Goal: Task Accomplishment & Management: Use online tool/utility

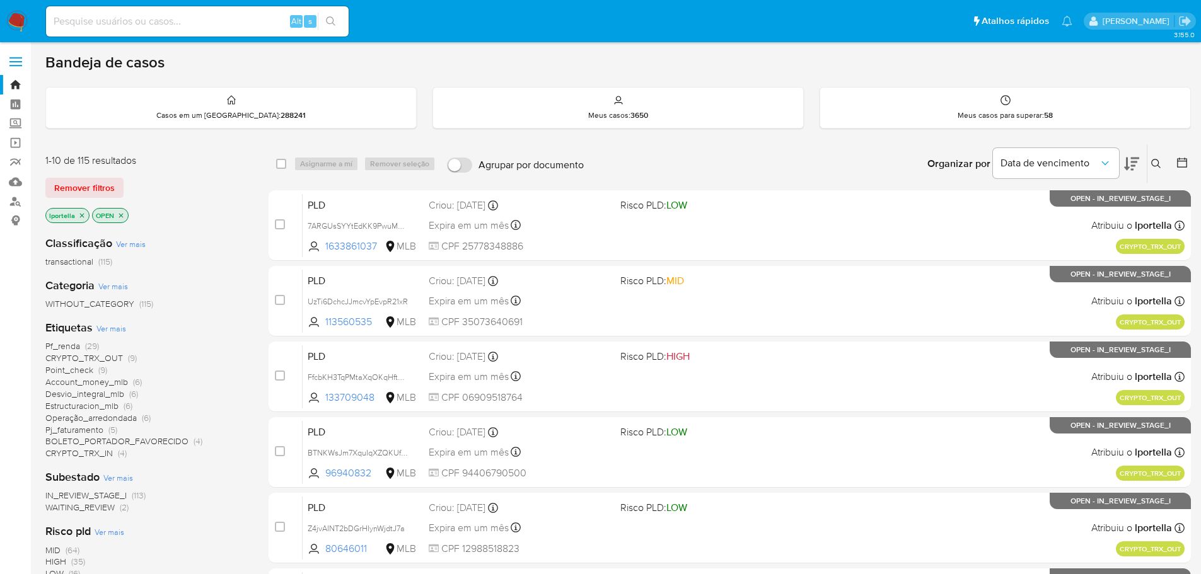
click at [102, 329] on span "Ver mais" at bounding box center [111, 328] width 30 height 11
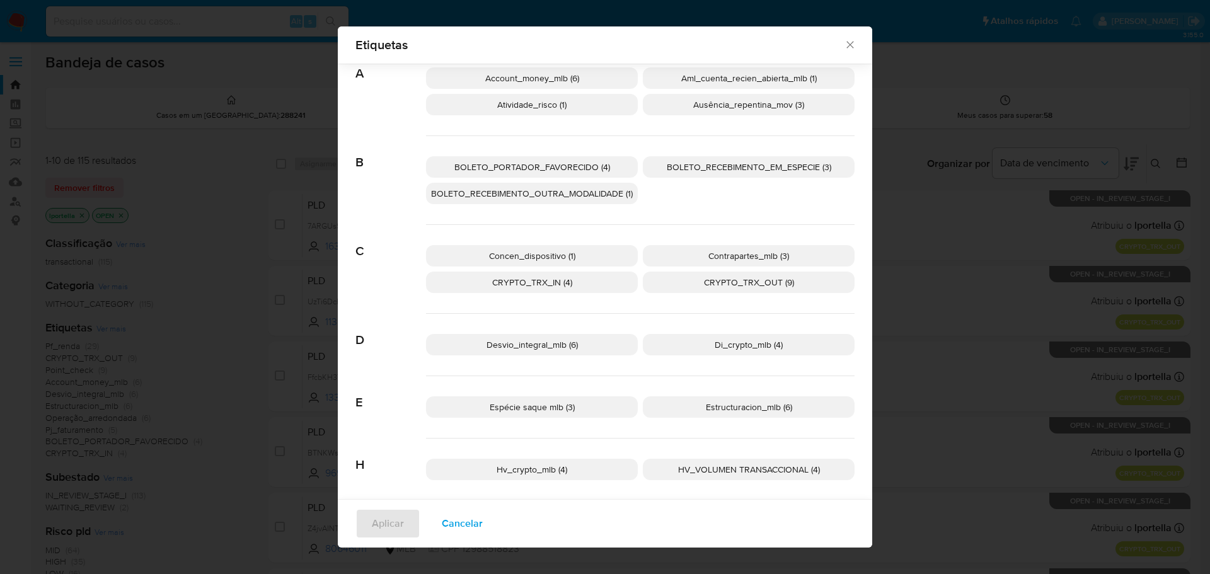
scroll to position [180, 0]
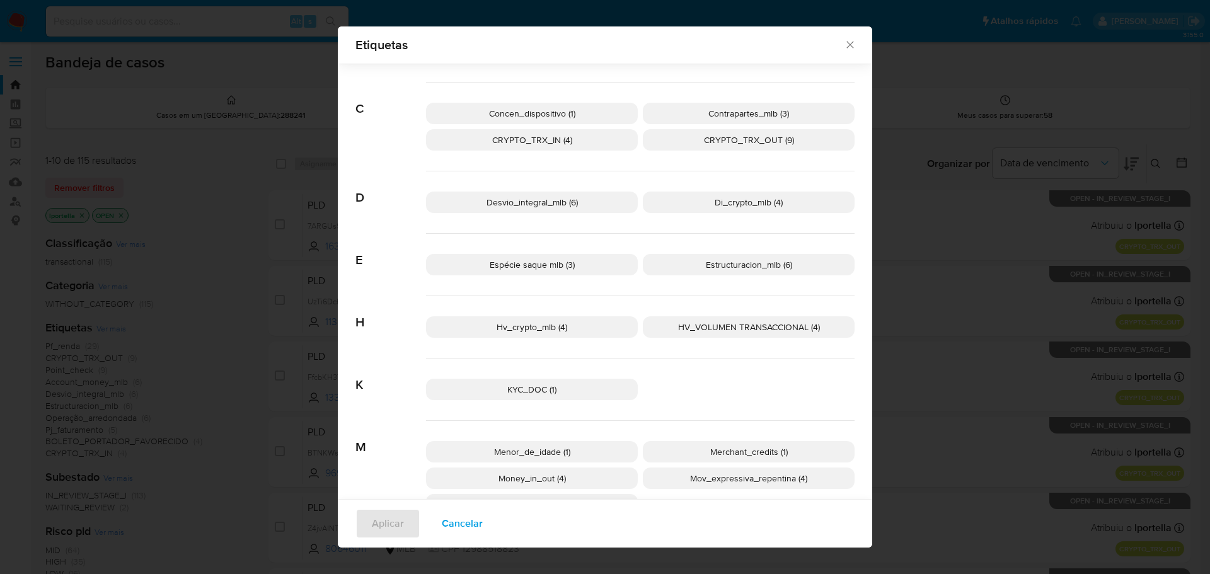
click at [571, 321] on p "Hv_crypto_mlb (4)" at bounding box center [532, 326] width 212 height 21
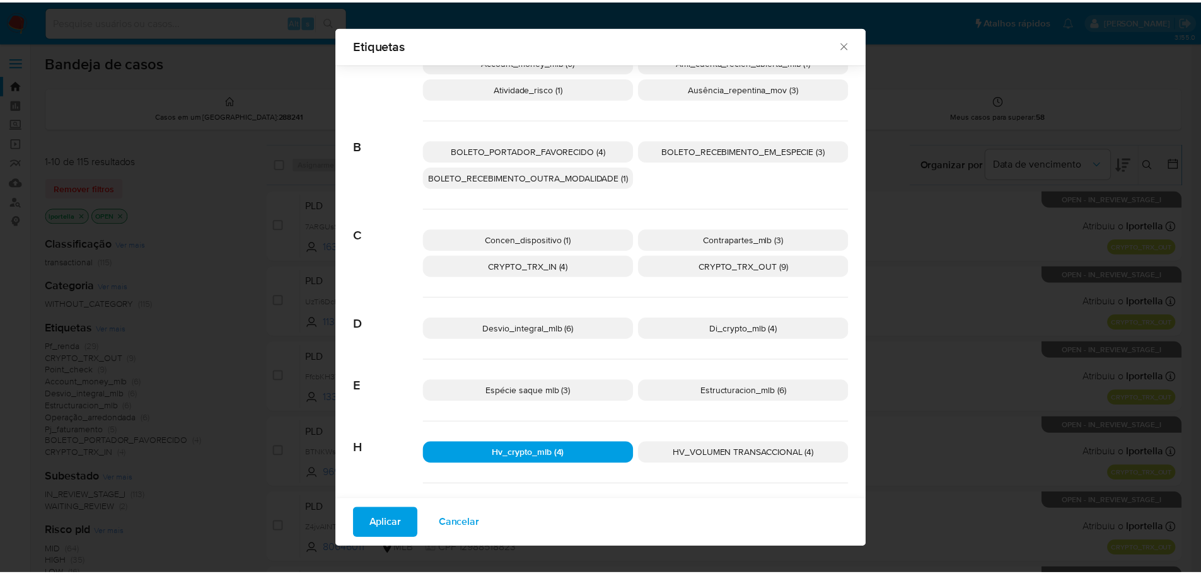
scroll to position [0, 0]
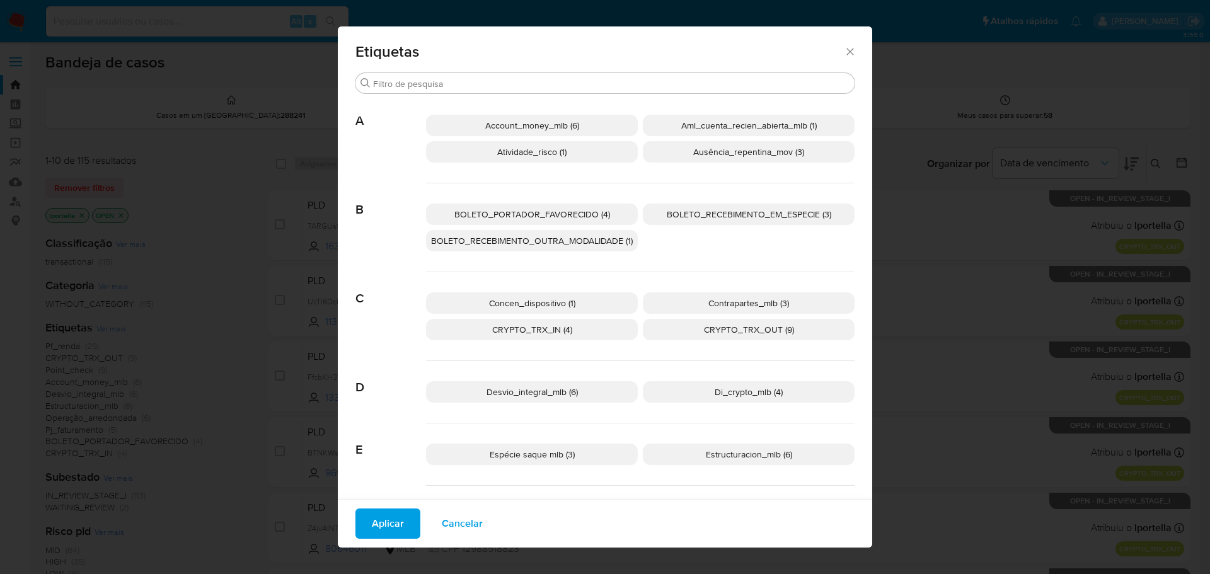
click at [732, 393] on span "Di_crypto_mlb (4)" at bounding box center [749, 392] width 68 height 13
click at [403, 527] on button "Aplicar" at bounding box center [387, 524] width 65 height 30
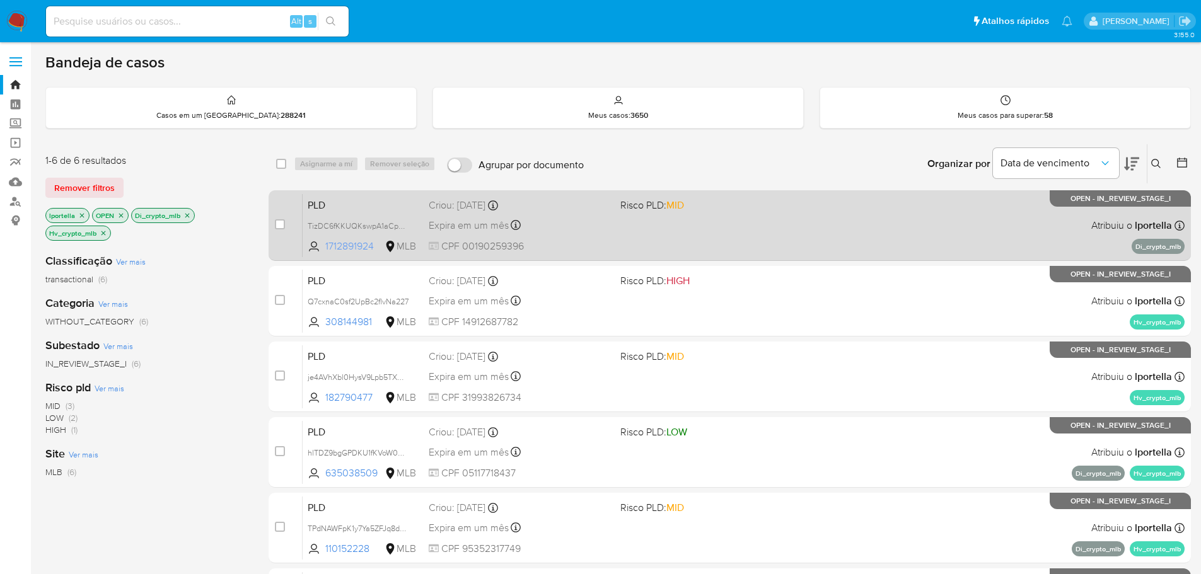
click at [360, 243] on span "1712891924" at bounding box center [353, 246] width 57 height 14
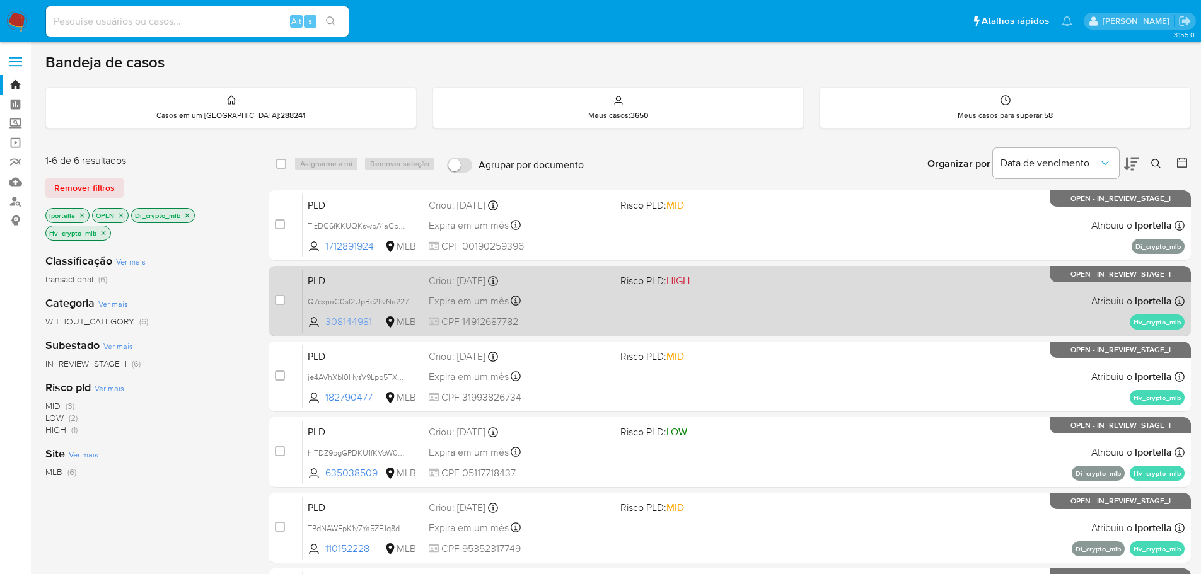
click at [354, 323] on span "308144981" at bounding box center [353, 322] width 57 height 14
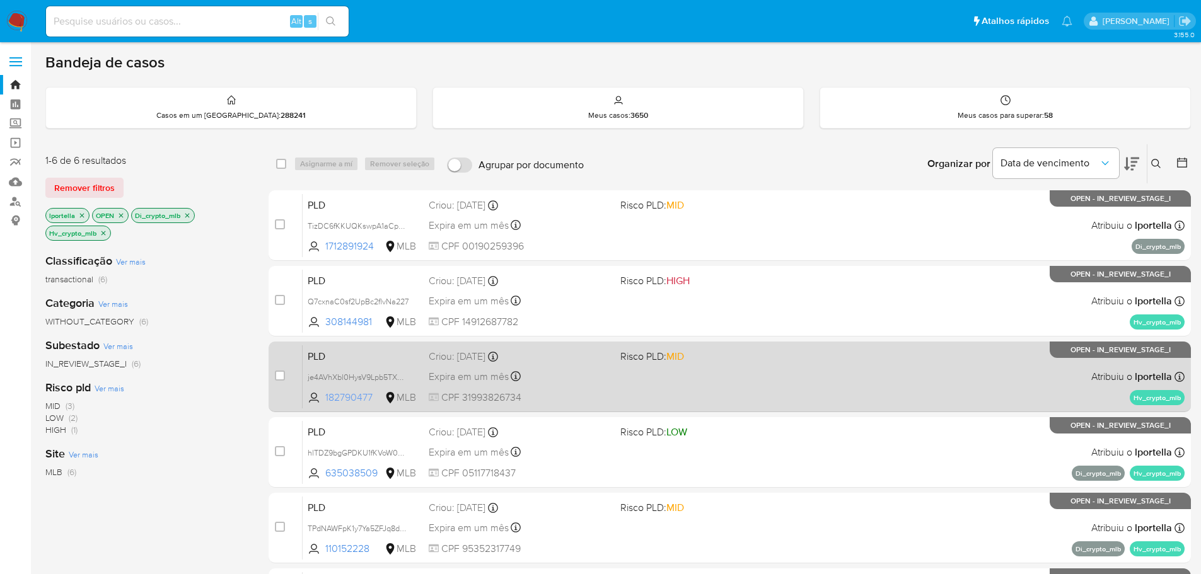
click at [345, 396] on span "182790477" at bounding box center [353, 398] width 57 height 14
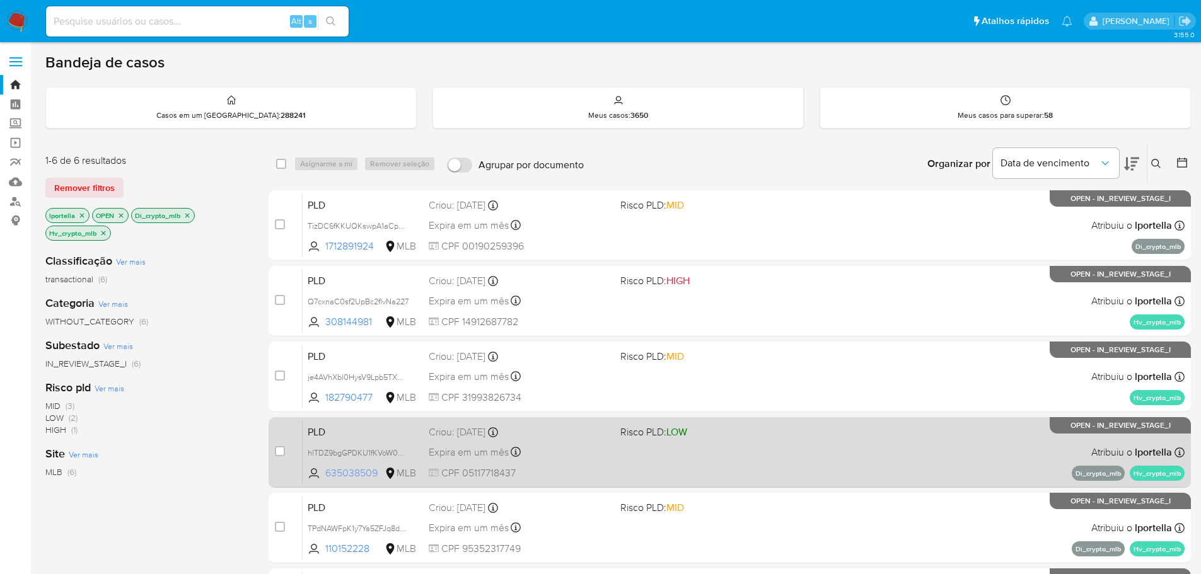
click at [342, 471] on span "635038509" at bounding box center [353, 473] width 57 height 14
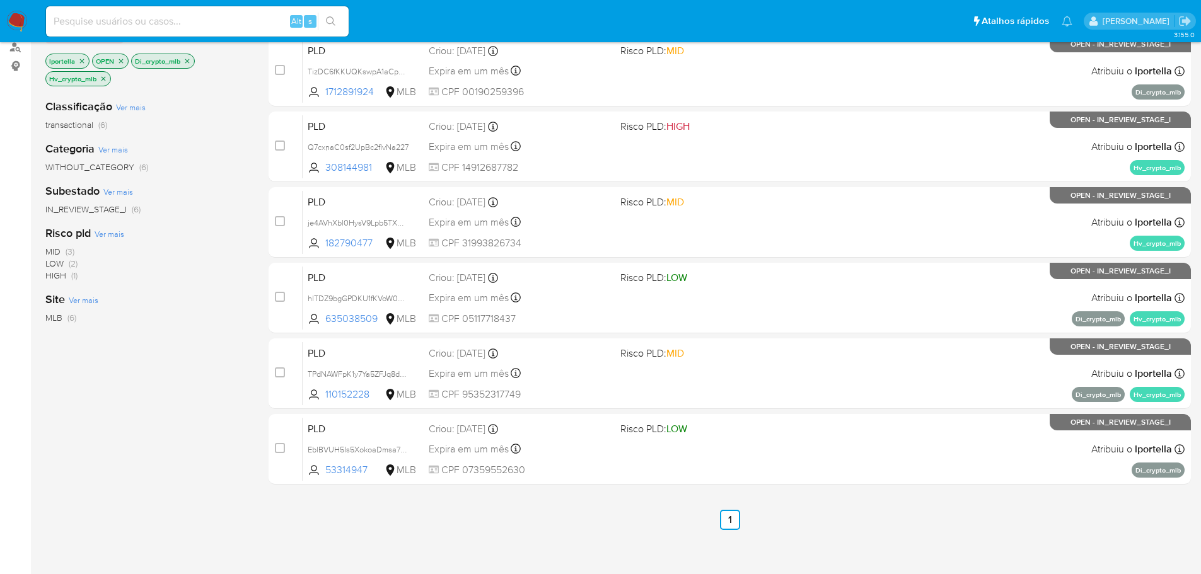
scroll to position [166, 0]
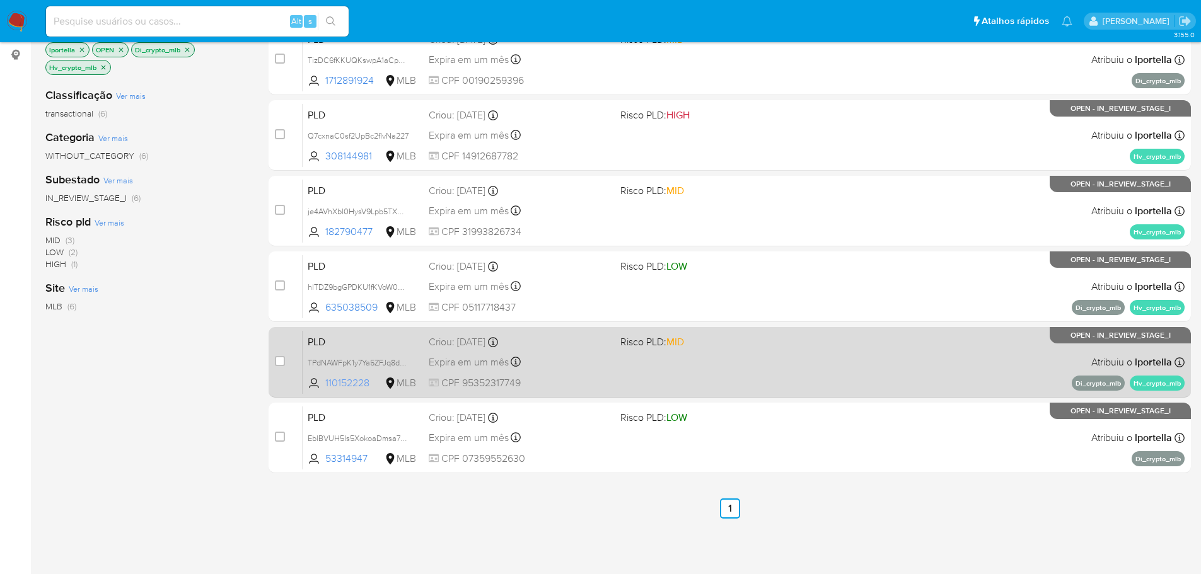
click at [357, 384] on span "110152228" at bounding box center [353, 383] width 57 height 14
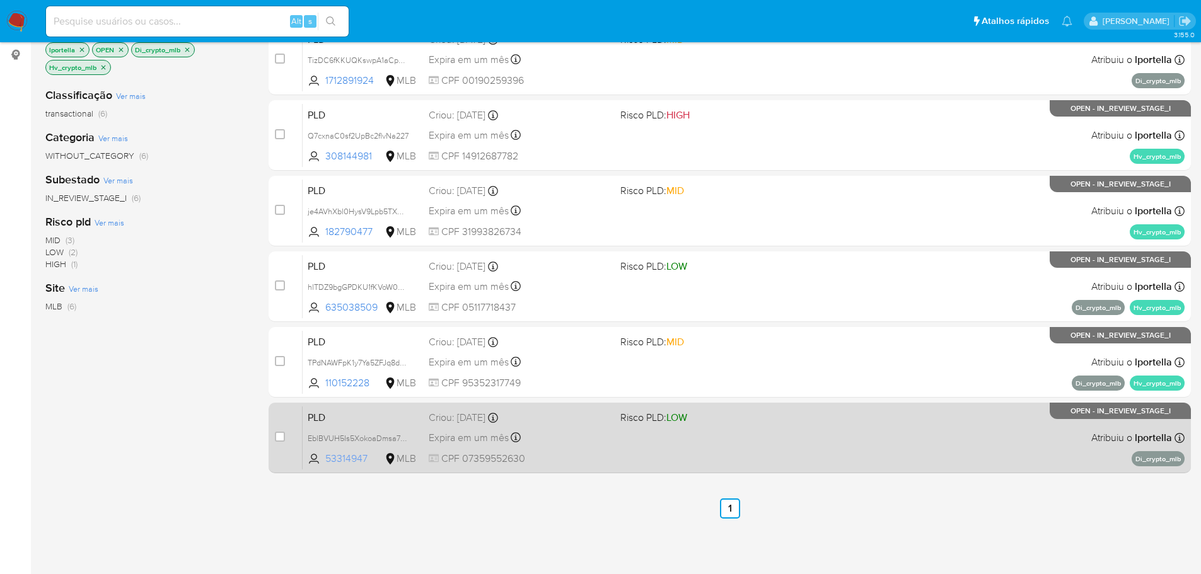
click at [355, 461] on span "53314947" at bounding box center [353, 459] width 57 height 14
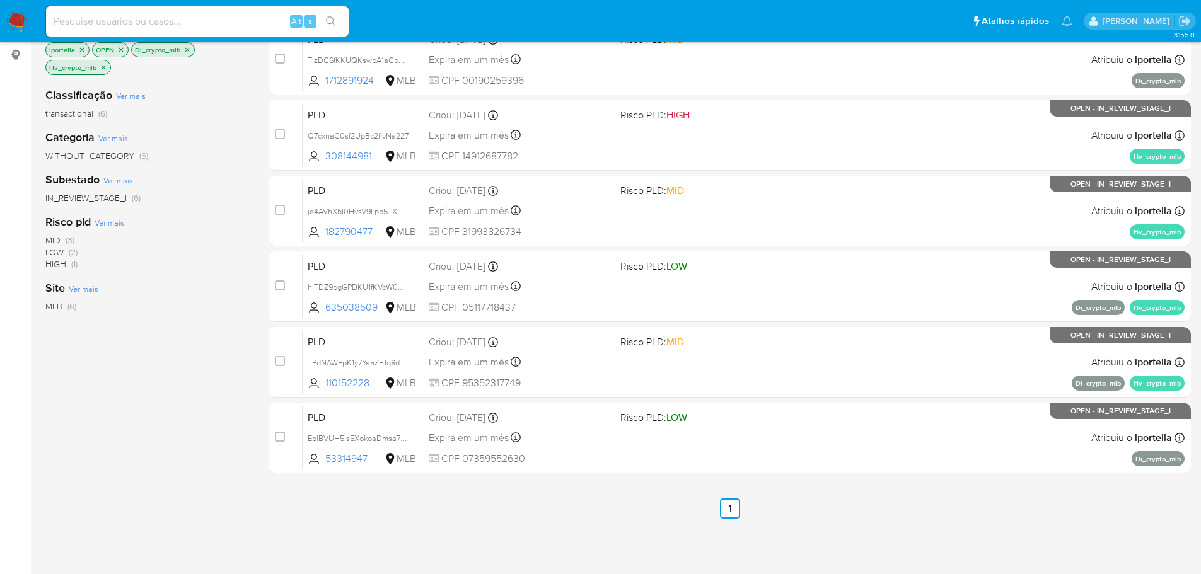
click at [186, 49] on icon "close-filter" at bounding box center [187, 50] width 8 height 8
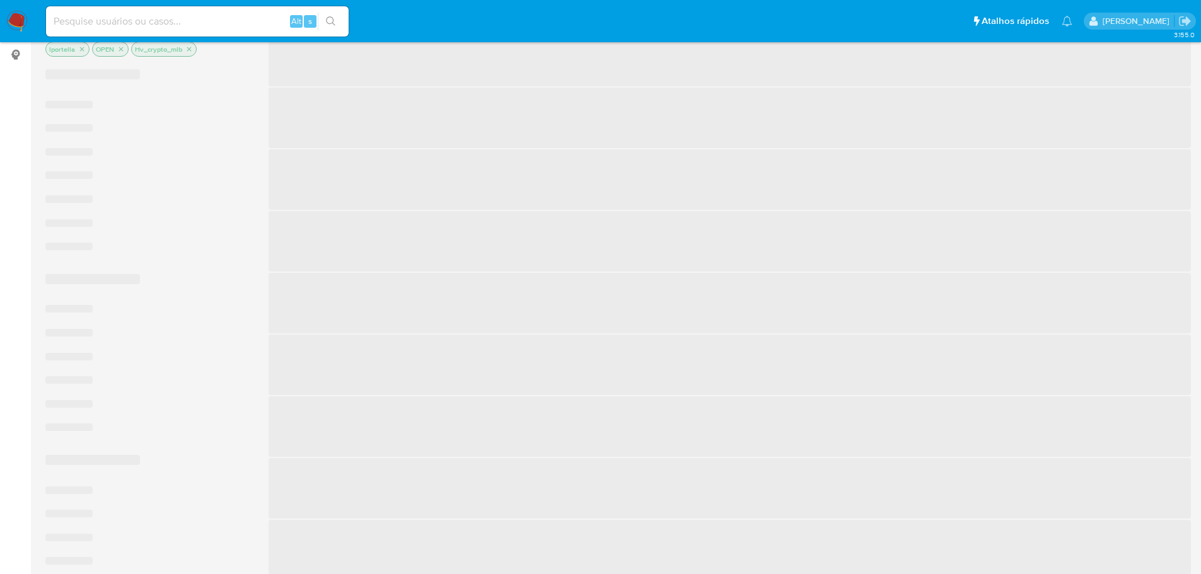
scroll to position [148, 0]
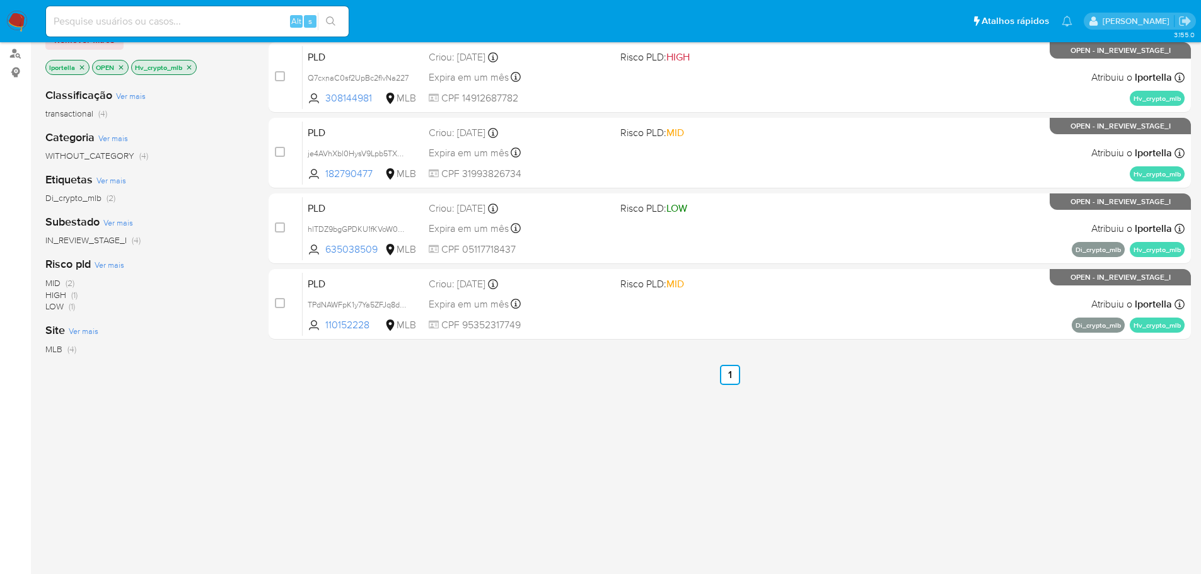
click at [187, 66] on icon "close-filter" at bounding box center [189, 68] width 8 height 8
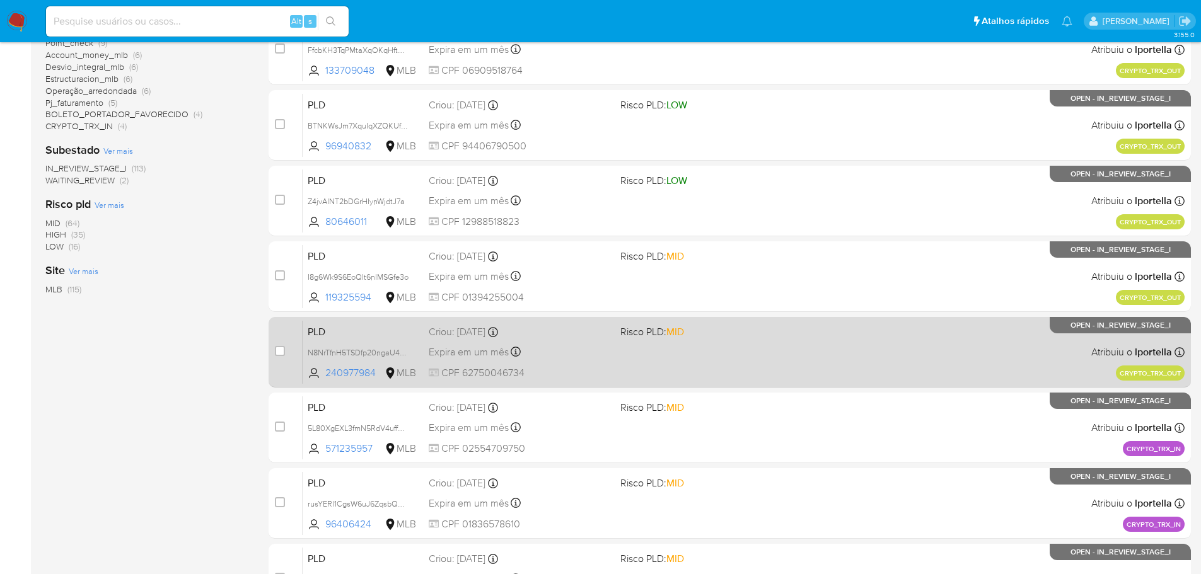
scroll to position [421, 0]
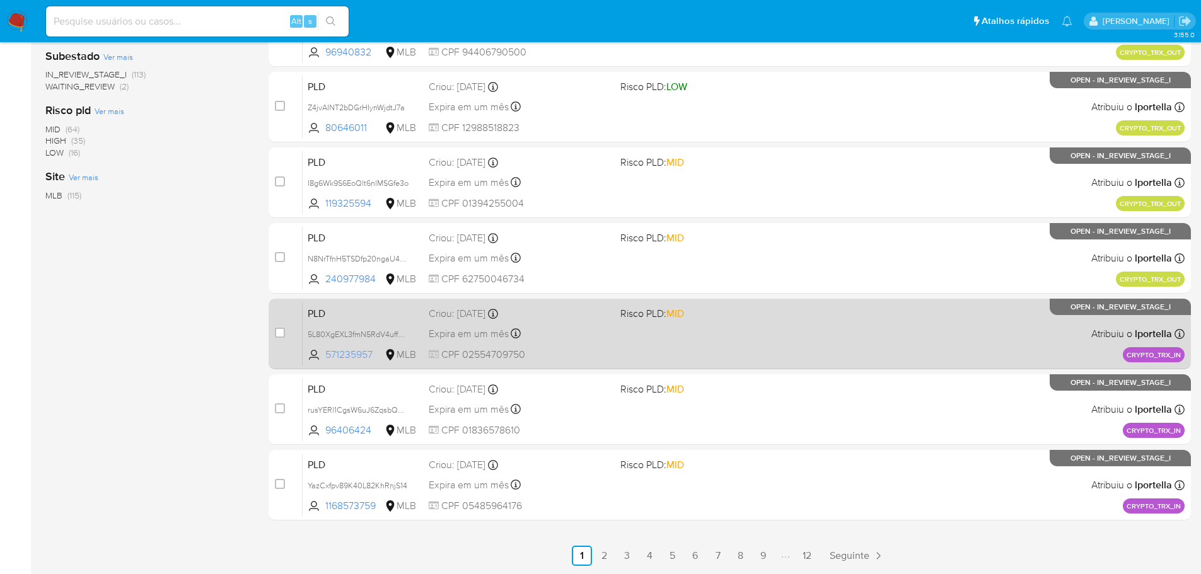
click at [345, 352] on span "571235957" at bounding box center [353, 355] width 57 height 14
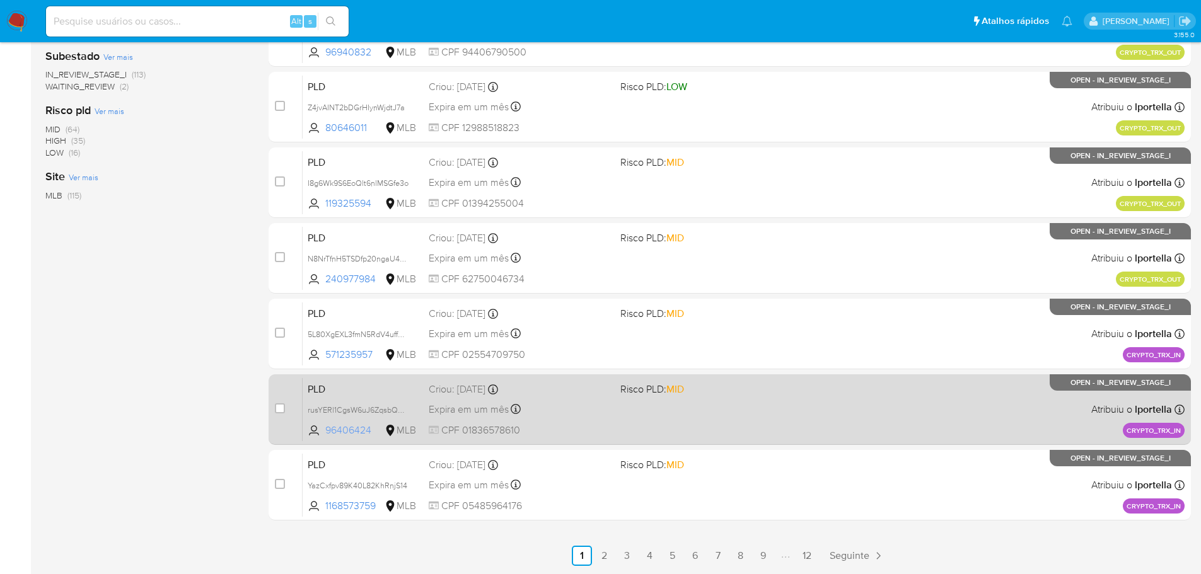
click at [359, 432] on span "96406424" at bounding box center [353, 431] width 57 height 14
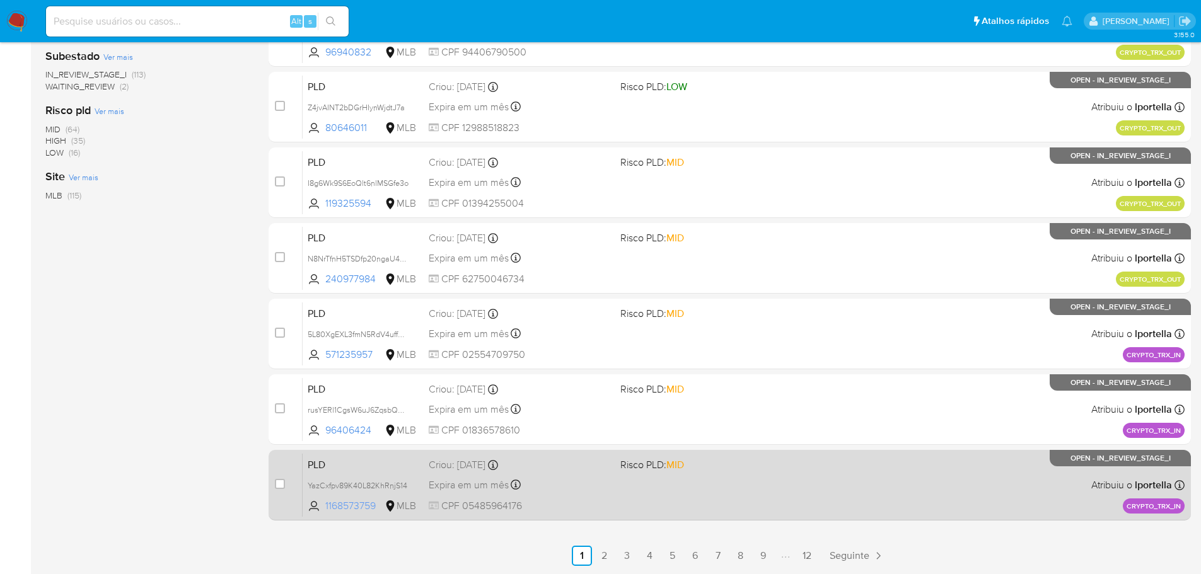
click at [362, 508] on span "1168573759" at bounding box center [353, 506] width 57 height 14
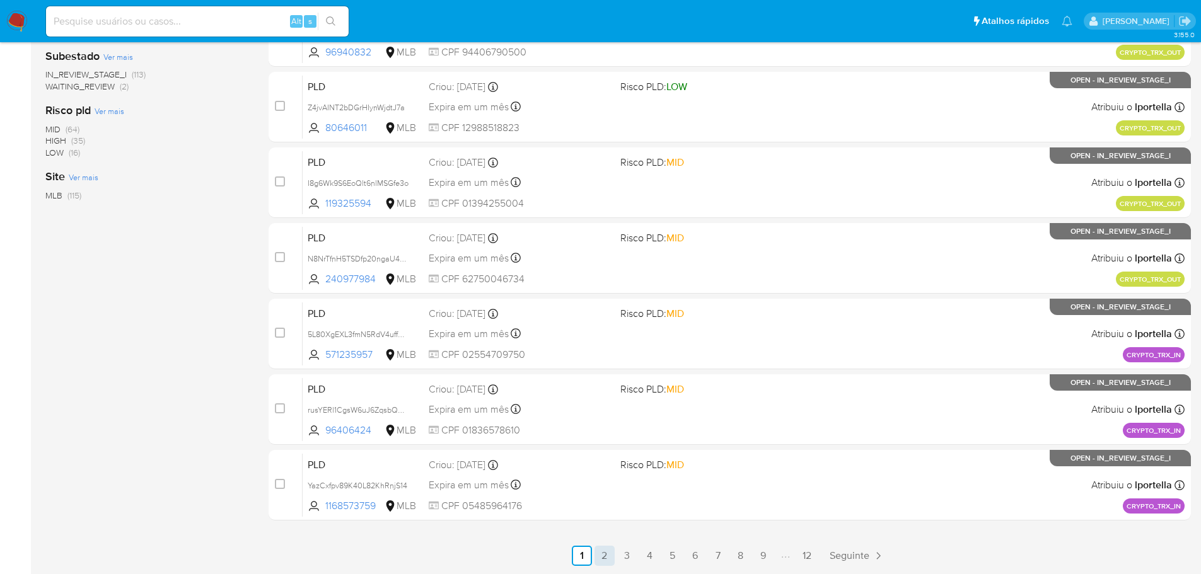
click at [607, 562] on link "2" at bounding box center [604, 556] width 20 height 20
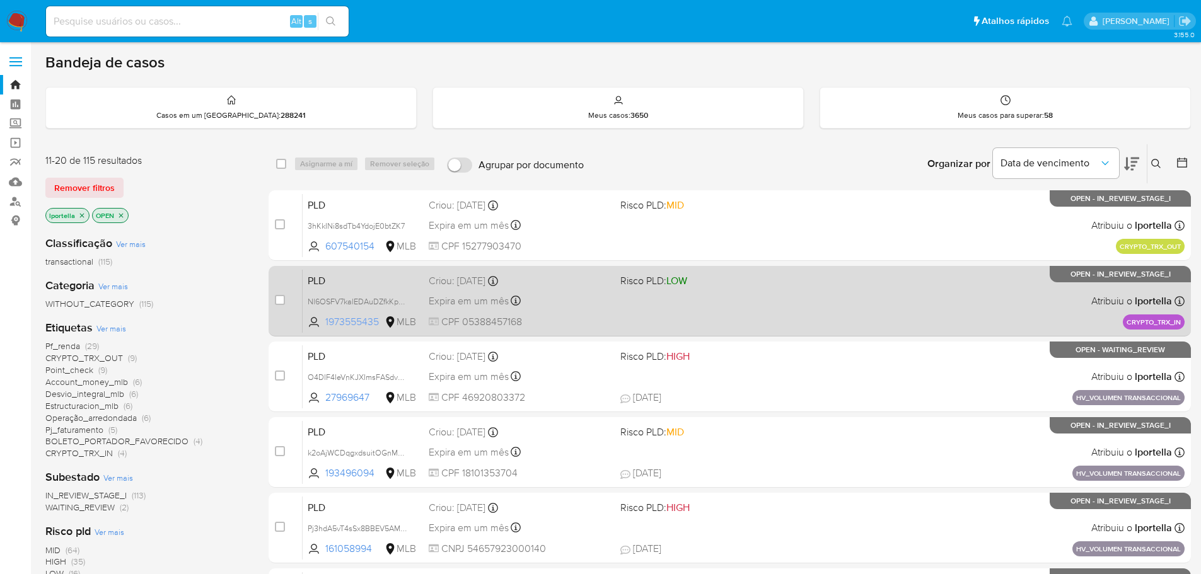
click at [357, 328] on span "1973555435" at bounding box center [353, 322] width 57 height 14
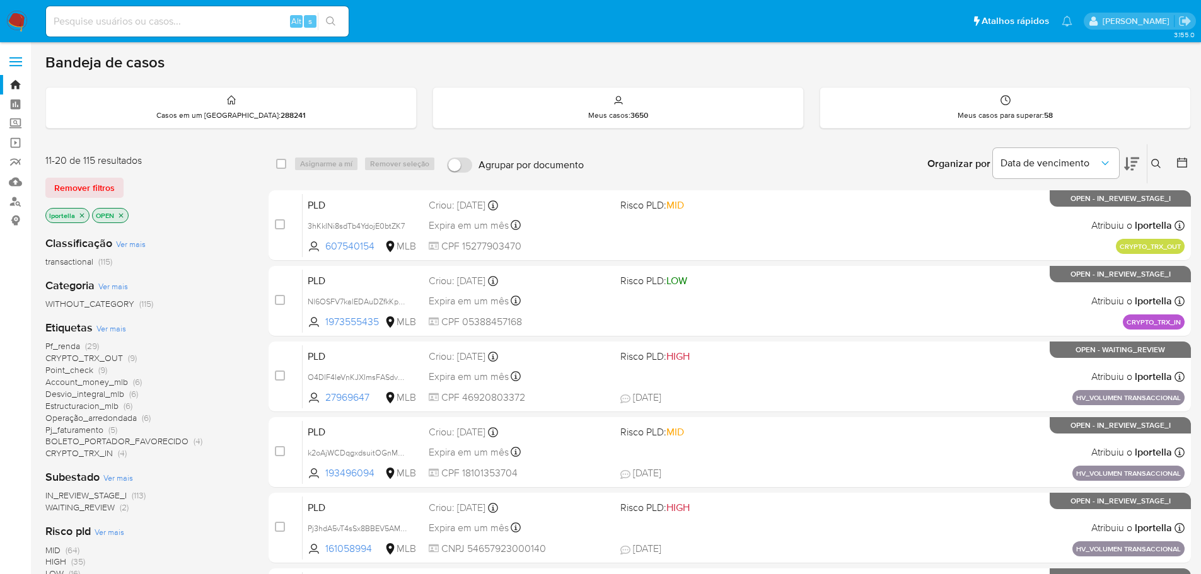
click at [20, 16] on img at bounding box center [16, 21] width 21 height 21
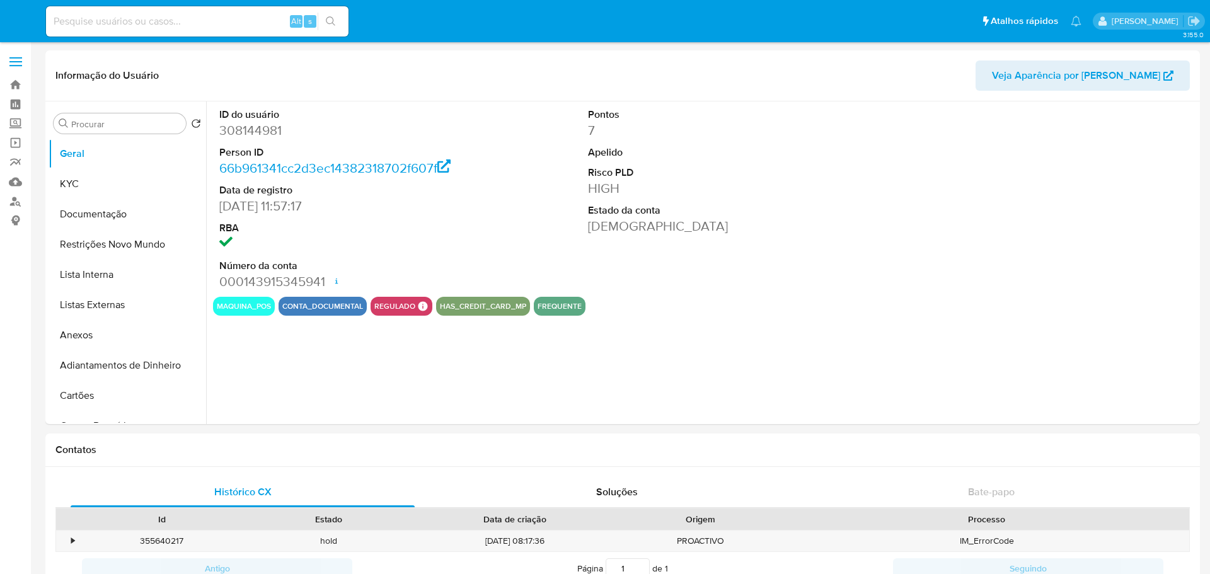
select select "10"
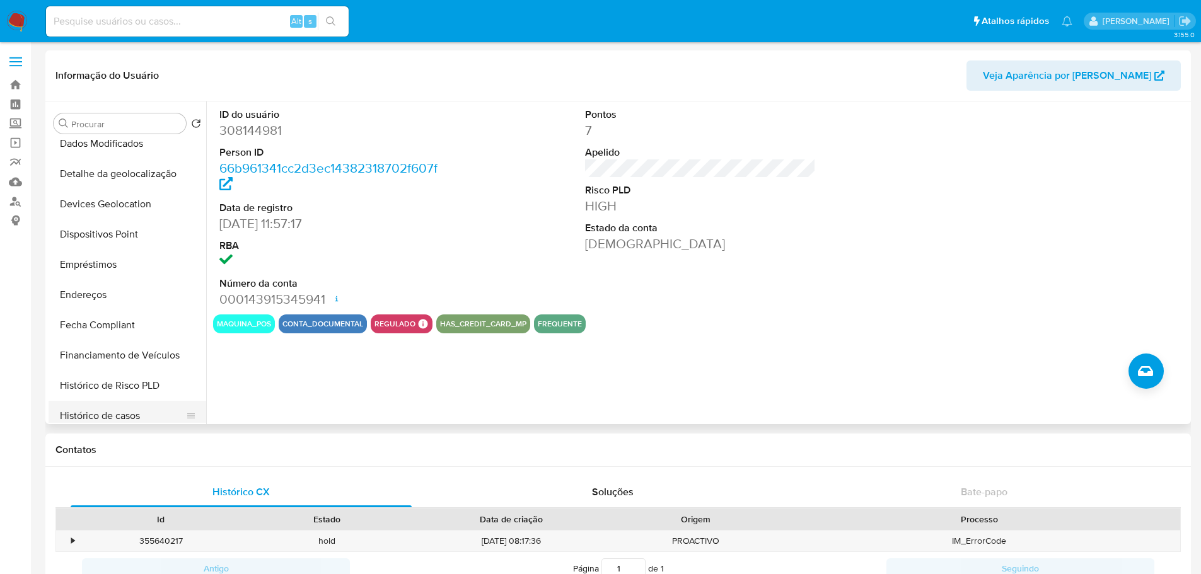
scroll to position [504, 0]
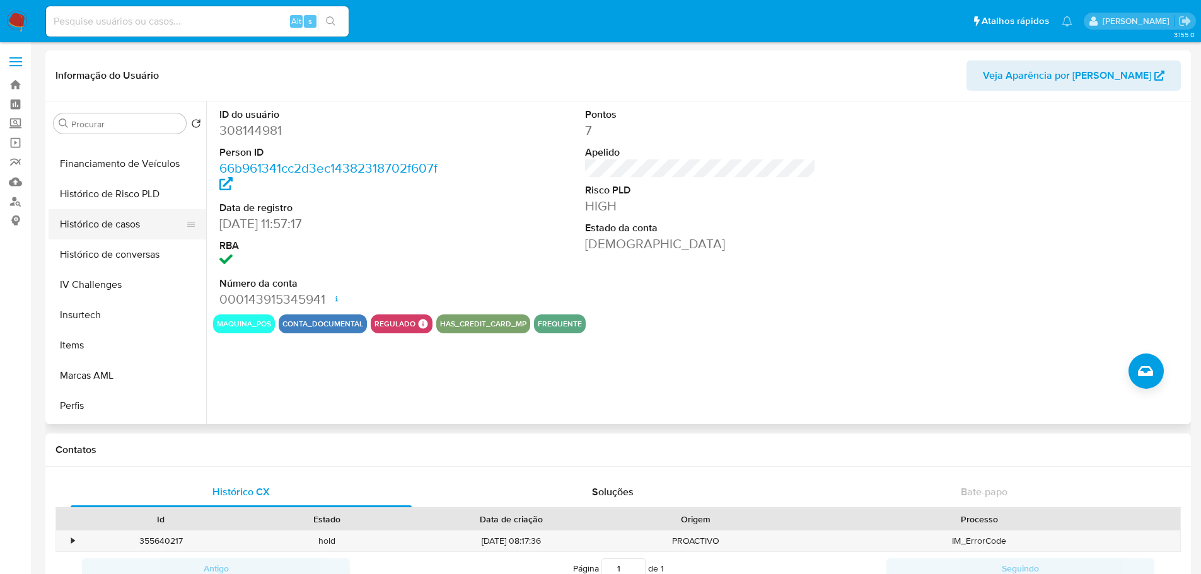
click at [120, 226] on button "Histórico de casos" at bounding box center [122, 224] width 147 height 30
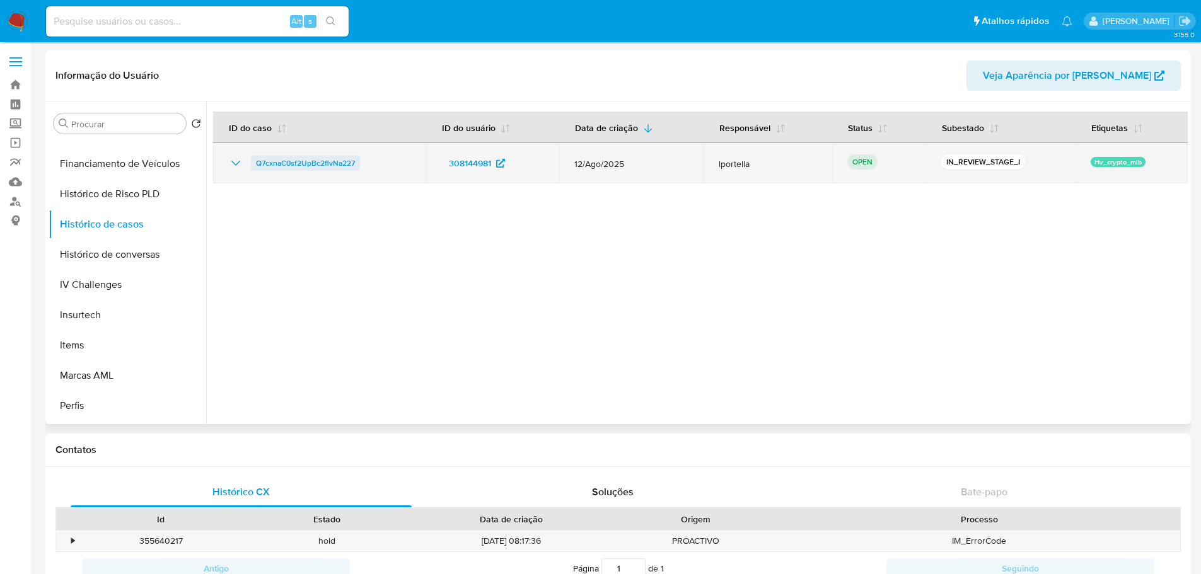
click at [271, 163] on span "Q7cxnaC0sf2UpBc2flvNa227" at bounding box center [305, 163] width 99 height 15
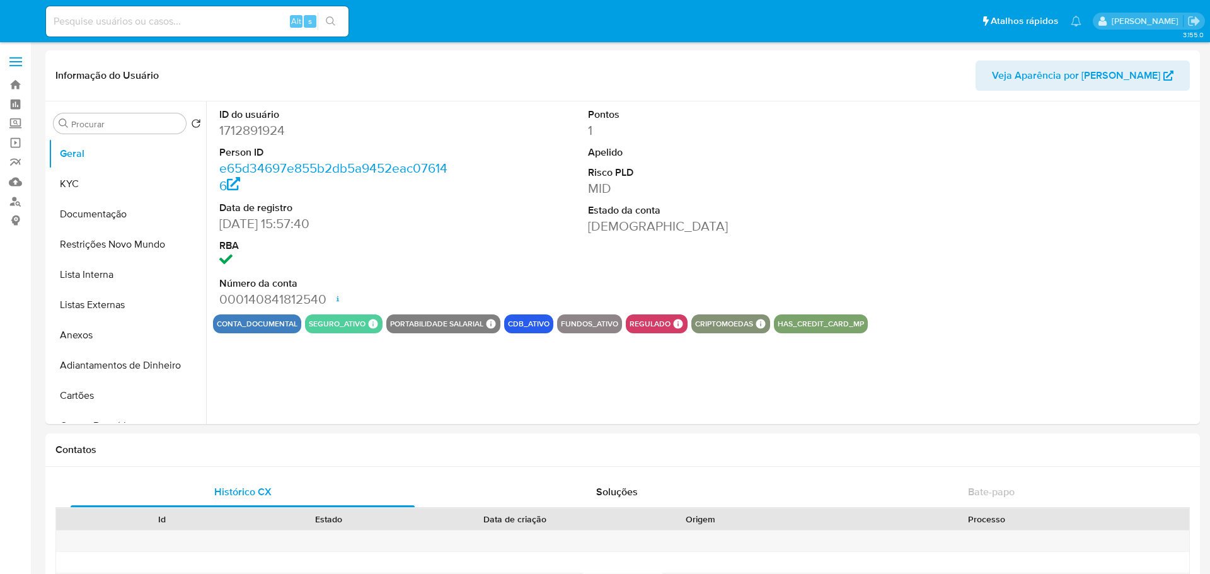
select select "10"
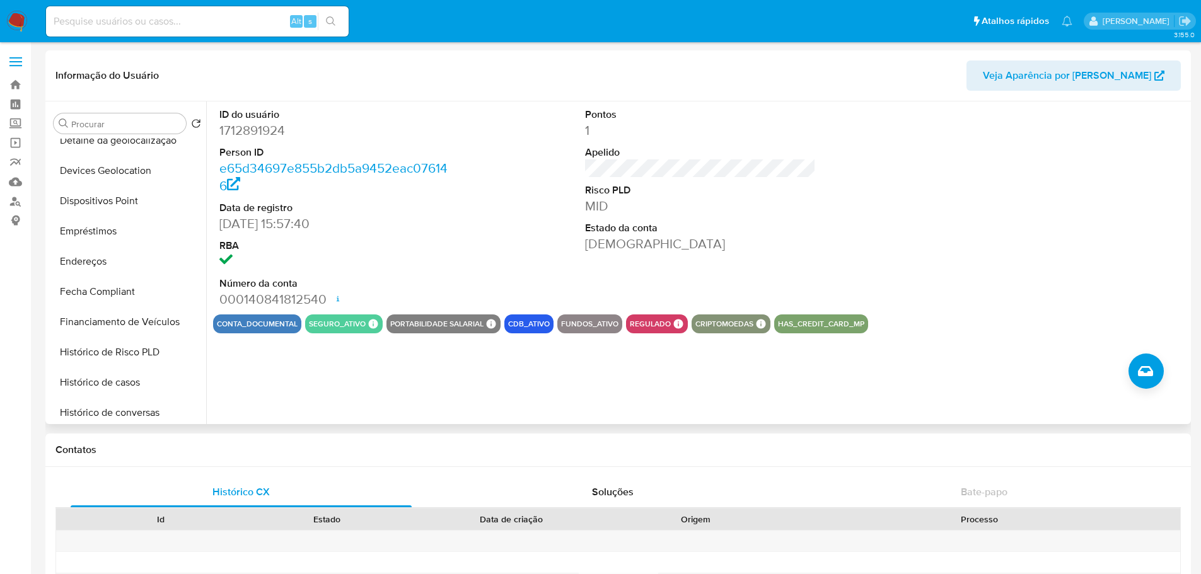
scroll to position [563, 0]
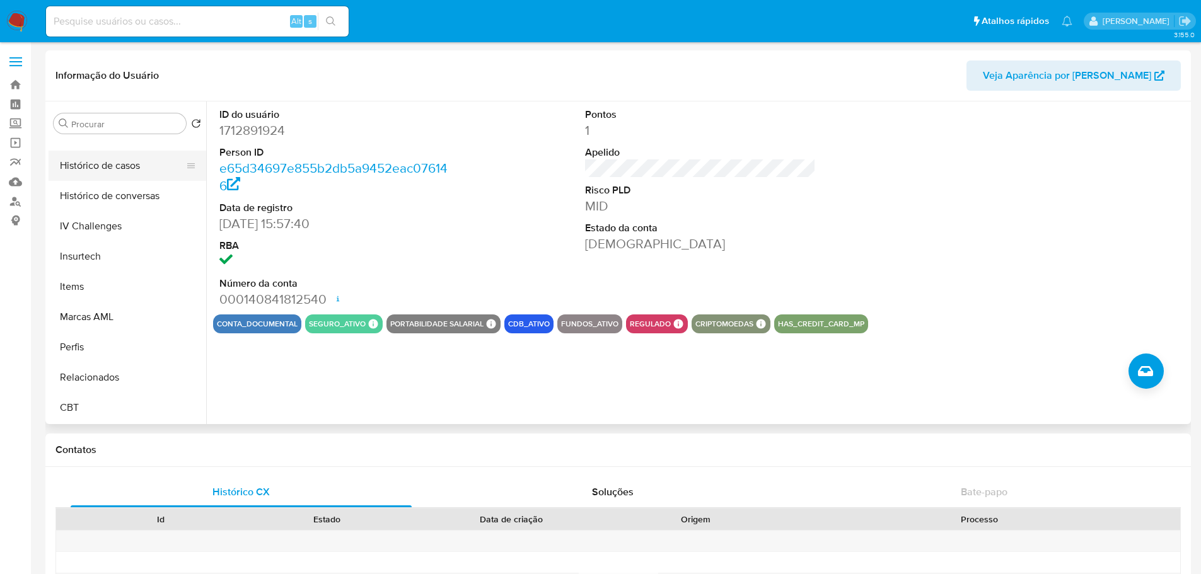
click at [105, 157] on button "Histórico de casos" at bounding box center [122, 166] width 147 height 30
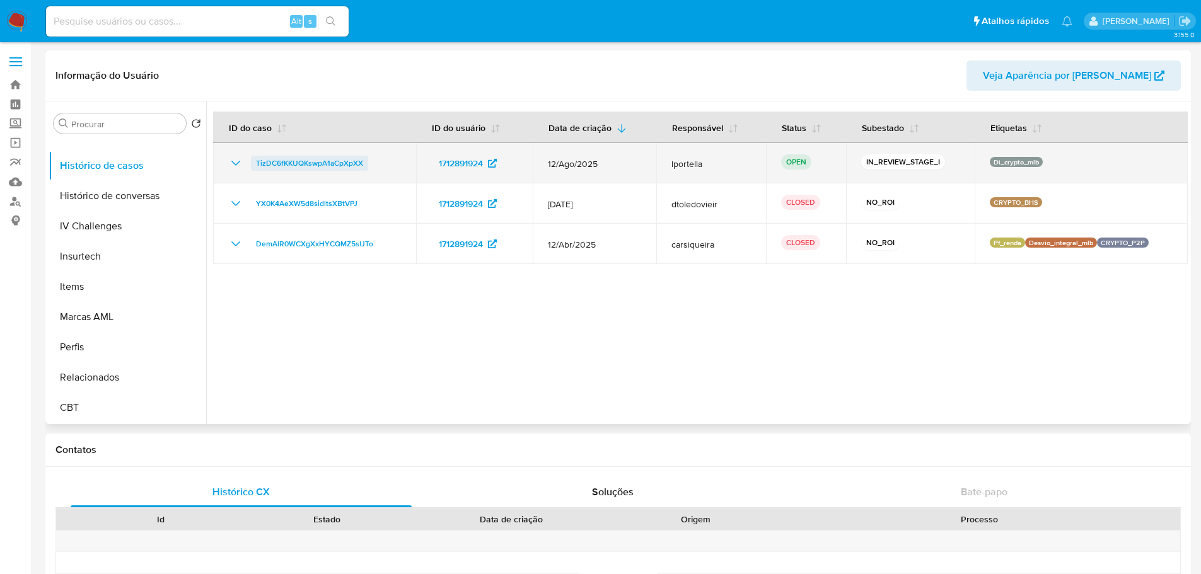
click at [269, 163] on span "TizDC6fKKUQKswpA1aCpXpXX" at bounding box center [309, 163] width 107 height 15
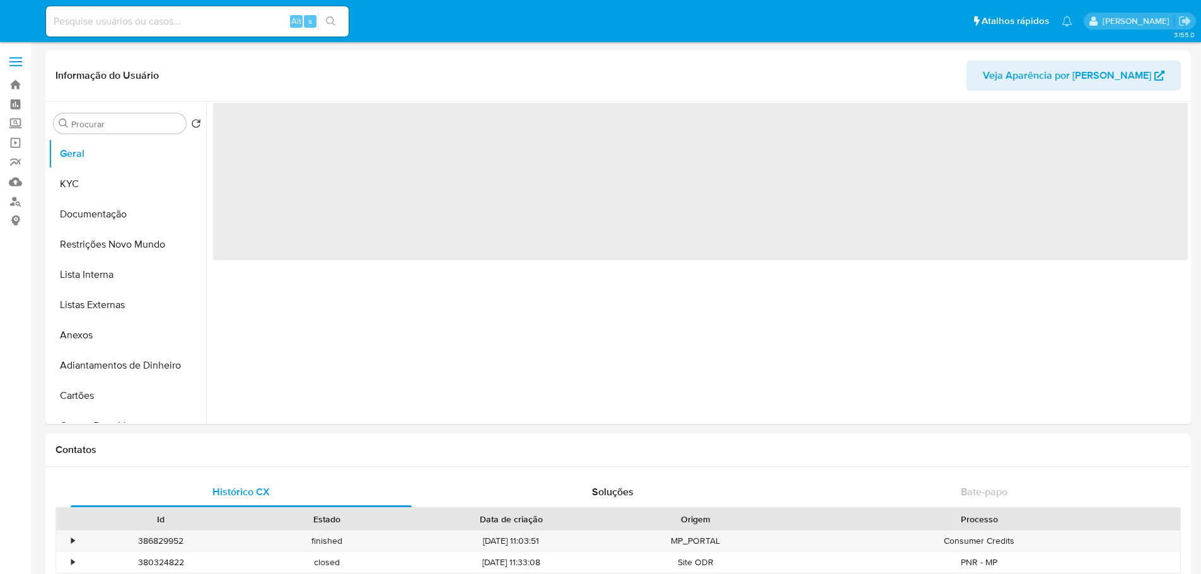
select select "10"
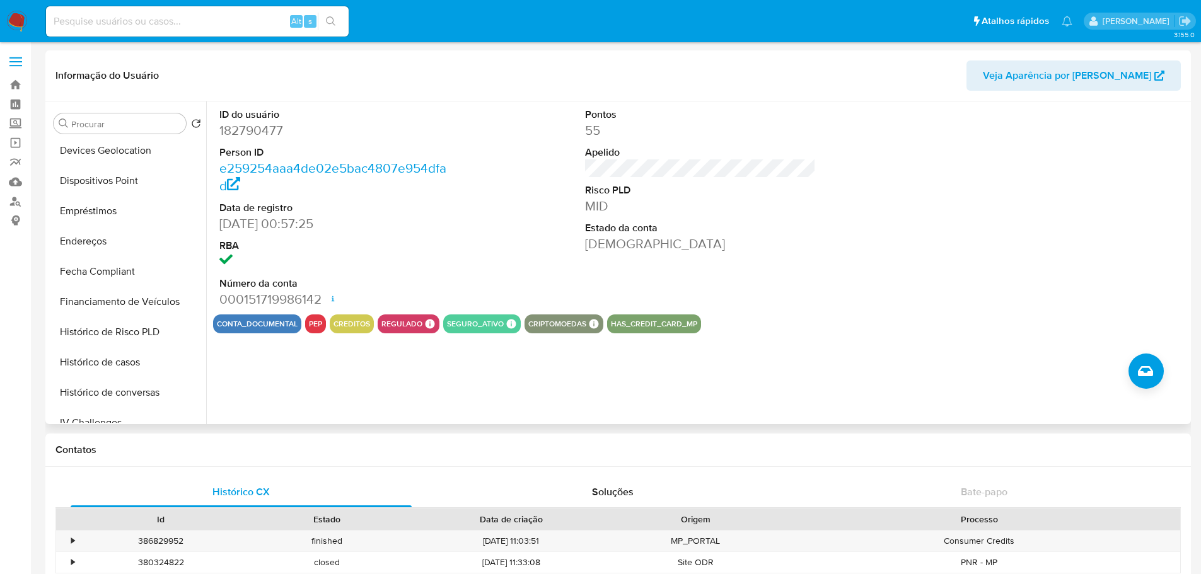
scroll to position [441, 0]
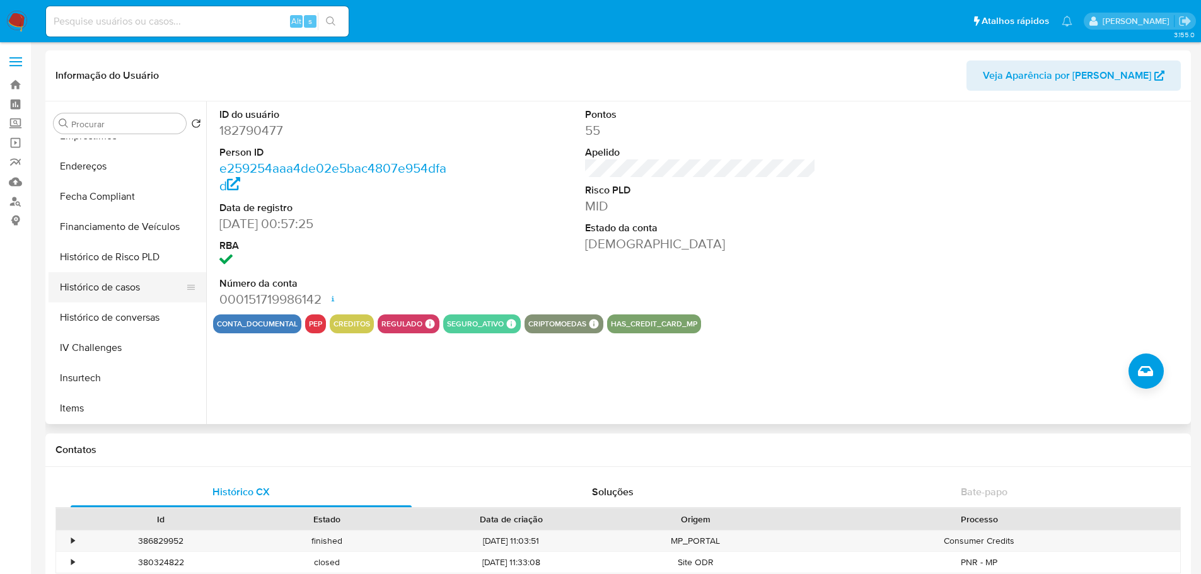
click at [128, 288] on button "Histórico de casos" at bounding box center [122, 287] width 147 height 30
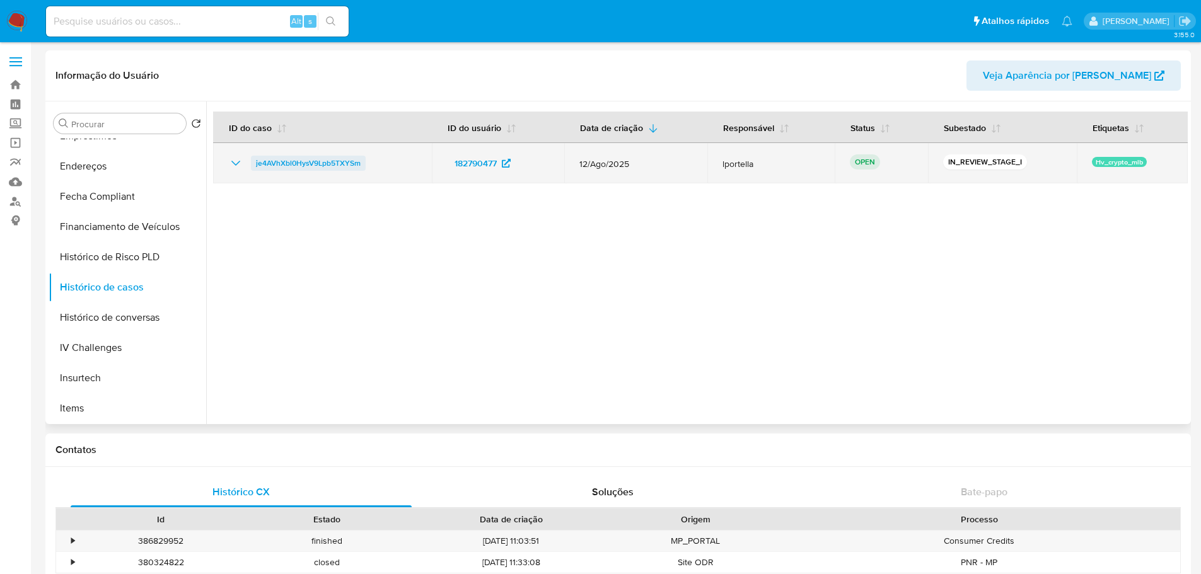
click at [281, 163] on span "je4AVhXbl0HysV9Lpb5TXYSm" at bounding box center [308, 163] width 105 height 15
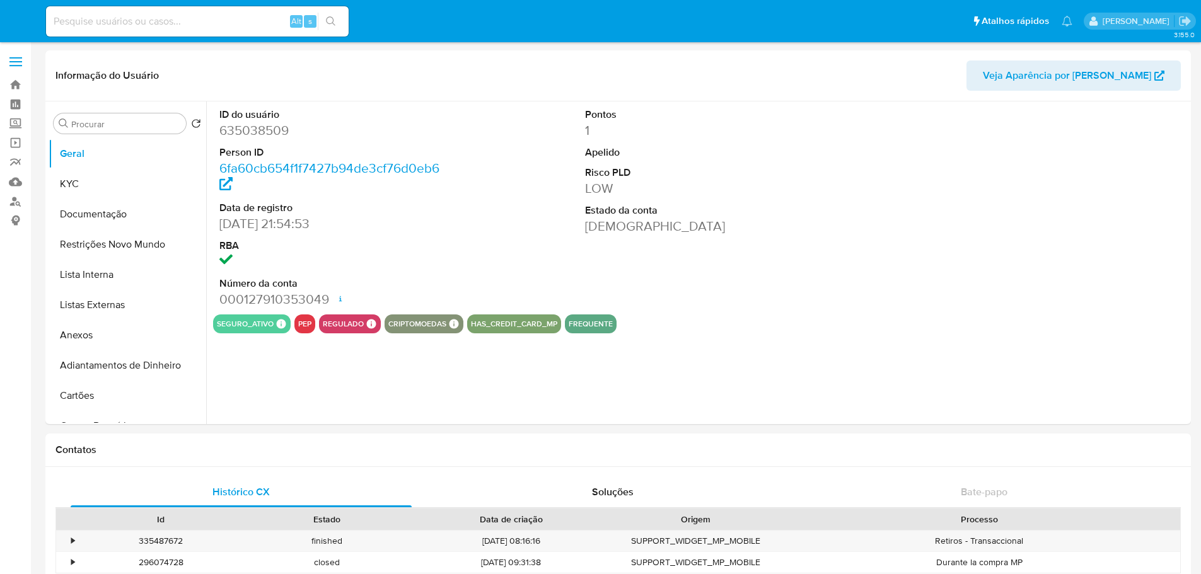
select select "10"
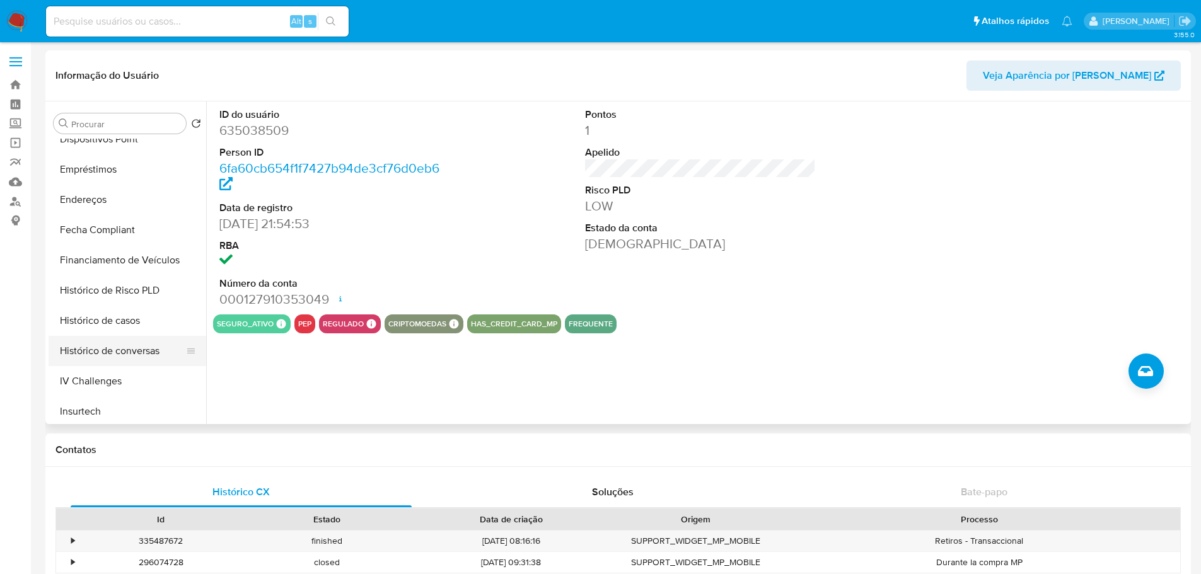
scroll to position [504, 0]
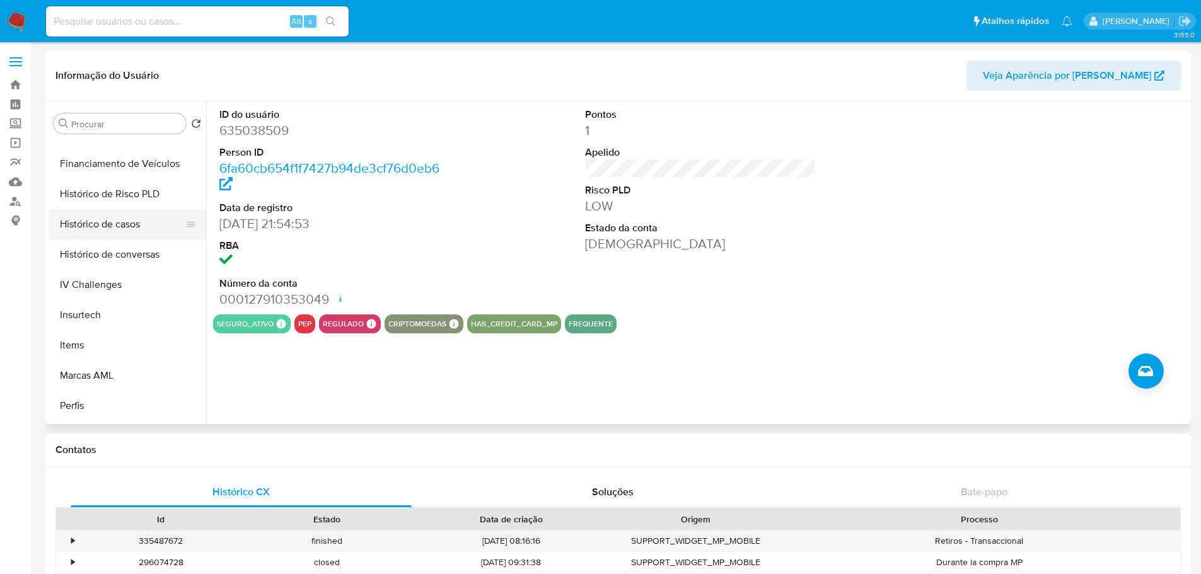
click at [110, 226] on button "Histórico de casos" at bounding box center [122, 224] width 147 height 30
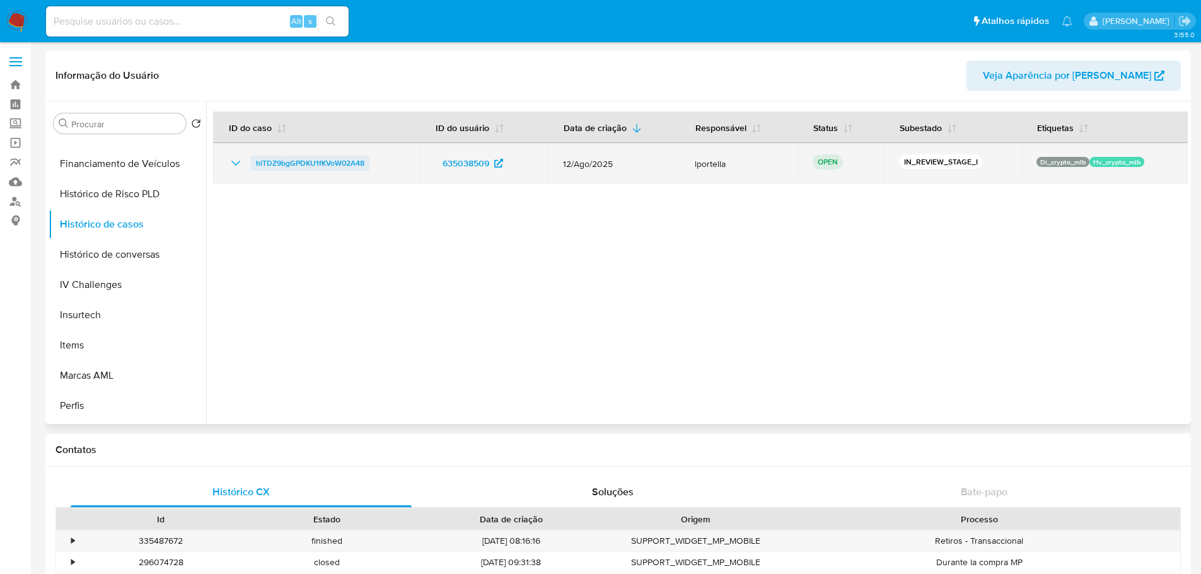
click at [285, 164] on span "hlTDZ9bgGPDKU1fKVoW02A48" at bounding box center [310, 163] width 108 height 15
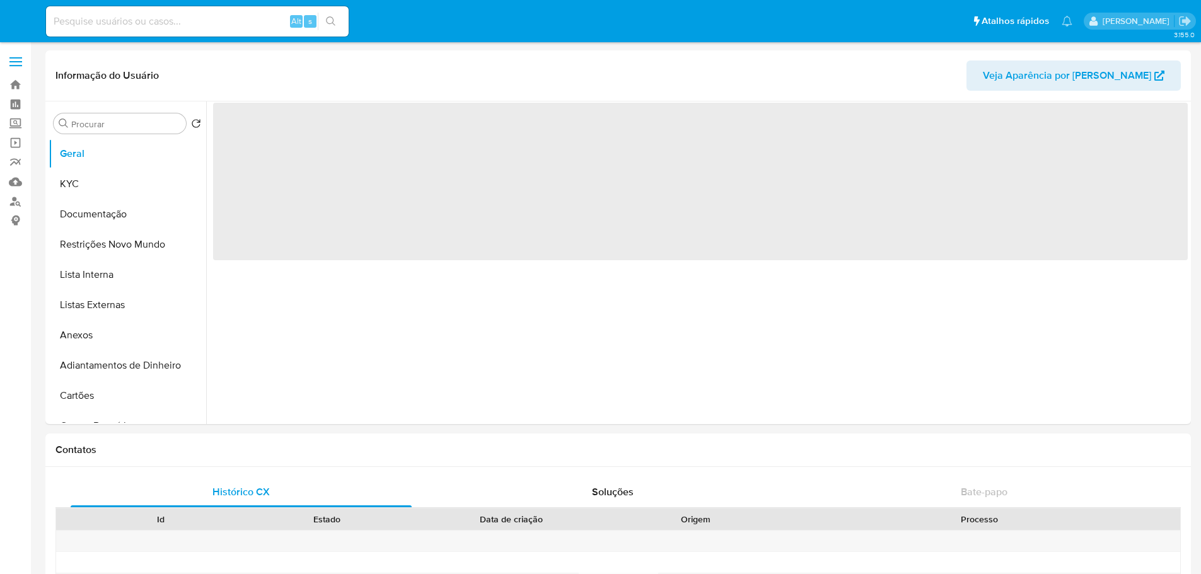
select select "10"
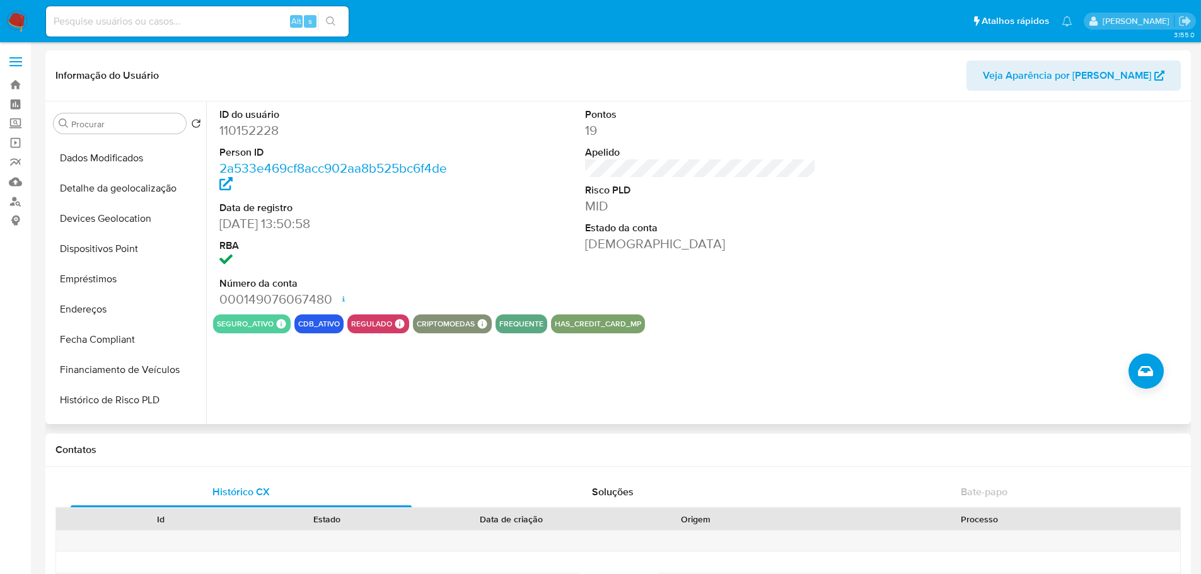
scroll to position [504, 0]
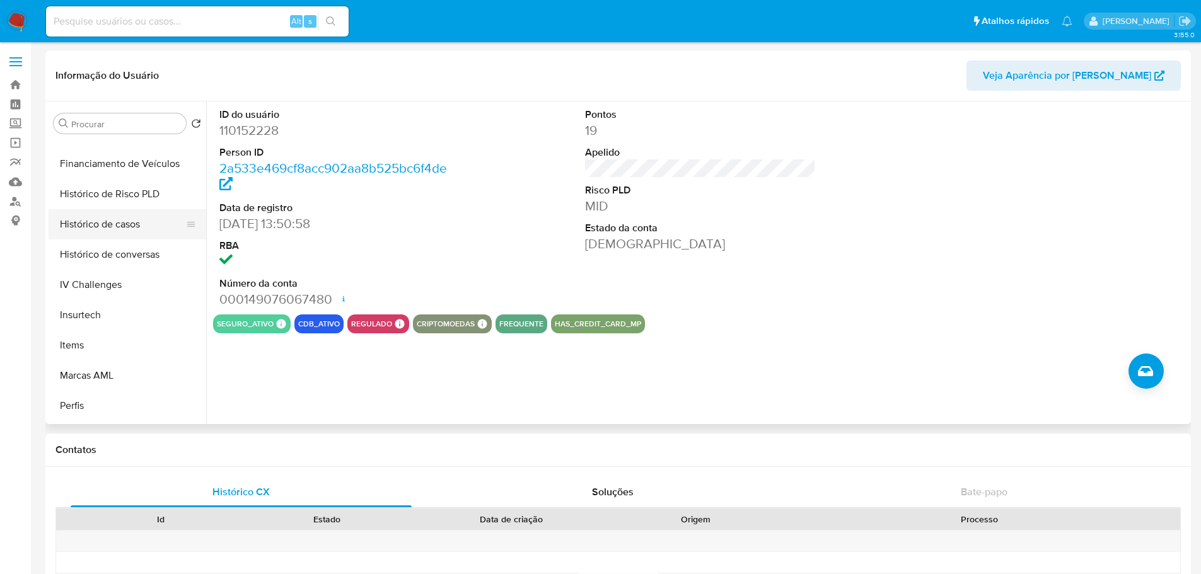
click at [108, 222] on button "Histórico de casos" at bounding box center [122, 224] width 147 height 30
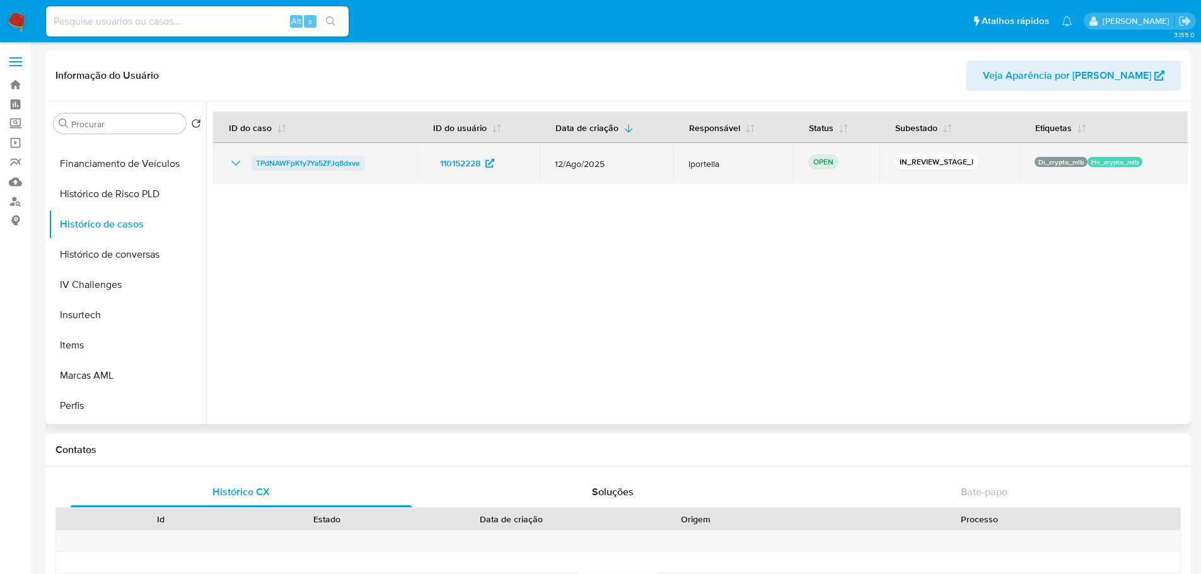
click at [299, 159] on span "TPdNAWFpK1y7Ya5ZFJq8dxve" at bounding box center [308, 163] width 104 height 15
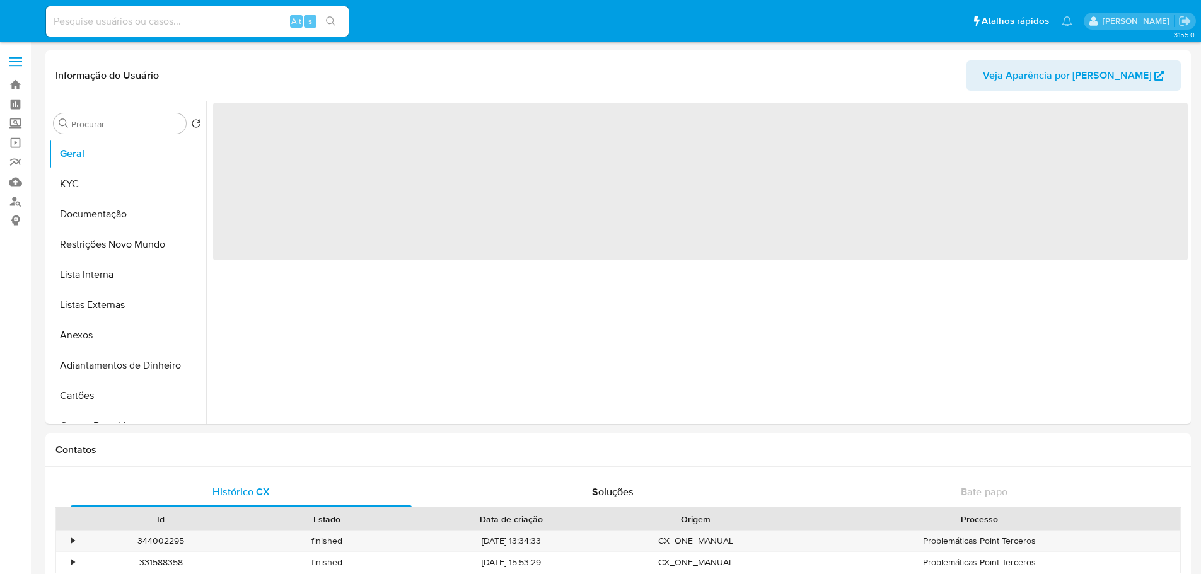
select select "10"
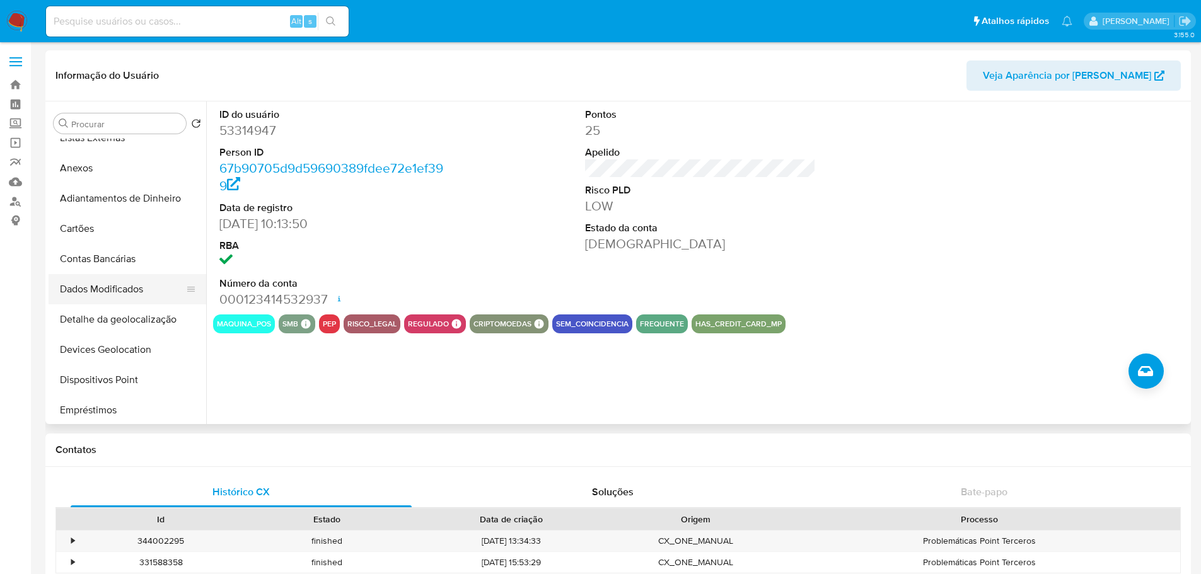
scroll to position [563, 0]
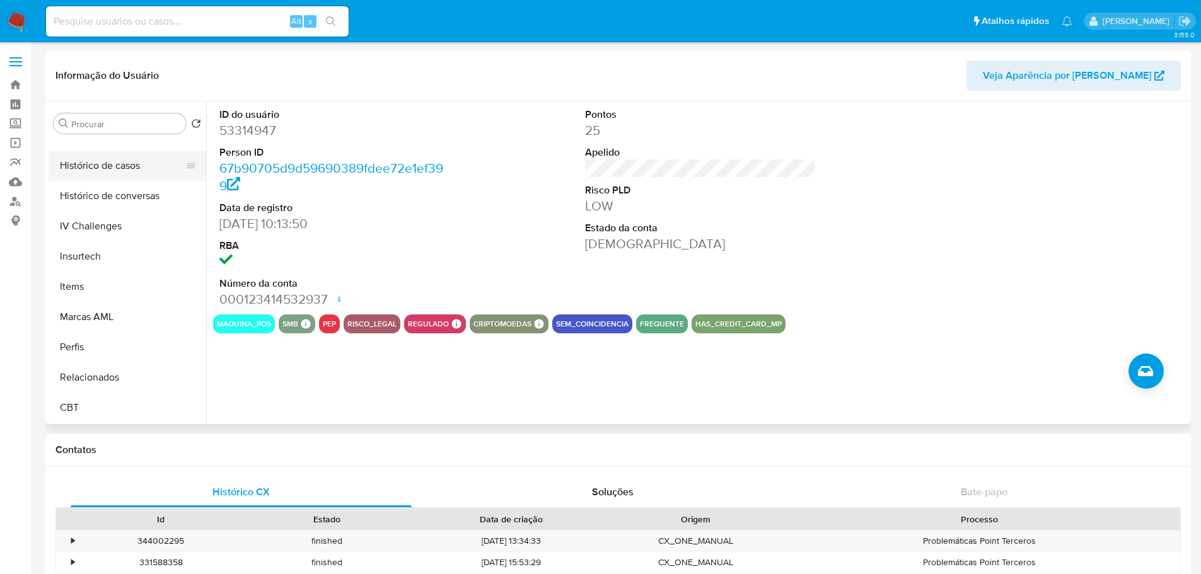
click at [118, 163] on button "Histórico de casos" at bounding box center [122, 166] width 147 height 30
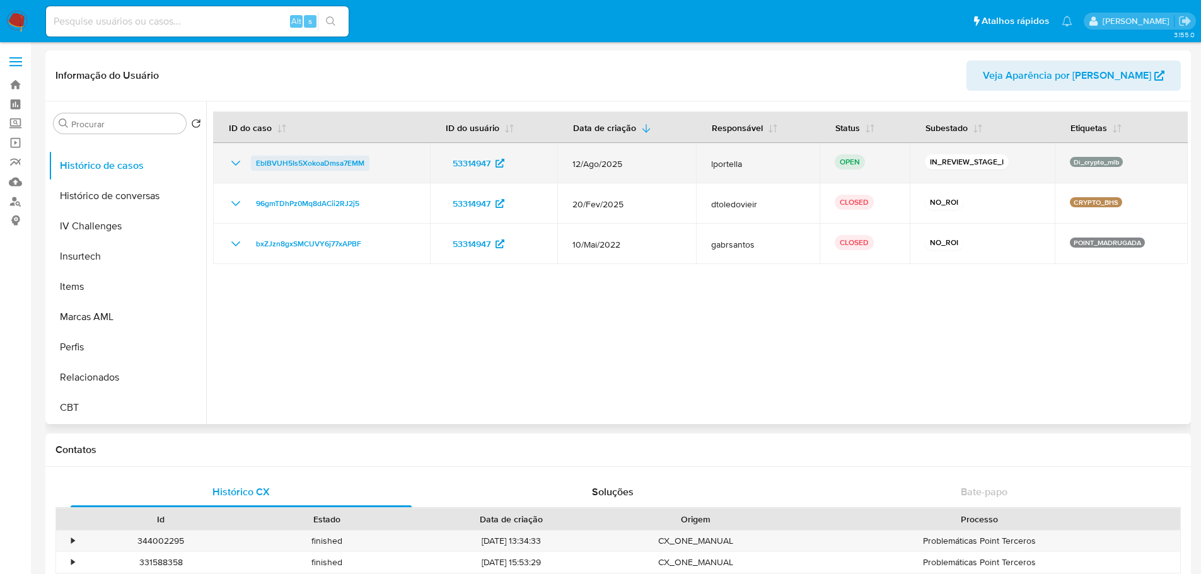
click at [313, 163] on span "EblBVUH5Is5XokoaDmsa7EMM" at bounding box center [310, 163] width 108 height 15
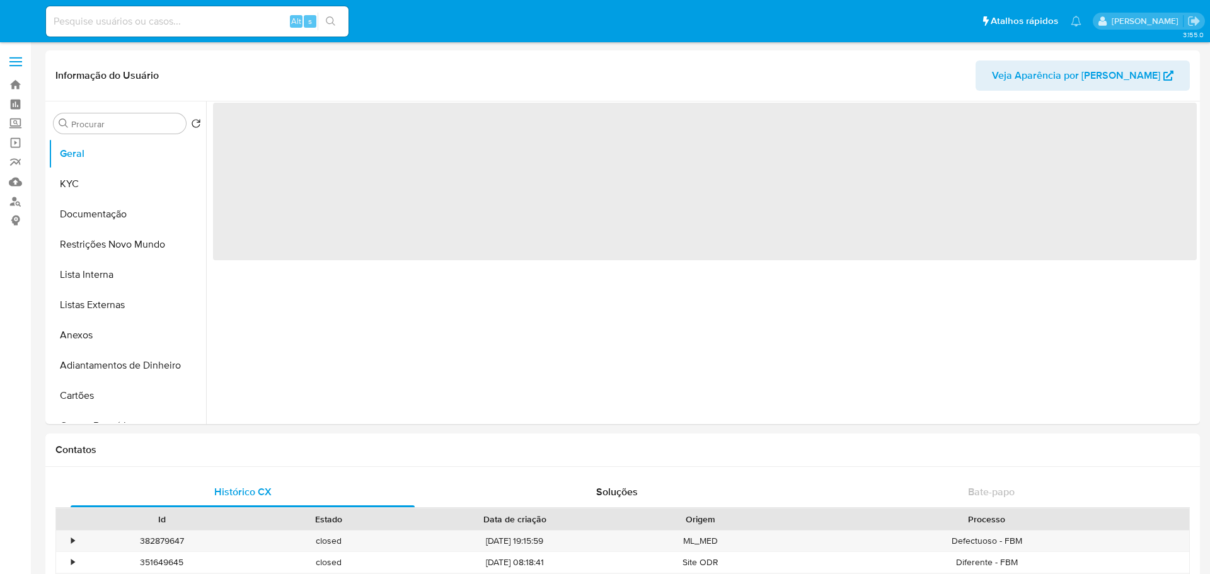
select select "10"
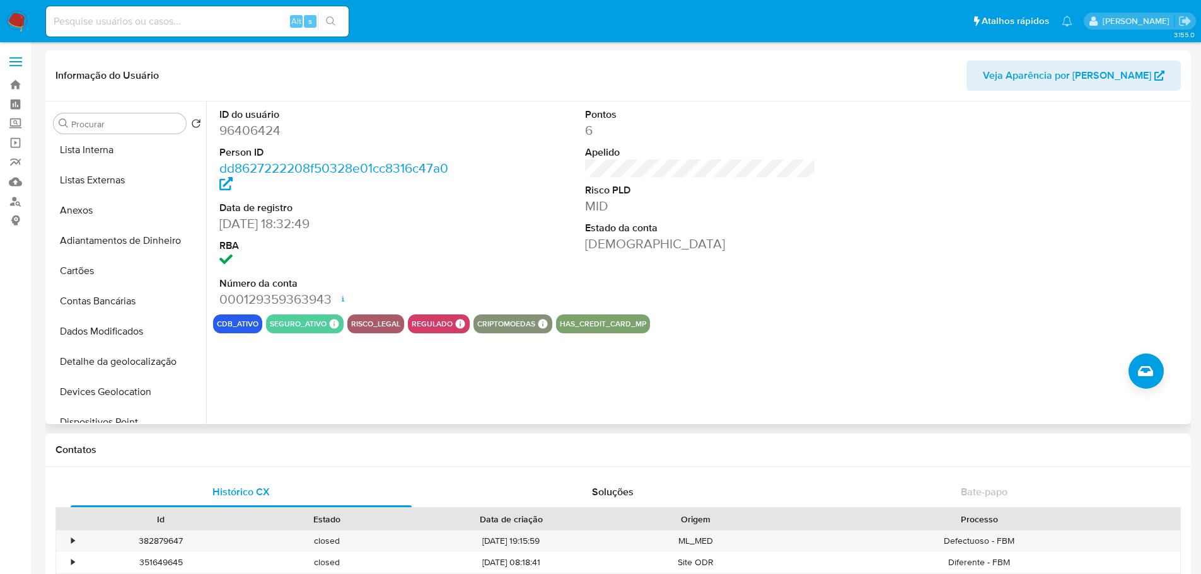
scroll to position [504, 0]
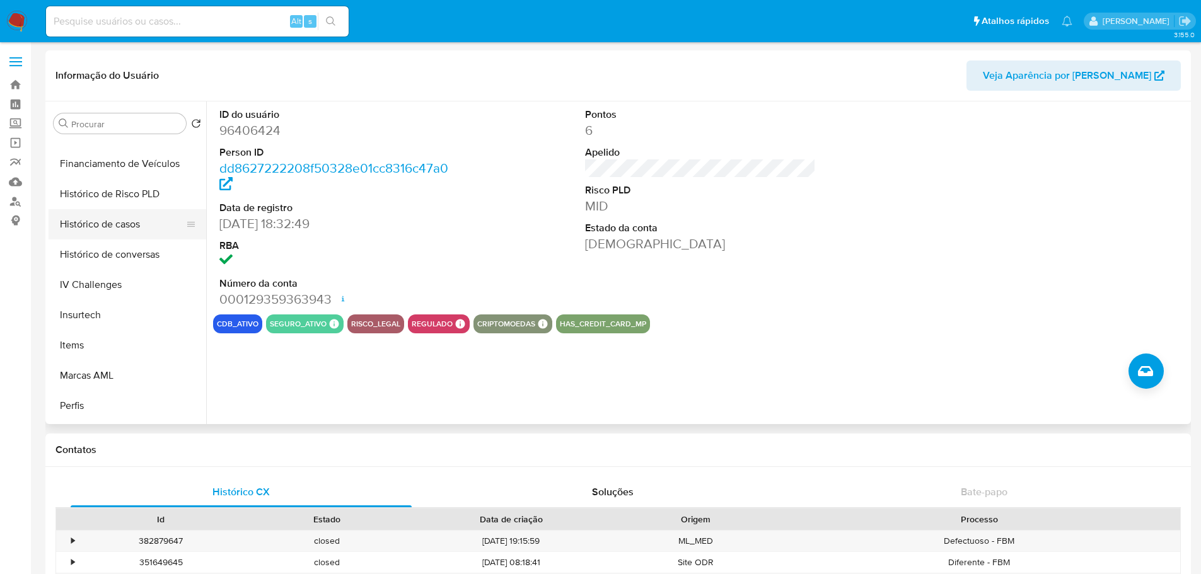
click at [114, 231] on button "Histórico de casos" at bounding box center [122, 224] width 147 height 30
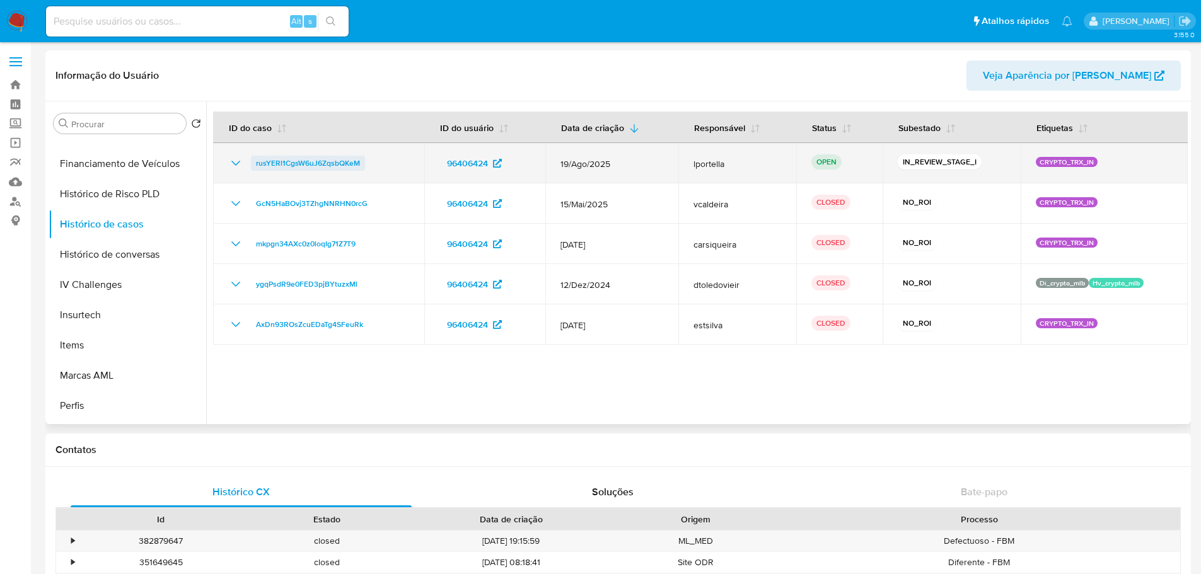
click at [309, 161] on span "rusYERl1CgsW6uJ6ZqsbQKeM" at bounding box center [308, 163] width 104 height 15
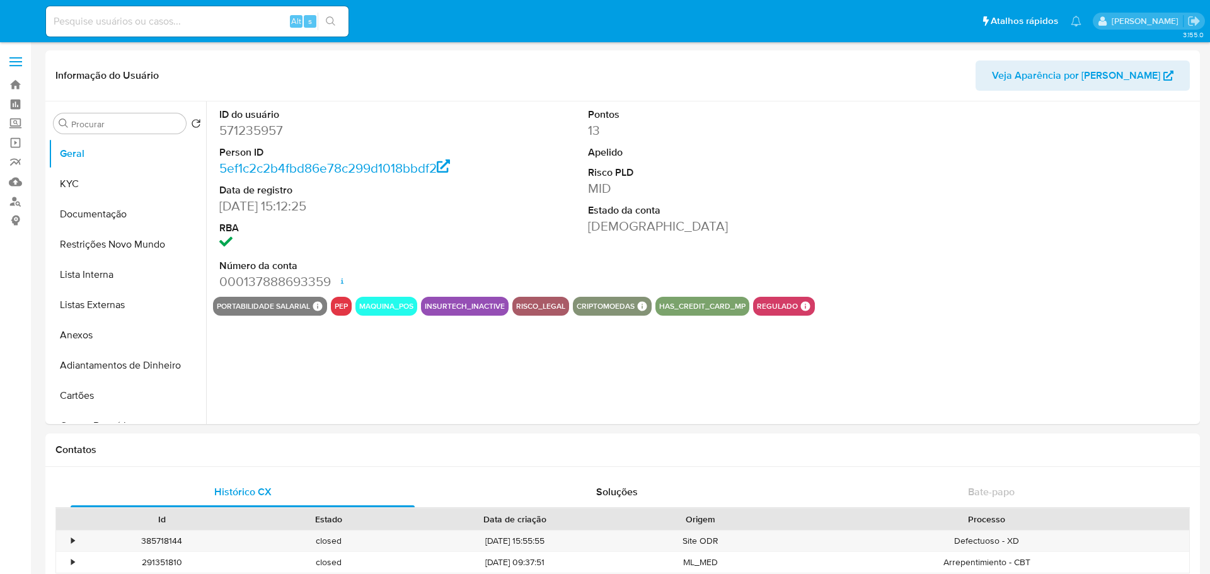
select select "10"
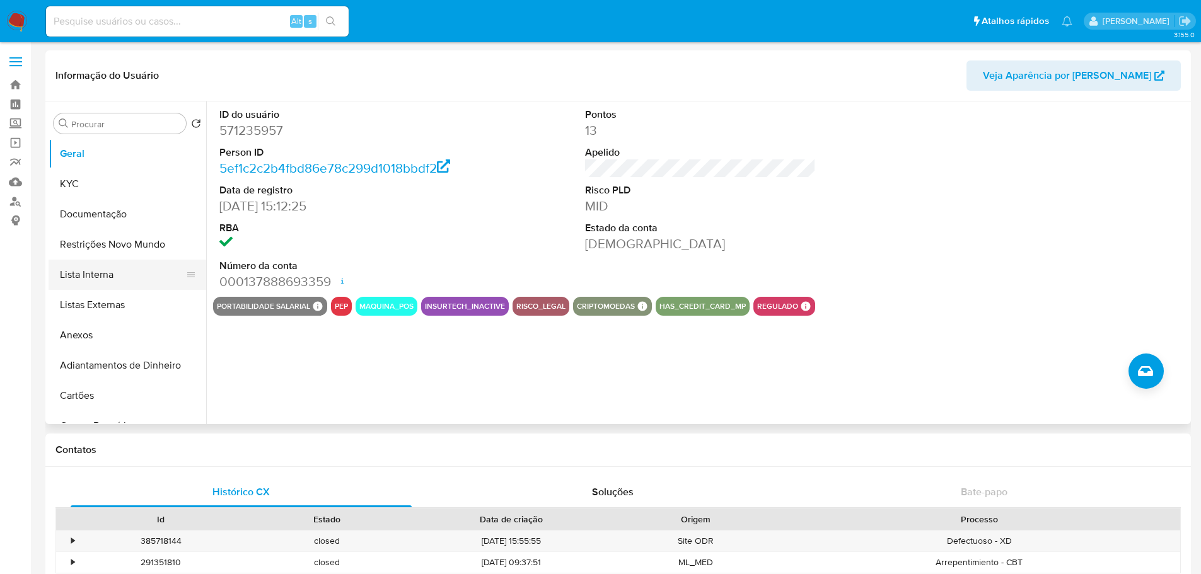
scroll to position [504, 0]
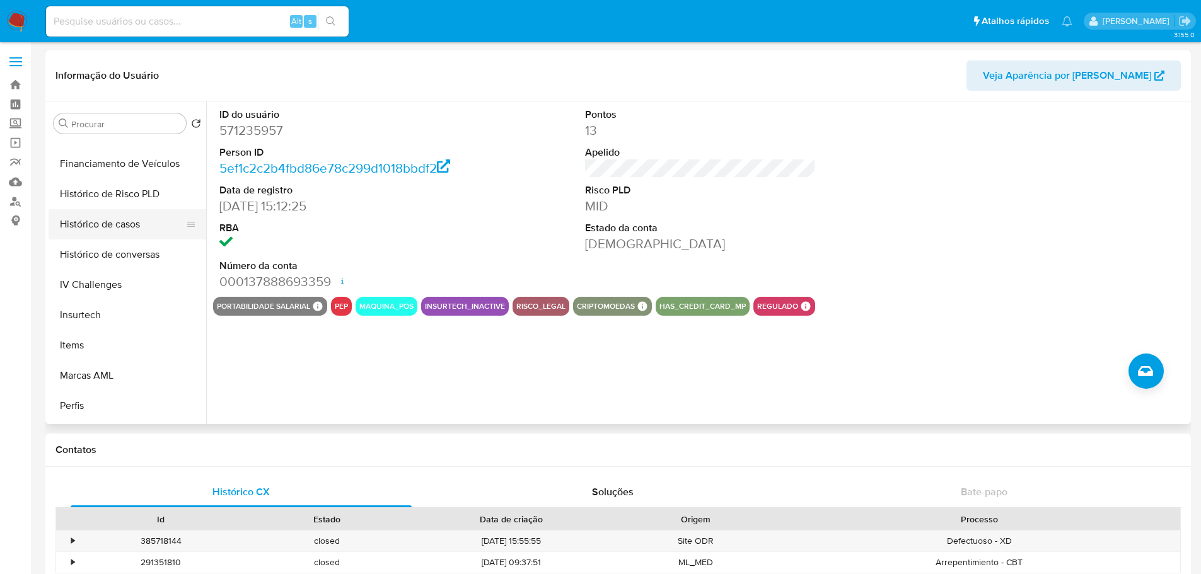
click at [120, 232] on button "Histórico de casos" at bounding box center [122, 224] width 147 height 30
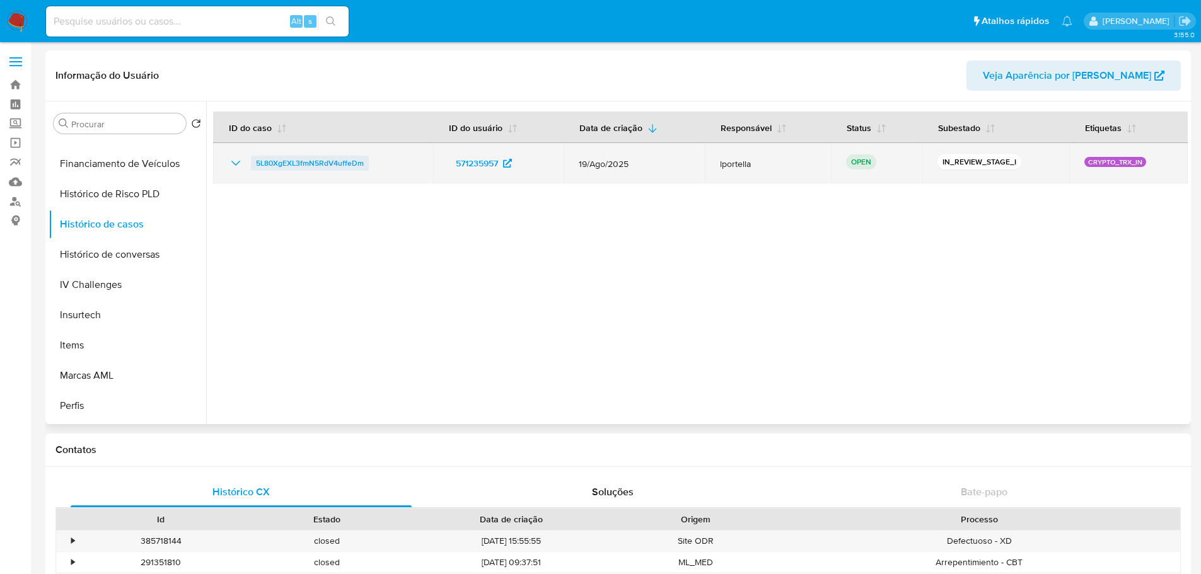
click at [282, 164] on span "5L80XgEXL3fmN5RdV4uffeDm" at bounding box center [310, 163] width 108 height 15
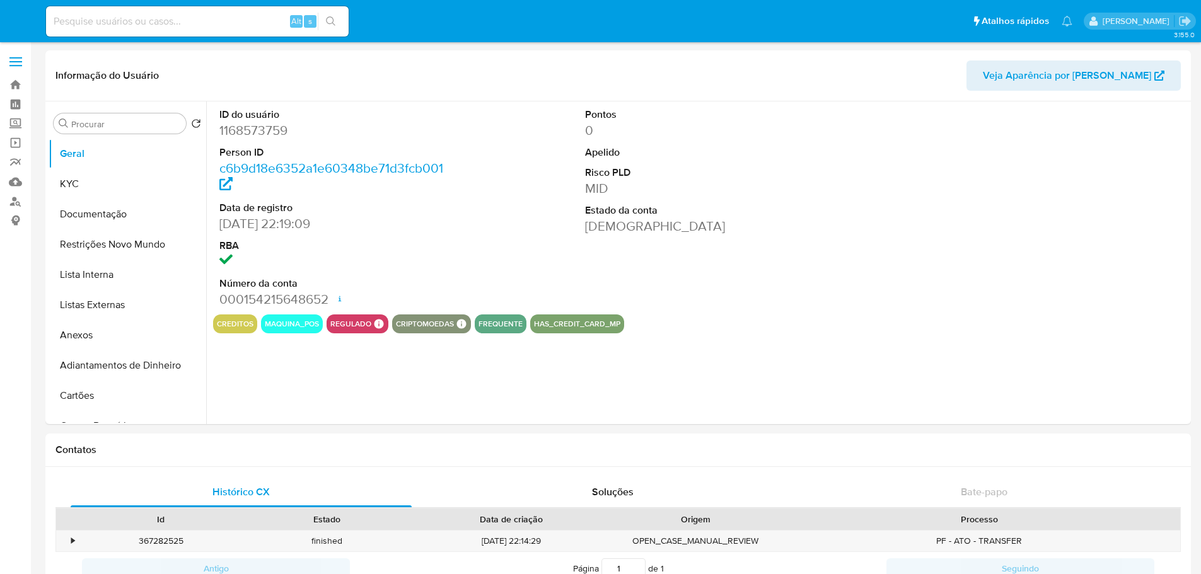
select select "10"
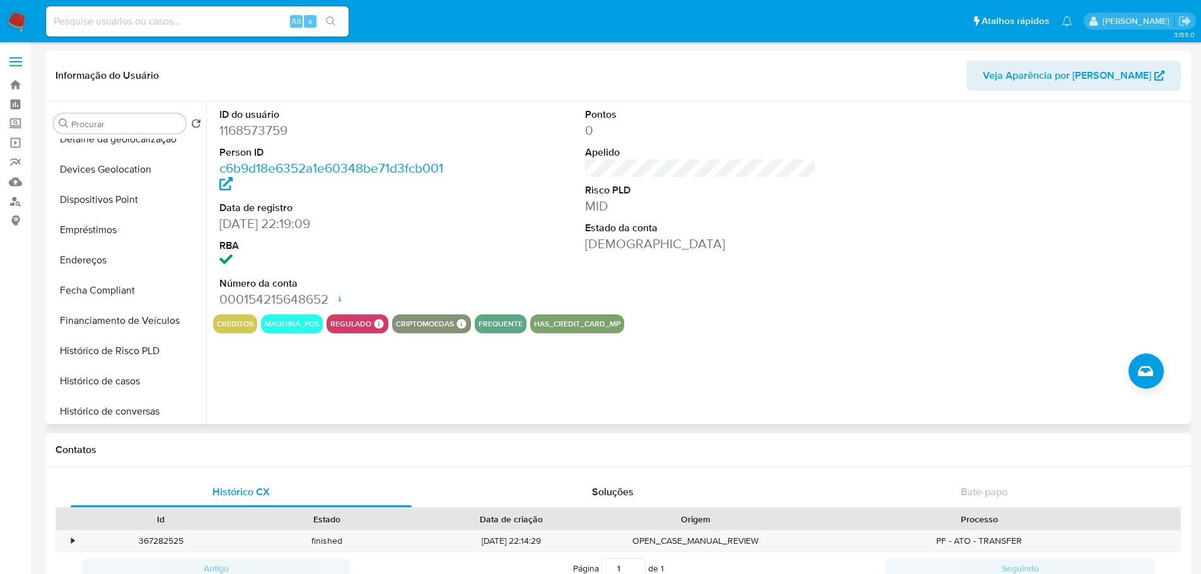
scroll to position [563, 0]
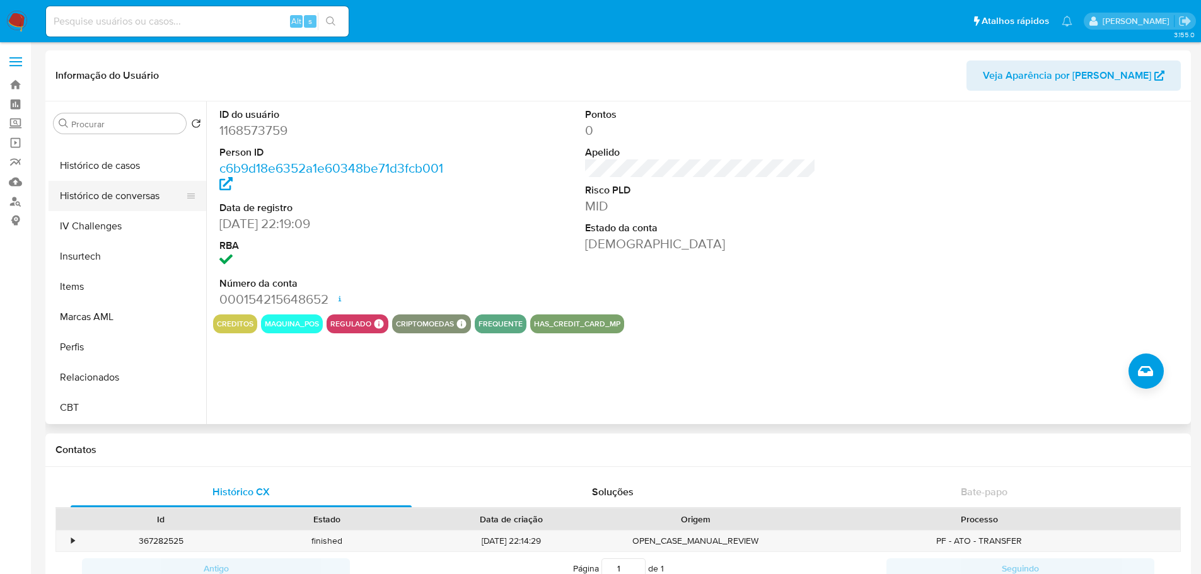
click at [96, 190] on button "Histórico de conversas" at bounding box center [122, 196] width 147 height 30
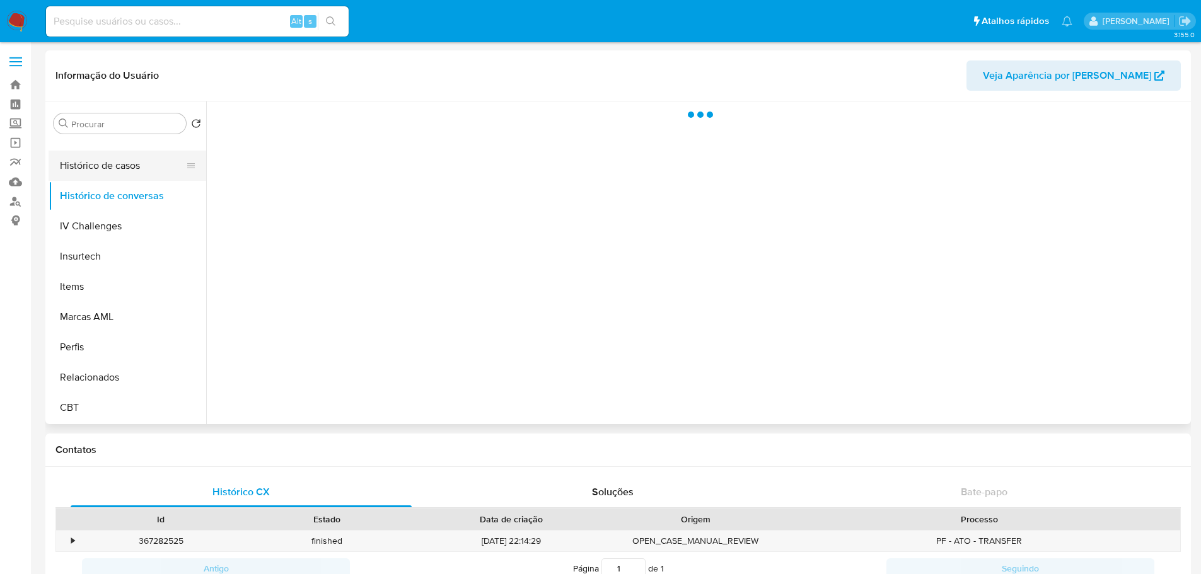
click at [97, 176] on button "Histórico de casos" at bounding box center [122, 166] width 147 height 30
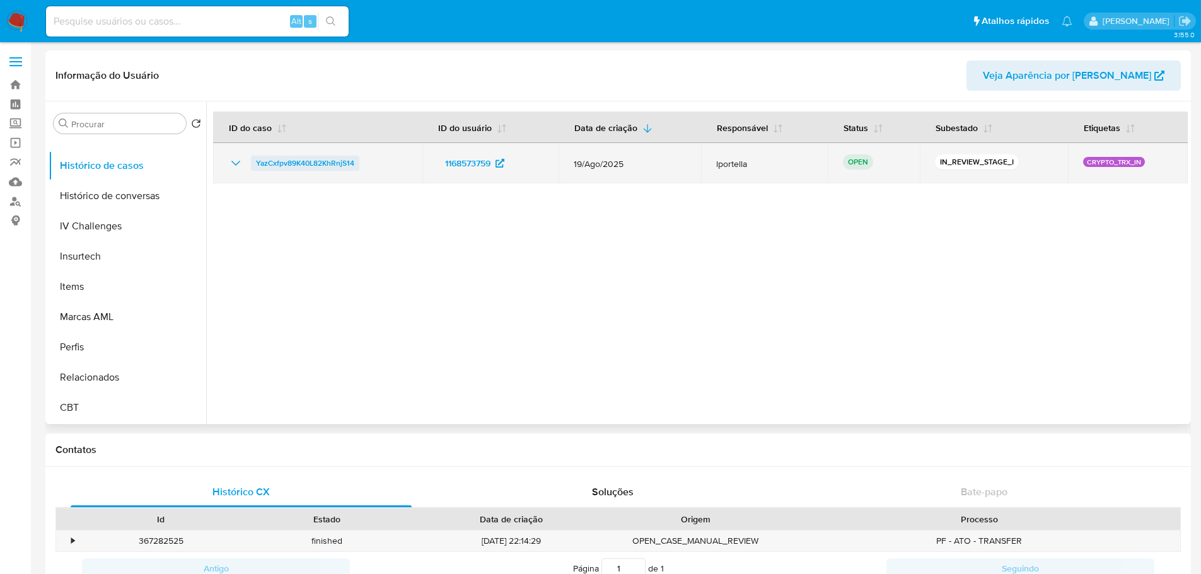
click at [291, 161] on span "YazCxfpv89K40L82KhRnjS14" at bounding box center [305, 163] width 98 height 15
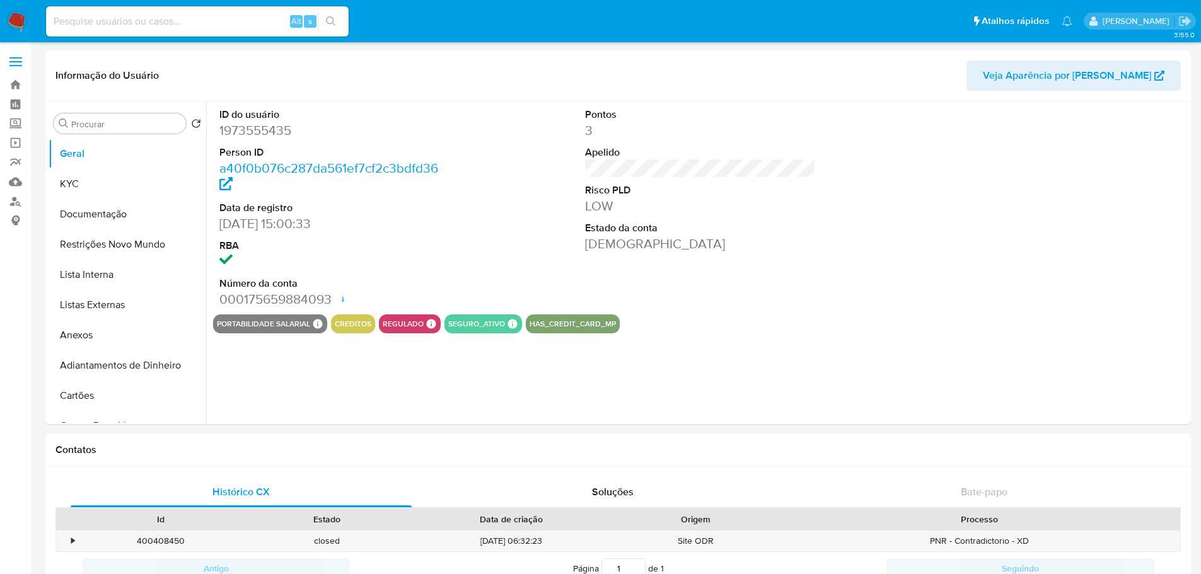
select select "10"
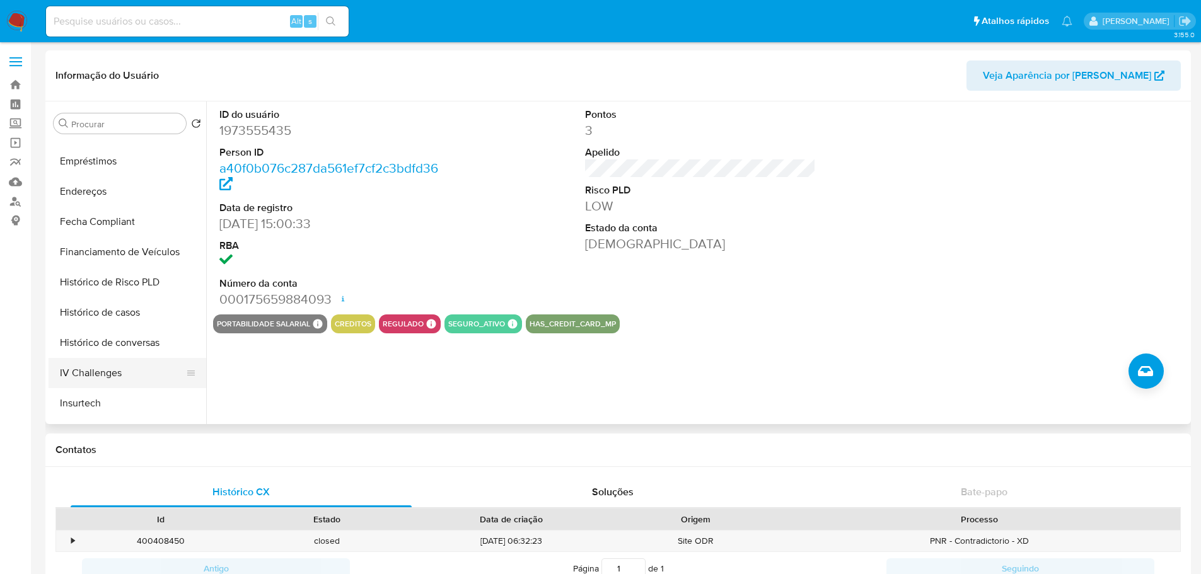
scroll to position [504, 0]
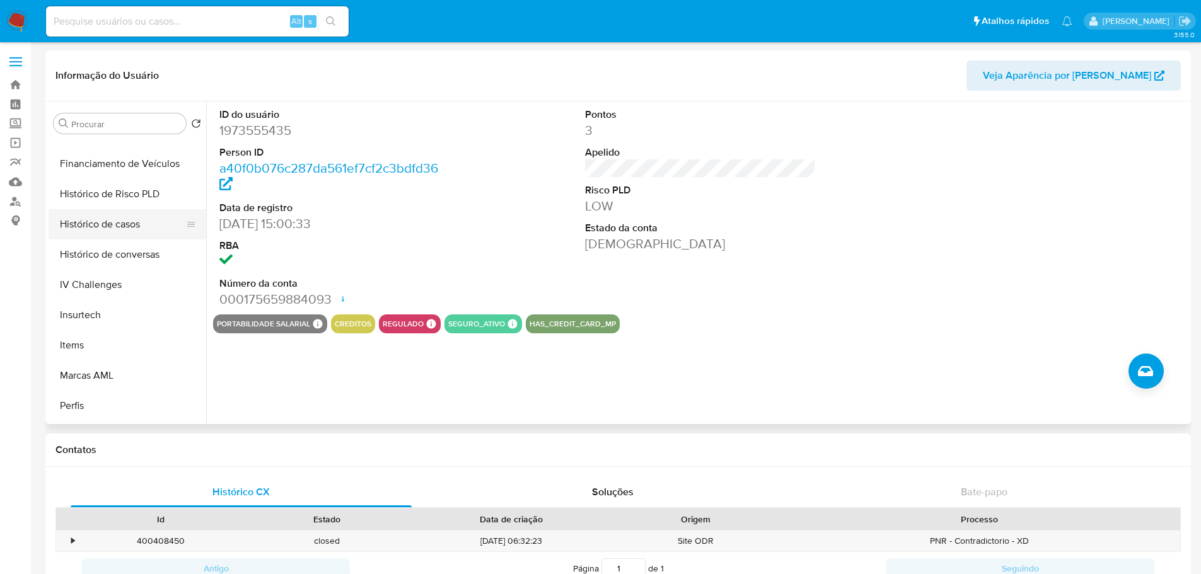
click at [127, 214] on button "Histórico de casos" at bounding box center [122, 224] width 147 height 30
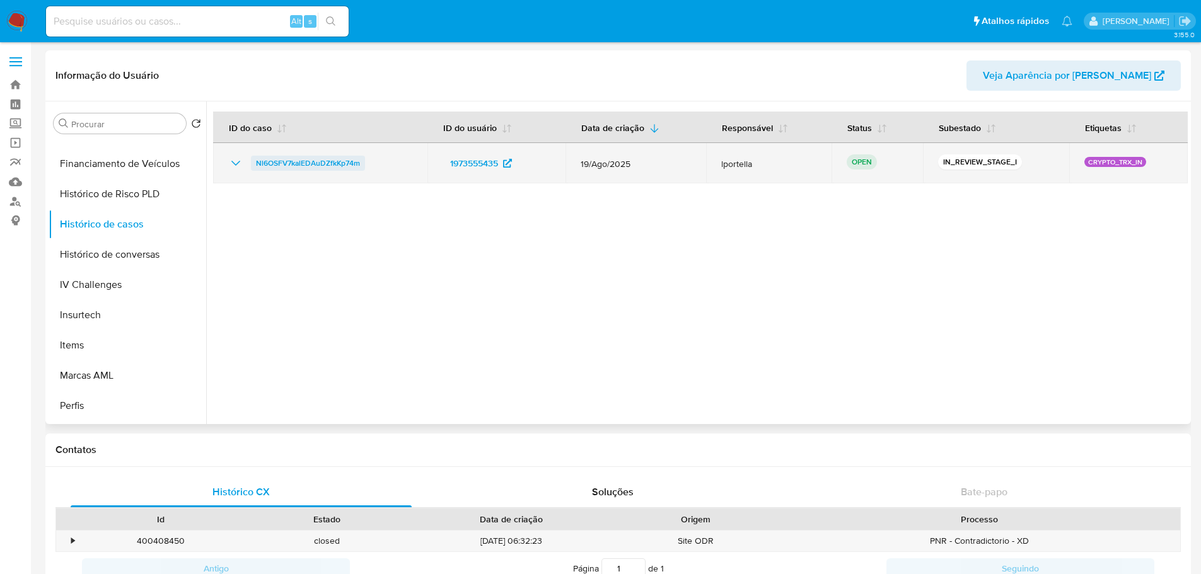
click at [337, 161] on span "Nl6OSFV7kalEDAuDZfkKp74m" at bounding box center [308, 163] width 104 height 15
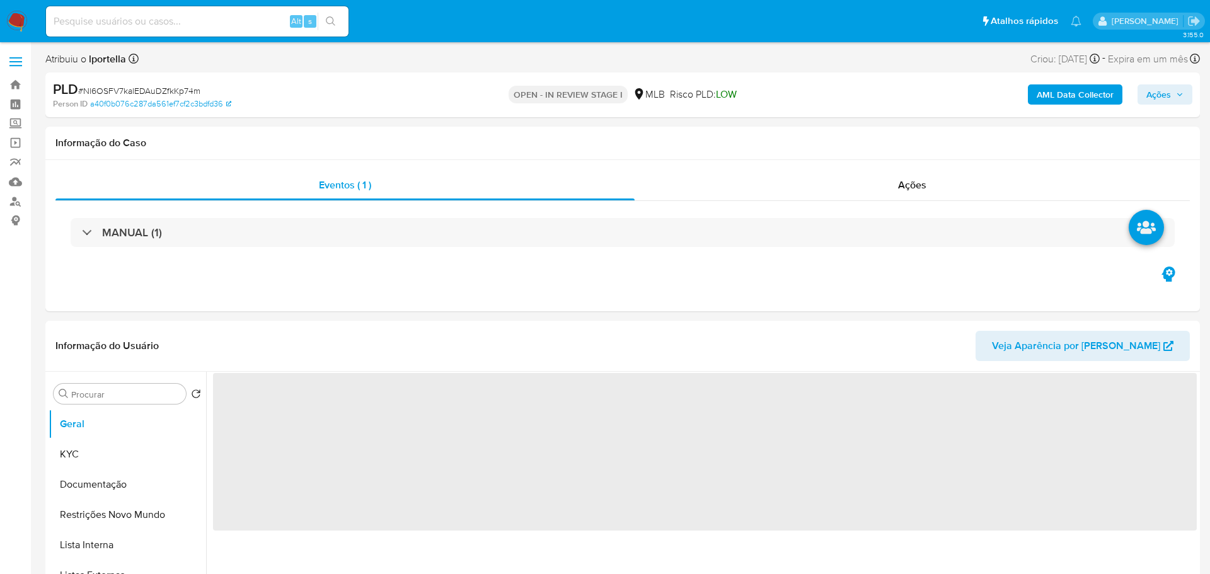
select select "10"
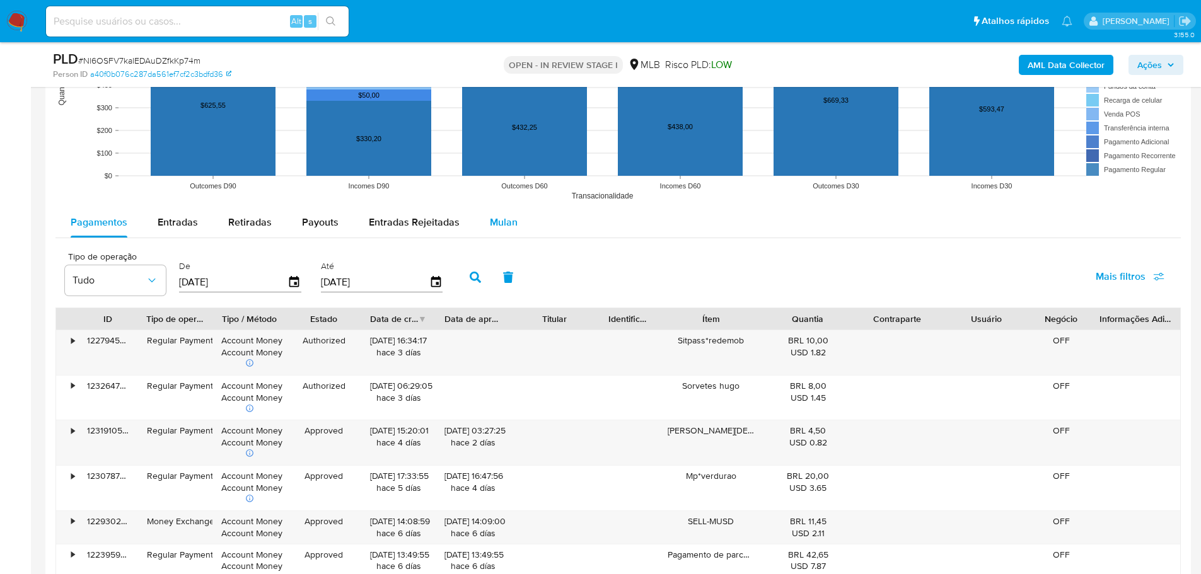
click at [507, 231] on div "Mulan" at bounding box center [504, 222] width 28 height 30
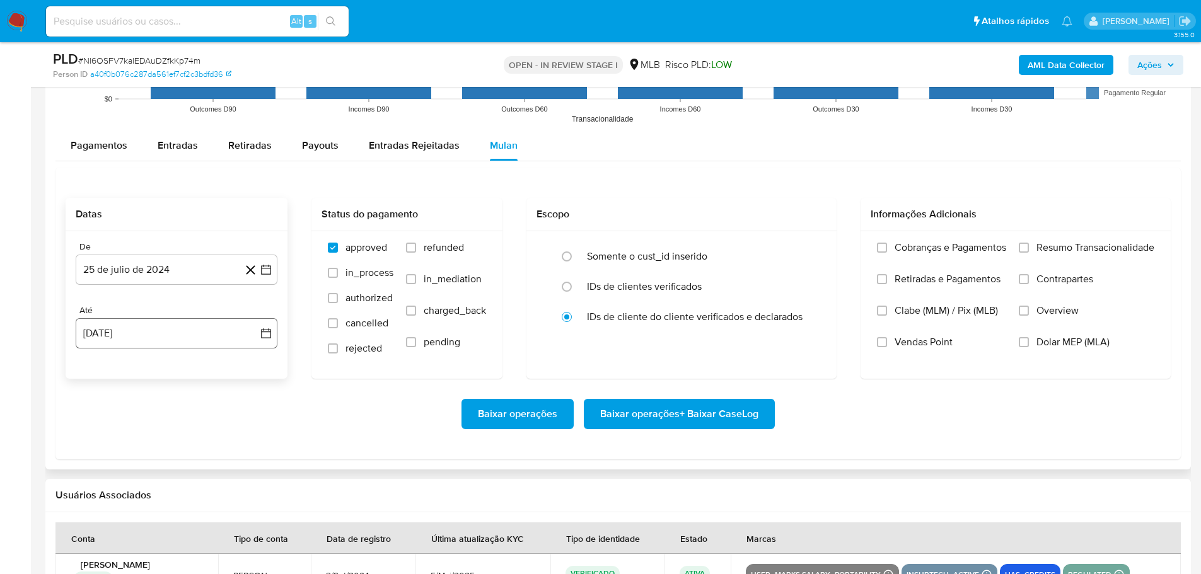
scroll to position [1387, 0]
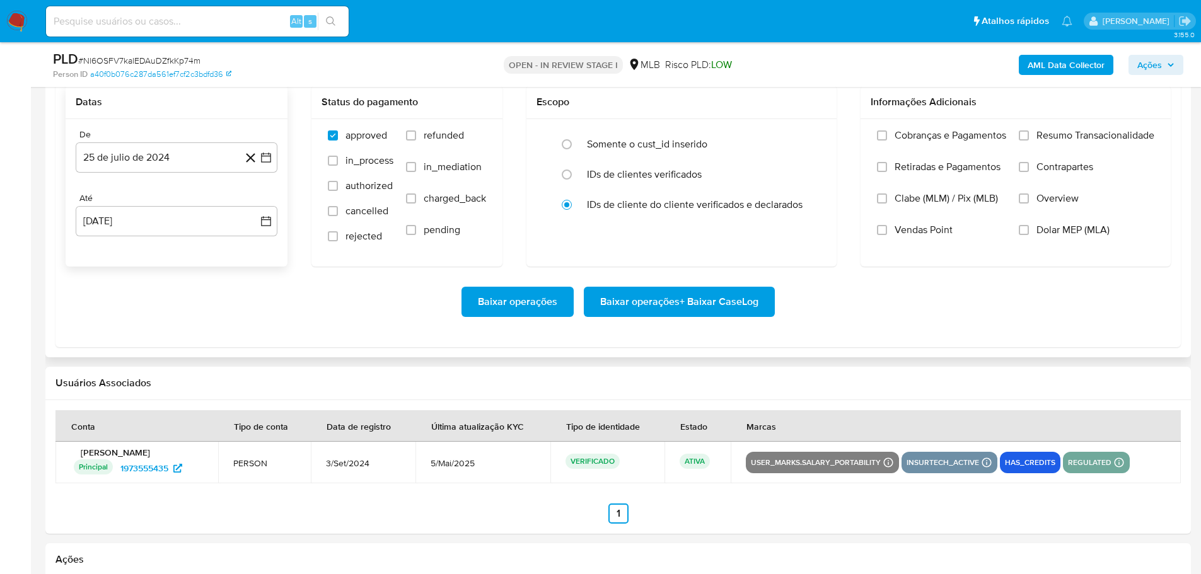
click at [135, 179] on div "De 25 de julio de 2024 25-07-2024 Até 25 de agosto de 2025 25-08-2025" at bounding box center [177, 192] width 222 height 147
click at [134, 164] on button "25 de julio de 2024" at bounding box center [177, 157] width 202 height 30
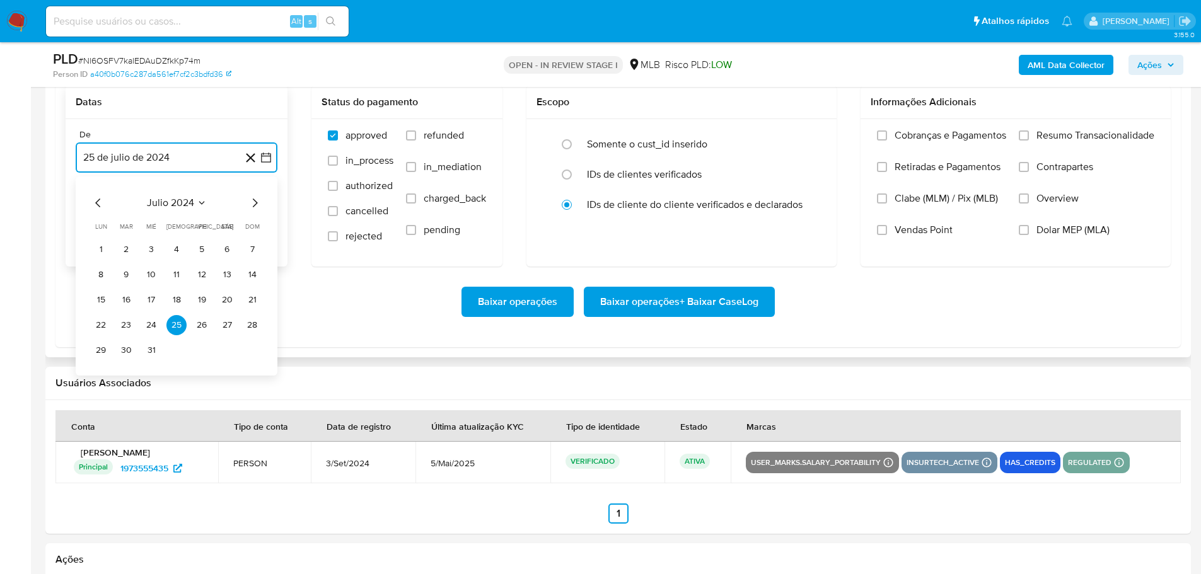
click at [250, 206] on icon "Mes siguiente" at bounding box center [254, 202] width 15 height 15
click at [251, 205] on icon "Mes siguiente" at bounding box center [254, 202] width 15 height 15
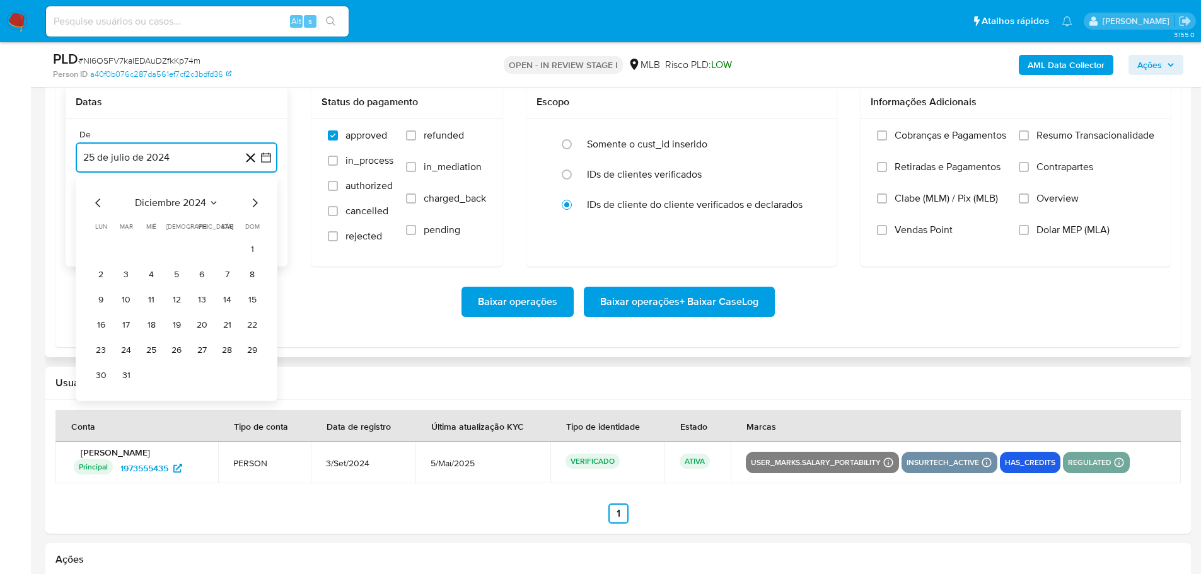
click at [251, 205] on icon "Mes siguiente" at bounding box center [254, 202] width 15 height 15
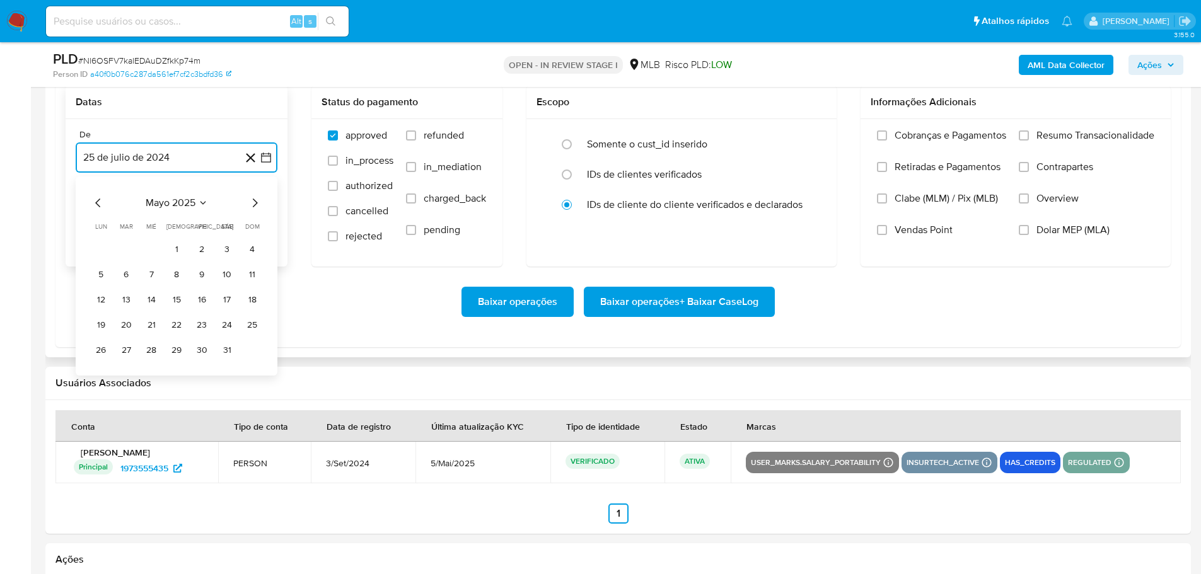
click at [251, 205] on icon "Mes siguiente" at bounding box center [254, 202] width 15 height 15
click at [88, 203] on div "agosto 2025 agosto 2025 lun lunes mar martes mié miércoles jue jueves vie viern…" at bounding box center [177, 275] width 202 height 199
click at [97, 204] on icon "Mes anterior" at bounding box center [98, 202] width 15 height 15
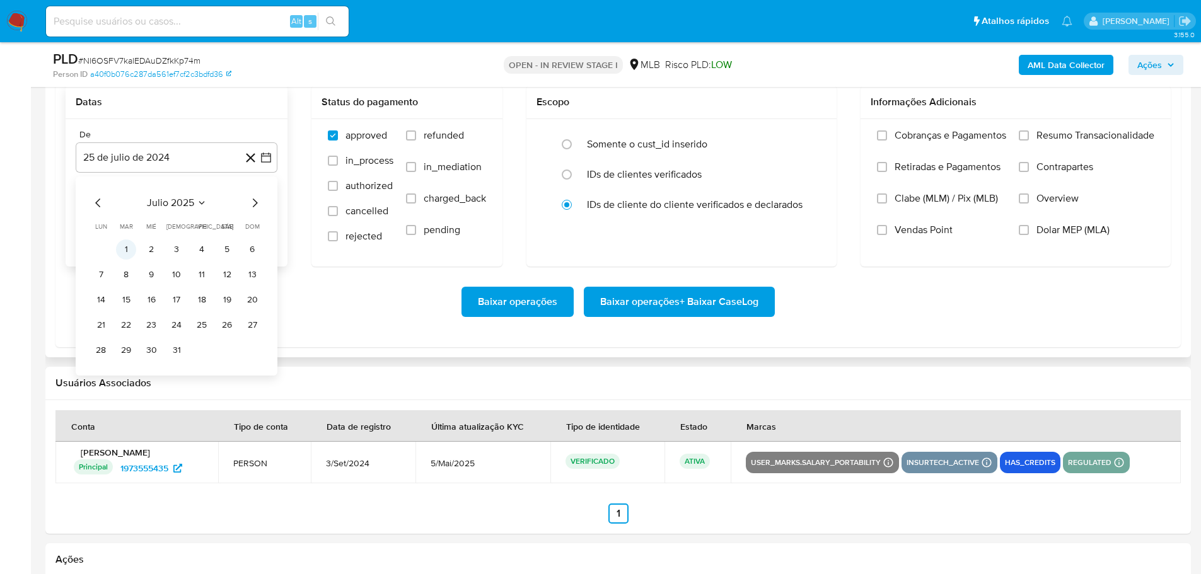
click at [128, 253] on button "1" at bounding box center [126, 249] width 20 height 20
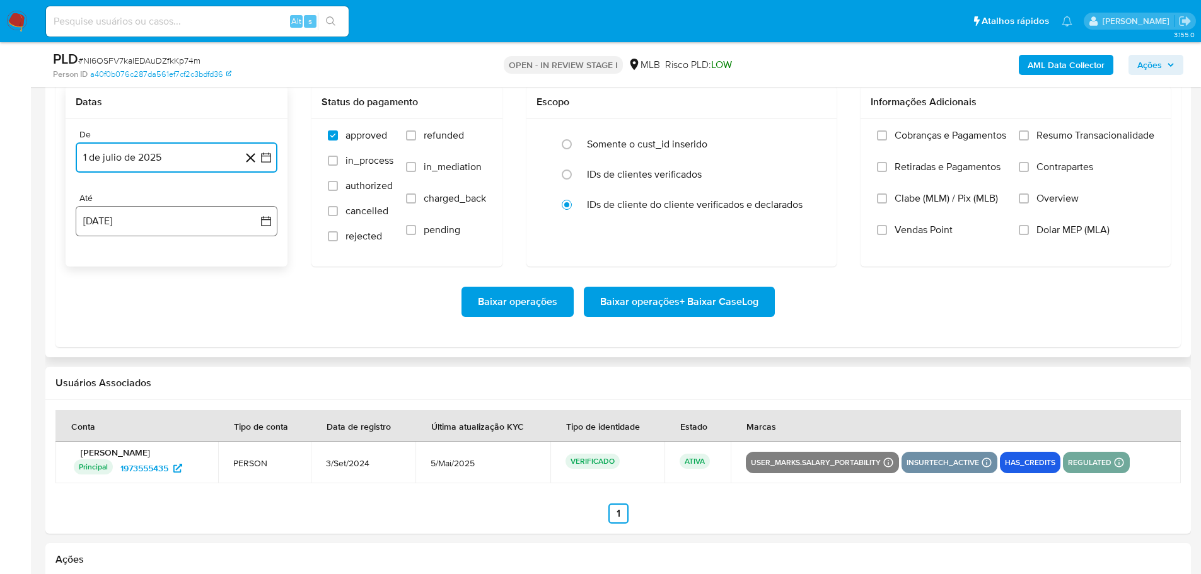
click at [151, 228] on button "25 [PERSON_NAME] de 2025" at bounding box center [177, 221] width 202 height 30
click at [225, 397] on button "23" at bounding box center [227, 389] width 20 height 20
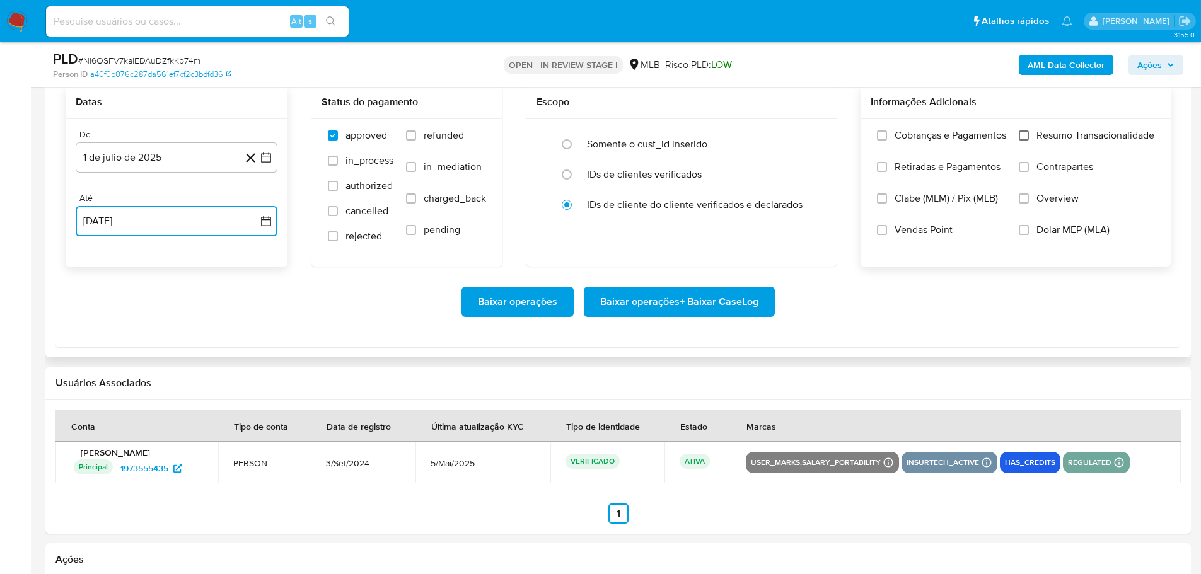
click at [1026, 132] on input "Resumo Transacionalidade" at bounding box center [1023, 135] width 10 height 10
click at [727, 296] on span "Baixar operações + Baixar CaseLog" at bounding box center [679, 302] width 158 height 28
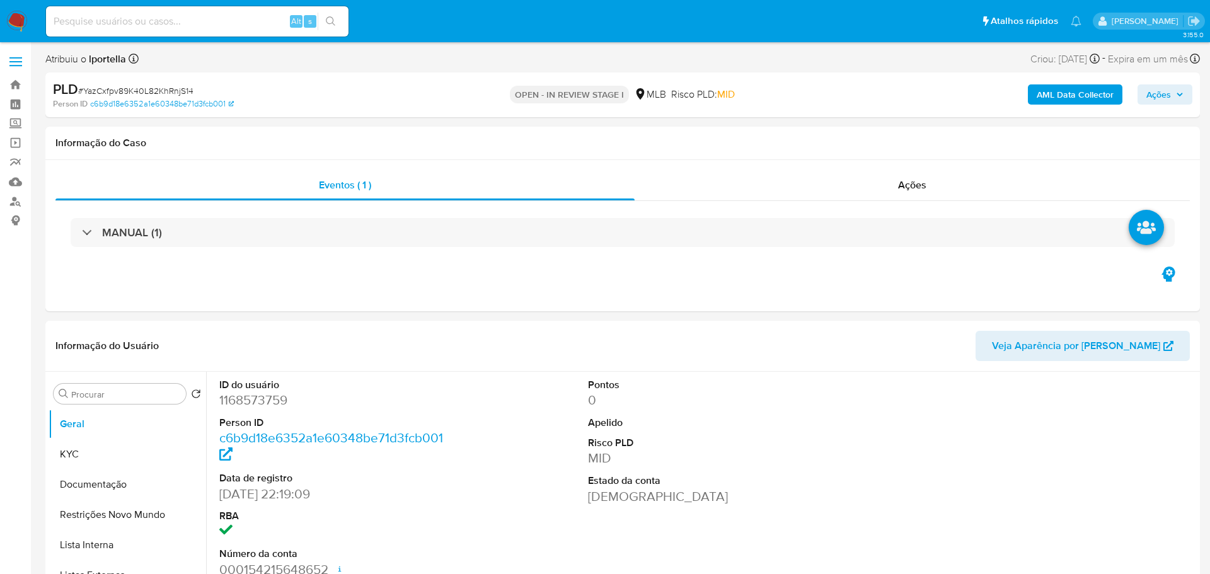
select select "10"
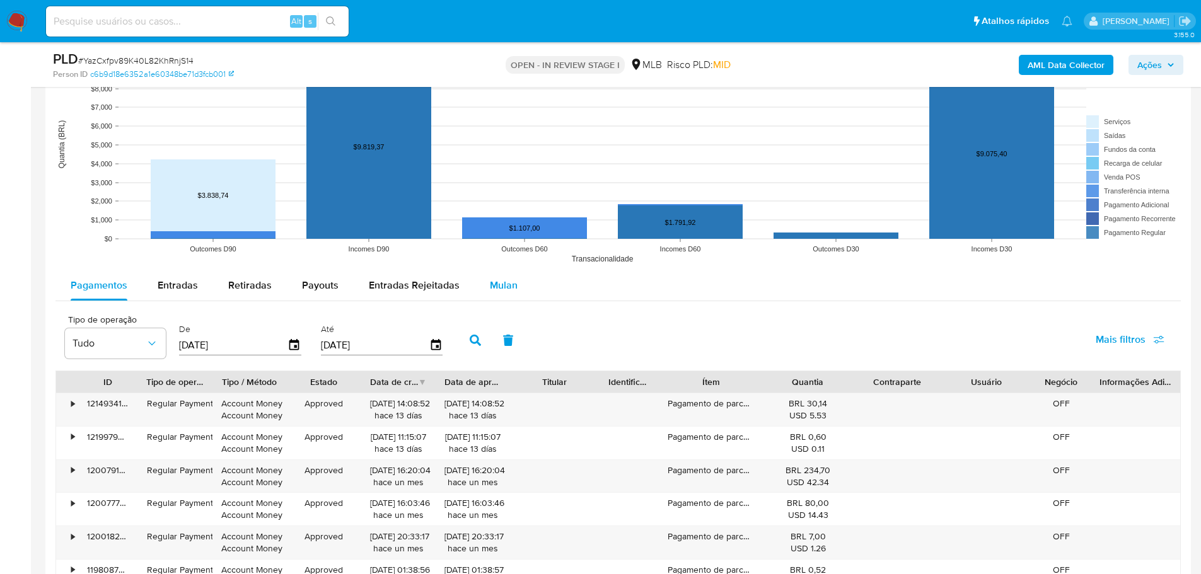
click at [495, 278] on span "Mulan" at bounding box center [504, 285] width 28 height 14
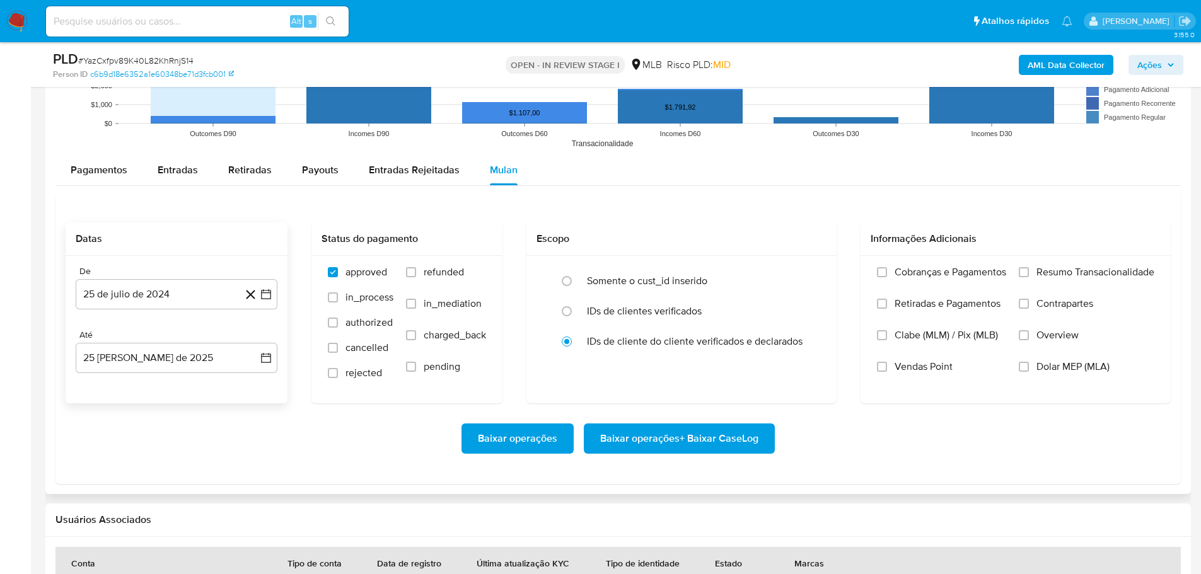
scroll to position [1387, 0]
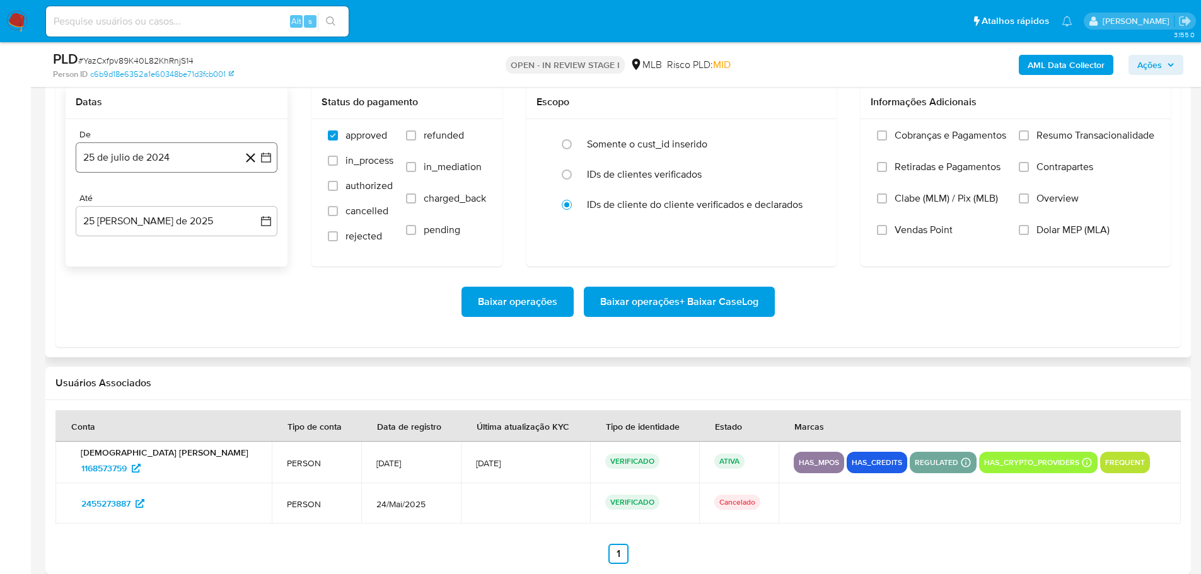
click at [135, 159] on button "25 de julio de 2024" at bounding box center [177, 157] width 202 height 30
click at [255, 201] on icon "Mes siguiente" at bounding box center [255, 203] width 5 height 9
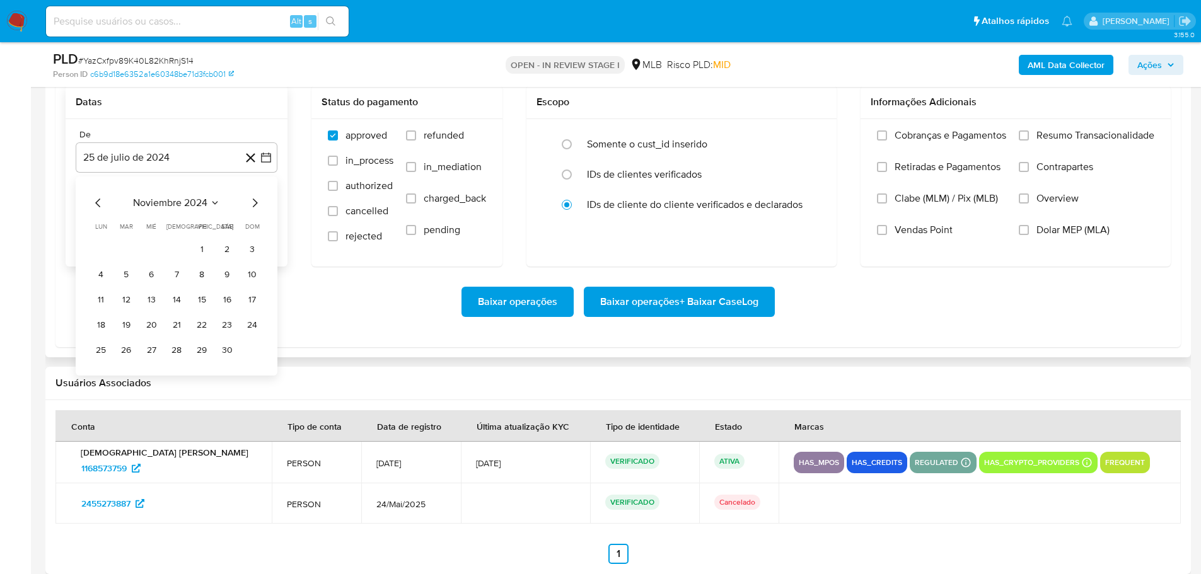
click at [255, 201] on icon "Mes siguiente" at bounding box center [255, 203] width 5 height 9
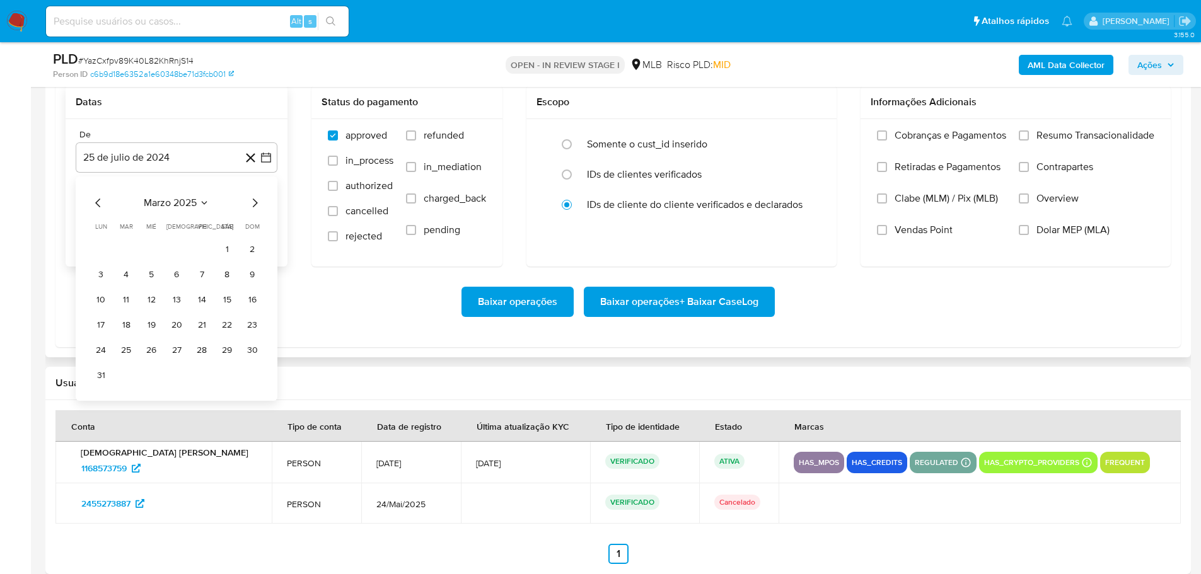
click at [255, 201] on icon "Mes siguiente" at bounding box center [255, 203] width 5 height 9
click at [127, 249] on button "1" at bounding box center [126, 249] width 20 height 20
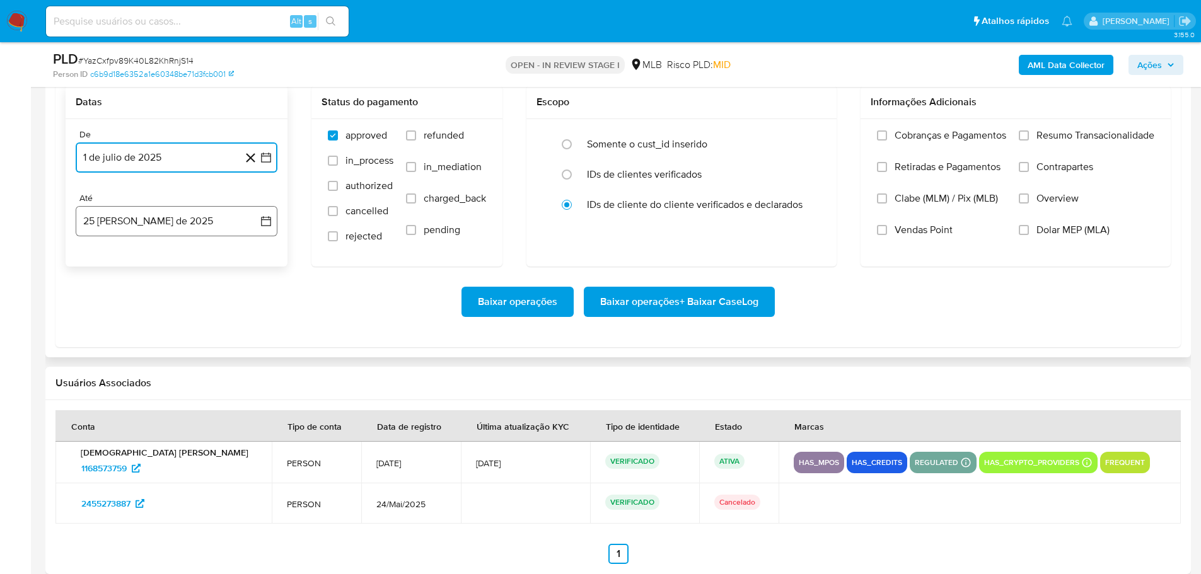
click at [135, 226] on button "25 [PERSON_NAME] de 2025" at bounding box center [177, 221] width 202 height 30
click at [232, 390] on button "23" at bounding box center [227, 389] width 20 height 20
click at [1021, 128] on div "Cobranças e Pagamentos Retiradas e Pagamentos Clabe (MLM) / Pix (MLB) Vendas Po…" at bounding box center [1015, 192] width 310 height 146
click at [1021, 135] on input "Resumo Transacionalidade" at bounding box center [1023, 135] width 10 height 10
click at [684, 306] on span "Baixar operações + Baixar CaseLog" at bounding box center [679, 302] width 158 height 28
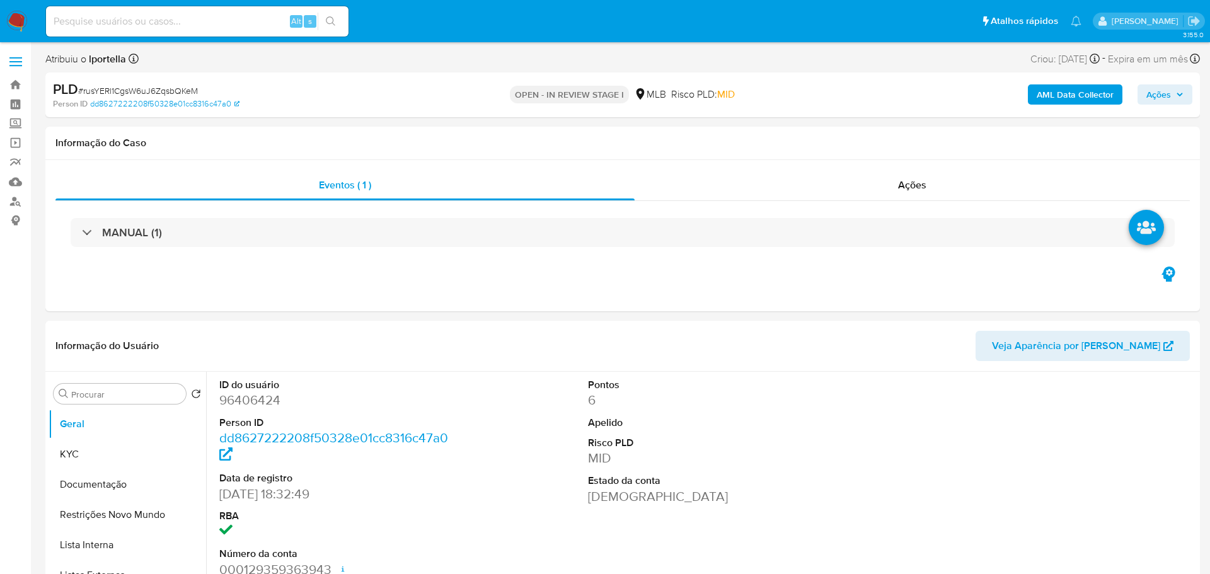
select select "10"
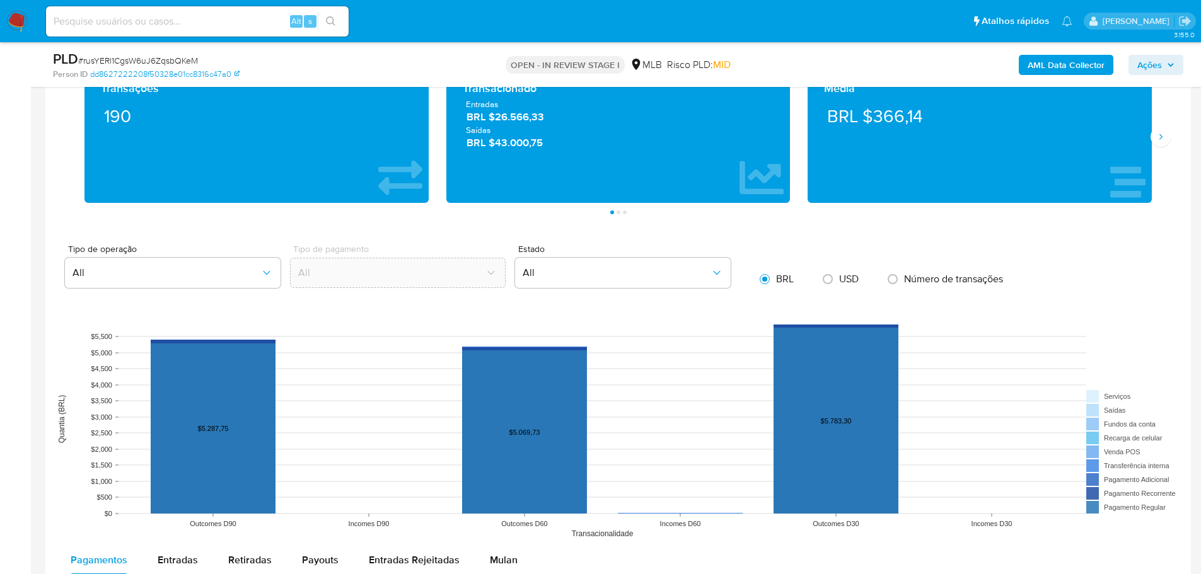
scroll to position [1323, 0]
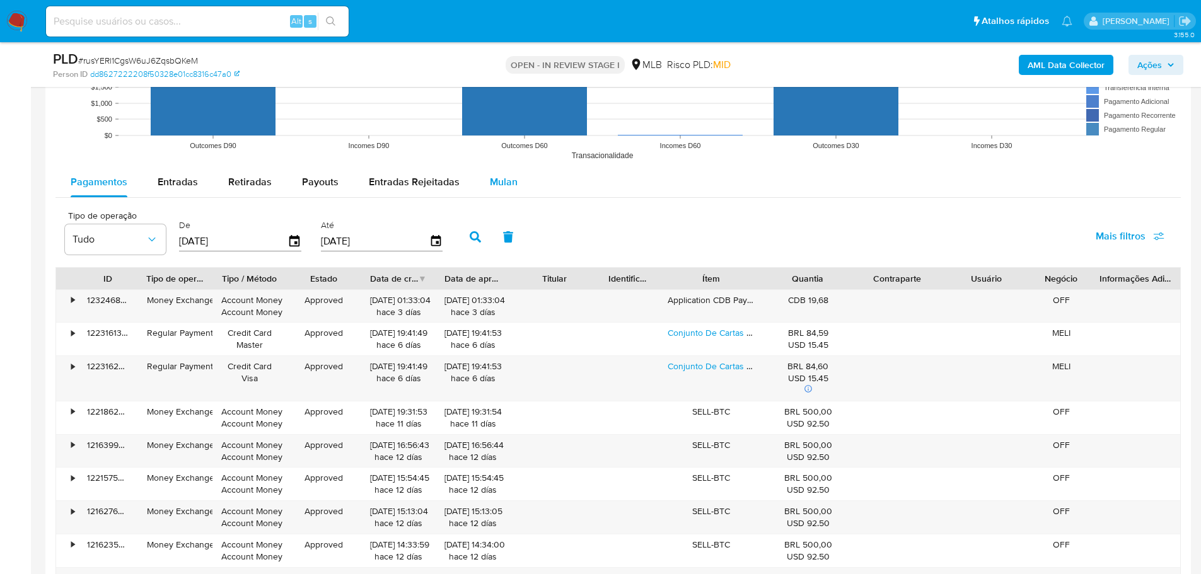
click at [510, 187] on span "Mulan" at bounding box center [504, 182] width 28 height 14
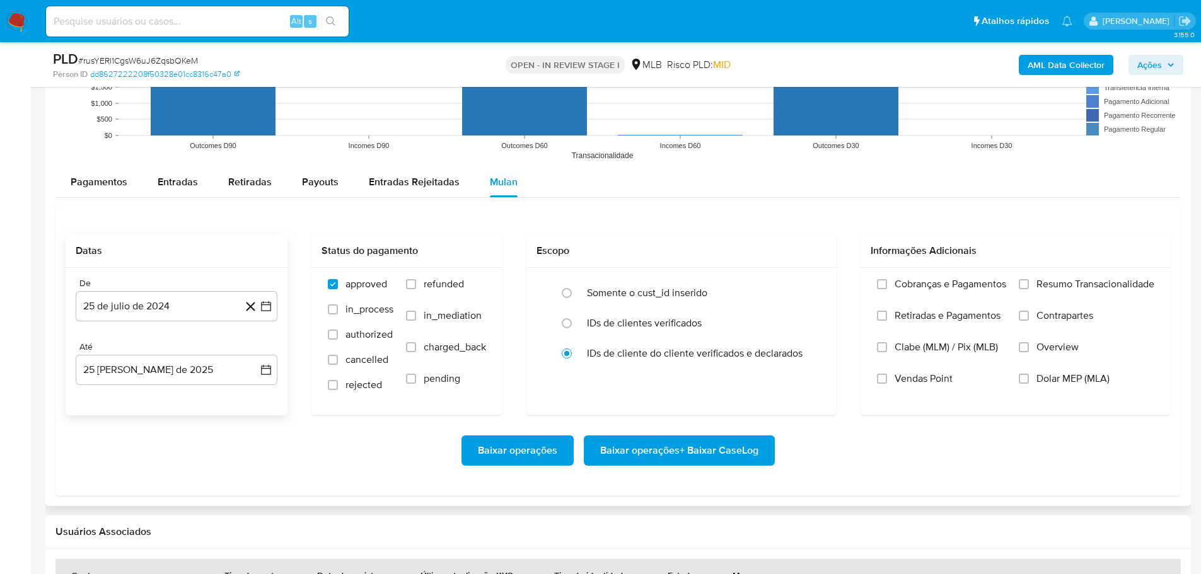
scroll to position [1513, 0]
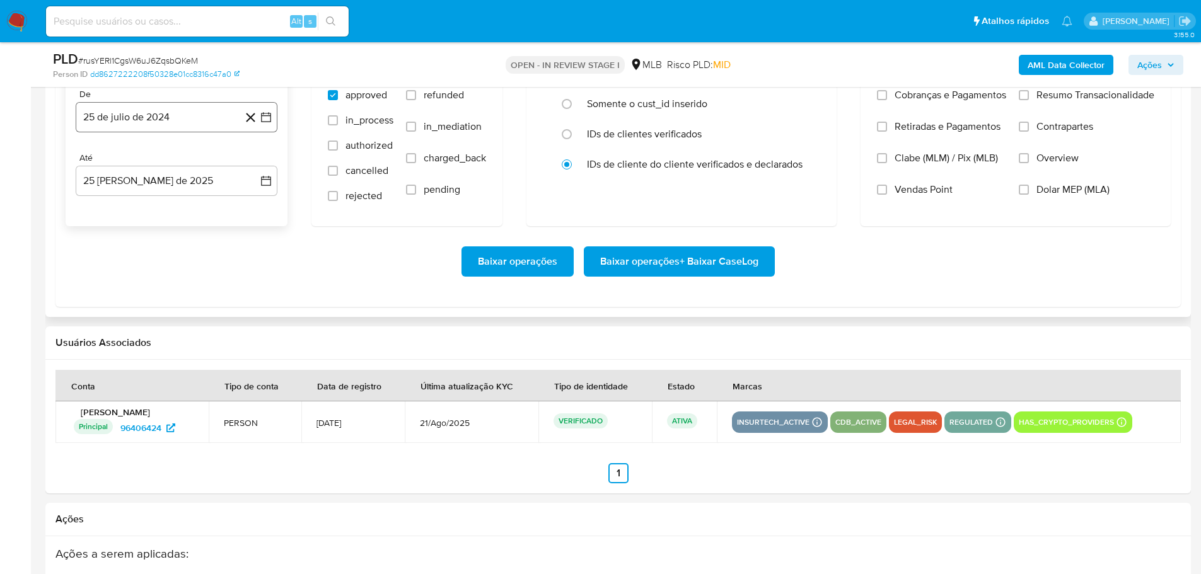
click at [132, 116] on button "25 de julio de 2024" at bounding box center [177, 117] width 202 height 30
click at [251, 159] on icon "Mes siguiente" at bounding box center [254, 162] width 15 height 15
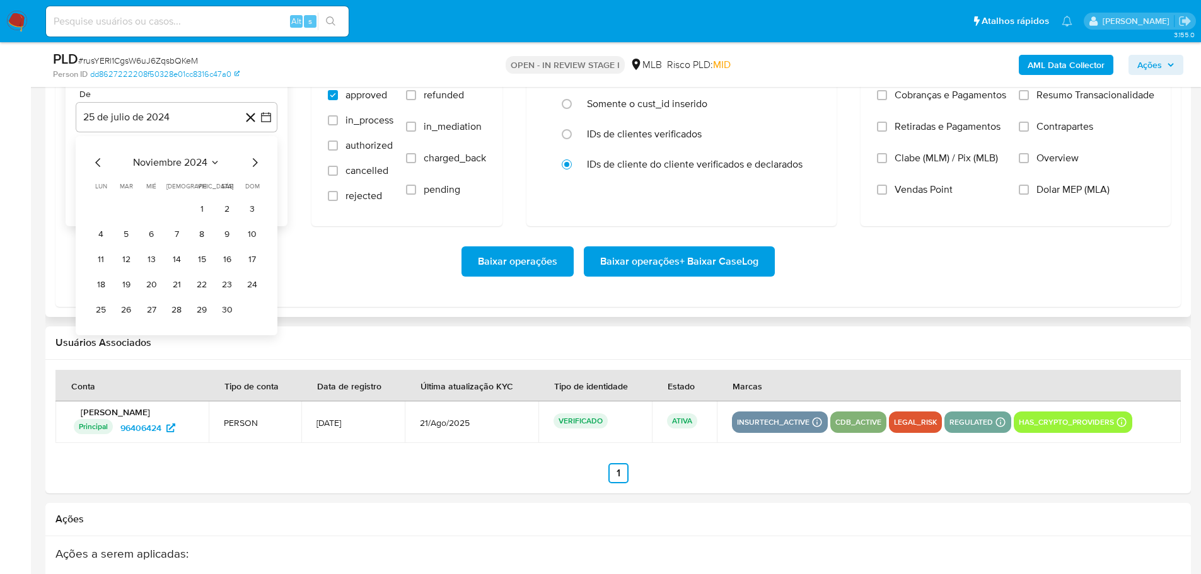
click at [251, 159] on icon "Mes siguiente" at bounding box center [254, 162] width 15 height 15
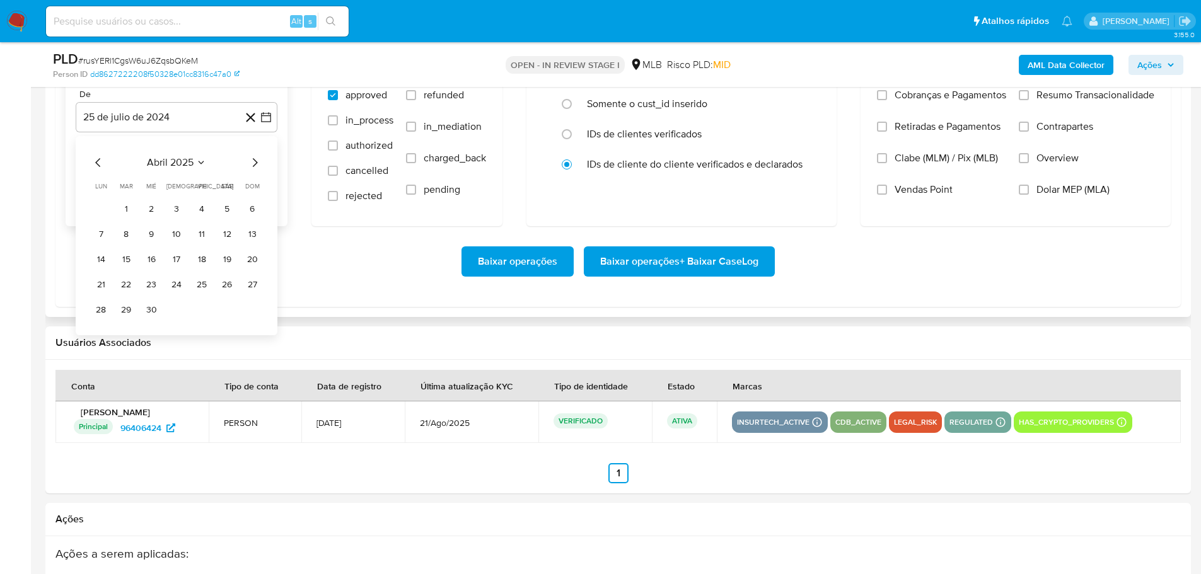
click at [251, 159] on icon "Mes siguiente" at bounding box center [254, 162] width 15 height 15
click at [133, 205] on button "1" at bounding box center [126, 209] width 20 height 20
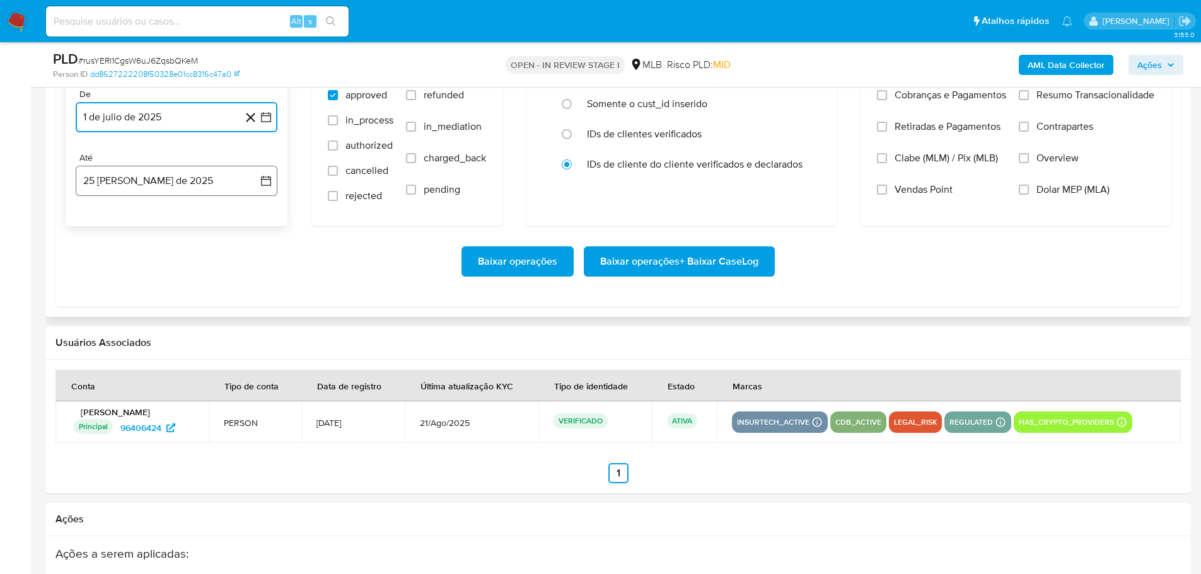
click at [151, 187] on button "25 [PERSON_NAME] de 2025" at bounding box center [177, 181] width 202 height 30
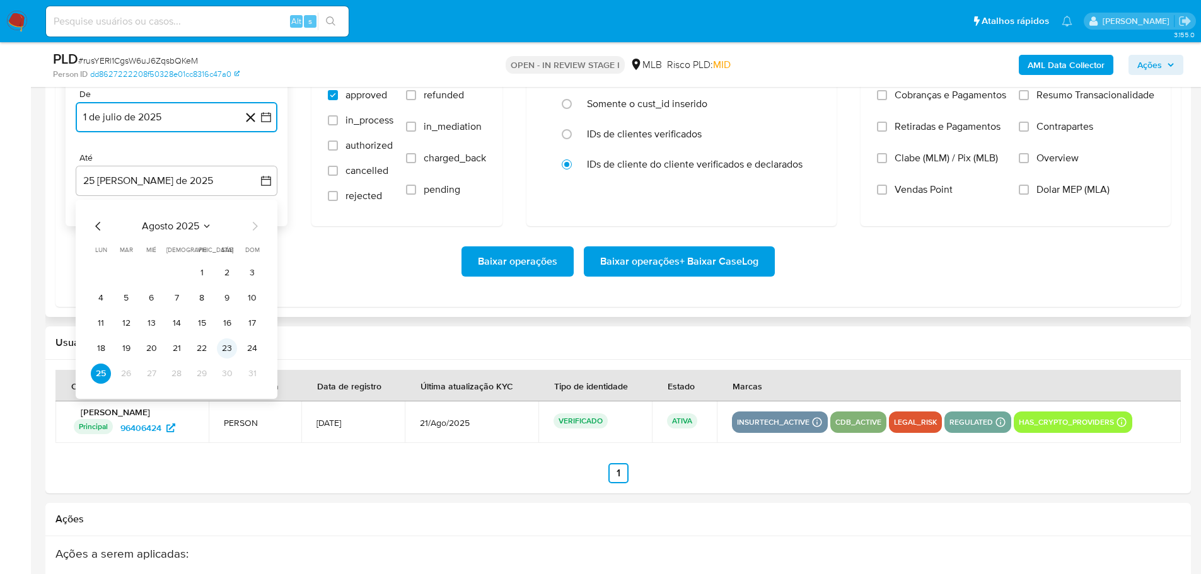
click at [222, 345] on button "23" at bounding box center [227, 348] width 20 height 20
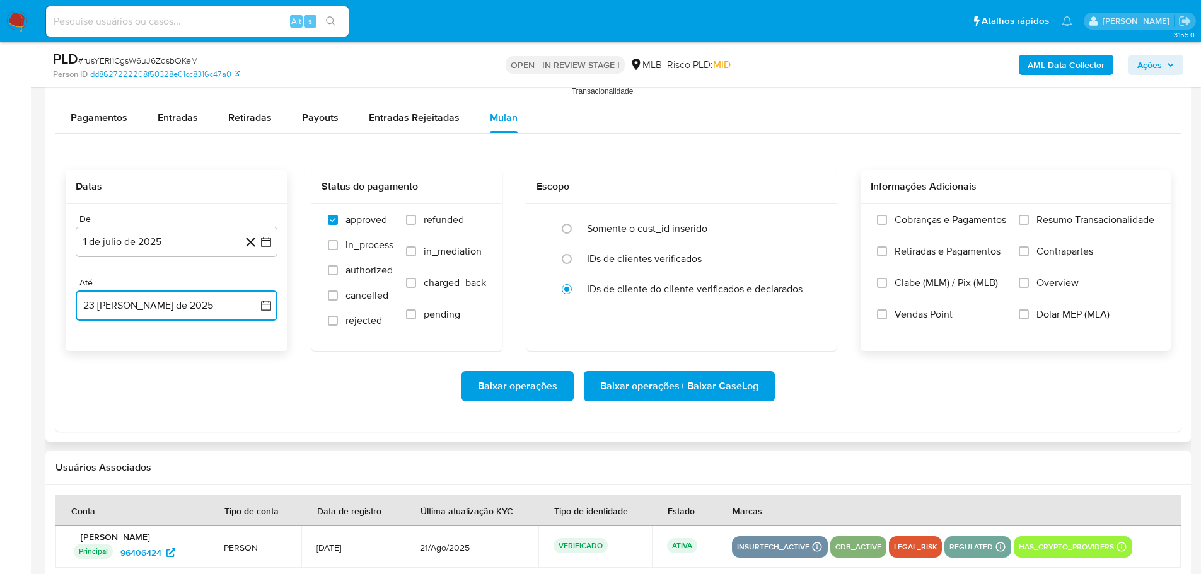
scroll to position [1387, 0]
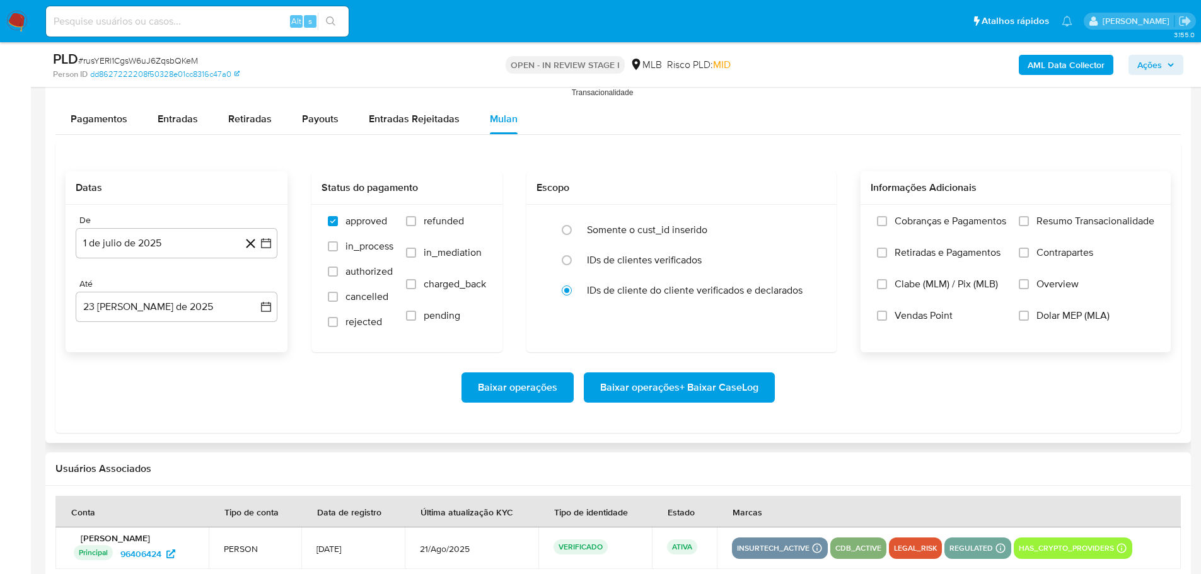
click at [1029, 226] on label "Resumo Transacionalidade" at bounding box center [1085, 231] width 135 height 32
click at [1029, 226] on input "Resumo Transacionalidade" at bounding box center [1023, 221] width 10 height 10
click at [715, 388] on span "Baixar operações + Baixar CaseLog" at bounding box center [679, 388] width 158 height 28
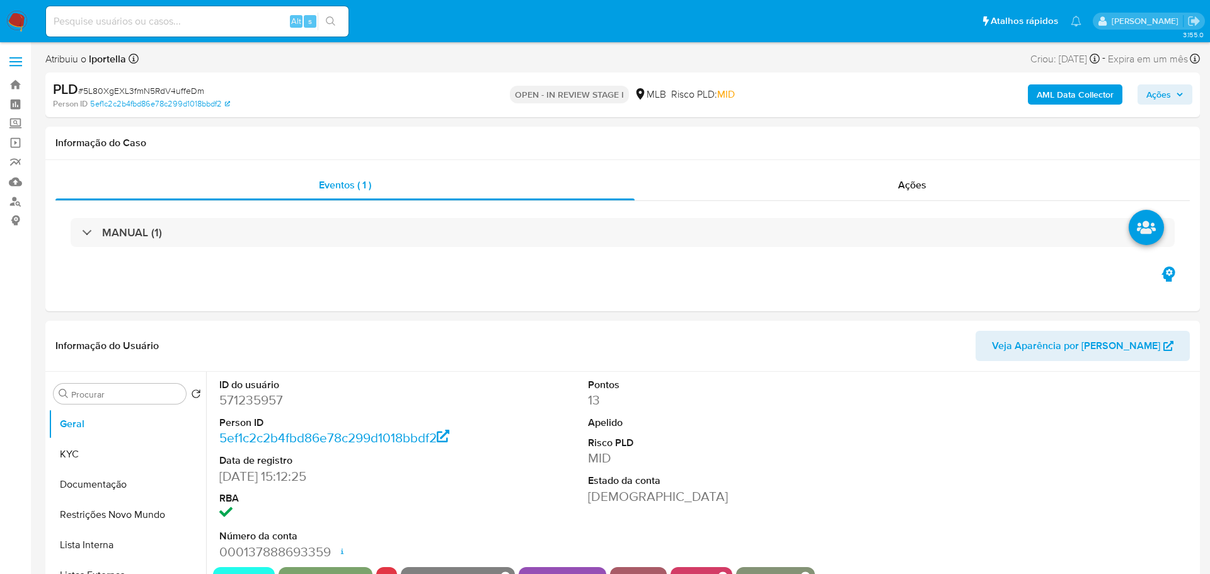
select select "10"
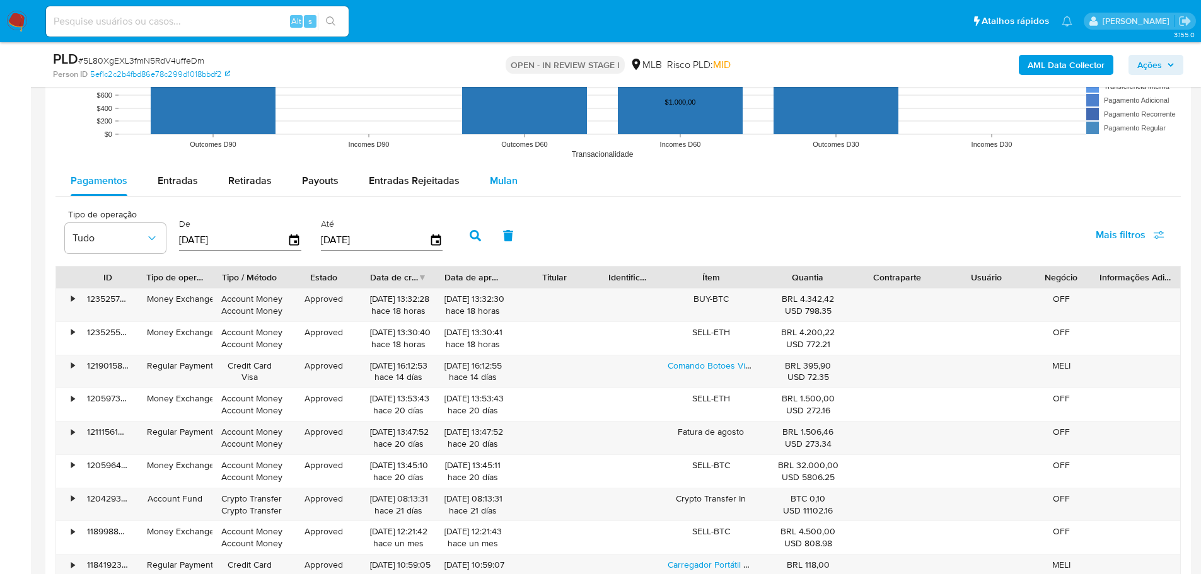
click at [493, 182] on span "Mulan" at bounding box center [504, 180] width 28 height 14
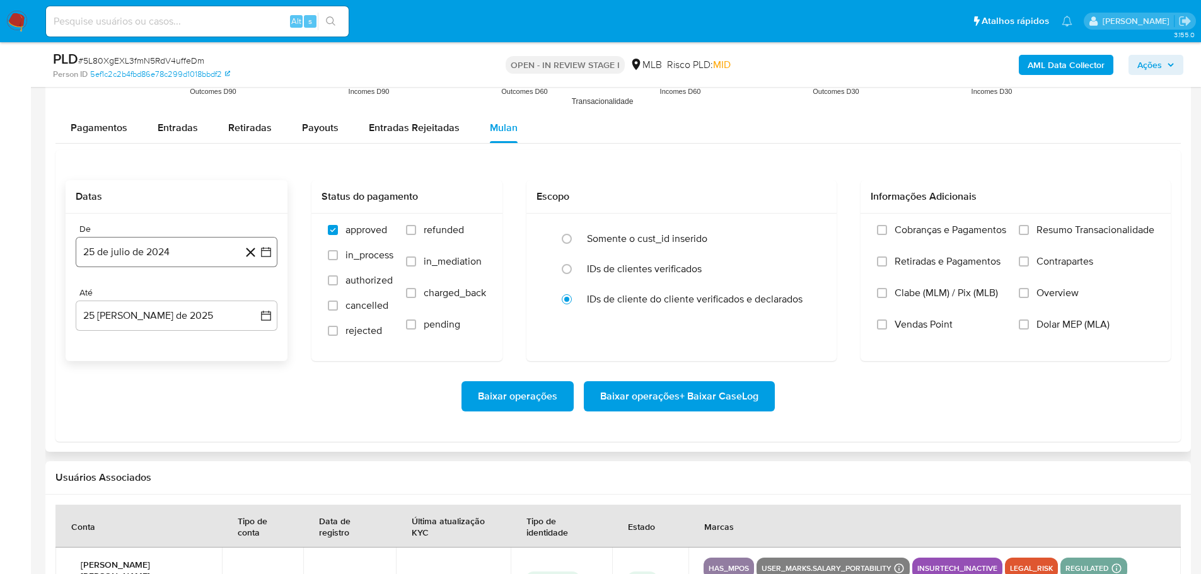
scroll to position [1387, 0]
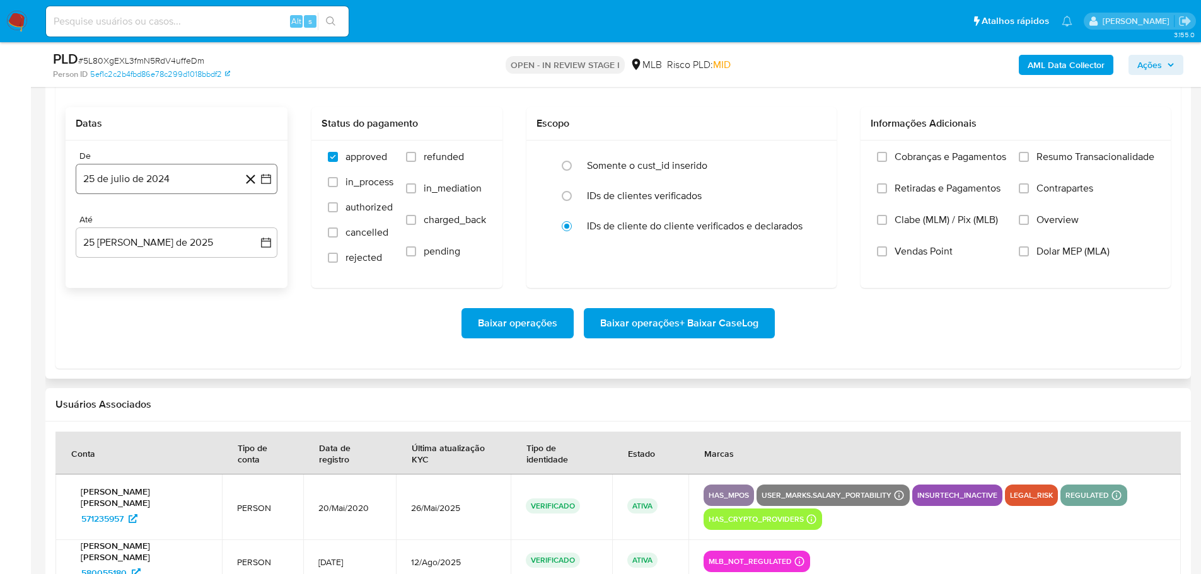
click at [121, 183] on button "25 de julio de 2024" at bounding box center [177, 179] width 202 height 30
click at [257, 222] on icon "Mes siguiente" at bounding box center [254, 224] width 15 height 15
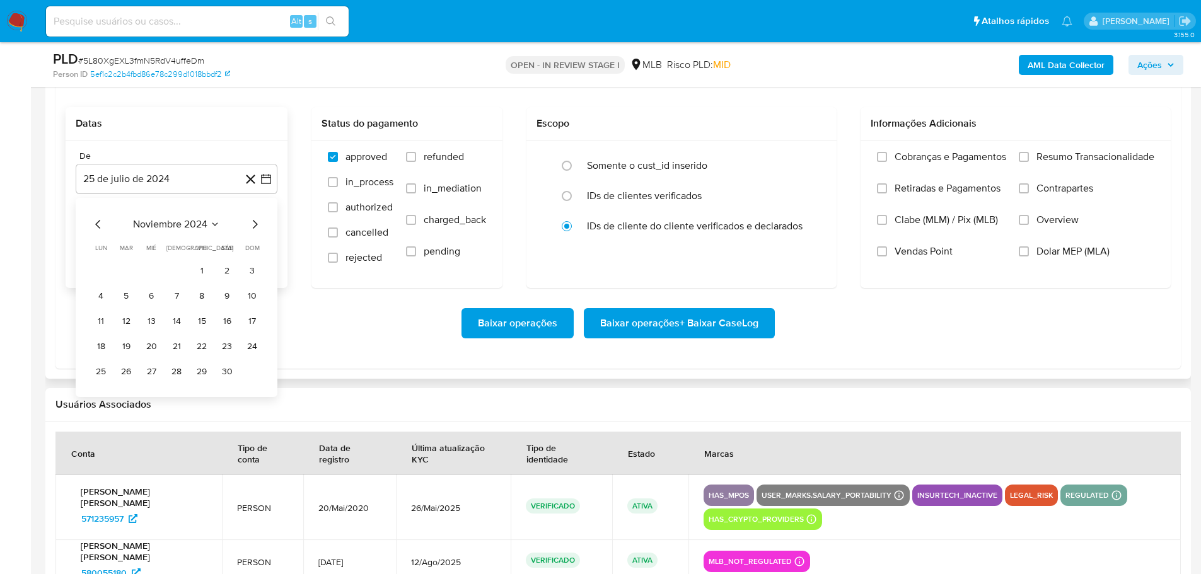
click at [257, 222] on icon "Mes siguiente" at bounding box center [254, 224] width 15 height 15
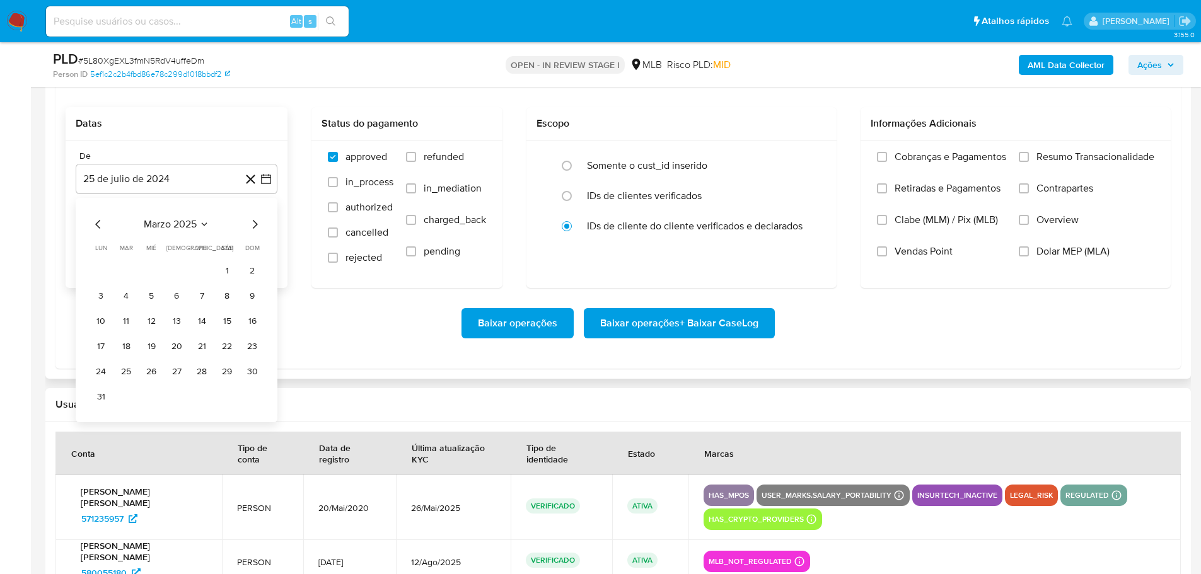
click at [257, 222] on icon "Mes siguiente" at bounding box center [254, 224] width 15 height 15
click at [128, 268] on button "1" at bounding box center [126, 271] width 20 height 20
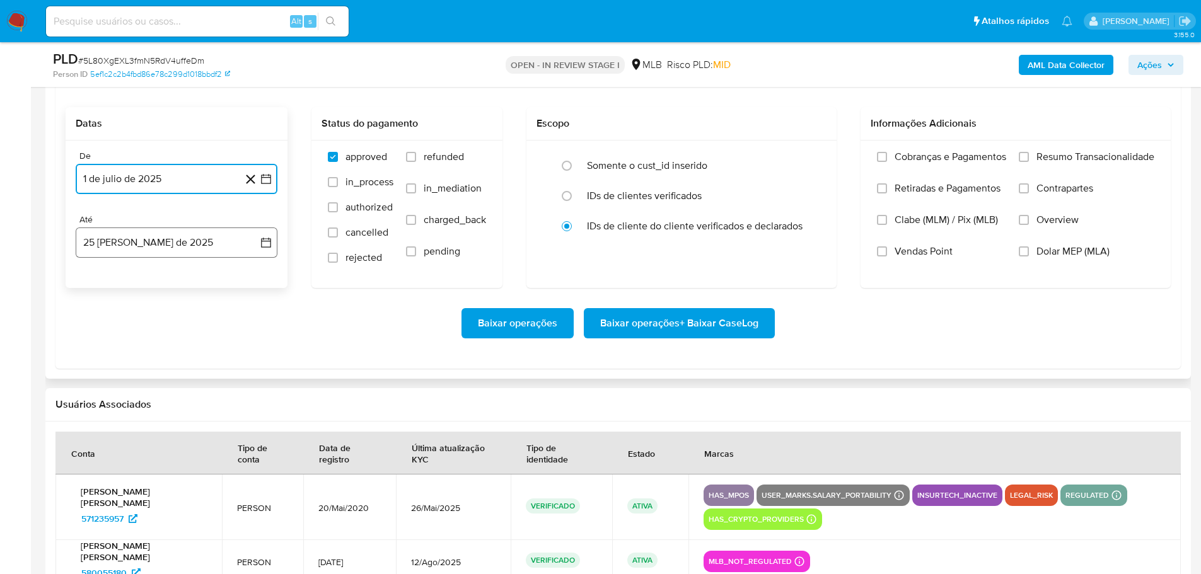
click at [149, 249] on button "25 [PERSON_NAME] de 2025" at bounding box center [177, 243] width 202 height 30
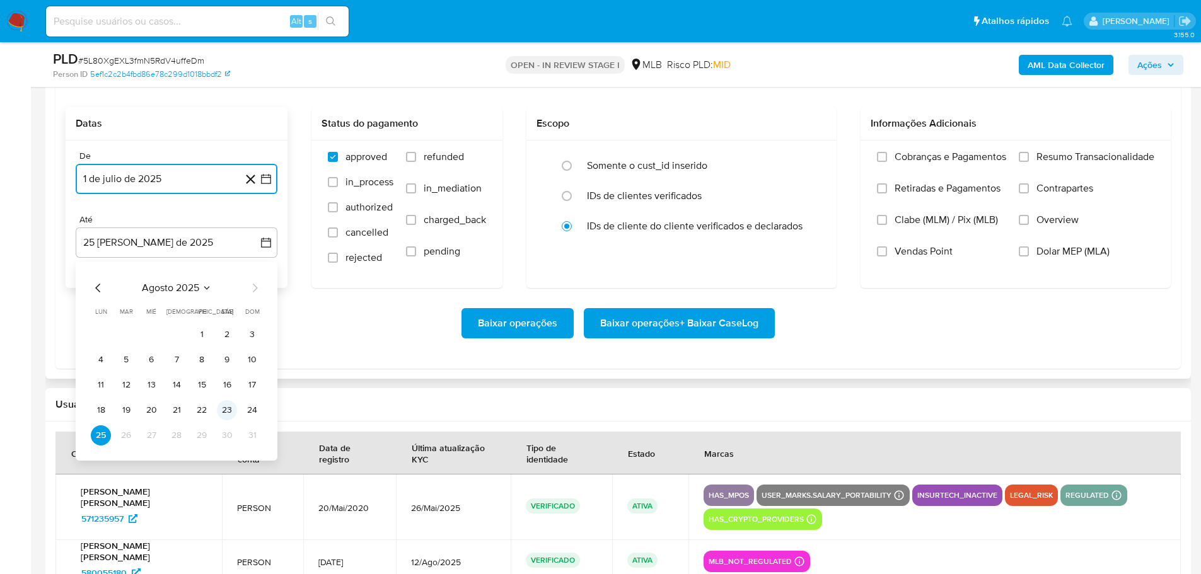
click at [231, 412] on button "23" at bounding box center [227, 410] width 20 height 20
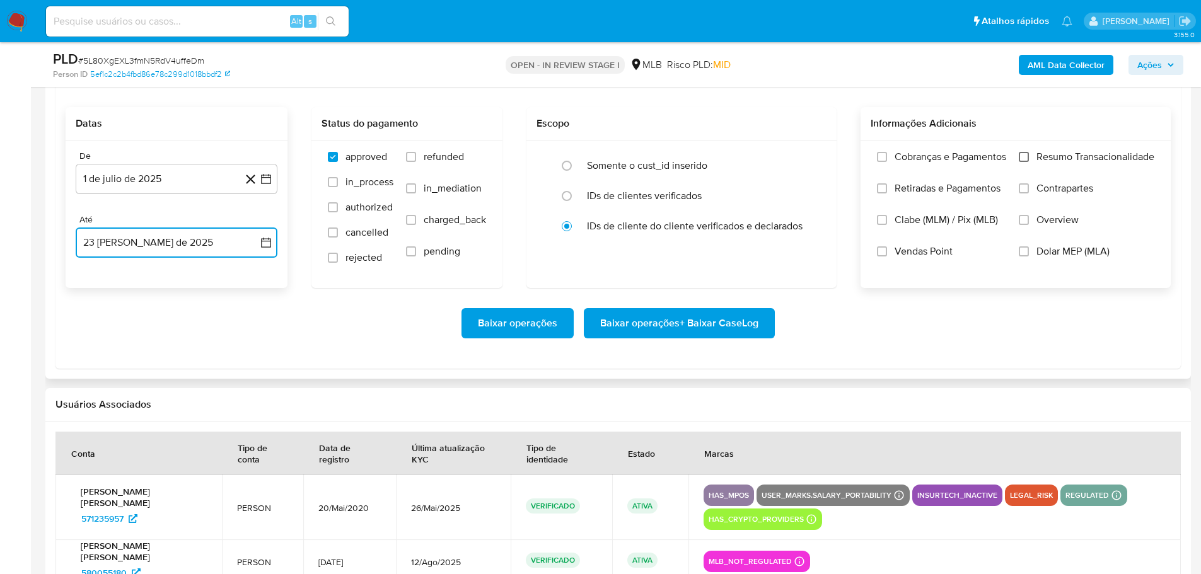
click at [1025, 158] on input "Resumo Transacionalidade" at bounding box center [1023, 157] width 10 height 10
click at [664, 321] on span "Baixar operações + Baixar CaseLog" at bounding box center [679, 323] width 158 height 28
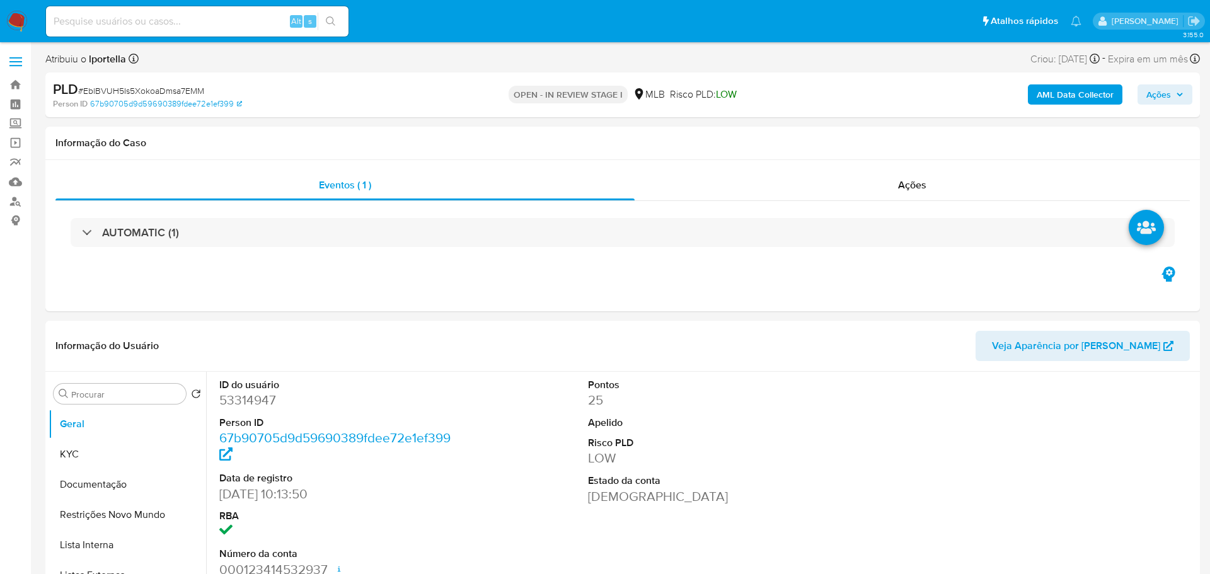
select select "10"
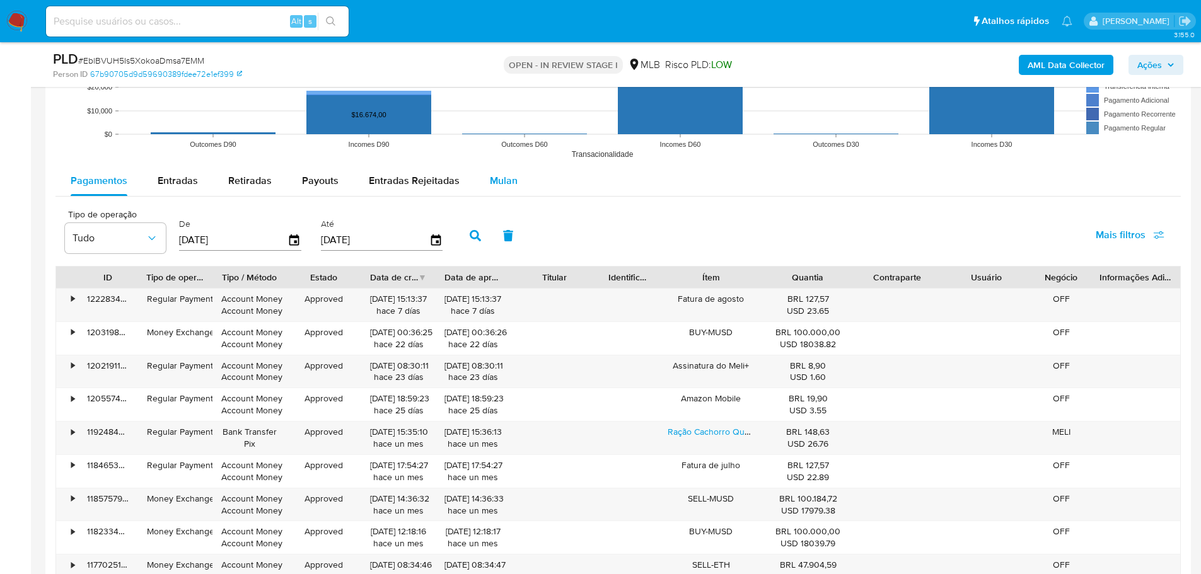
click at [505, 183] on span "Mulan" at bounding box center [504, 180] width 28 height 14
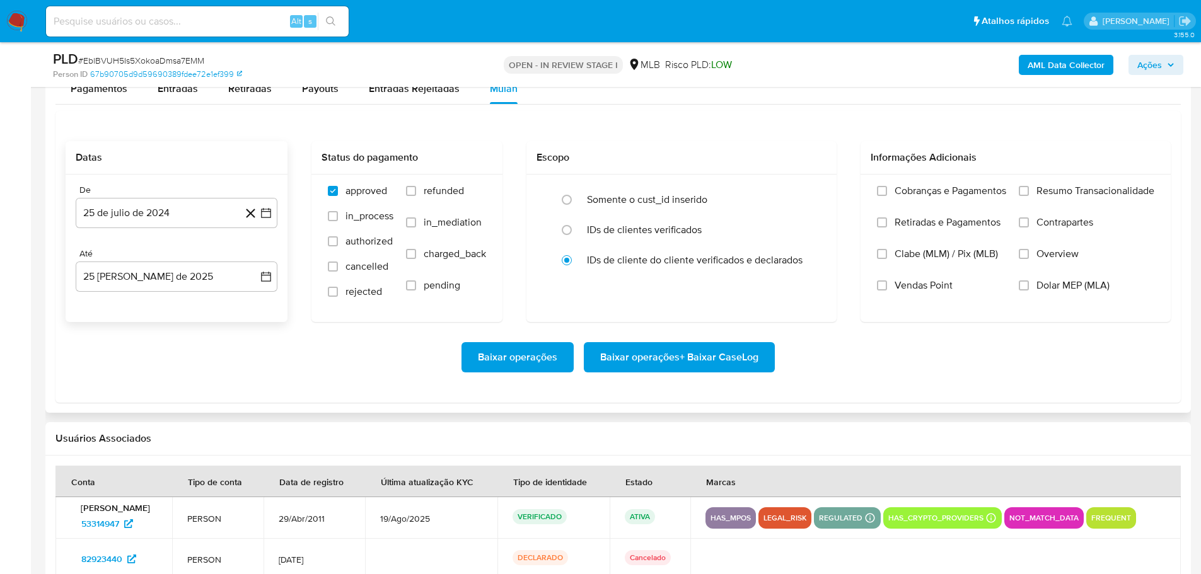
scroll to position [1450, 0]
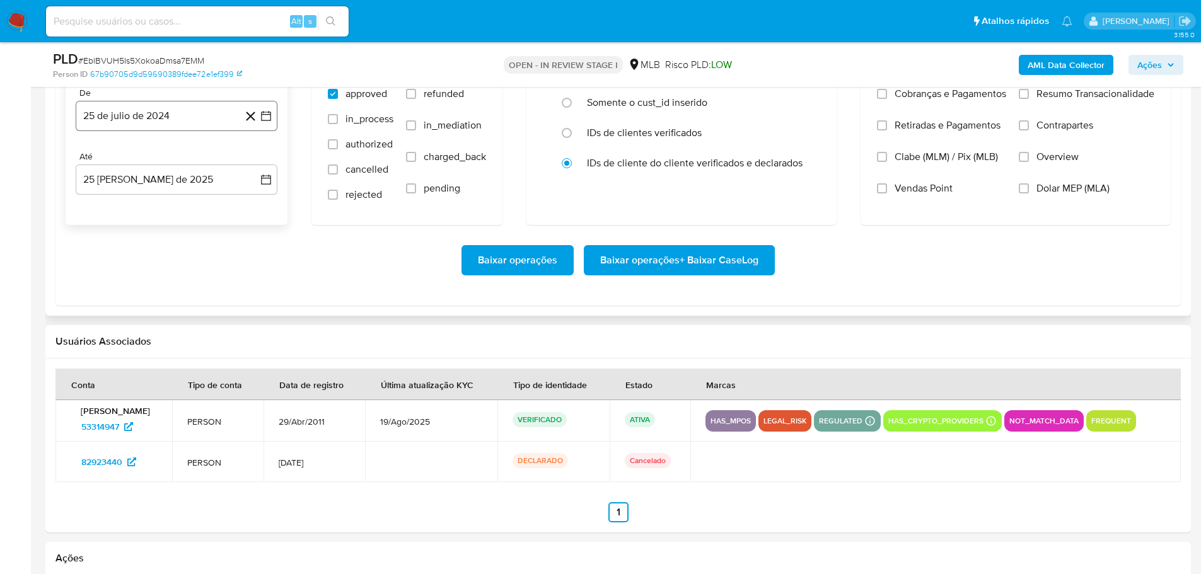
click at [159, 110] on button "25 de julio de 2024" at bounding box center [177, 116] width 202 height 30
click at [256, 168] on icon "Mes siguiente" at bounding box center [254, 161] width 15 height 15
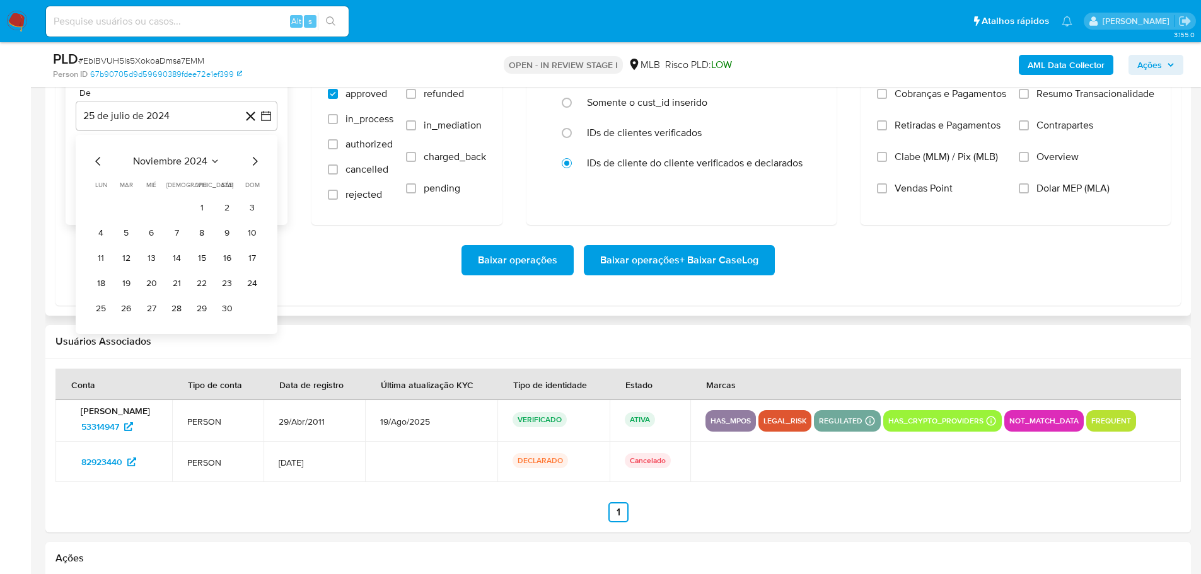
click at [256, 168] on icon "Mes siguiente" at bounding box center [254, 161] width 15 height 15
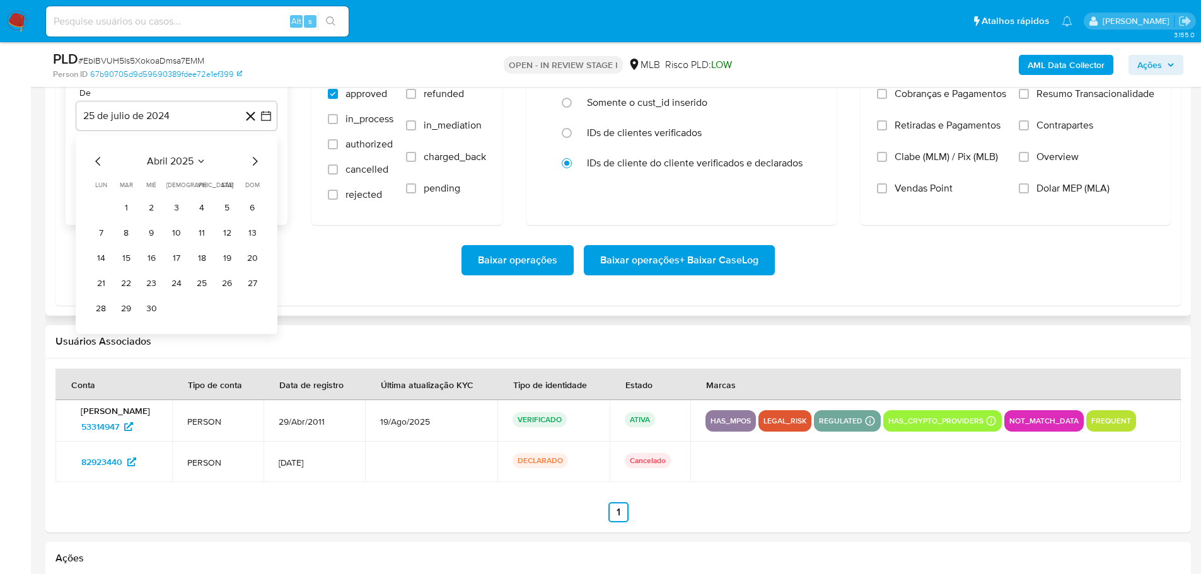
click at [256, 168] on icon "Mes siguiente" at bounding box center [254, 161] width 15 height 15
click at [125, 207] on button "1" at bounding box center [126, 208] width 20 height 20
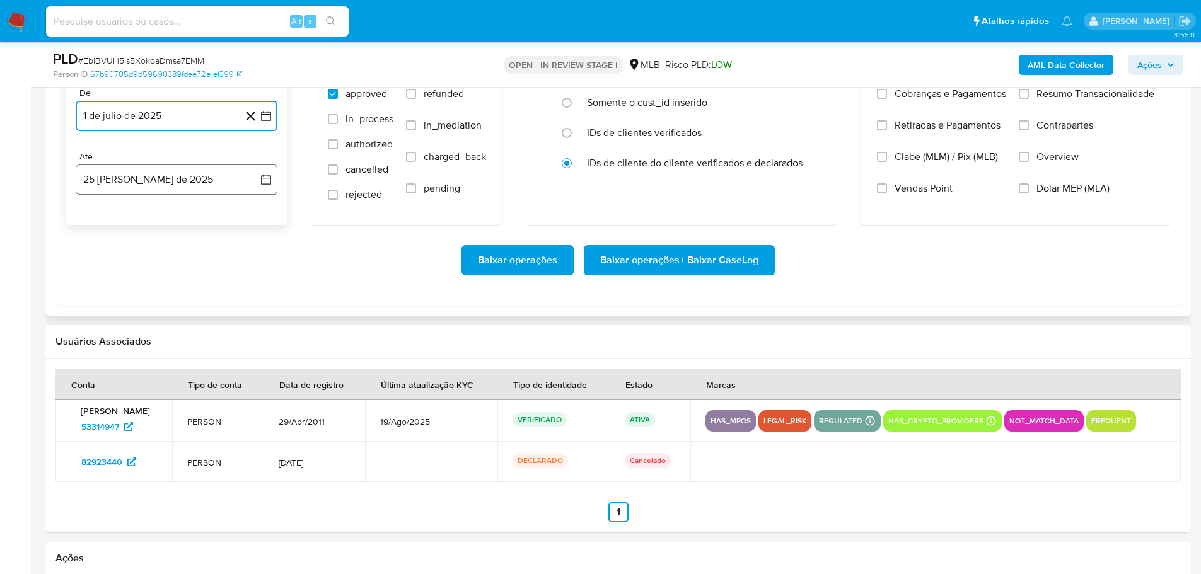
click at [147, 180] on button "25 [PERSON_NAME] de 2025" at bounding box center [177, 179] width 202 height 30
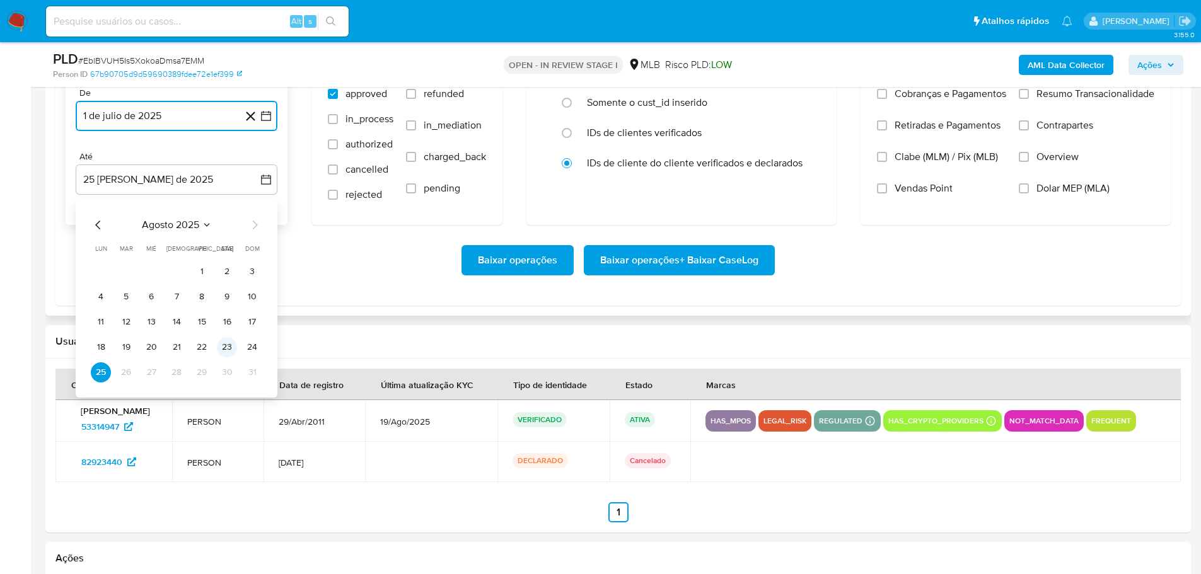
click at [220, 350] on button "23" at bounding box center [227, 347] width 20 height 20
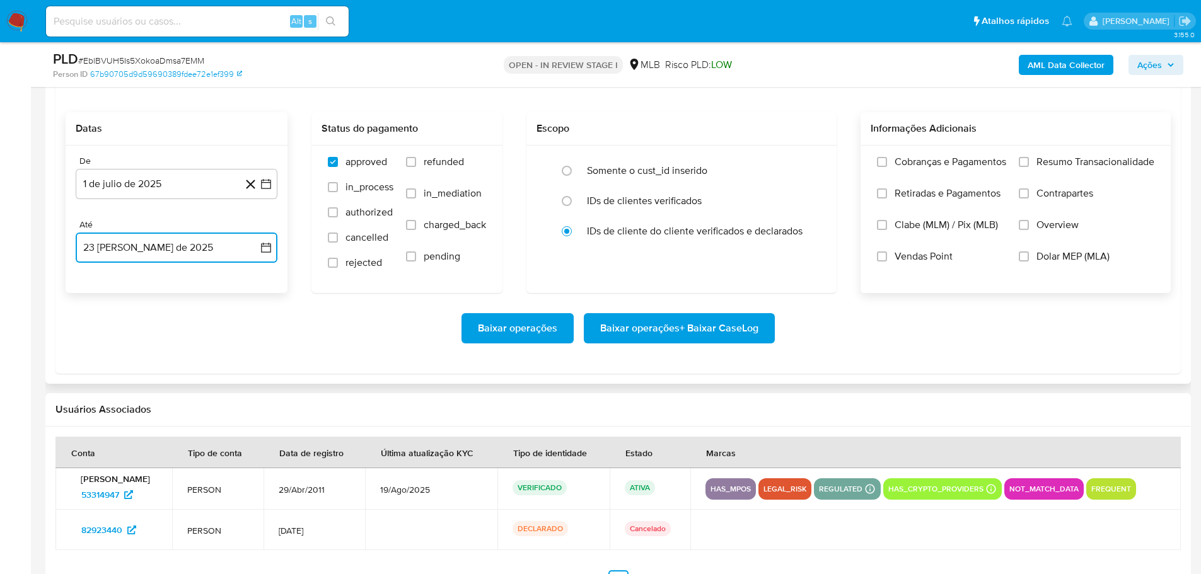
scroll to position [1323, 0]
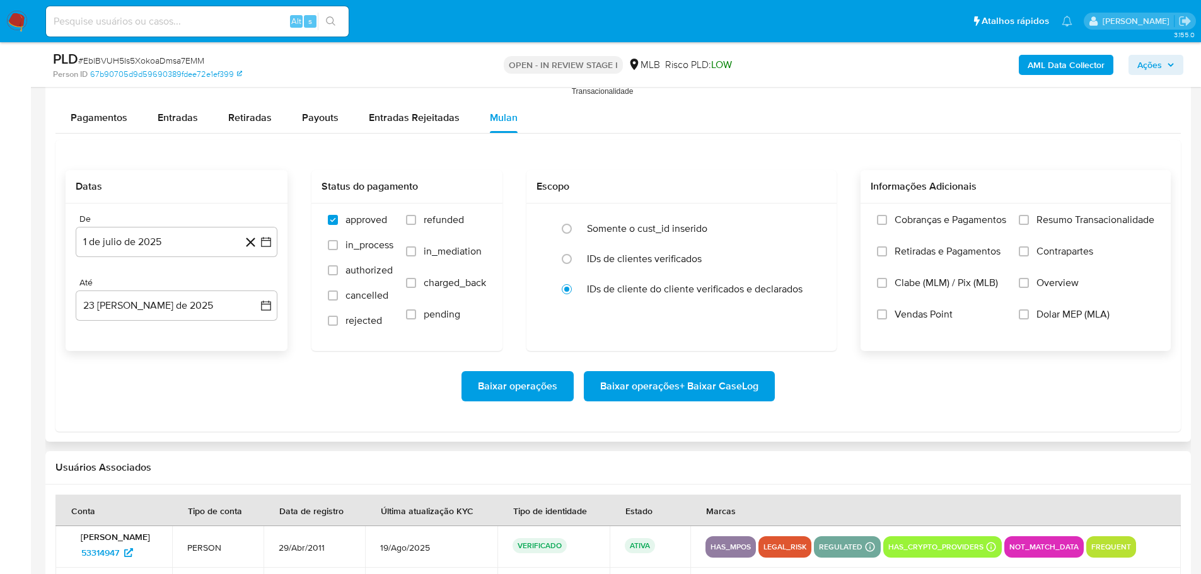
click at [1032, 225] on label "Resumo Transacionalidade" at bounding box center [1085, 230] width 135 height 32
click at [1029, 225] on input "Resumo Transacionalidade" at bounding box center [1023, 220] width 10 height 10
click at [733, 388] on span "Baixar operações + Baixar CaseLog" at bounding box center [679, 386] width 158 height 28
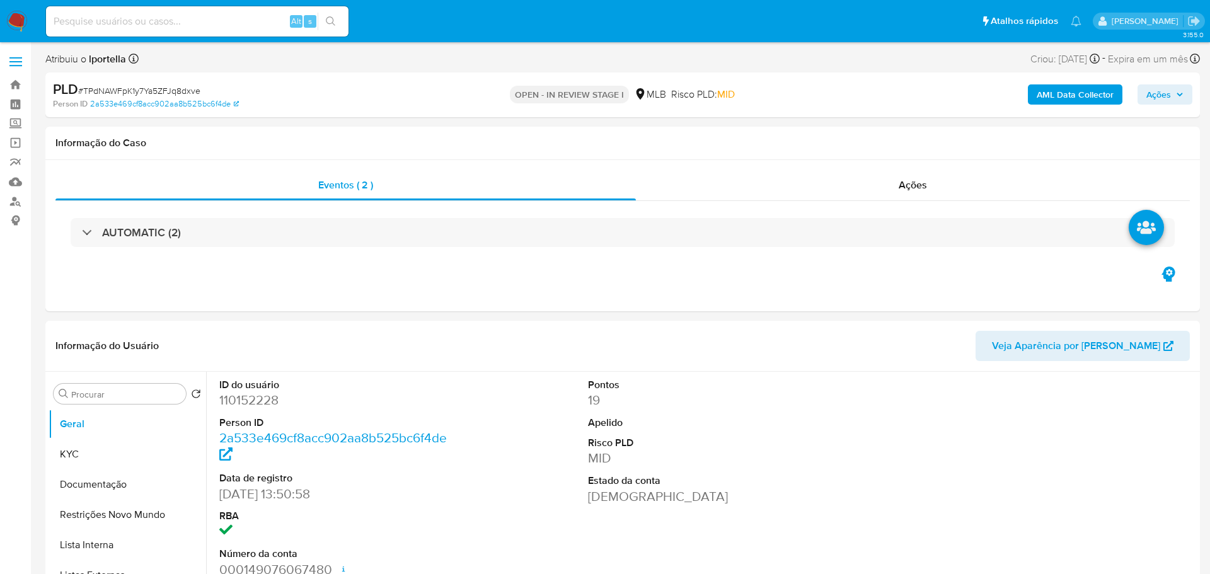
select select "10"
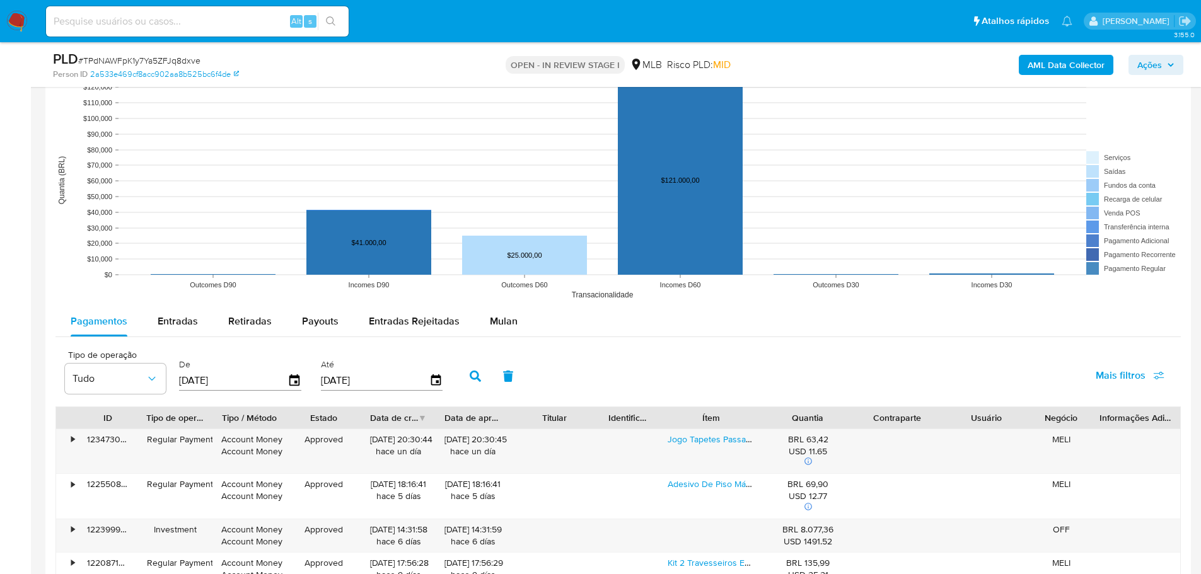
scroll to position [1387, 0]
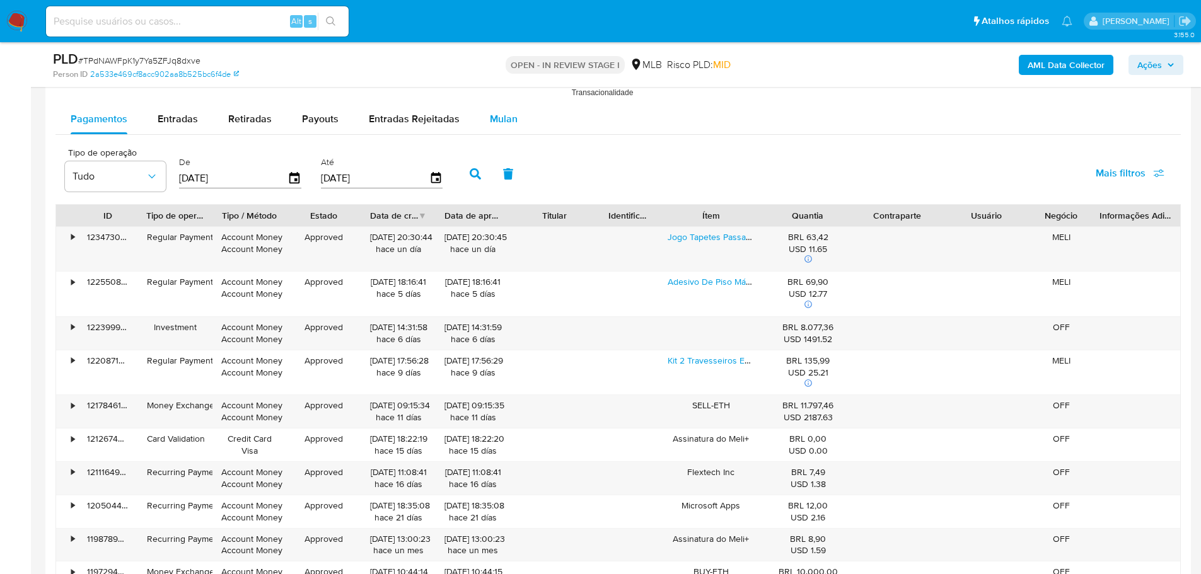
click at [490, 110] on div "Mulan" at bounding box center [504, 119] width 28 height 30
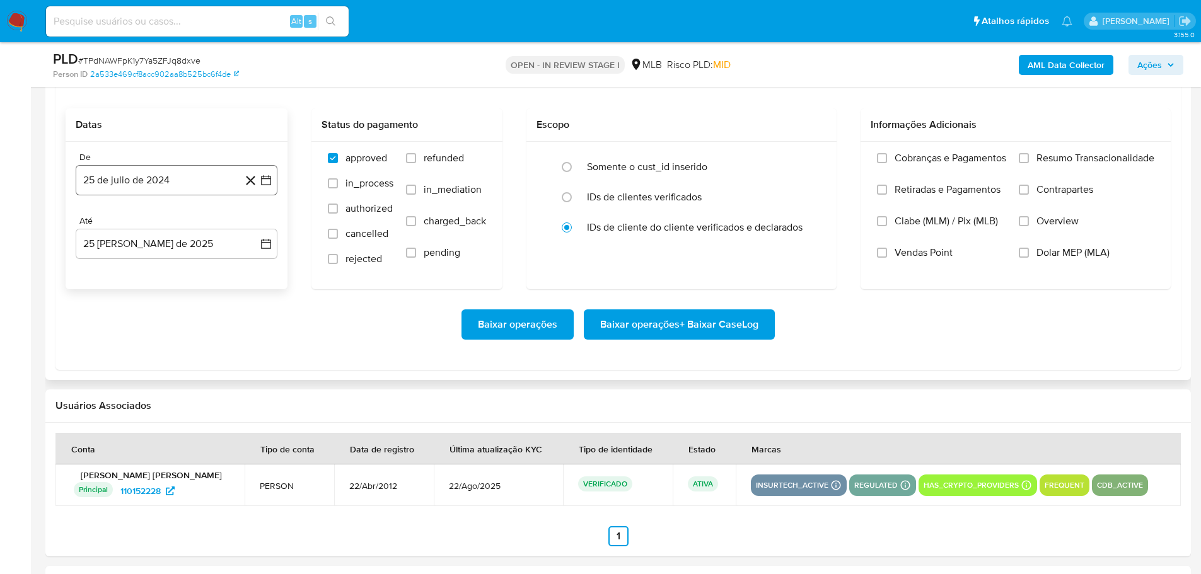
click at [139, 181] on button "25 de julio de 2024" at bounding box center [177, 180] width 202 height 30
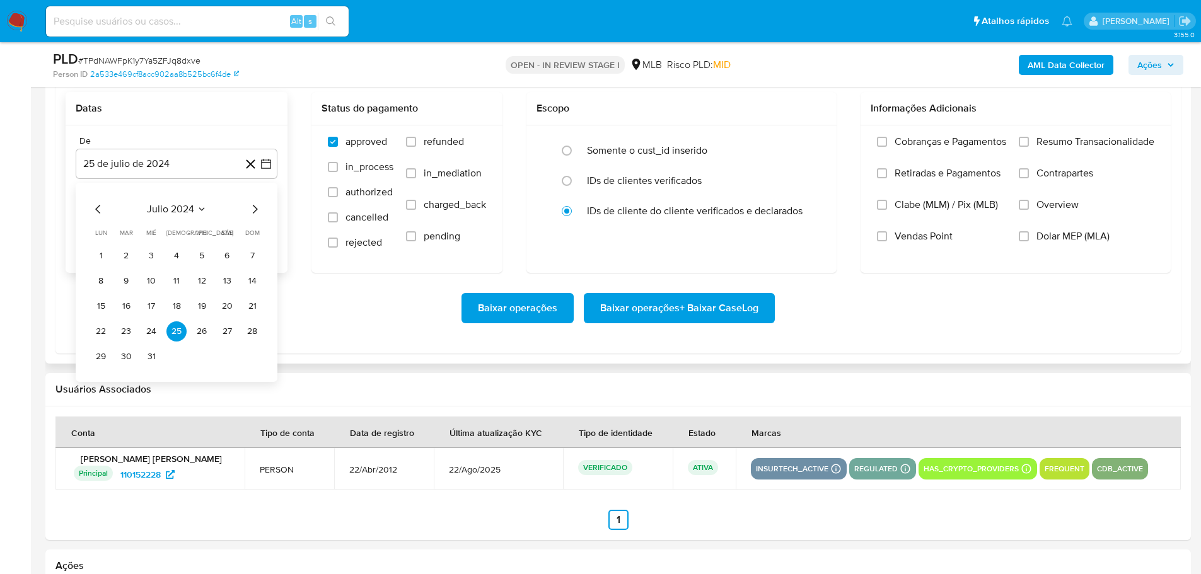
scroll to position [1513, 0]
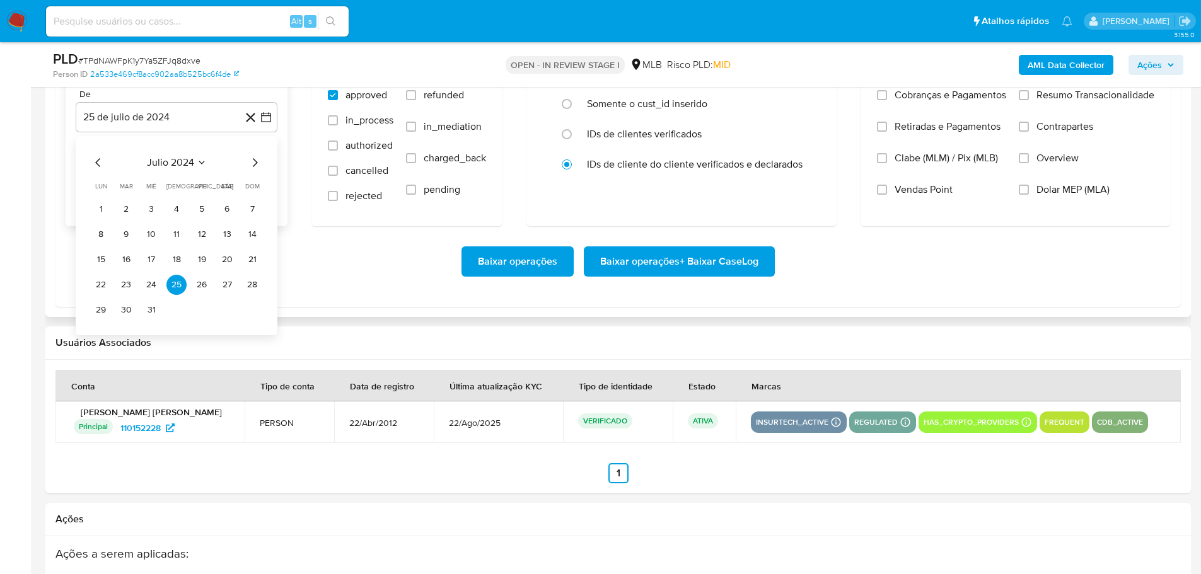
click at [258, 156] on icon "Mes siguiente" at bounding box center [254, 162] width 15 height 15
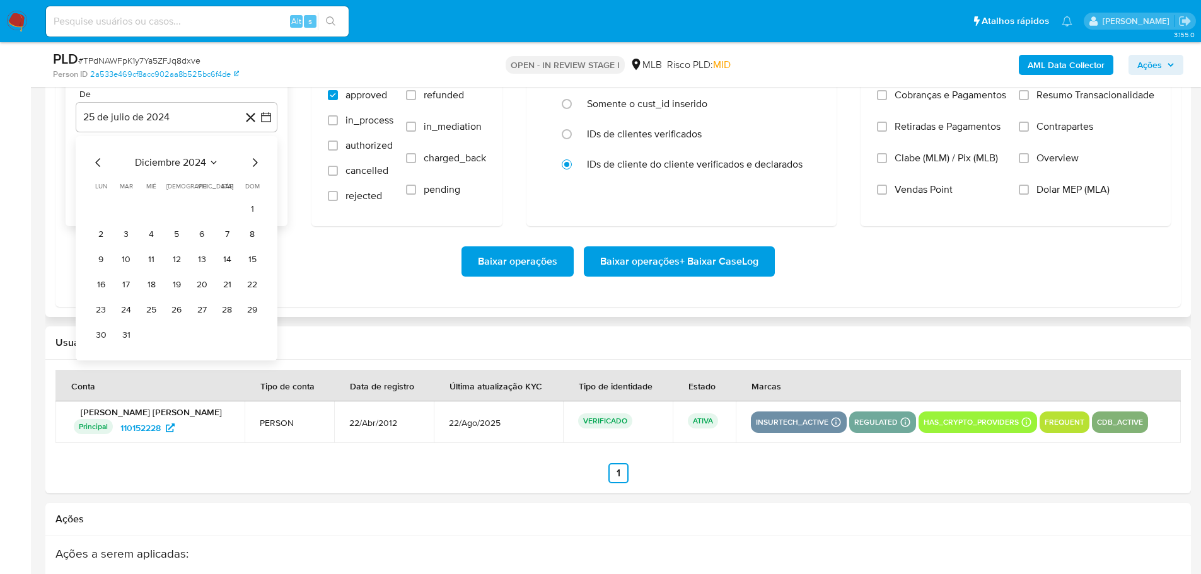
click at [258, 156] on icon "Mes siguiente" at bounding box center [254, 162] width 15 height 15
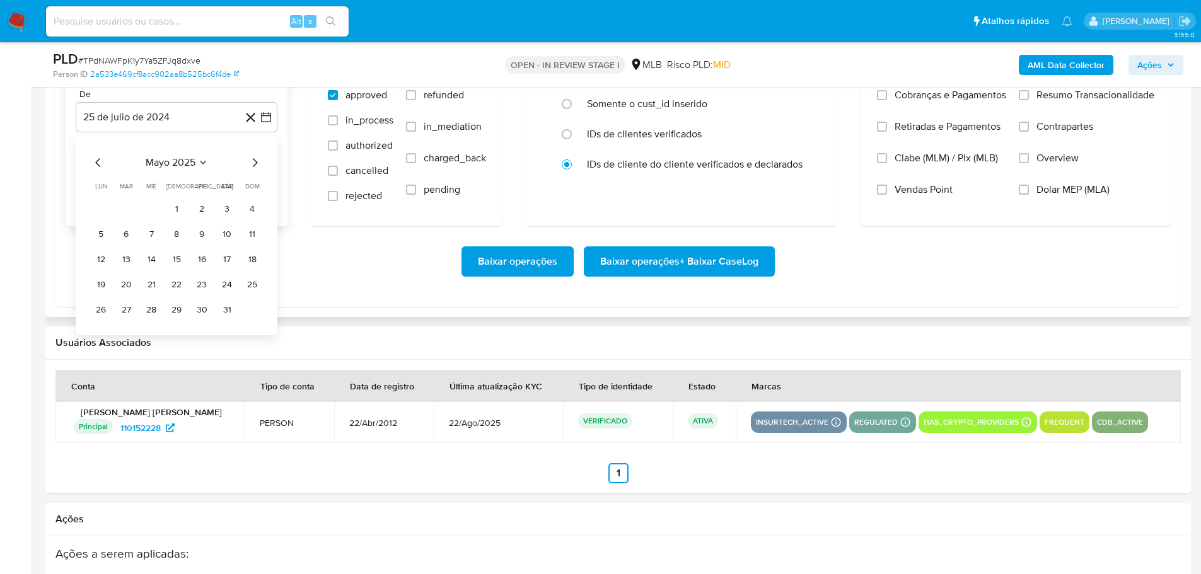
click at [258, 156] on icon "Mes siguiente" at bounding box center [254, 162] width 15 height 15
click at [129, 207] on button "1" at bounding box center [126, 209] width 20 height 20
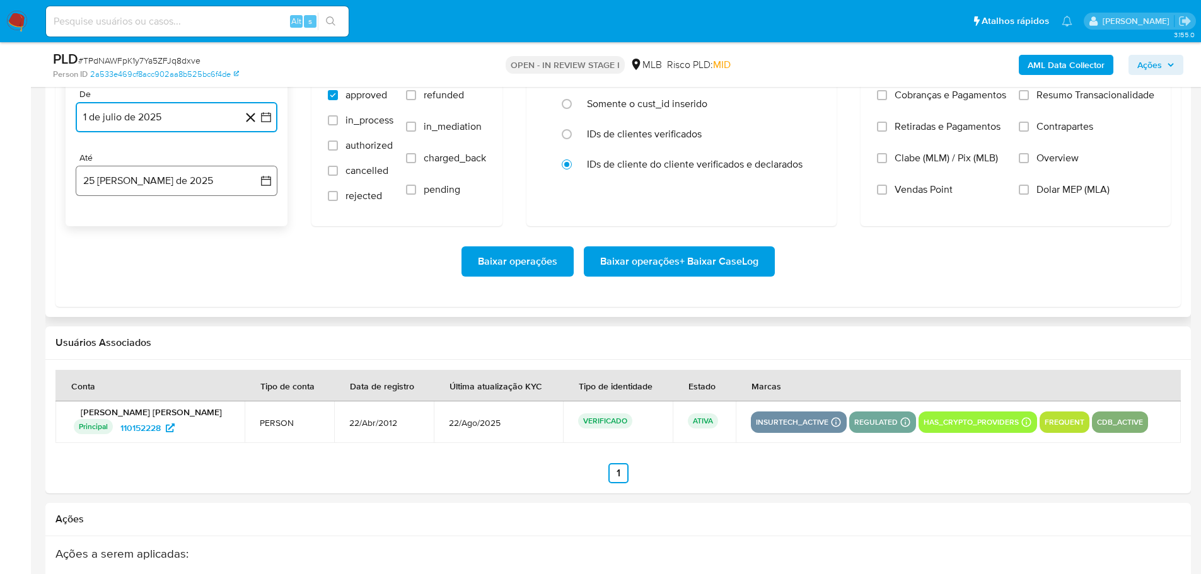
click at [159, 187] on button "25 de agosto de 2025" at bounding box center [177, 181] width 202 height 30
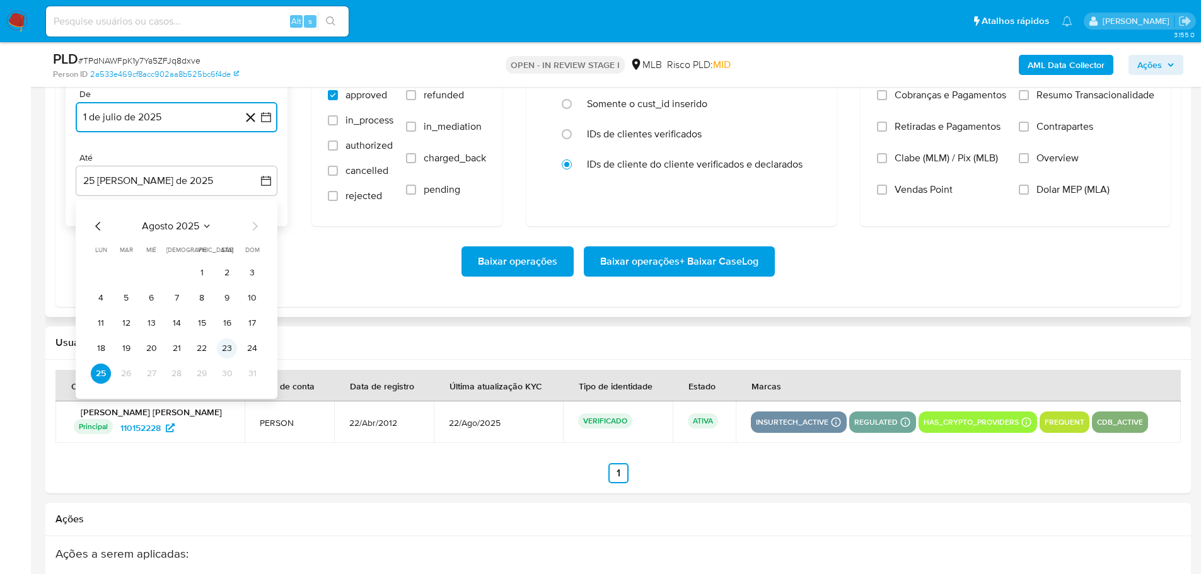
click at [228, 348] on button "23" at bounding box center [227, 348] width 20 height 20
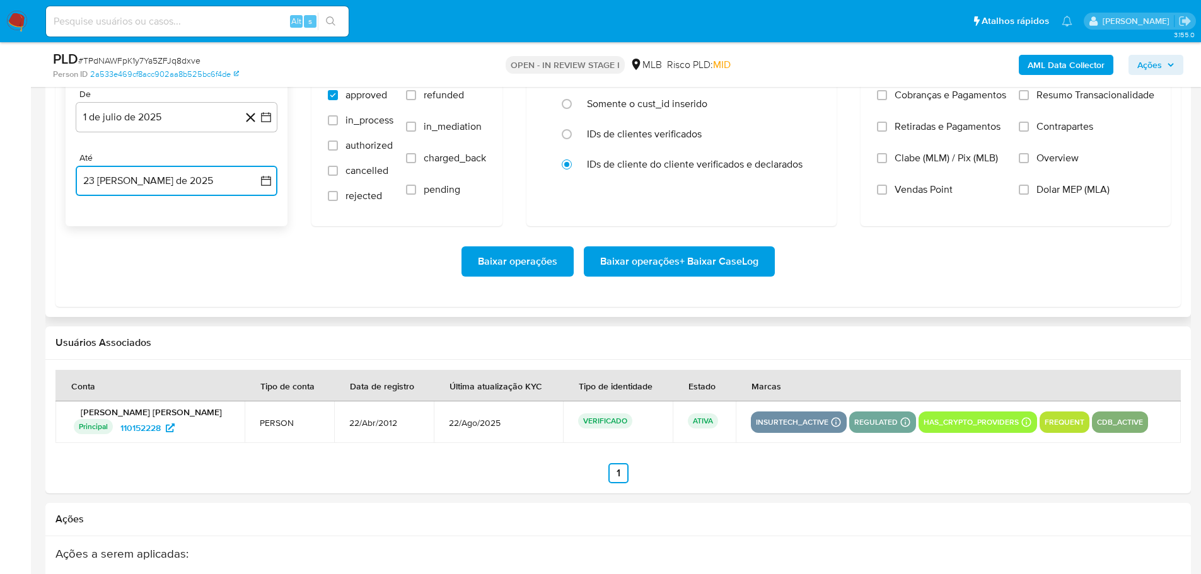
scroll to position [1323, 0]
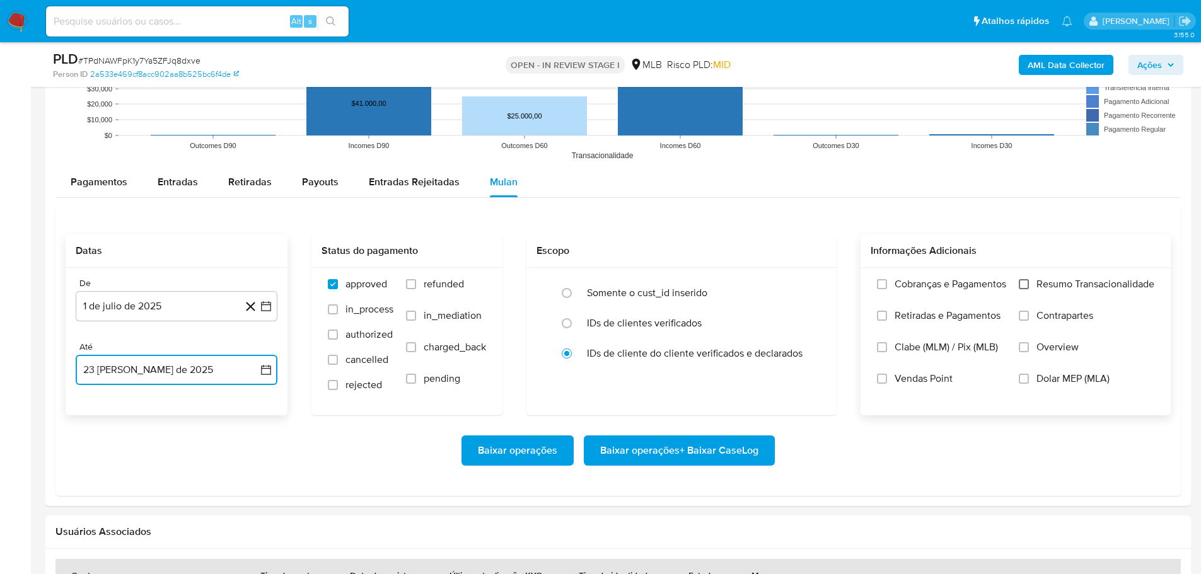
drag, startPoint x: 1023, startPoint y: 289, endPoint x: 724, endPoint y: 377, distance: 312.1
click at [1022, 290] on label "Resumo Transacionalidade" at bounding box center [1085, 294] width 135 height 32
click at [1022, 289] on input "Resumo Transacionalidade" at bounding box center [1023, 284] width 10 height 10
click at [647, 445] on span "Baixar operações + Baixar CaseLog" at bounding box center [679, 451] width 158 height 28
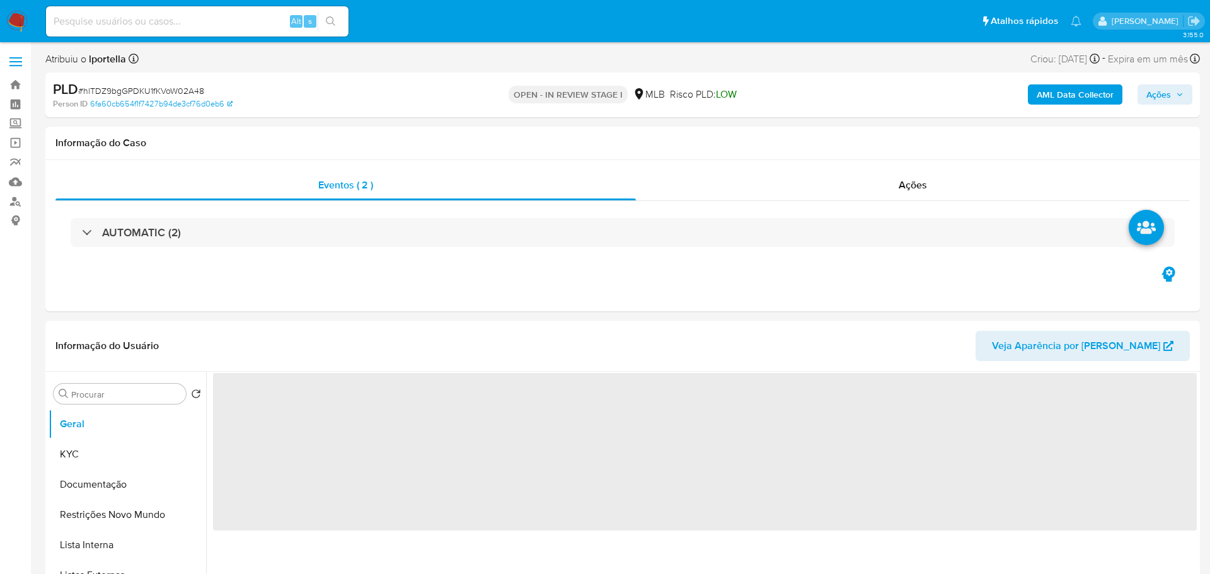
select select "10"
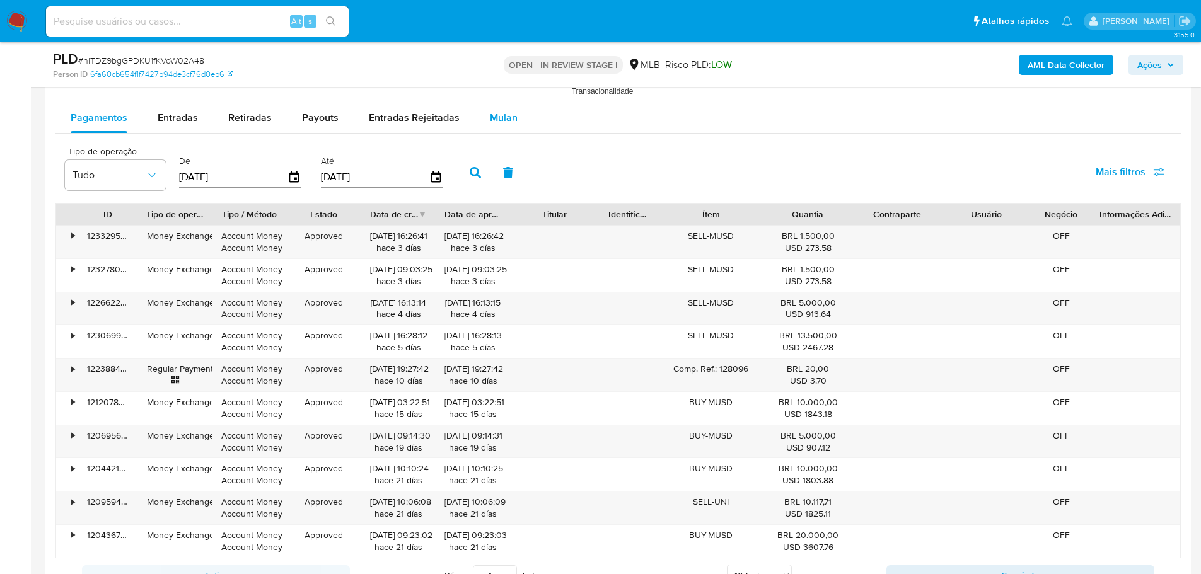
click at [507, 118] on span "Mulan" at bounding box center [504, 117] width 28 height 14
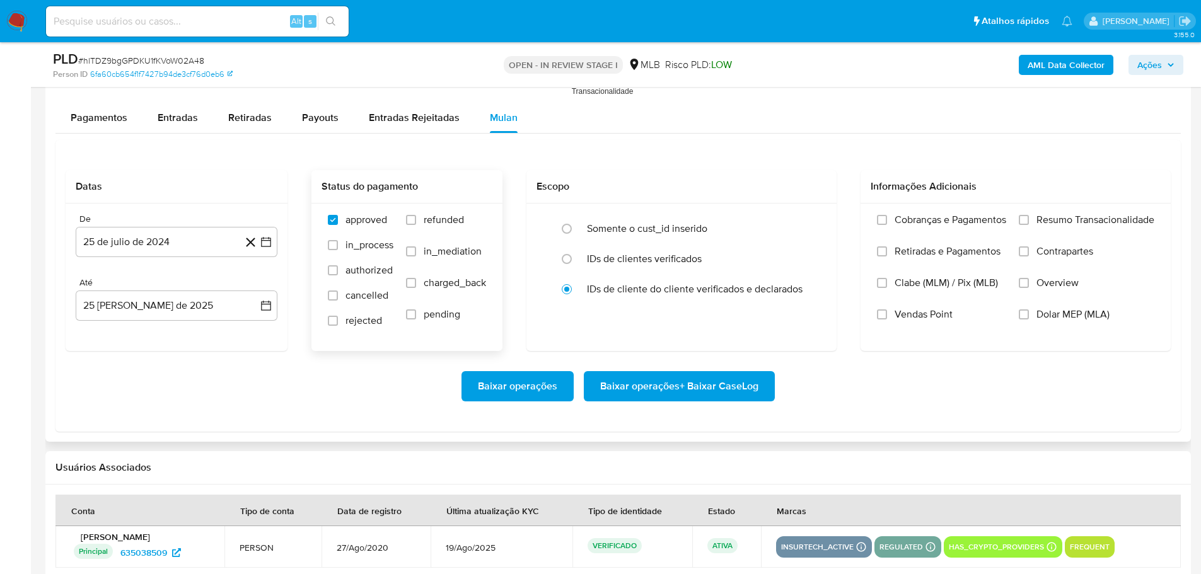
scroll to position [1450, 0]
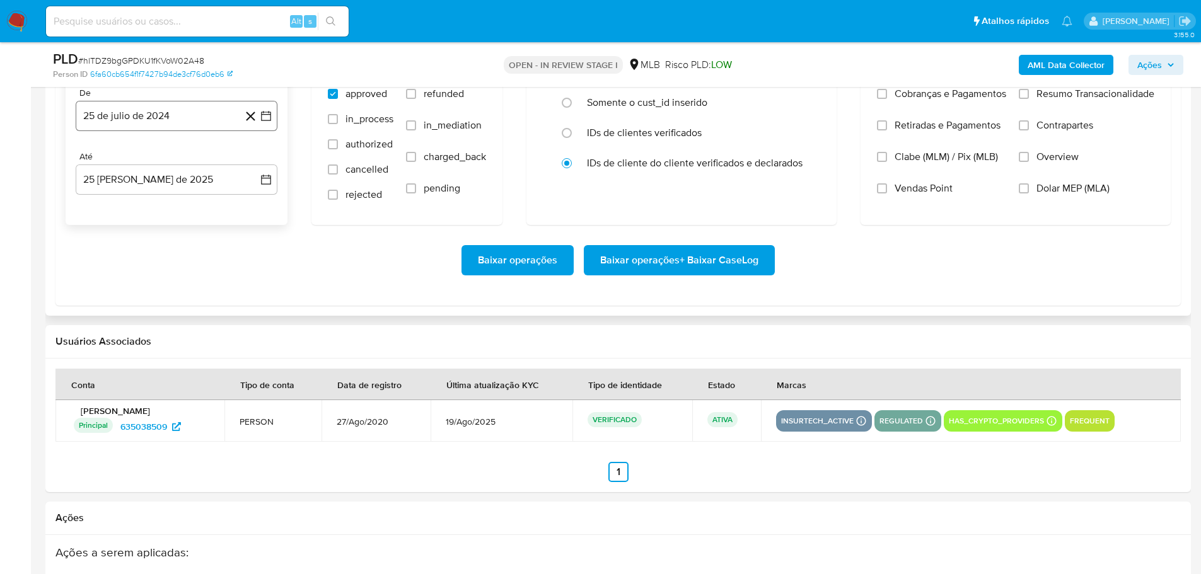
click at [159, 108] on button "25 de julio de 2024" at bounding box center [177, 116] width 202 height 30
click at [263, 158] on div "julio 2024 julio 2024 lun lunes mar martes mié miércoles jue jueves vie viernes…" at bounding box center [177, 234] width 202 height 199
click at [256, 158] on icon "Mes siguiente" at bounding box center [254, 161] width 15 height 15
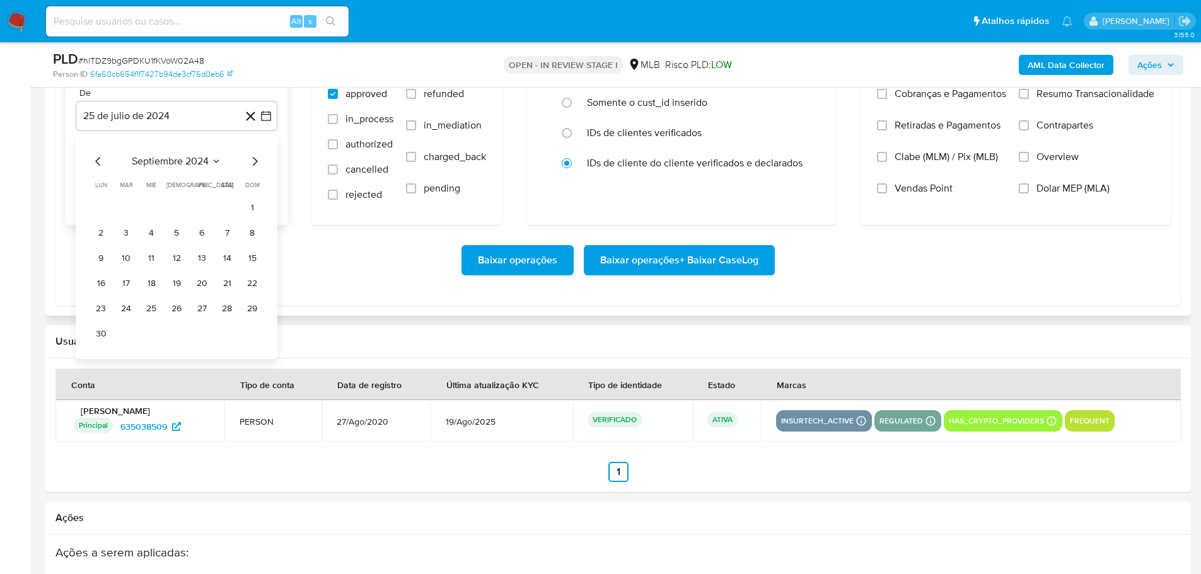
click at [256, 158] on icon "Mes siguiente" at bounding box center [254, 161] width 15 height 15
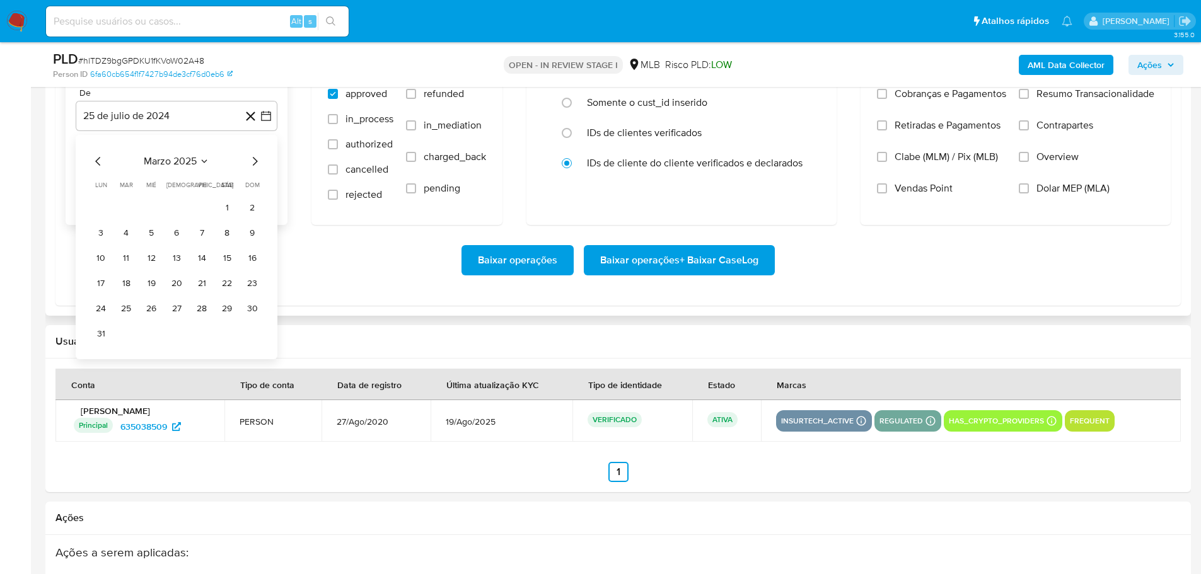
click at [256, 158] on icon "Mes siguiente" at bounding box center [254, 161] width 15 height 15
click at [253, 162] on icon "Mes siguiente" at bounding box center [254, 161] width 15 height 15
click at [128, 205] on button "1" at bounding box center [126, 208] width 20 height 20
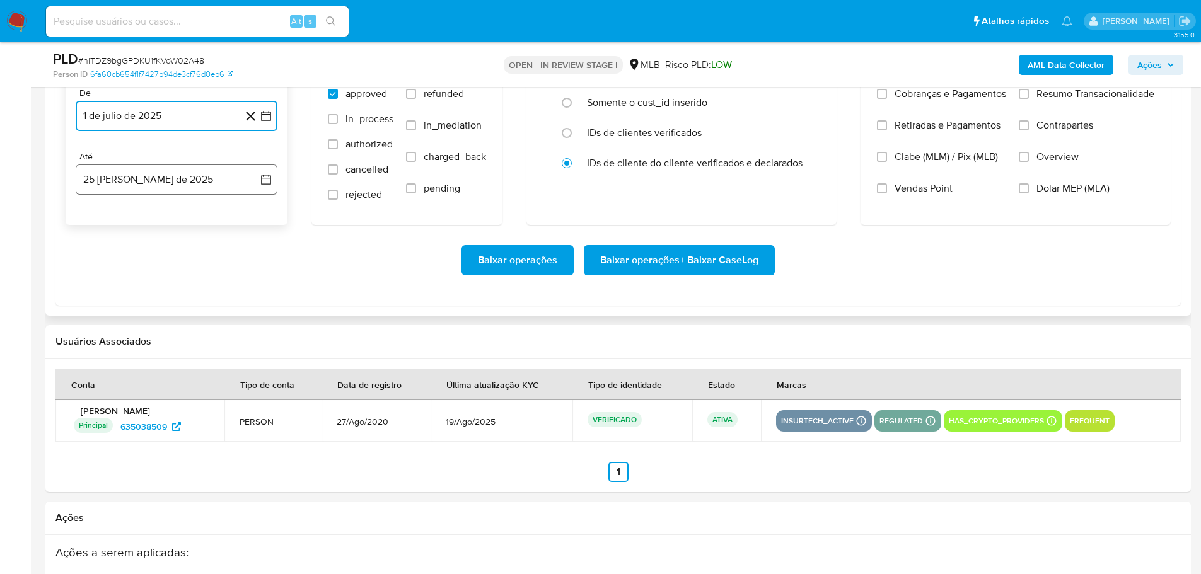
click at [139, 179] on button "25 [PERSON_NAME] de 2025" at bounding box center [177, 179] width 202 height 30
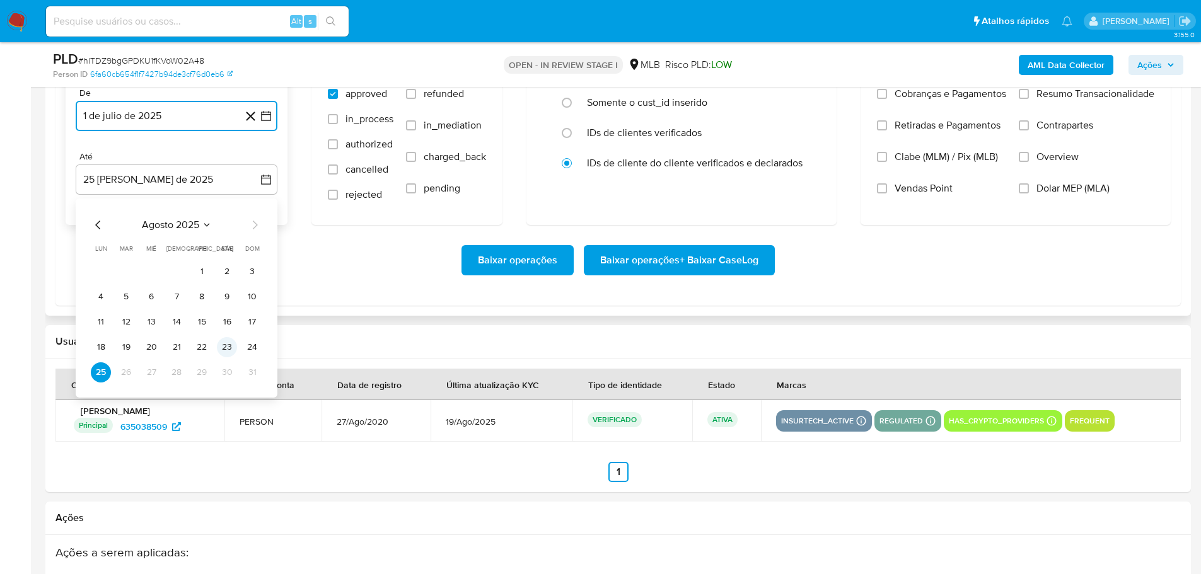
click at [230, 346] on button "23" at bounding box center [227, 347] width 20 height 20
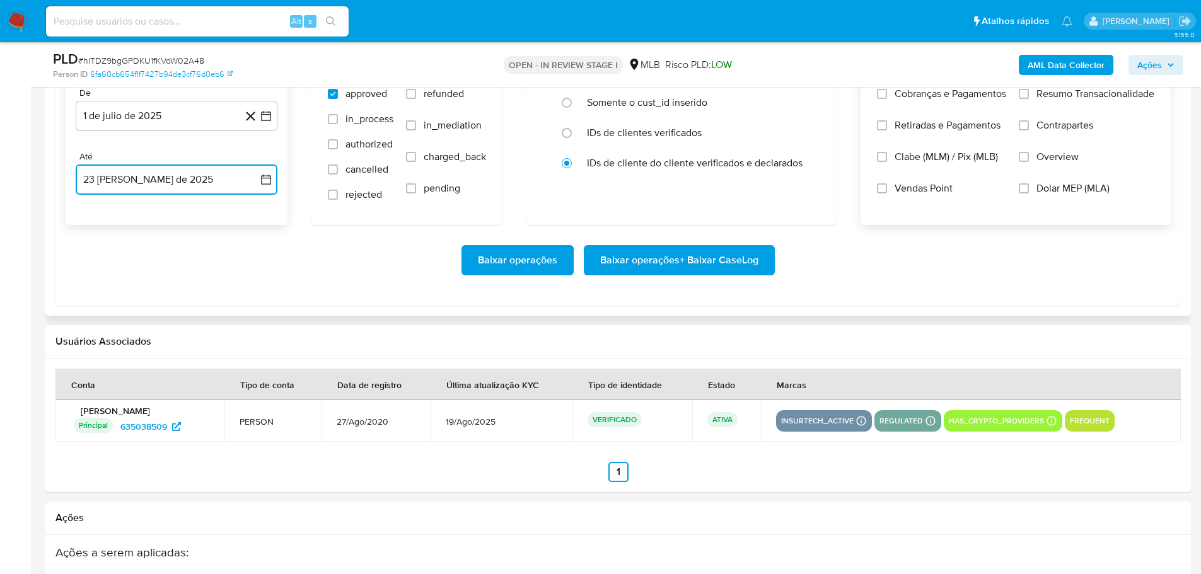
scroll to position [1260, 0]
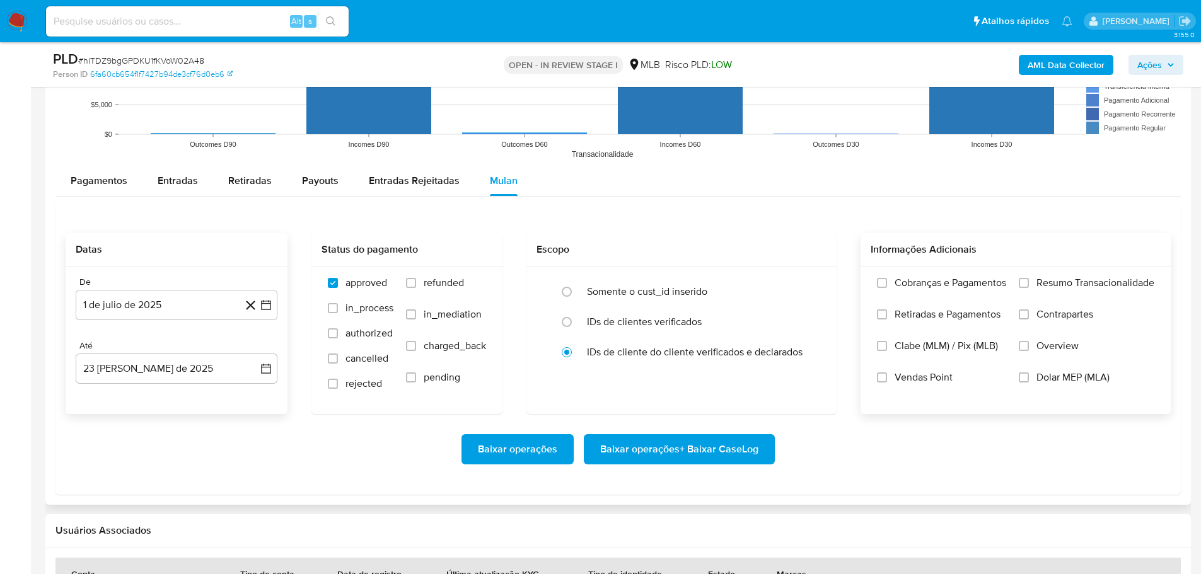
click at [1018, 277] on label "Resumo Transacionalidade" at bounding box center [1085, 293] width 135 height 32
click at [1018, 278] on input "Resumo Transacionalidade" at bounding box center [1023, 283] width 10 height 10
click at [739, 449] on span "Baixar operações + Baixar CaseLog" at bounding box center [679, 449] width 158 height 28
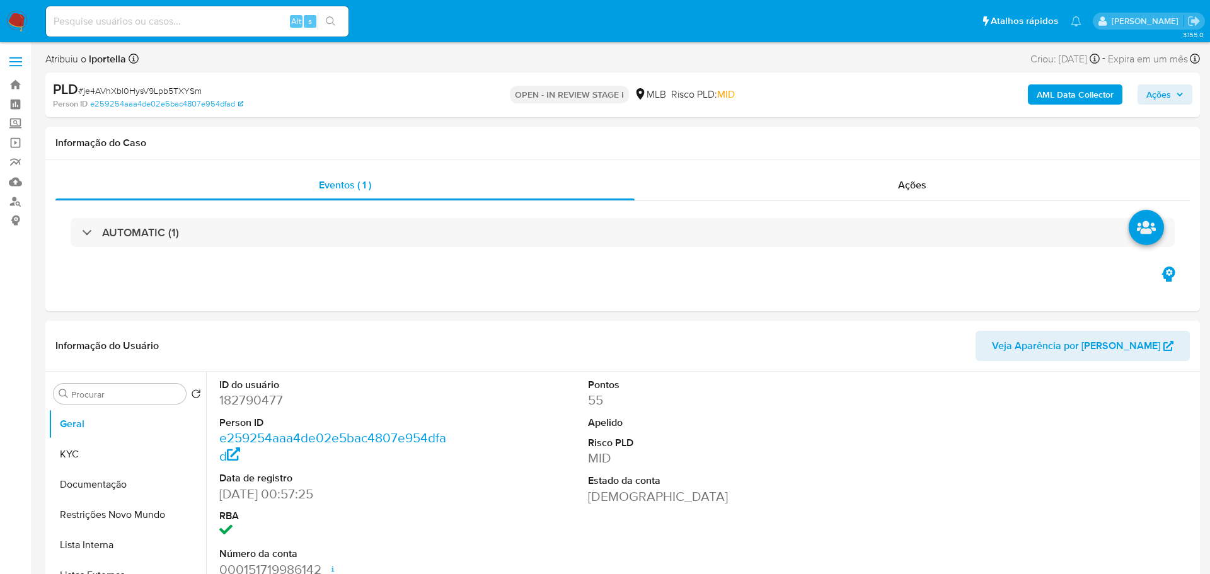
select select "10"
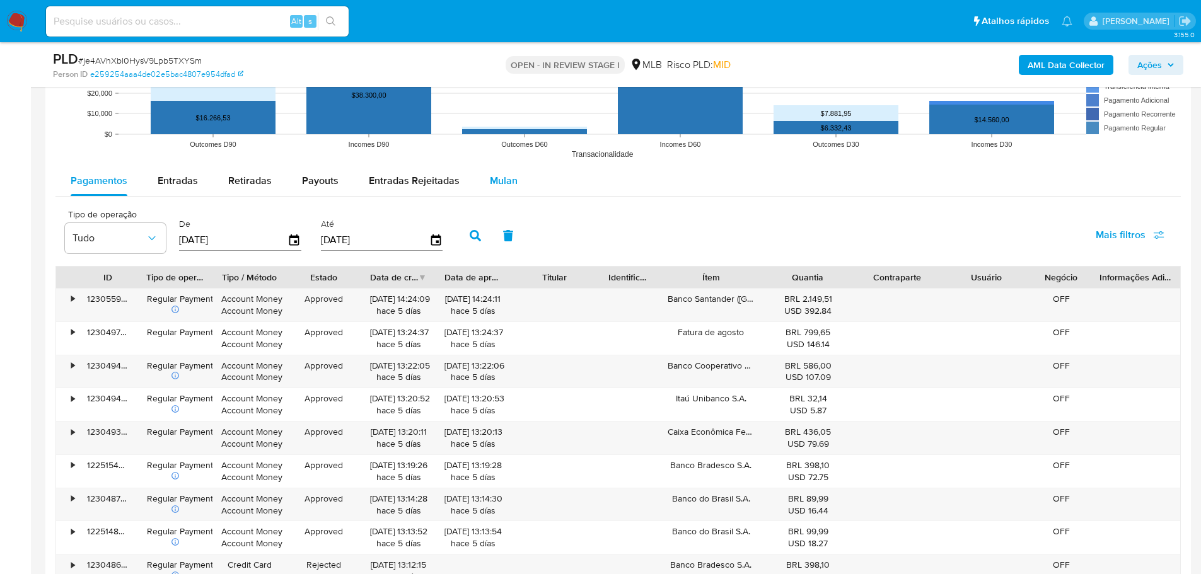
click at [496, 178] on span "Mulan" at bounding box center [504, 180] width 28 height 14
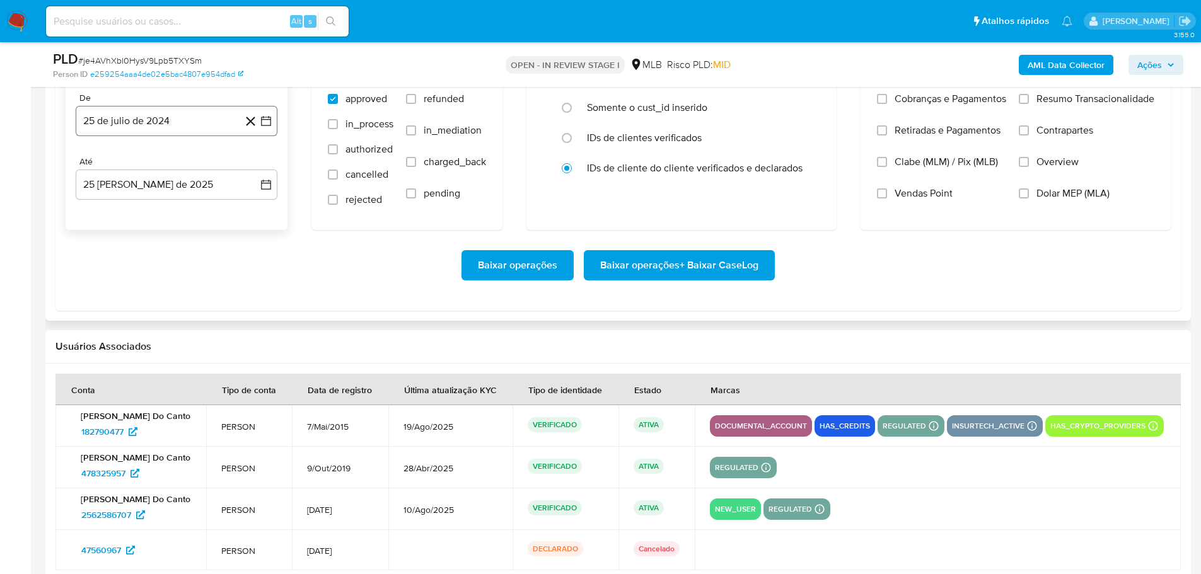
scroll to position [1450, 0]
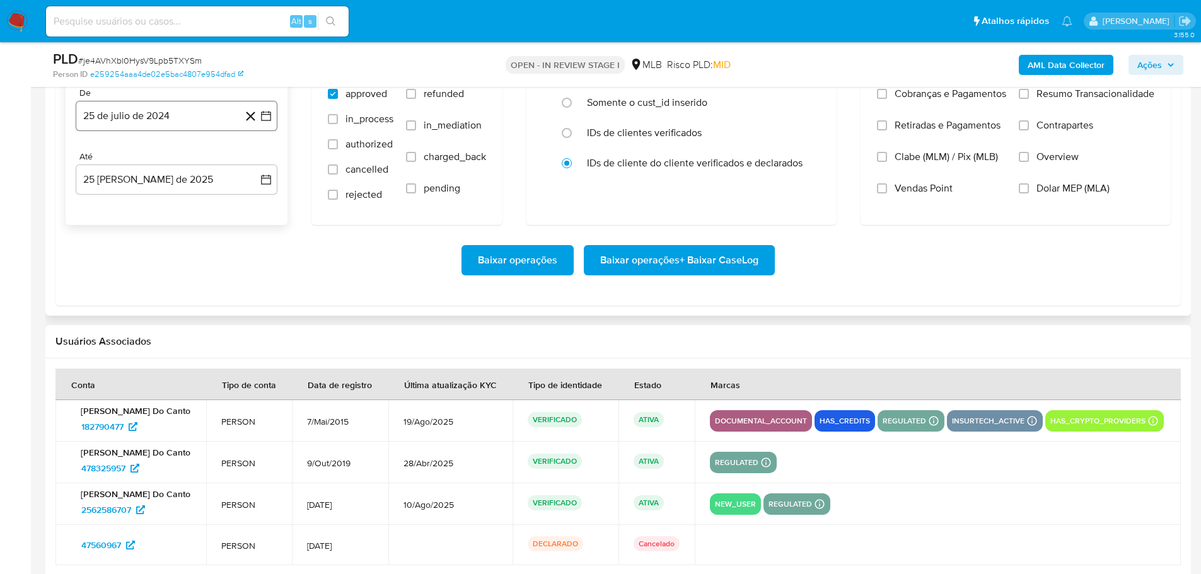
click at [144, 109] on button "25 de julio de 2024" at bounding box center [177, 116] width 202 height 30
click at [261, 154] on icon "Mes siguiente" at bounding box center [254, 161] width 15 height 15
click at [252, 160] on icon "Mes siguiente" at bounding box center [254, 161] width 15 height 15
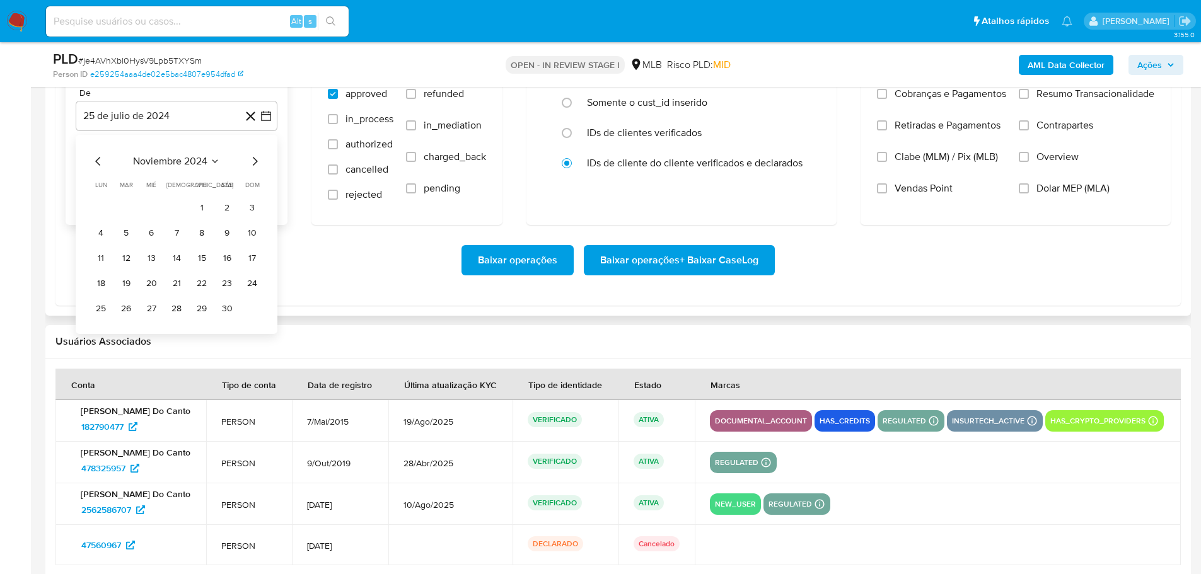
click at [252, 160] on icon "Mes siguiente" at bounding box center [254, 161] width 15 height 15
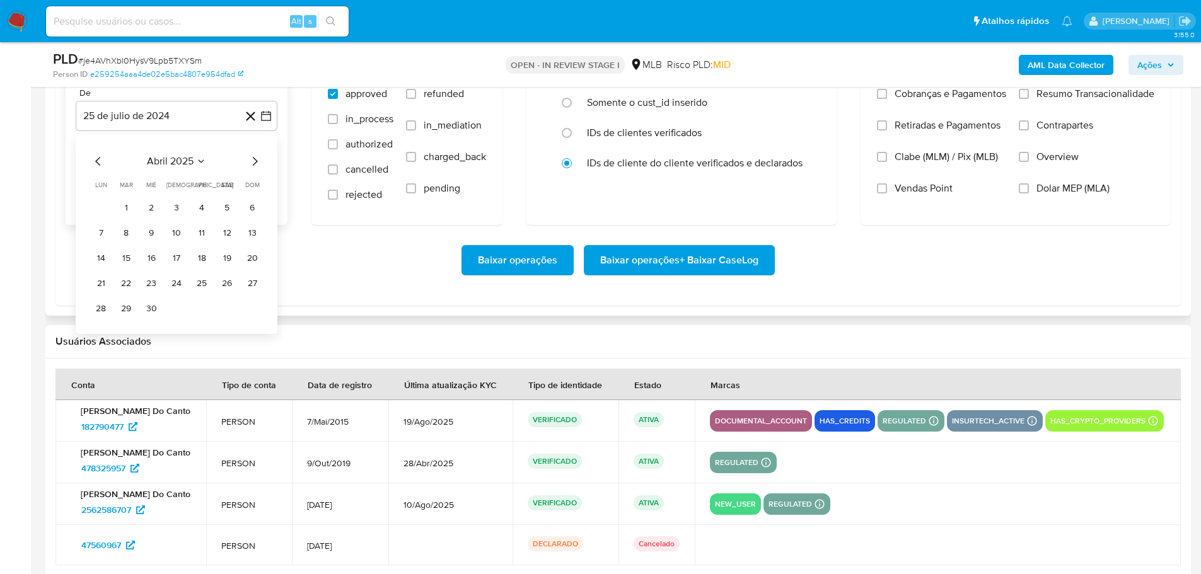
click at [252, 160] on icon "Mes siguiente" at bounding box center [254, 161] width 15 height 15
click at [132, 210] on button "1" at bounding box center [126, 208] width 20 height 20
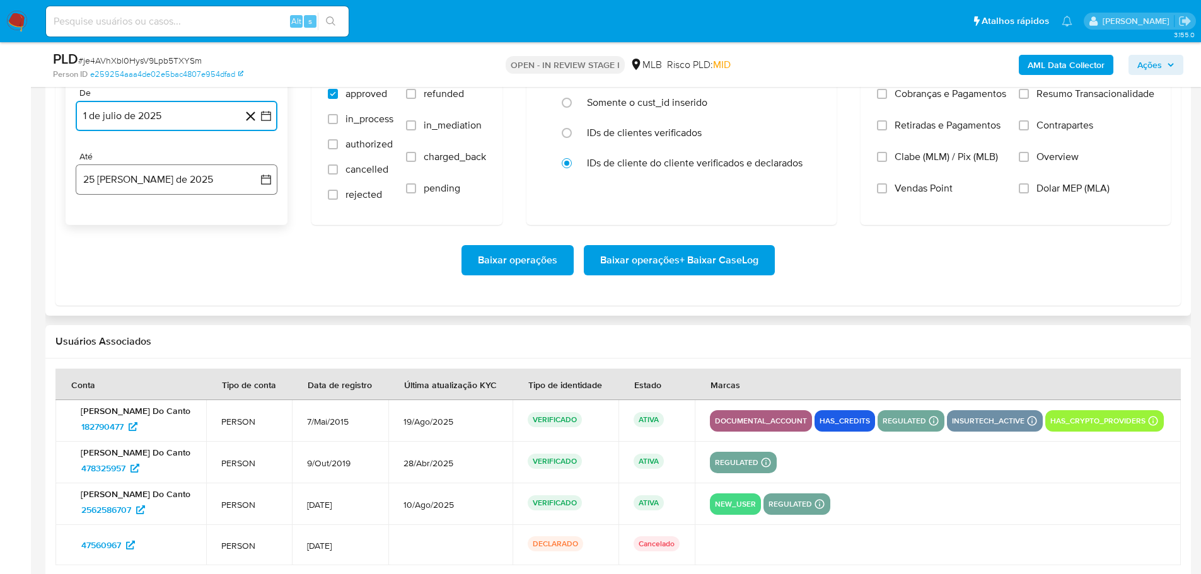
click at [139, 194] on button "25 [PERSON_NAME] de 2025" at bounding box center [177, 179] width 202 height 30
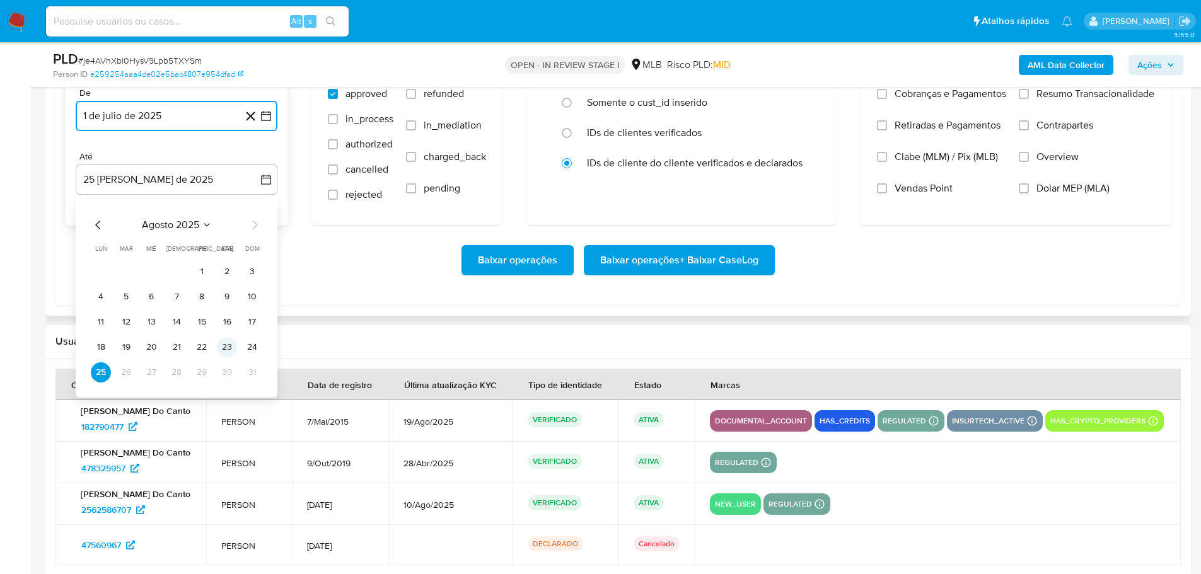
click at [220, 347] on button "23" at bounding box center [227, 347] width 20 height 20
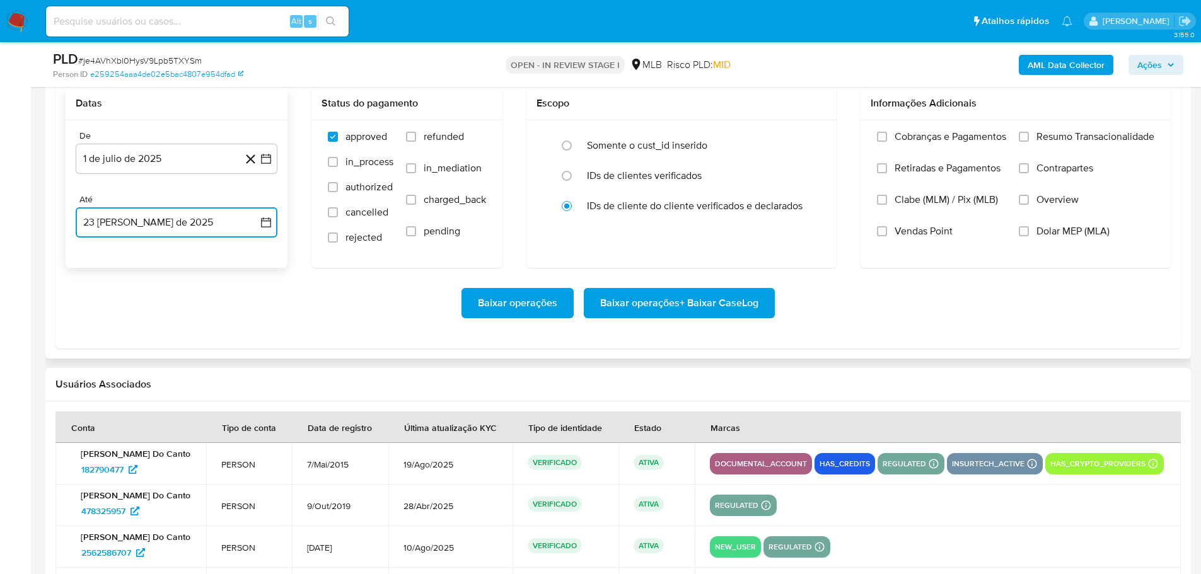
scroll to position [1323, 0]
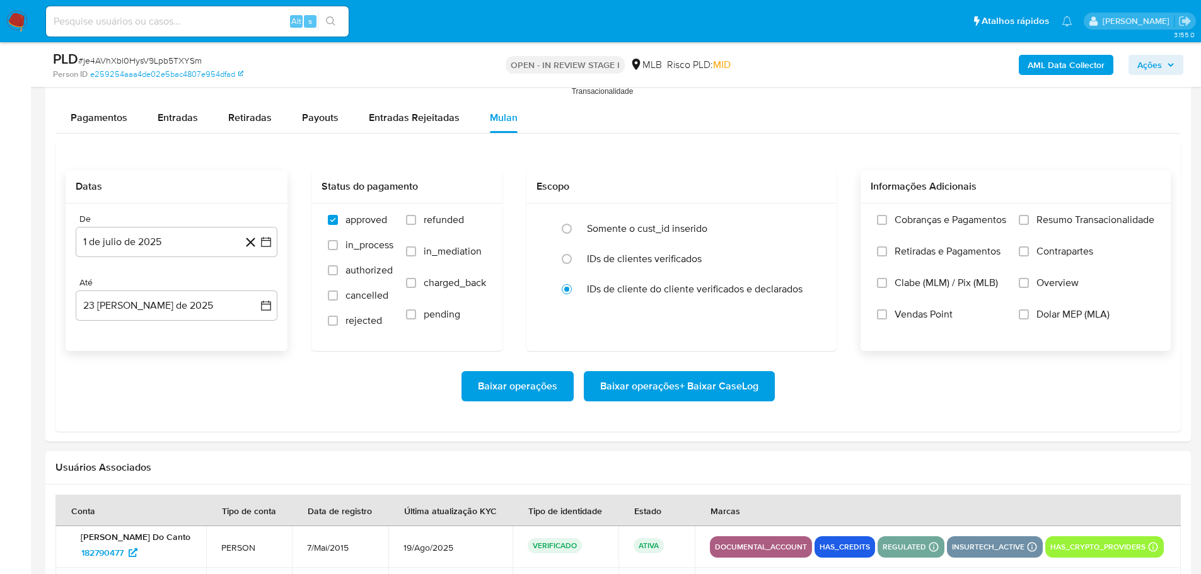
click at [1029, 224] on label "Resumo Transacionalidade" at bounding box center [1085, 230] width 135 height 32
click at [1029, 224] on input "Resumo Transacionalidade" at bounding box center [1023, 220] width 10 height 10
click at [705, 398] on span "Baixar operações + Baixar CaseLog" at bounding box center [679, 386] width 158 height 28
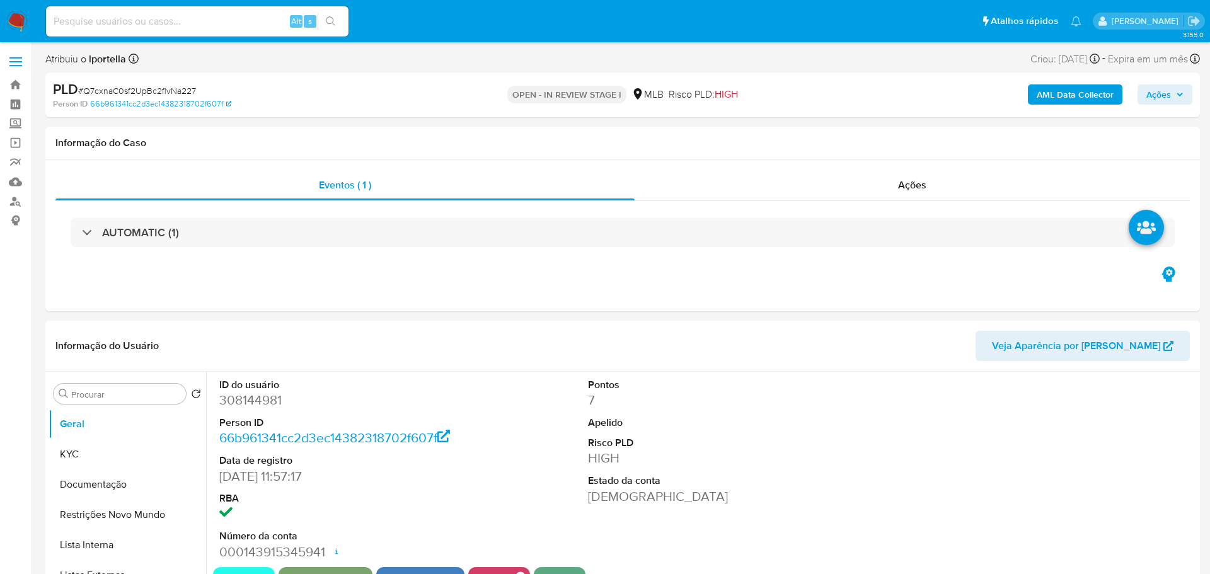
select select "10"
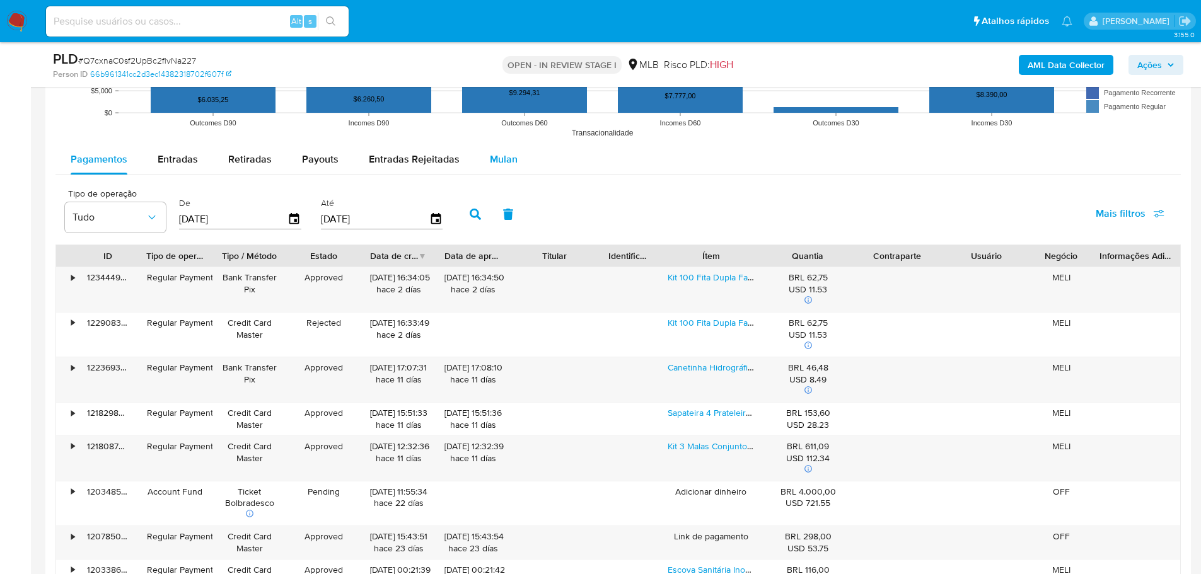
click at [481, 164] on button "Mulan" at bounding box center [504, 159] width 58 height 30
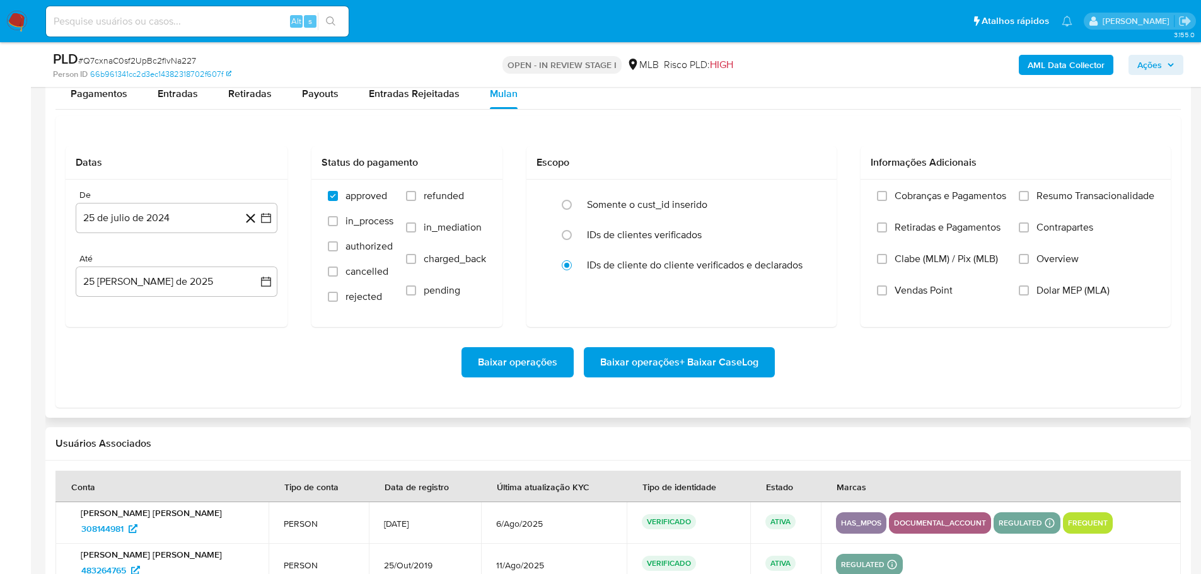
scroll to position [1387, 0]
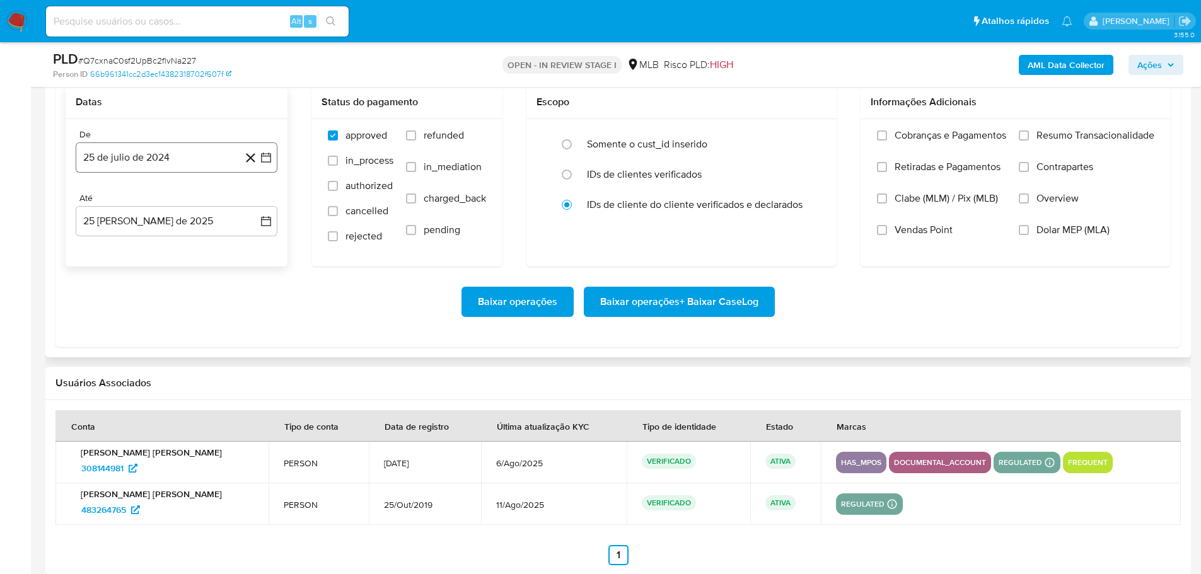
click at [146, 154] on button "25 de julio de 2024" at bounding box center [177, 157] width 202 height 30
click at [251, 204] on icon "Mes siguiente" at bounding box center [254, 202] width 15 height 15
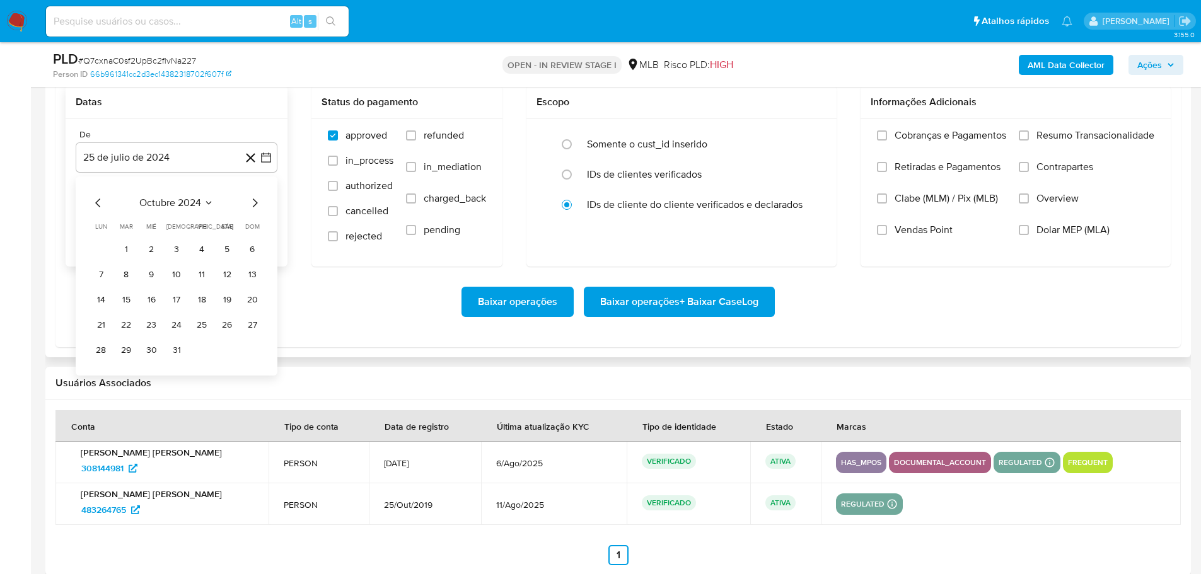
click at [251, 204] on icon "Mes siguiente" at bounding box center [254, 202] width 15 height 15
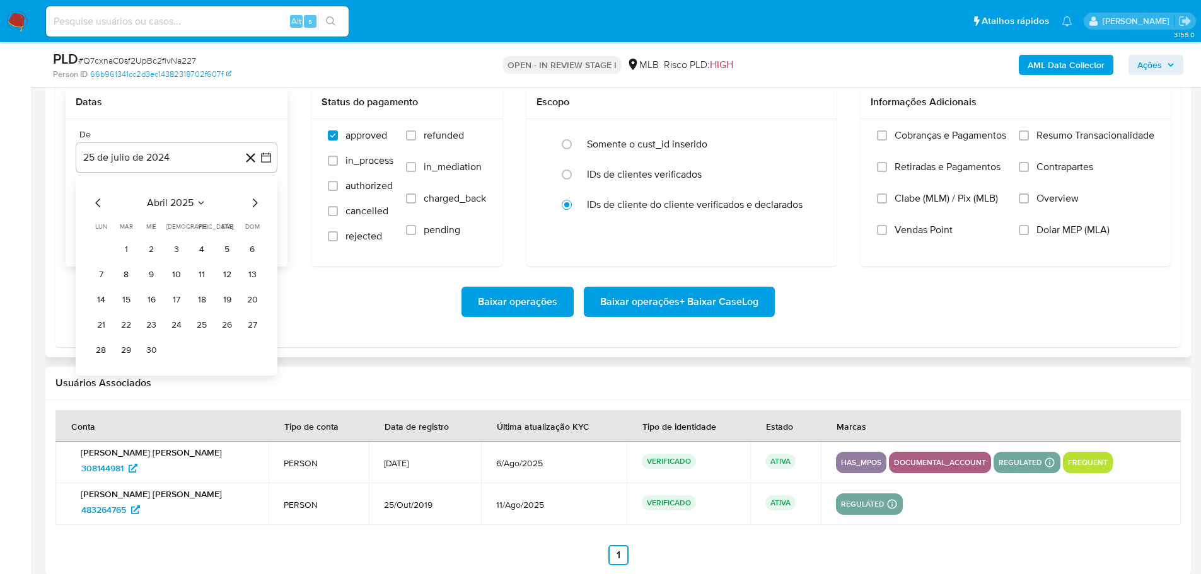
click at [251, 204] on icon "Mes siguiente" at bounding box center [254, 202] width 15 height 15
click at [125, 249] on button "1" at bounding box center [126, 249] width 20 height 20
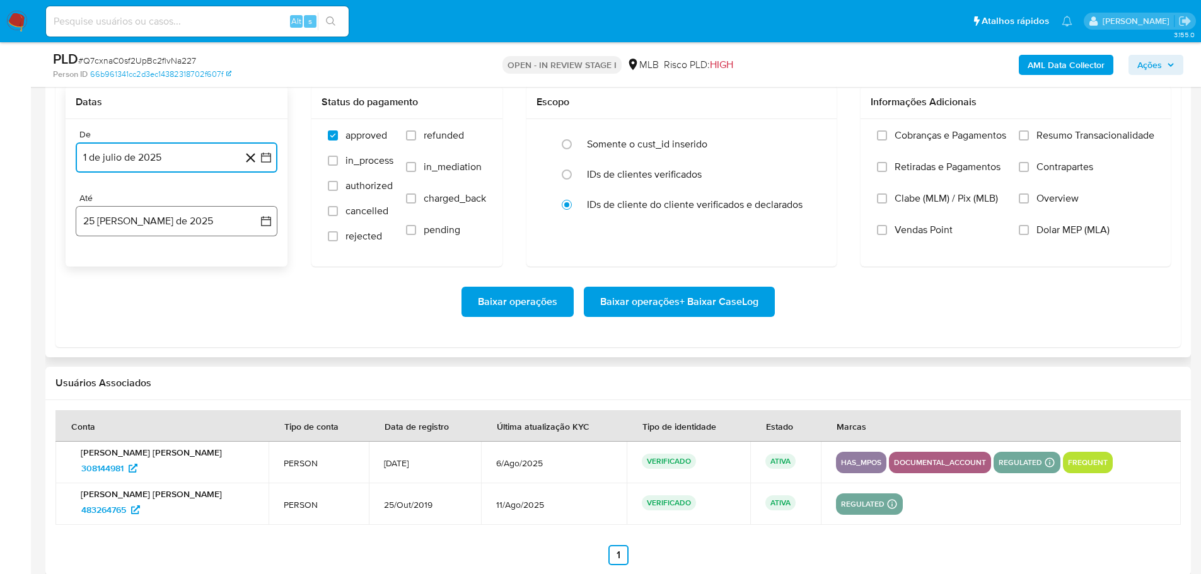
click at [144, 216] on button "25 de agosto de 2025" at bounding box center [177, 221] width 202 height 30
click at [226, 386] on button "23" at bounding box center [227, 389] width 20 height 20
click at [1020, 144] on label "Resumo Transacionalidade" at bounding box center [1085, 145] width 135 height 32
click at [1020, 141] on input "Resumo Transacionalidade" at bounding box center [1023, 135] width 10 height 10
click at [705, 303] on span "Baixar operações + Baixar CaseLog" at bounding box center [679, 302] width 158 height 28
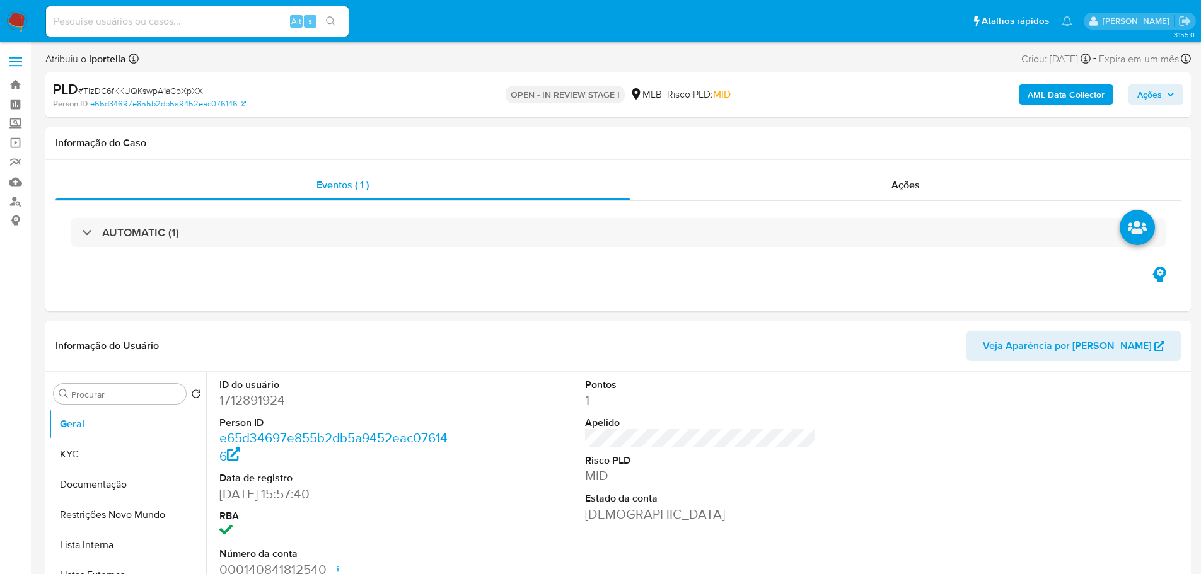
select select "10"
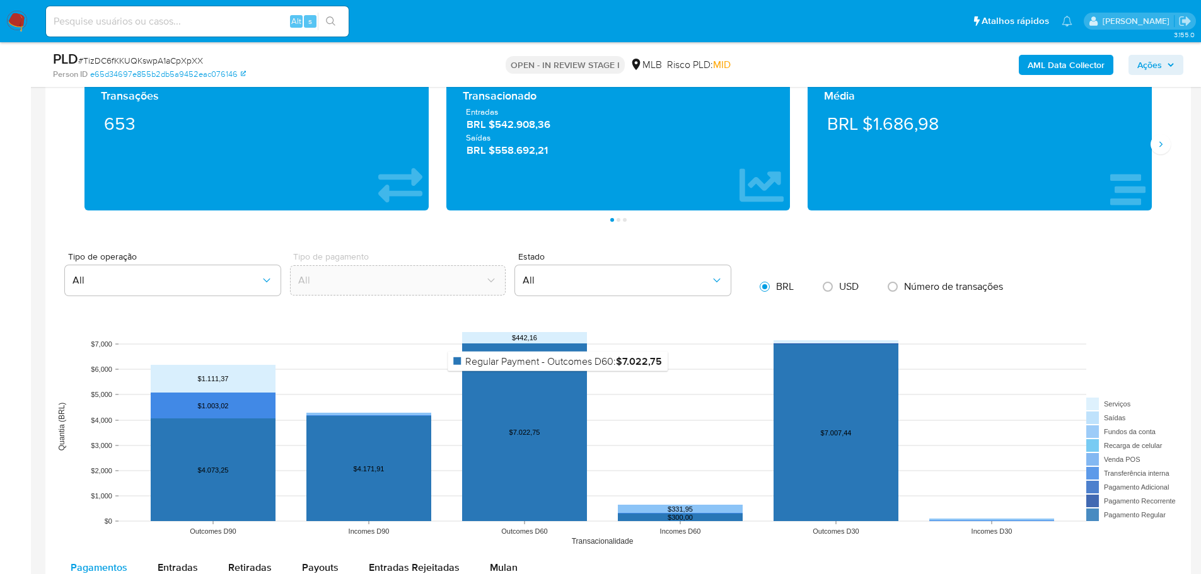
scroll to position [1071, 0]
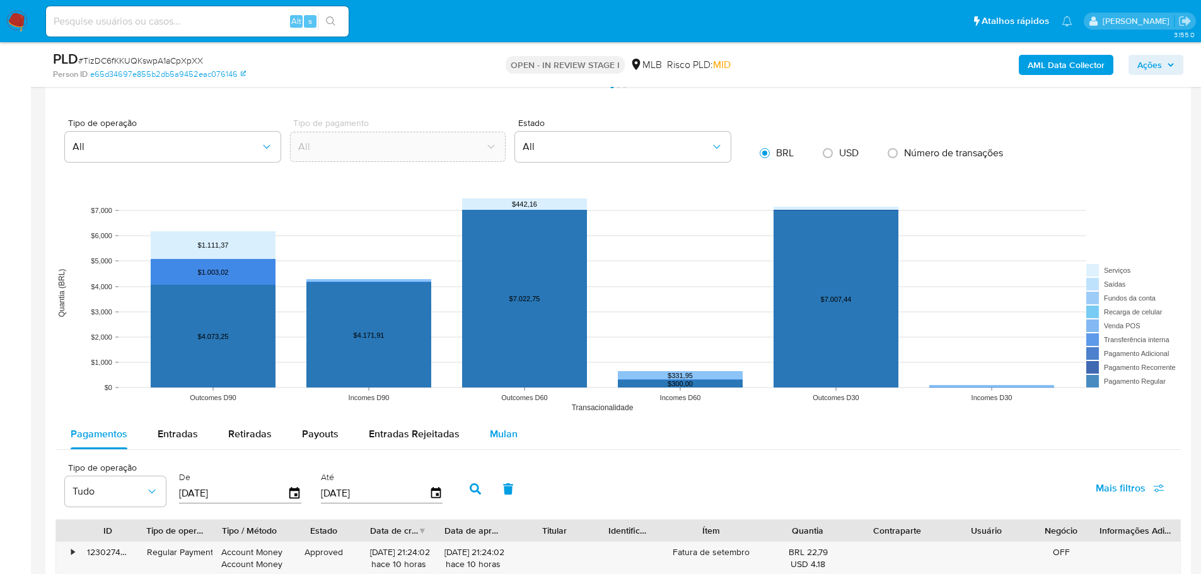
click at [490, 431] on span "Mulan" at bounding box center [504, 434] width 28 height 14
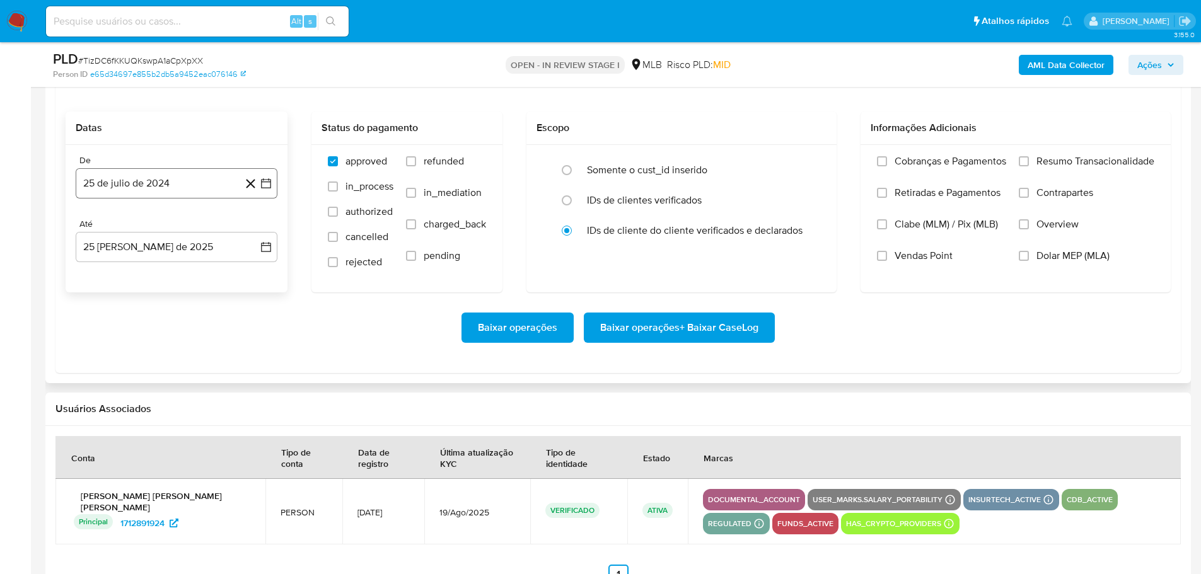
scroll to position [1450, 0]
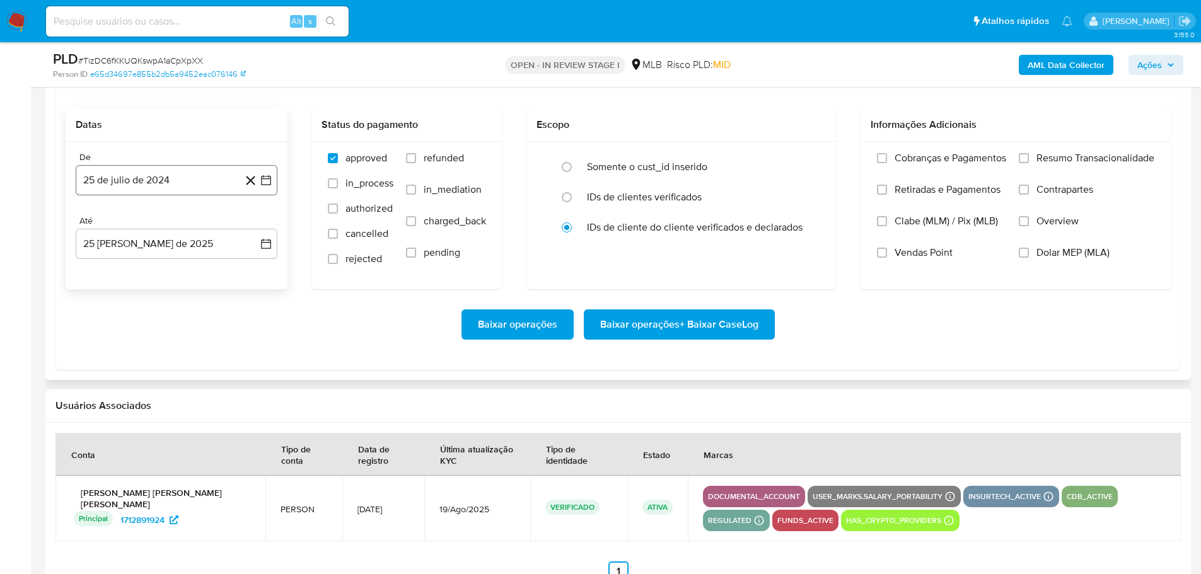
click at [129, 177] on button "25 de julio de 2024" at bounding box center [177, 180] width 202 height 30
click at [249, 224] on icon "Mes siguiente" at bounding box center [254, 225] width 15 height 15
click at [252, 225] on icon "Mes siguiente" at bounding box center [254, 225] width 15 height 15
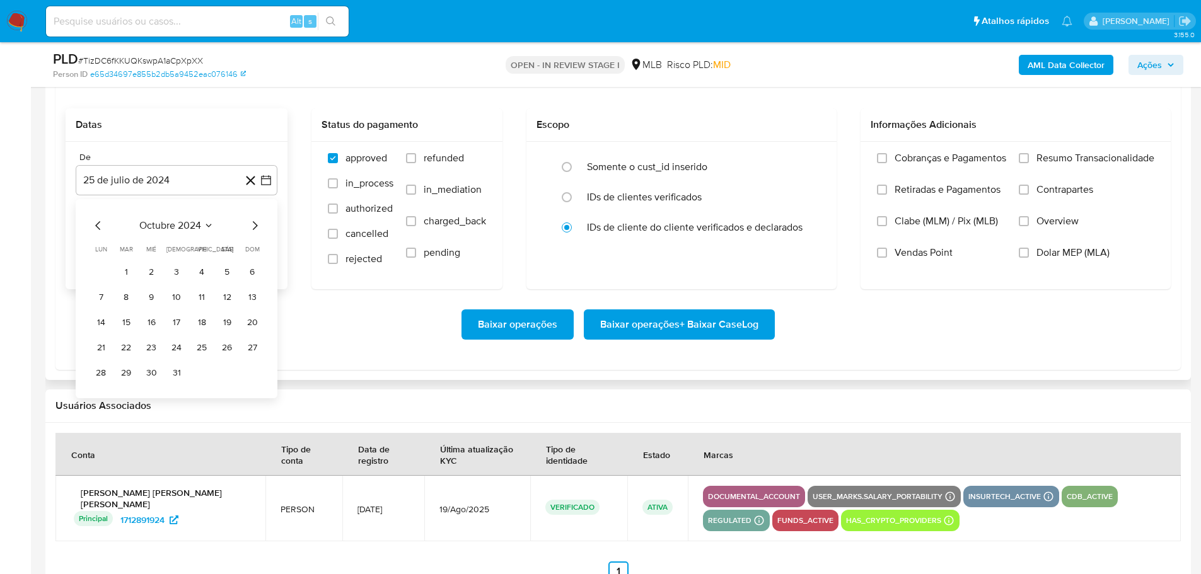
click at [252, 225] on icon "Mes siguiente" at bounding box center [254, 225] width 15 height 15
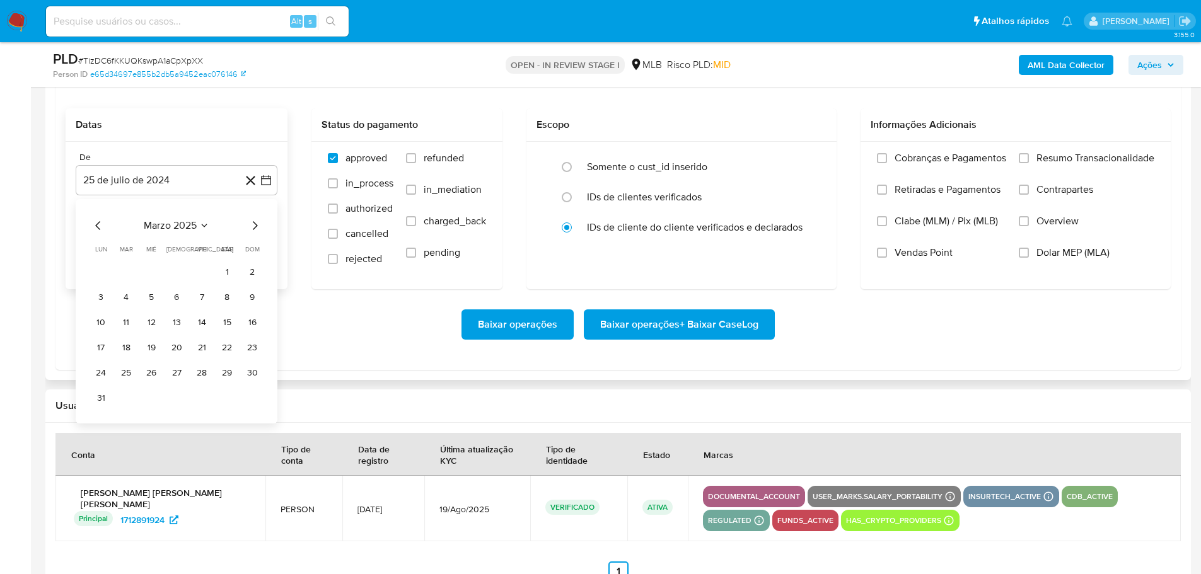
click at [252, 225] on icon "Mes siguiente" at bounding box center [254, 225] width 15 height 15
click at [127, 275] on button "1" at bounding box center [126, 272] width 20 height 20
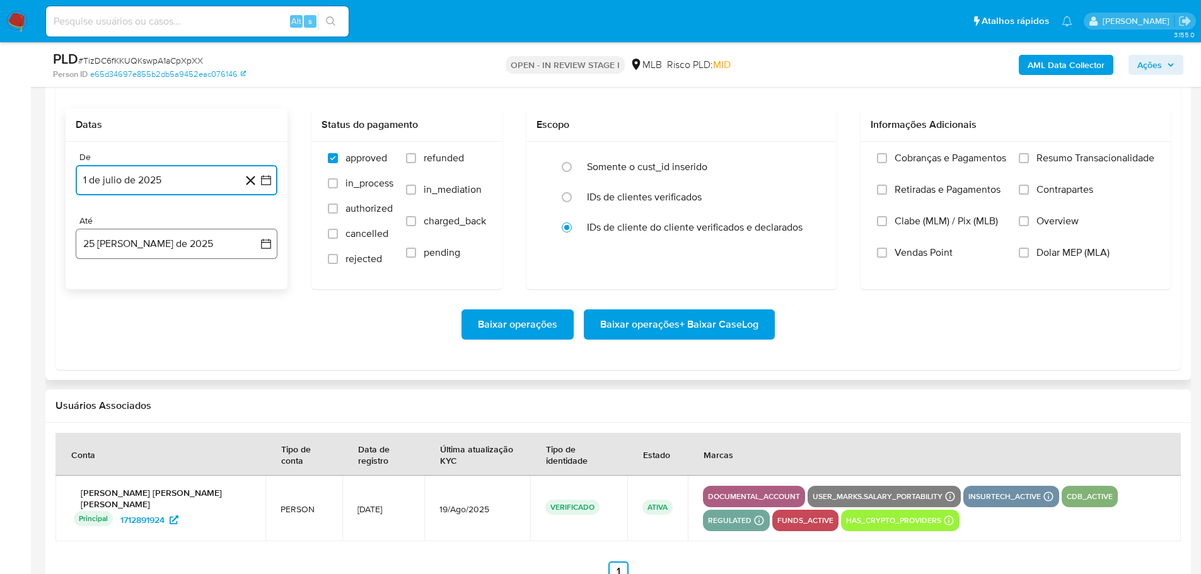
click at [161, 255] on button "25 de agosto de 2025" at bounding box center [177, 244] width 202 height 30
click at [228, 413] on button "23" at bounding box center [227, 411] width 20 height 20
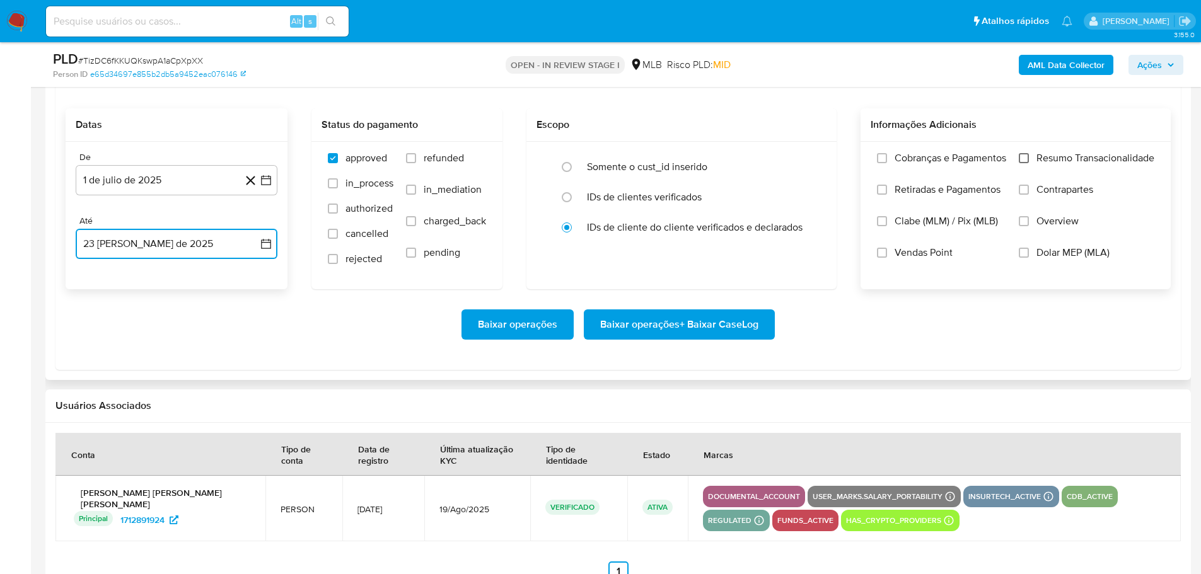
click at [1018, 156] on input "Resumo Transacionalidade" at bounding box center [1023, 158] width 10 height 10
click at [740, 333] on span "Baixar operações + Baixar CaseLog" at bounding box center [679, 325] width 158 height 28
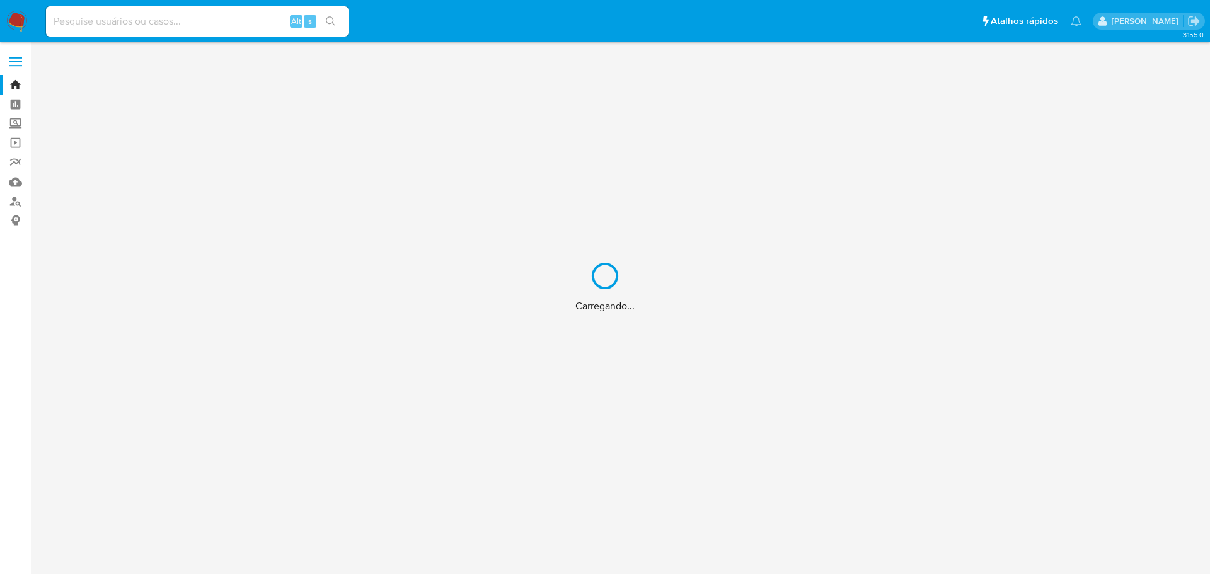
click at [129, 39] on div "Carregando..." at bounding box center [605, 287] width 1210 height 574
click at [127, 28] on div "Carregando..." at bounding box center [605, 287] width 1210 height 574
click at [127, 21] on div "Carregando..." at bounding box center [605, 287] width 1210 height 574
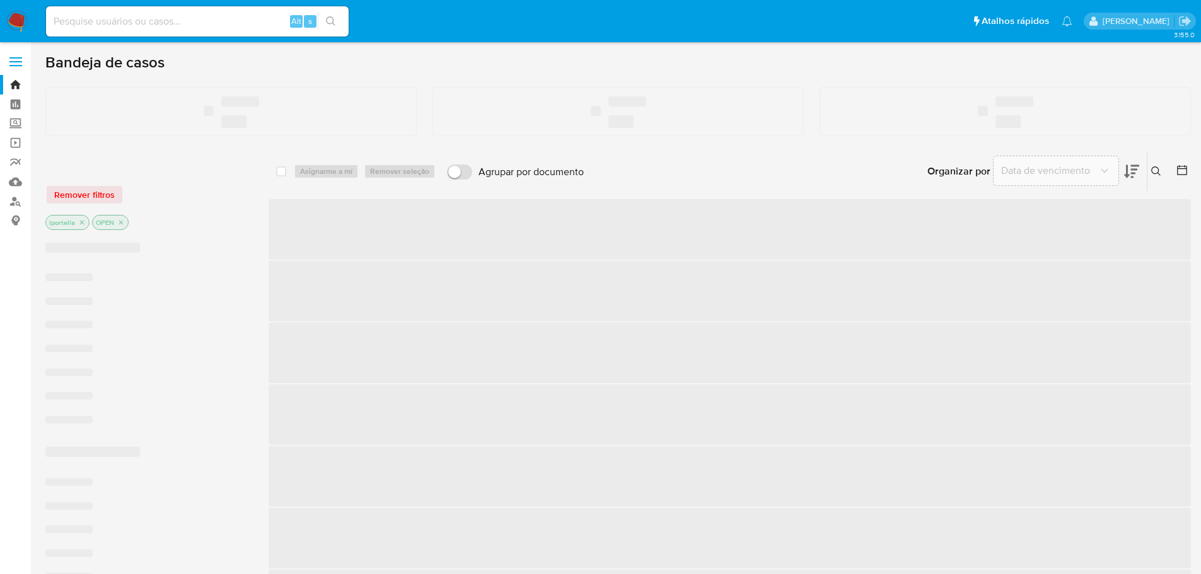
click at [139, 21] on input at bounding box center [197, 21] width 303 height 16
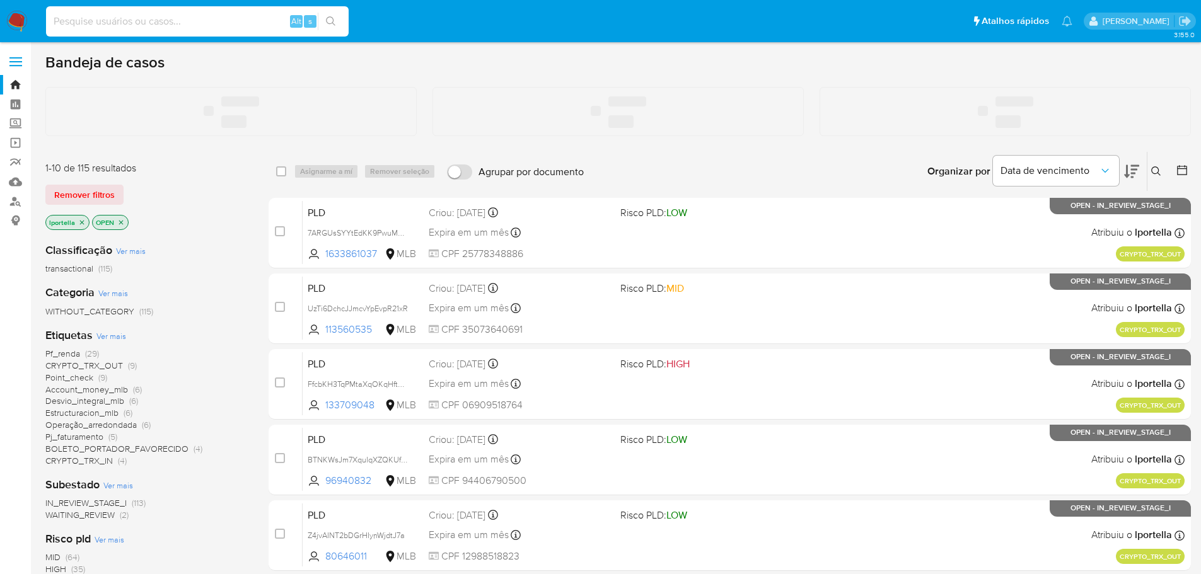
paste input "179646575-MLB"
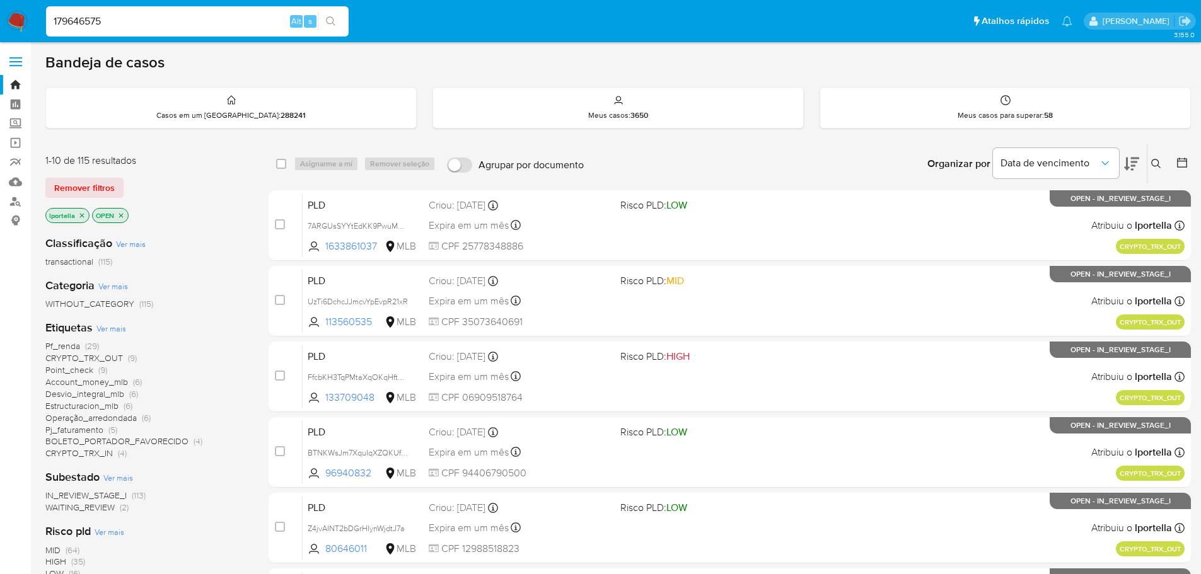
type input "179646575"
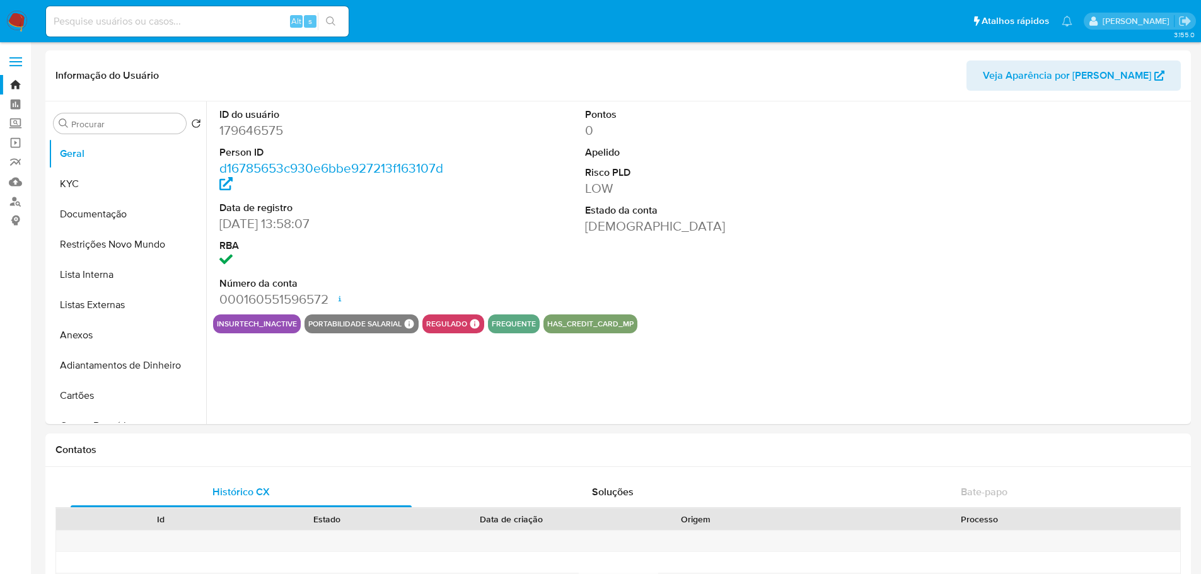
select select "10"
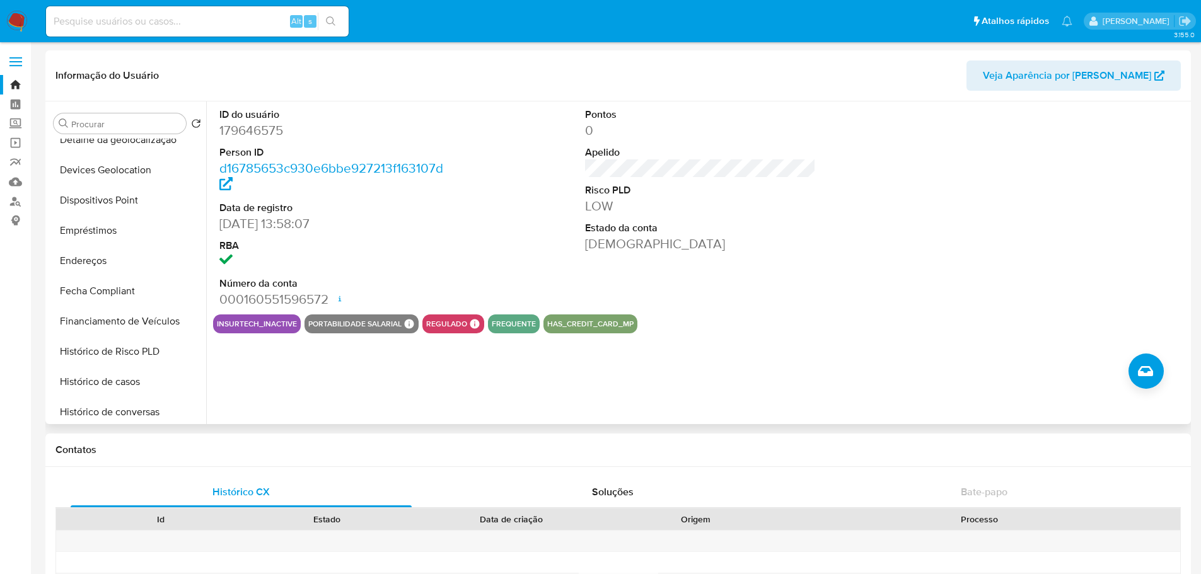
scroll to position [563, 0]
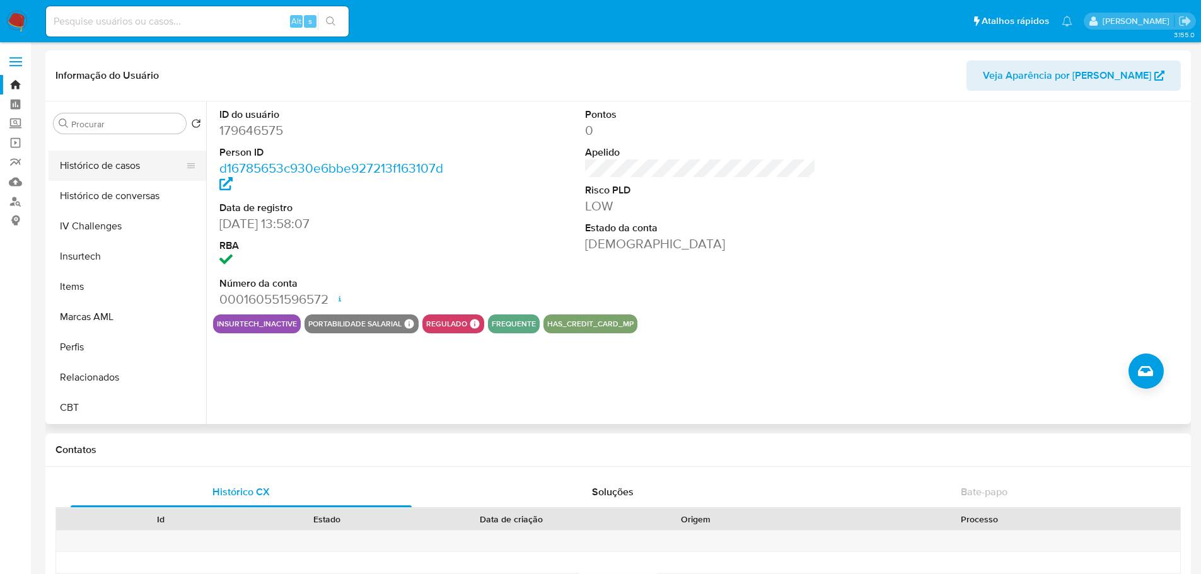
click at [102, 180] on button "Histórico de casos" at bounding box center [122, 166] width 147 height 30
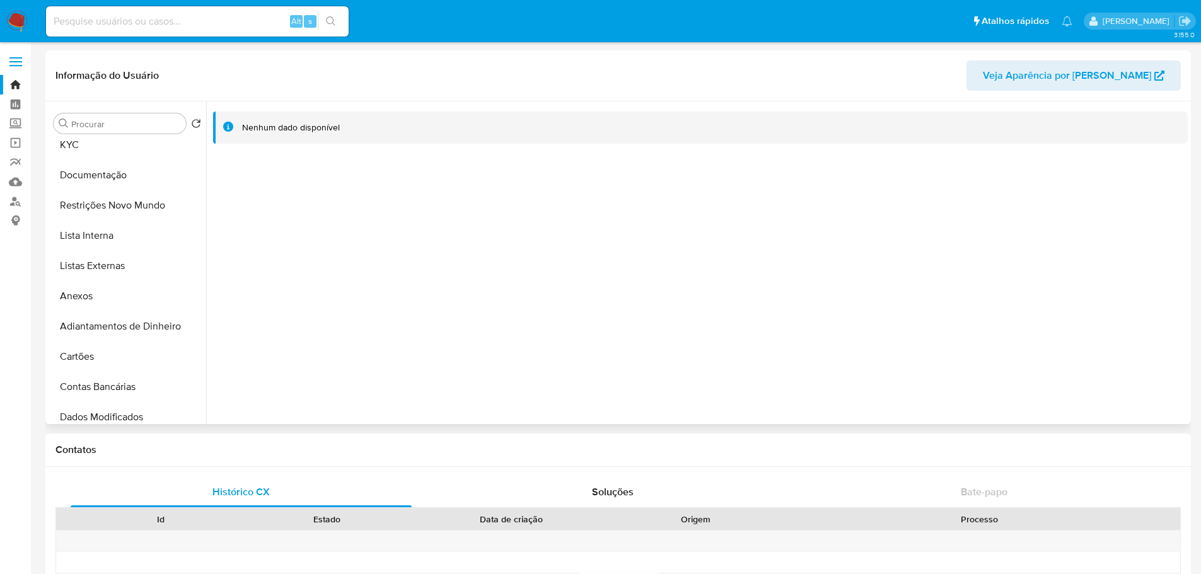
scroll to position [0, 0]
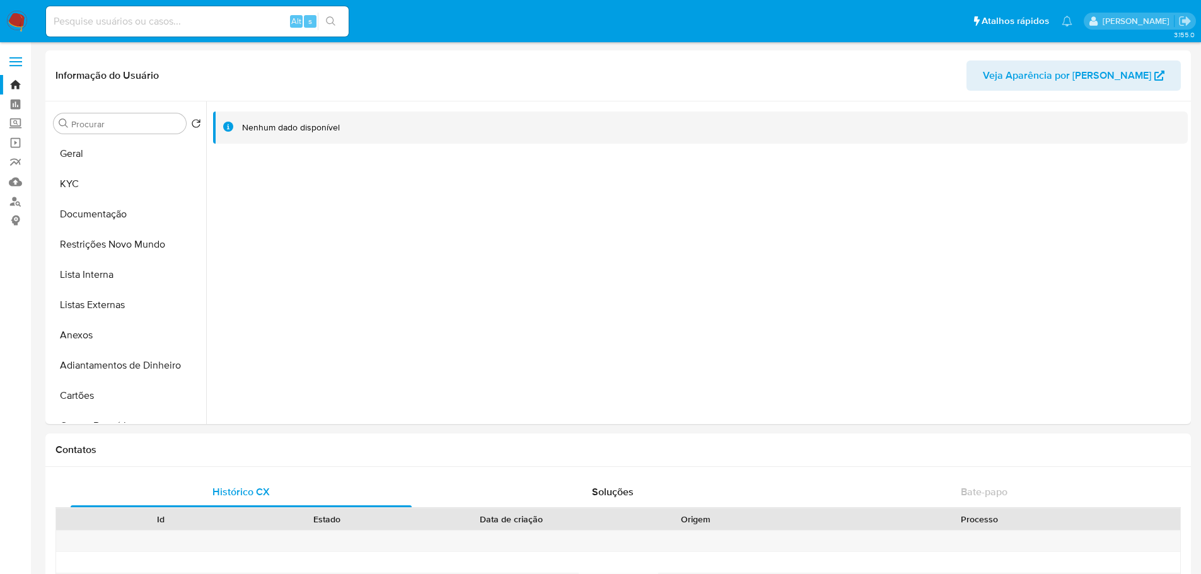
click at [17, 14] on img at bounding box center [16, 21] width 21 height 21
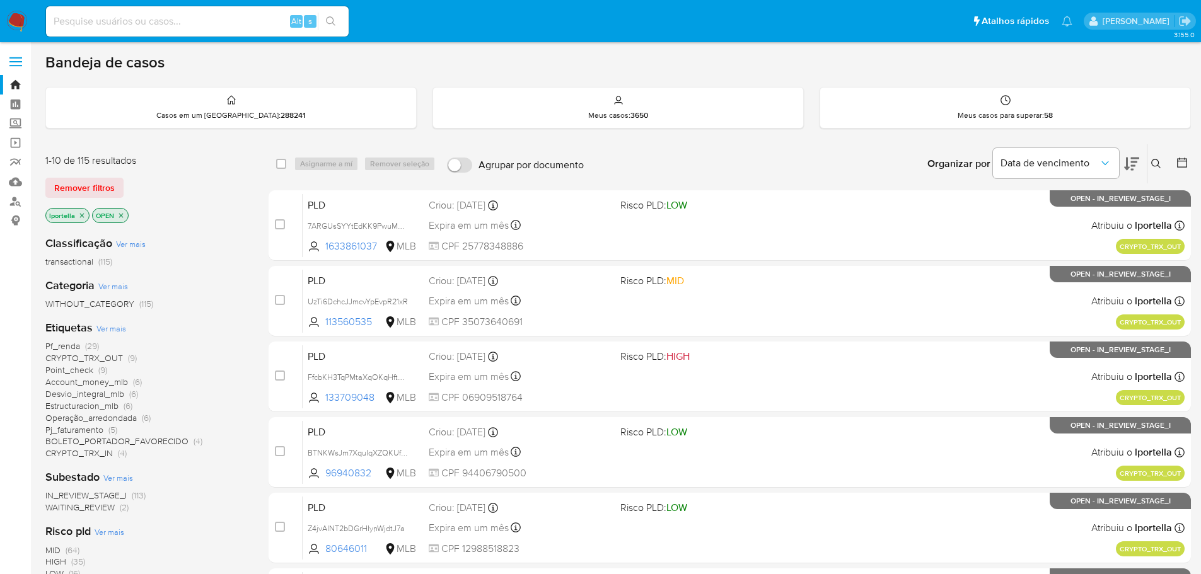
click at [707, 67] on div "Bandeja de casos" at bounding box center [617, 62] width 1145 height 19
click at [81, 216] on icon "close-filter" at bounding box center [82, 215] width 4 height 4
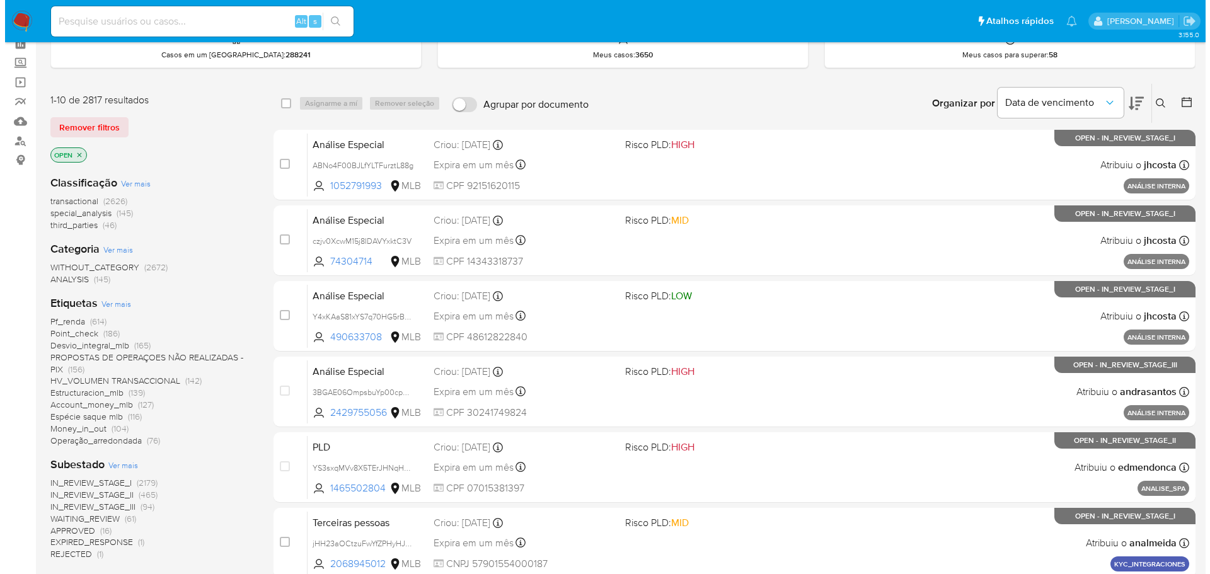
scroll to position [126, 0]
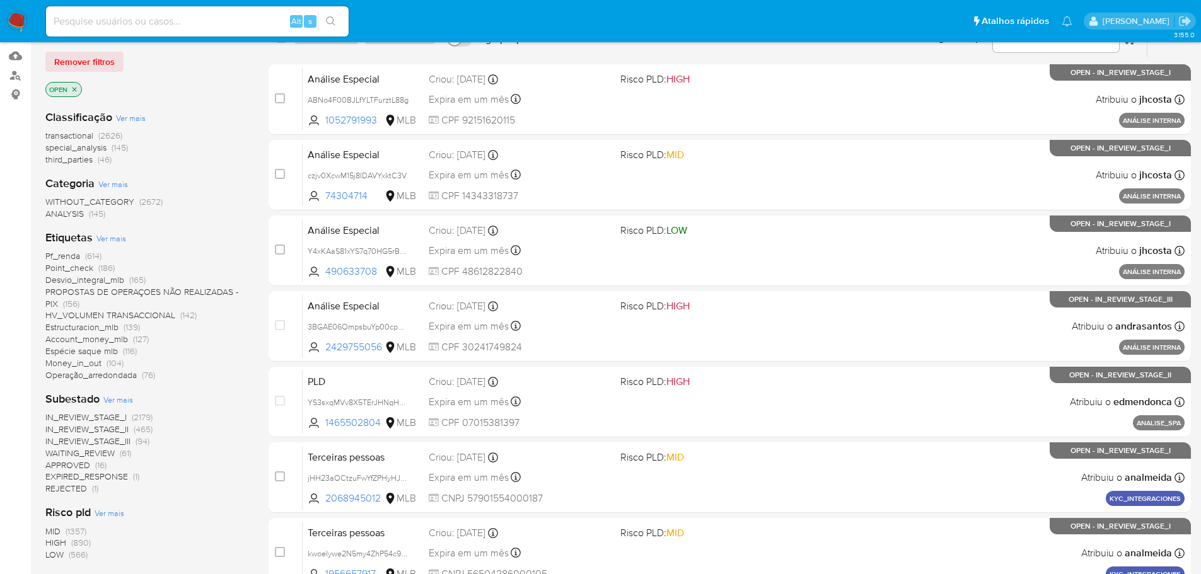
click at [117, 239] on span "Ver mais" at bounding box center [111, 238] width 30 height 11
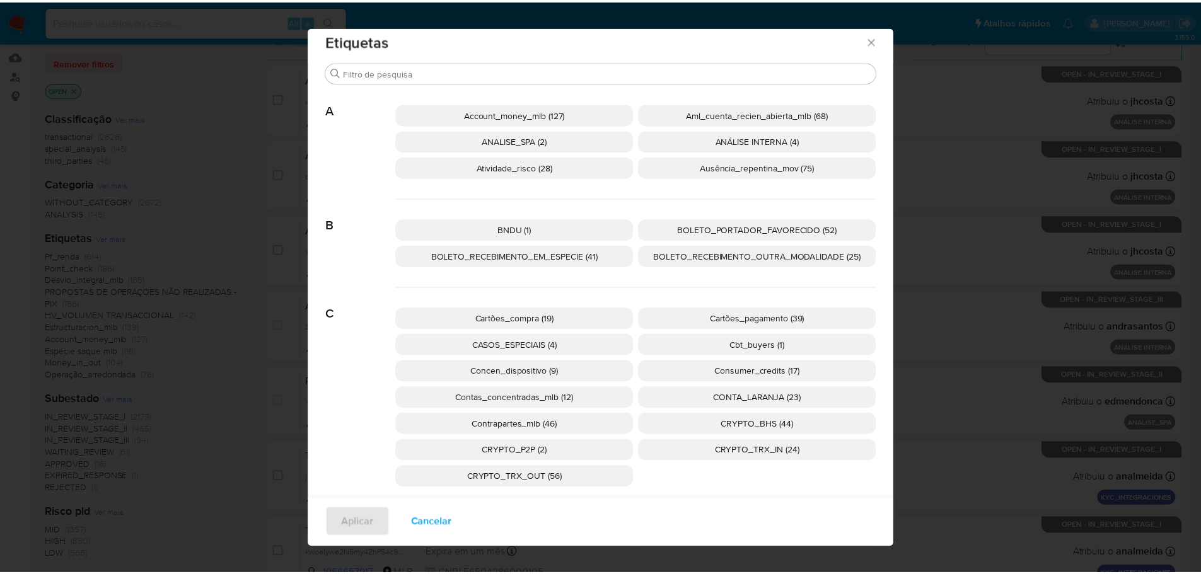
scroll to position [0, 0]
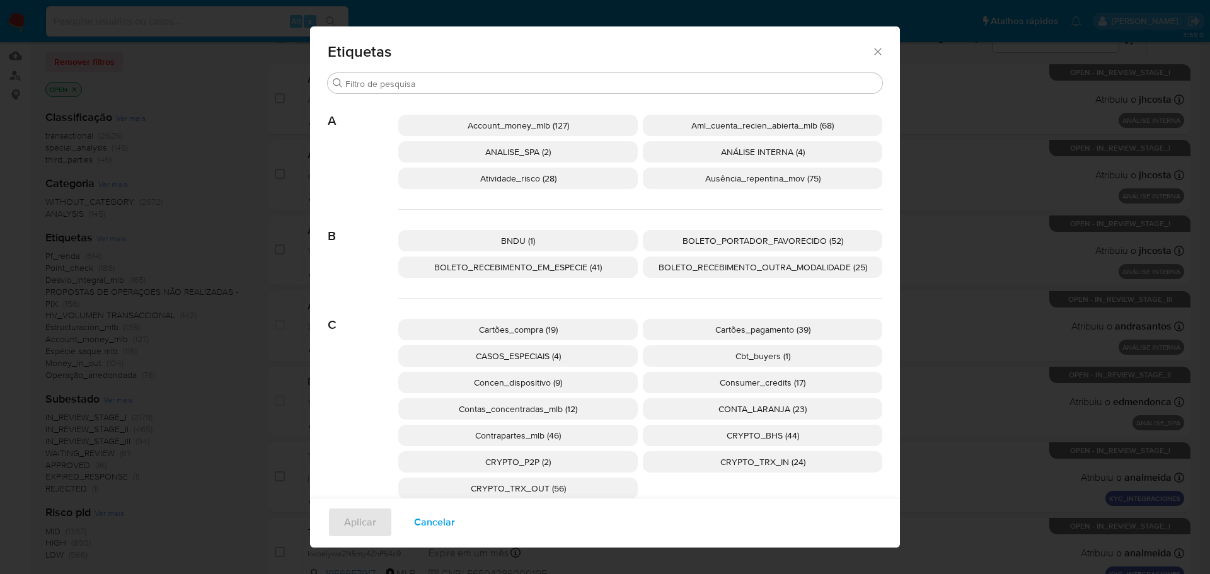
click at [876, 50] on icon "Fechar" at bounding box center [878, 51] width 13 height 13
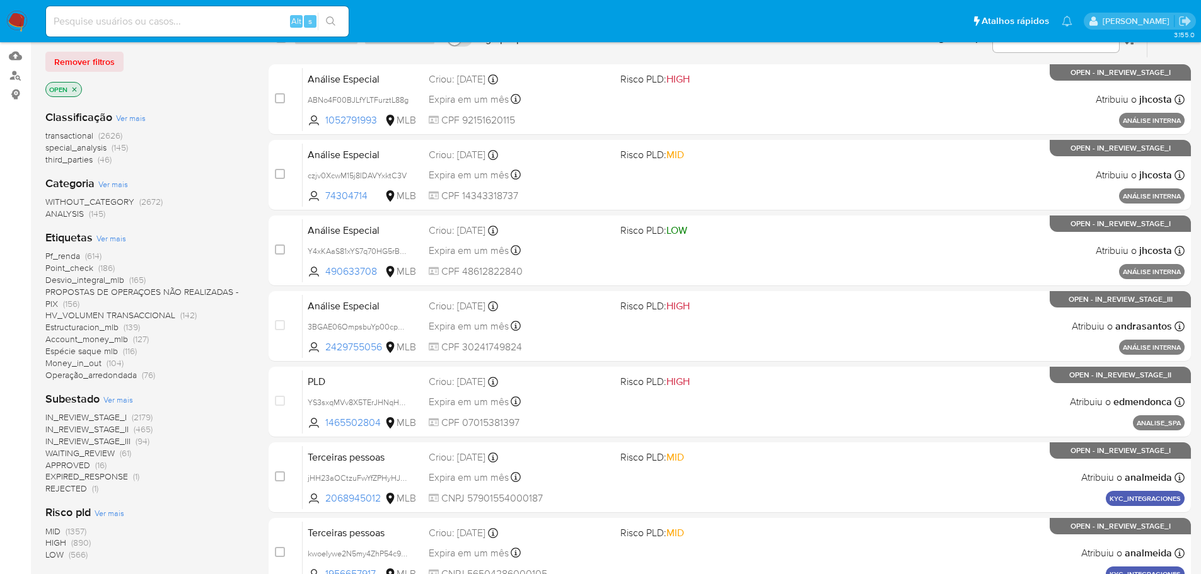
click at [76, 89] on icon "close-filter" at bounding box center [75, 90] width 8 height 8
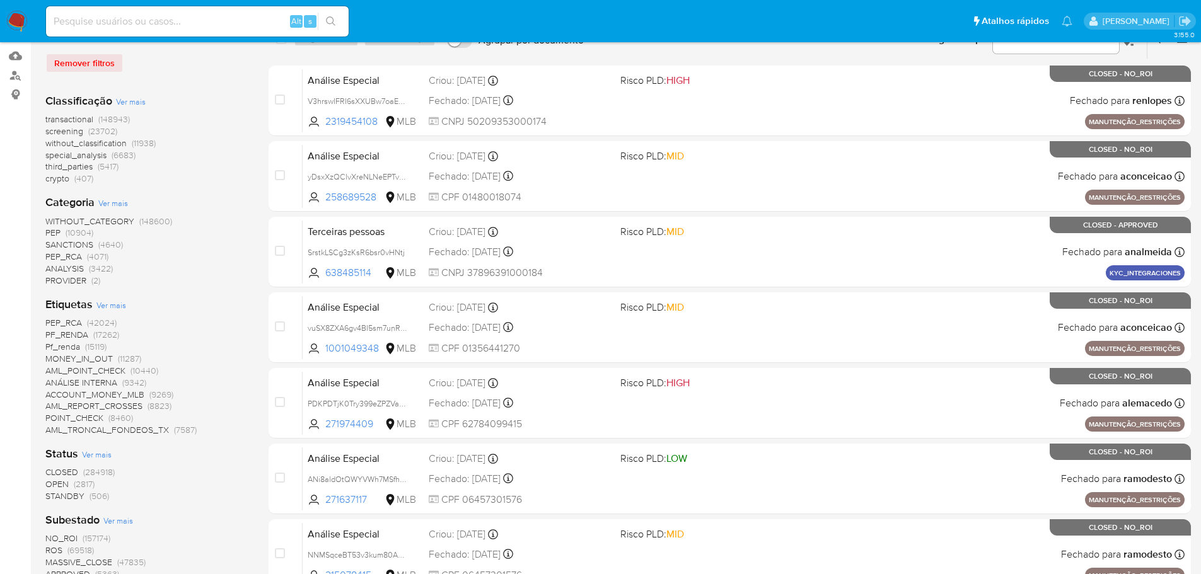
click at [19, 13] on img at bounding box center [16, 21] width 21 height 21
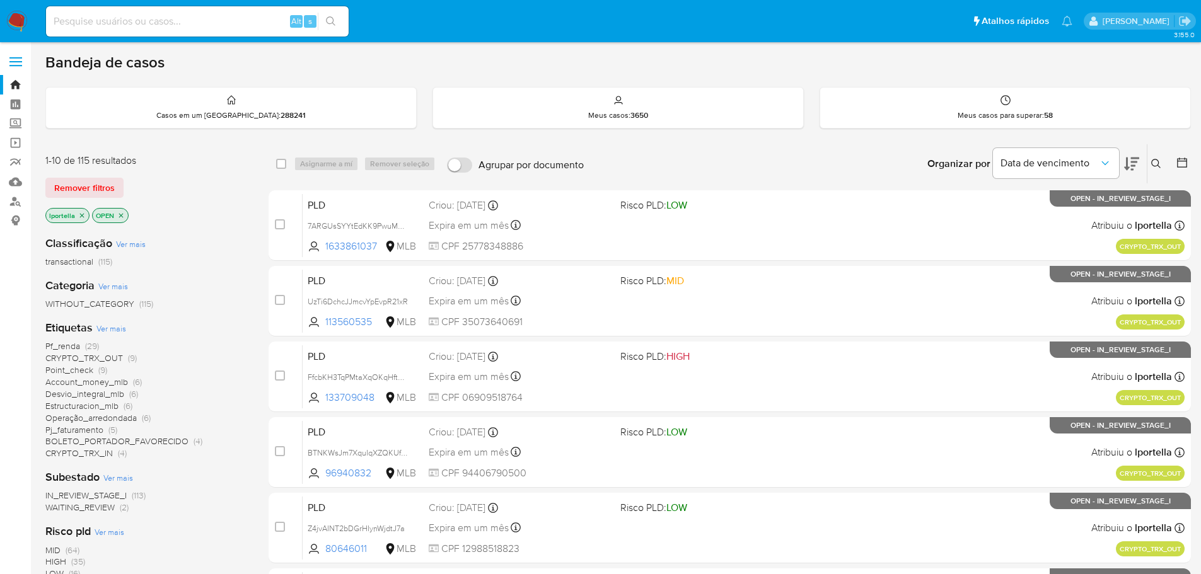
click at [139, 16] on input at bounding box center [197, 21] width 303 height 16
paste input "rusYERl1CgsW6uJ6ZqsbQKeM"
type input "rusYERl1CgsW6uJ6ZqsbQKeM"
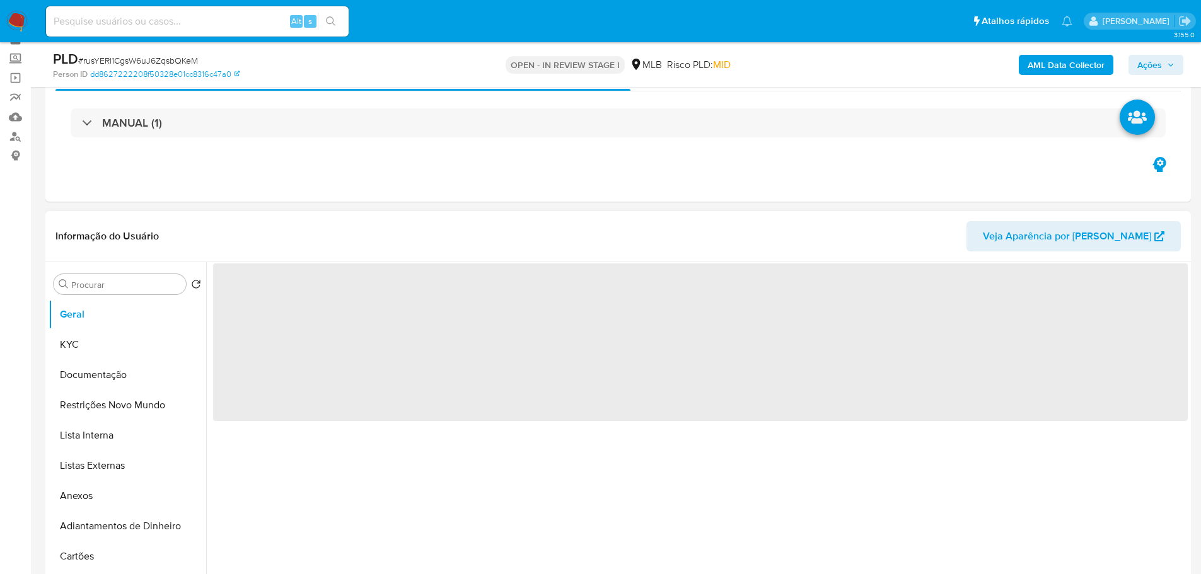
scroll to position [126, 0]
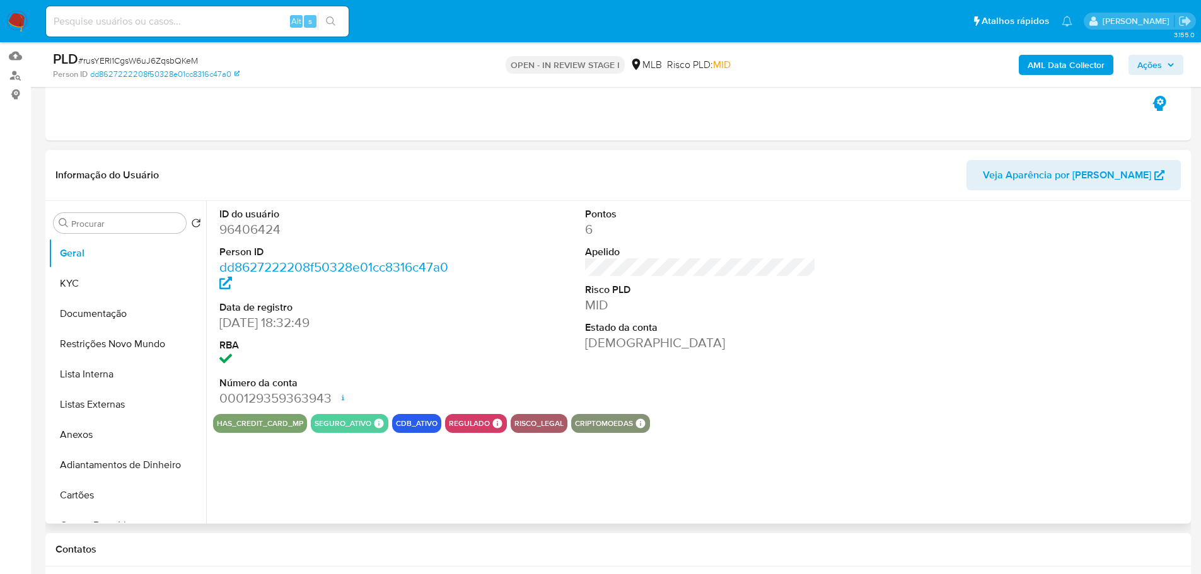
select select "10"
click at [110, 293] on button "KYC" at bounding box center [122, 283] width 147 height 30
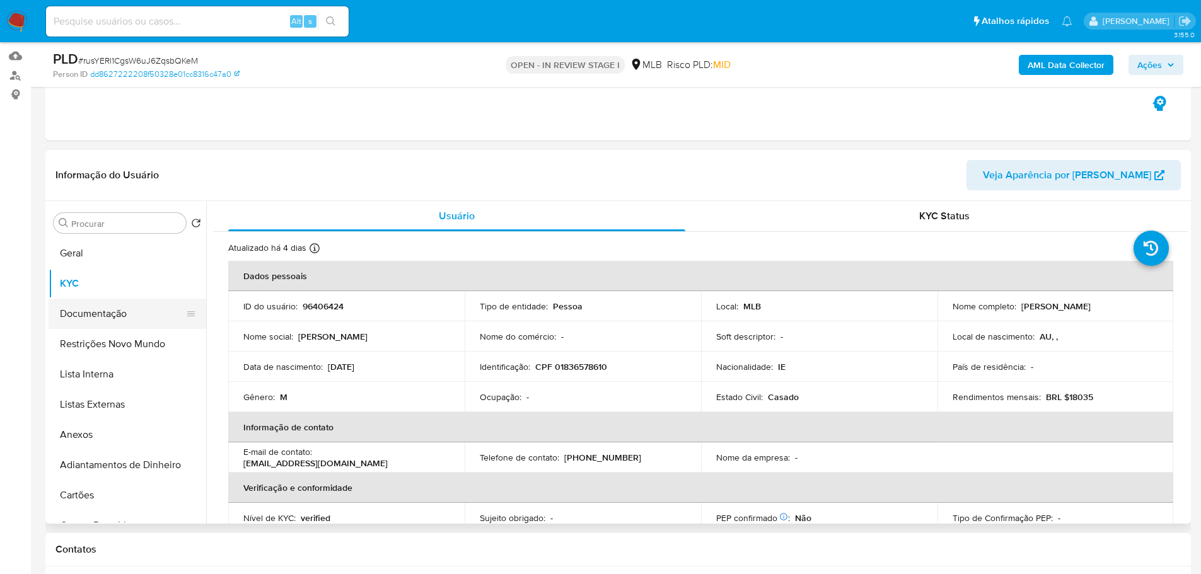
click at [116, 323] on button "Documentação" at bounding box center [122, 314] width 147 height 30
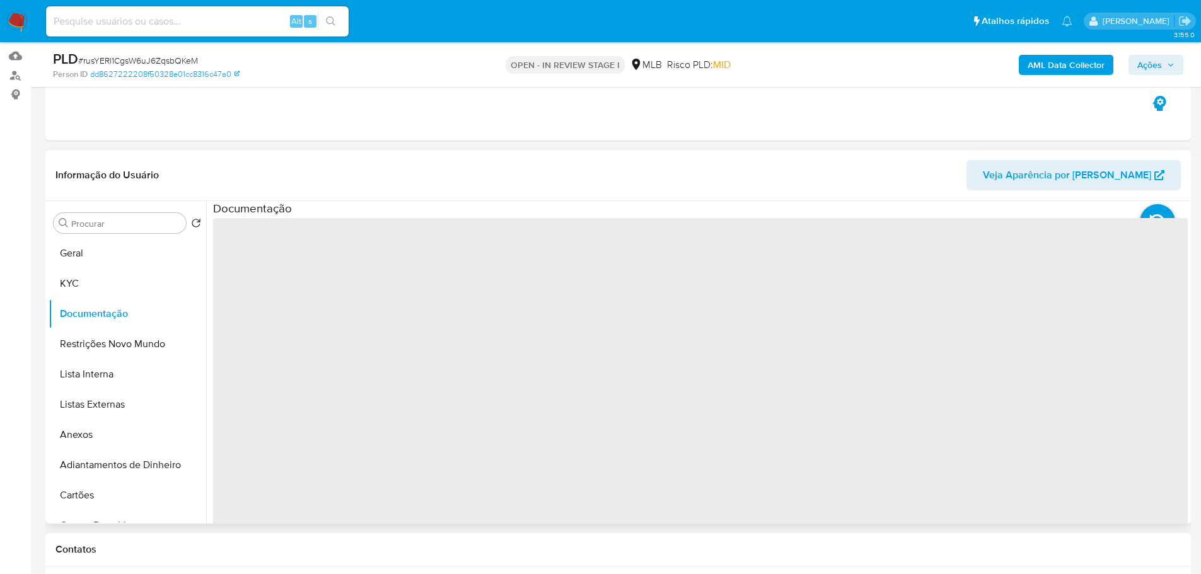
click at [308, 271] on span "‌" at bounding box center [700, 419] width 974 height 403
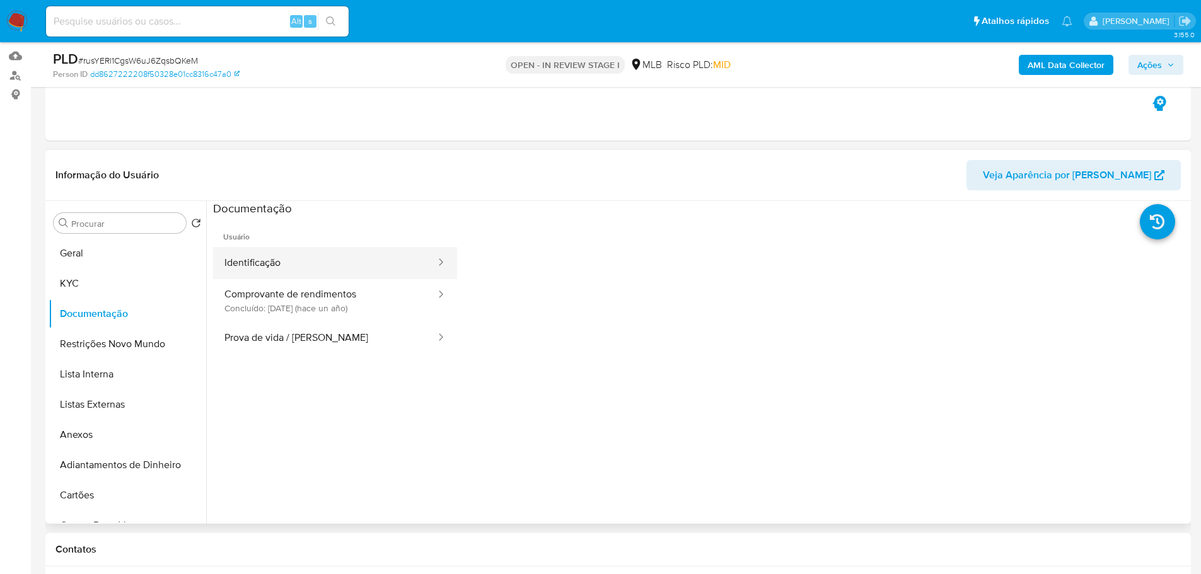
click at [309, 271] on button "Identificação" at bounding box center [325, 263] width 224 height 32
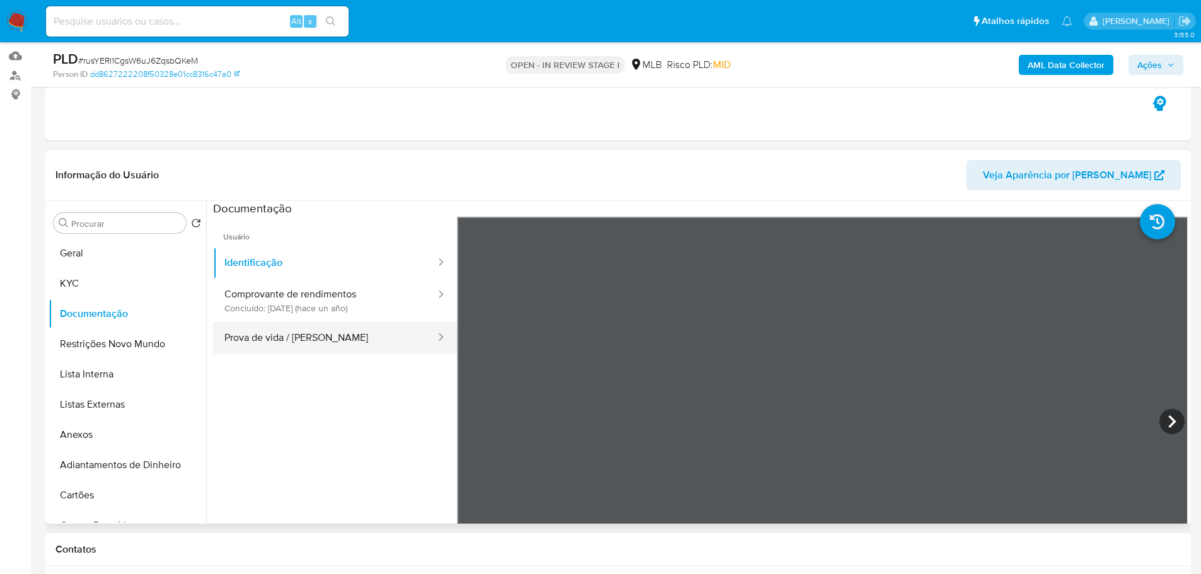
click at [348, 342] on button "Prova de vida / Selfie" at bounding box center [325, 338] width 224 height 32
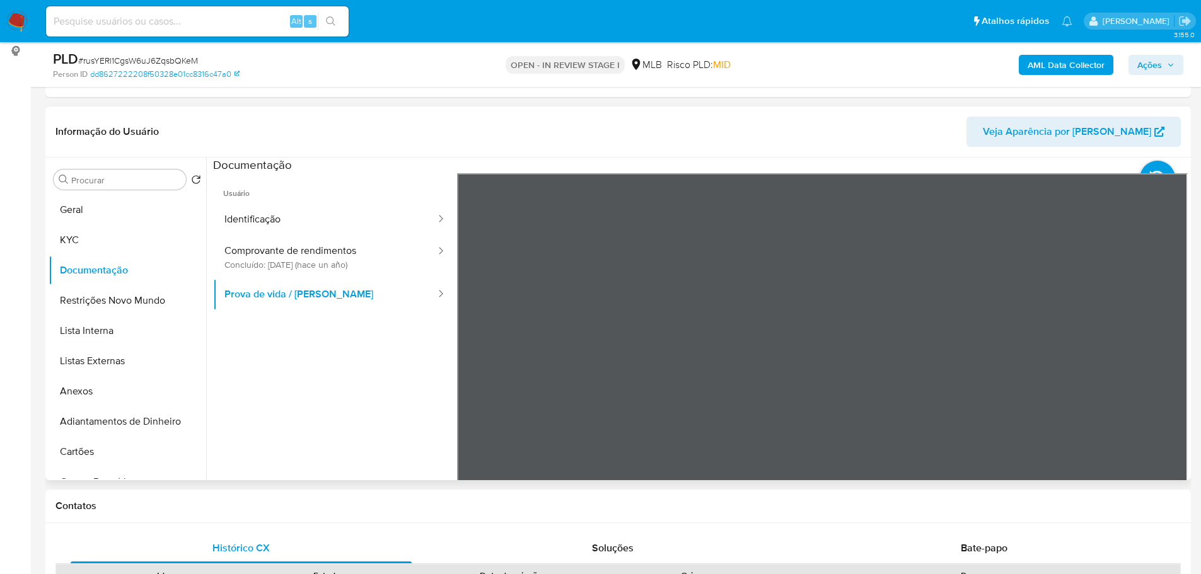
scroll to position [189, 0]
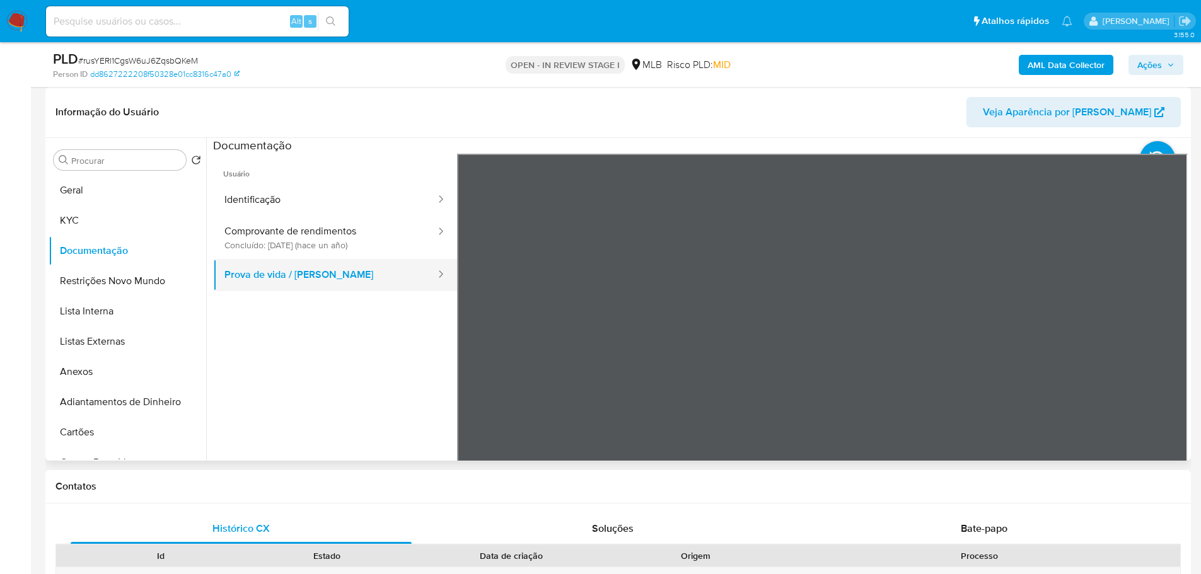
click at [311, 267] on button "Prova de vida / Selfie" at bounding box center [325, 275] width 224 height 32
click at [304, 250] on button "Comprovante de rendimentos Concluído: 11/05/2024 (hace un año)" at bounding box center [325, 237] width 224 height 43
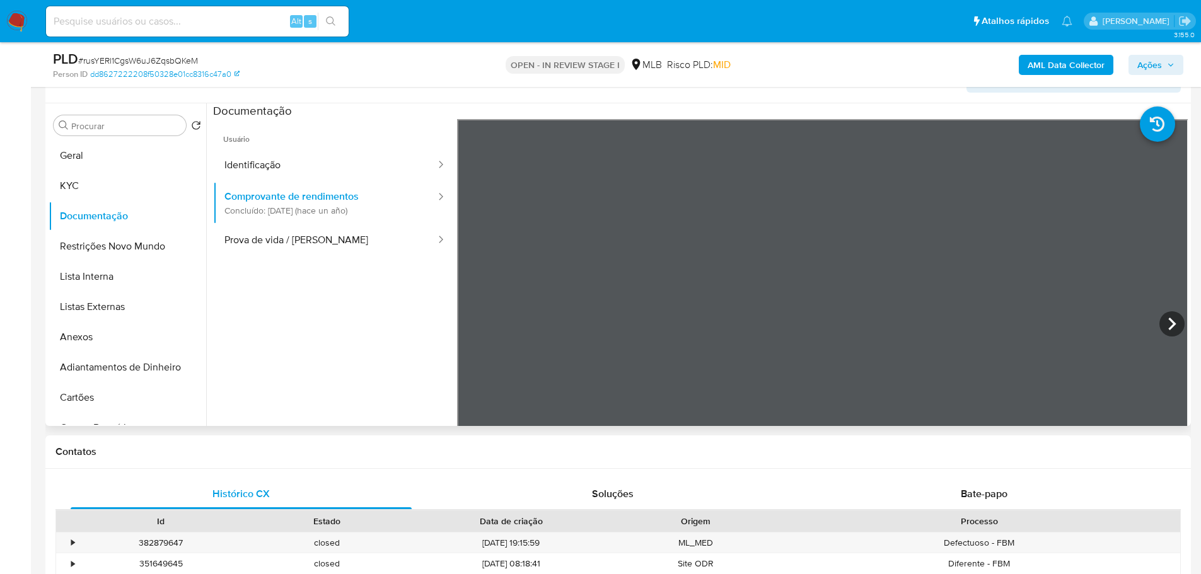
scroll to position [252, 0]
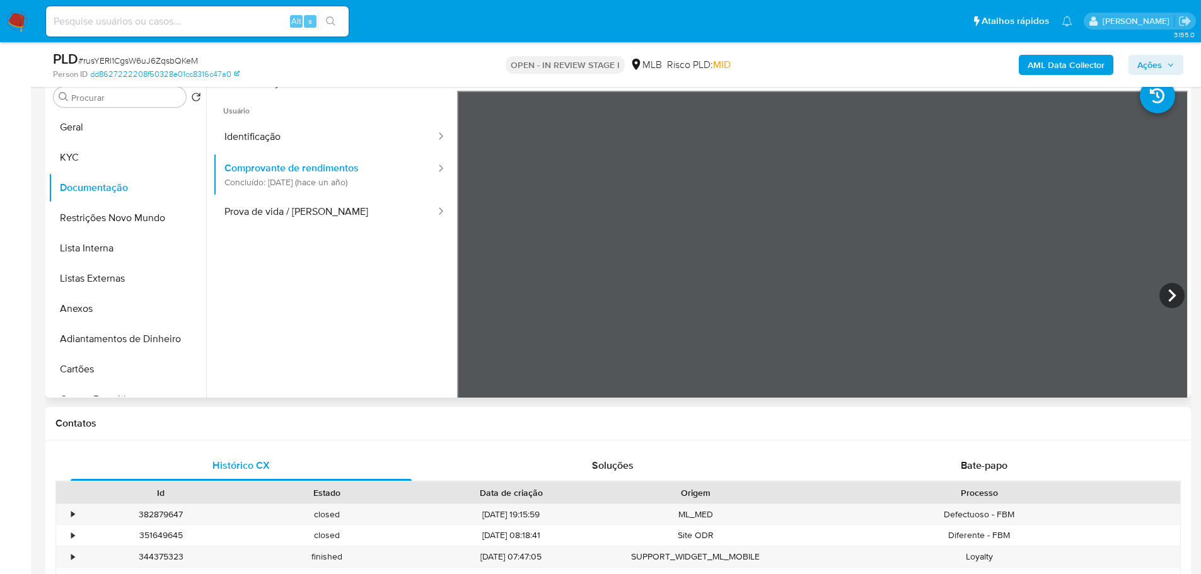
drag, startPoint x: 381, startPoint y: 268, endPoint x: 379, endPoint y: 373, distance: 105.3
click at [379, 373] on ul "Usuário Identificação Comprovante de rendimentos Concluído: 11/05/2024 (hace un…" at bounding box center [335, 272] width 244 height 363
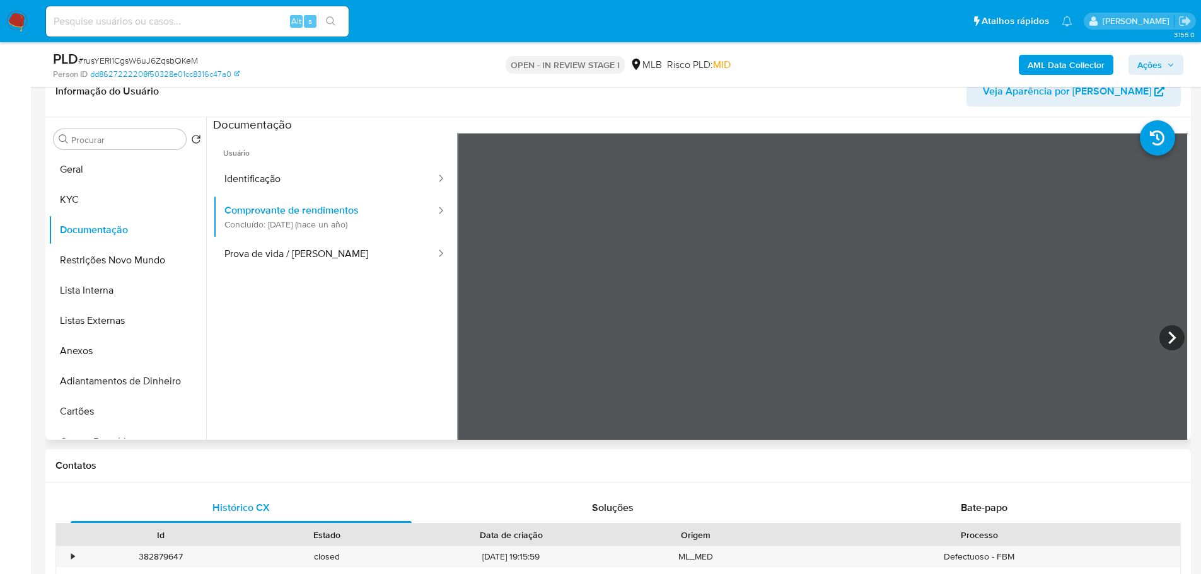
scroll to position [189, 0]
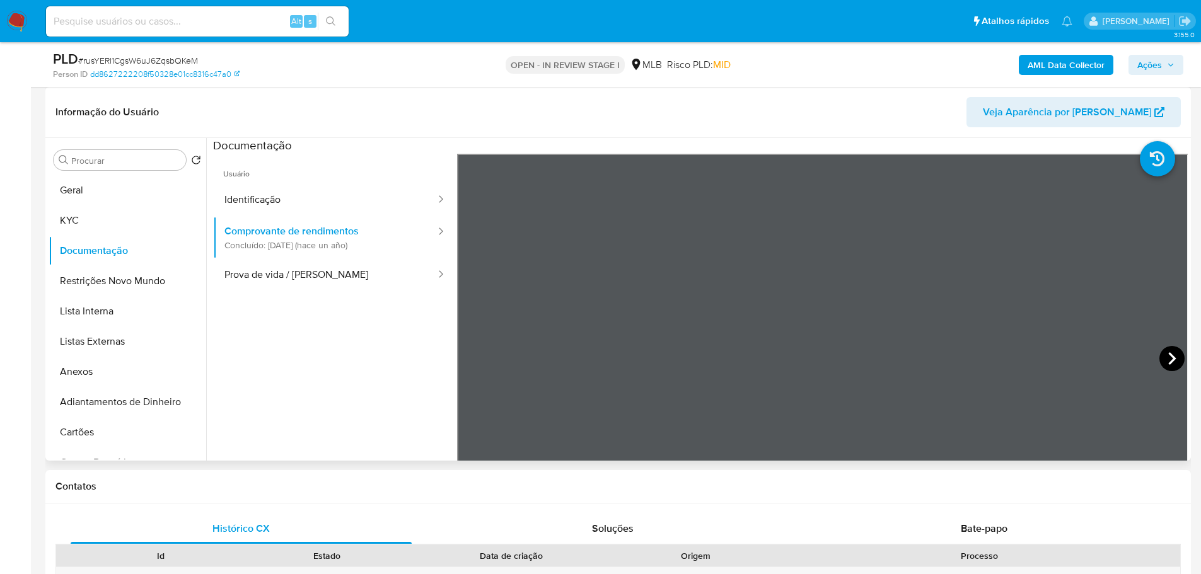
click at [1159, 361] on icon at bounding box center [1171, 358] width 25 height 25
click at [1159, 355] on icon at bounding box center [1171, 358] width 25 height 25
click at [1153, 357] on div at bounding box center [822, 360] width 731 height 413
click at [1162, 359] on icon at bounding box center [1171, 358] width 25 height 25
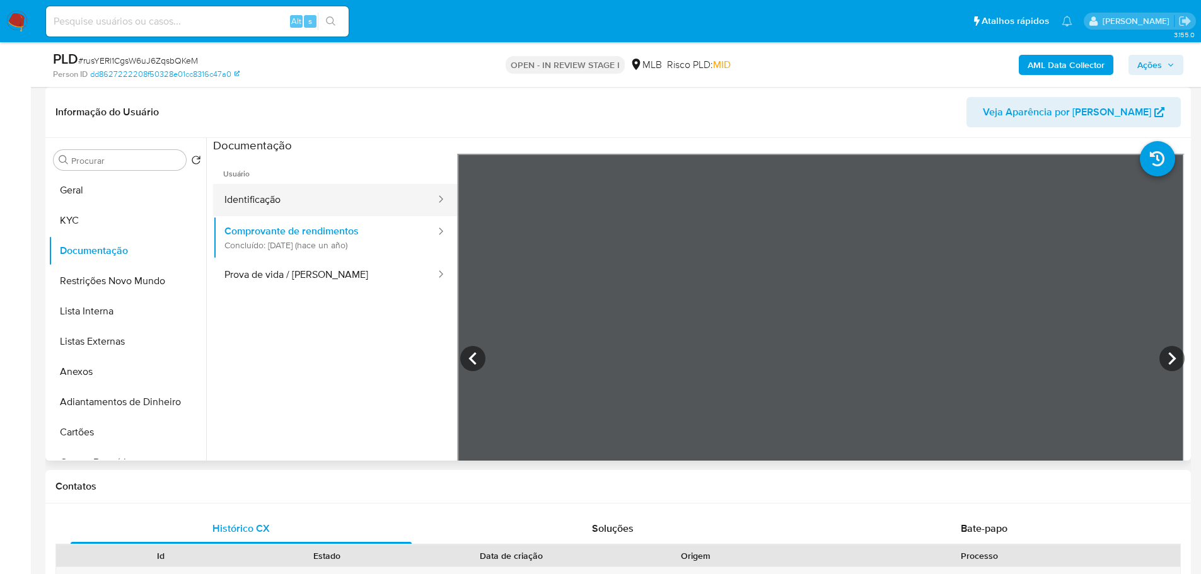
click at [258, 193] on button "Identificação" at bounding box center [325, 200] width 224 height 32
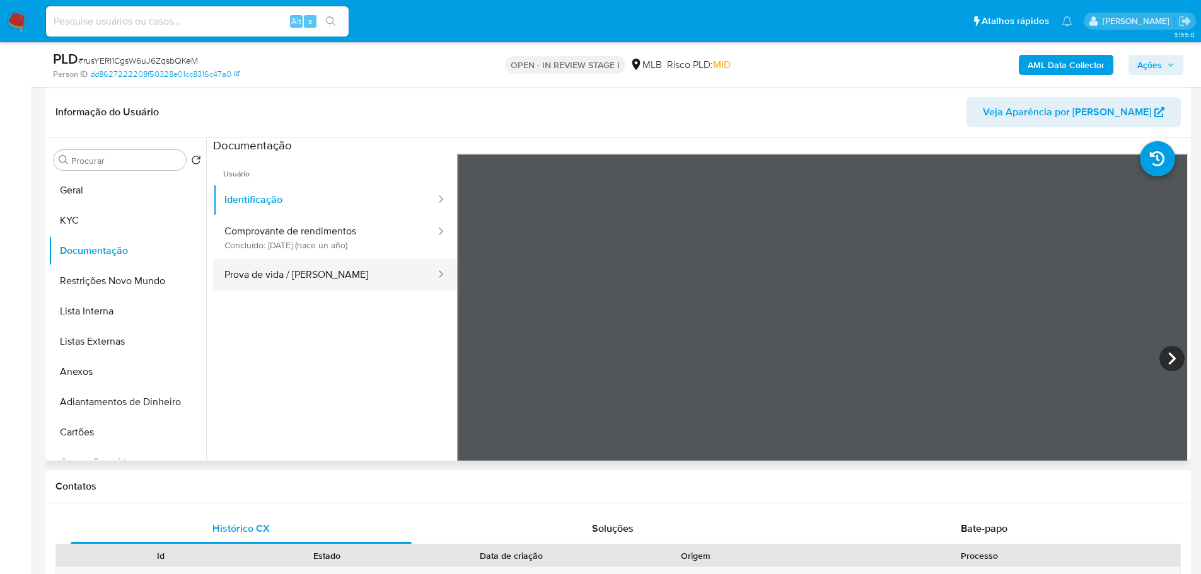
click at [302, 274] on button "Prova de vida / Selfie" at bounding box center [325, 275] width 224 height 32
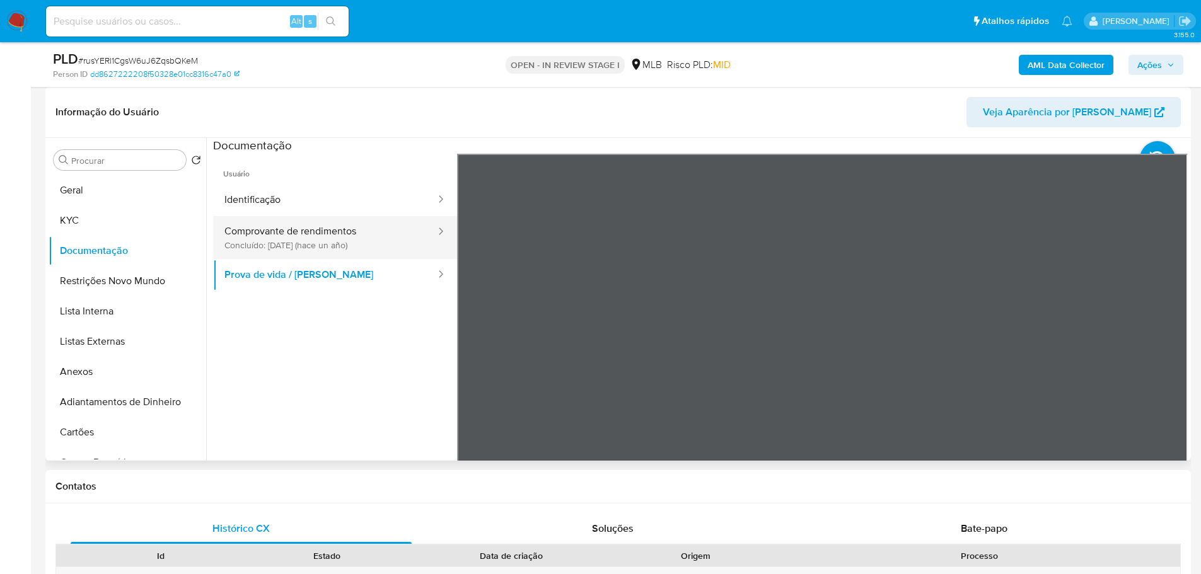
click at [393, 250] on button "Comprovante de rendimentos Concluído: 11/05/2024 (hace un año)" at bounding box center [325, 237] width 224 height 43
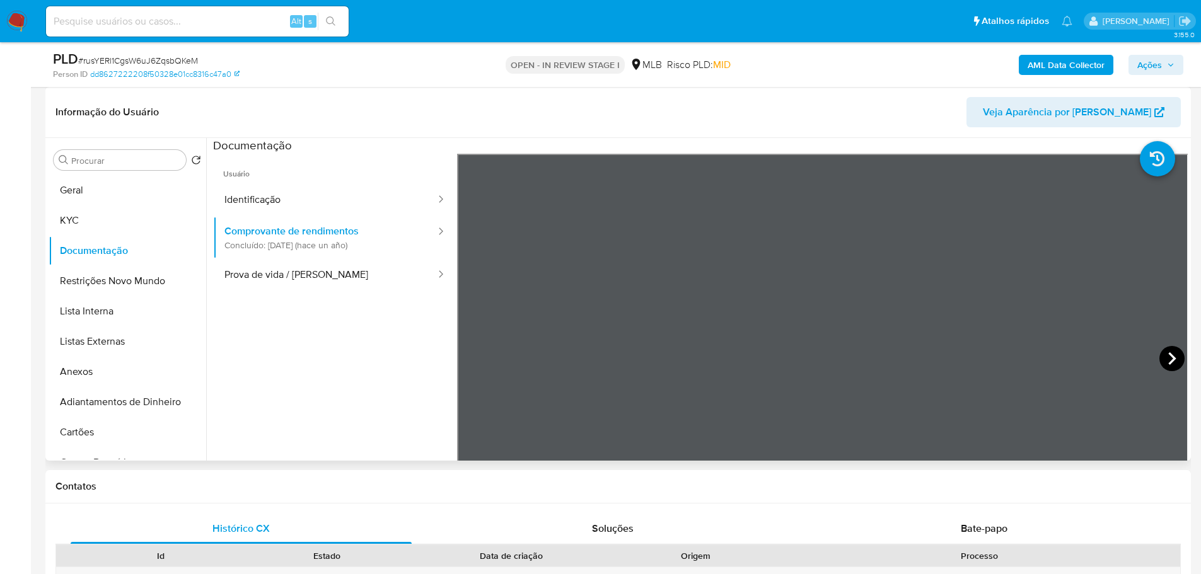
click at [1159, 355] on icon at bounding box center [1171, 358] width 25 height 25
click at [1159, 359] on icon at bounding box center [1171, 358] width 25 height 25
click at [481, 354] on icon at bounding box center [472, 358] width 25 height 25
click at [1175, 351] on icon at bounding box center [1171, 358] width 25 height 25
click at [1169, 360] on icon at bounding box center [1171, 358] width 25 height 25
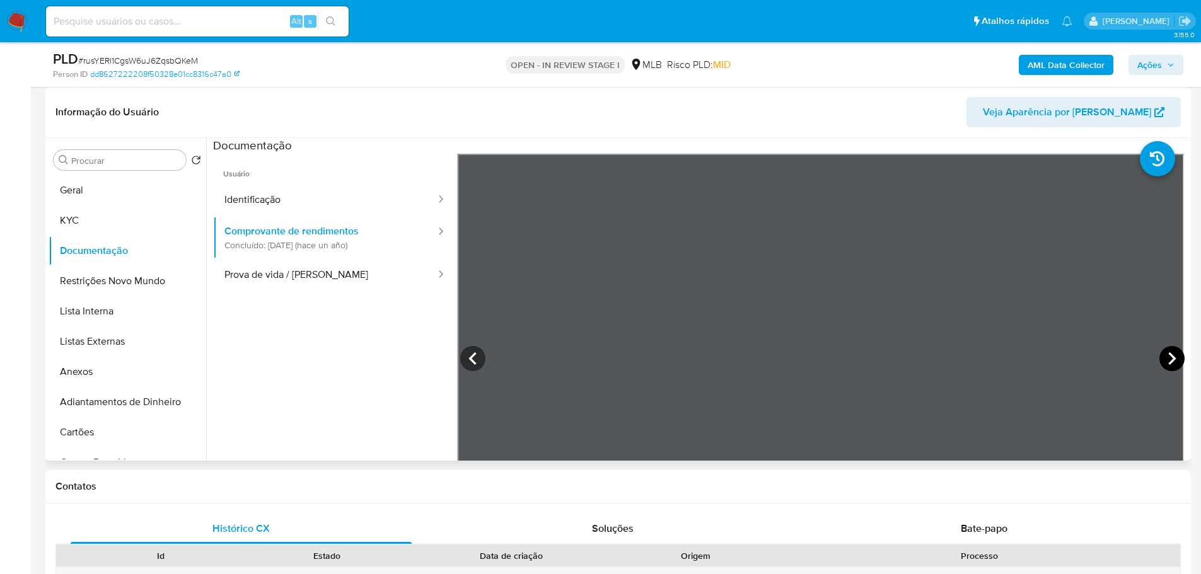
click at [1177, 359] on icon at bounding box center [1171, 358] width 25 height 25
click at [83, 212] on button "KYC" at bounding box center [122, 220] width 147 height 30
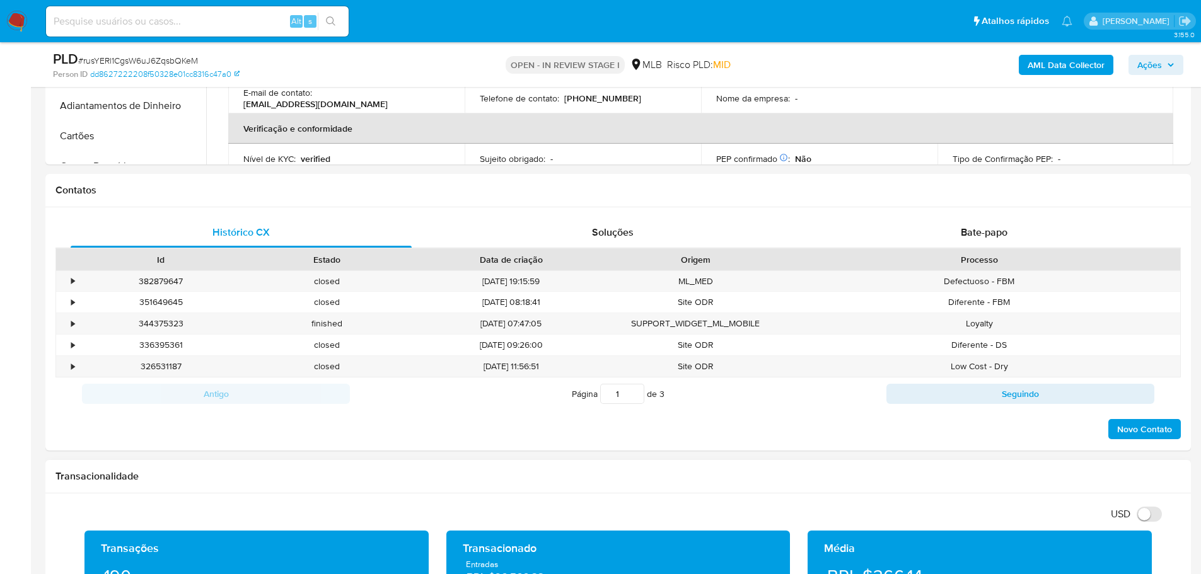
scroll to position [693, 0]
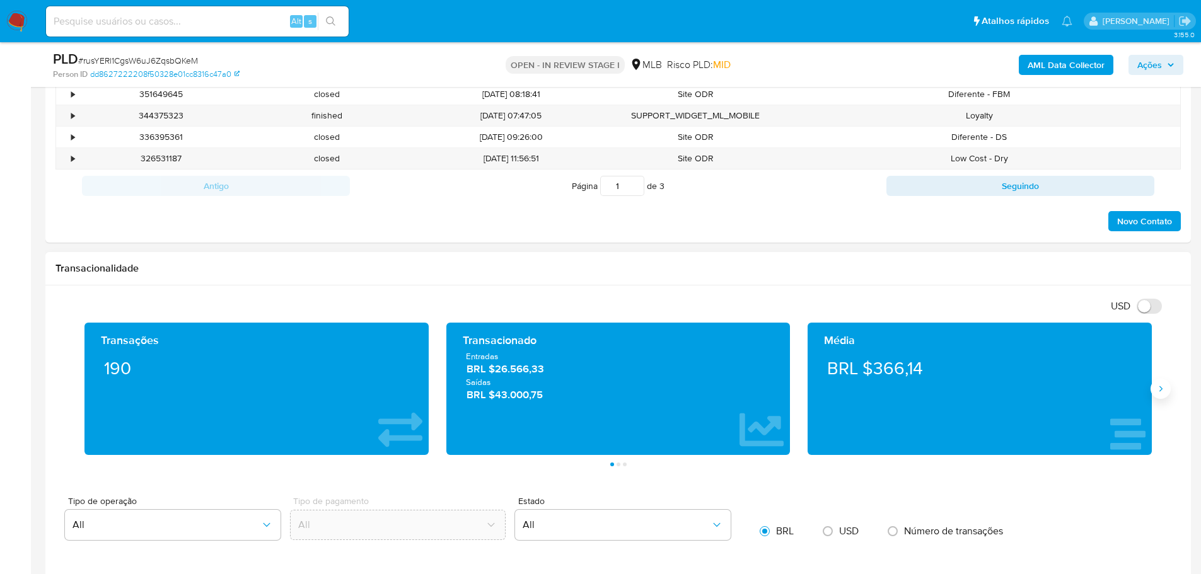
click at [1162, 384] on icon "Siguiente" at bounding box center [1160, 389] width 10 height 10
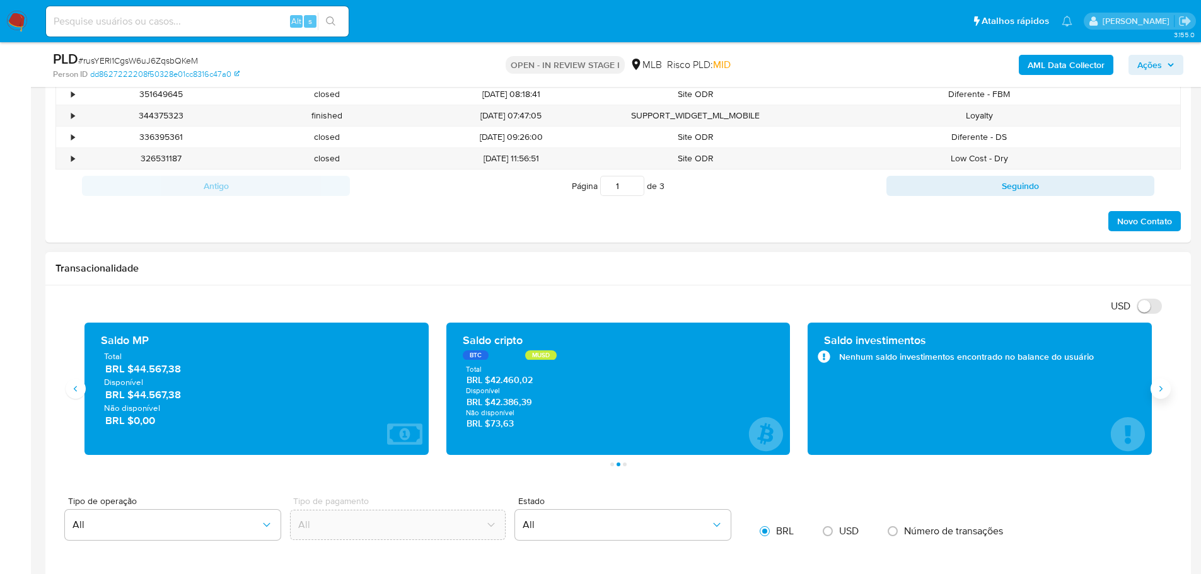
click at [1163, 391] on icon "Siguiente" at bounding box center [1160, 389] width 10 height 10
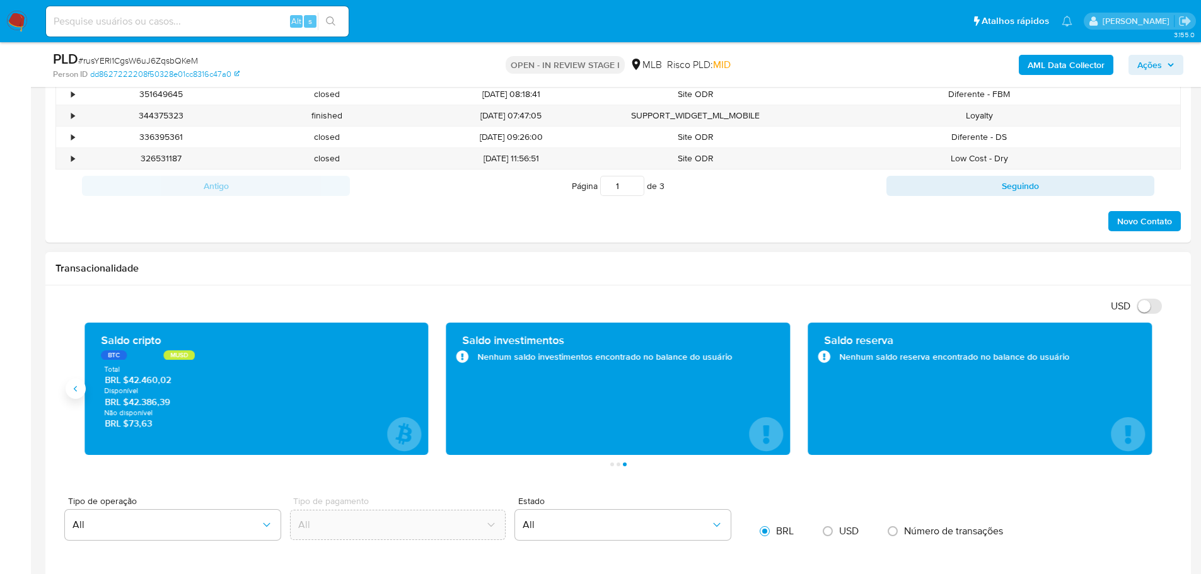
click at [79, 389] on icon "Anterior" at bounding box center [76, 389] width 10 height 10
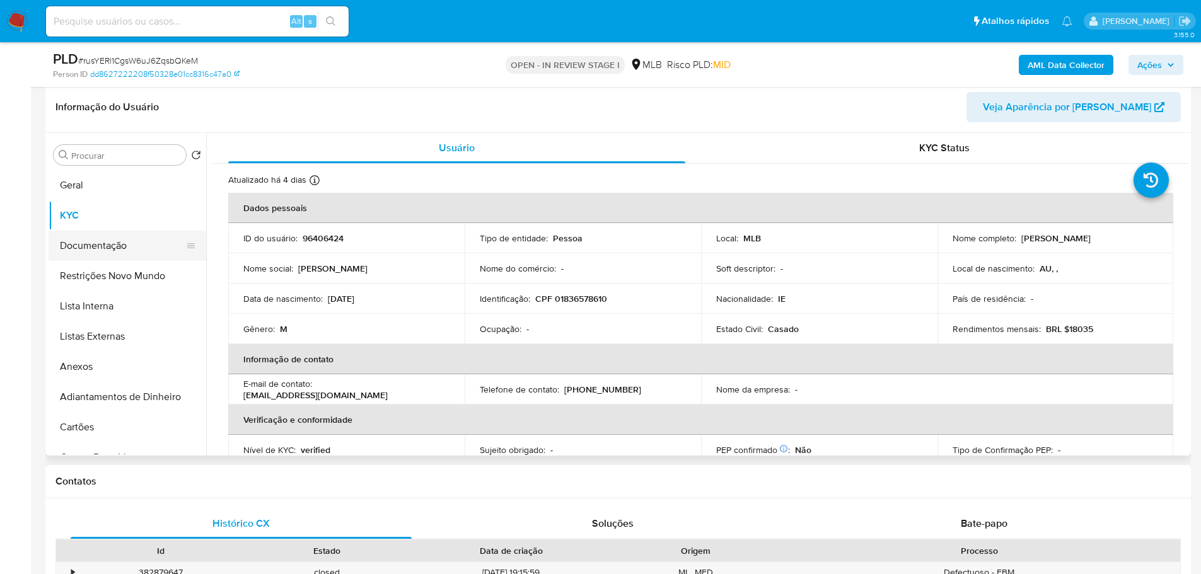
scroll to position [189, 0]
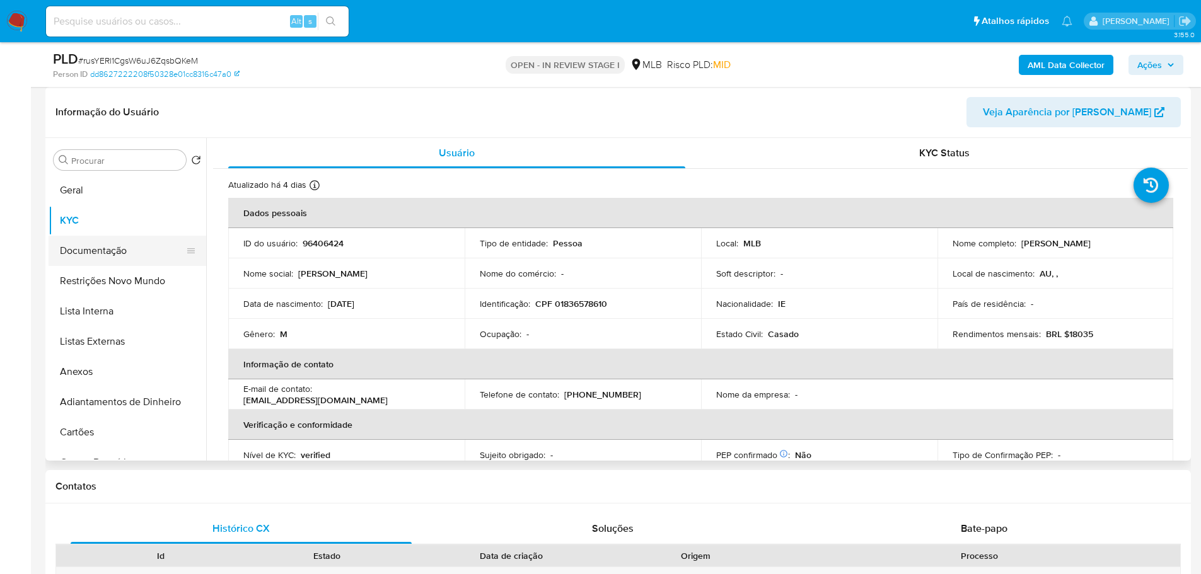
click at [117, 261] on button "Documentação" at bounding box center [122, 251] width 147 height 30
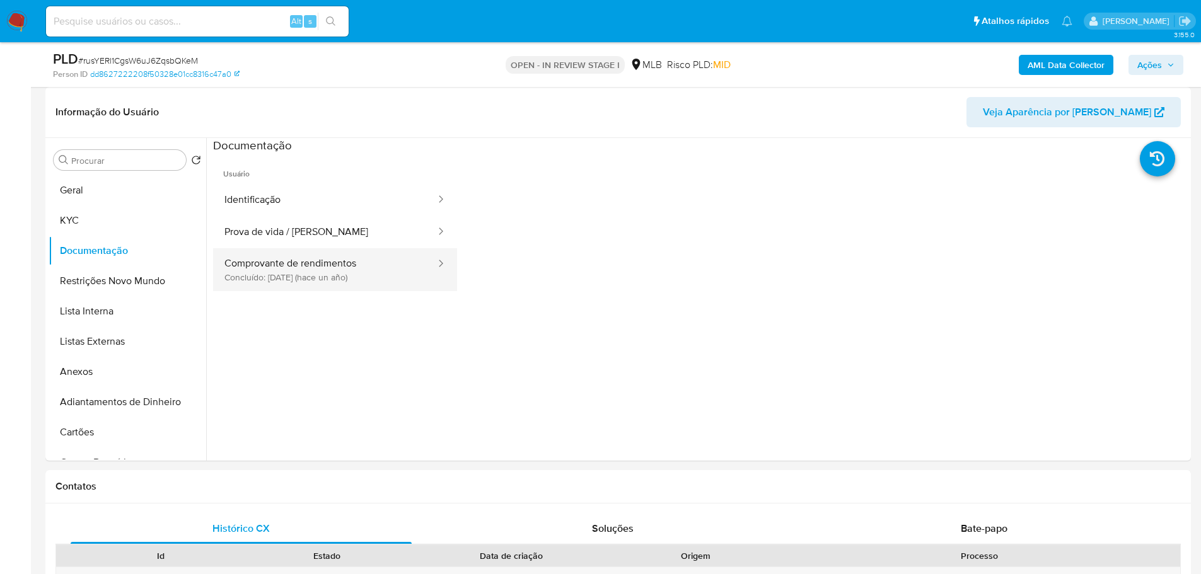
click at [352, 251] on button "Comprovante de rendimentos Concluído: 11/05/2024 (hace un año)" at bounding box center [325, 269] width 224 height 43
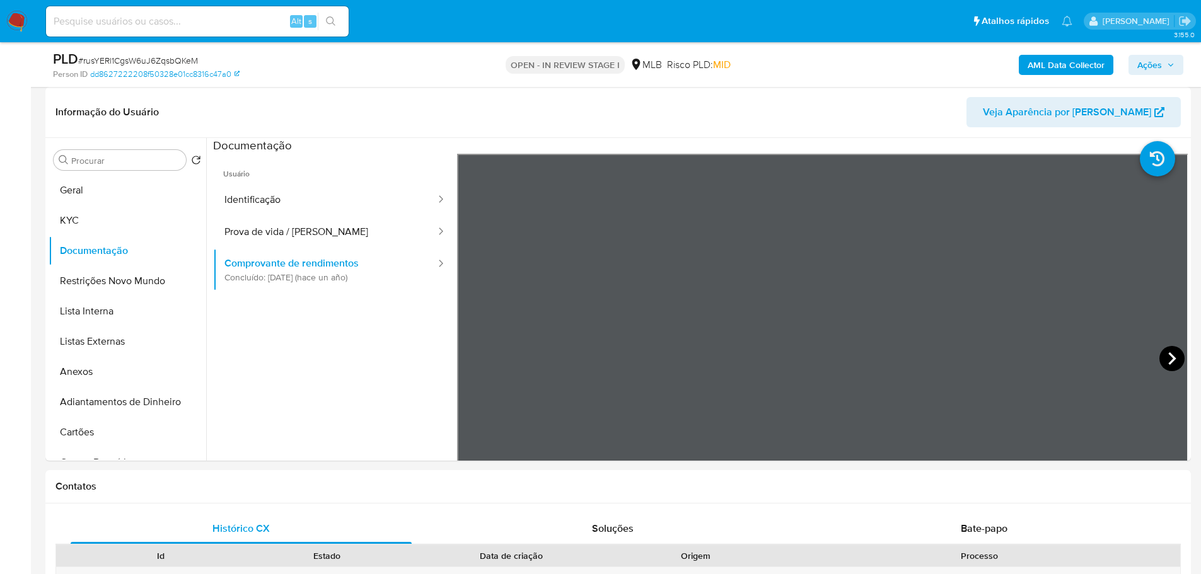
click at [1159, 357] on icon at bounding box center [1171, 358] width 25 height 25
click at [1161, 352] on icon at bounding box center [1171, 358] width 25 height 25
click at [476, 350] on icon at bounding box center [472, 358] width 25 height 25
click at [1162, 352] on icon at bounding box center [1171, 358] width 25 height 25
click at [1168, 353] on icon at bounding box center [1172, 358] width 8 height 13
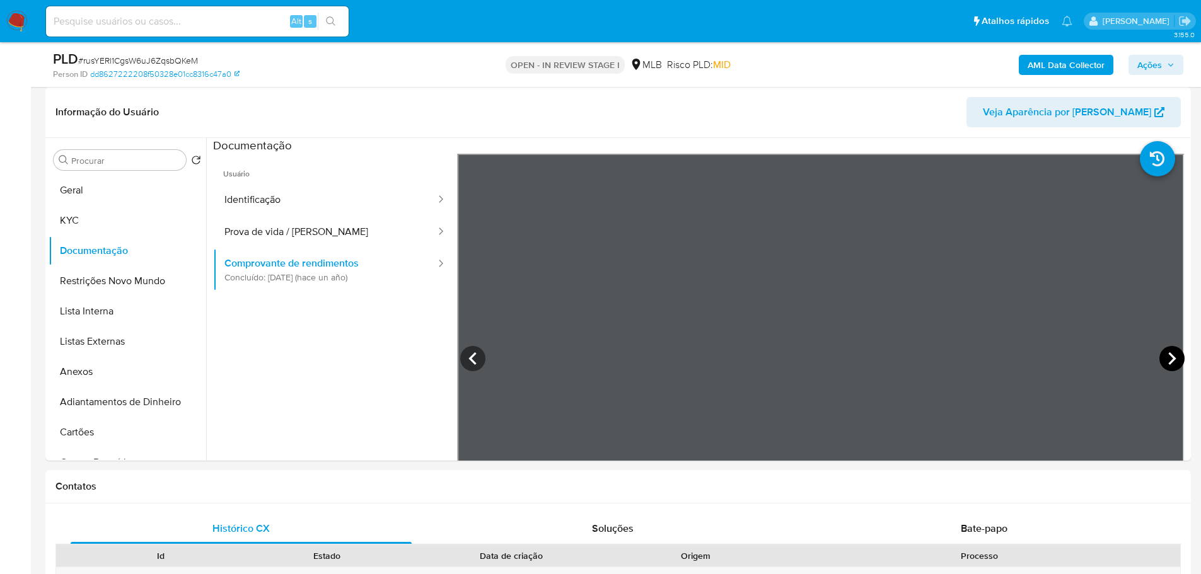
click at [1168, 357] on icon at bounding box center [1172, 358] width 8 height 13
click at [139, 236] on button "Documentação" at bounding box center [122, 251] width 147 height 30
click at [125, 210] on button "KYC" at bounding box center [122, 220] width 147 height 30
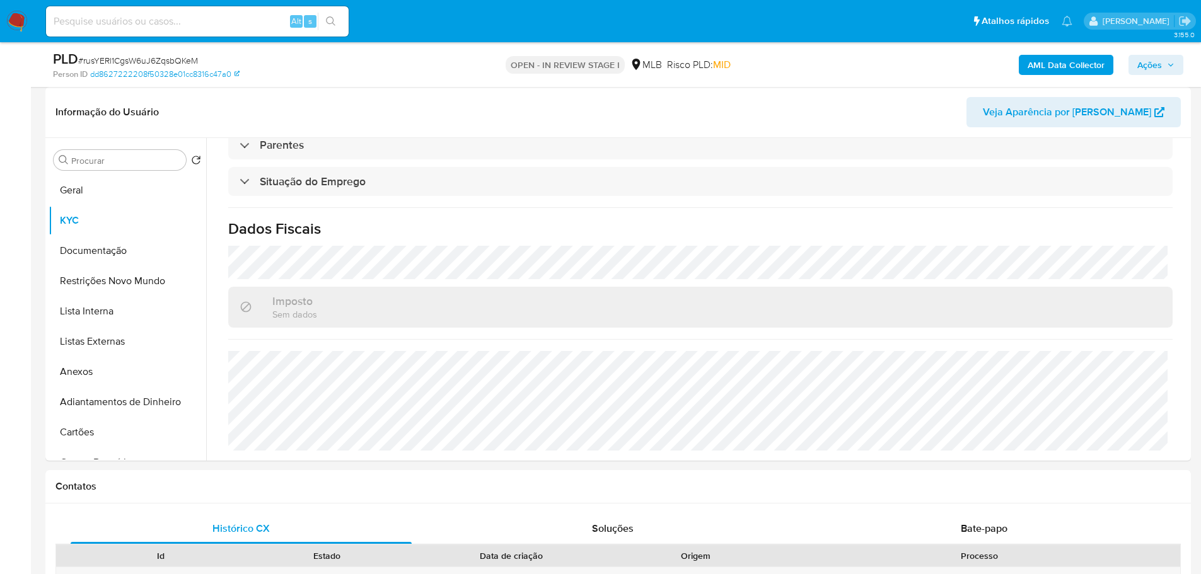
scroll to position [525, 0]
click at [92, 172] on div "Procurar Retornar ao pedido padrão Geral KYC Documentação Restrições Novo Mundo…" at bounding box center [128, 300] width 158 height 321
click at [93, 175] on button "Geral" at bounding box center [122, 190] width 147 height 30
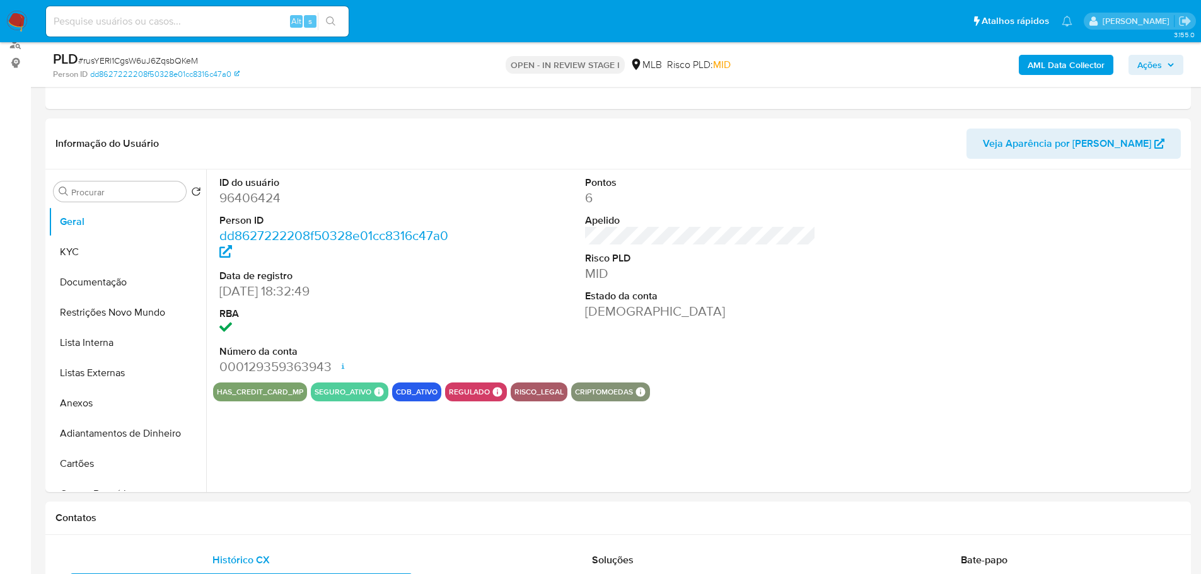
scroll to position [154, 0]
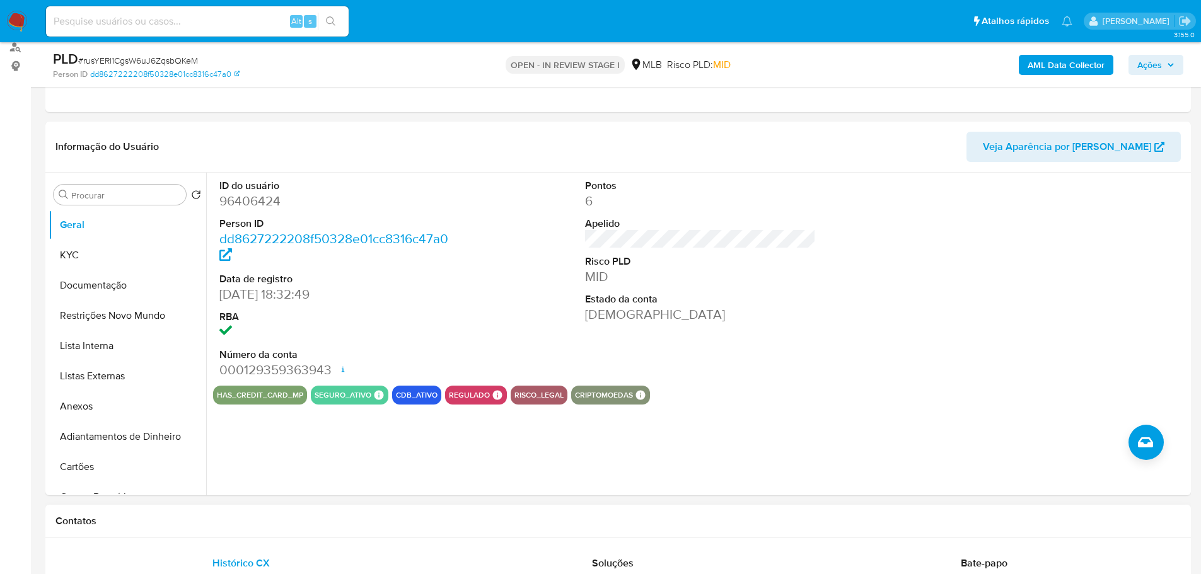
click at [339, 517] on h1 "Contatos" at bounding box center [617, 521] width 1125 height 13
click at [98, 259] on button "KYC" at bounding box center [122, 255] width 147 height 30
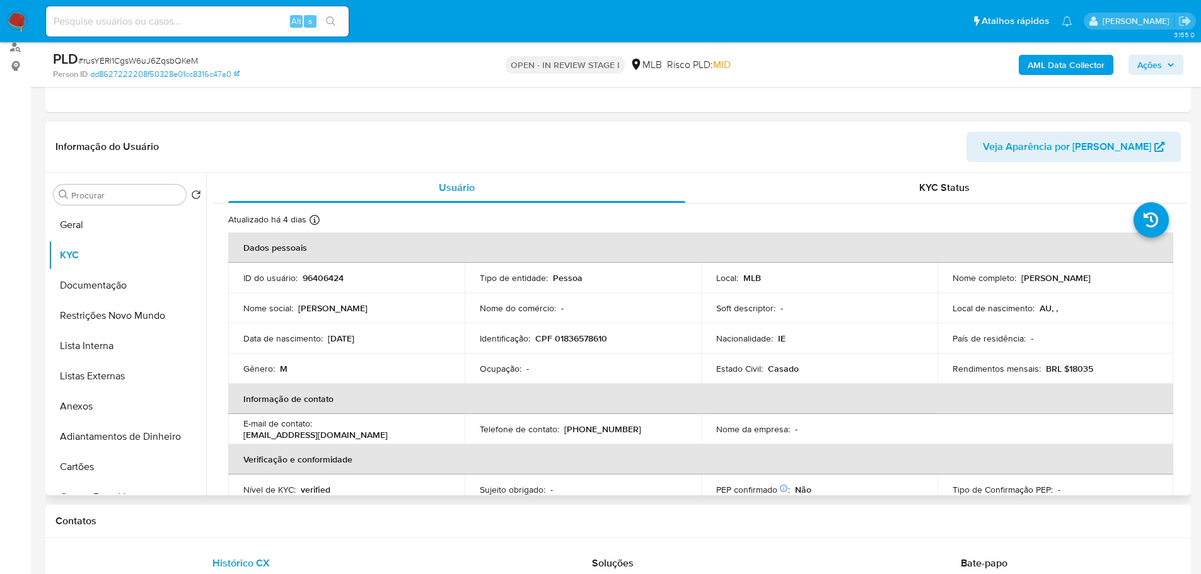
drag, startPoint x: 350, startPoint y: 530, endPoint x: 239, endPoint y: 475, distance: 123.2
click at [326, 524] on div "Contatos" at bounding box center [617, 521] width 1145 height 33
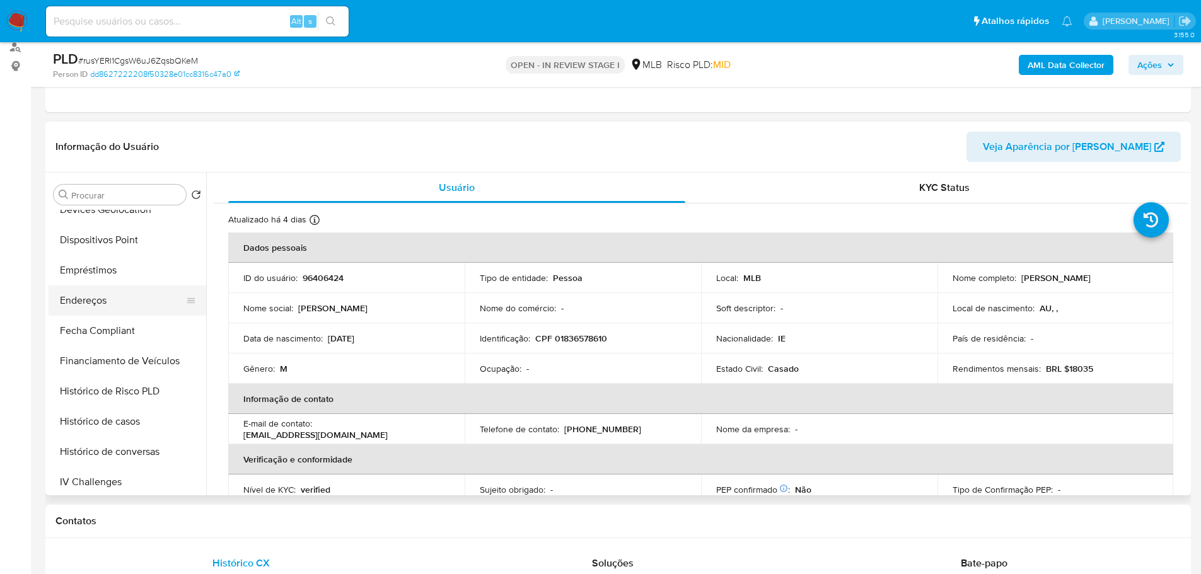
click at [97, 298] on button "Endereços" at bounding box center [122, 300] width 147 height 30
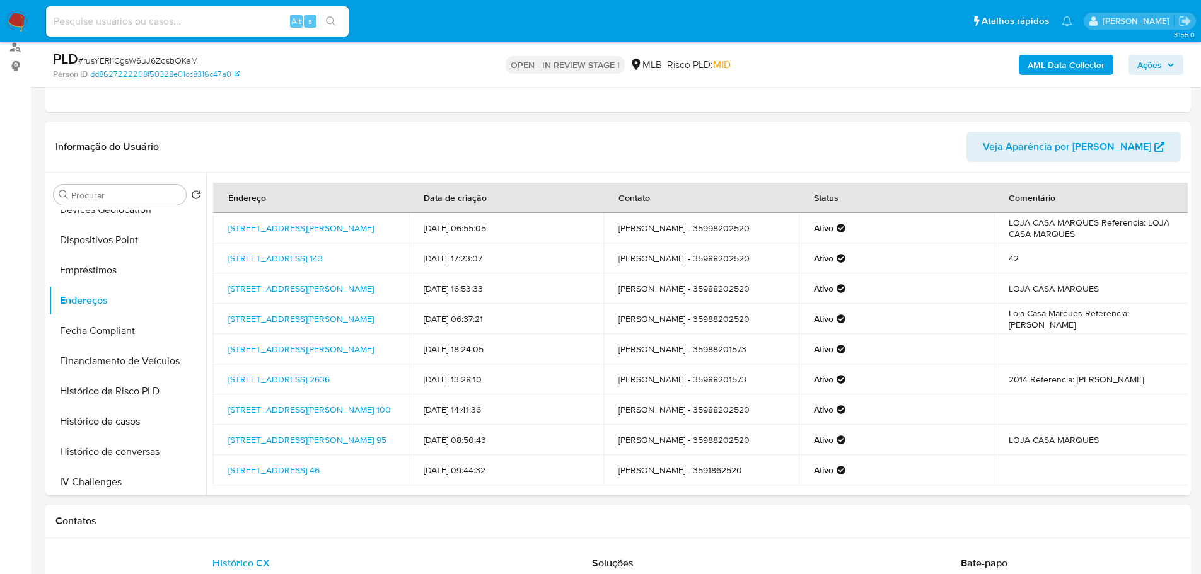
click at [341, 536] on div "Contatos" at bounding box center [617, 521] width 1145 height 33
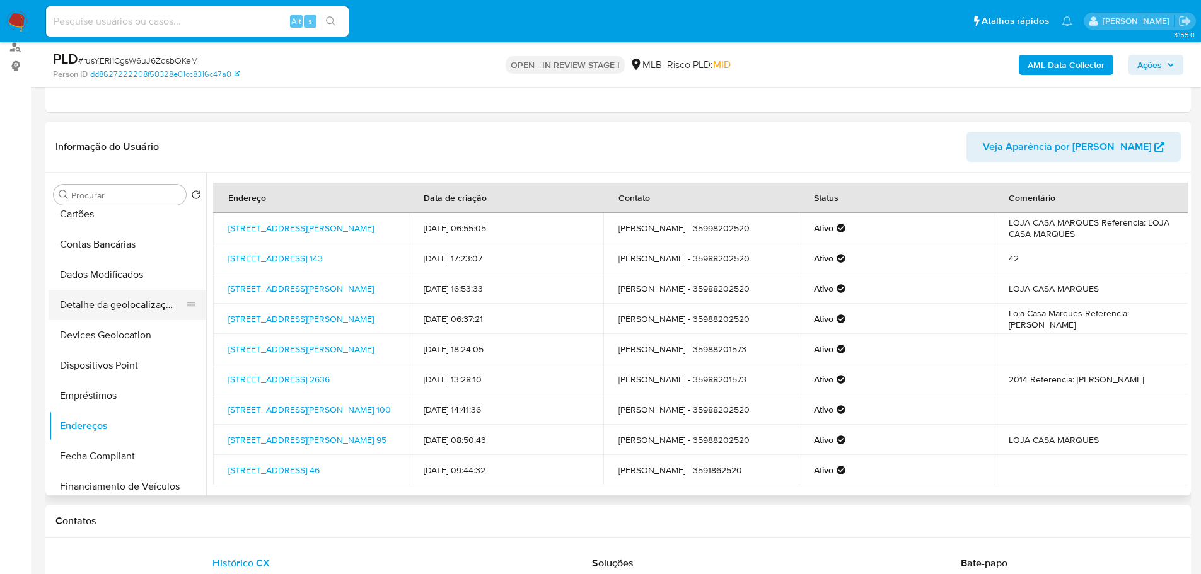
scroll to position [252, 0]
click at [129, 305] on button "Detalhe da geolocalização" at bounding box center [122, 306] width 147 height 30
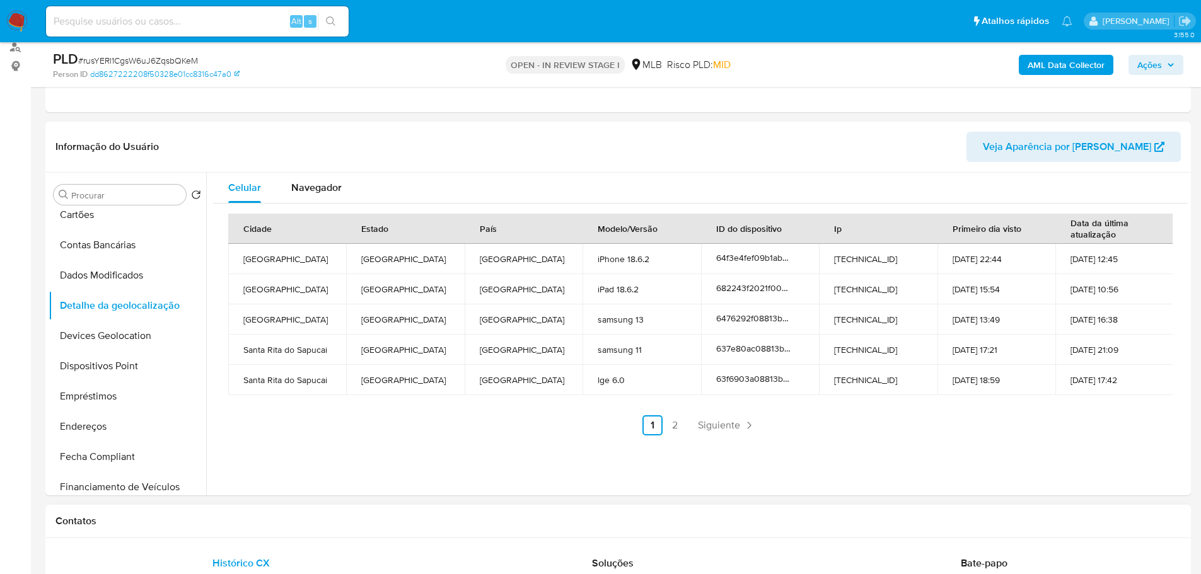
drag, startPoint x: 309, startPoint y: 514, endPoint x: 193, endPoint y: 403, distance: 160.9
click at [302, 509] on div "Contatos" at bounding box center [617, 521] width 1145 height 33
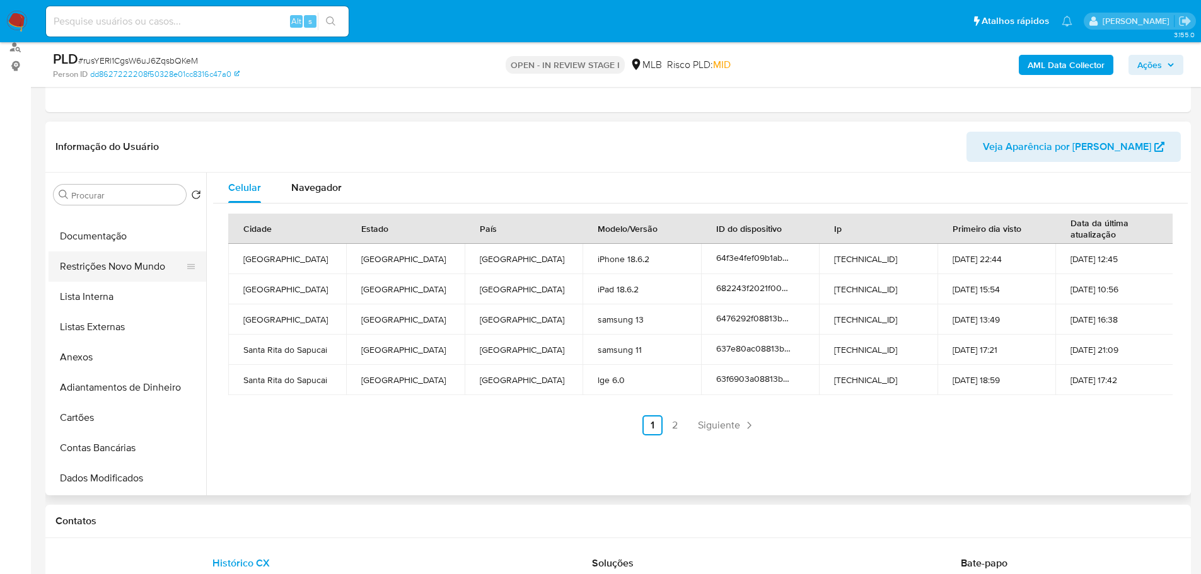
scroll to position [0, 0]
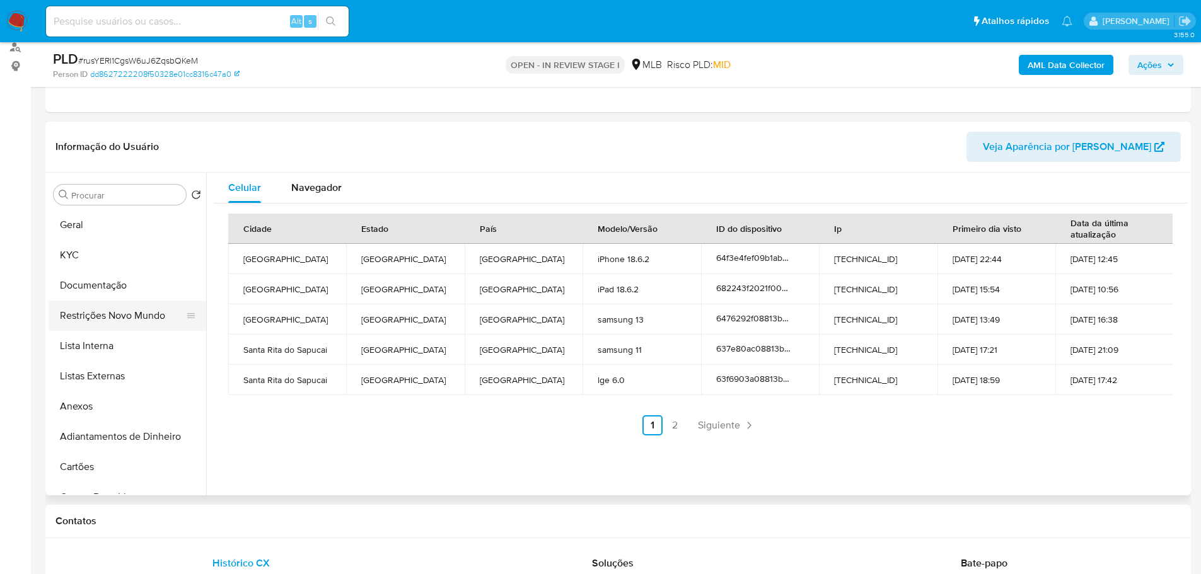
click at [110, 312] on button "Restrições Novo Mundo" at bounding box center [122, 316] width 147 height 30
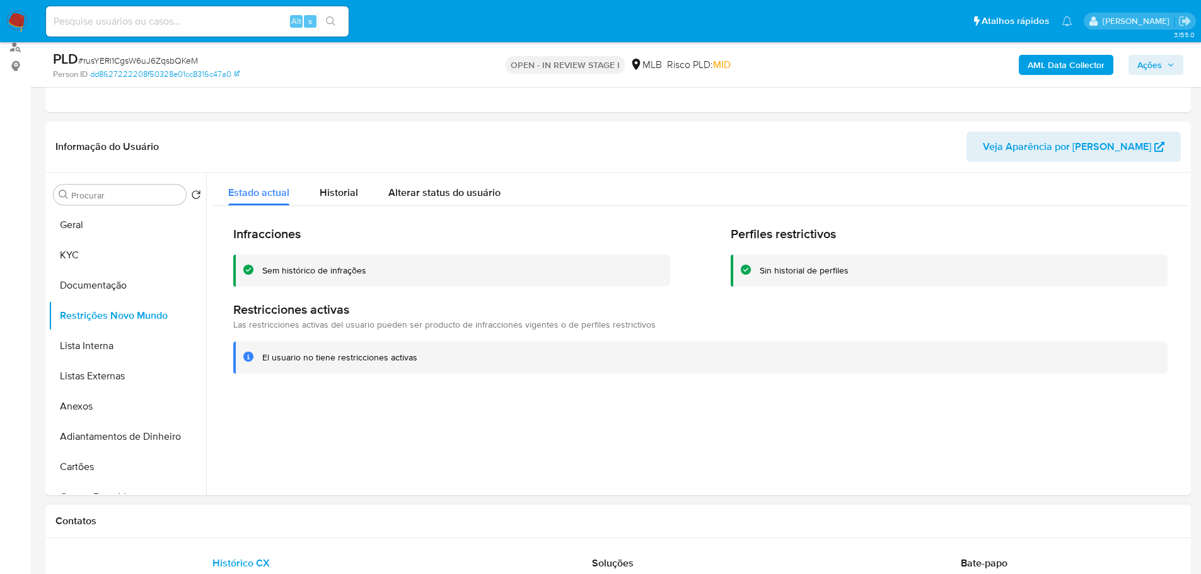
click at [326, 531] on div "Contatos" at bounding box center [617, 521] width 1145 height 33
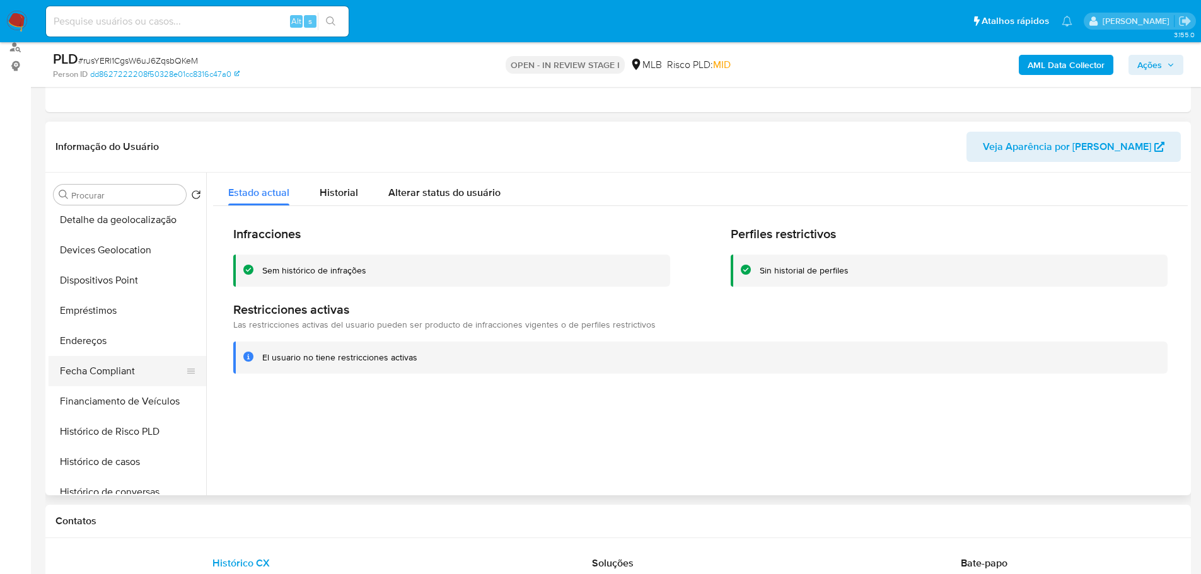
scroll to position [315, 0]
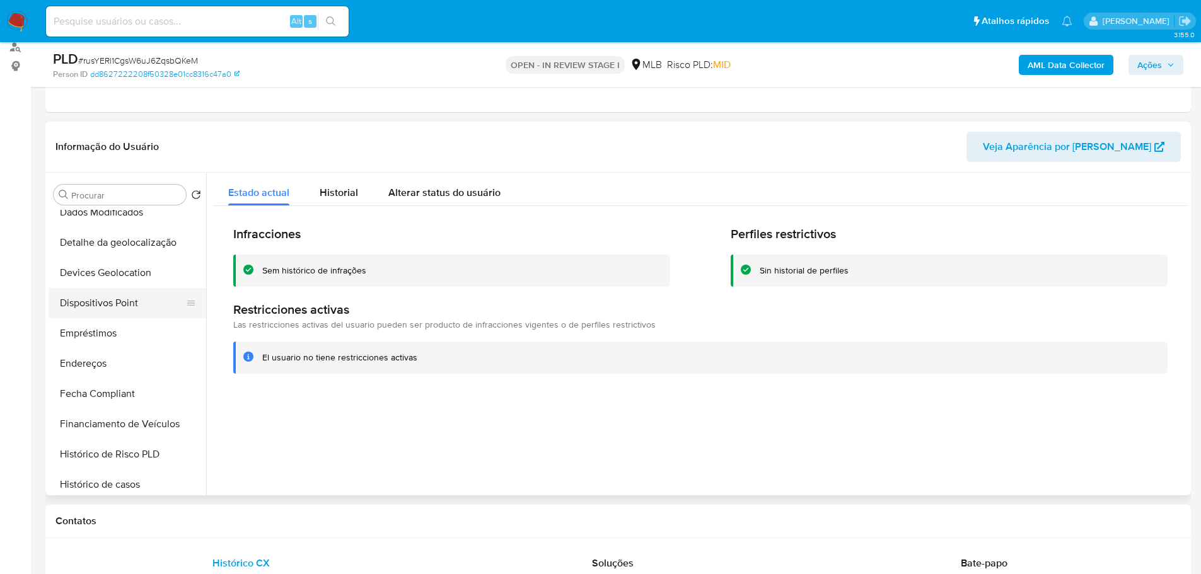
click at [132, 310] on button "Dispositivos Point" at bounding box center [122, 303] width 147 height 30
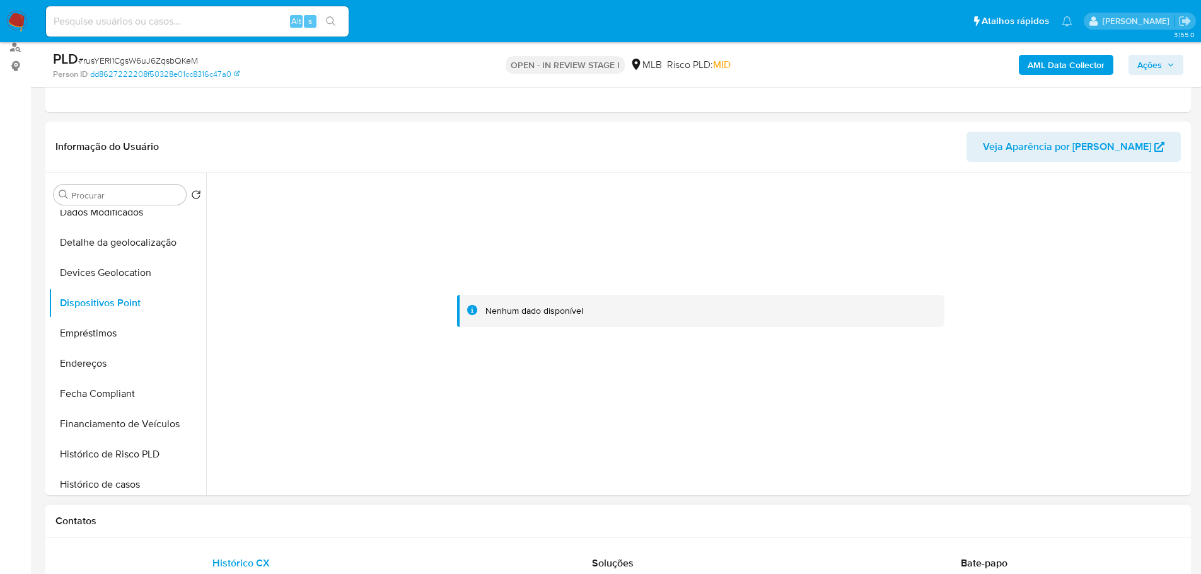
click at [530, 522] on h1 "Contatos" at bounding box center [617, 521] width 1125 height 13
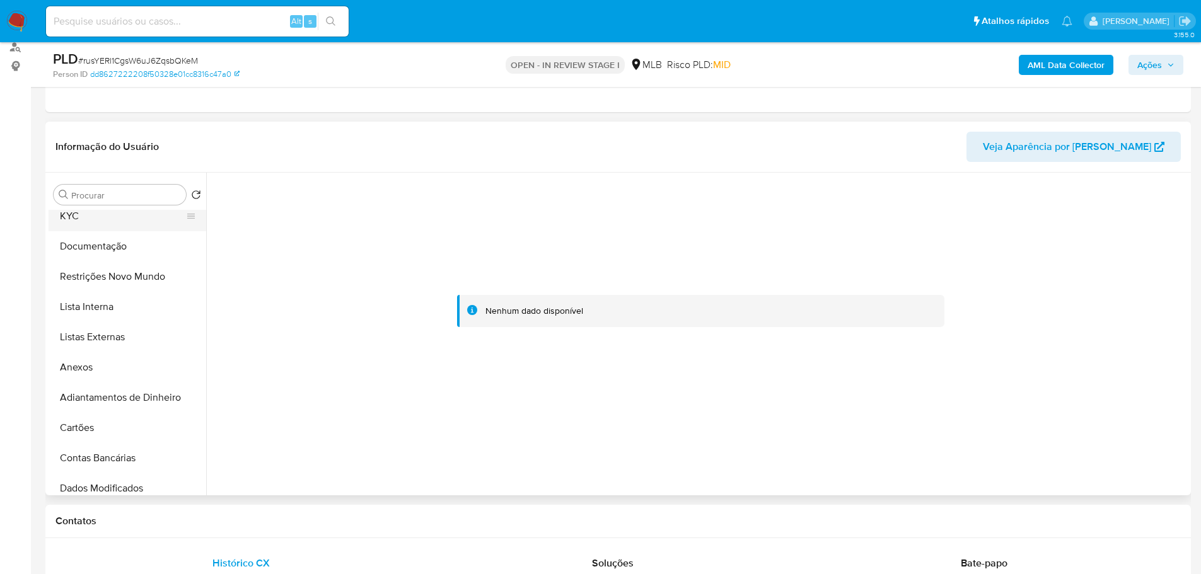
scroll to position [0, 0]
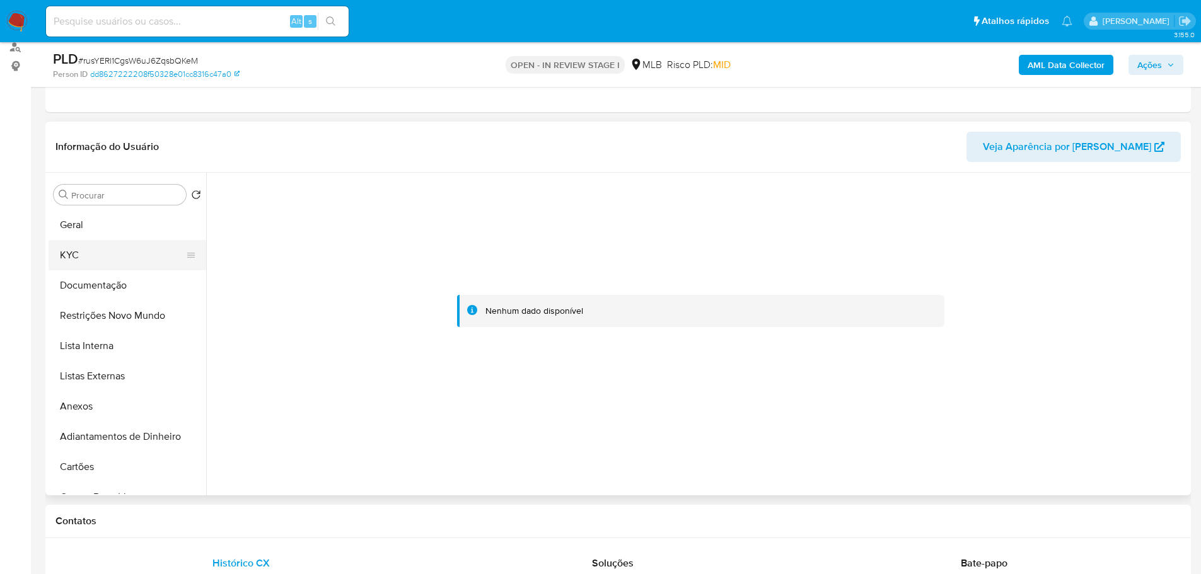
click at [81, 248] on button "KYC" at bounding box center [122, 255] width 147 height 30
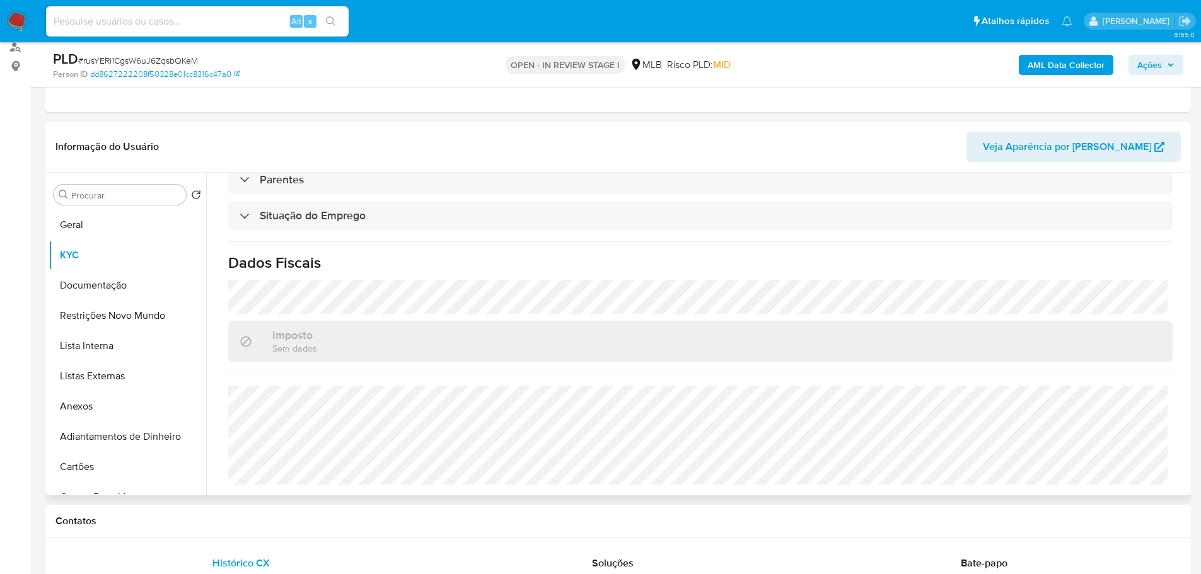
scroll to position [84, 0]
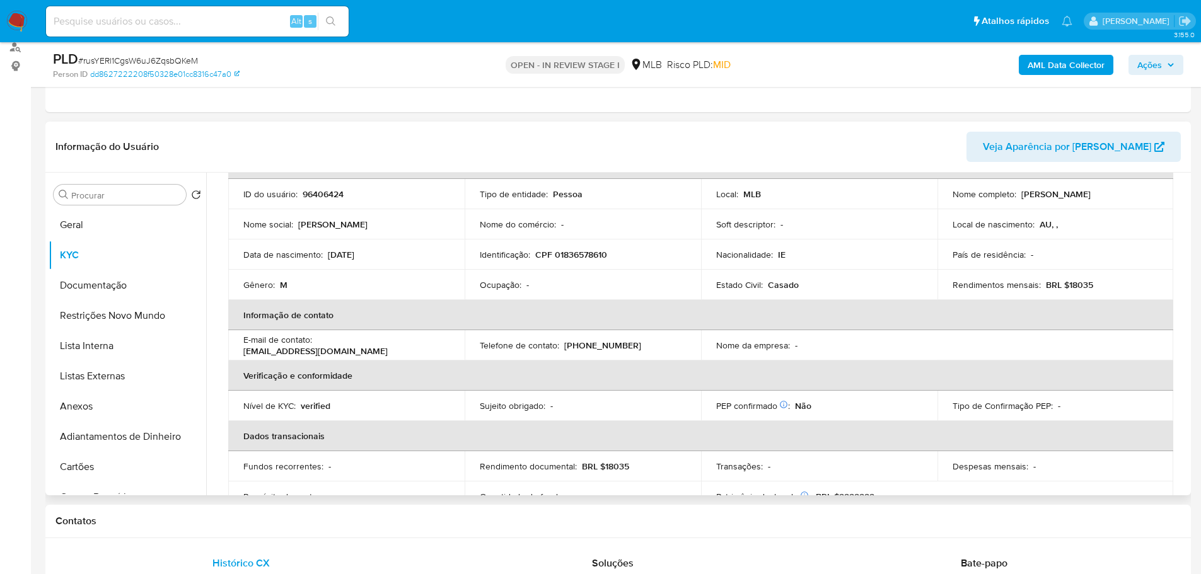
click at [576, 263] on td "Identificação : CPF 01836578610" at bounding box center [582, 254] width 236 height 30
click at [579, 258] on p "CPF 01836578610" at bounding box center [571, 254] width 72 height 11
copy p "01836578610"
drag, startPoint x: 1107, startPoint y: 195, endPoint x: 1018, endPoint y: 199, distance: 89.6
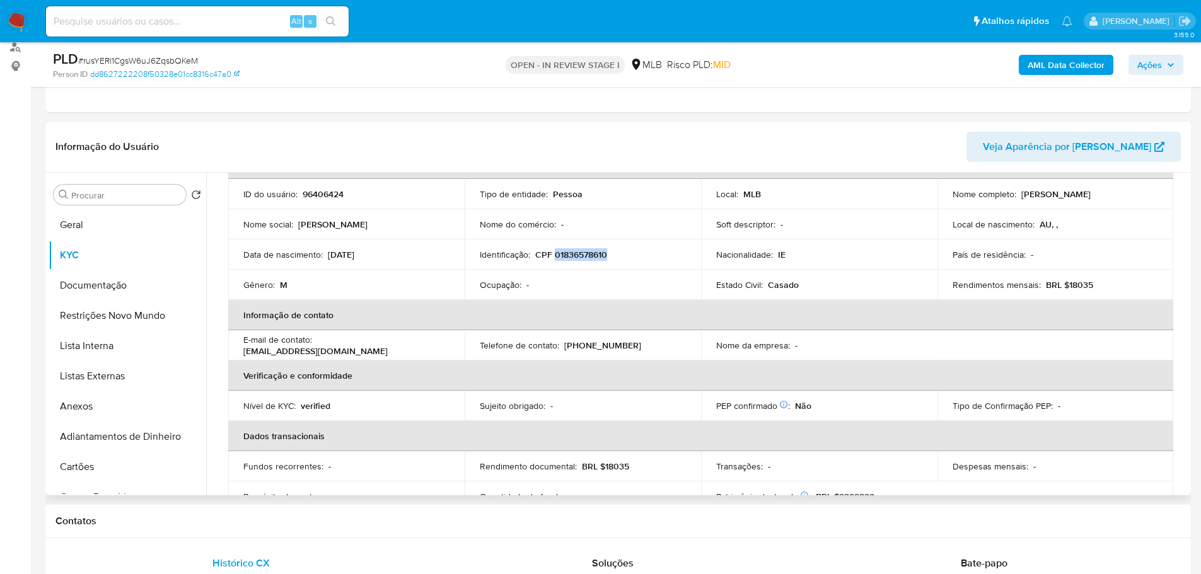
click at [1018, 199] on div "Nome completo : Terence Richard Burns" at bounding box center [1055, 193] width 206 height 11
copy p "Terence Richard Burns"
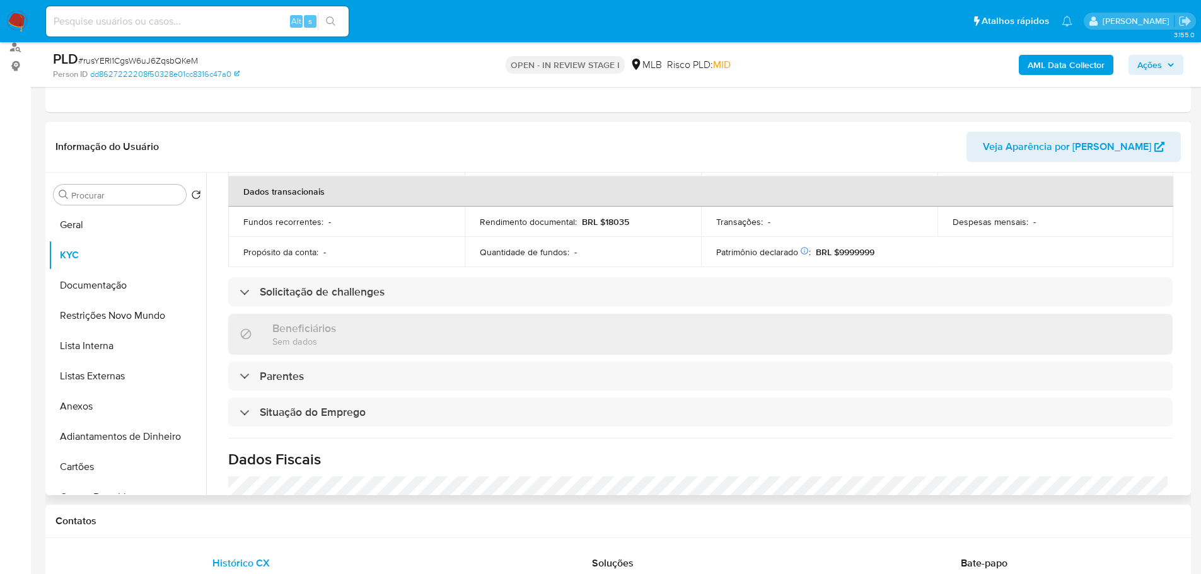
scroll to position [525, 0]
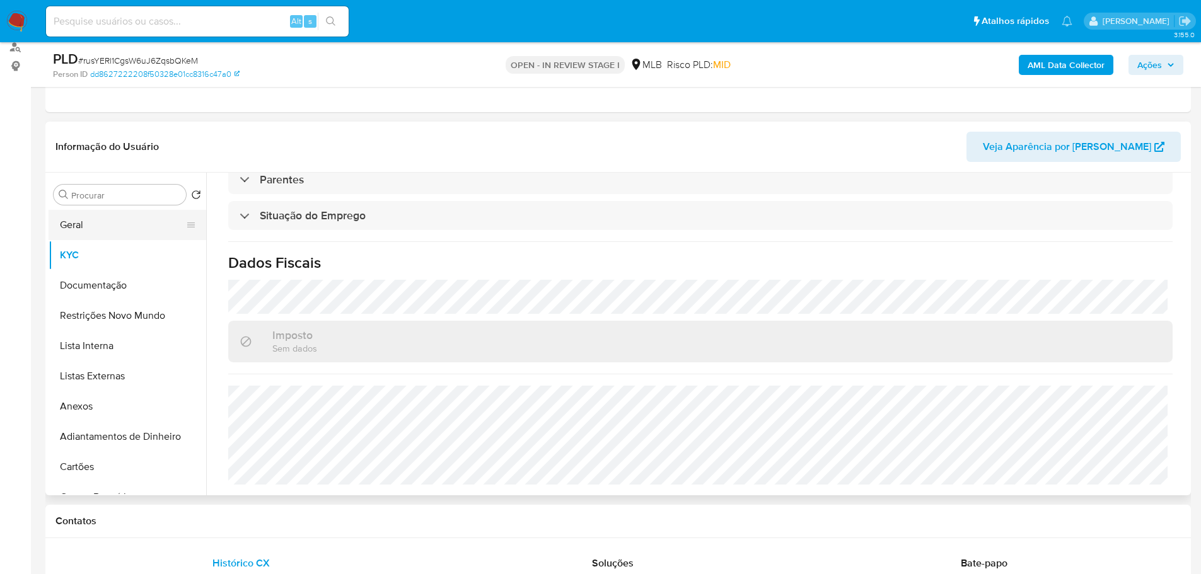
click at [114, 222] on button "Geral" at bounding box center [122, 225] width 147 height 30
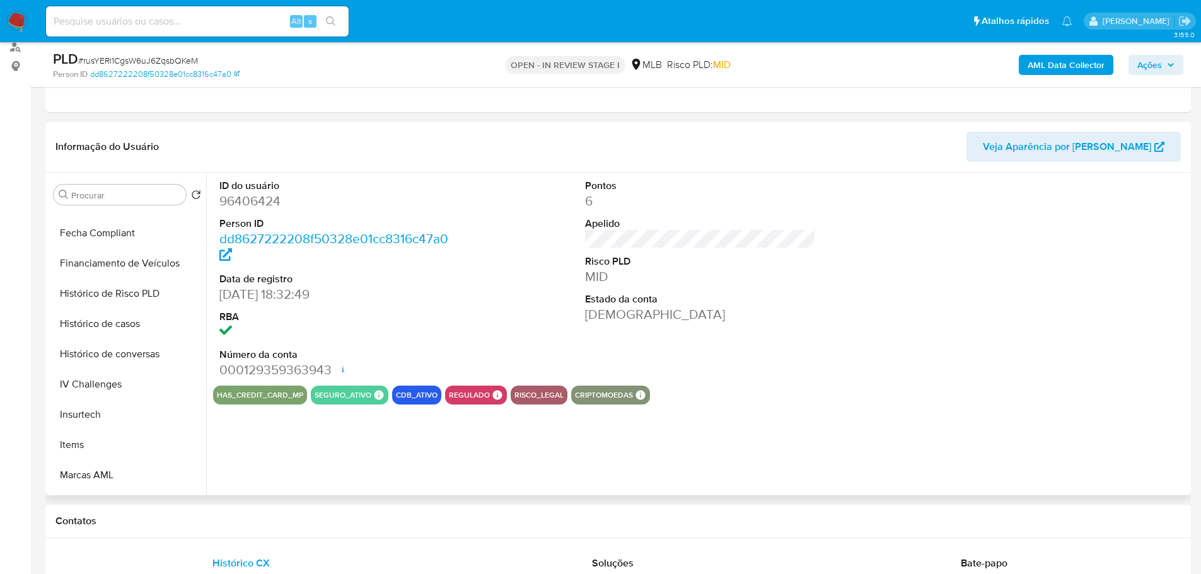
scroll to position [563, 0]
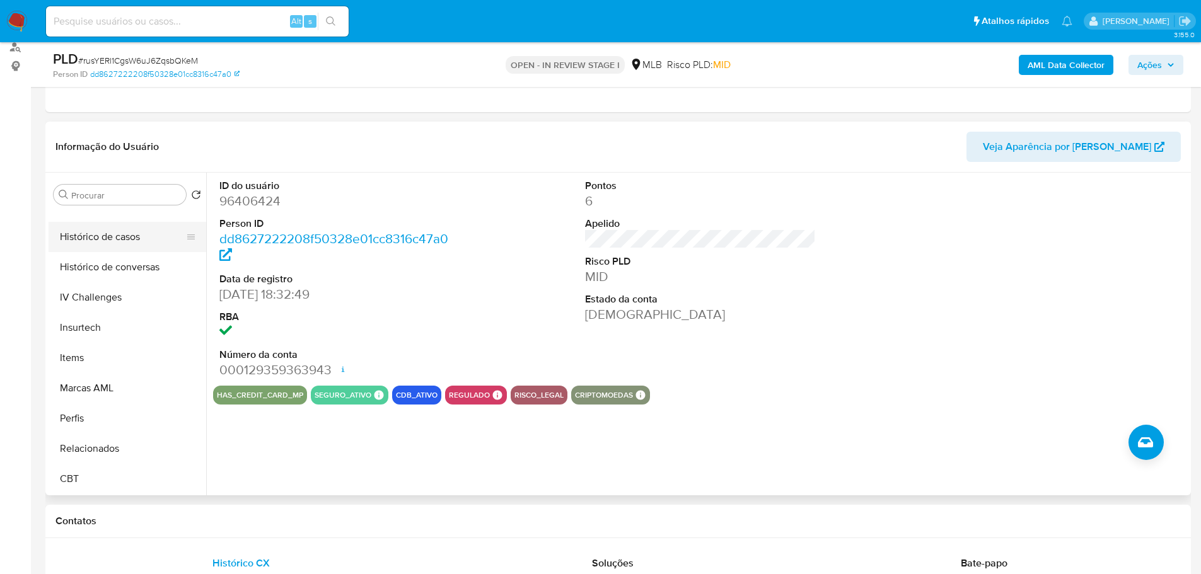
click at [118, 236] on button "Histórico de casos" at bounding box center [122, 237] width 147 height 30
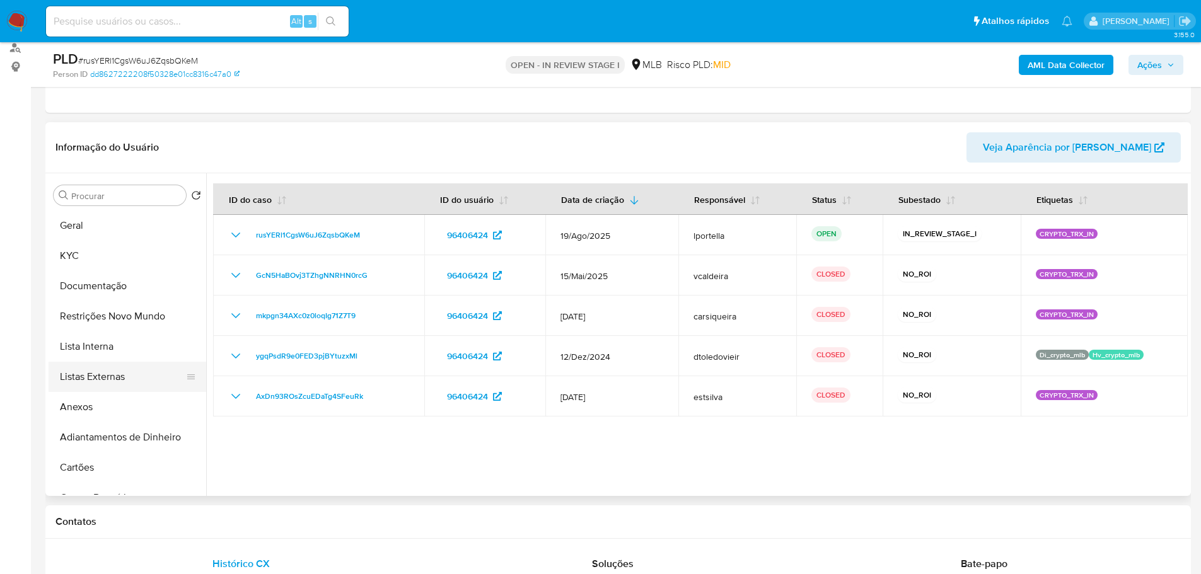
scroll to position [154, 0]
click at [88, 412] on button "Anexos" at bounding box center [122, 406] width 147 height 30
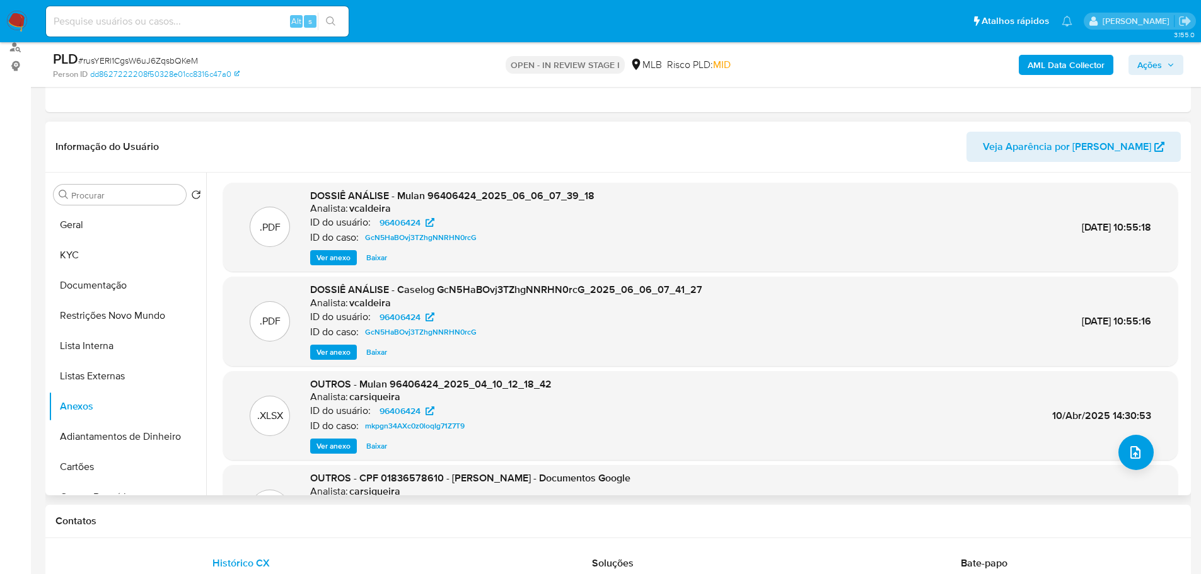
click at [326, 354] on span "Ver anexo" at bounding box center [333, 352] width 34 height 13
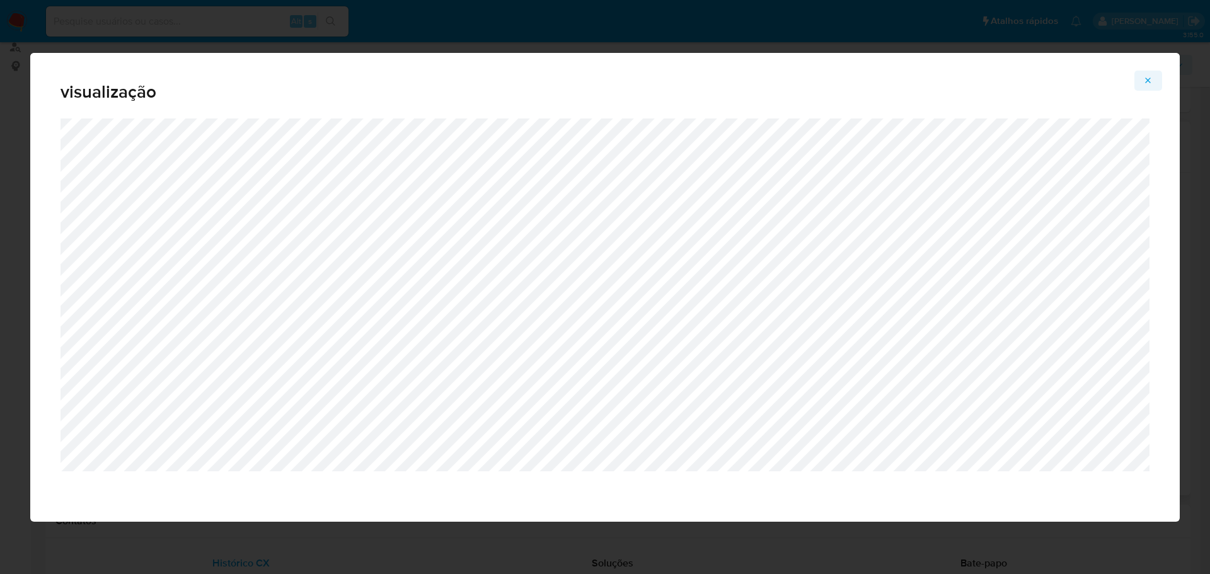
click at [1143, 84] on button "Attachment preview" at bounding box center [1148, 81] width 28 height 20
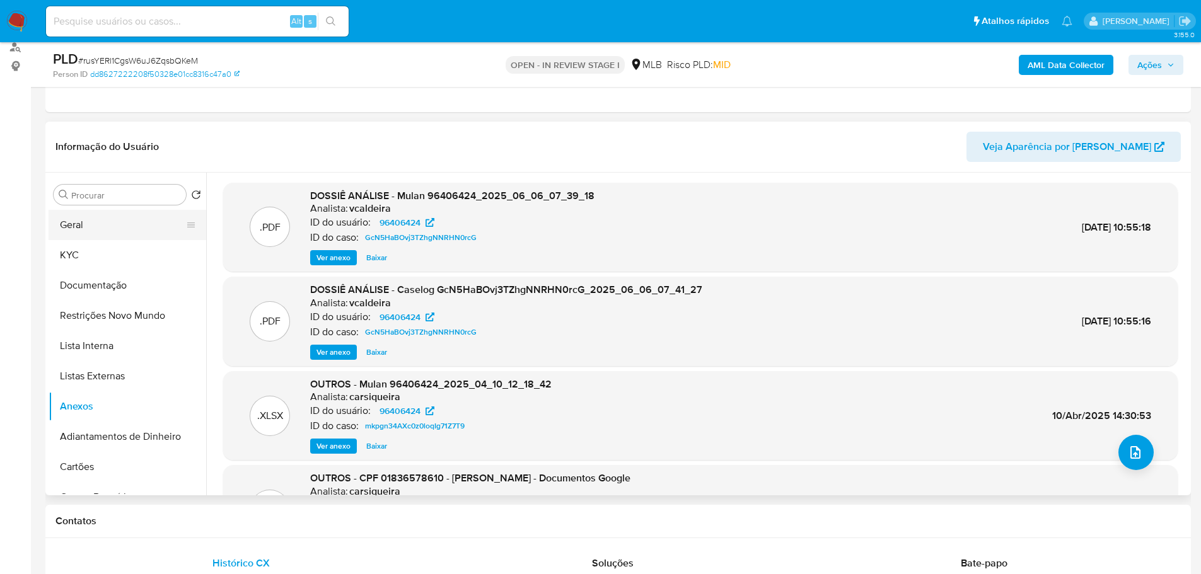
click at [76, 229] on button "Geral" at bounding box center [122, 225] width 147 height 30
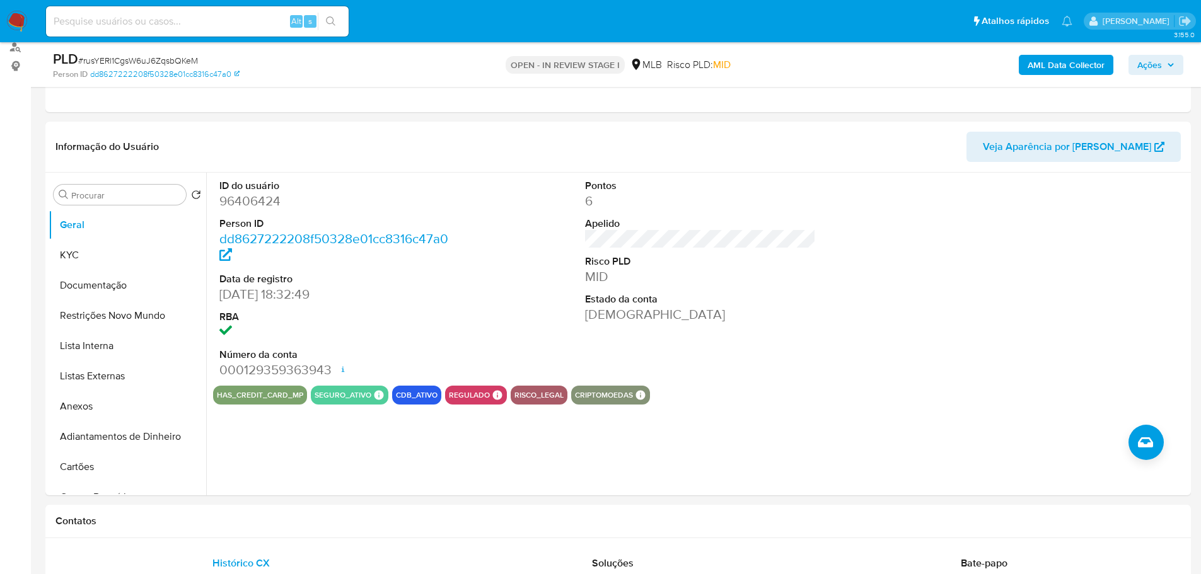
click at [237, 199] on dd "96406424" at bounding box center [334, 201] width 231 height 18
copy dd "96406424"
drag, startPoint x: 283, startPoint y: 293, endPoint x: 218, endPoint y: 294, distance: 64.9
click at [218, 294] on div "ID do usuário 96406424 Person ID dd8627222208f50328e01cc8316c47a0 Data de regis…" at bounding box center [335, 279] width 244 height 213
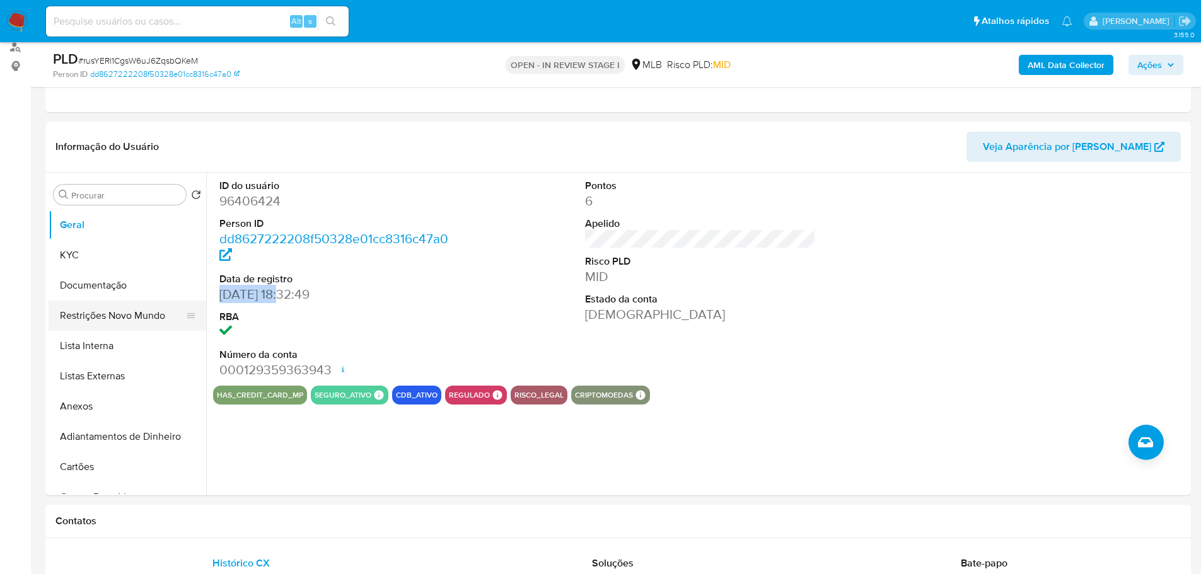
copy dd "16/07/2006"
click at [129, 287] on button "Documentação" at bounding box center [122, 285] width 147 height 30
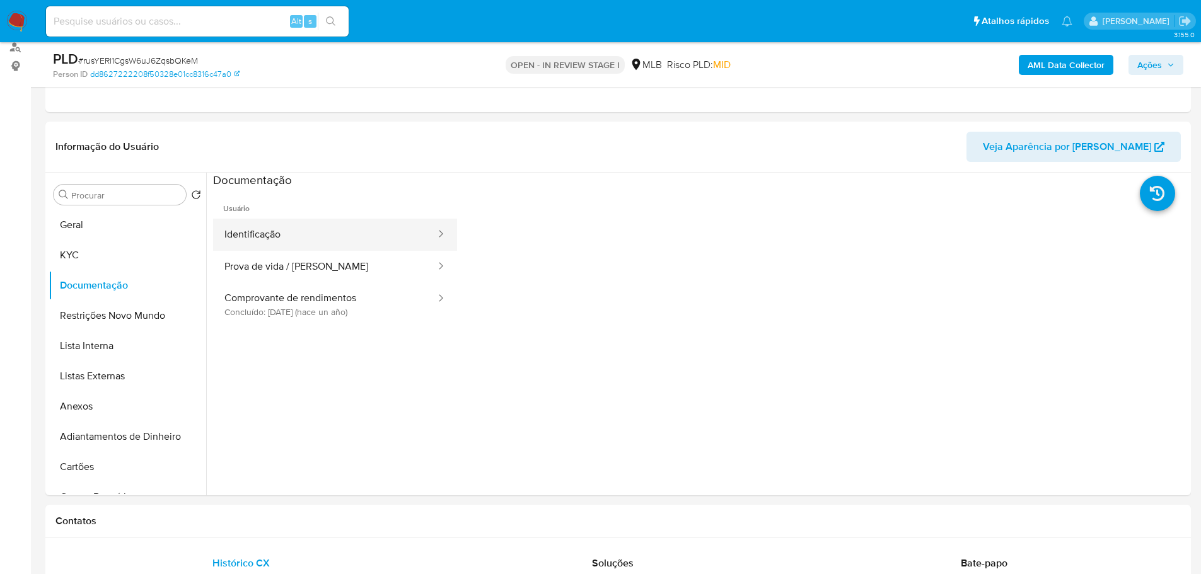
click at [296, 239] on button "Identificação" at bounding box center [325, 235] width 224 height 32
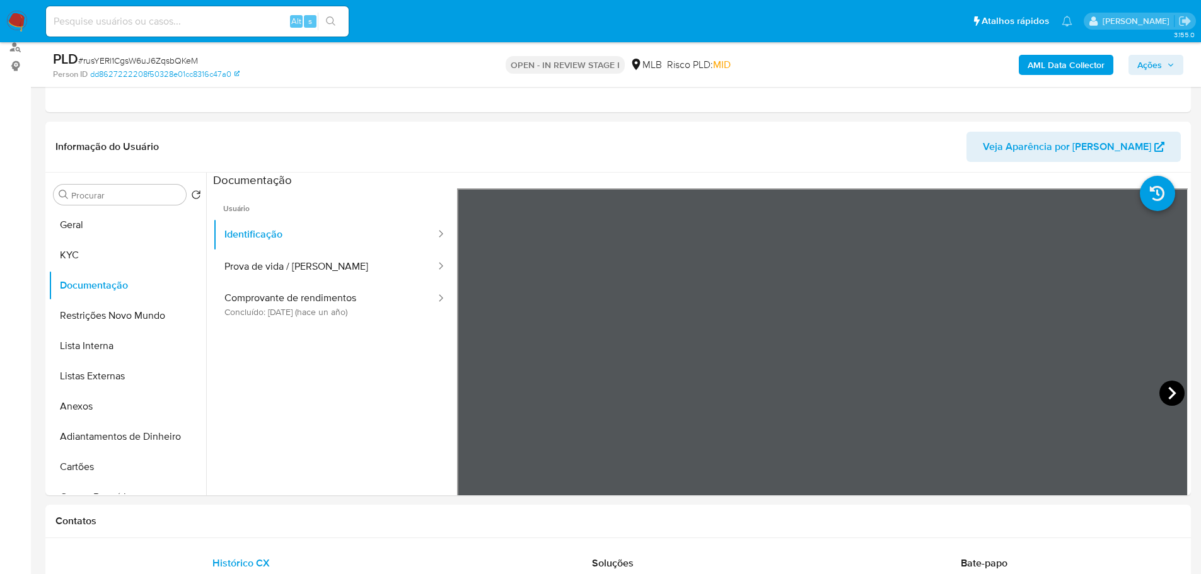
click at [1168, 388] on icon at bounding box center [1172, 393] width 8 height 13
click at [475, 390] on icon at bounding box center [472, 393] width 25 height 25
click at [1164, 395] on icon at bounding box center [1171, 393] width 25 height 25
click at [1164, 395] on div at bounding box center [822, 394] width 731 height 413
click at [284, 307] on button "Comprovante de rendimentos Concluído: 11/05/2024 (hace un año)" at bounding box center [325, 304] width 224 height 43
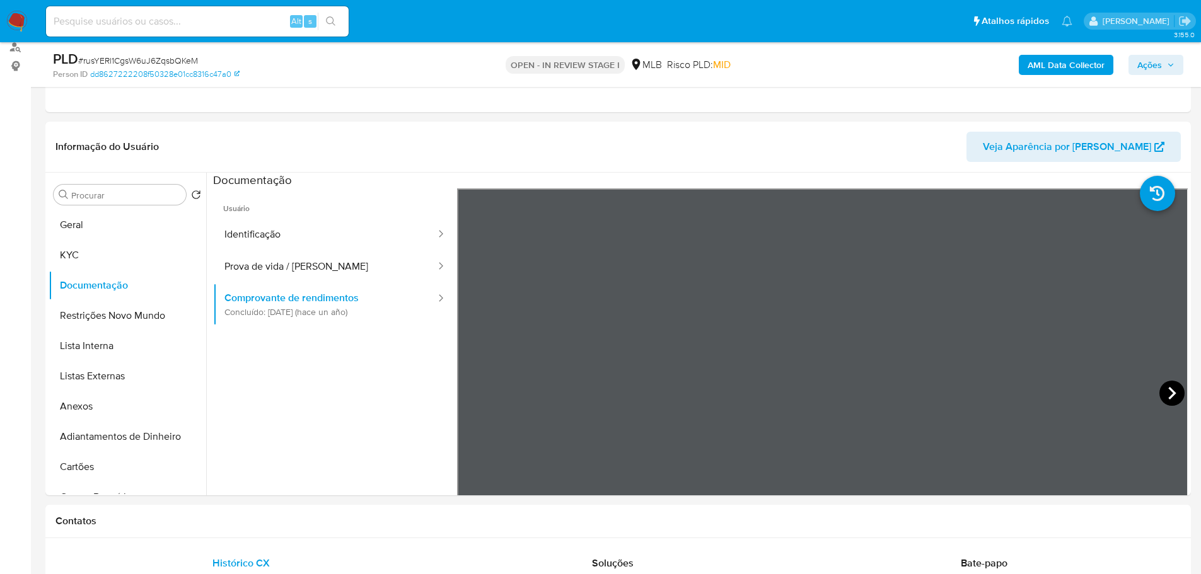
click at [1160, 397] on icon at bounding box center [1171, 393] width 25 height 25
click at [1168, 388] on icon at bounding box center [1172, 393] width 8 height 13
click at [1167, 388] on icon at bounding box center [1171, 393] width 25 height 25
click at [1163, 389] on icon at bounding box center [1171, 393] width 25 height 25
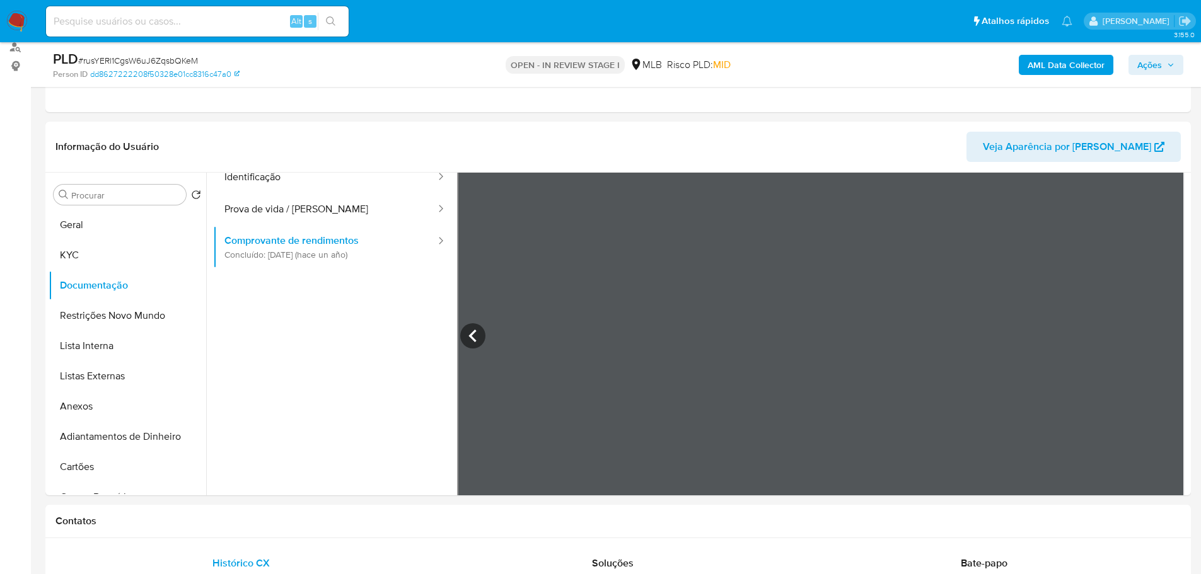
scroll to position [110, 0]
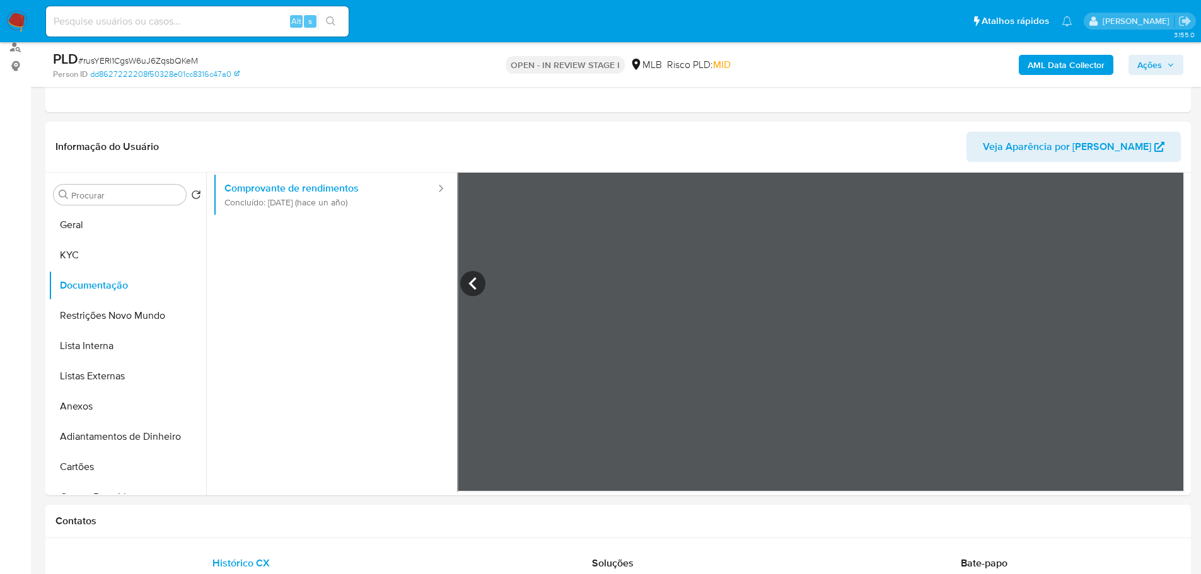
click at [1155, 64] on span "Ações" at bounding box center [1149, 65] width 25 height 20
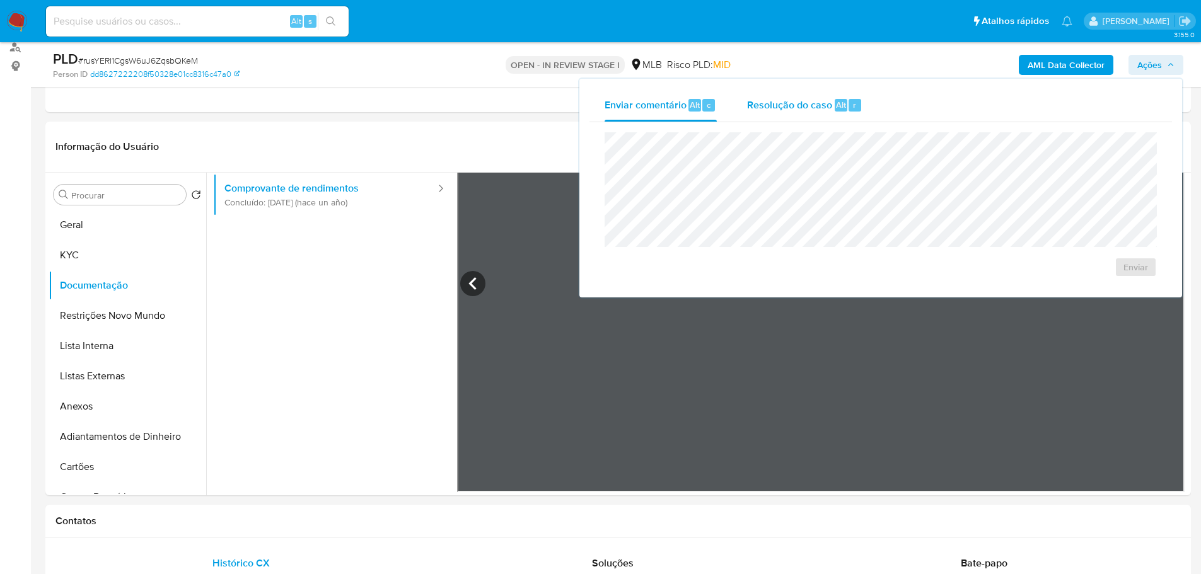
click at [814, 96] on div "Resolução do caso Alt r" at bounding box center [804, 105] width 115 height 33
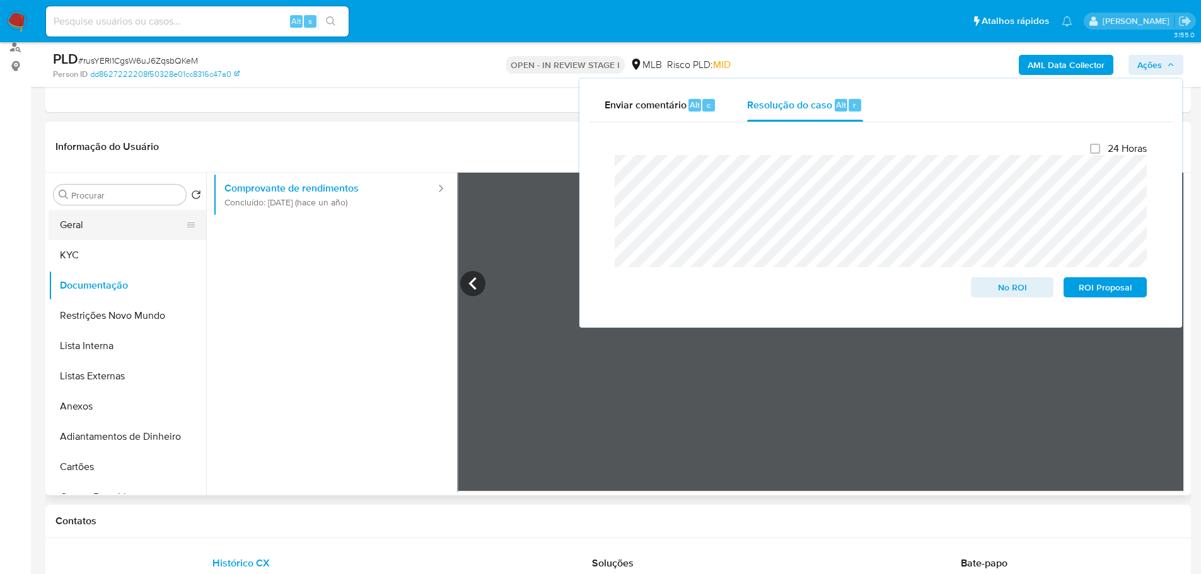
click at [100, 219] on button "Geral" at bounding box center [122, 225] width 147 height 30
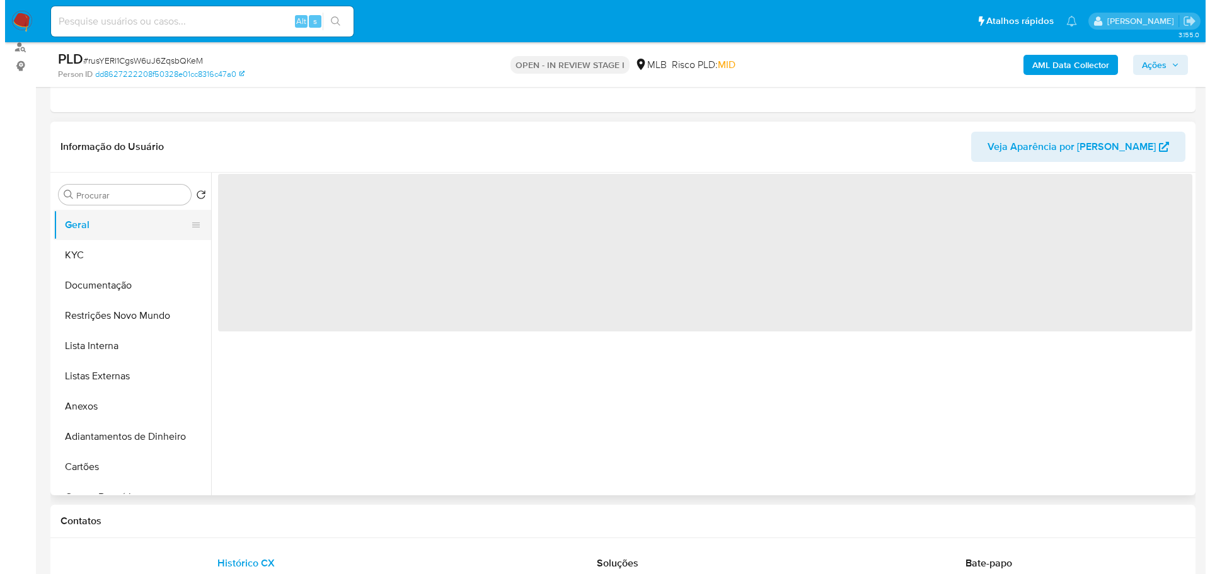
scroll to position [0, 0]
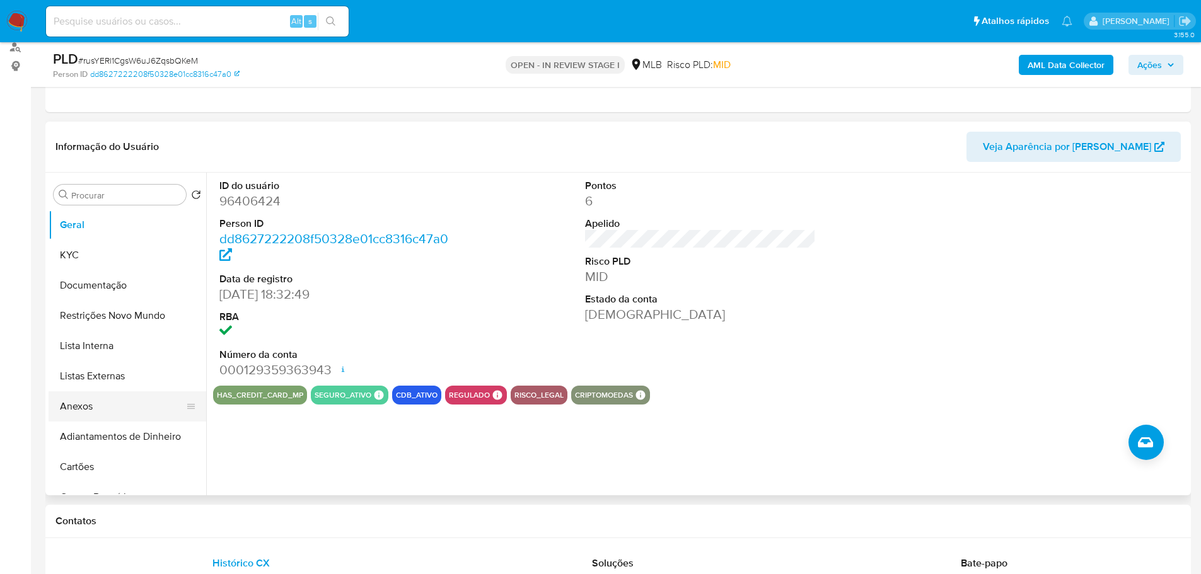
click at [101, 409] on button "Anexos" at bounding box center [122, 406] width 147 height 30
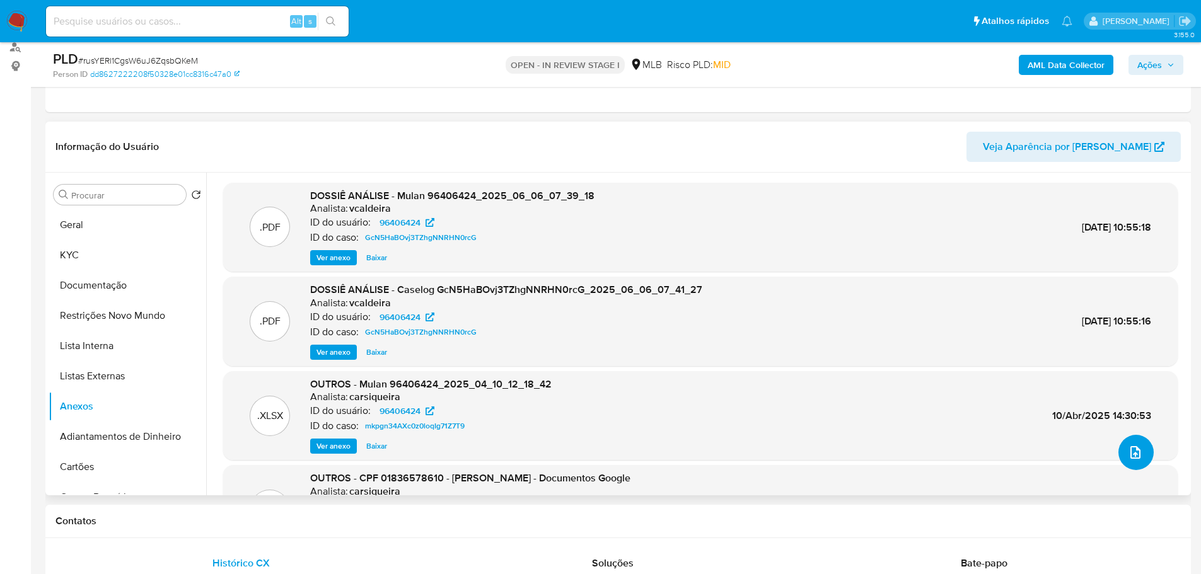
click at [1130, 454] on icon "upload-file" at bounding box center [1135, 452] width 10 height 13
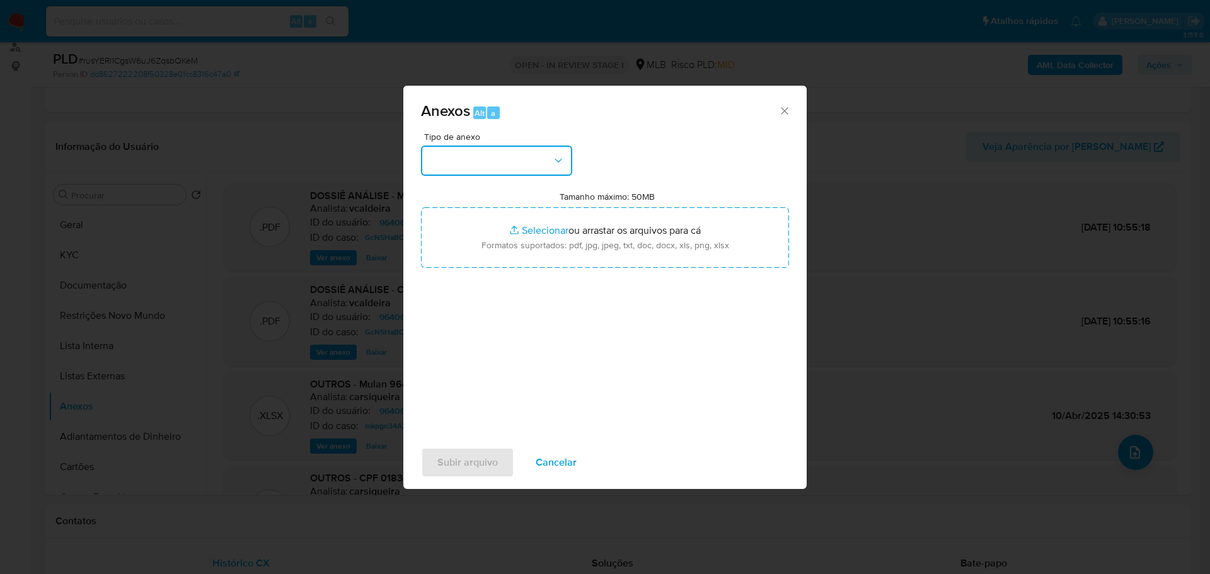
click at [512, 158] on button "button" at bounding box center [496, 161] width 151 height 30
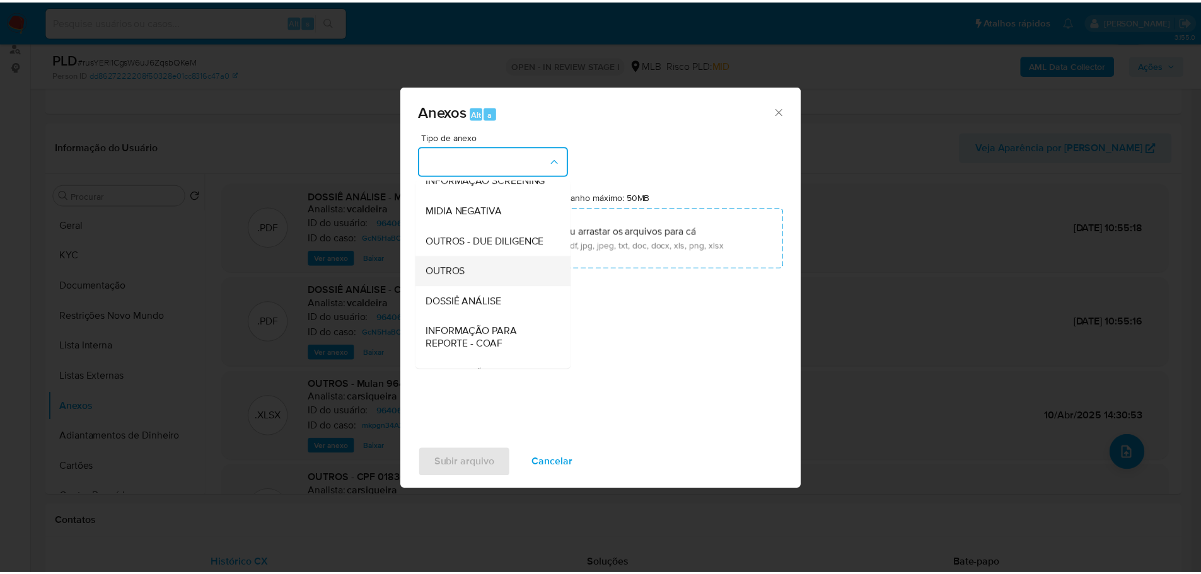
scroll to position [194, 0]
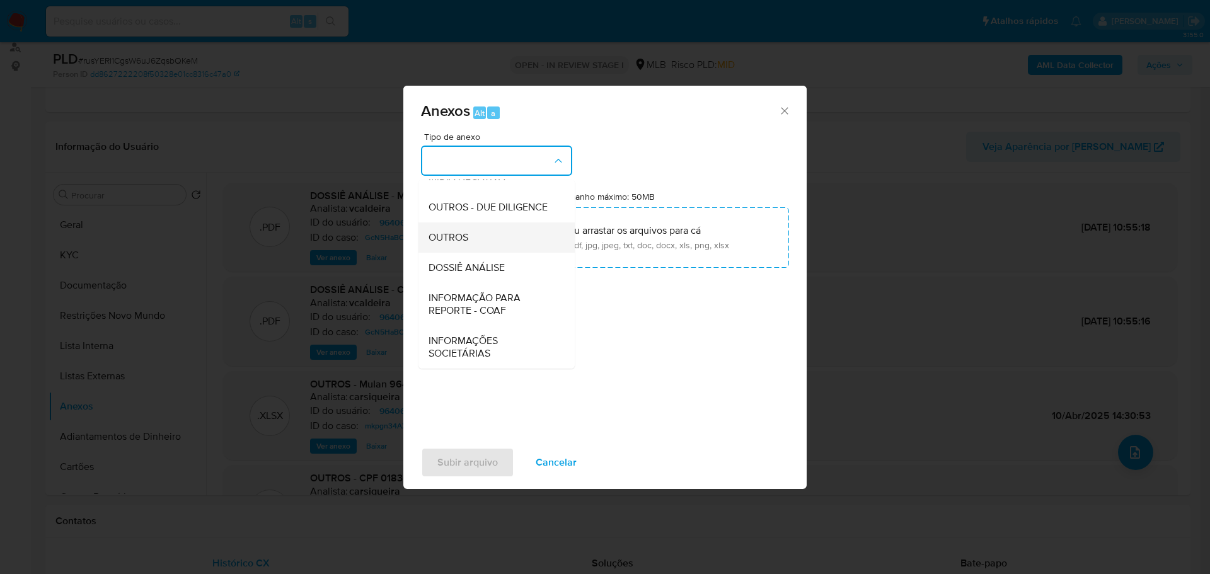
click at [475, 229] on div "OUTROS" at bounding box center [493, 237] width 129 height 30
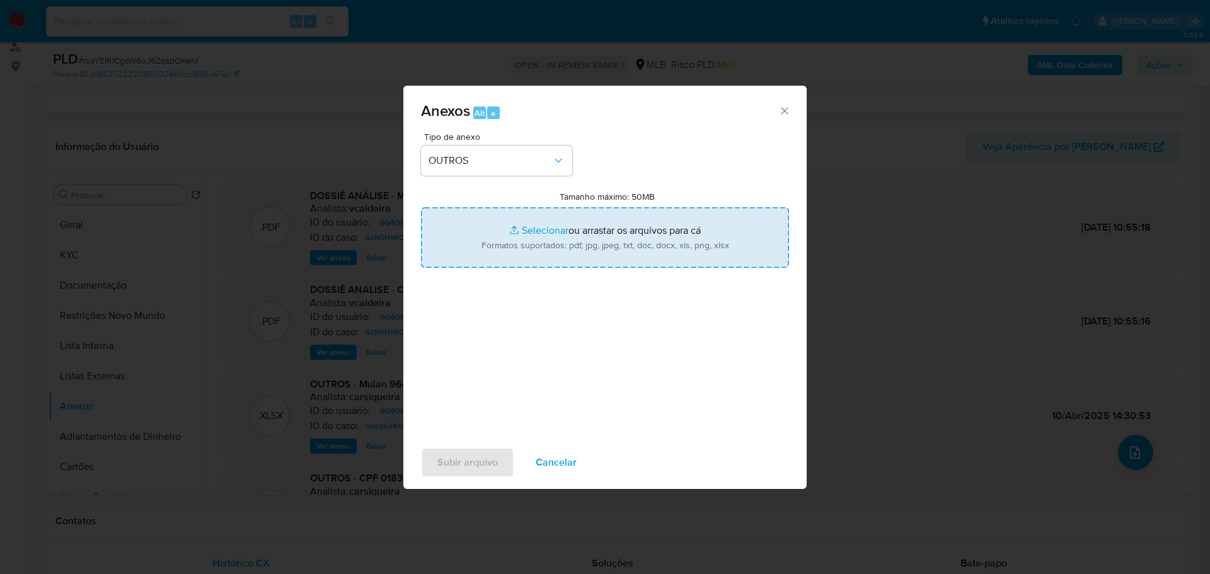
type input "C:\fakepath\ID_ 96406424 - CPF 01836578610 - TERENCE RICHARD BURNS.pdf"
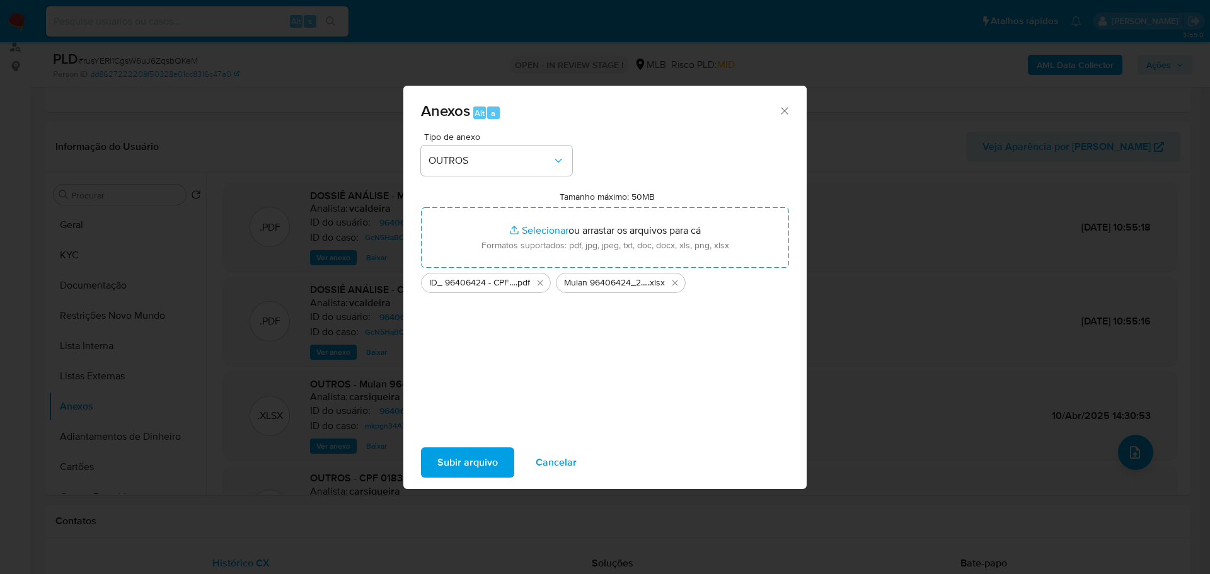
click at [450, 467] on span "Subir arquivo" at bounding box center [467, 463] width 61 height 28
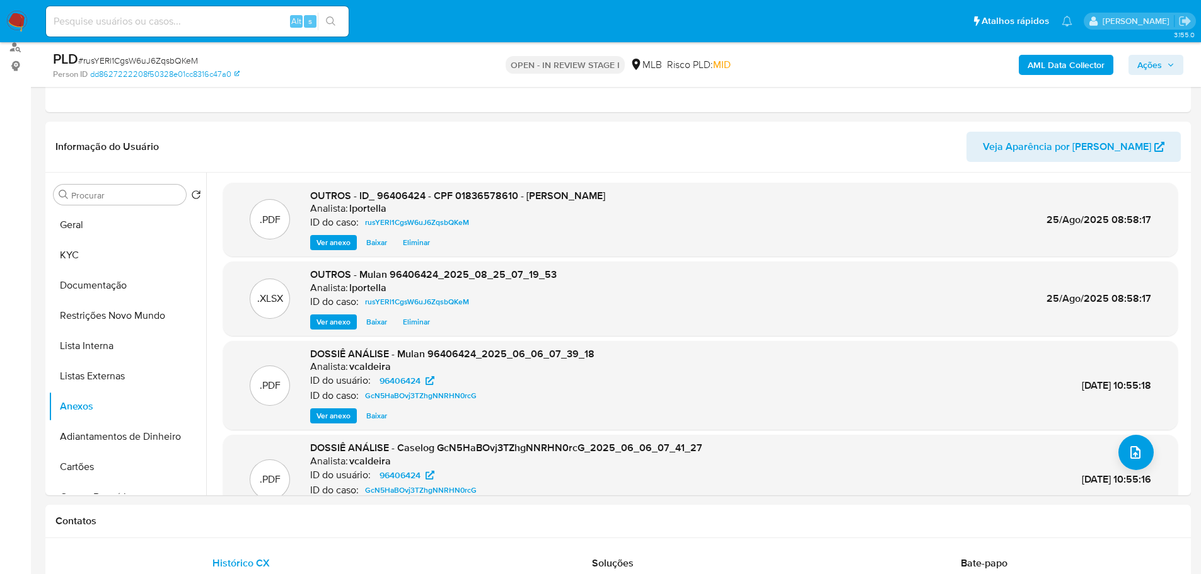
click at [1167, 67] on icon "button" at bounding box center [1171, 65] width 8 height 8
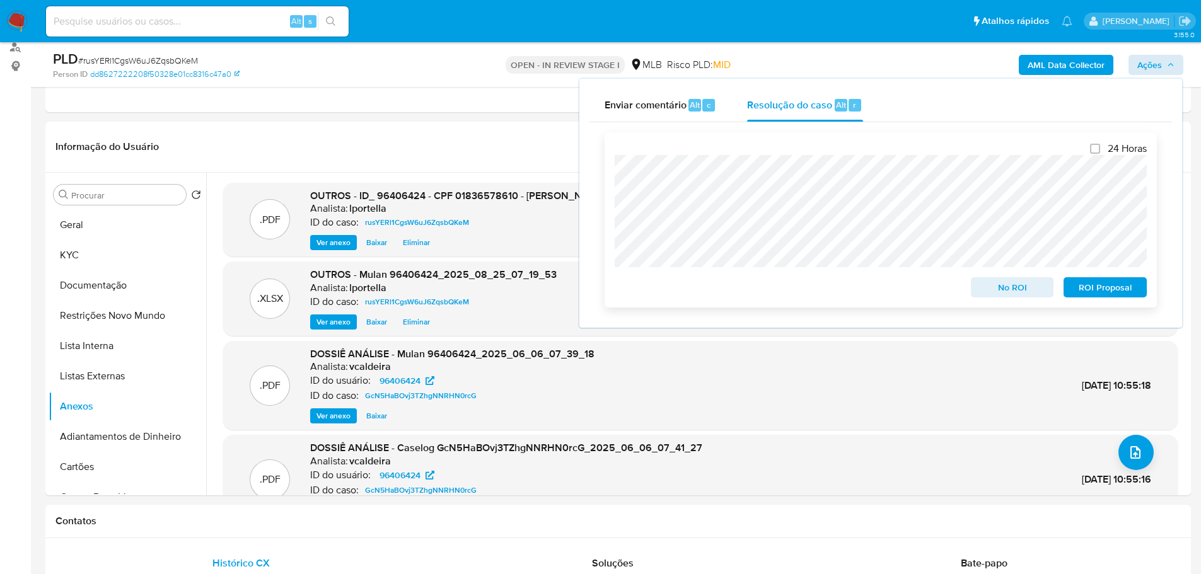
click at [1025, 292] on span "No ROI" at bounding box center [1012, 288] width 66 height 18
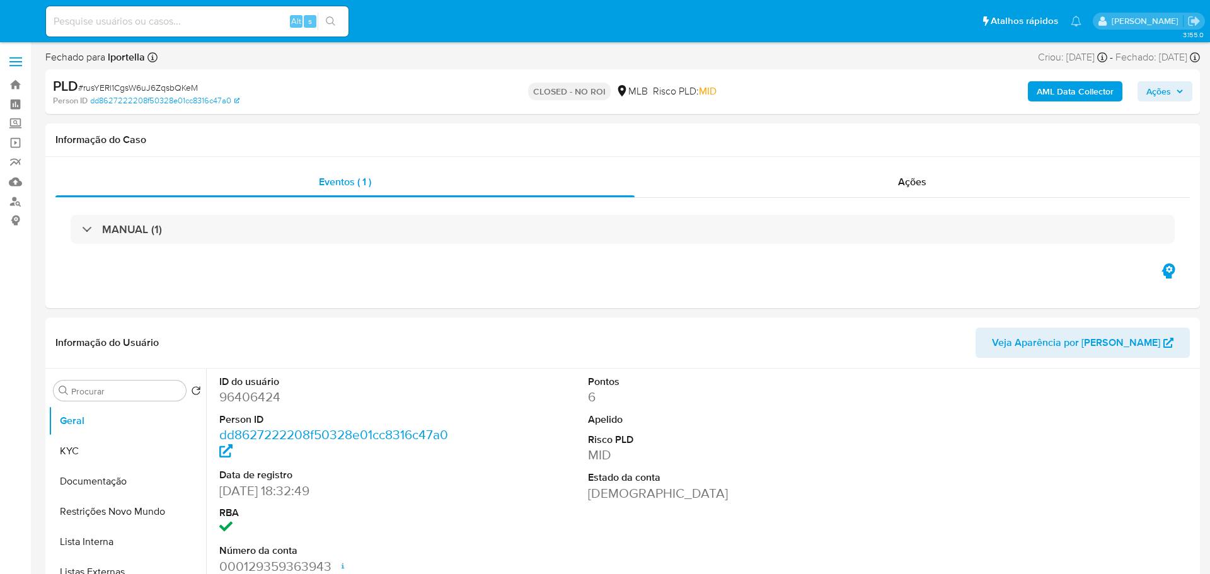
select select "10"
click at [219, 26] on input at bounding box center [197, 21] width 303 height 16
paste input "Nl6OSFV7kalEDAuDZfkKp74m"
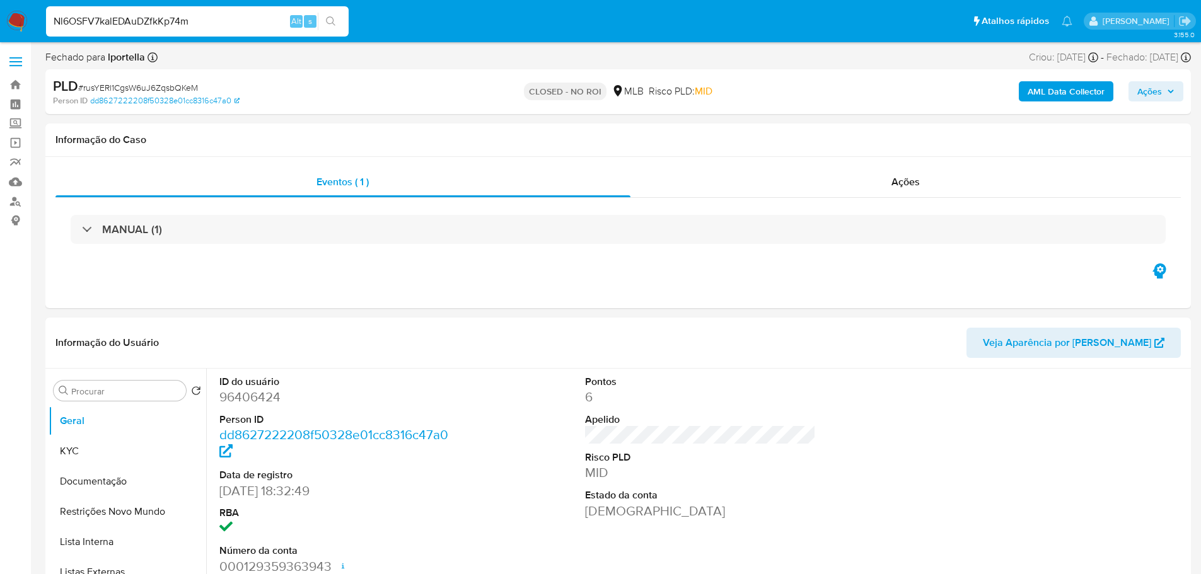
type input "Nl6OSFV7kalEDAuDZfkKp74m"
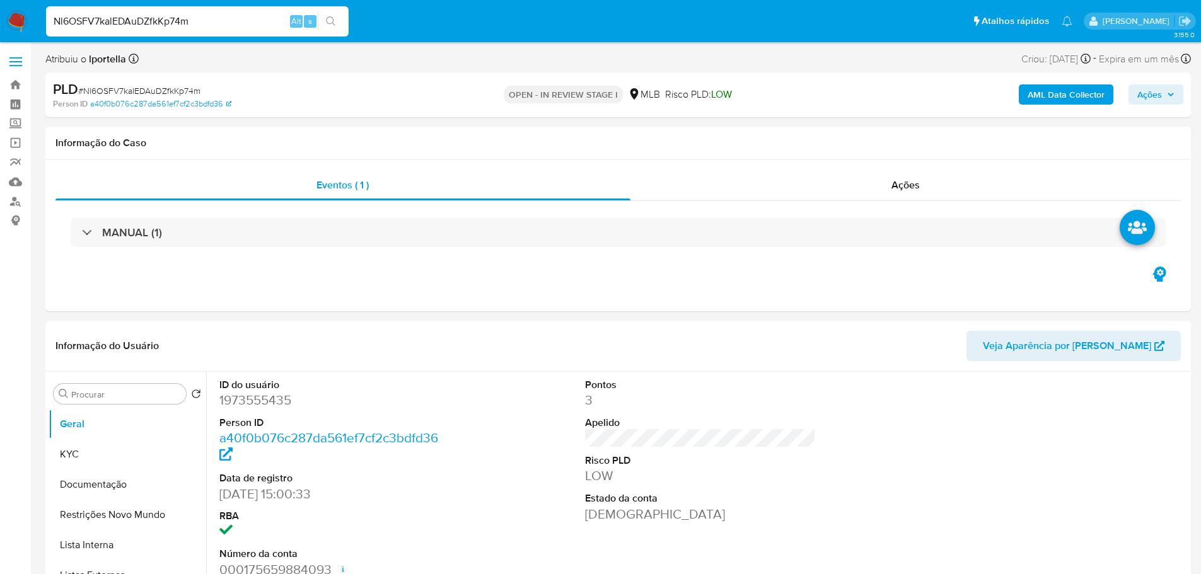
select select "10"
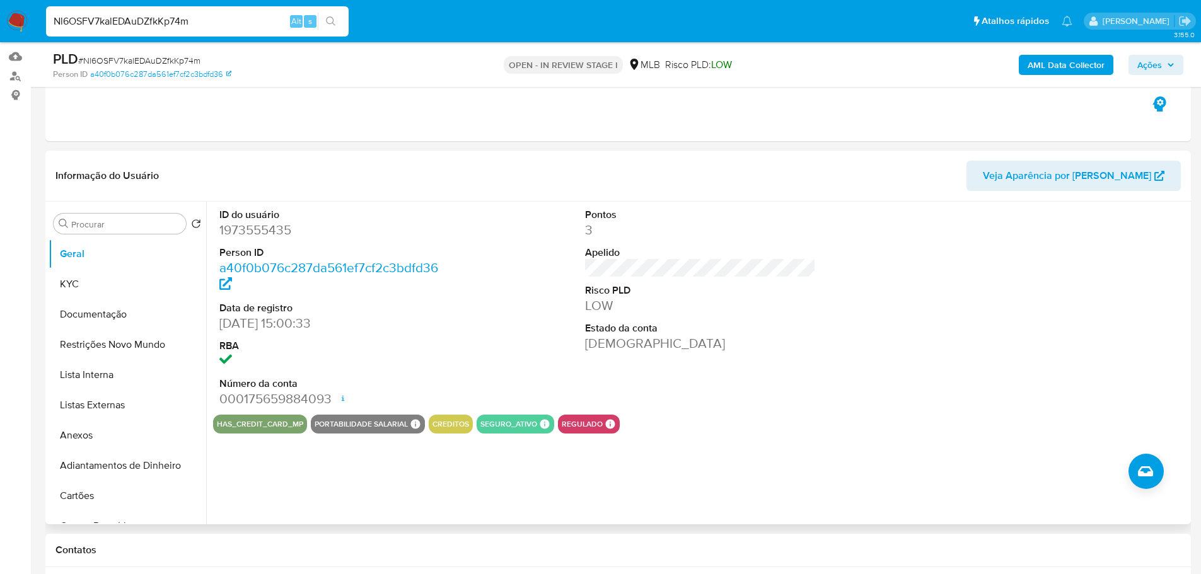
scroll to position [126, 0]
click at [142, 292] on button "KYC" at bounding box center [122, 283] width 147 height 30
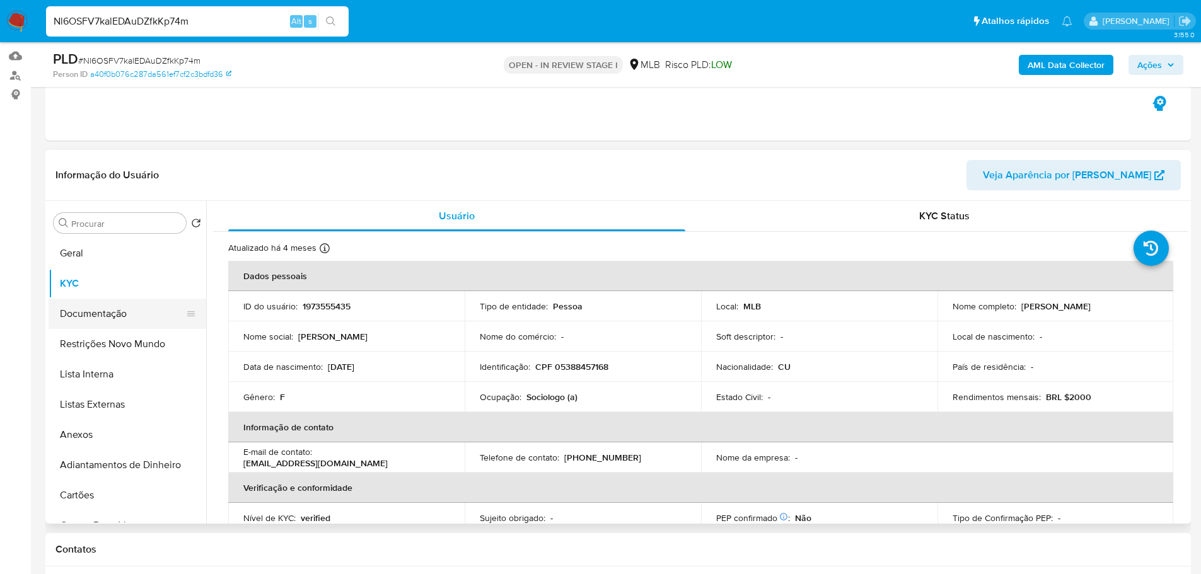
click at [87, 312] on button "Documentação" at bounding box center [122, 314] width 147 height 30
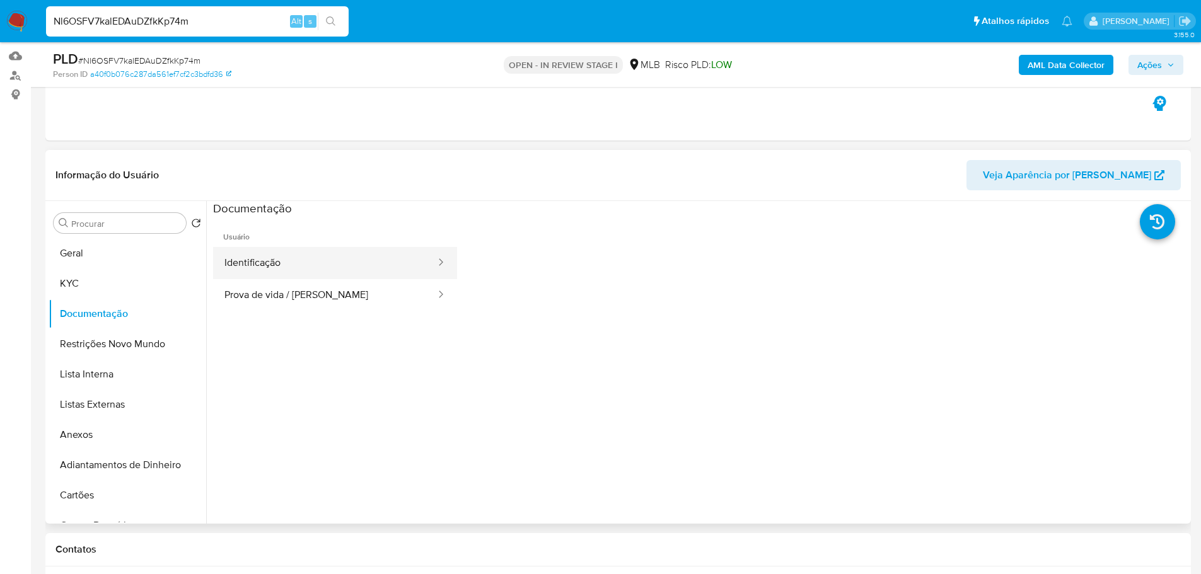
click at [279, 263] on button "Identificação" at bounding box center [325, 263] width 224 height 32
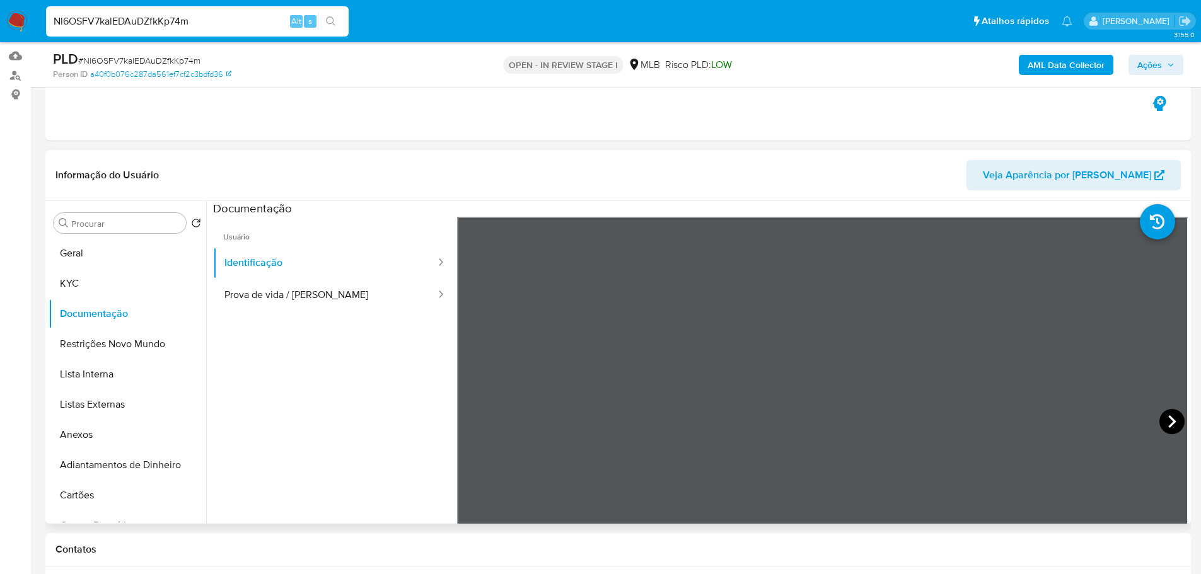
click at [1167, 420] on icon at bounding box center [1171, 421] width 25 height 25
click at [478, 414] on icon at bounding box center [472, 421] width 25 height 25
click at [1168, 417] on icon at bounding box center [1172, 421] width 8 height 13
click at [473, 428] on icon at bounding box center [472, 421] width 25 height 25
click at [1172, 420] on icon at bounding box center [1171, 421] width 25 height 25
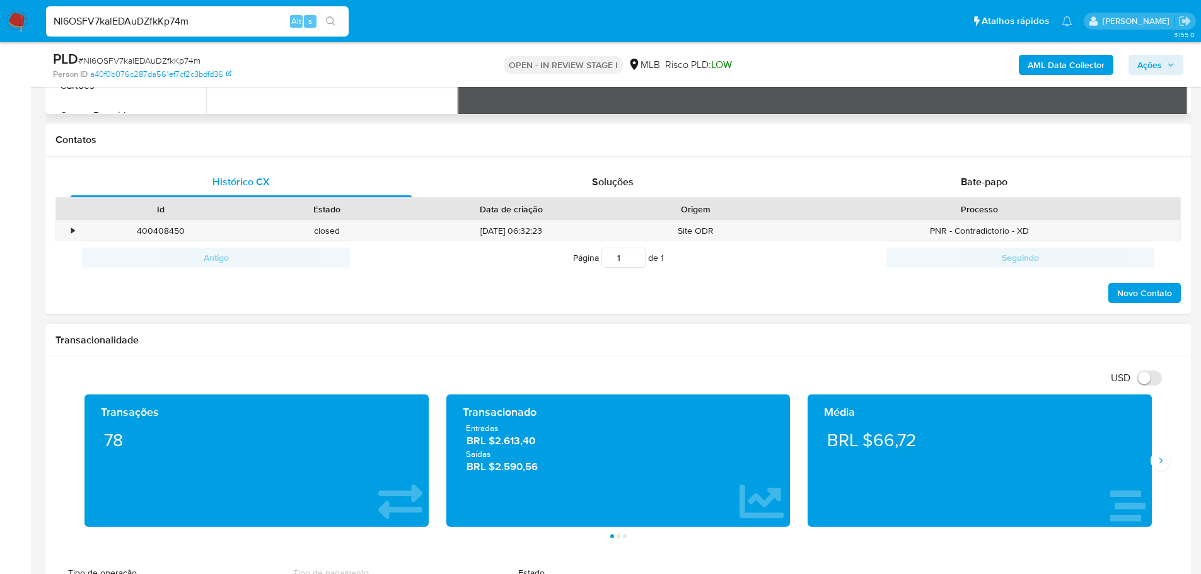
scroll to position [567, 0]
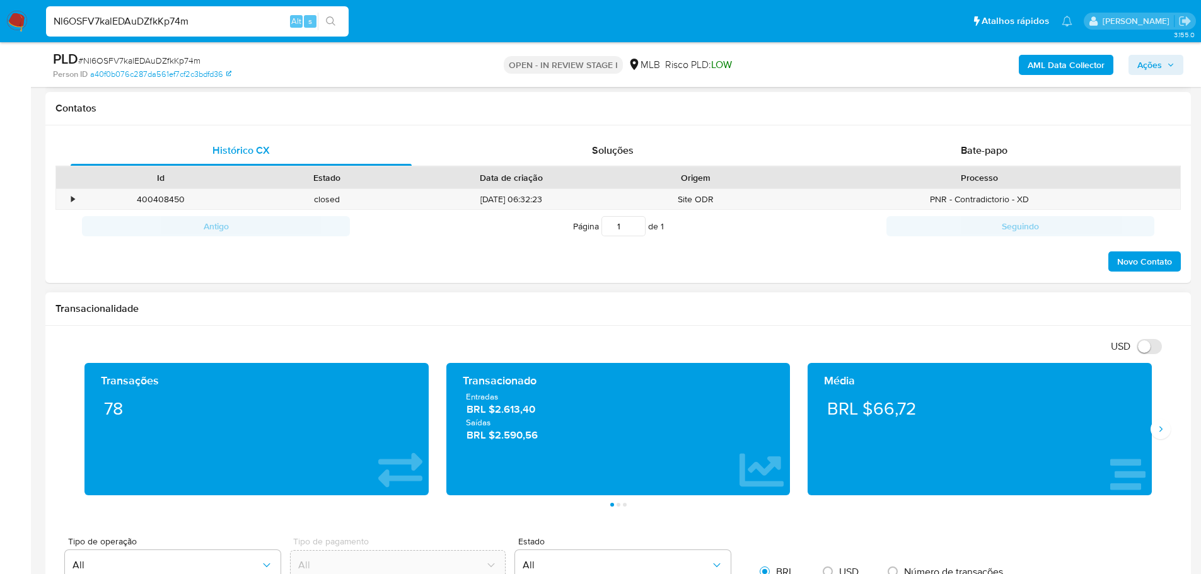
click at [1149, 430] on div "Média BRL $66,72" at bounding box center [979, 429] width 344 height 132
click at [1163, 432] on icon "Siguiente" at bounding box center [1160, 429] width 10 height 10
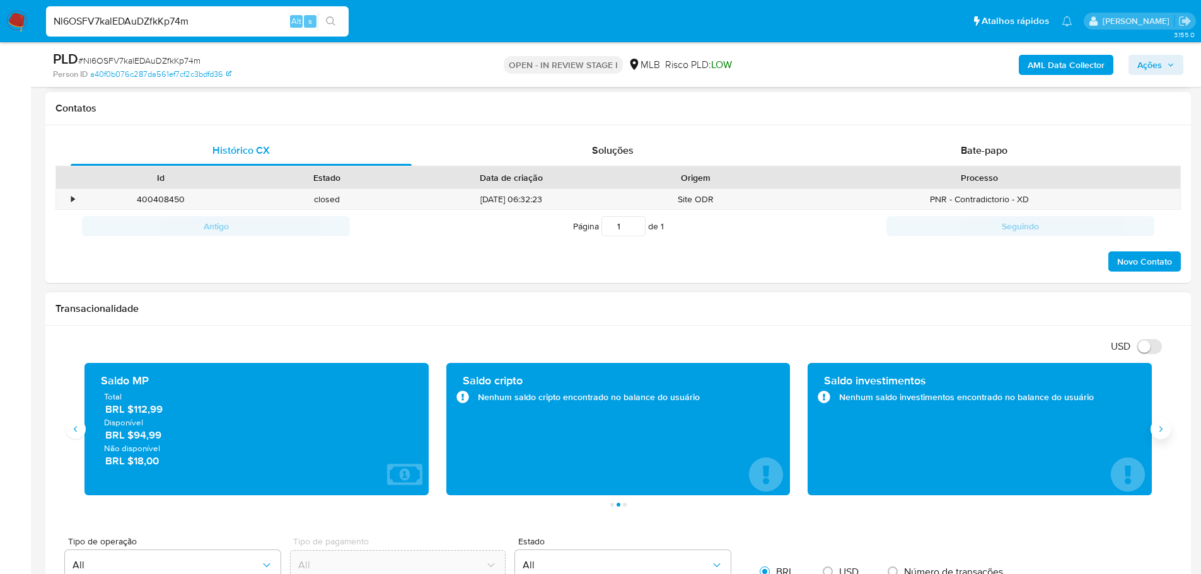
click at [1163, 432] on icon "Siguiente" at bounding box center [1160, 429] width 10 height 10
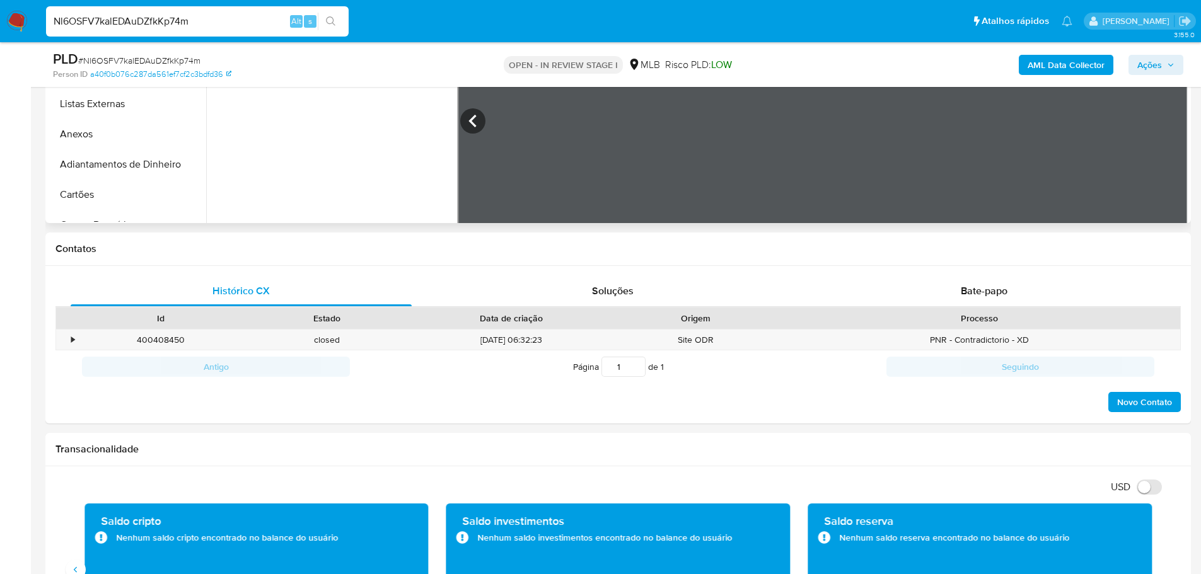
scroll to position [189, 0]
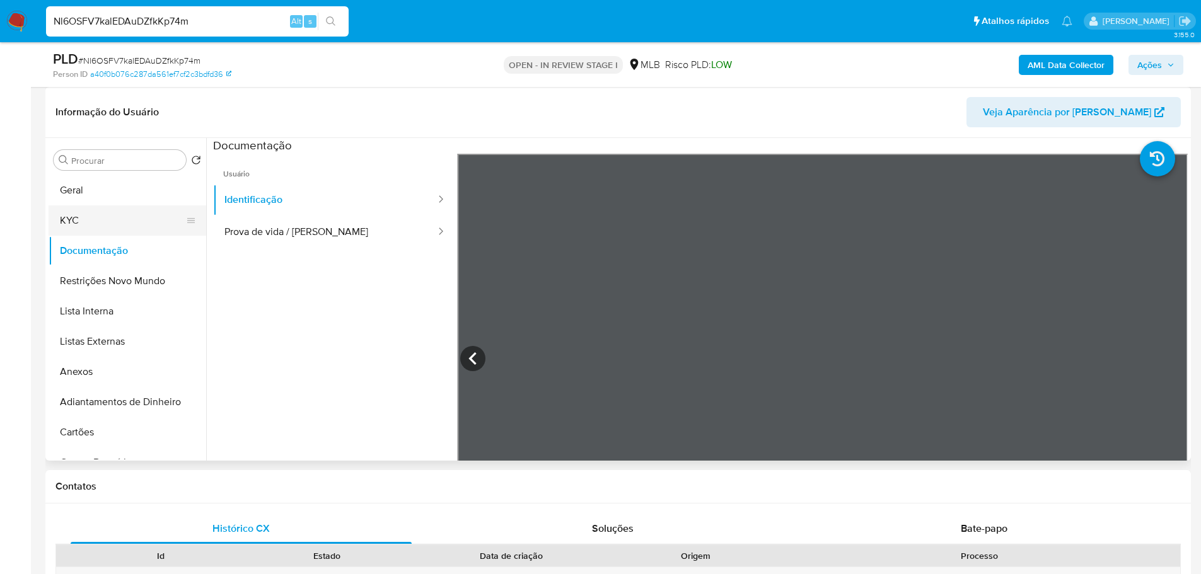
click at [88, 224] on button "KYC" at bounding box center [122, 220] width 147 height 30
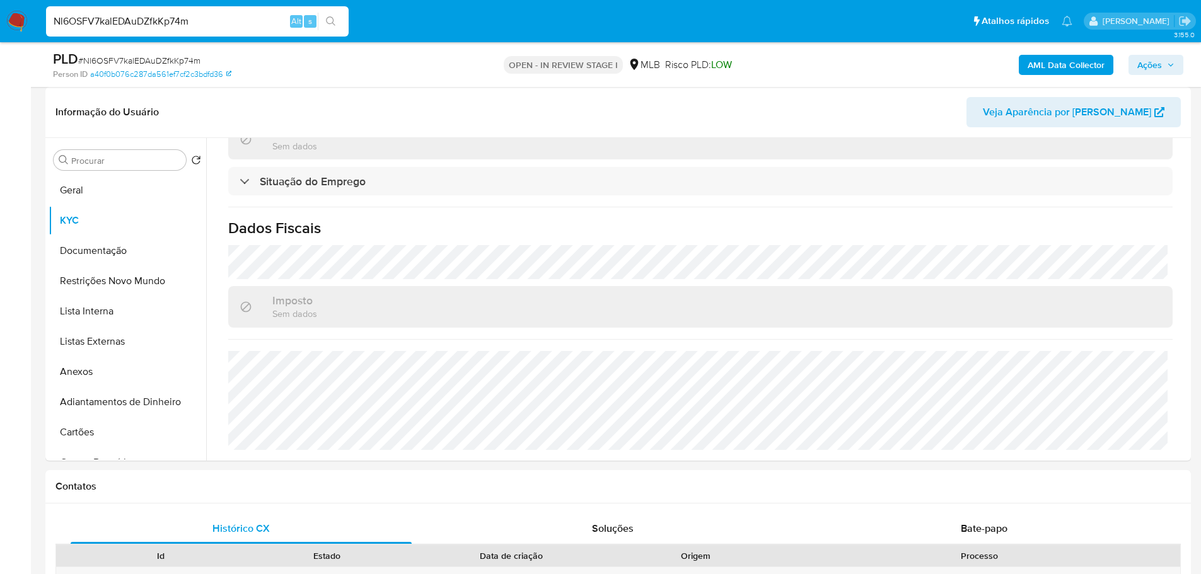
scroll to position [550, 0]
click at [96, 202] on button "Geral" at bounding box center [122, 190] width 147 height 30
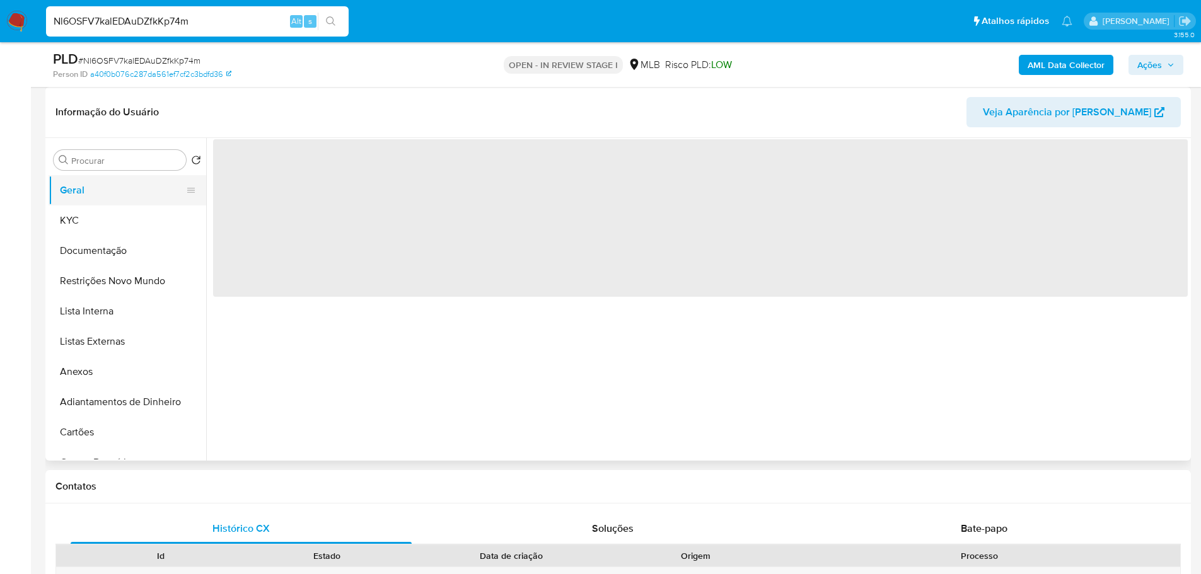
scroll to position [0, 0]
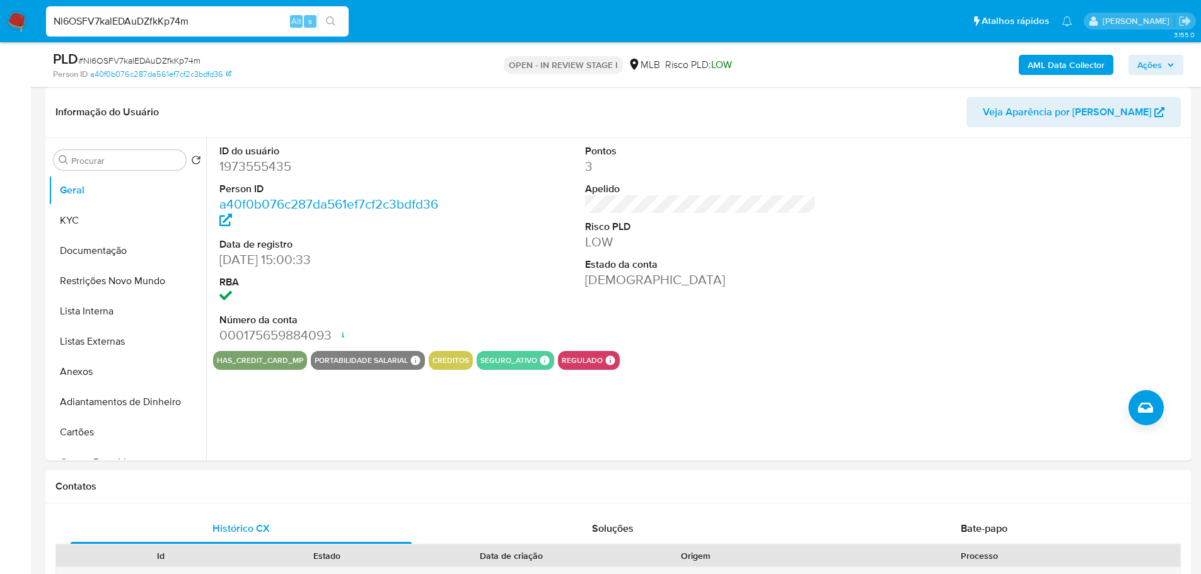
click at [372, 487] on h1 "Contatos" at bounding box center [617, 486] width 1125 height 13
click at [84, 234] on button "KYC" at bounding box center [122, 220] width 147 height 30
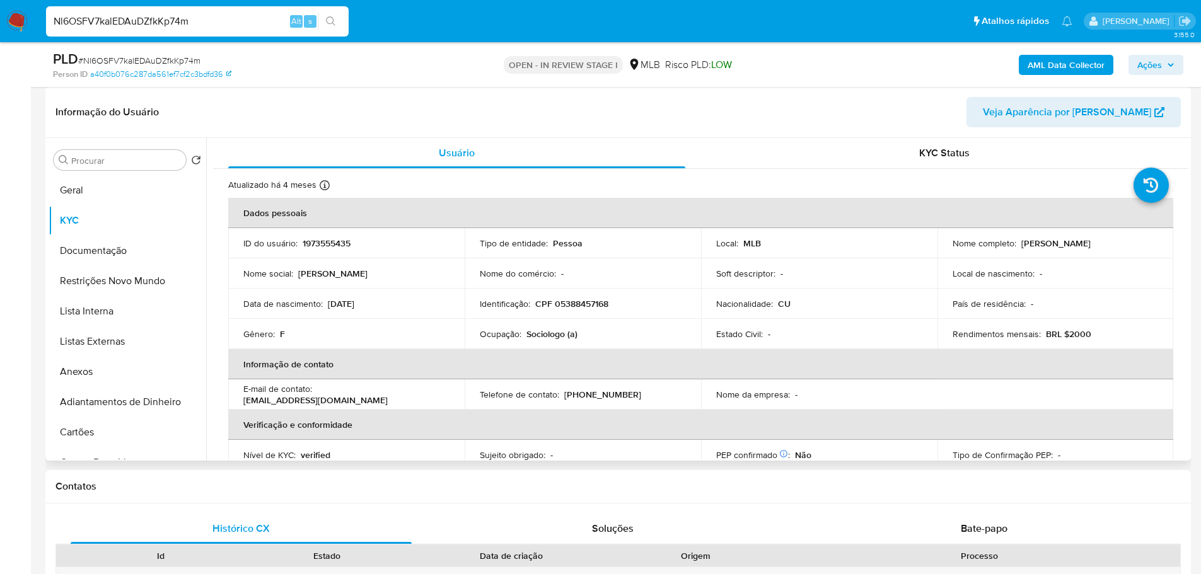
drag, startPoint x: 255, startPoint y: 495, endPoint x: 210, endPoint y: 397, distance: 108.3
click at [254, 495] on div "Contatos" at bounding box center [617, 486] width 1145 height 33
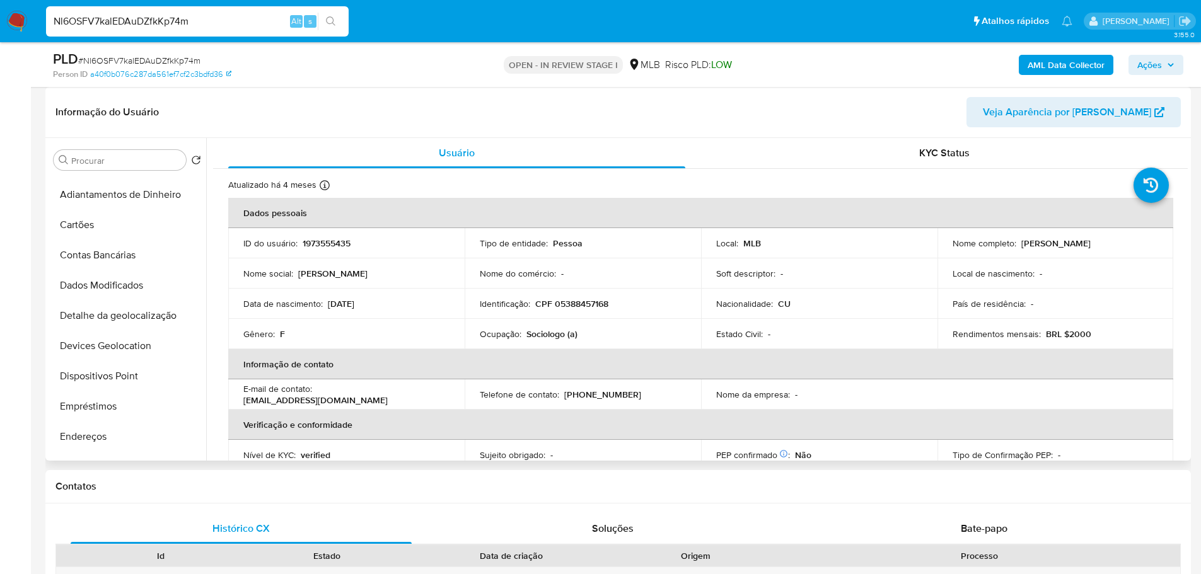
scroll to position [315, 0]
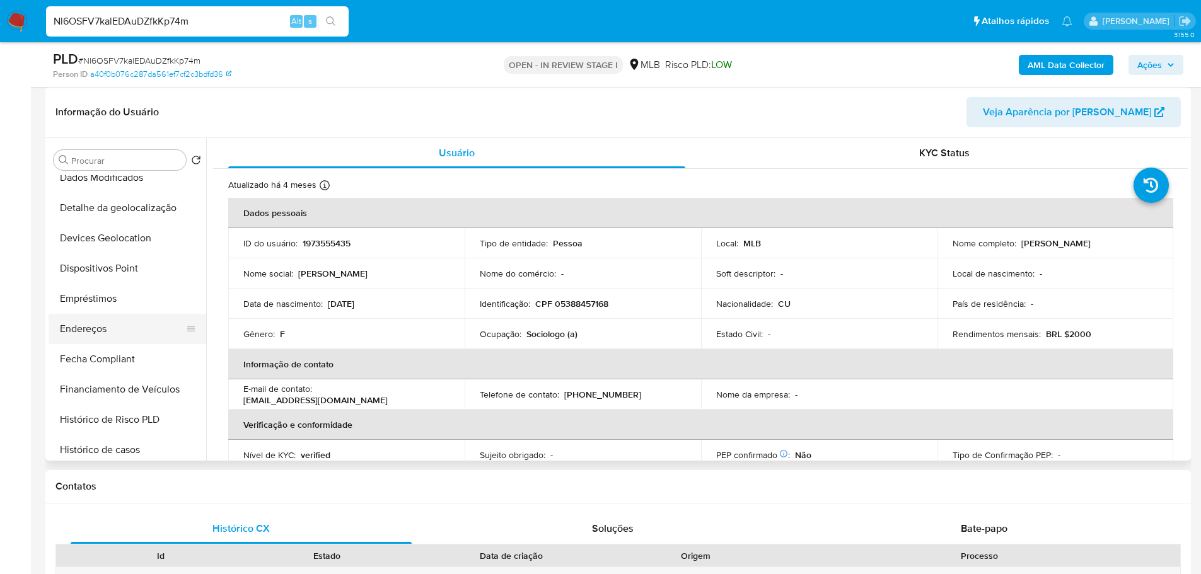
click at [115, 331] on button "Endereços" at bounding box center [122, 329] width 147 height 30
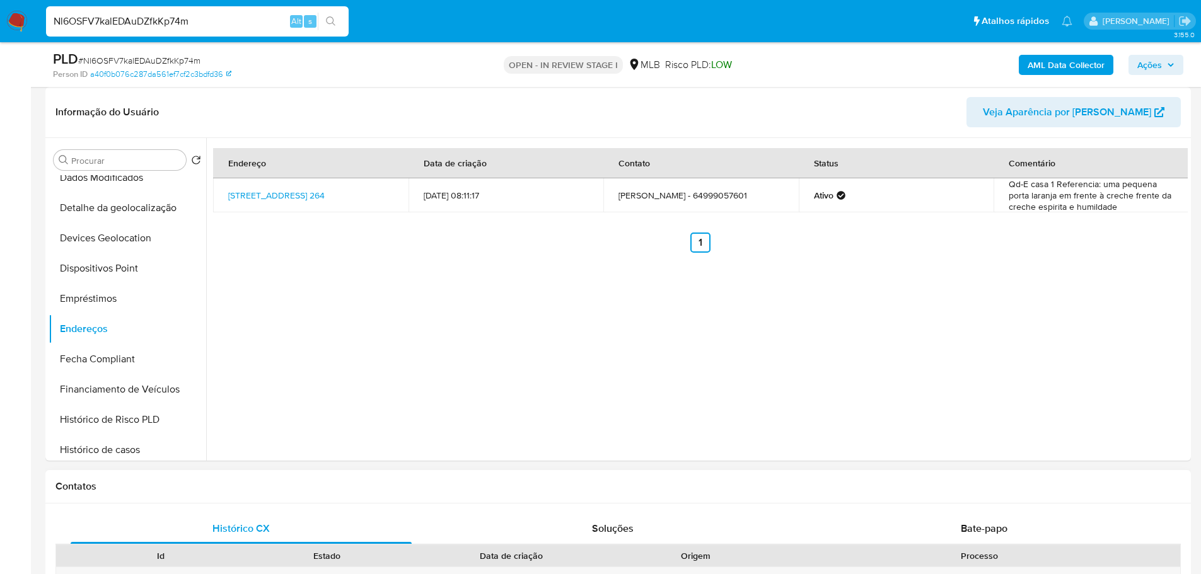
click at [406, 506] on div "Histórico CX Soluções Bate-papo Id Estado Data de criação Origem Processo • 400…" at bounding box center [617, 583] width 1145 height 158
click at [117, 219] on button "Detalhe da geolocalização" at bounding box center [122, 208] width 147 height 30
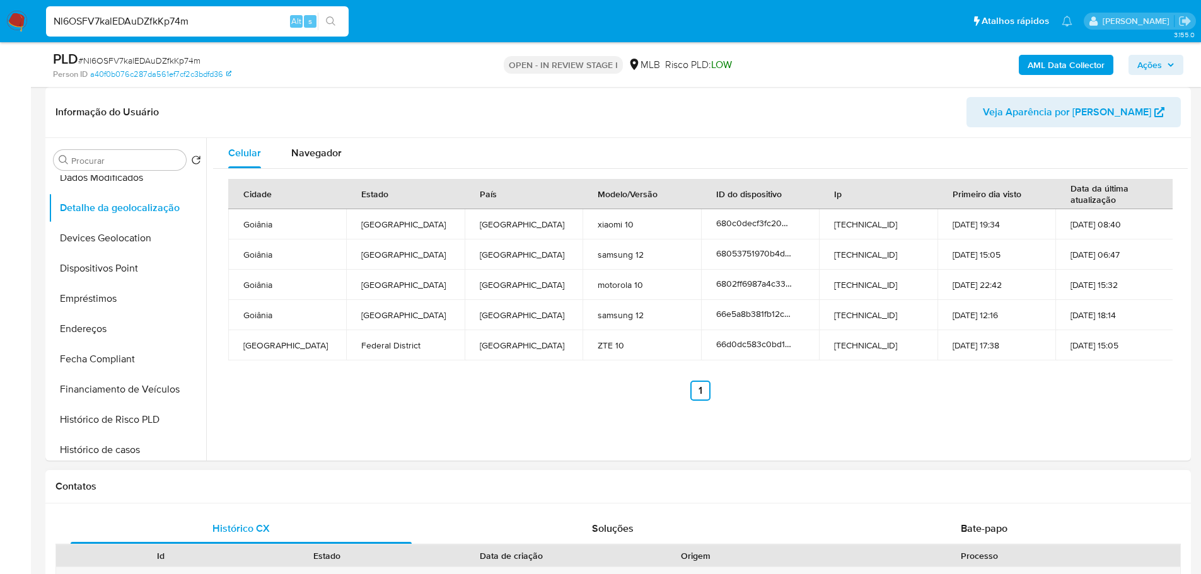
click at [314, 490] on h1 "Contatos" at bounding box center [617, 486] width 1125 height 13
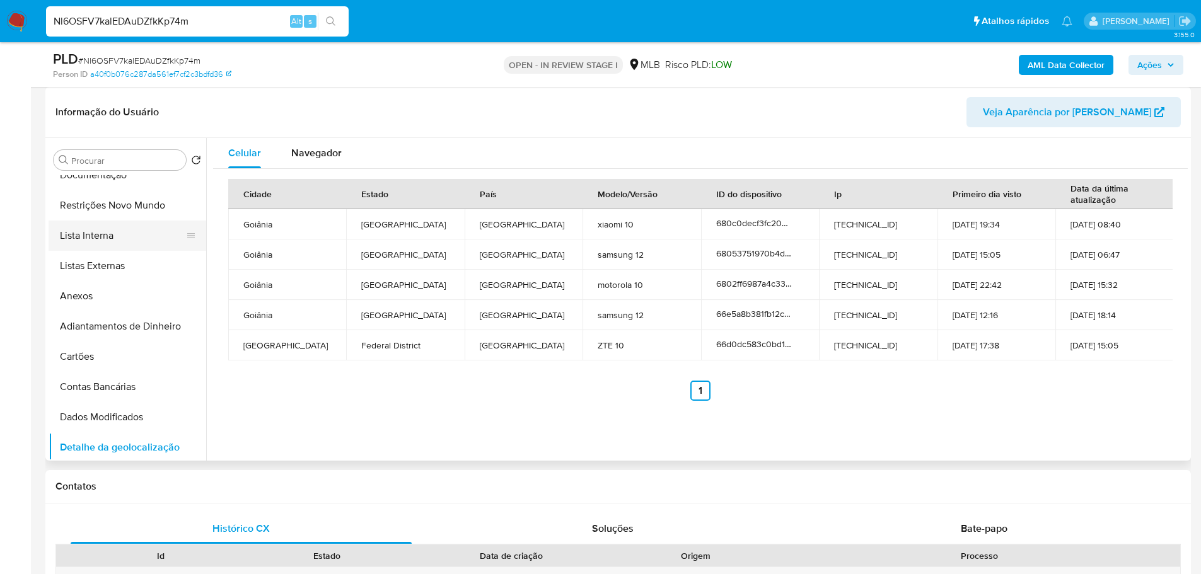
scroll to position [0, 0]
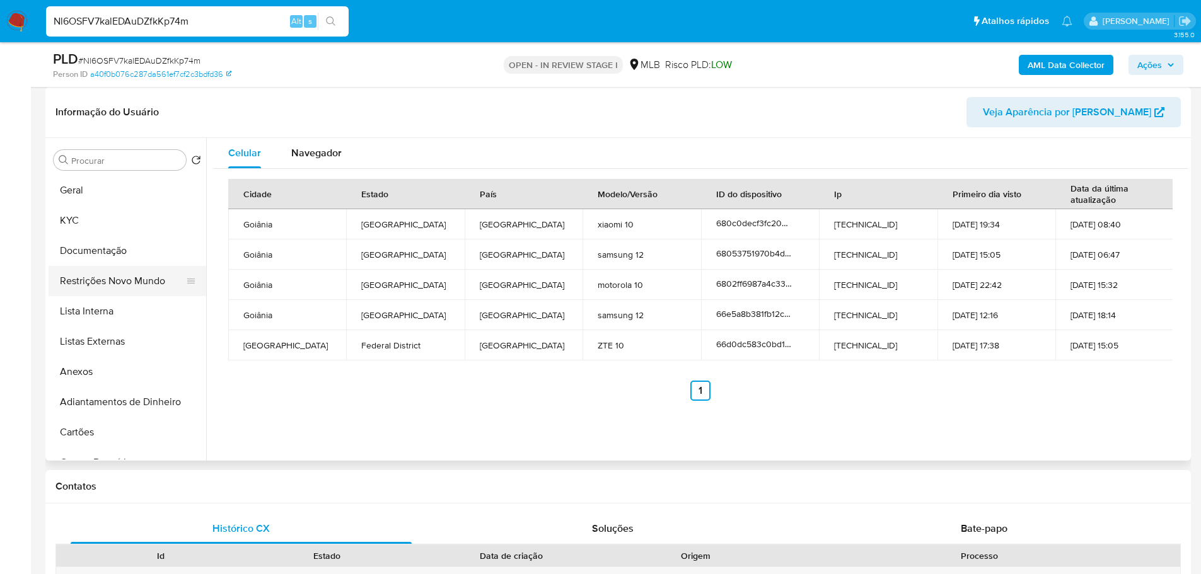
click at [117, 279] on button "Restrições Novo Mundo" at bounding box center [122, 281] width 147 height 30
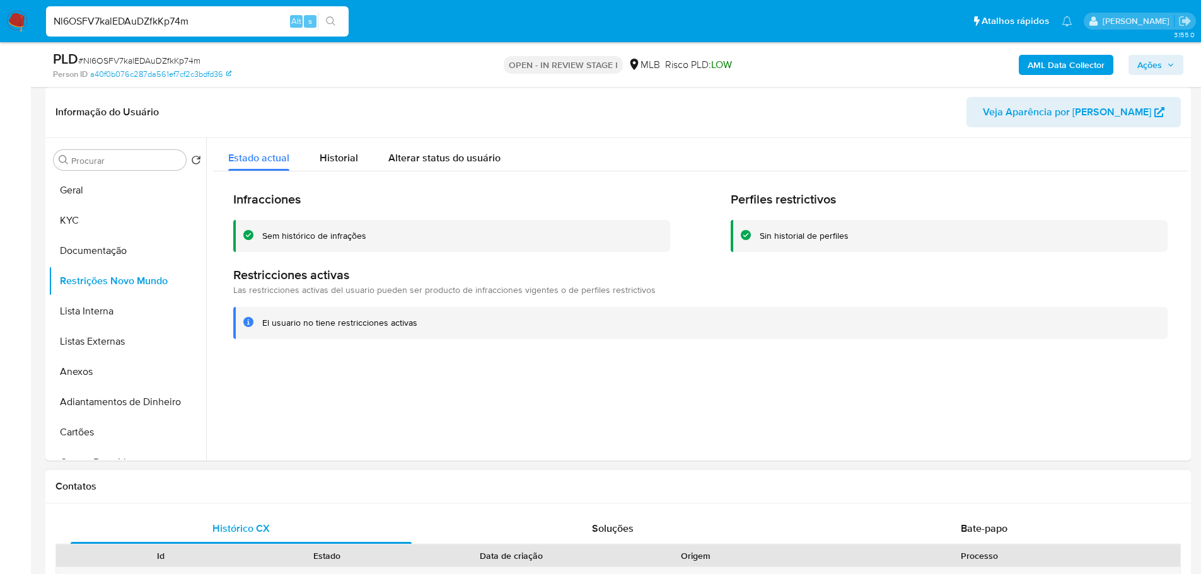
click at [322, 484] on h1 "Contatos" at bounding box center [617, 486] width 1125 height 13
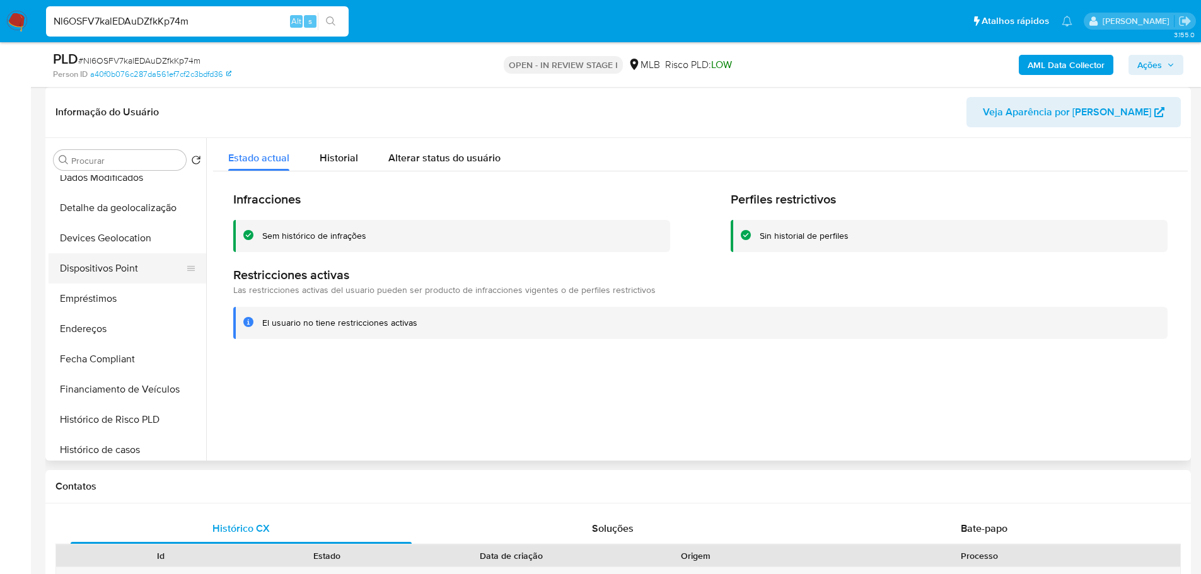
click at [137, 280] on button "Dispositivos Point" at bounding box center [122, 268] width 147 height 30
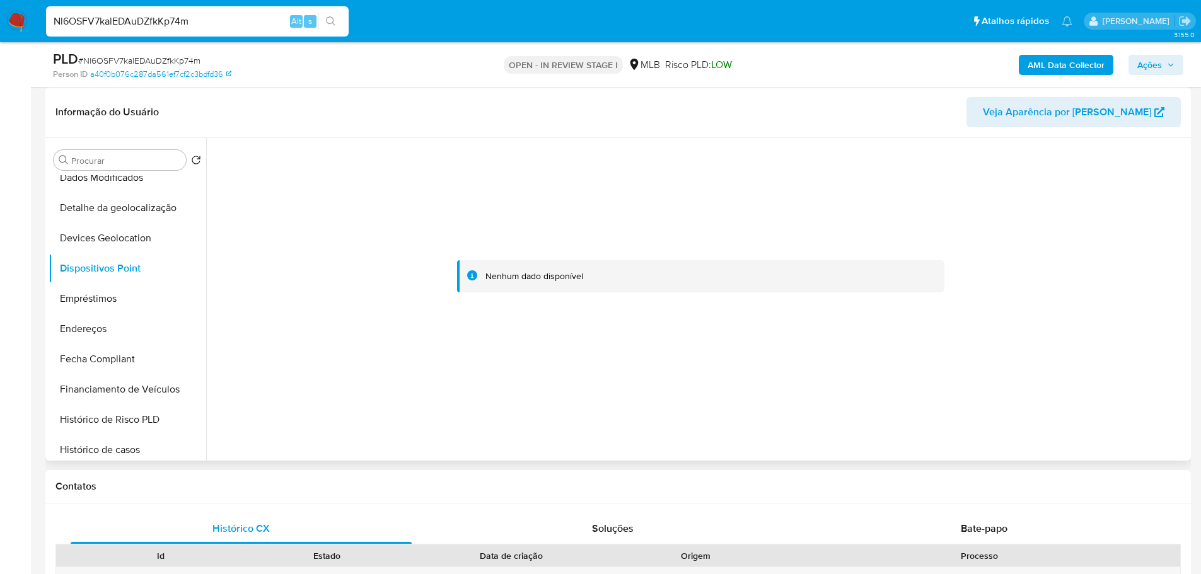
click at [841, 340] on div at bounding box center [700, 276] width 974 height 277
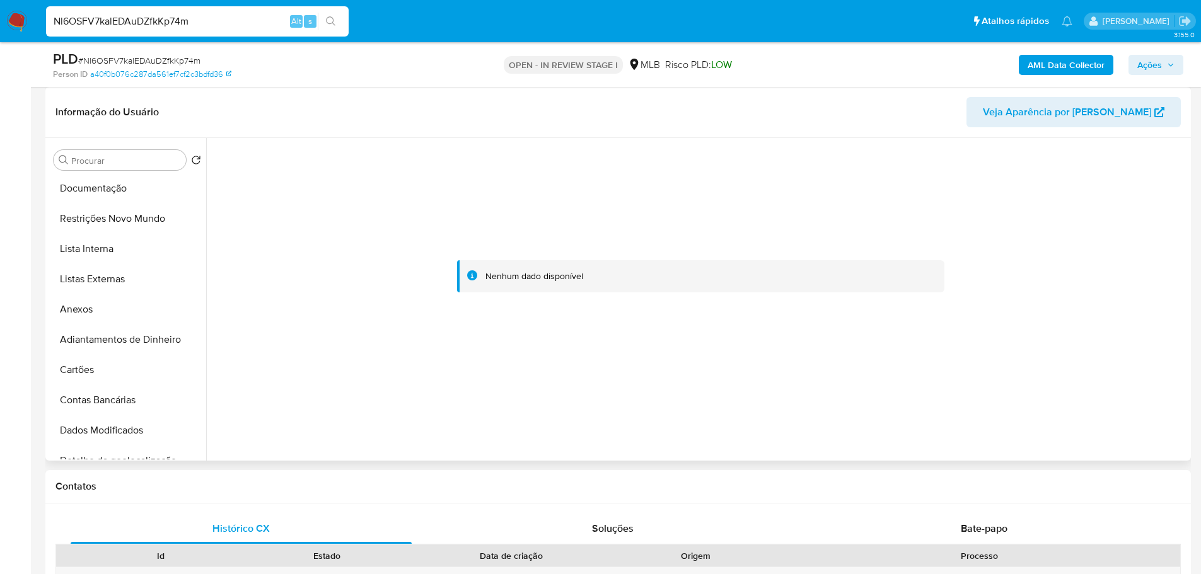
scroll to position [0, 0]
drag, startPoint x: 97, startPoint y: 221, endPoint x: 205, endPoint y: 247, distance: 111.4
click at [99, 222] on button "KYC" at bounding box center [128, 220] width 158 height 30
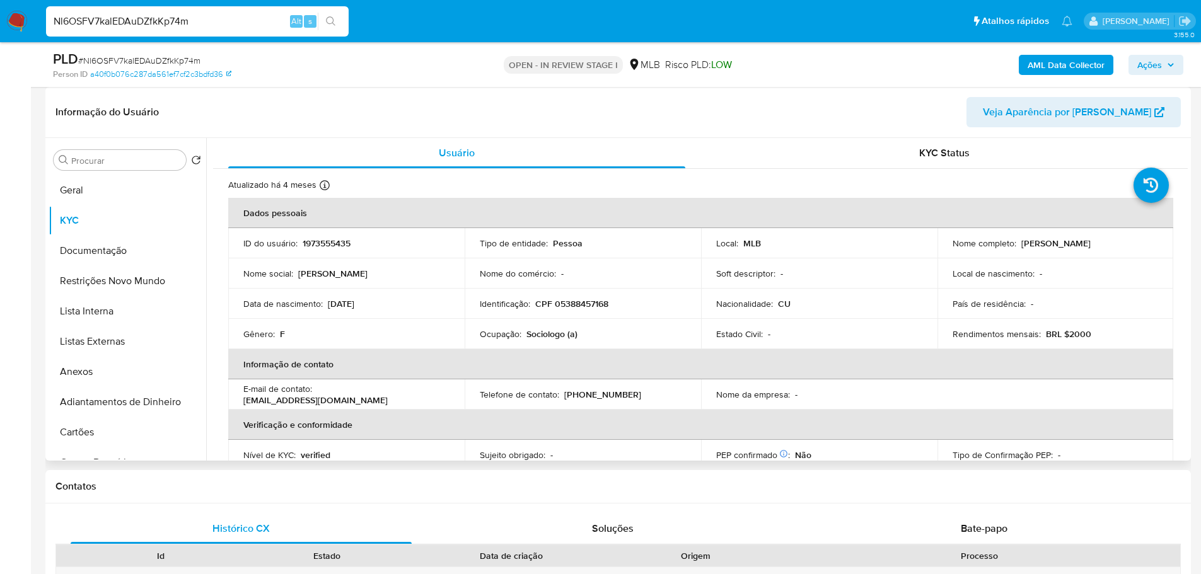
click at [570, 314] on td "Identificação : CPF 05388457168" at bounding box center [582, 304] width 236 height 30
click at [575, 302] on p "CPF 05388457168" at bounding box center [571, 303] width 73 height 11
copy p "05388457168"
click at [320, 242] on p "1973555435" at bounding box center [327, 243] width 48 height 11
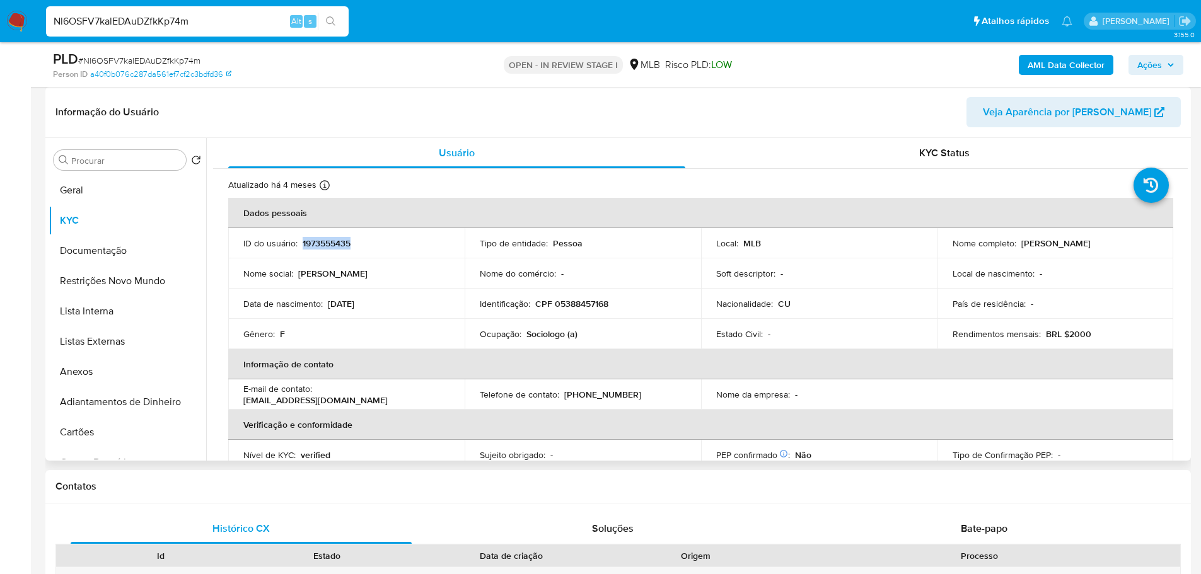
click at [320, 242] on p "1973555435" at bounding box center [327, 243] width 48 height 11
copy p "1973555435"
drag, startPoint x: 453, startPoint y: 0, endPoint x: 814, endPoint y: 96, distance: 373.8
click at [832, 115] on header "Informação do Usuário Veja Aparência por Pessoa" at bounding box center [617, 112] width 1125 height 30
click at [224, 15] on input "Nl6OSFV7kalEDAuDZfkKp74m" at bounding box center [197, 21] width 303 height 16
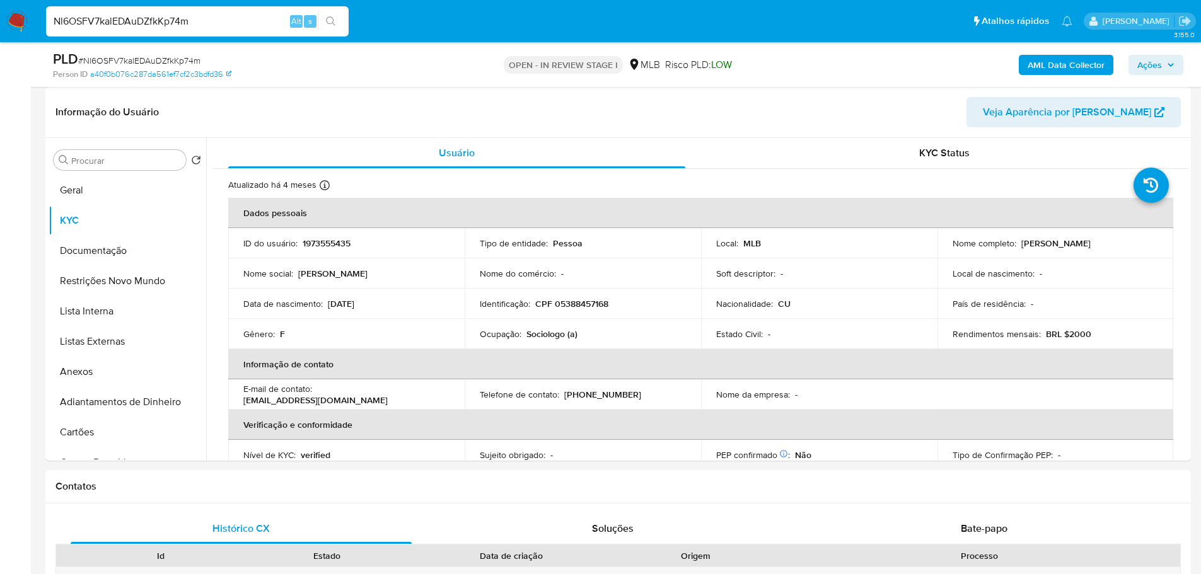
click at [223, 15] on input "Nl6OSFV7kalEDAuDZfkKp74m" at bounding box center [197, 21] width 303 height 16
paste input "YazCxfpv89K40L82KhRnjS14"
type input "YazCxfpv89K40L82KhRnjS14"
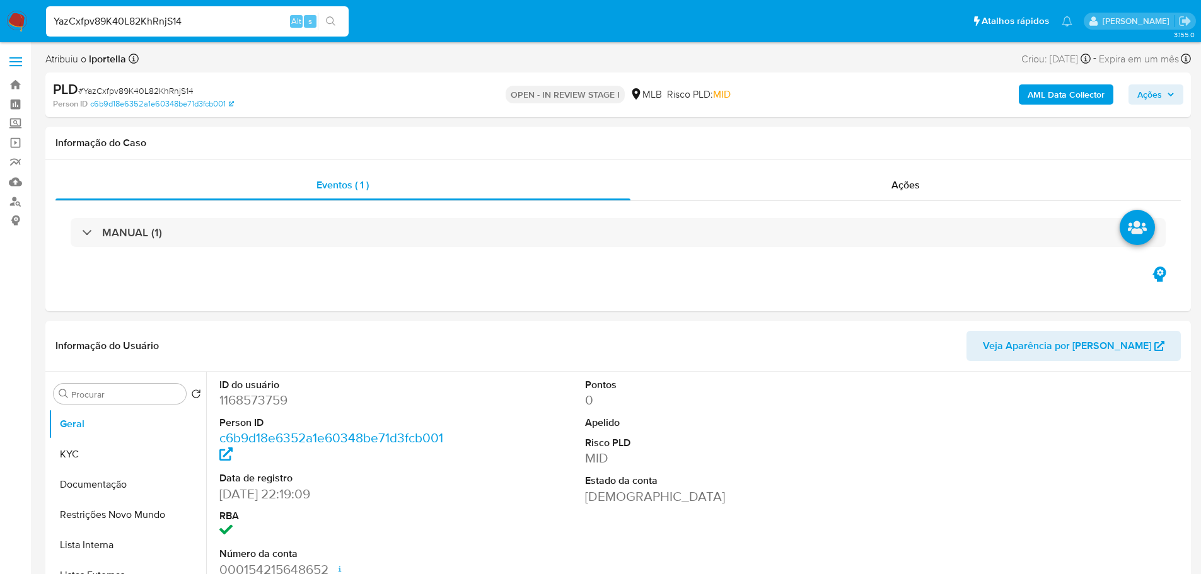
select select "10"
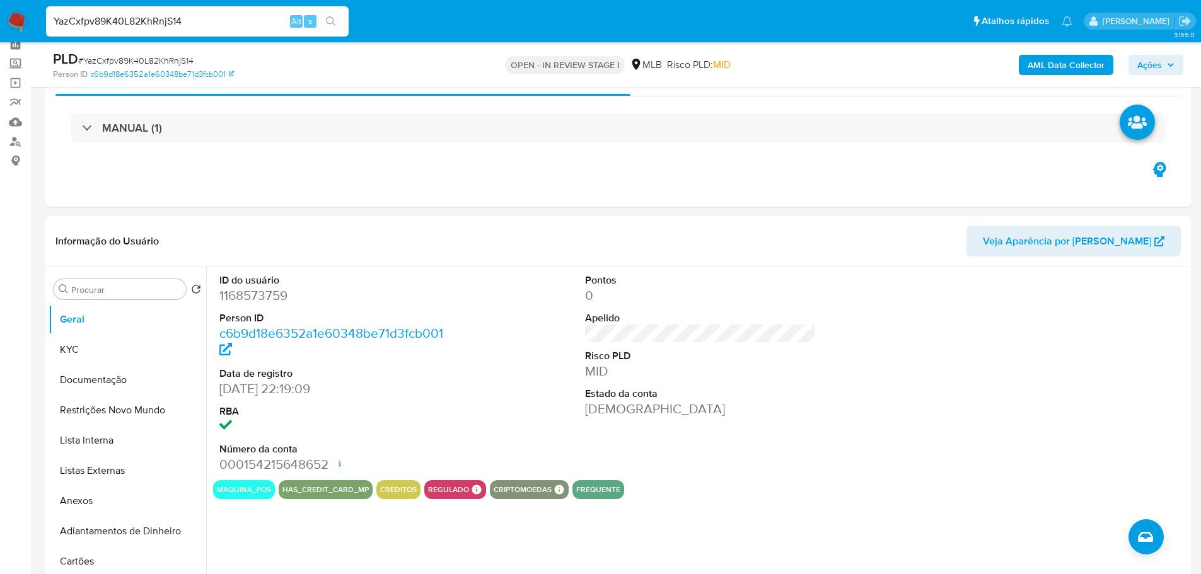
scroll to position [126, 0]
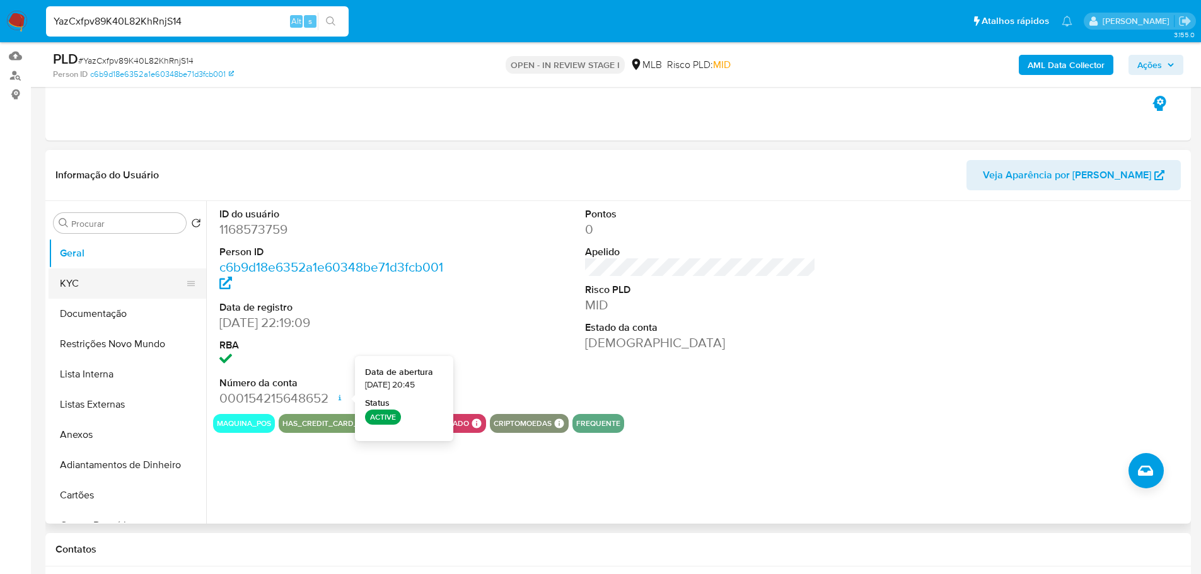
click at [108, 270] on button "KYC" at bounding box center [122, 283] width 147 height 30
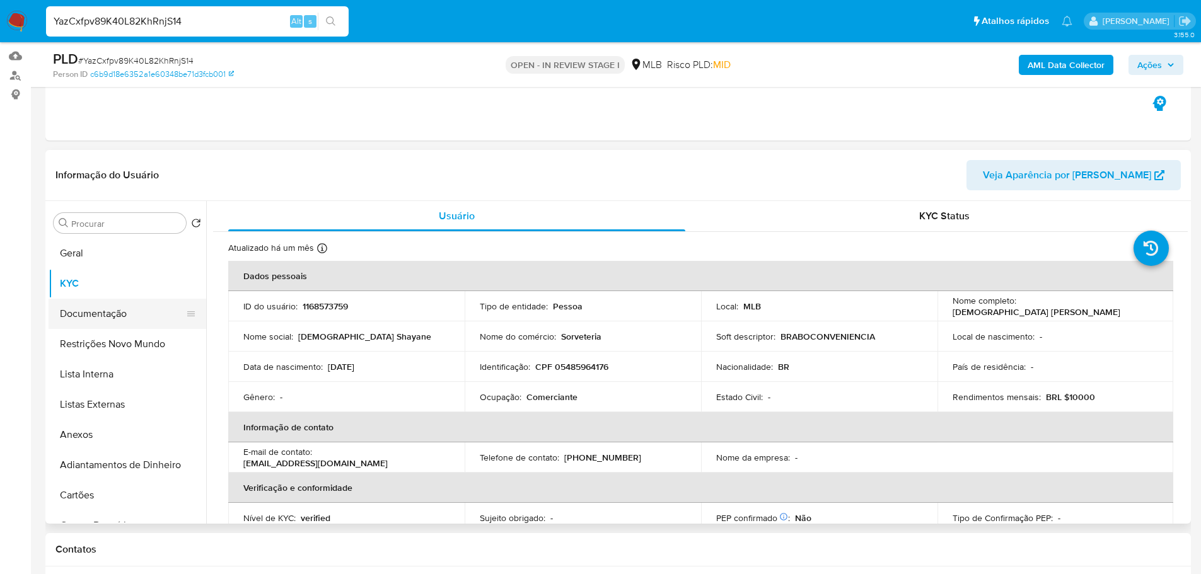
click at [116, 311] on button "Documentação" at bounding box center [122, 314] width 147 height 30
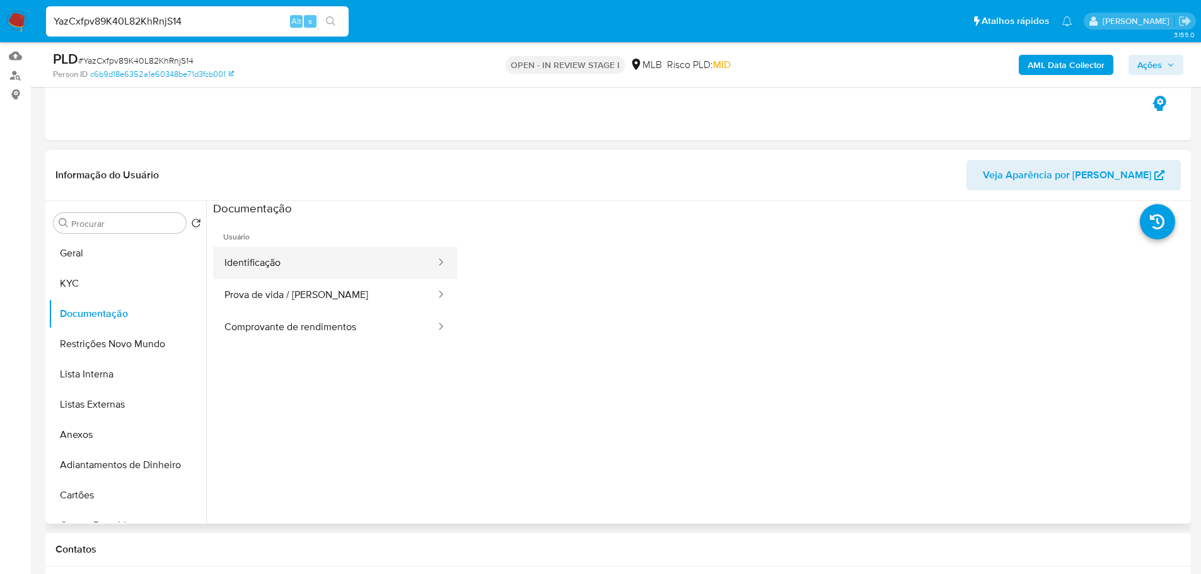
click at [297, 260] on button "Identificação" at bounding box center [325, 263] width 224 height 32
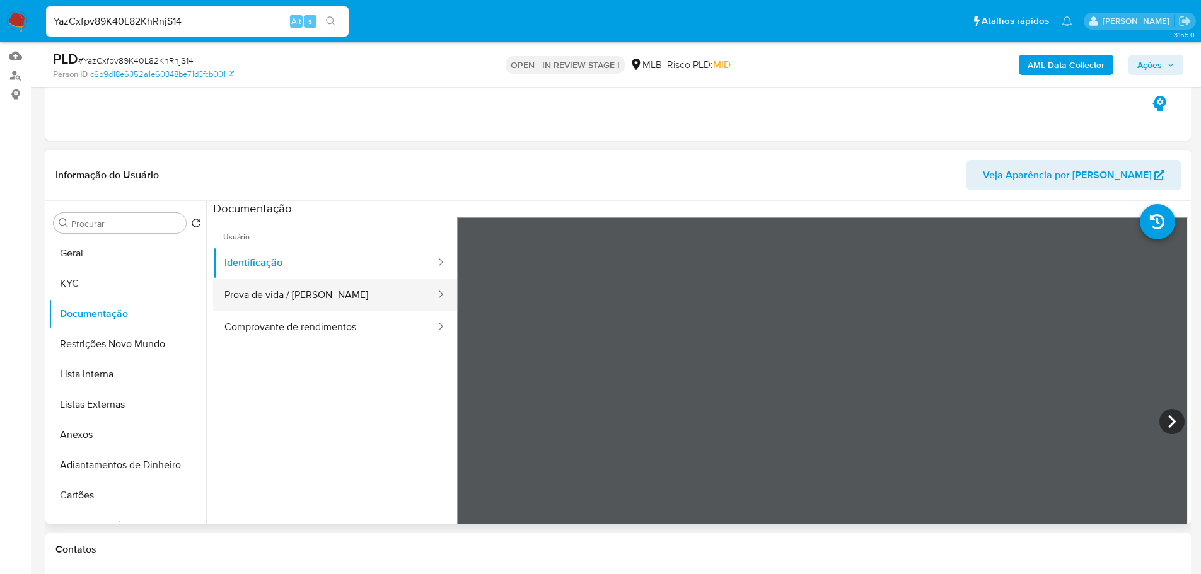
click at [344, 306] on button "Prova de vida / Selfie" at bounding box center [325, 295] width 224 height 32
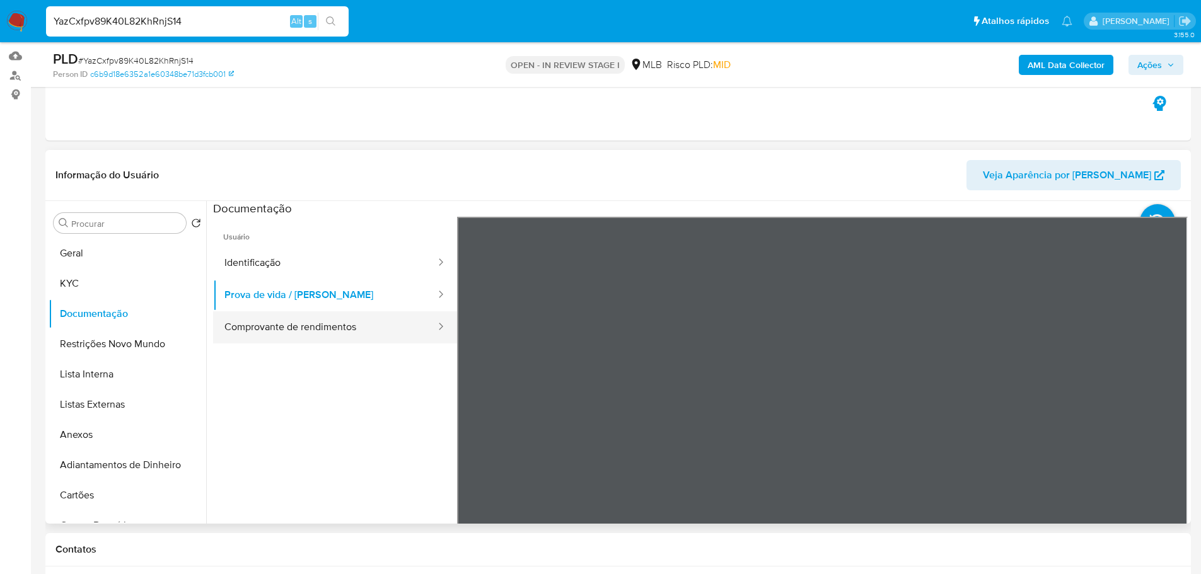
click at [395, 338] on button "Comprovante de rendimentos" at bounding box center [325, 327] width 224 height 32
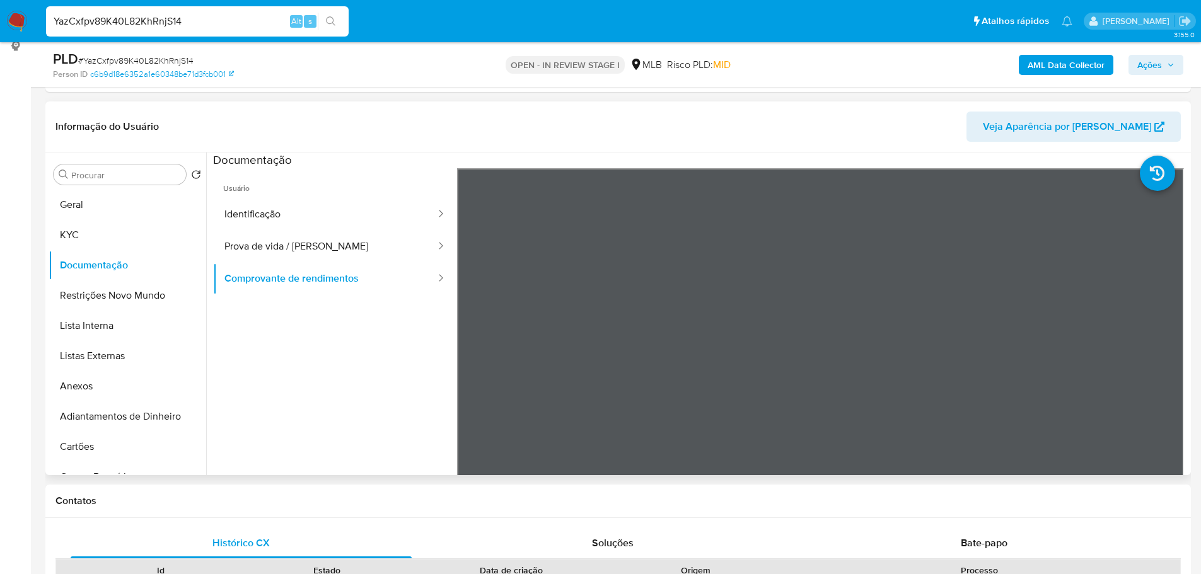
scroll to position [189, 0]
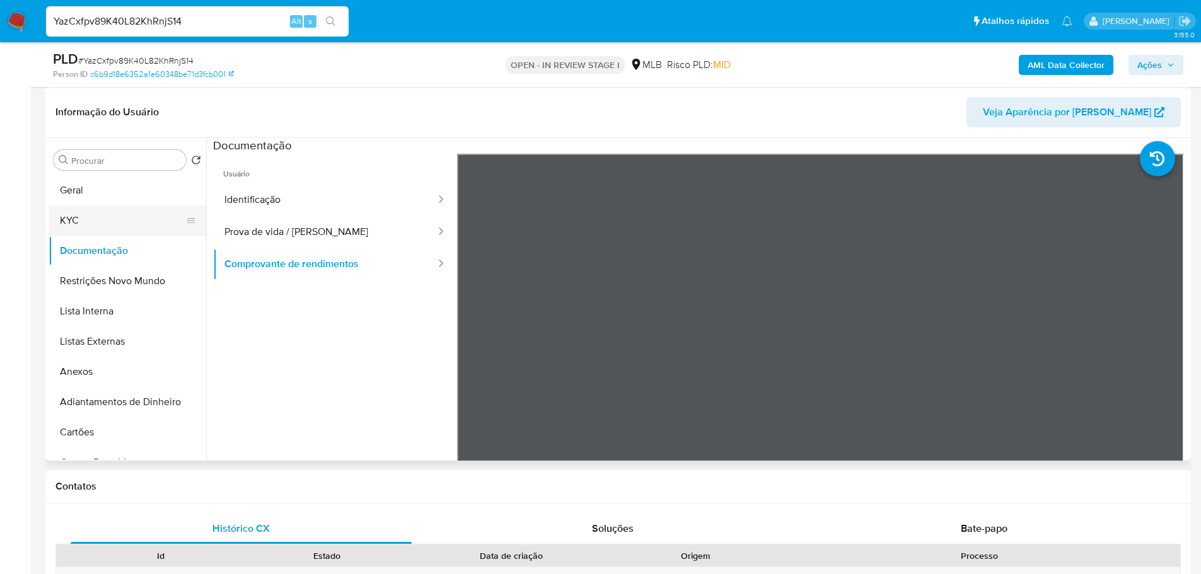
click at [112, 221] on button "KYC" at bounding box center [122, 220] width 147 height 30
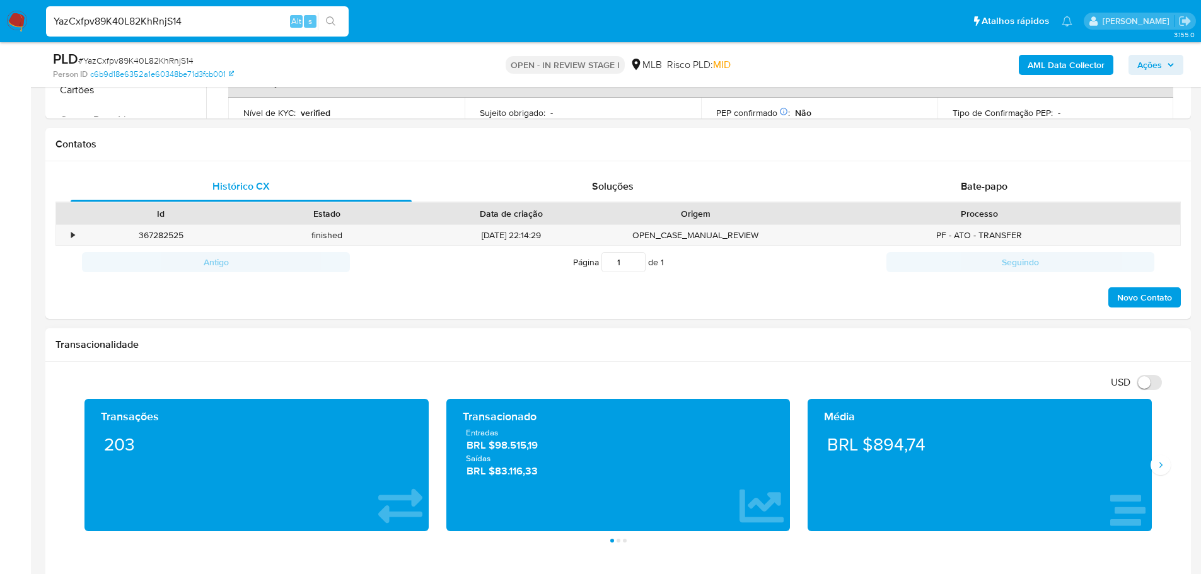
scroll to position [693, 0]
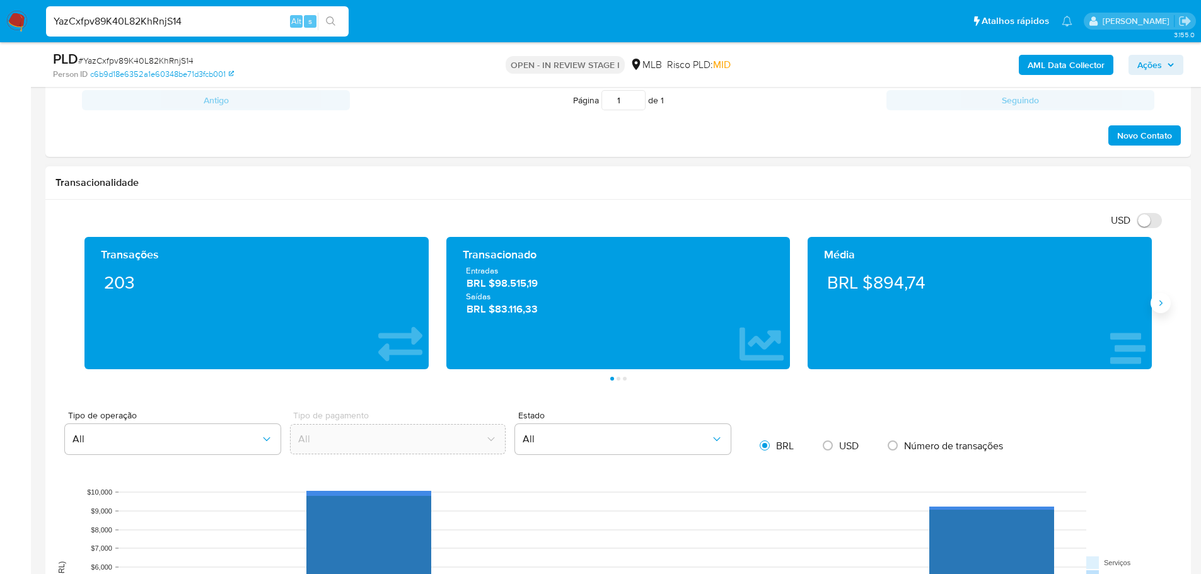
click at [1154, 304] on button "Siguiente" at bounding box center [1160, 303] width 20 height 20
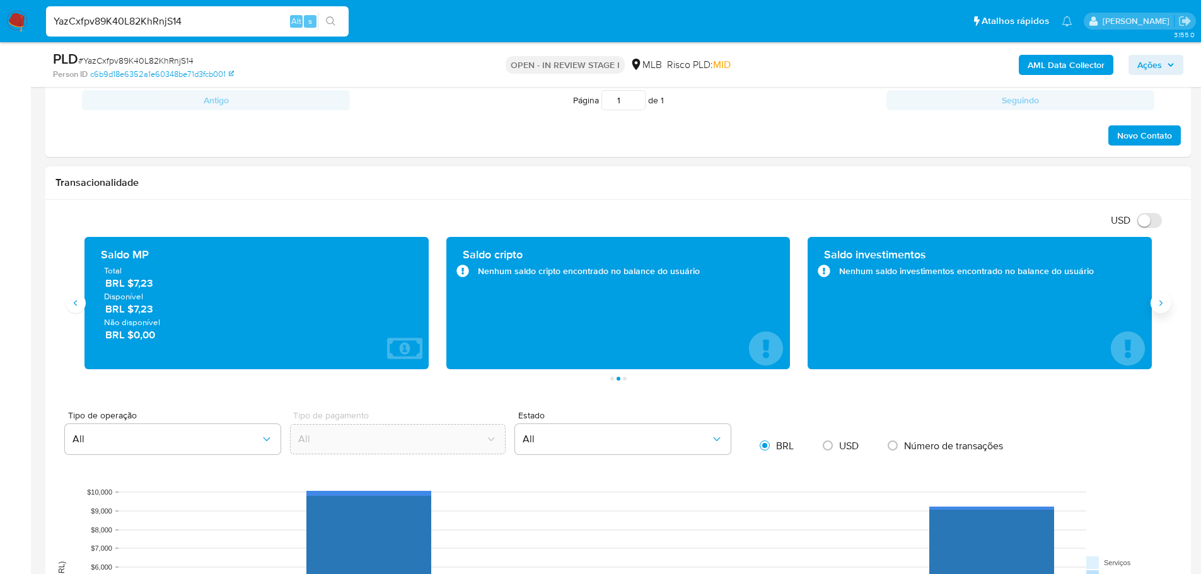
click at [1154, 304] on button "Siguiente" at bounding box center [1160, 303] width 20 height 20
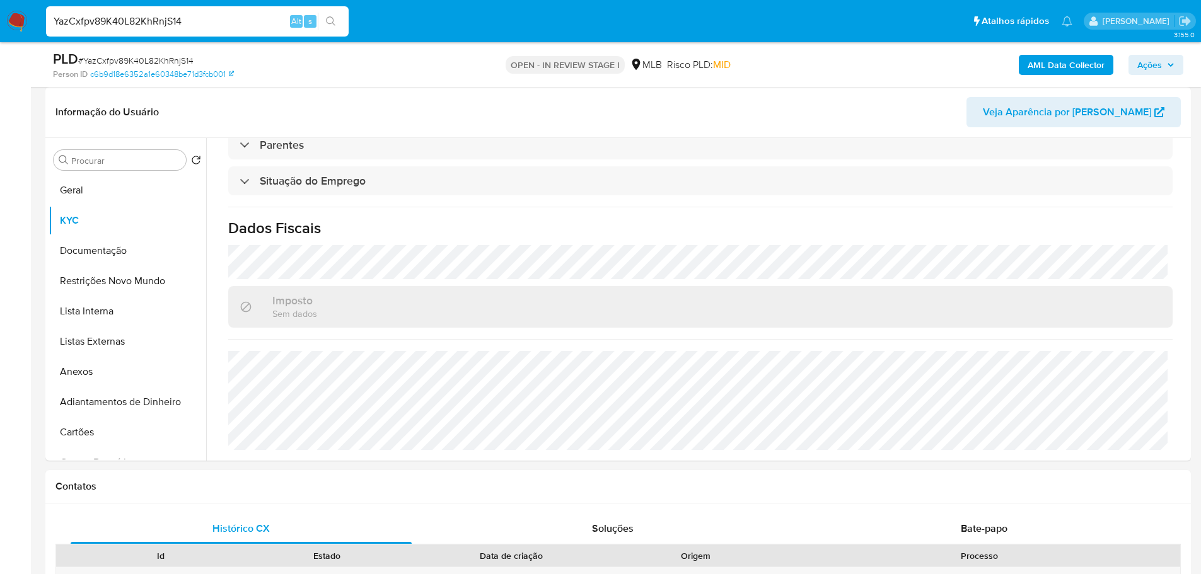
scroll to position [336, 0]
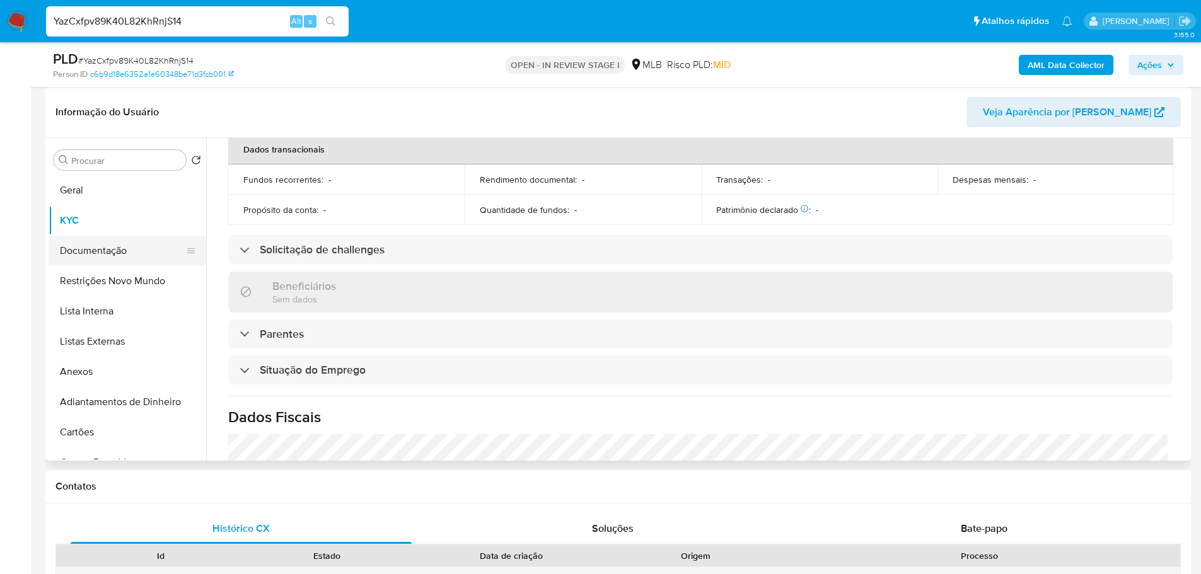
click at [120, 258] on button "Documentação" at bounding box center [122, 251] width 147 height 30
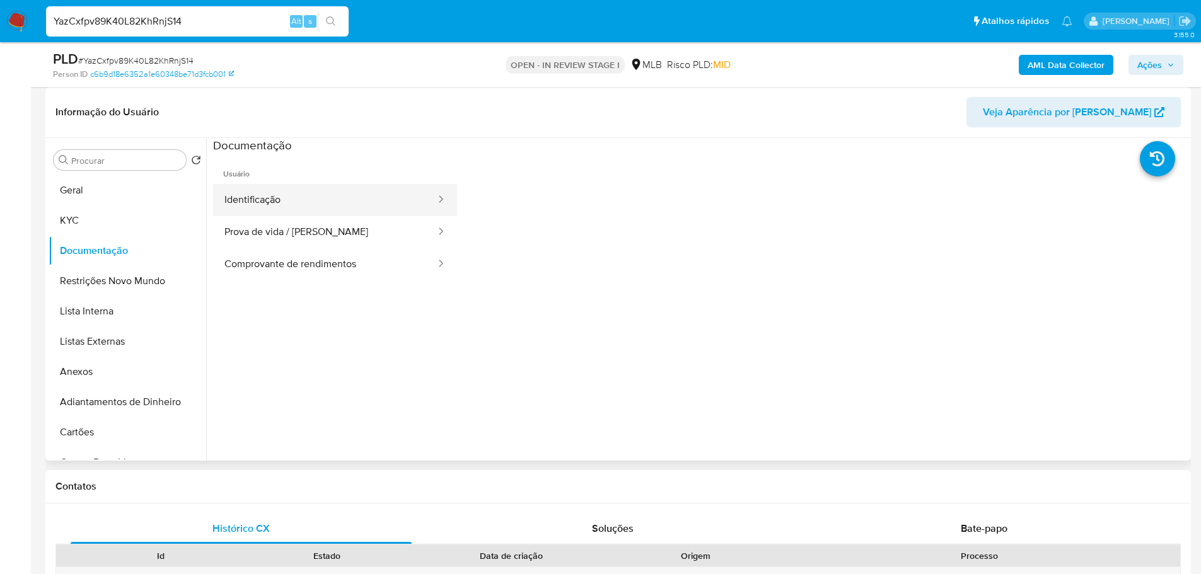
click at [320, 196] on button "Identificação" at bounding box center [325, 200] width 224 height 32
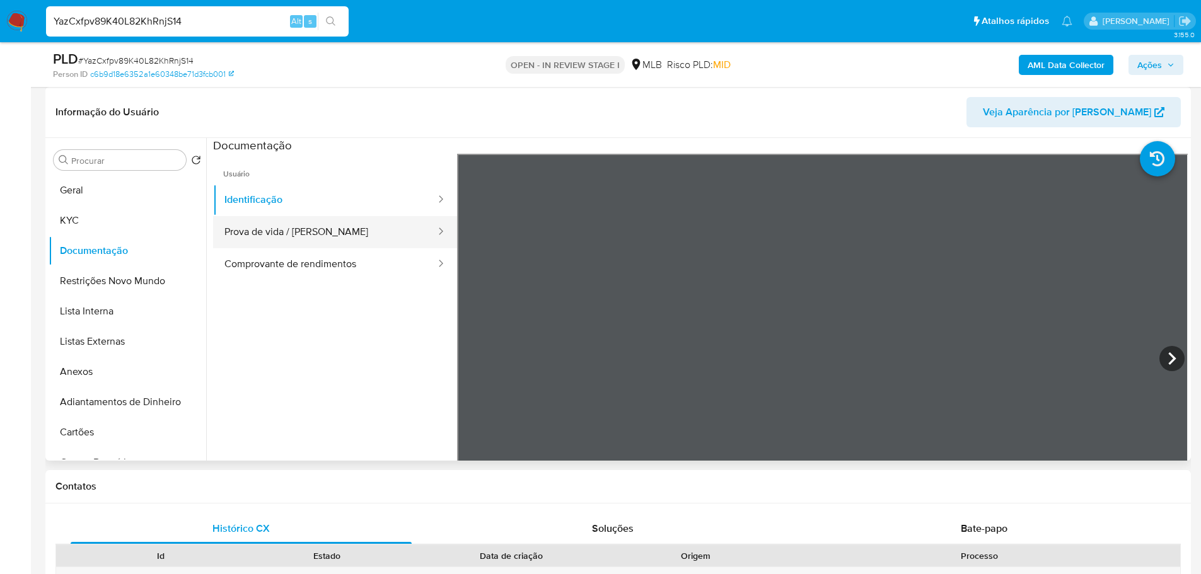
click at [386, 236] on button "Prova de vida / Selfie" at bounding box center [325, 232] width 224 height 32
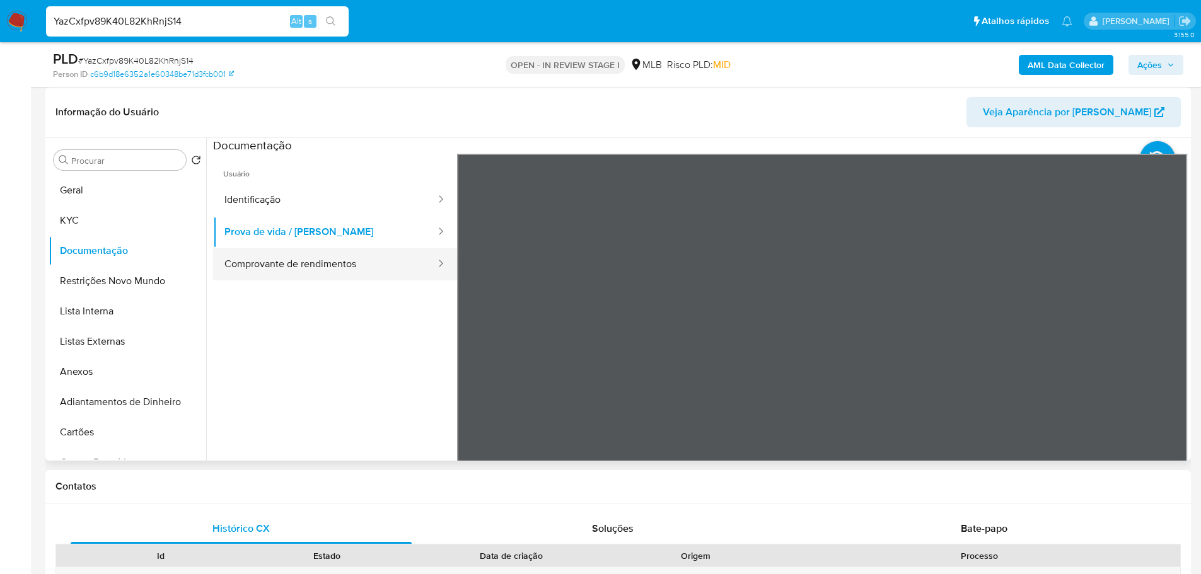
click at [391, 268] on button "Comprovante de rendimentos" at bounding box center [325, 264] width 224 height 32
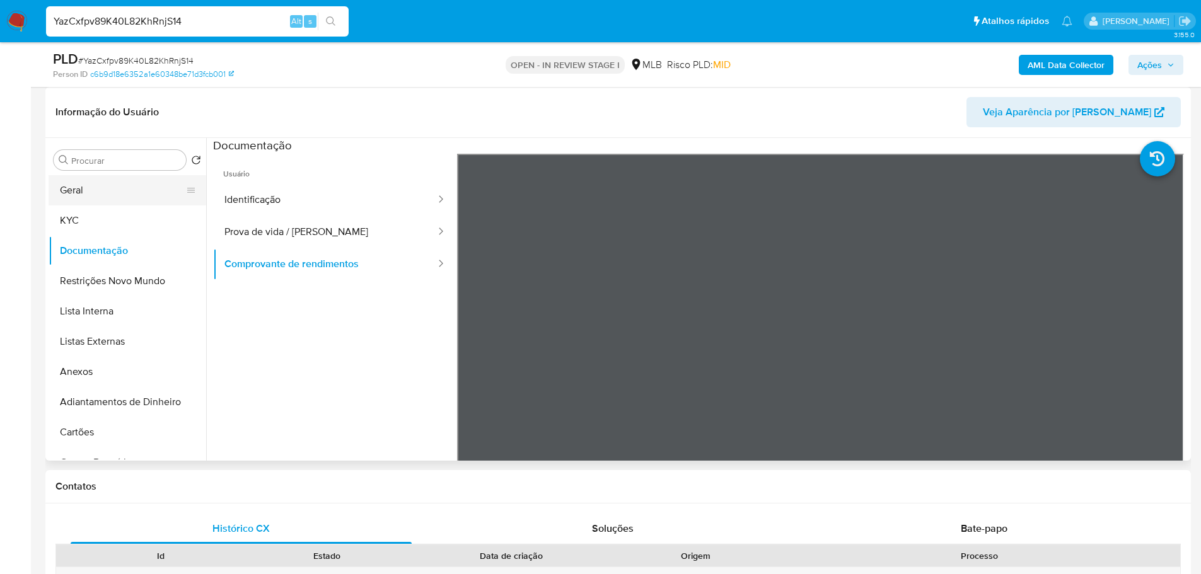
click at [81, 193] on button "Geral" at bounding box center [122, 190] width 147 height 30
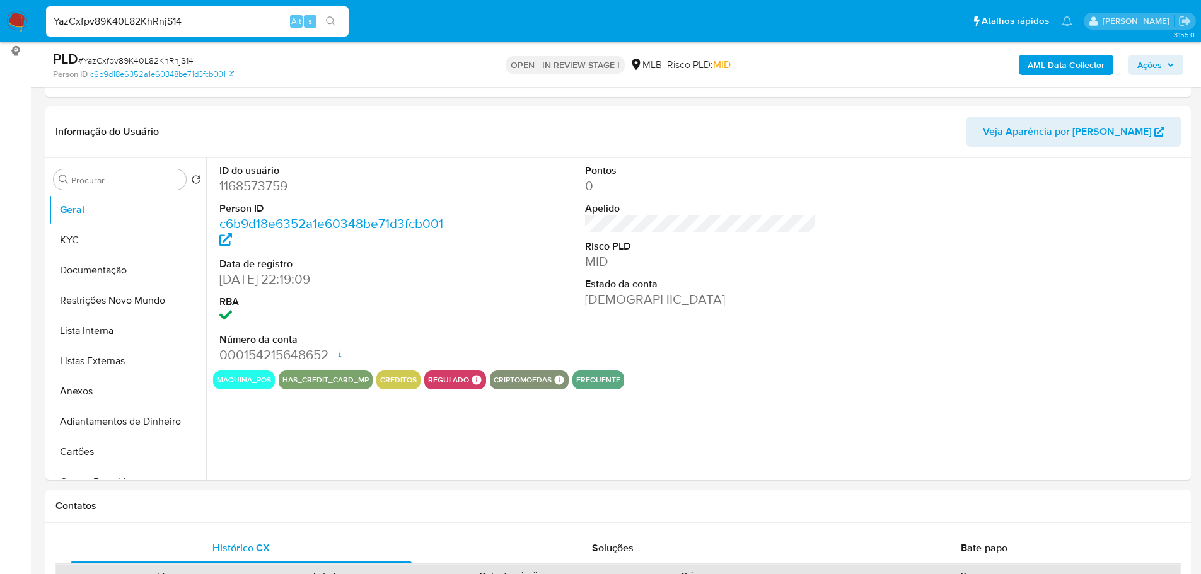
scroll to position [161, 0]
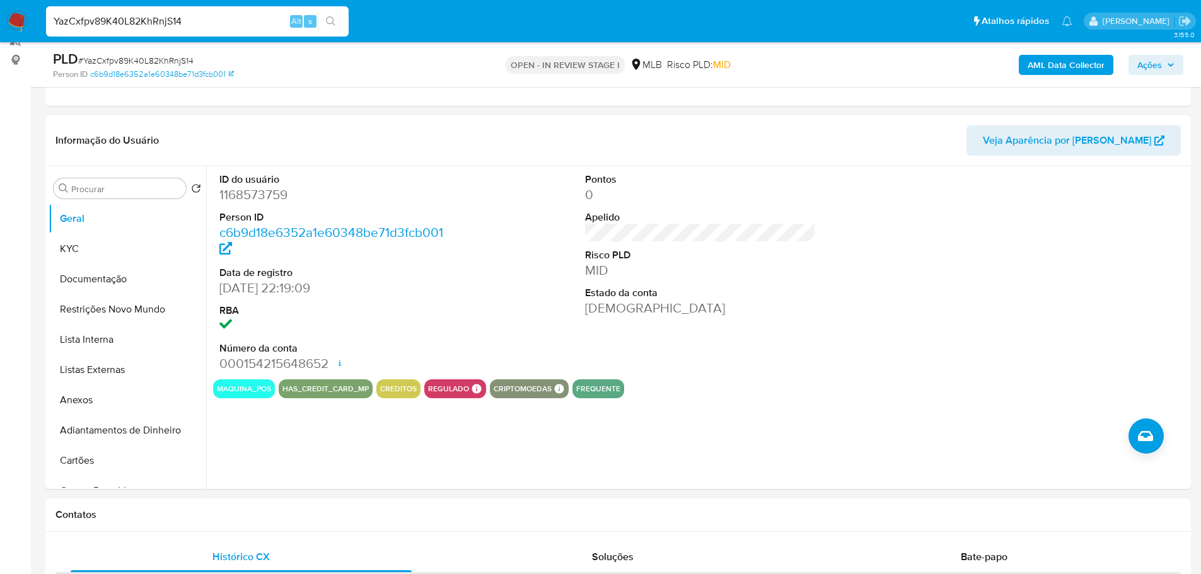
click at [398, 516] on h1 "Contatos" at bounding box center [617, 515] width 1125 height 13
click at [71, 249] on button "KYC" at bounding box center [122, 249] width 147 height 30
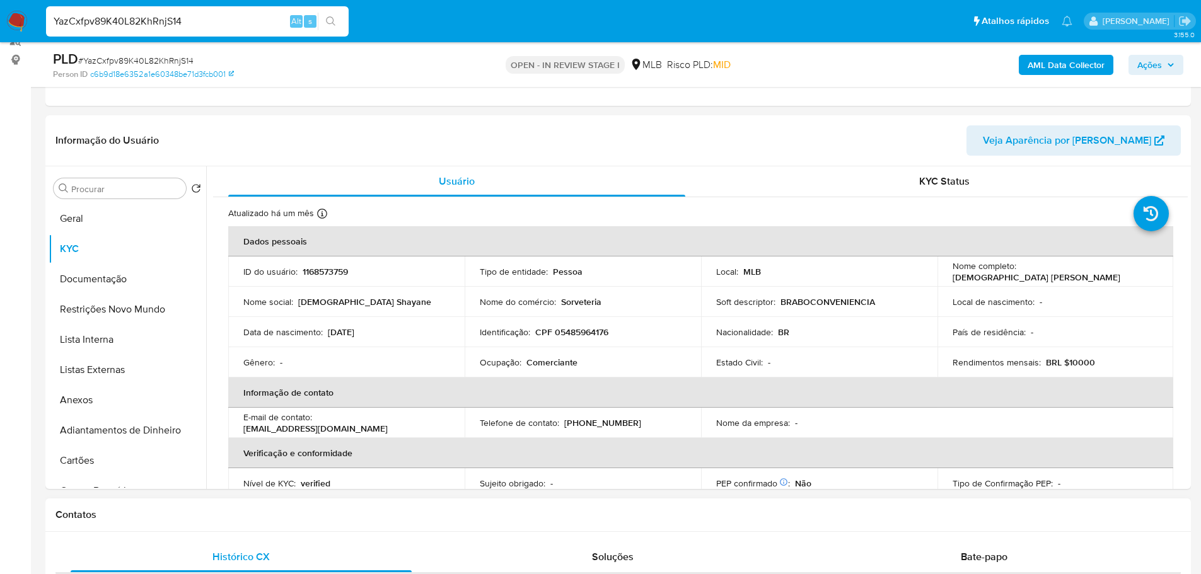
click at [206, 513] on h1 "Contatos" at bounding box center [617, 515] width 1125 height 13
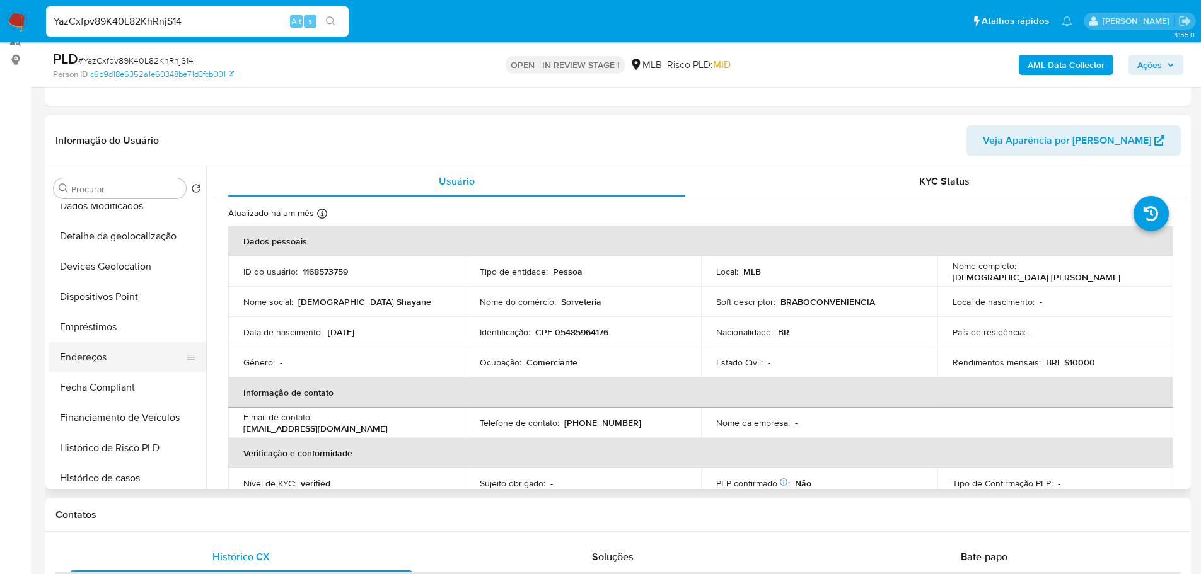
click at [93, 360] on button "Endereços" at bounding box center [122, 357] width 147 height 30
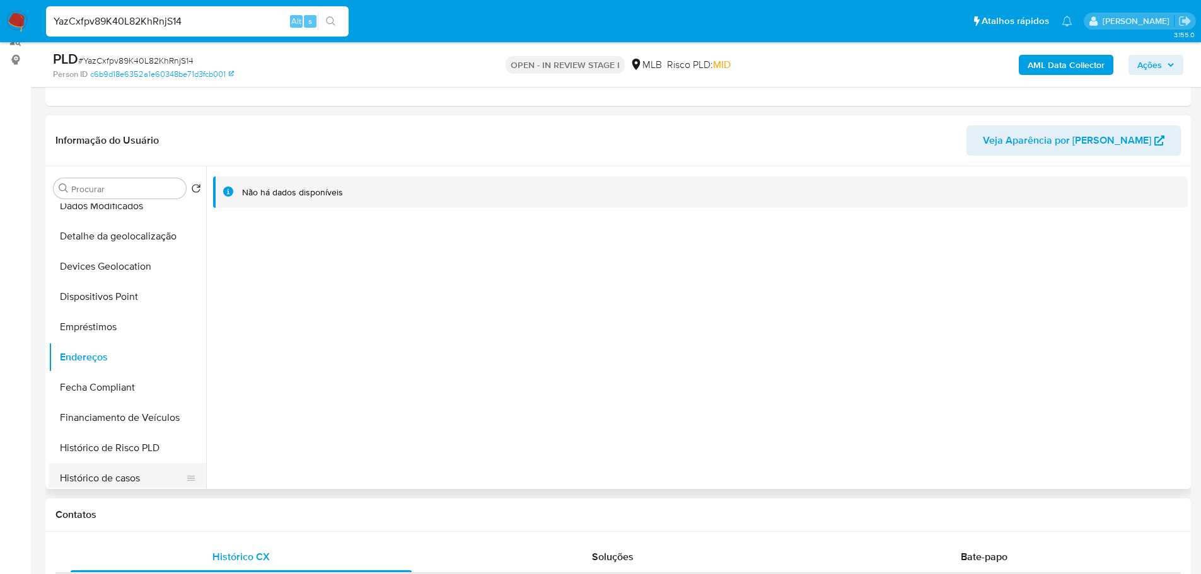
drag, startPoint x: 279, startPoint y: 524, endPoint x: 195, endPoint y: 468, distance: 100.5
click at [277, 523] on div "Contatos" at bounding box center [617, 515] width 1145 height 33
drag, startPoint x: 139, startPoint y: 236, endPoint x: 12, endPoint y: 300, distance: 142.3
click at [139, 237] on button "Detalhe da geolocalização" at bounding box center [128, 236] width 158 height 30
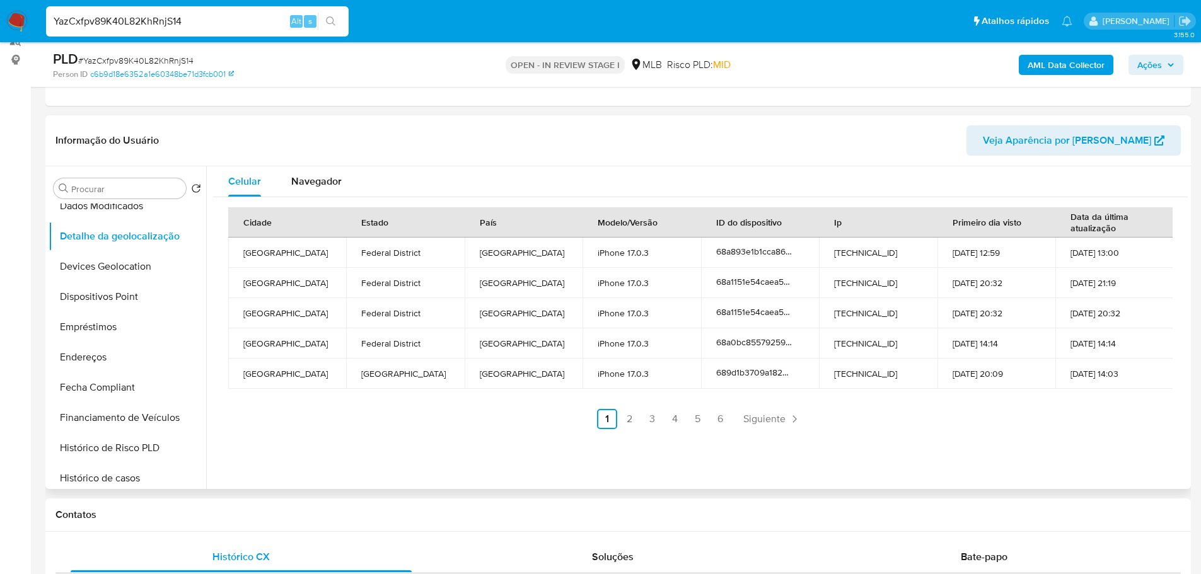
drag, startPoint x: 383, startPoint y: 512, endPoint x: 284, endPoint y: 445, distance: 119.9
click at [379, 512] on h1 "Contatos" at bounding box center [617, 515] width 1125 height 13
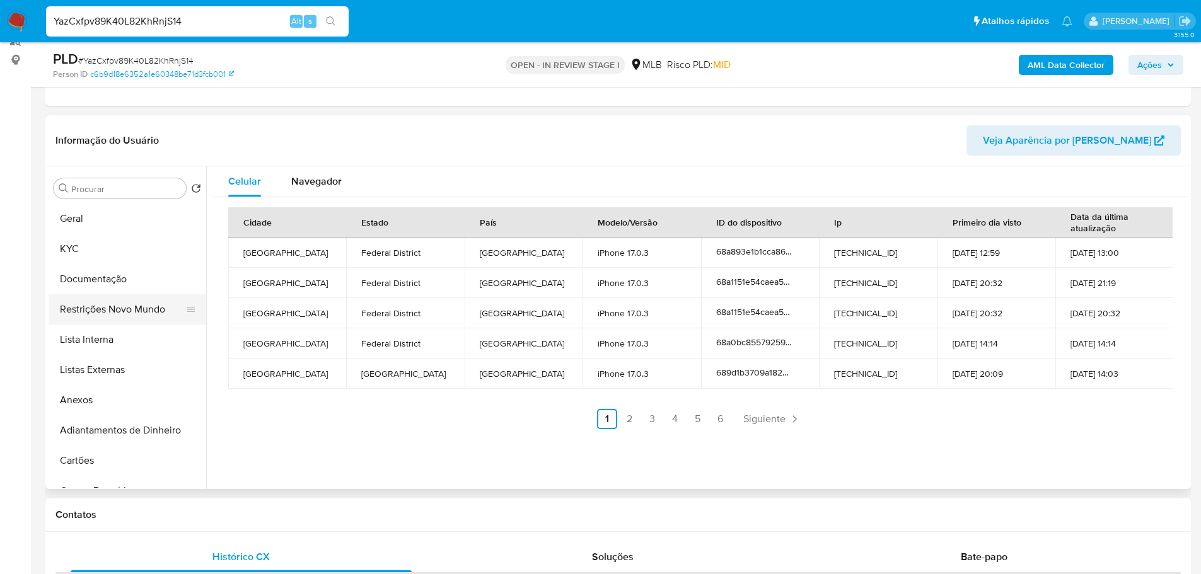
click at [129, 303] on button "Restrições Novo Mundo" at bounding box center [122, 309] width 147 height 30
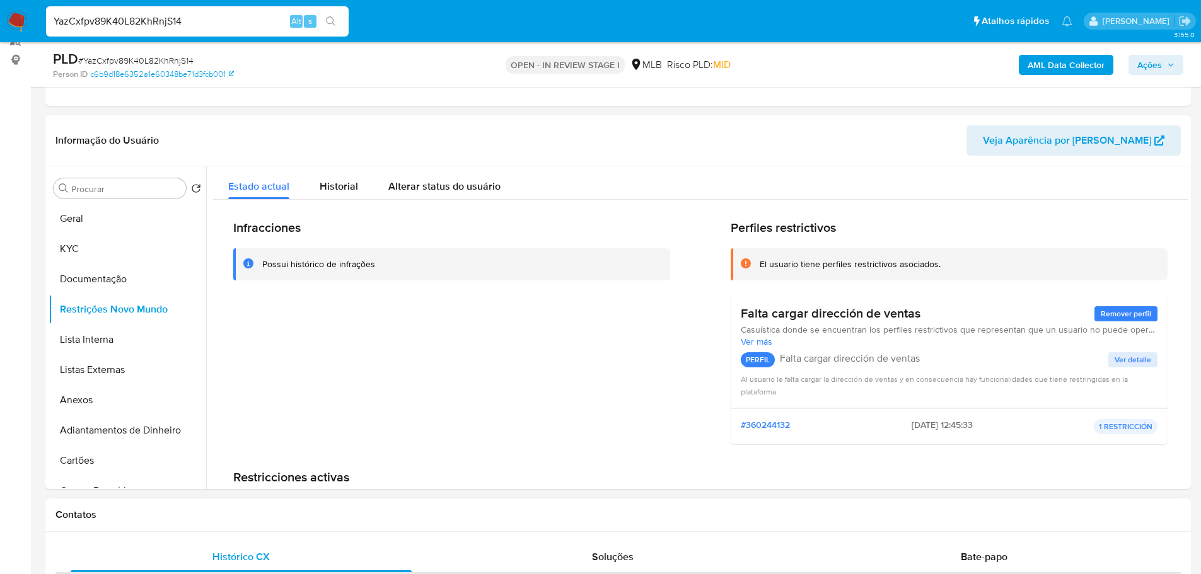
click at [270, 501] on div "Contatos" at bounding box center [617, 515] width 1145 height 33
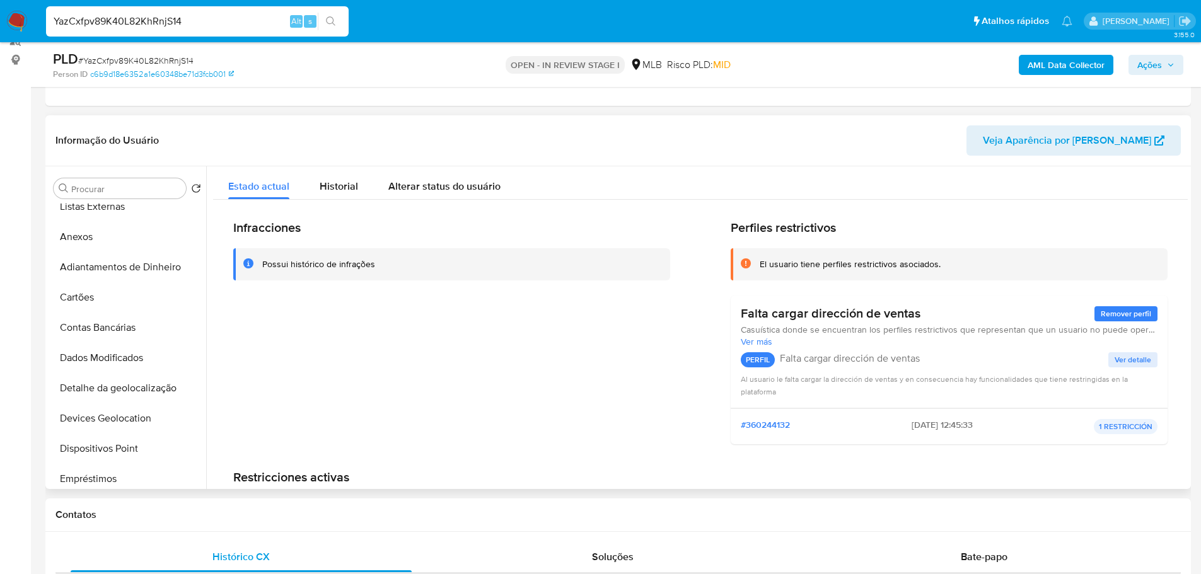
scroll to position [315, 0]
click at [127, 297] on button "Dispositivos Point" at bounding box center [122, 297] width 147 height 30
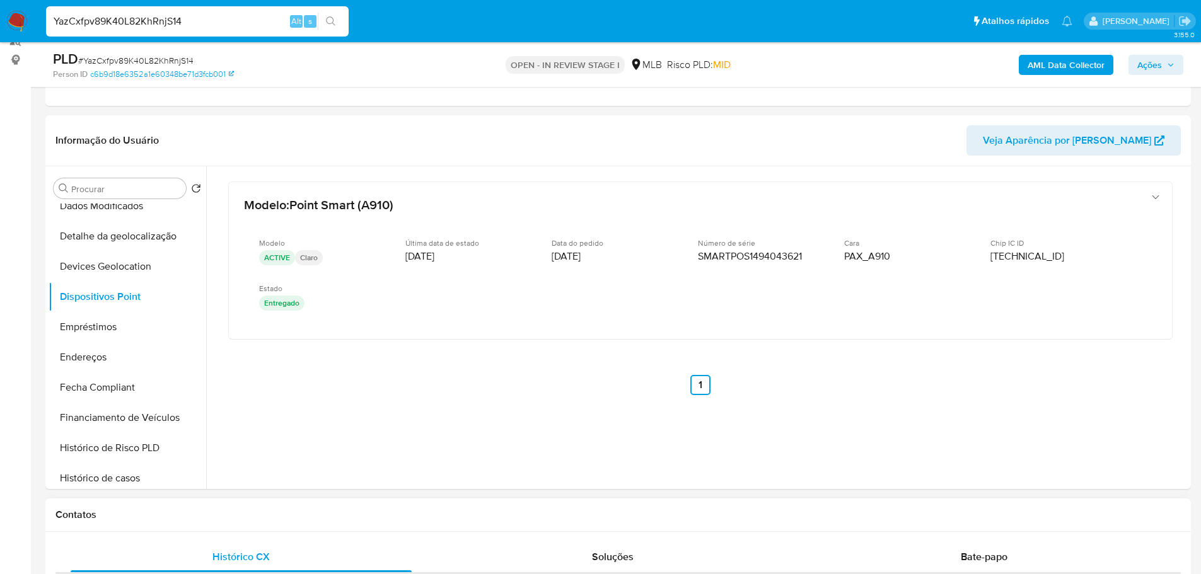
click at [600, 528] on div "Contatos" at bounding box center [617, 515] width 1145 height 33
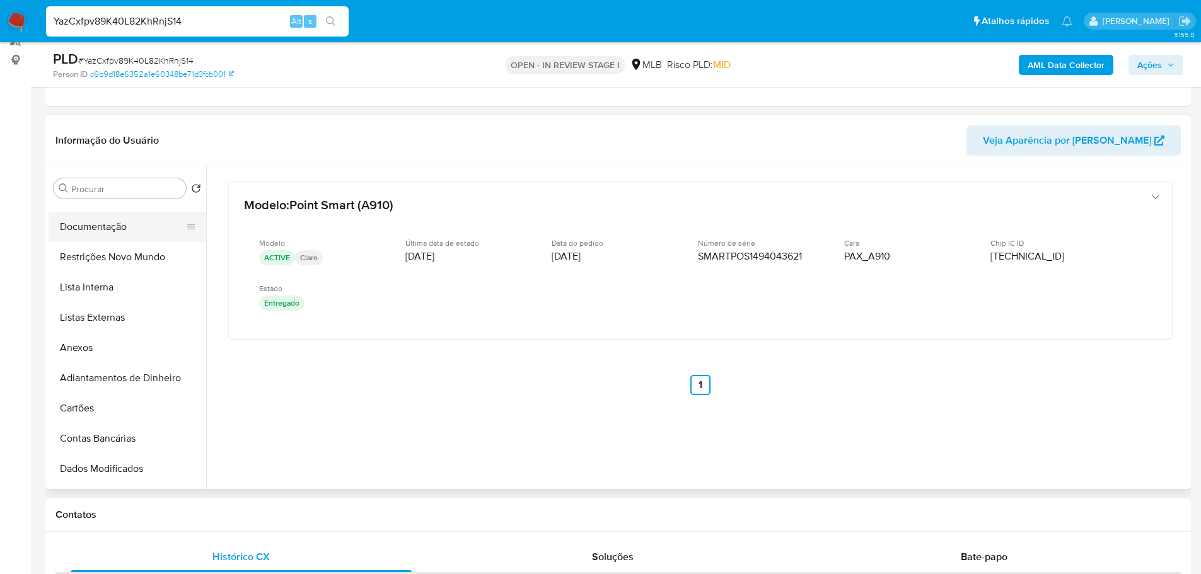
scroll to position [0, 0]
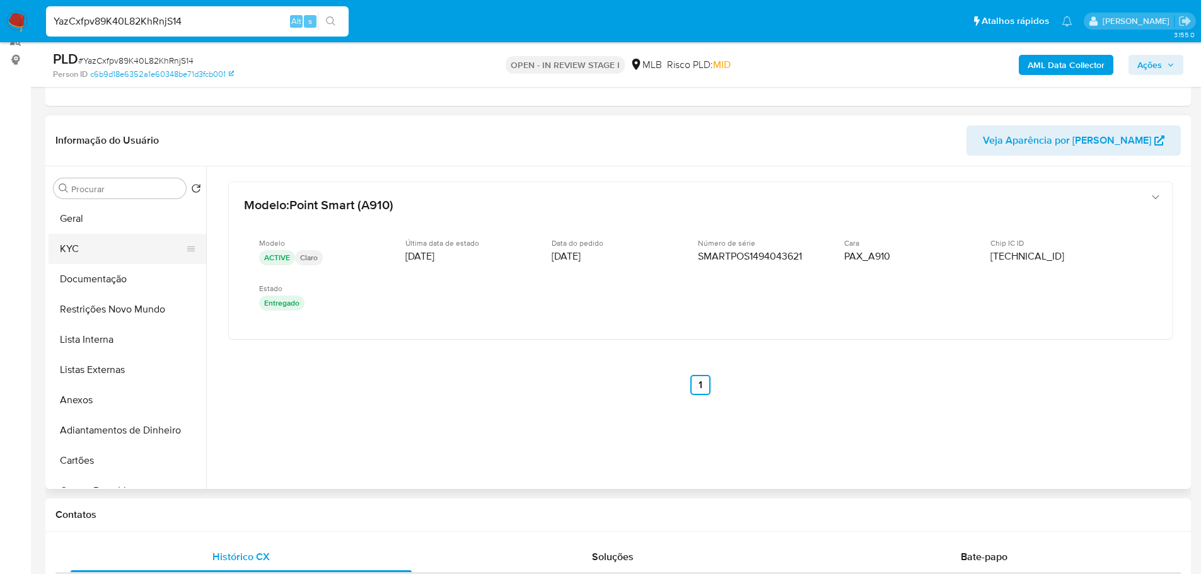
click at [88, 250] on button "KYC" at bounding box center [122, 249] width 147 height 30
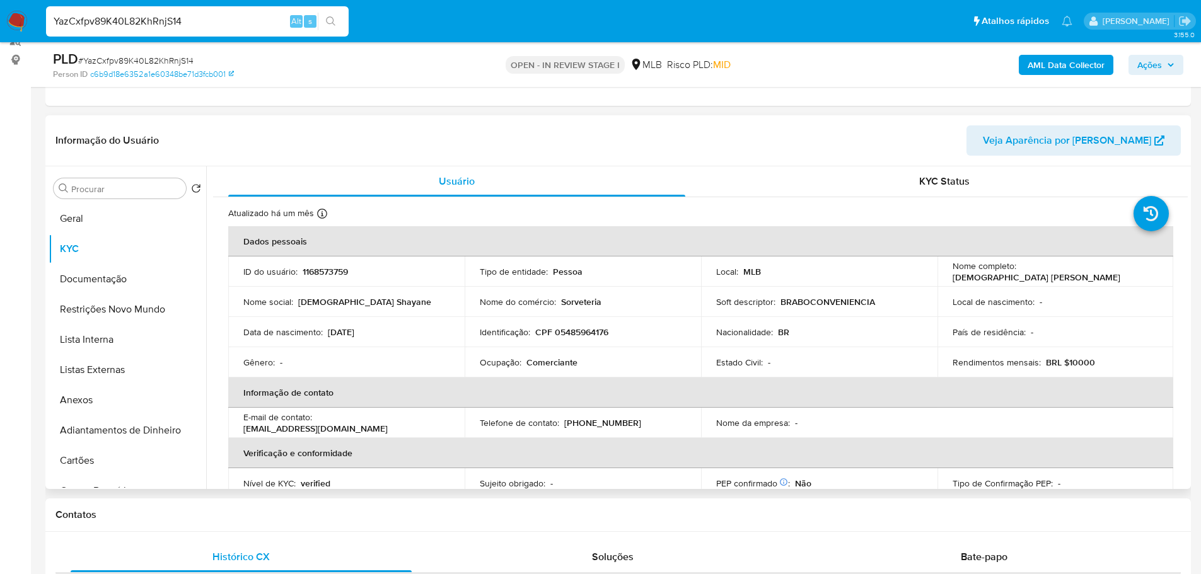
click at [597, 333] on p "CPF 05485964176" at bounding box center [571, 331] width 73 height 11
copy p "05485964176"
click at [78, 221] on button "Geral" at bounding box center [122, 219] width 147 height 30
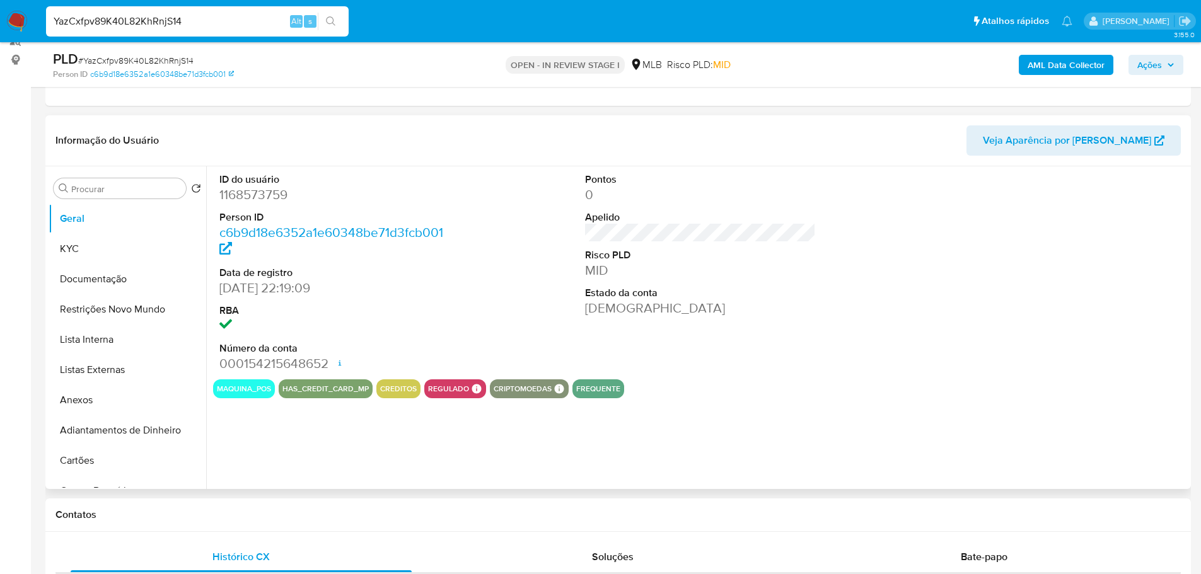
click at [257, 205] on dl "ID do usuário 1168573759 Person ID c6b9d18e6352a1e60348be71d3fcb001 Data de reg…" at bounding box center [334, 273] width 231 height 200
click at [253, 200] on dd "1168573759" at bounding box center [334, 195] width 231 height 18
copy dd "1168573759"
click at [258, 198] on dd "1168573759" at bounding box center [334, 195] width 231 height 18
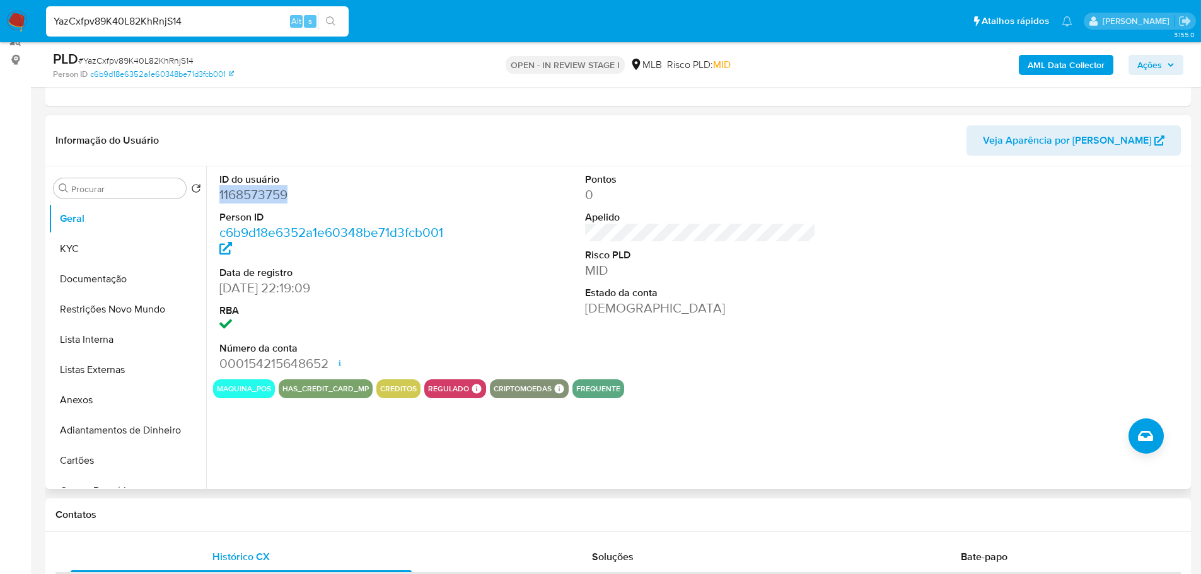
click at [258, 198] on dd "1168573759" at bounding box center [334, 195] width 231 height 18
click at [254, 199] on dd "1168573759" at bounding box center [334, 195] width 231 height 18
drag, startPoint x: 287, startPoint y: 286, endPoint x: 219, endPoint y: 289, distance: 68.1
click at [219, 289] on dd "27/07/2022 22:19:09" at bounding box center [334, 288] width 231 height 18
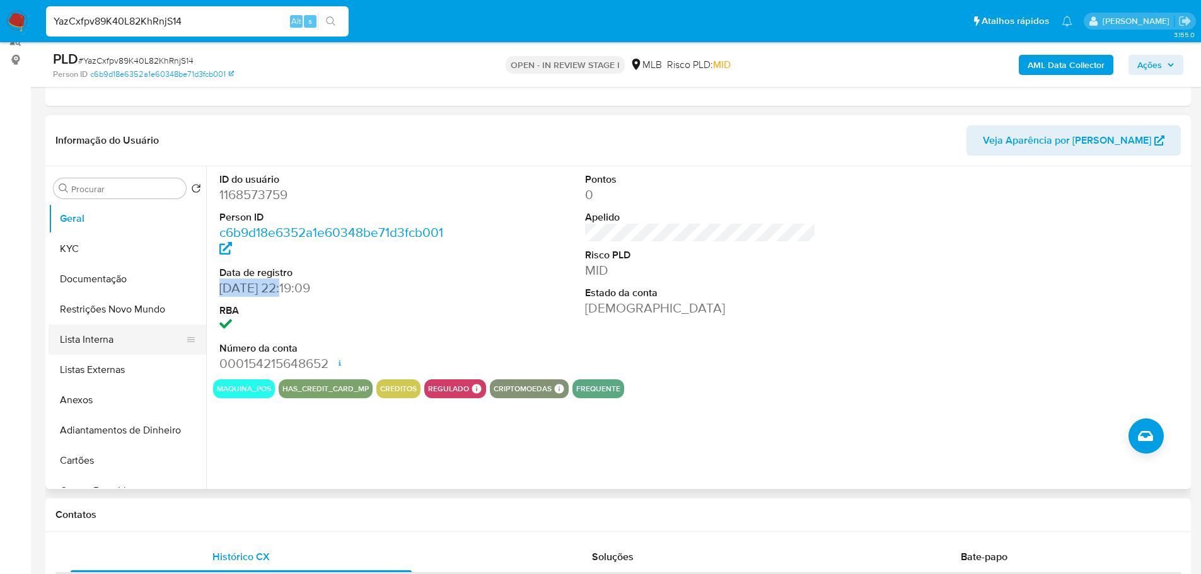
copy dd "27/07/2022"
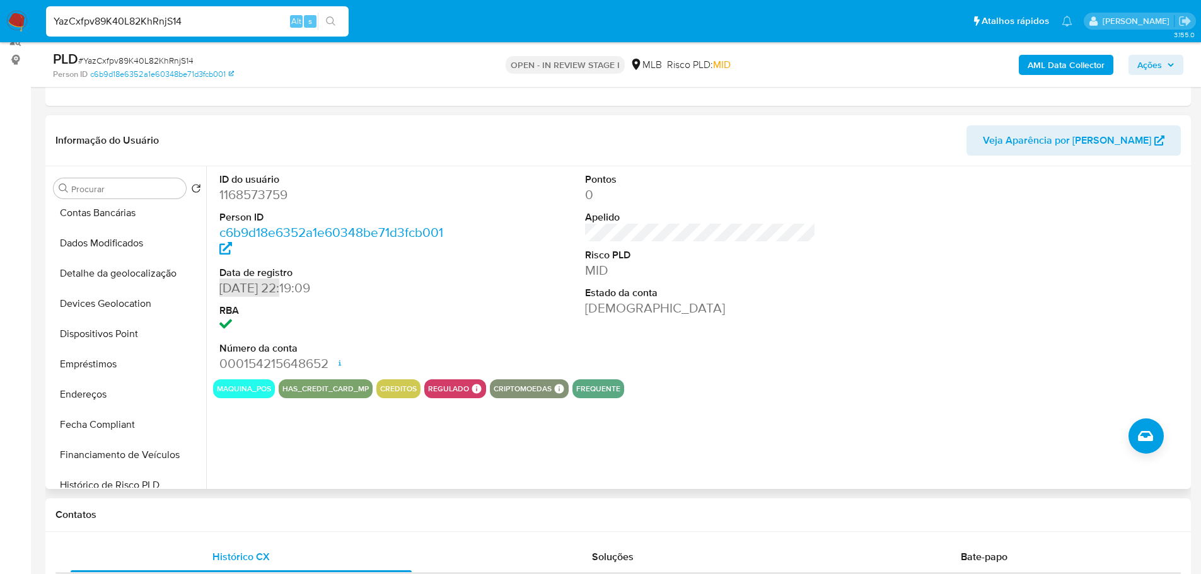
scroll to position [504, 0]
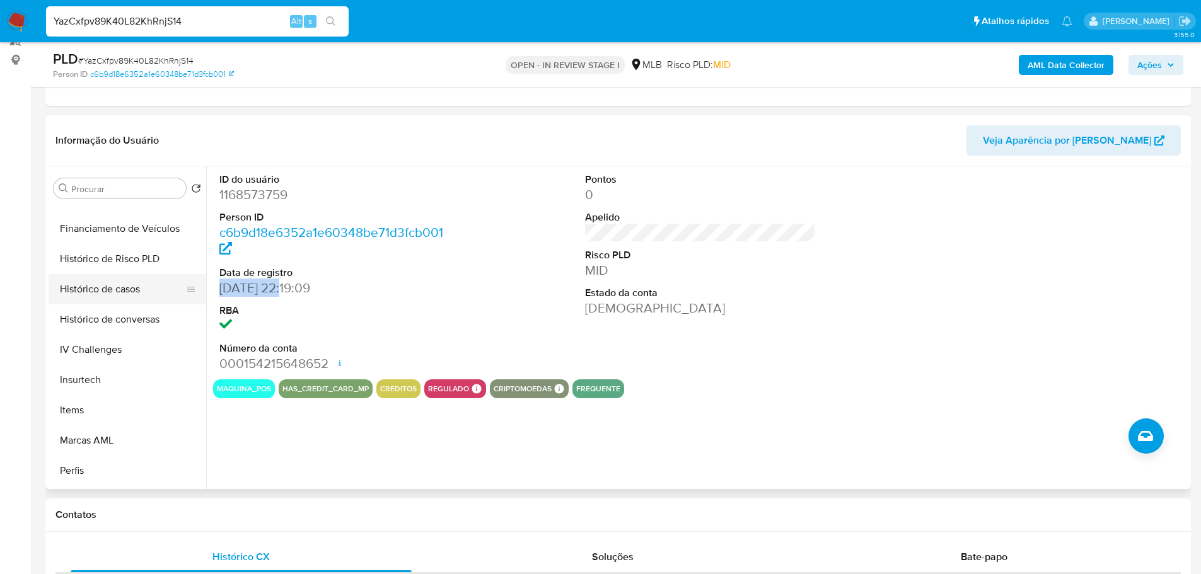
click at [129, 288] on button "Histórico de casos" at bounding box center [122, 289] width 147 height 30
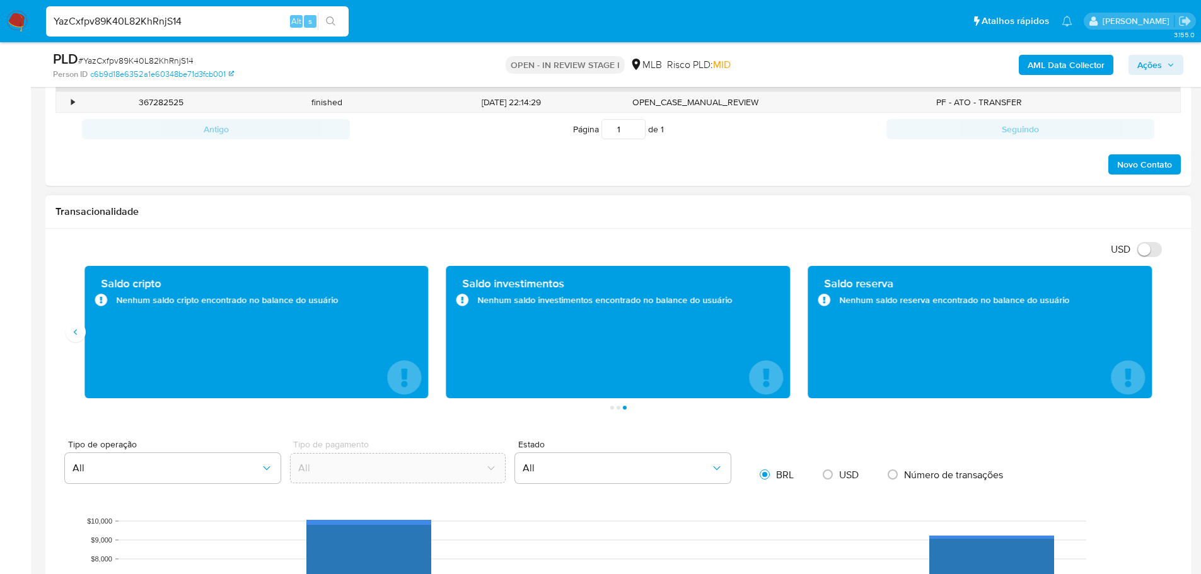
scroll to position [665, 0]
click at [81, 337] on button "Anterior" at bounding box center [76, 331] width 20 height 20
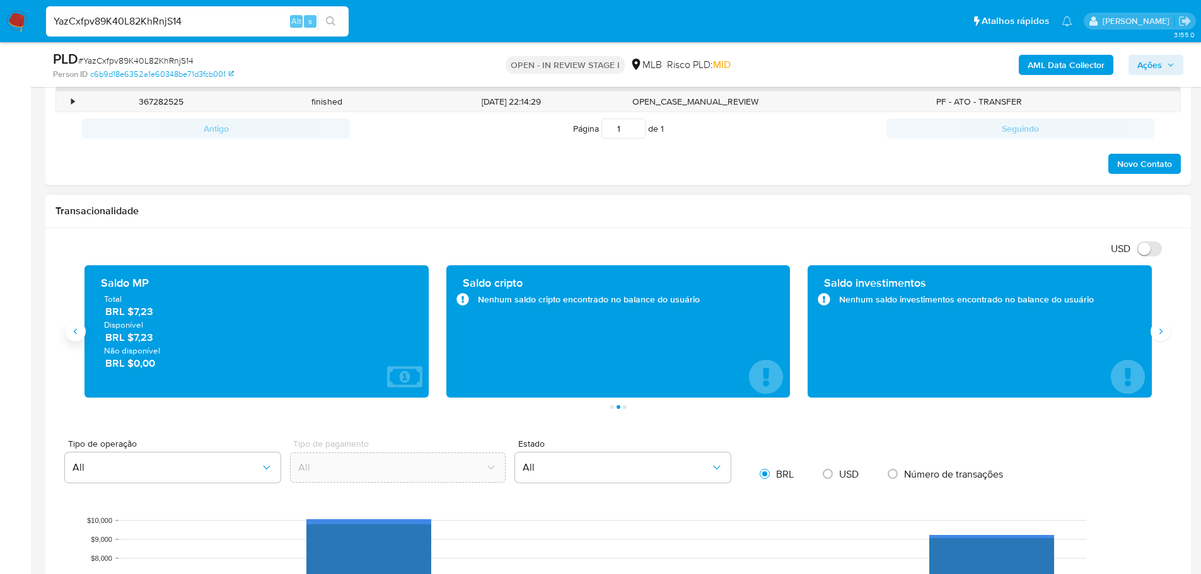
click at [81, 337] on button "Anterior" at bounding box center [76, 331] width 20 height 20
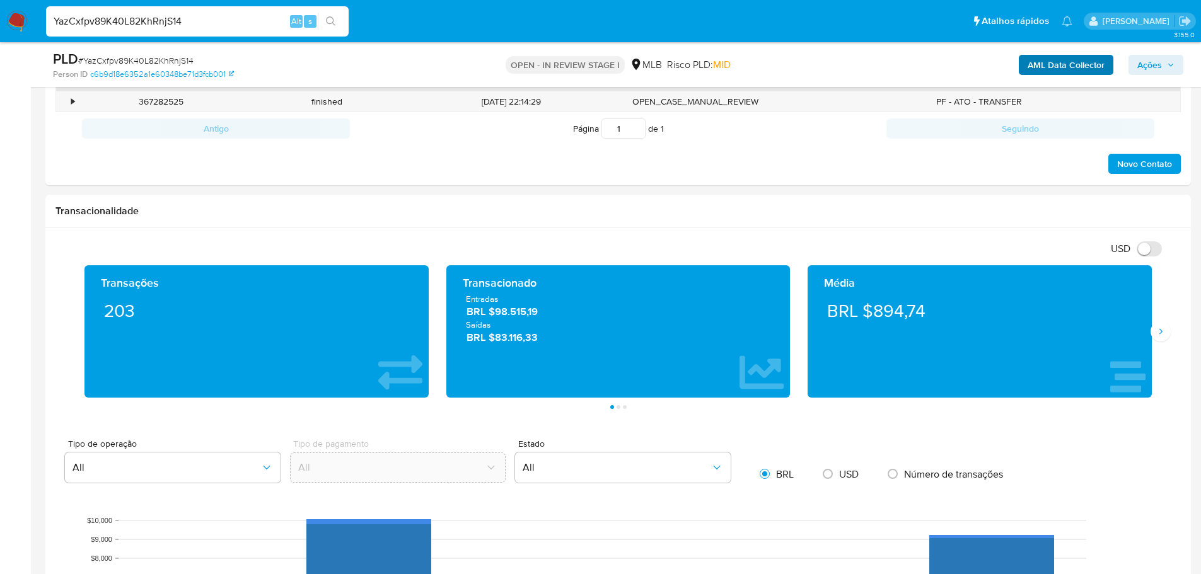
drag, startPoint x: 1161, startPoint y: 60, endPoint x: 1097, endPoint y: 74, distance: 65.8
click at [1161, 60] on span "Ações" at bounding box center [1149, 65] width 25 height 20
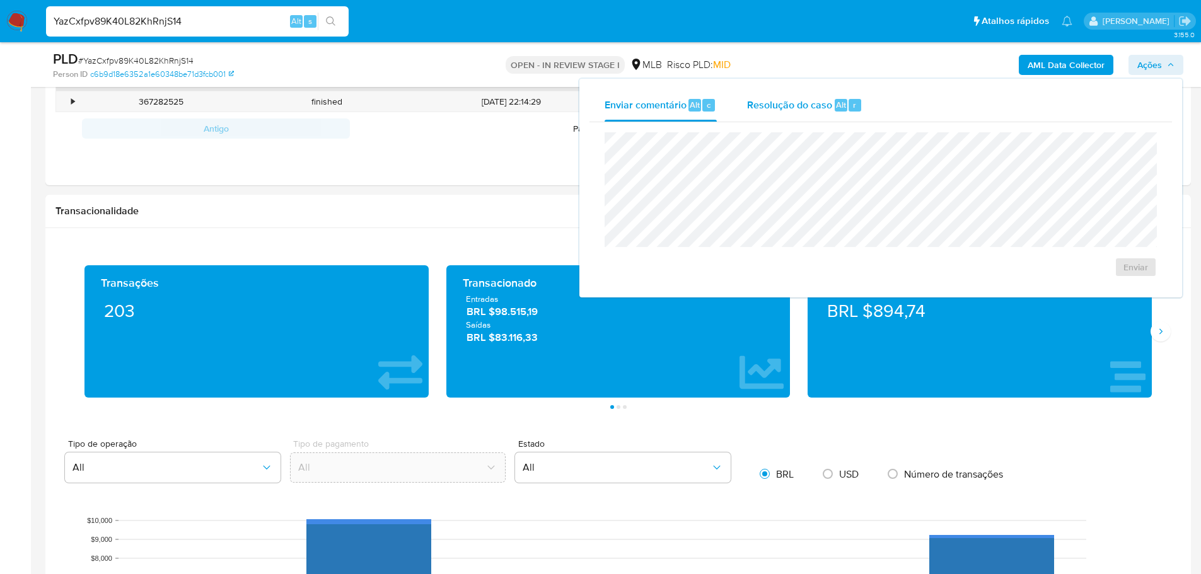
click at [826, 110] on span "Resolução do caso" at bounding box center [789, 104] width 85 height 14
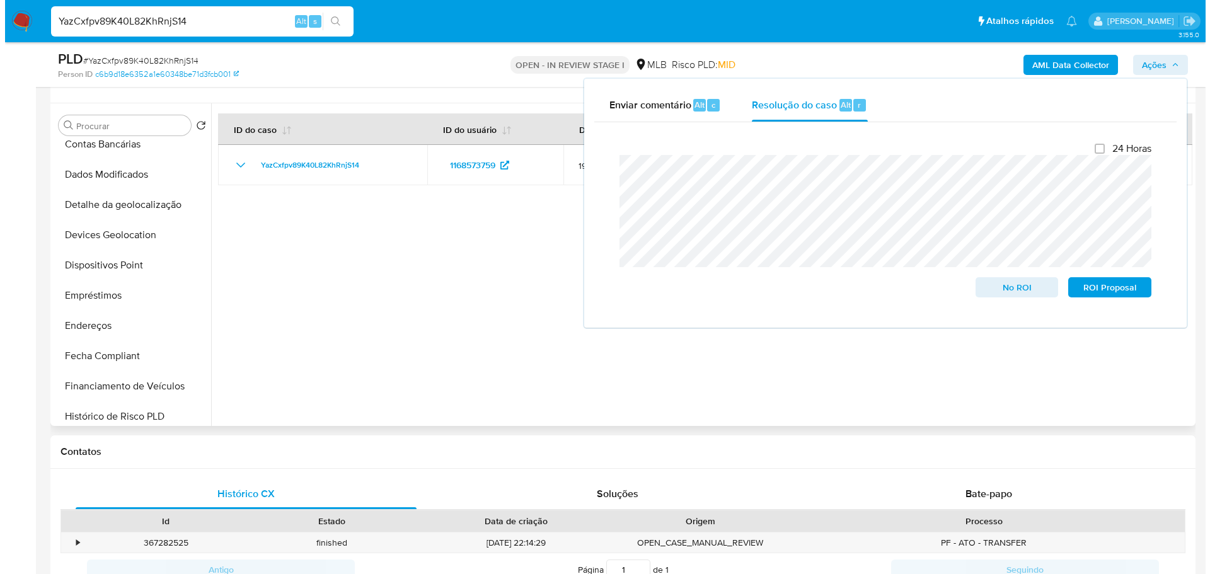
scroll to position [0, 0]
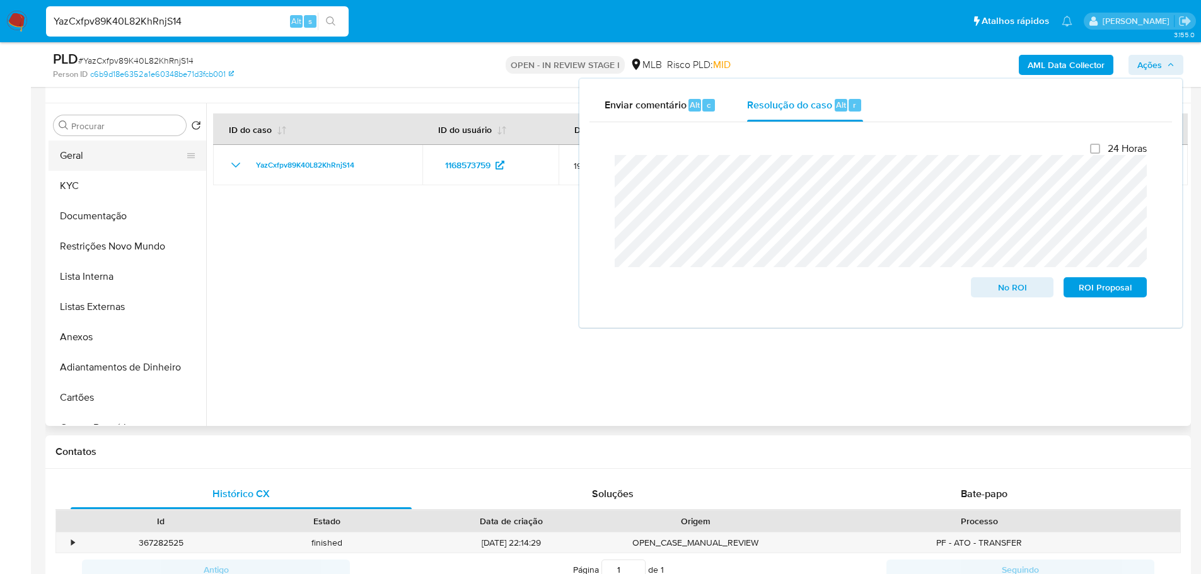
click at [110, 155] on button "Geral" at bounding box center [122, 156] width 147 height 30
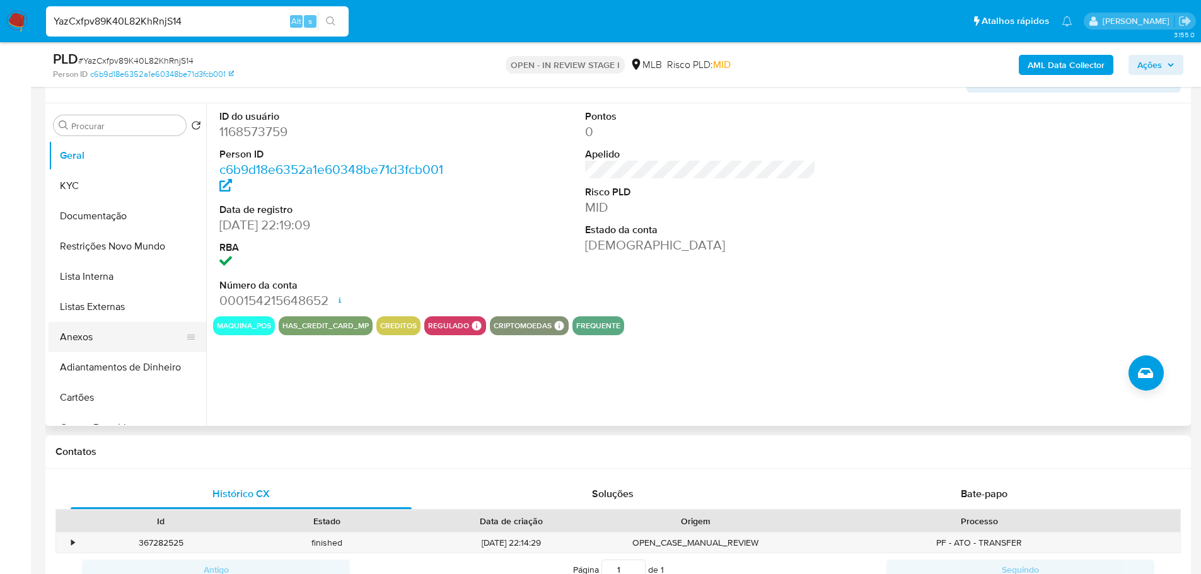
click at [91, 347] on button "Anexos" at bounding box center [122, 337] width 147 height 30
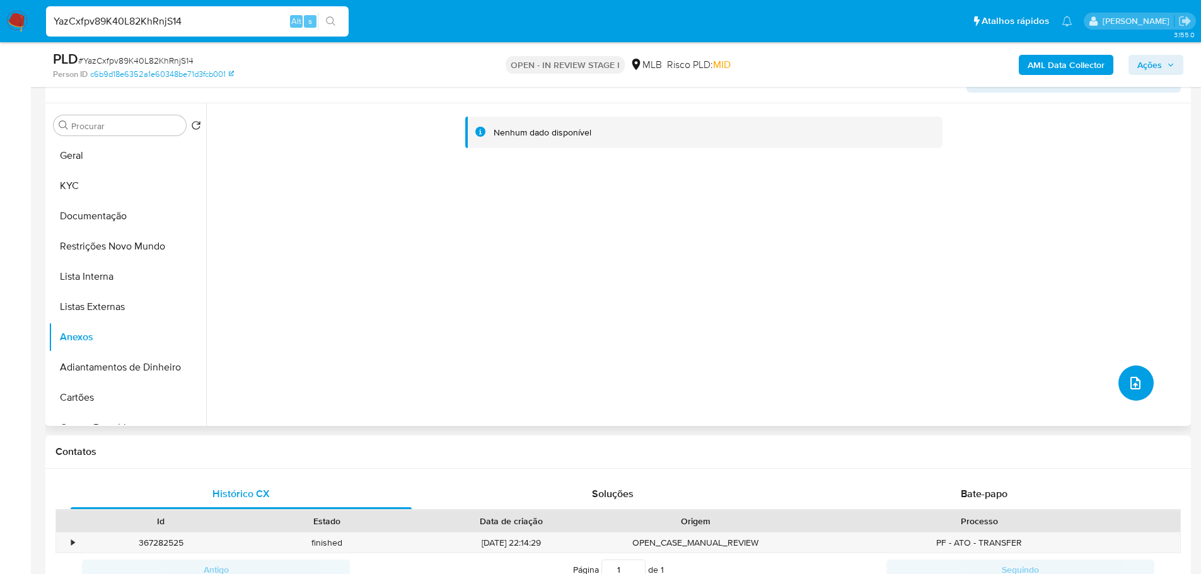
click at [1129, 390] on icon "upload-file" at bounding box center [1134, 383] width 15 height 15
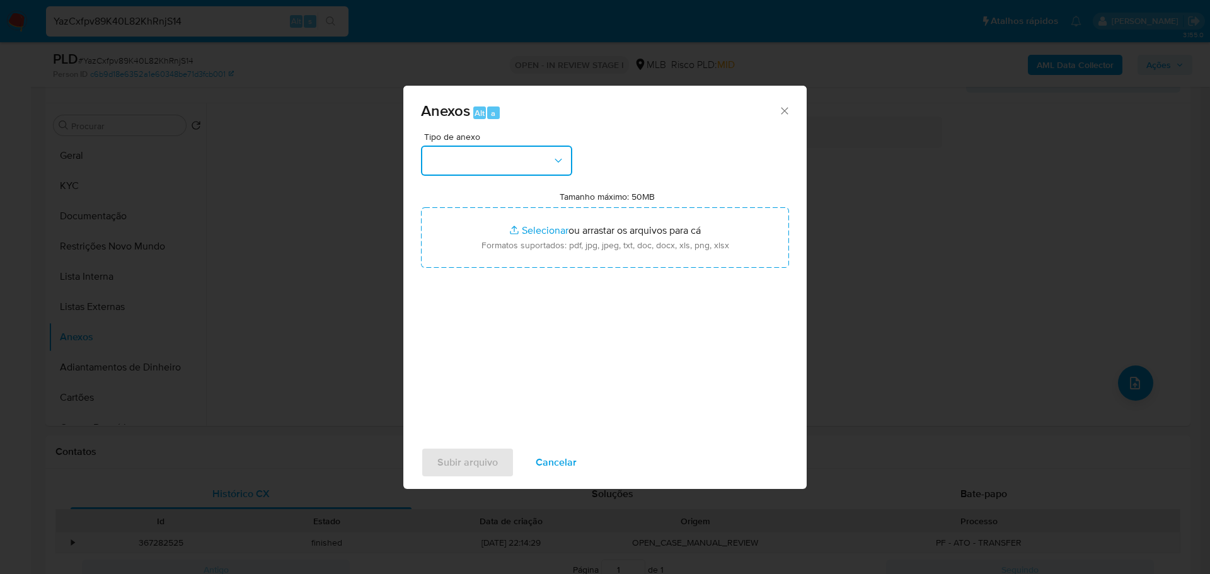
click at [545, 149] on button "button" at bounding box center [496, 161] width 151 height 30
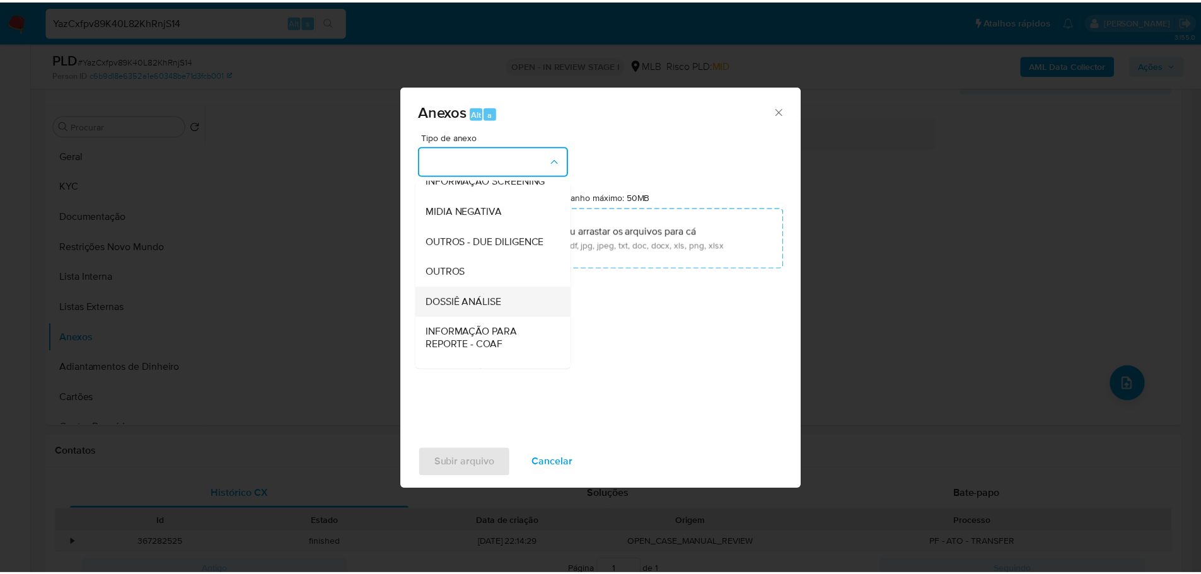
scroll to position [194, 0]
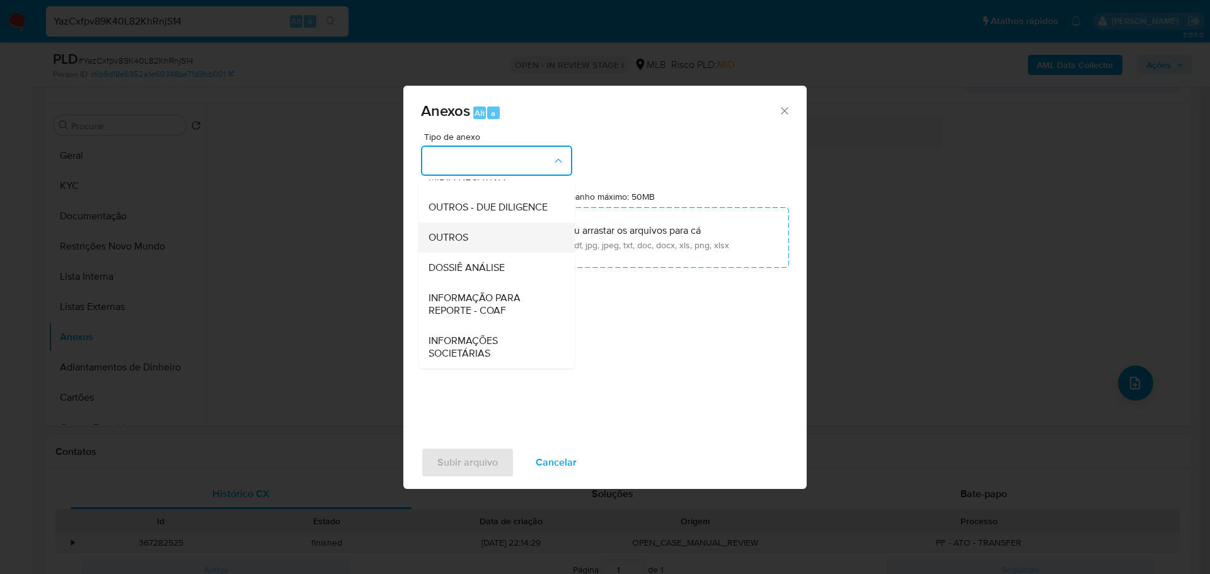
click at [479, 239] on div "OUTROS" at bounding box center [493, 237] width 129 height 30
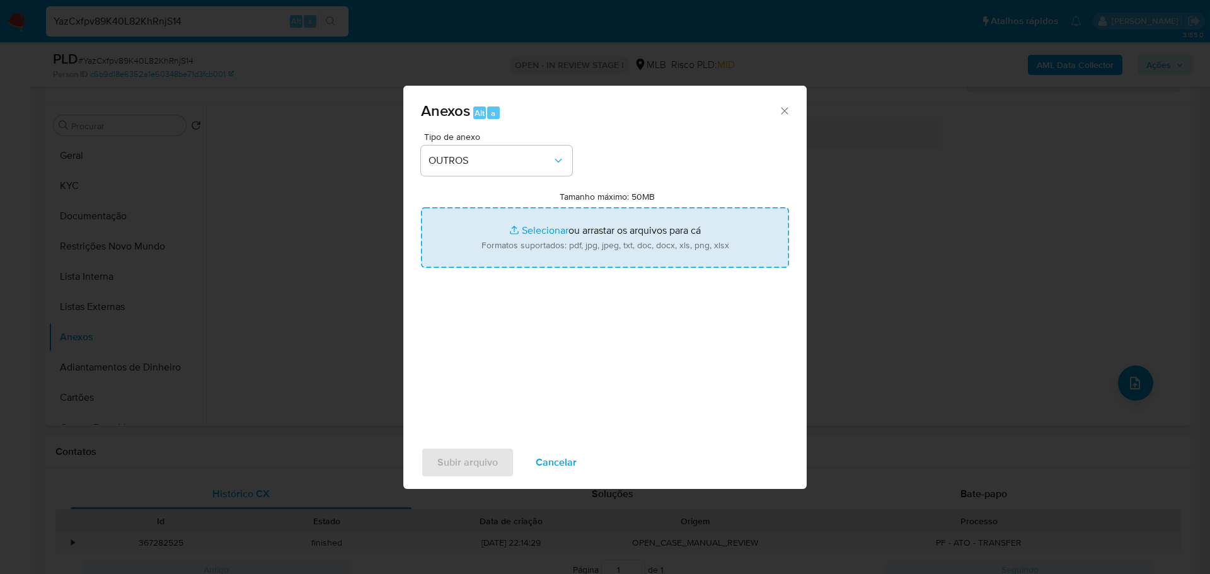
type input "C:\fakepath\ID_ 1168573759 - CPF 05485964176 - THAIS SHAYANE DE OLIVEIRA.pdf"
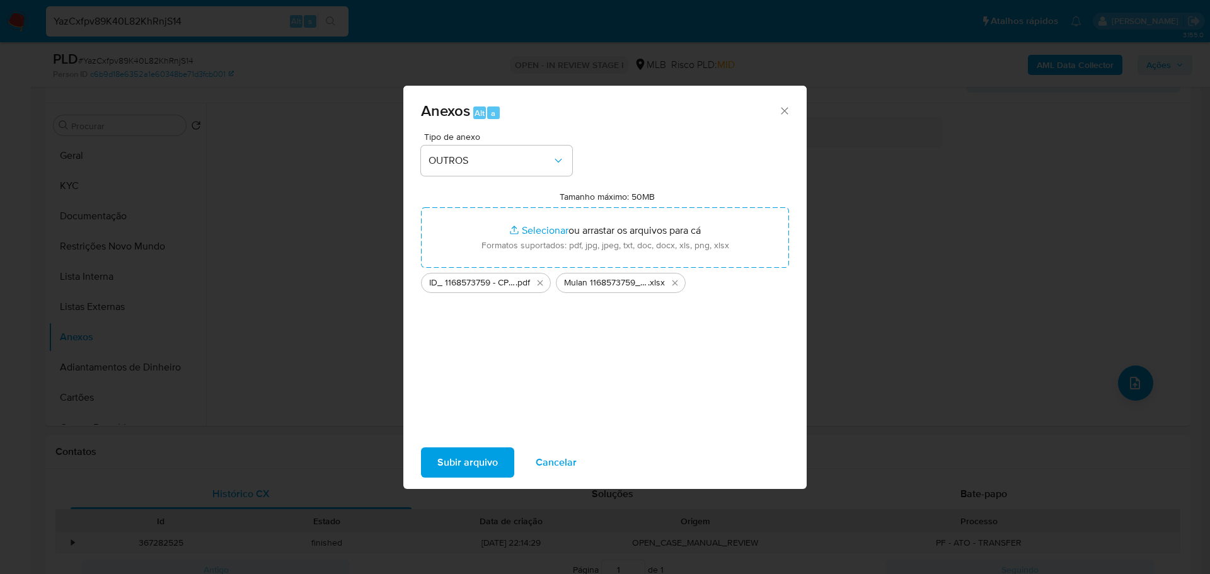
click at [499, 451] on button "Subir arquivo" at bounding box center [467, 462] width 93 height 30
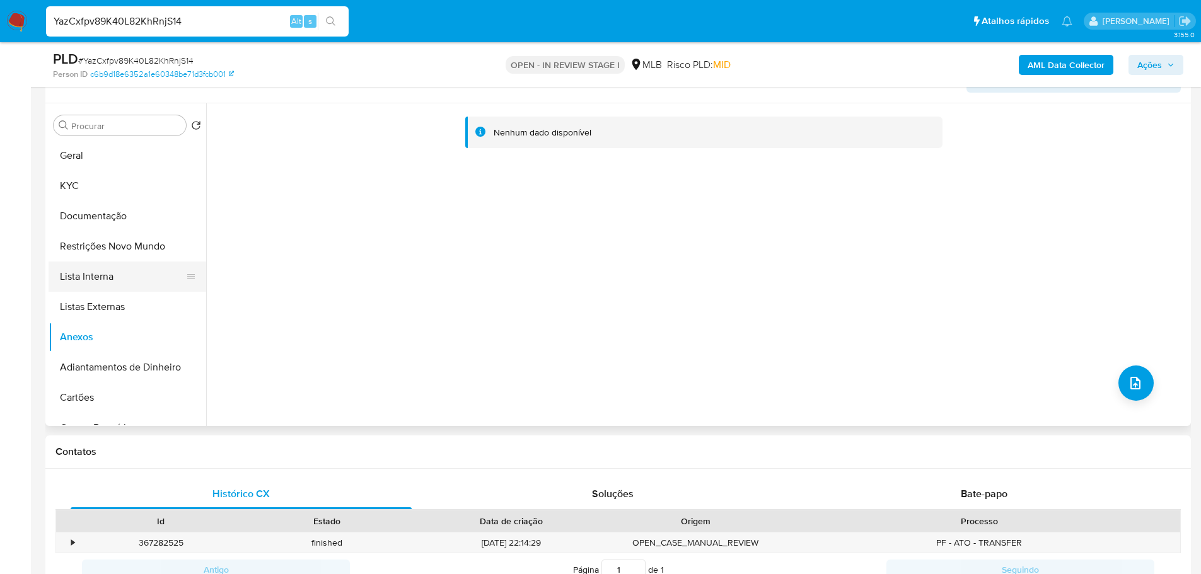
click at [129, 277] on button "Lista Interna" at bounding box center [122, 277] width 147 height 30
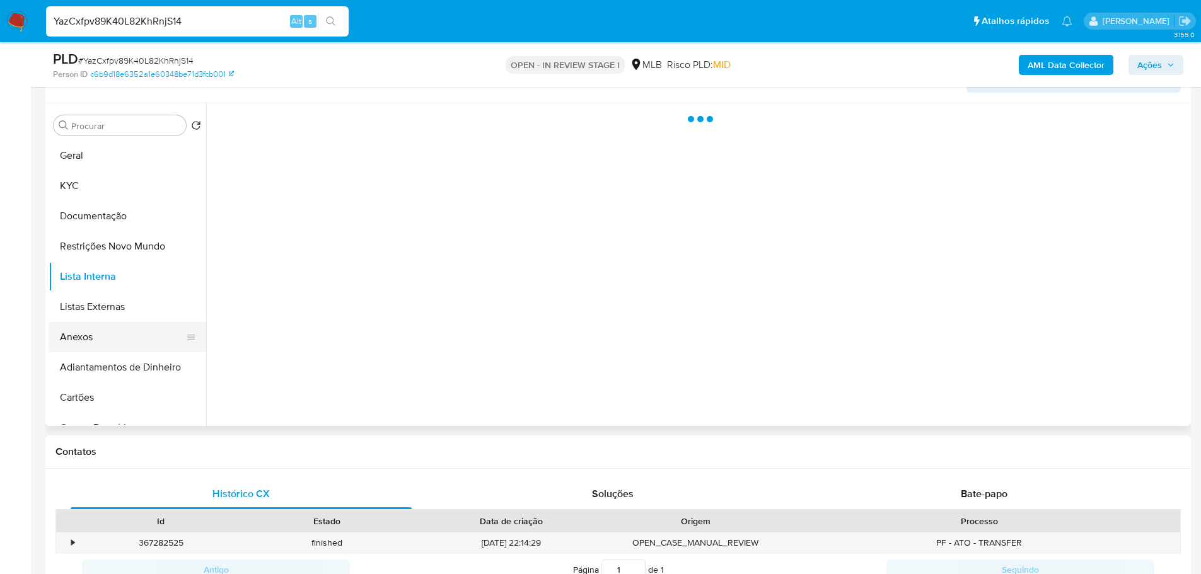
click at [108, 329] on button "Anexos" at bounding box center [122, 337] width 147 height 30
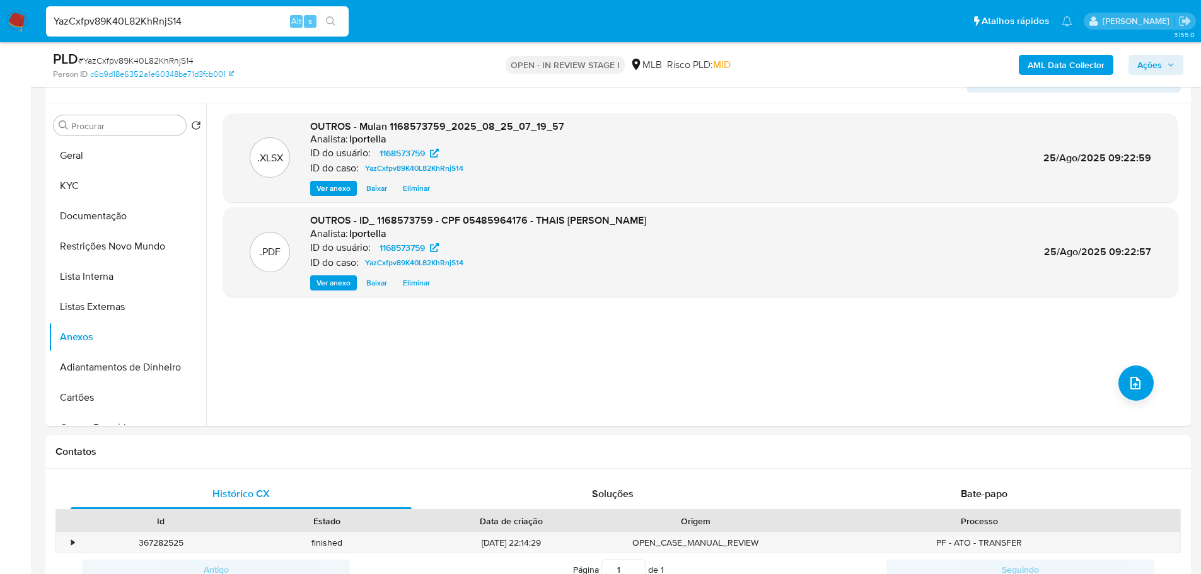
click at [1168, 58] on span "Ações" at bounding box center [1155, 65] width 37 height 18
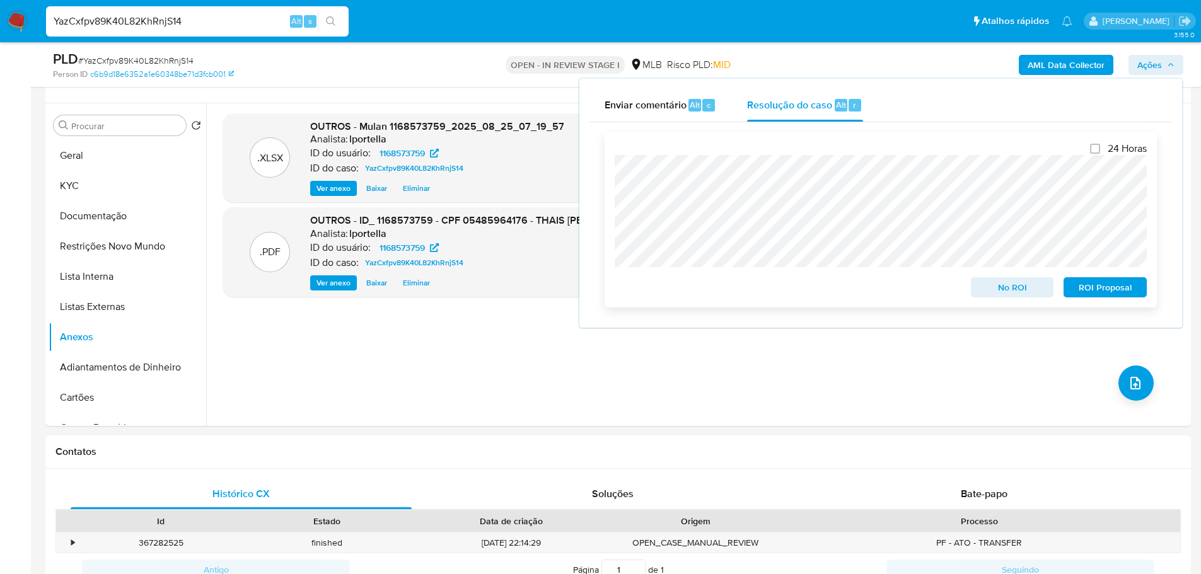
click at [1004, 285] on span "No ROI" at bounding box center [1012, 288] width 66 height 18
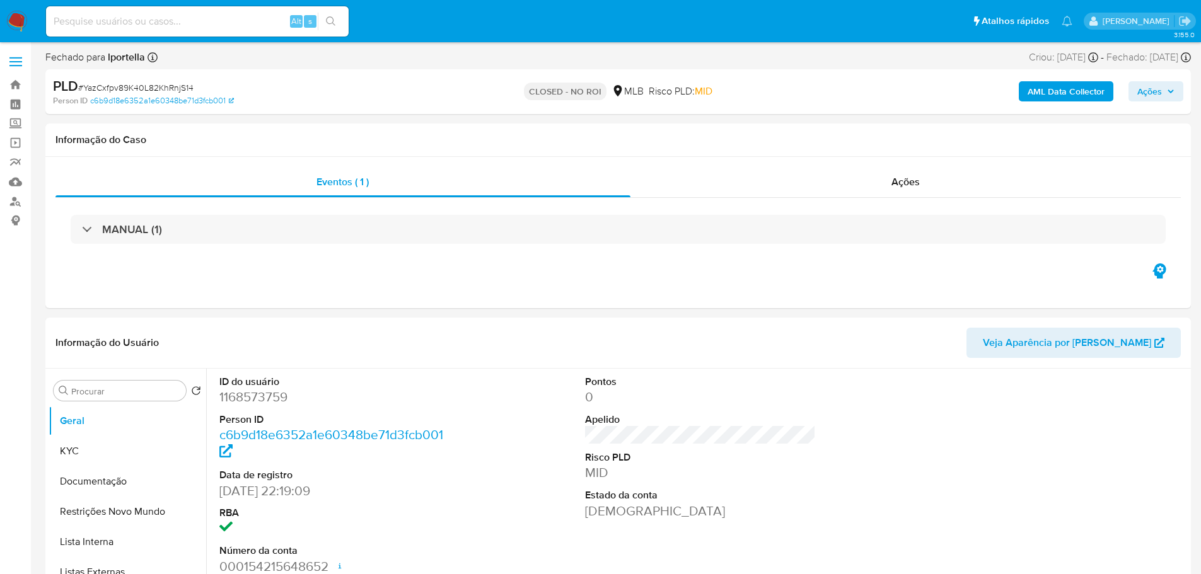
select select "10"
click at [24, 16] on img at bounding box center [16, 21] width 21 height 21
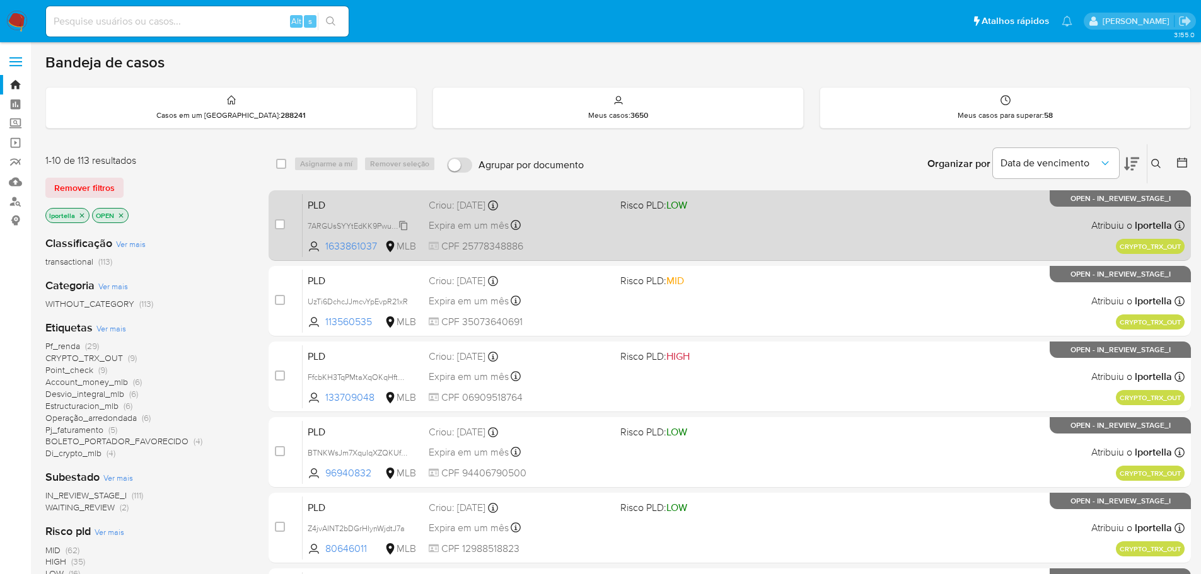
click at [349, 228] on span "7ARGUsSYYtEdKK9PwuMGEVvC" at bounding box center [365, 225] width 115 height 14
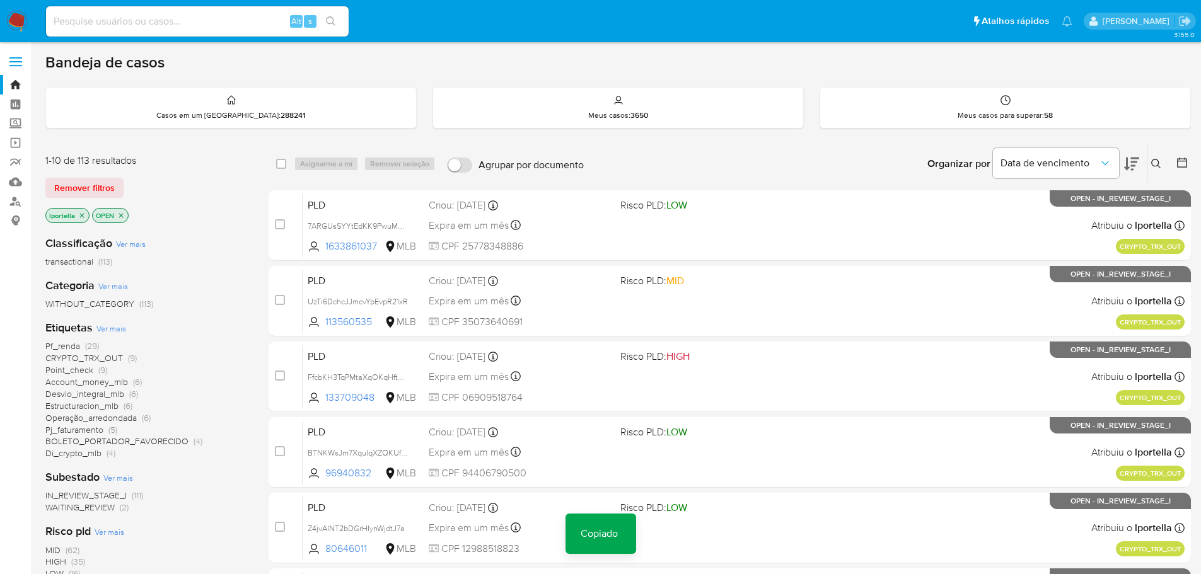
click at [205, 32] on div "Alt s" at bounding box center [197, 21] width 303 height 30
click at [199, 19] on input at bounding box center [197, 21] width 303 height 16
paste input "7ARGUsSYYtEdKK9PwuMGEVvC"
type input "7ARGUsSYYtEdKK9PwuMGEVvC"
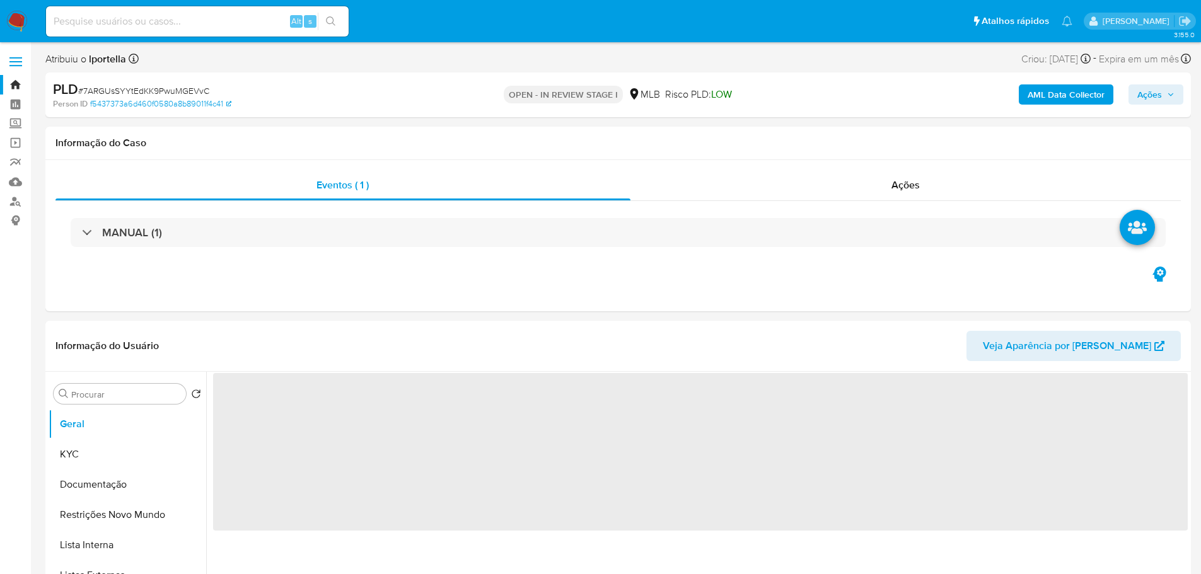
click at [1076, 89] on b "AML Data Collector" at bounding box center [1065, 94] width 77 height 20
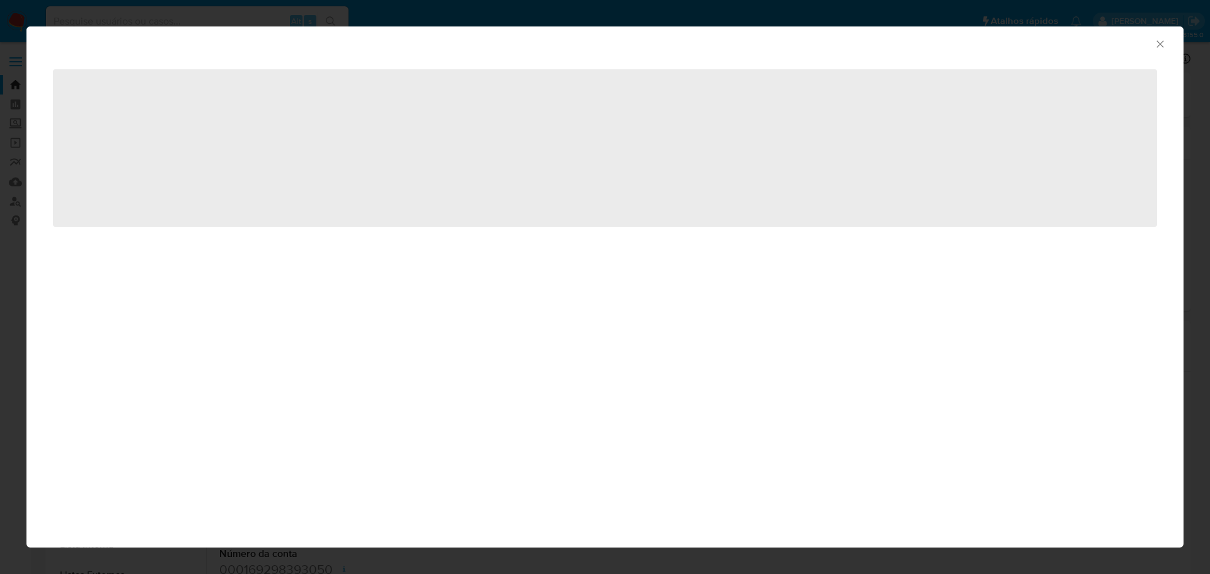
select select "10"
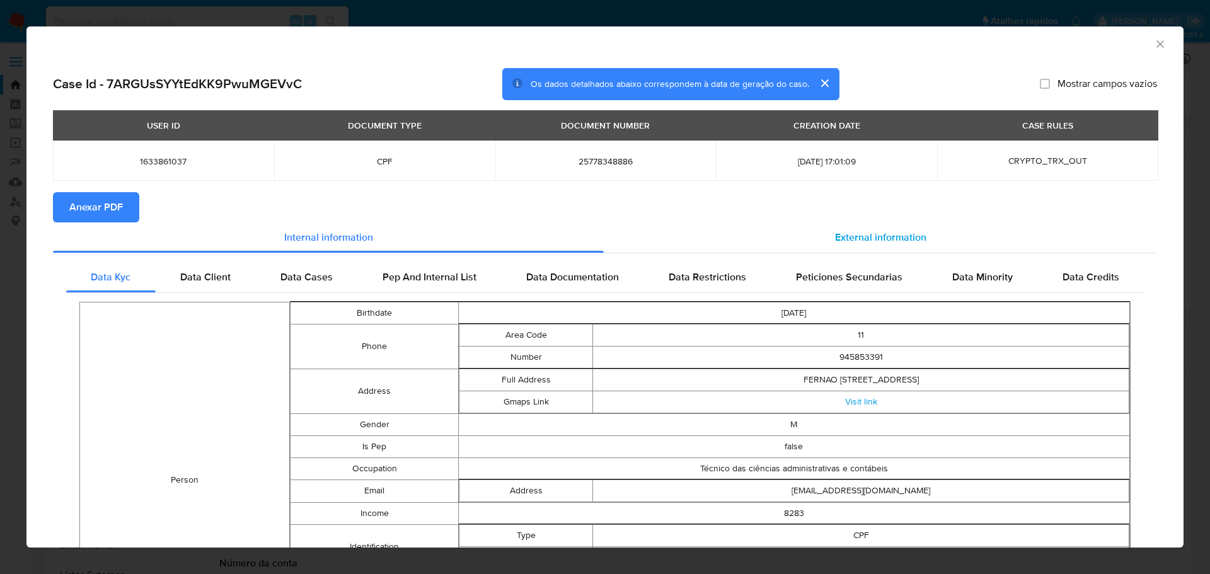
click at [911, 240] on span "External information" at bounding box center [880, 237] width 91 height 14
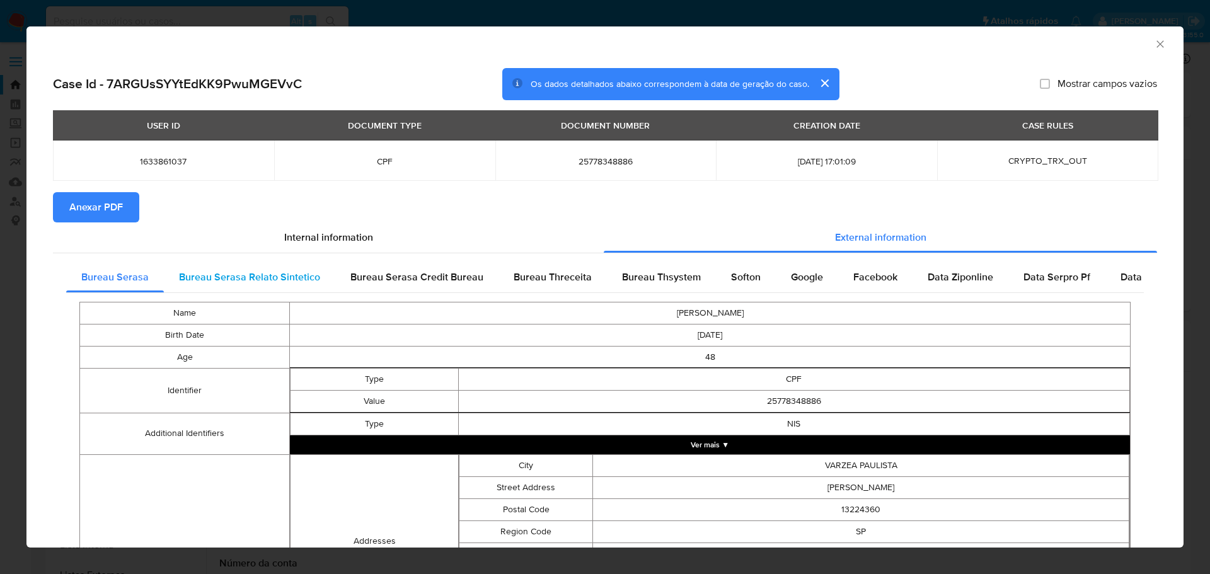
click at [225, 279] on span "Bureau Serasa Relato Sintetico" at bounding box center [249, 277] width 141 height 14
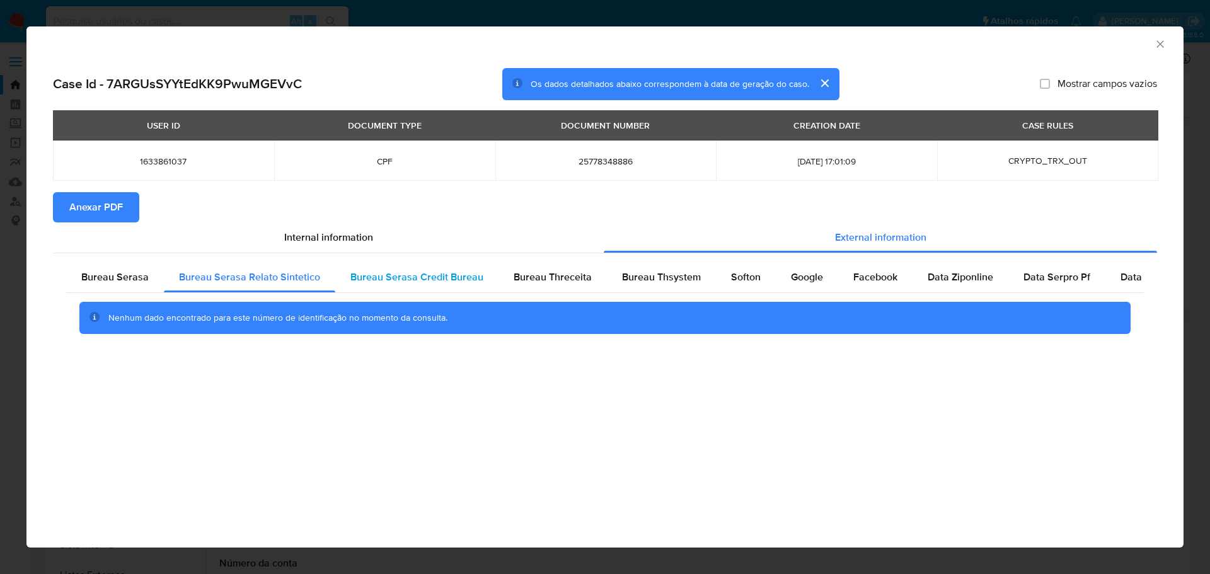
drag, startPoint x: 387, startPoint y: 272, endPoint x: 415, endPoint y: 272, distance: 28.4
click at [389, 272] on span "Bureau Serasa Credit Bureau" at bounding box center [416, 277] width 133 height 14
click at [568, 279] on span "Bureau Threceita" at bounding box center [553, 277] width 78 height 14
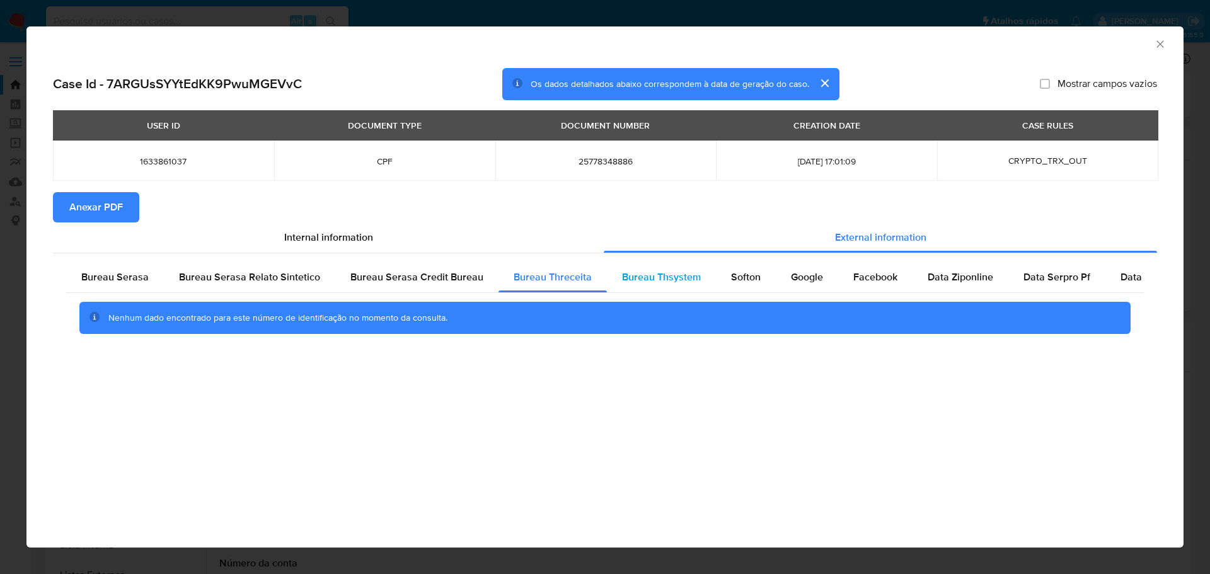
click at [698, 279] on div "Bureau Thsystem" at bounding box center [661, 277] width 109 height 30
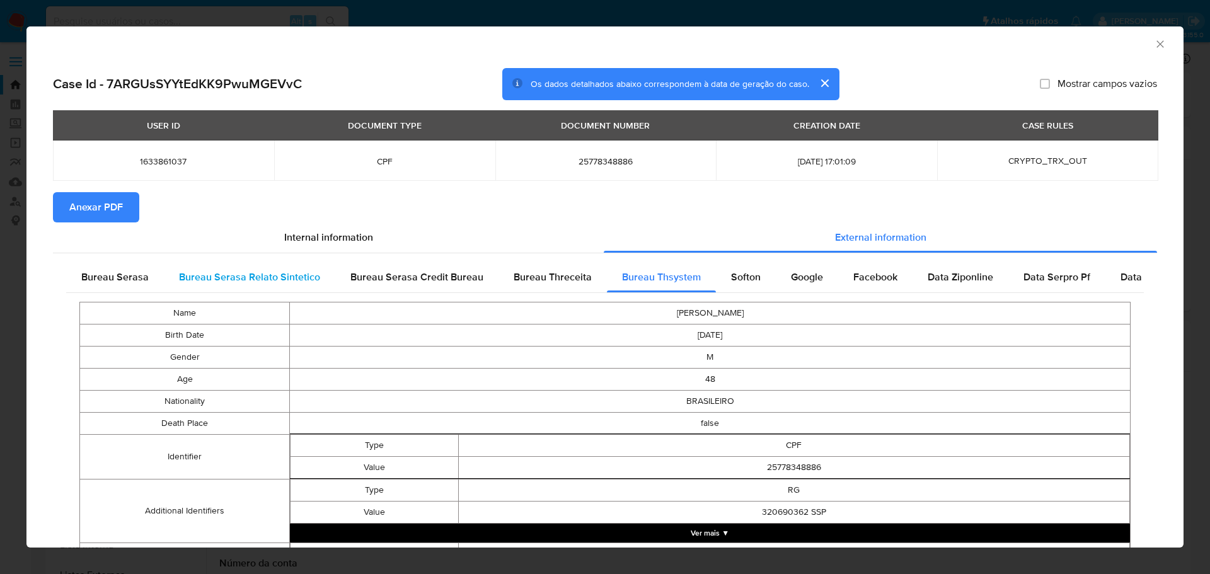
click at [245, 283] on span "Bureau Serasa Relato Sintetico" at bounding box center [249, 277] width 141 height 14
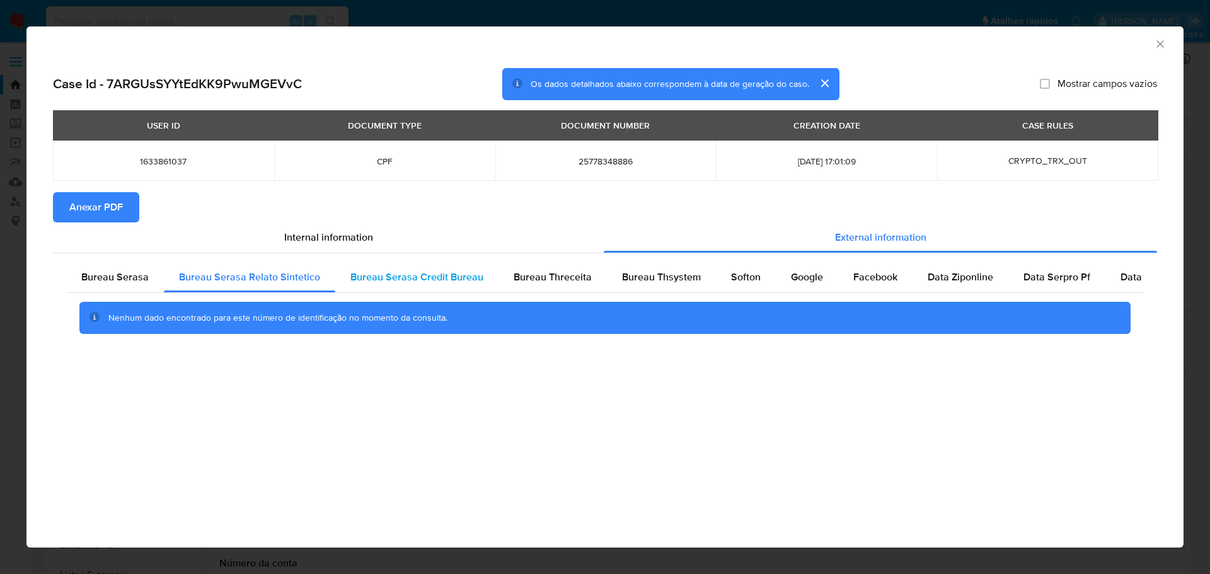
click at [379, 284] on div "Bureau Serasa Credit Bureau" at bounding box center [416, 277] width 163 height 30
click at [581, 286] on div "Bureau Threceita" at bounding box center [553, 277] width 108 height 30
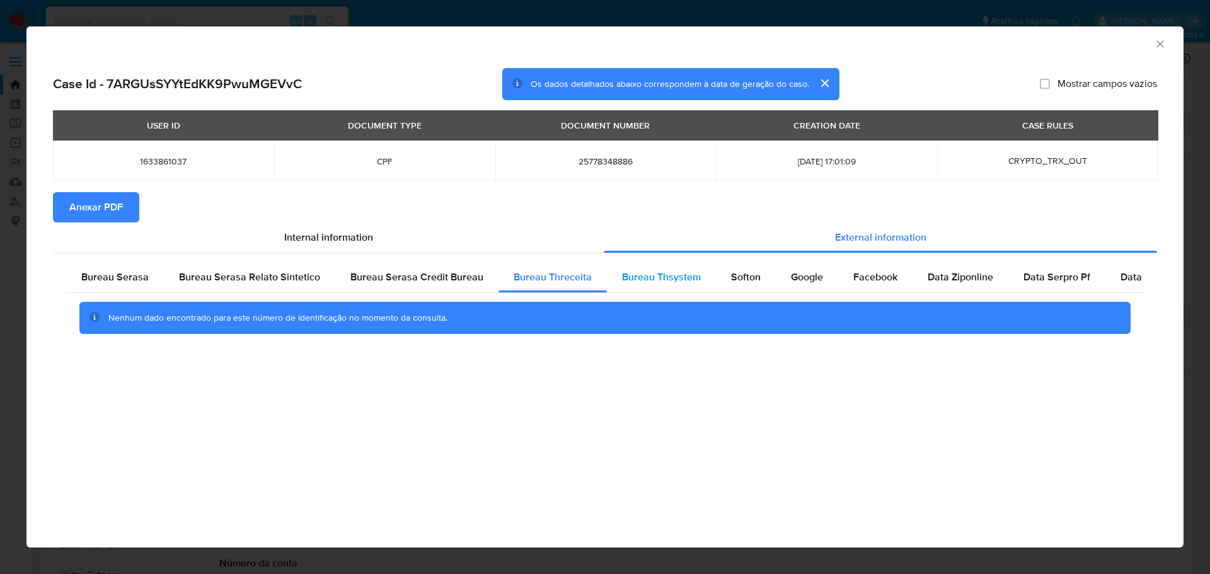
click at [689, 286] on div "Bureau Thsystem" at bounding box center [661, 277] width 109 height 30
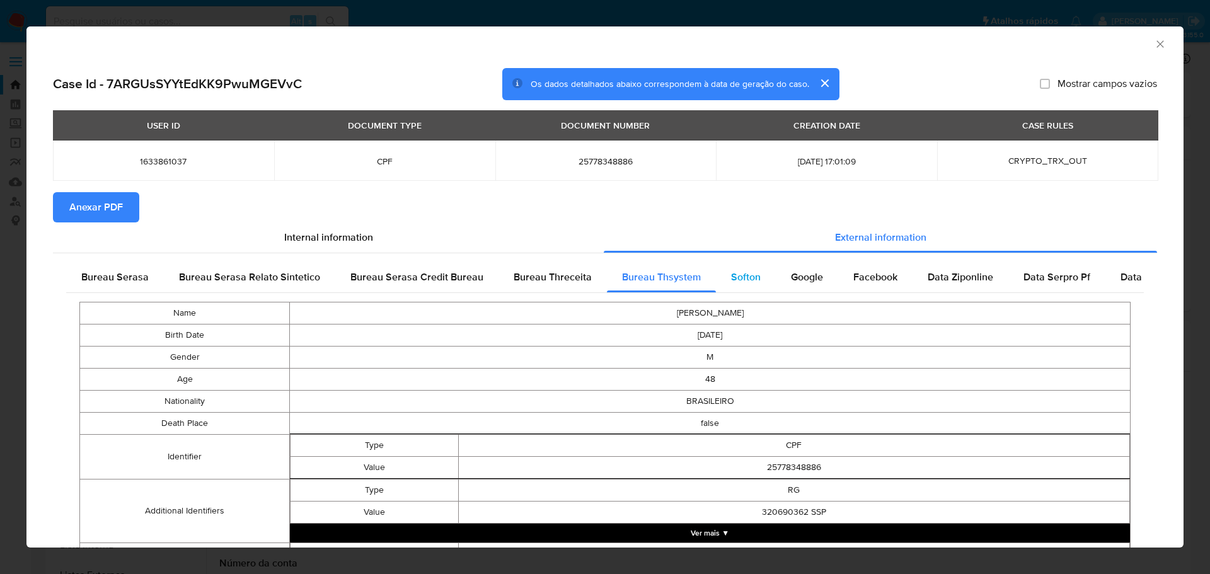
click at [756, 280] on div "Softon" at bounding box center [746, 277] width 60 height 30
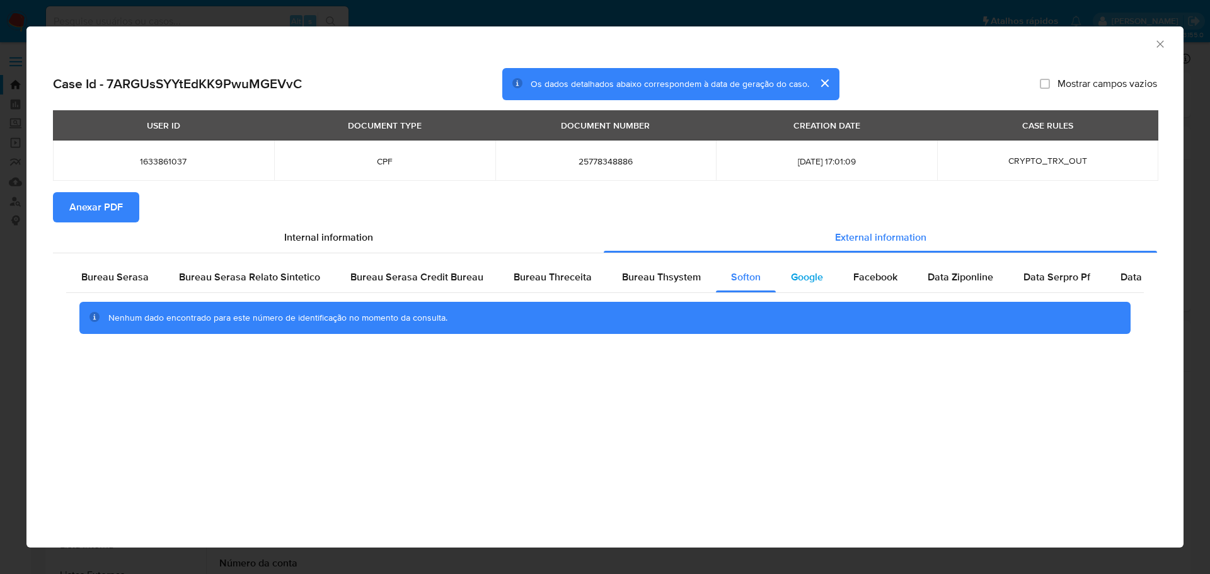
click at [816, 280] on span "Google" at bounding box center [807, 277] width 32 height 14
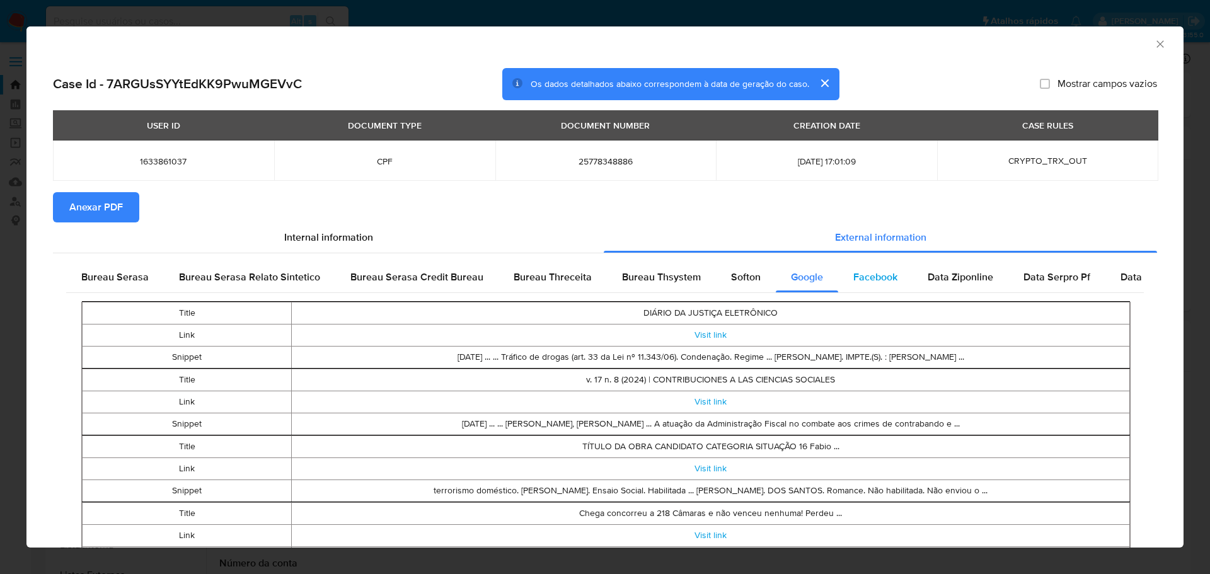
click at [872, 280] on span "Facebook" at bounding box center [875, 277] width 44 height 14
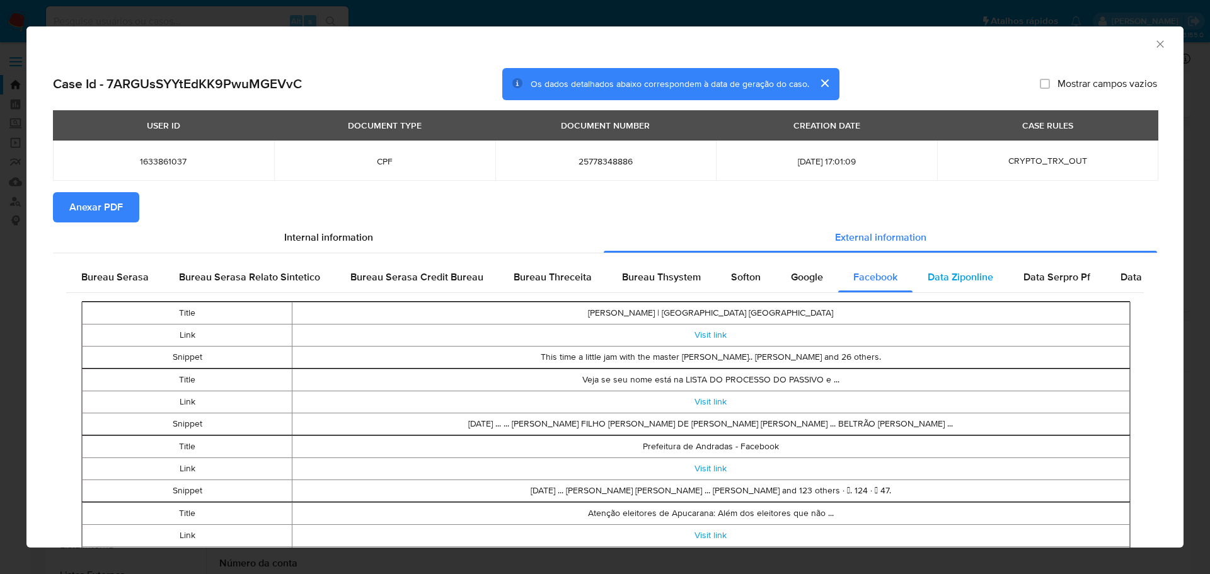
click at [952, 279] on span "Data Ziponline" at bounding box center [961, 277] width 66 height 14
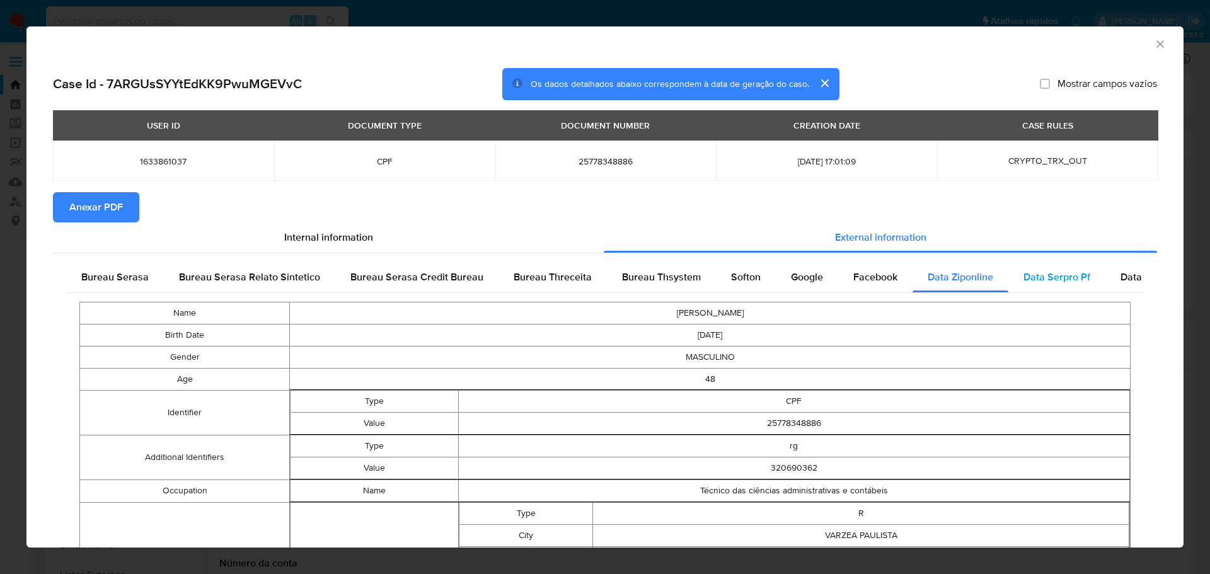
click at [1052, 275] on span "Data Serpro Pf" at bounding box center [1056, 277] width 67 height 14
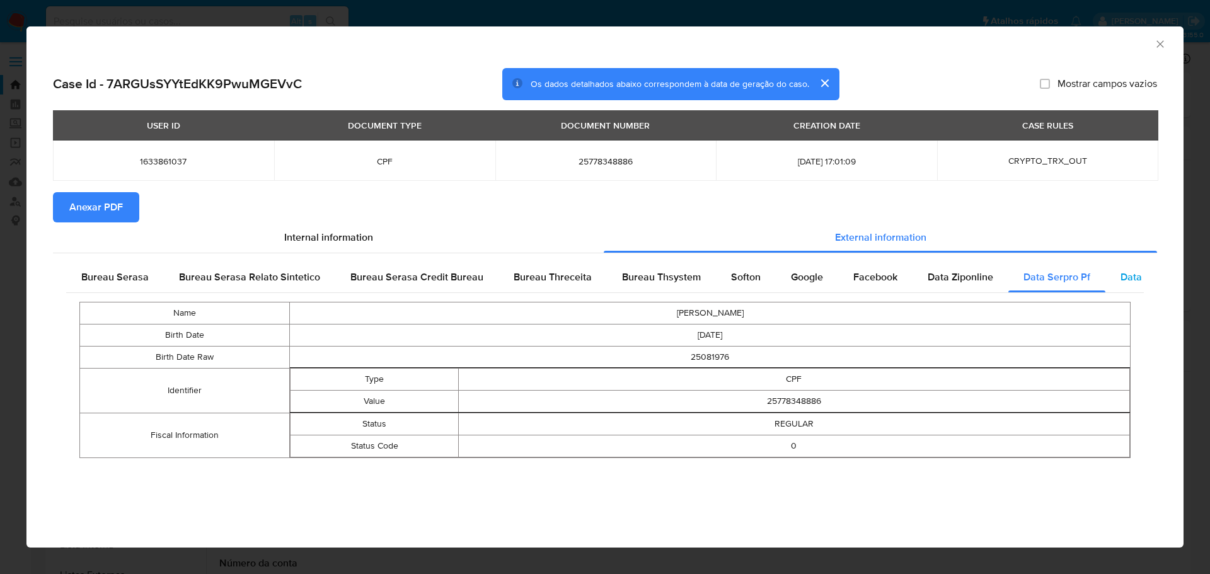
click at [1130, 275] on span "Data Serpro Pj" at bounding box center [1154, 277] width 66 height 14
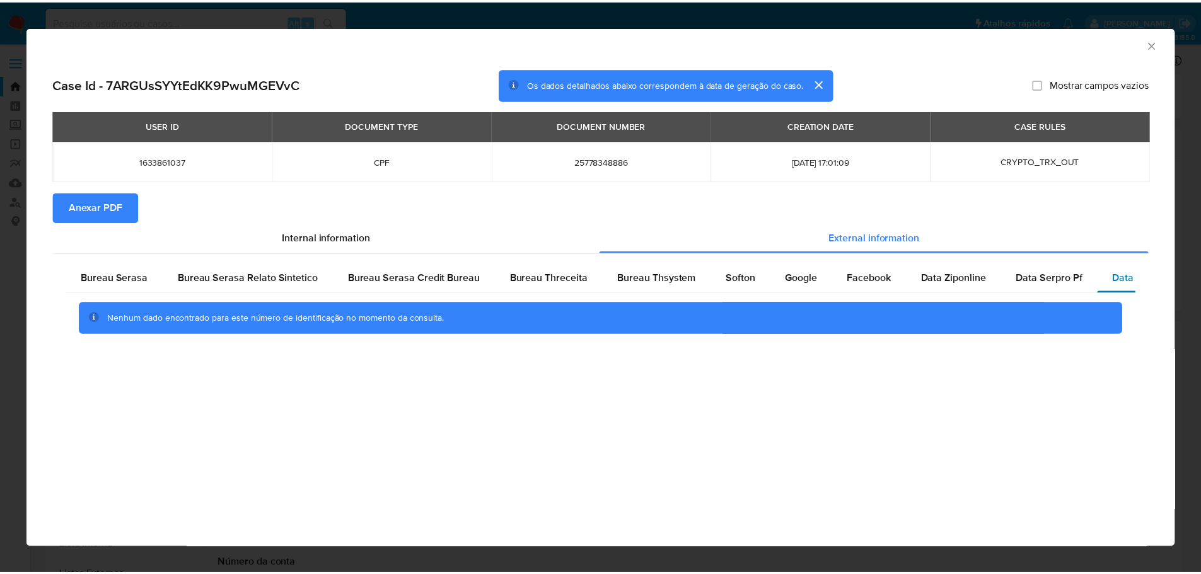
scroll to position [0, 50]
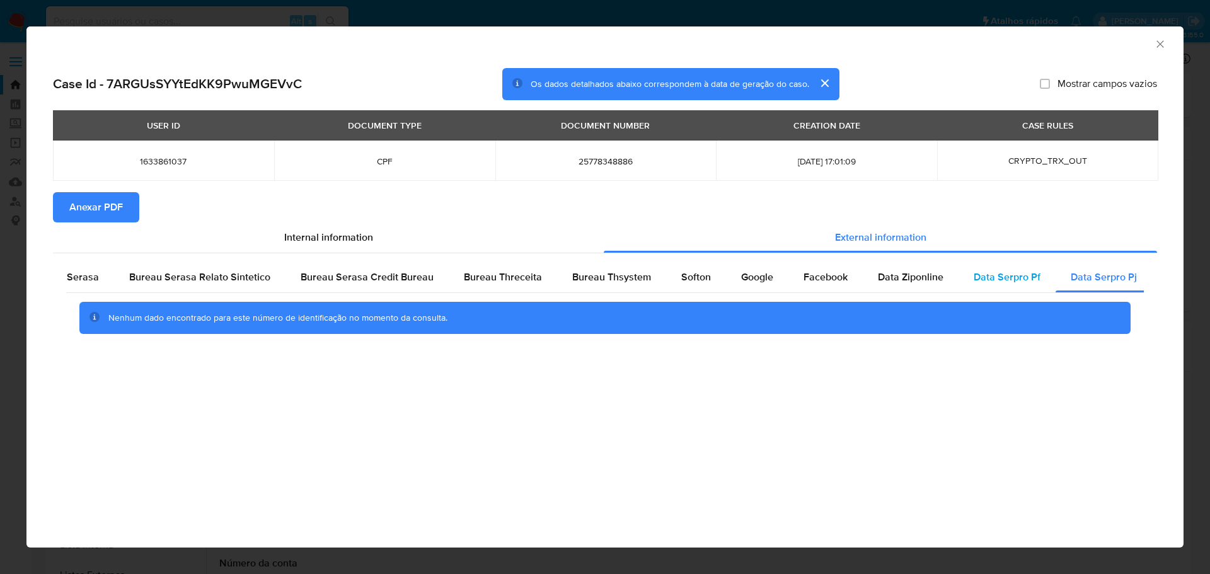
drag, startPoint x: 1021, startPoint y: 275, endPoint x: 995, endPoint y: 275, distance: 26.5
click at [1019, 275] on span "Data Serpro Pf" at bounding box center [1007, 277] width 67 height 14
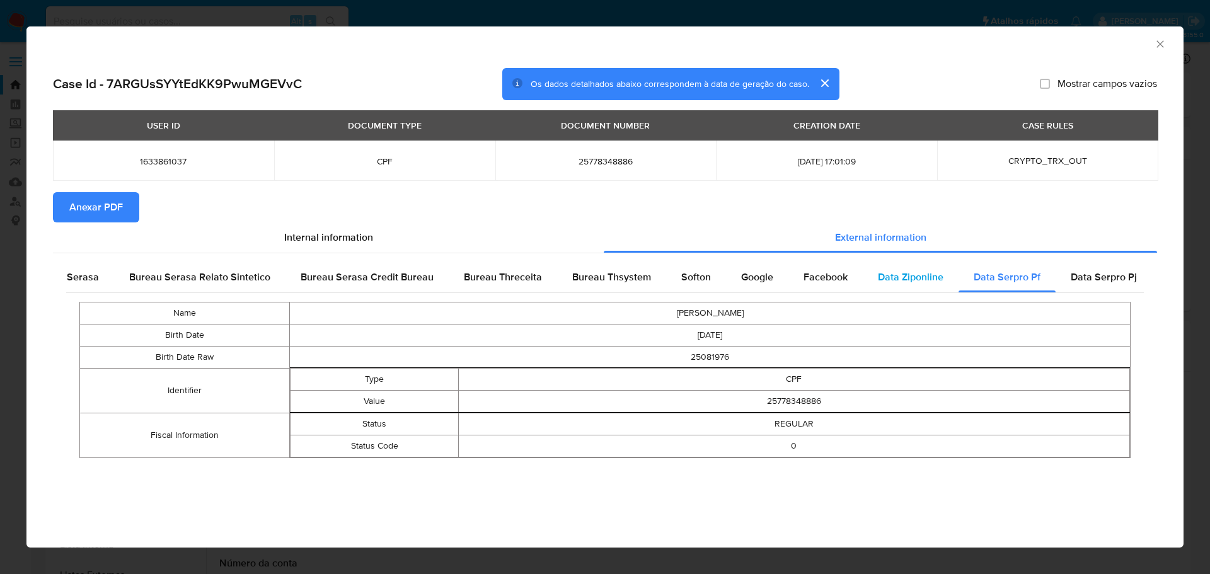
click at [863, 281] on div "Data Ziponline" at bounding box center [911, 277] width 96 height 30
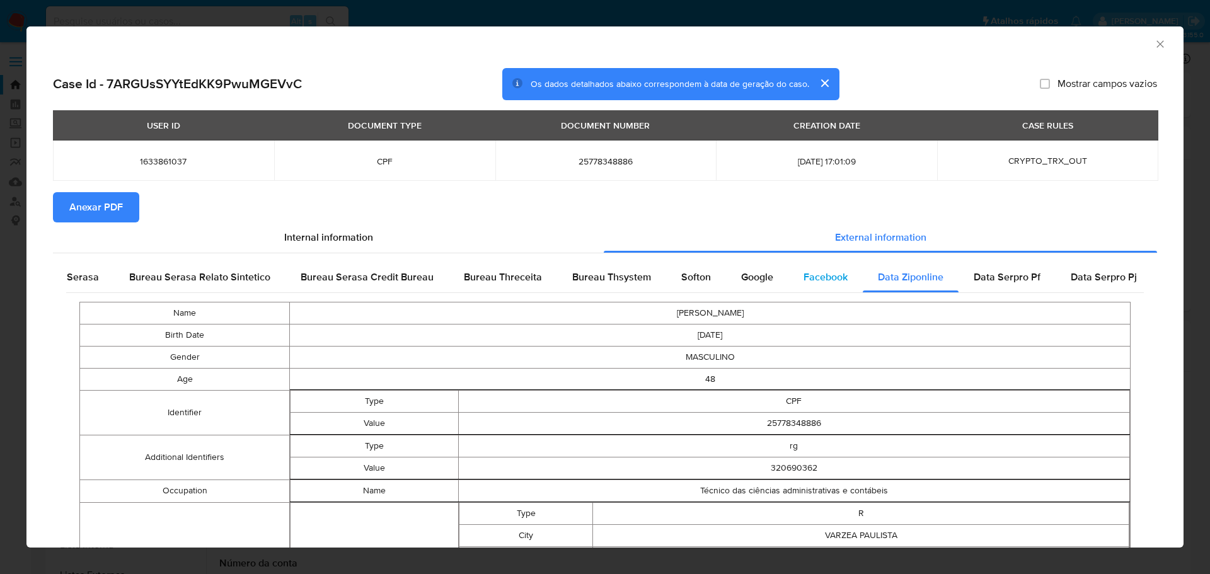
click at [817, 281] on span "Facebook" at bounding box center [826, 277] width 44 height 14
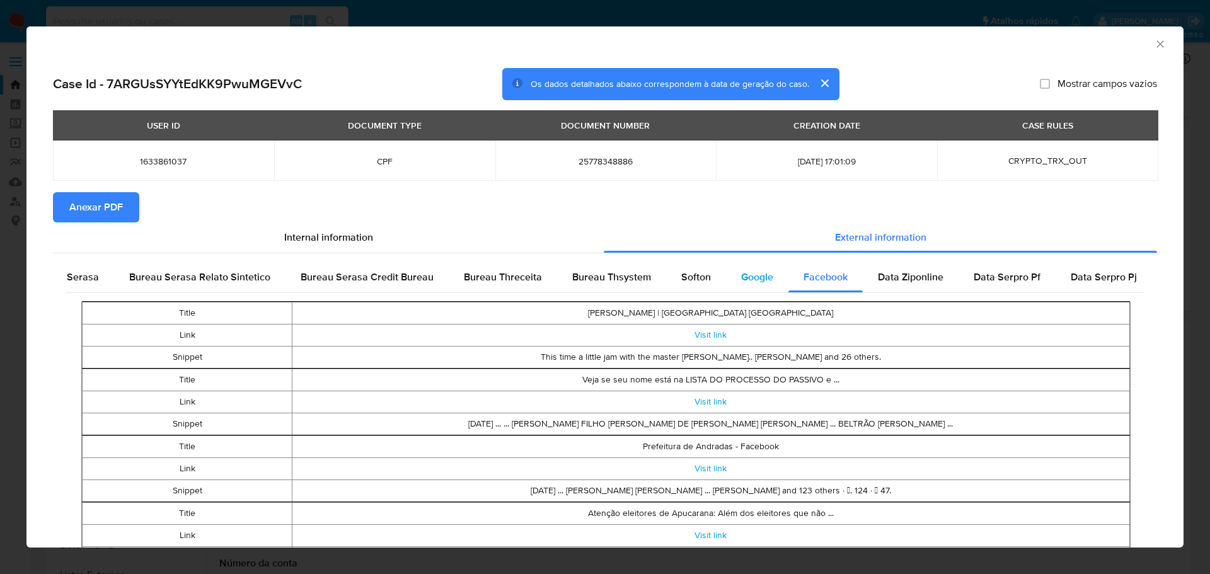
click at [732, 277] on div "Google" at bounding box center [757, 277] width 62 height 30
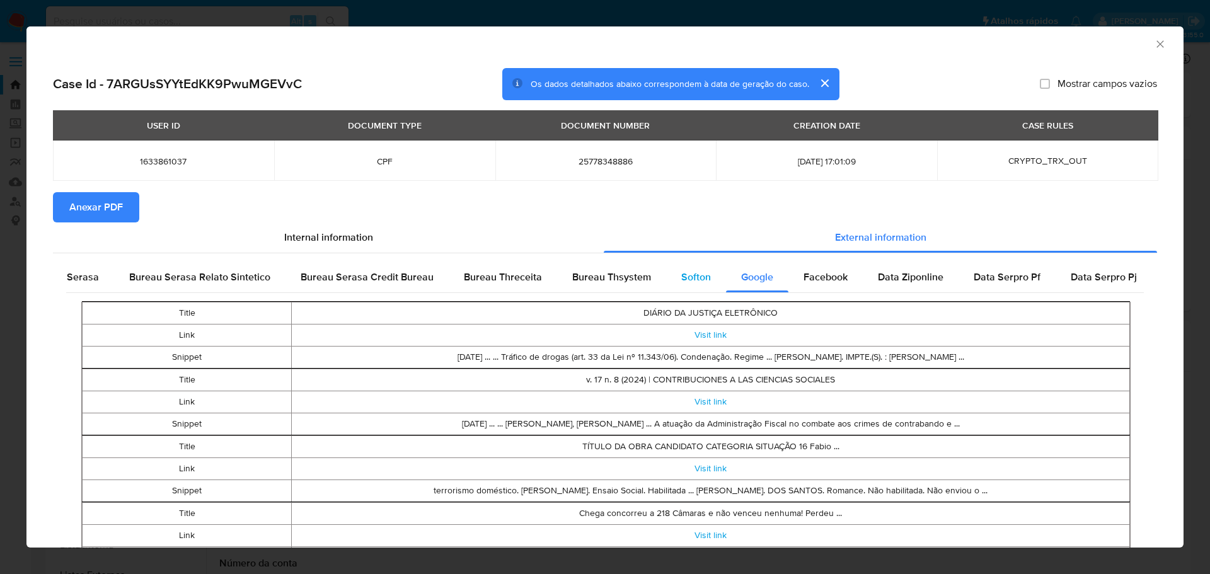
click at [681, 276] on span "Softon" at bounding box center [696, 277] width 30 height 14
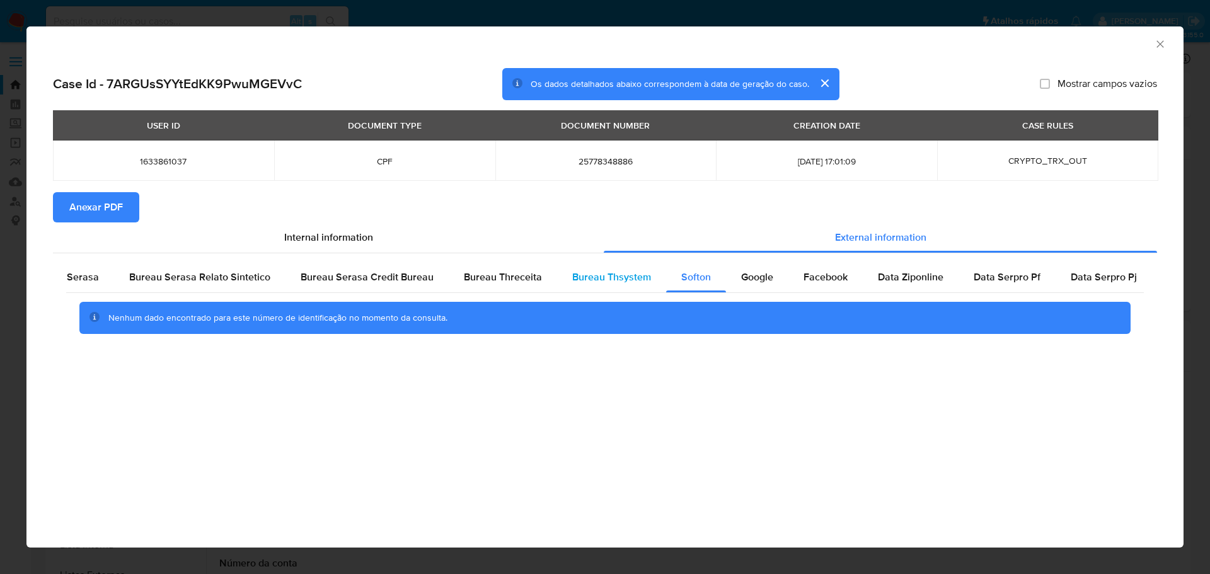
click at [593, 280] on span "Bureau Thsystem" at bounding box center [611, 277] width 79 height 14
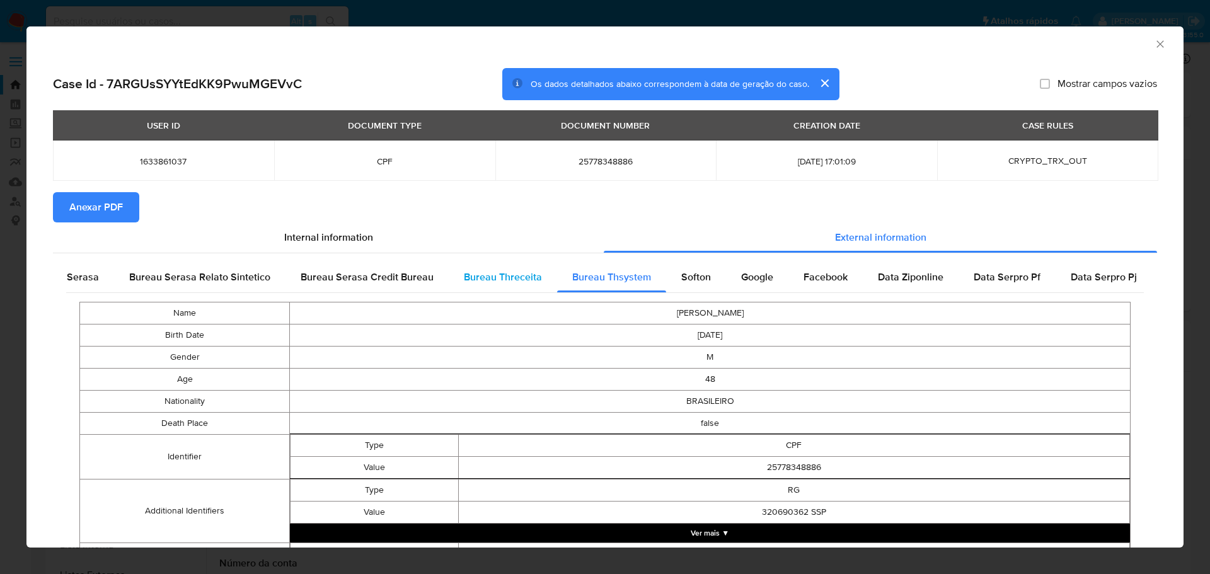
click at [478, 275] on span "Bureau Threceita" at bounding box center [503, 277] width 78 height 14
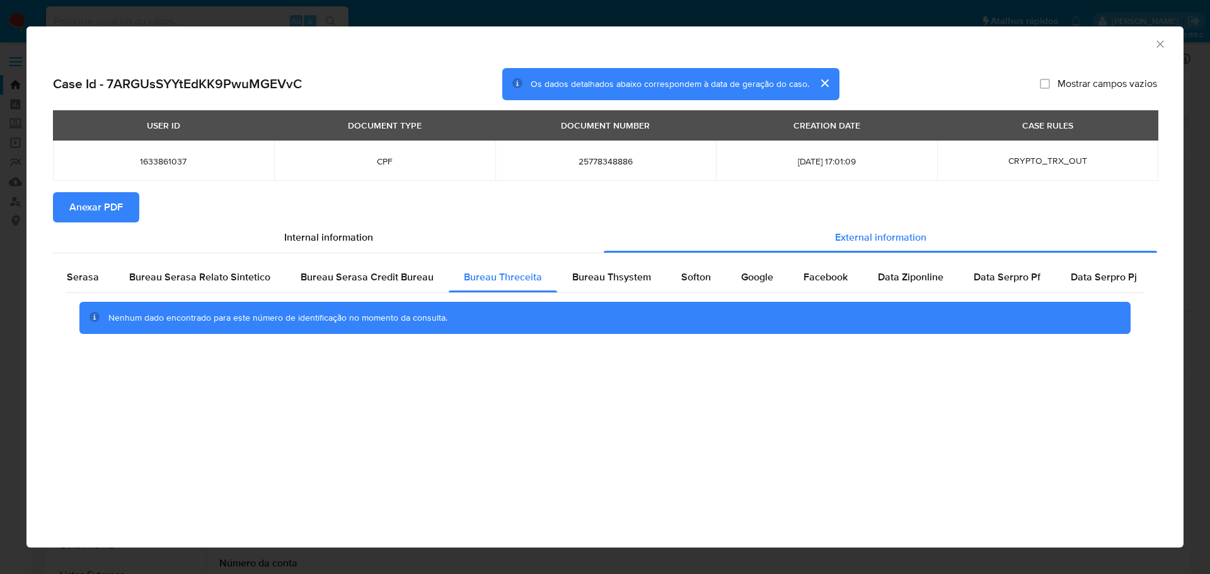
drag, startPoint x: 1166, startPoint y: 47, endPoint x: 1141, endPoint y: 85, distance: 45.6
click at [1141, 85] on div "AML Data Collector Case Id - 7ARGUsSYYtEdKK9PwuMGEVvC Os dados detalhados abaix…" at bounding box center [604, 202] width 1157 height 352
click at [1156, 47] on icon "Fechar a janela" at bounding box center [1160, 44] width 13 height 13
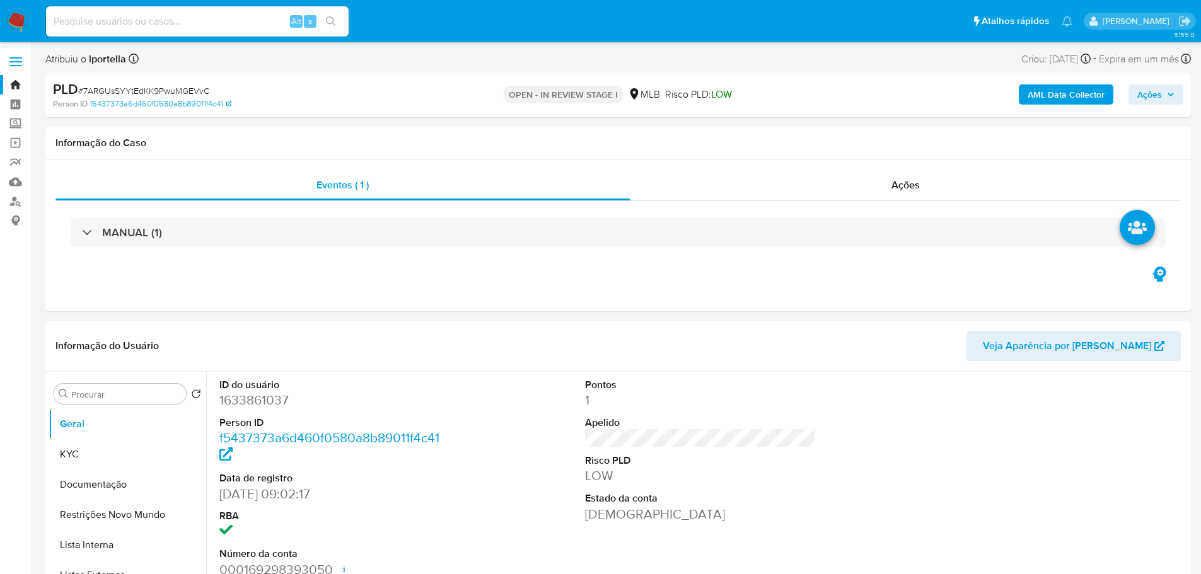
click at [1034, 98] on b "AML Data Collector" at bounding box center [1065, 94] width 77 height 20
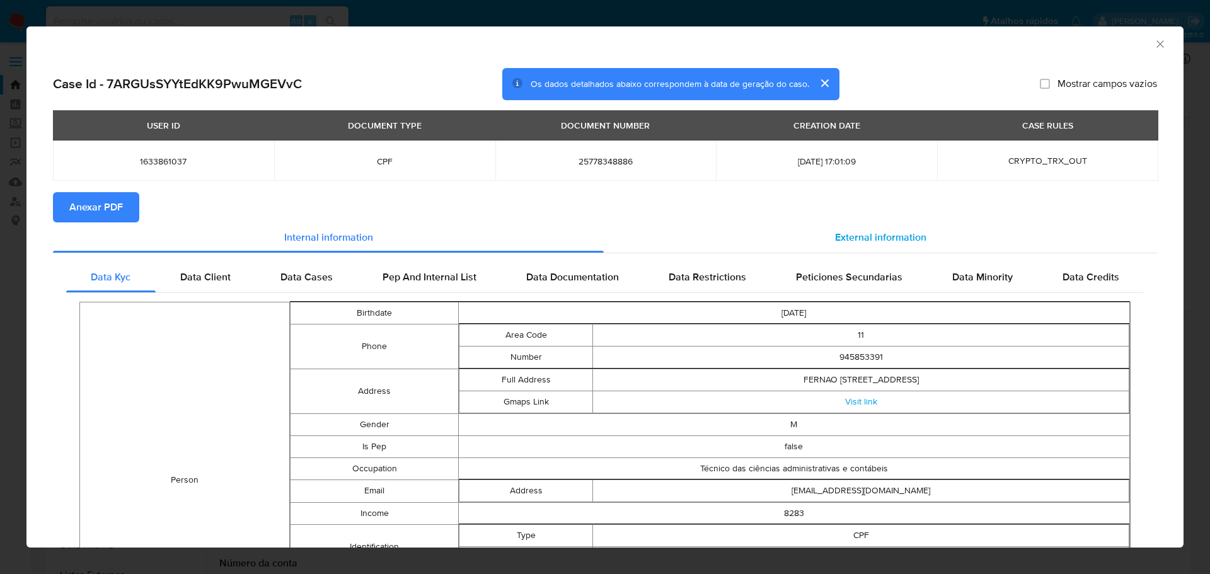
click at [887, 238] on span "External information" at bounding box center [880, 237] width 91 height 14
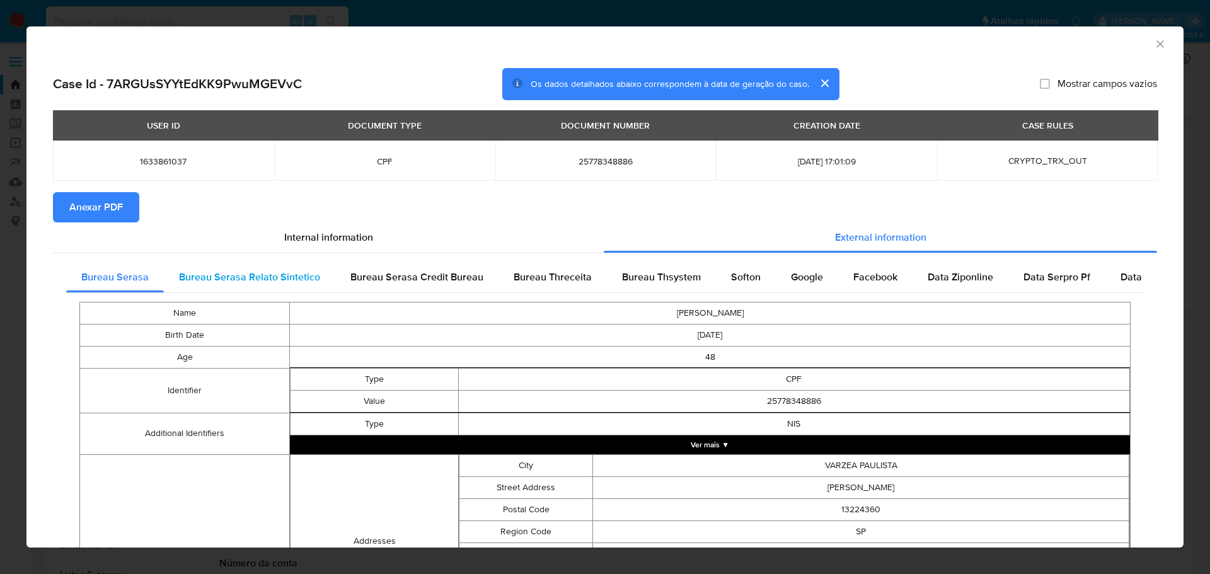
click at [282, 284] on span "Bureau Serasa Relato Sintetico" at bounding box center [249, 277] width 141 height 14
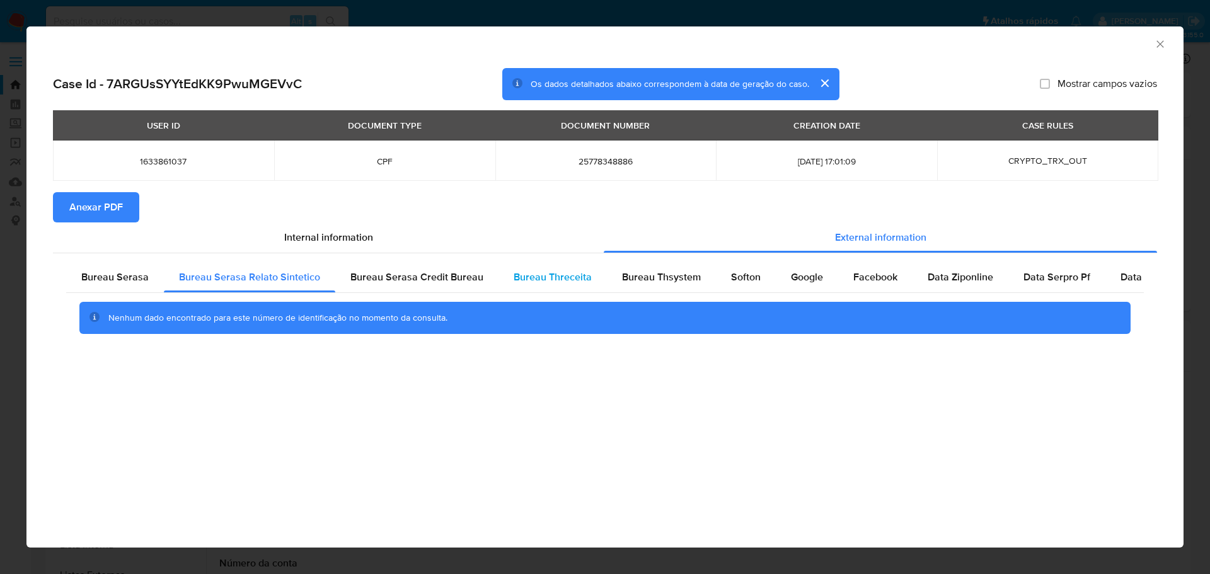
click at [531, 281] on span "Bureau Threceita" at bounding box center [553, 277] width 78 height 14
click at [647, 278] on span "Bureau Thsystem" at bounding box center [661, 277] width 79 height 14
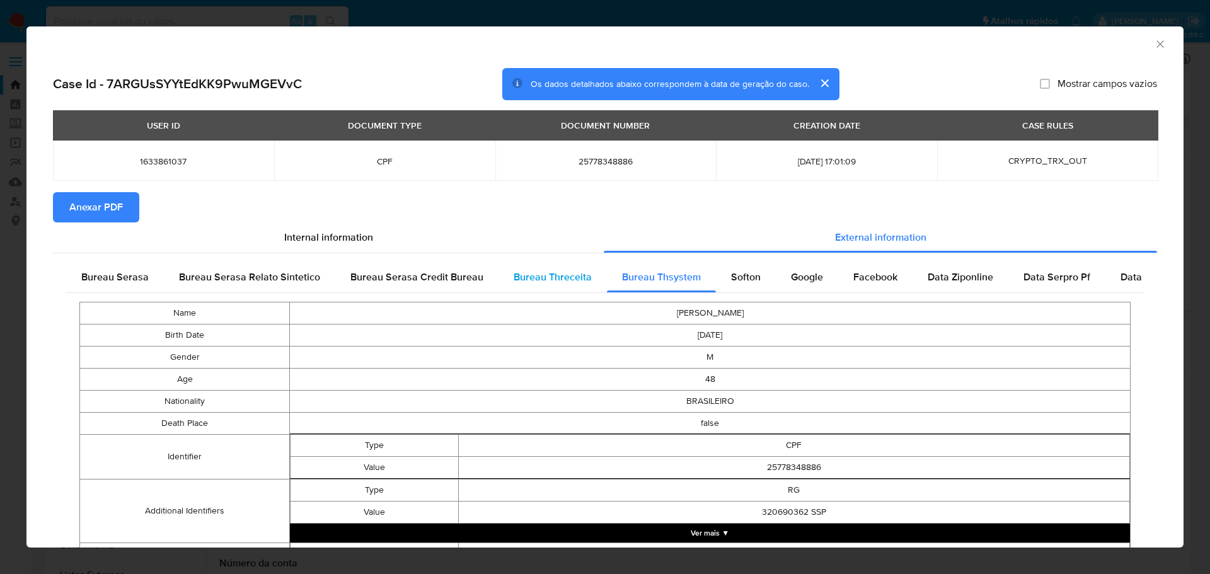
click at [551, 279] on span "Bureau Threceita" at bounding box center [553, 277] width 78 height 14
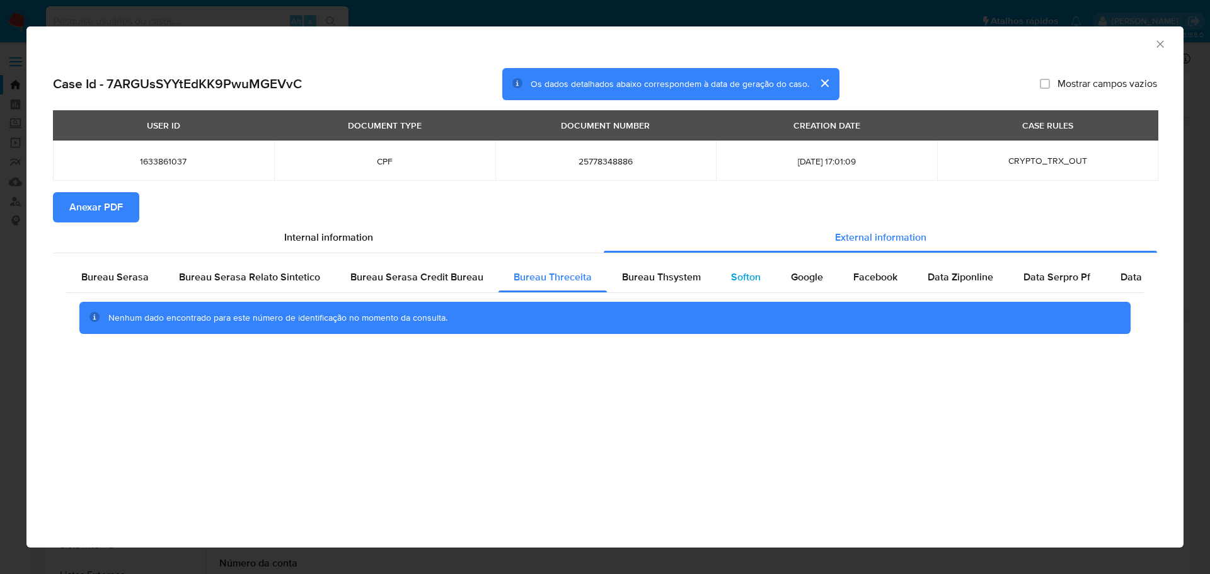
click at [747, 280] on span "Softon" at bounding box center [746, 277] width 30 height 14
click at [414, 482] on div "AML Data Collector Case Id - 7ARGUsSYYtEdKK9PwuMGEVvC Os dados detalhados abaix…" at bounding box center [604, 286] width 1157 height 521
click at [277, 271] on span "Bureau Serasa Relato Sintetico" at bounding box center [249, 277] width 141 height 14
click at [1159, 45] on icon "Fechar a janela" at bounding box center [1159, 43] width 7 height 7
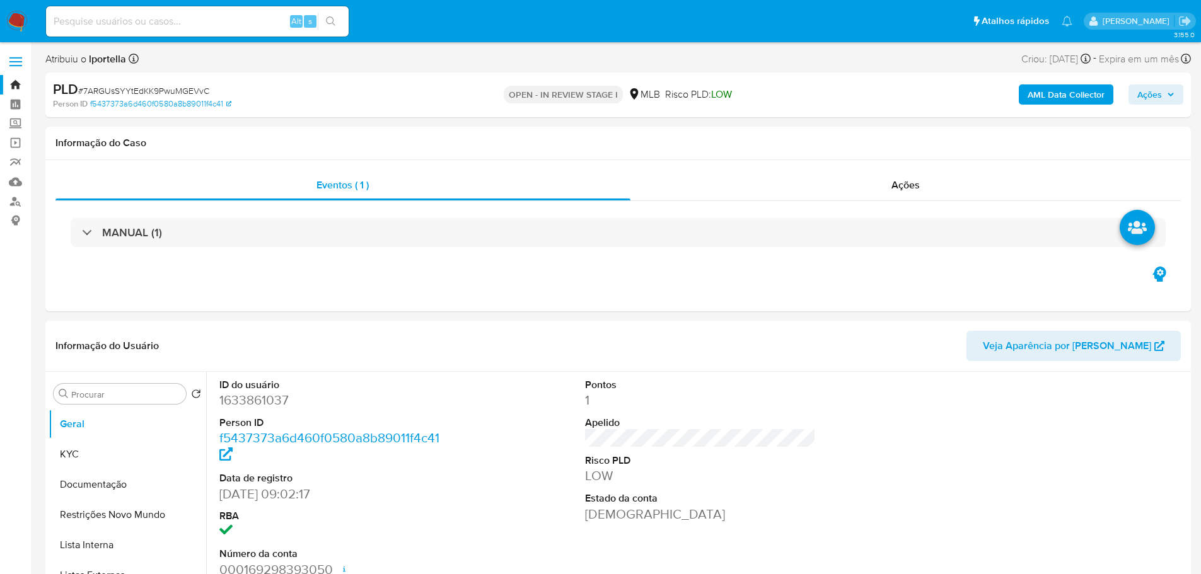
click at [18, 20] on img at bounding box center [16, 21] width 21 height 21
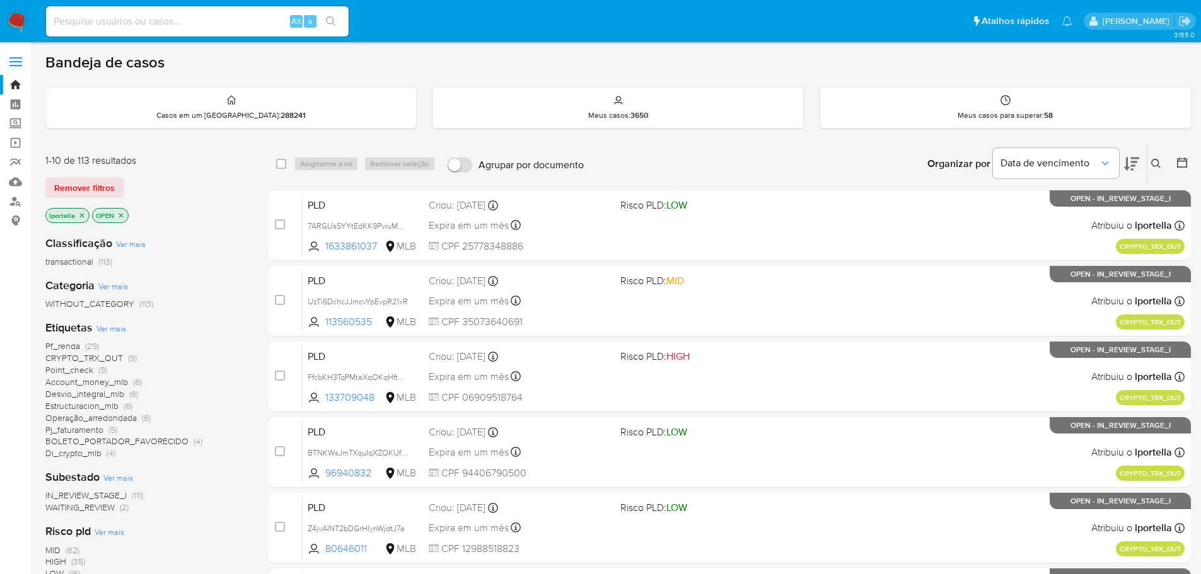
click at [176, 30] on div "Alt s" at bounding box center [197, 21] width 303 height 30
click at [161, 26] on input at bounding box center [197, 21] width 303 height 16
paste input "Nl6OSFV7kalEDAuDZfkKp74m"
type input "Nl6OSFV7kalEDAuDZfkKp74m"
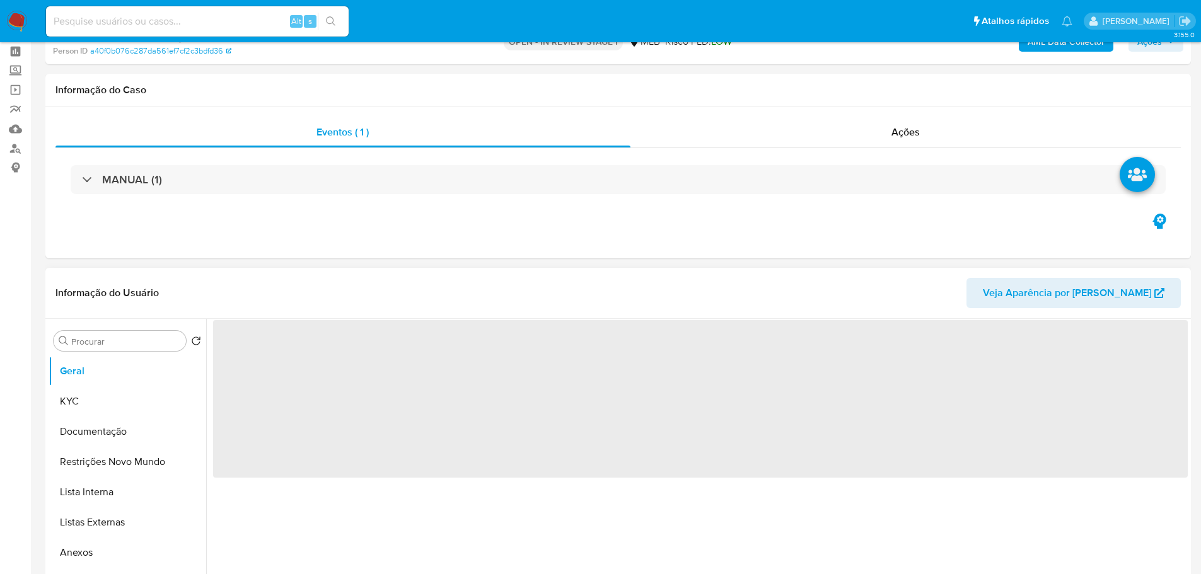
scroll to position [126, 0]
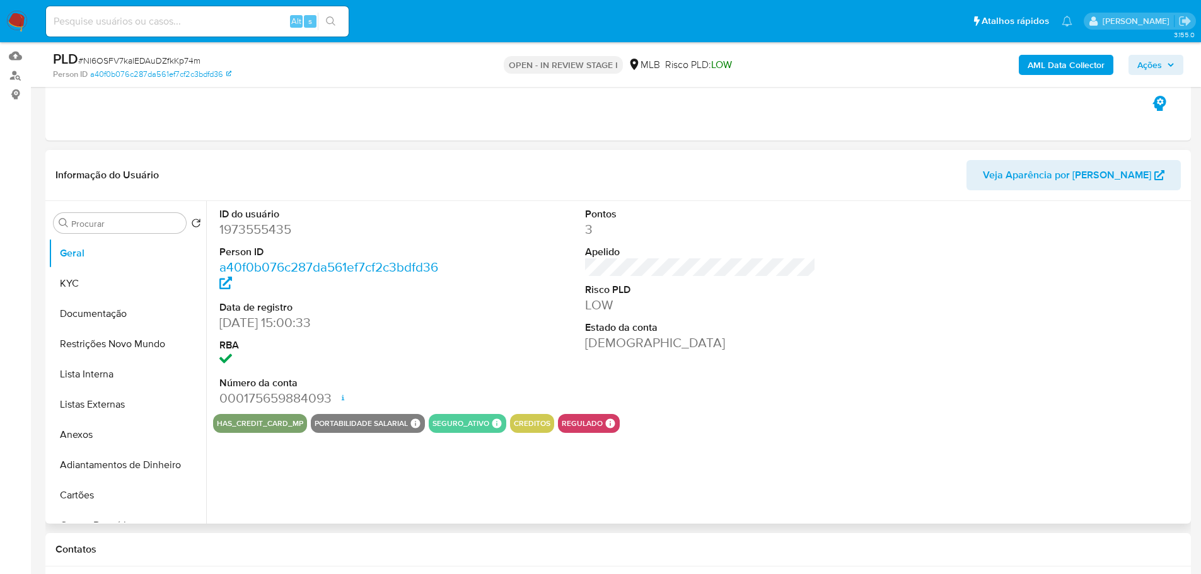
click at [262, 234] on dd "1973555435" at bounding box center [334, 230] width 231 height 18
copy dd "1973555435"
select select "10"
click at [256, 234] on dd "1973555435" at bounding box center [334, 230] width 231 height 18
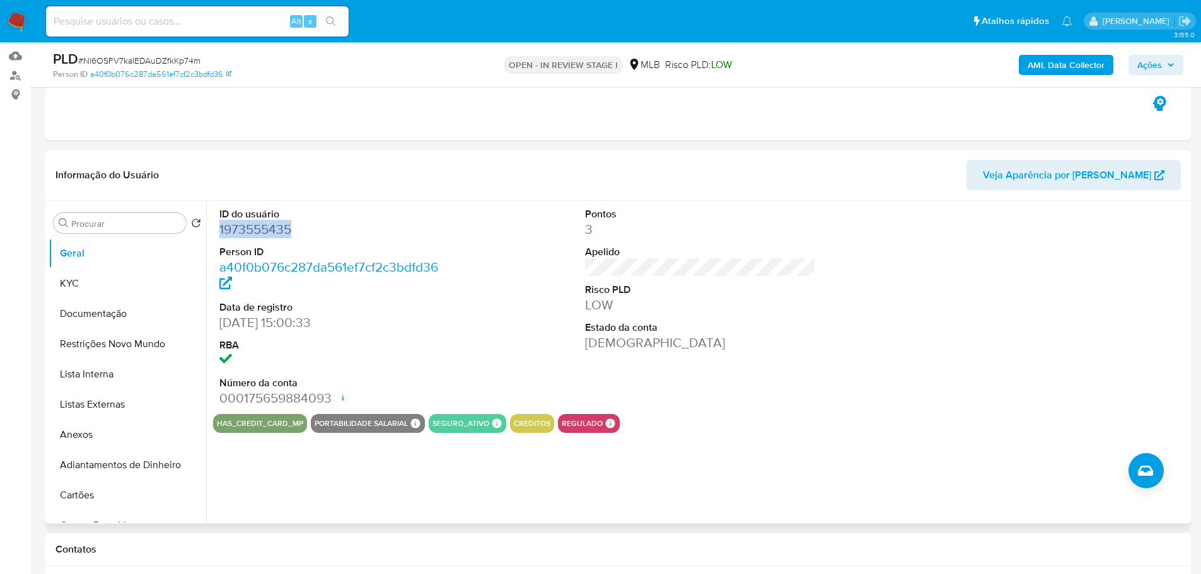
click at [256, 234] on dd "1973555435" at bounding box center [334, 230] width 231 height 18
drag, startPoint x: 288, startPoint y: 328, endPoint x: 213, endPoint y: 328, distance: 75.0
click at [213, 328] on div "ID do usuário 1973555435 Person ID a40f0b076c287da561ef7cf2c3bdfd36 Data de reg…" at bounding box center [335, 307] width 244 height 213
copy dd "03/09/2024"
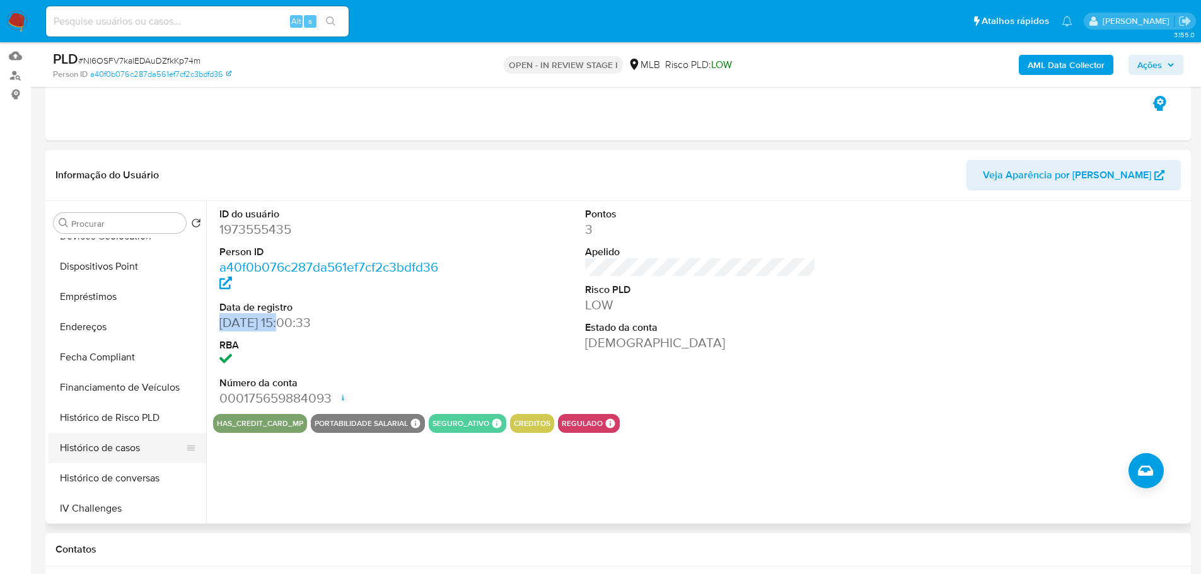
scroll to position [441, 0]
click at [122, 380] on button "Histórico de casos" at bounding box center [122, 387] width 147 height 30
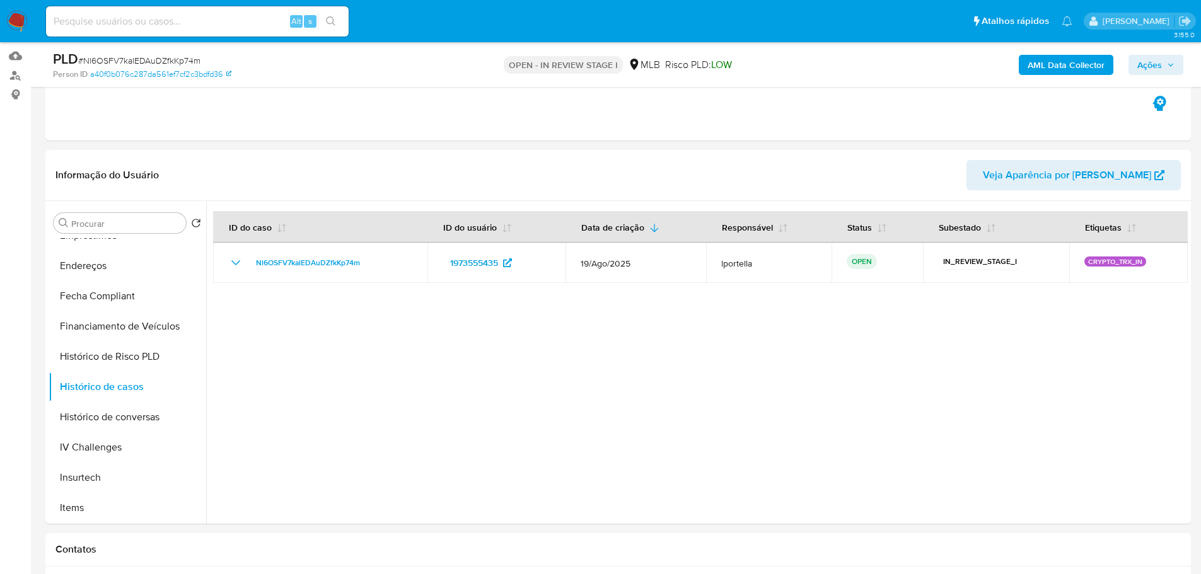
click at [1164, 64] on span "Ações" at bounding box center [1155, 65] width 37 height 18
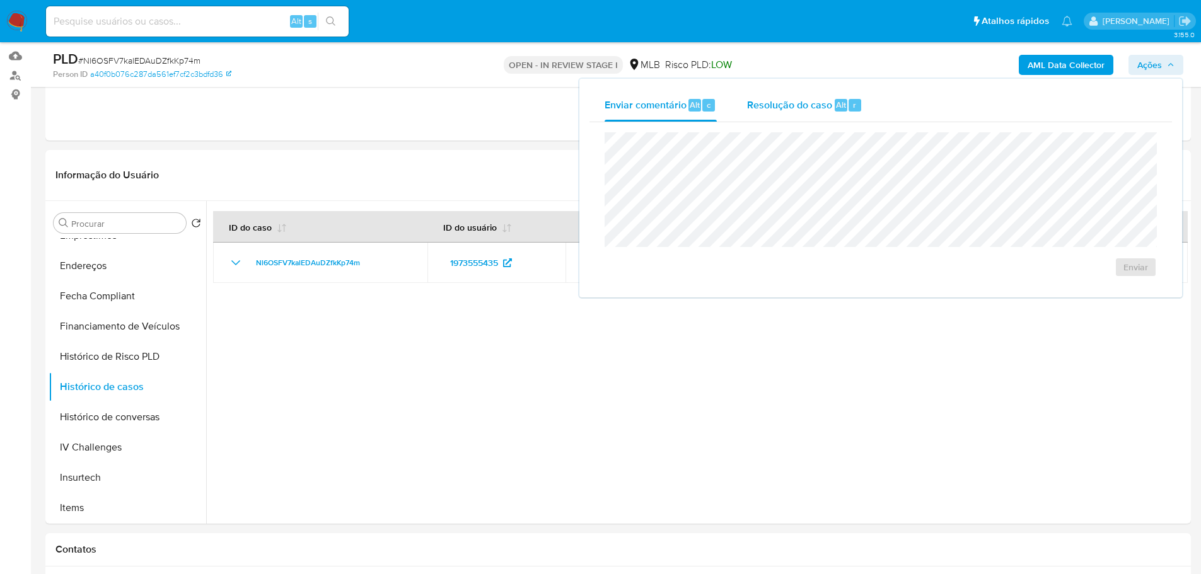
click at [803, 104] on span "Resolução do caso" at bounding box center [789, 104] width 85 height 14
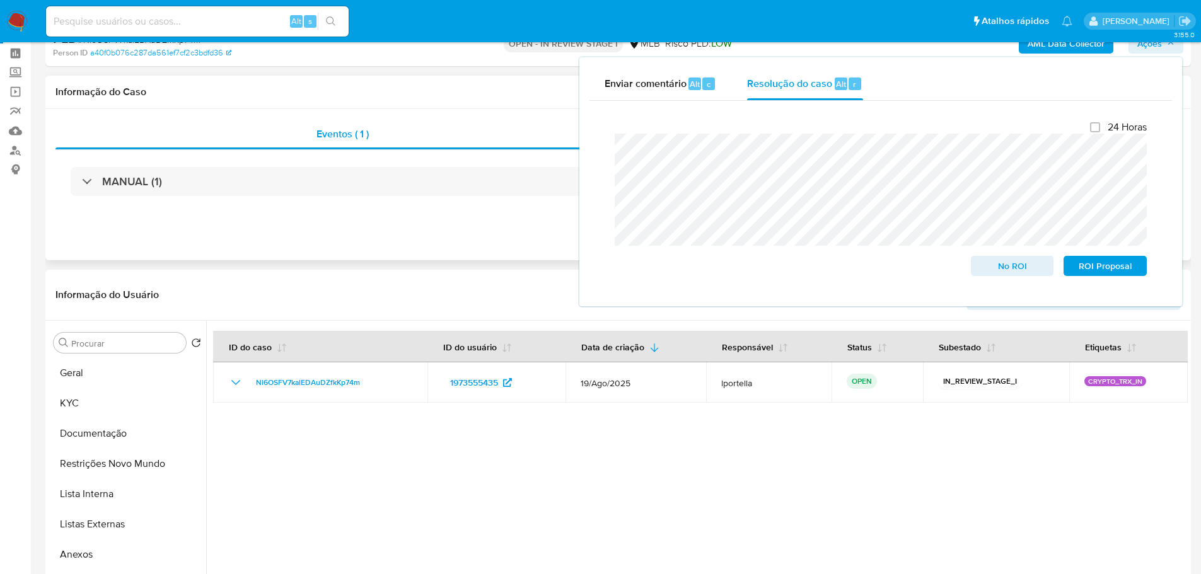
scroll to position [0, 0]
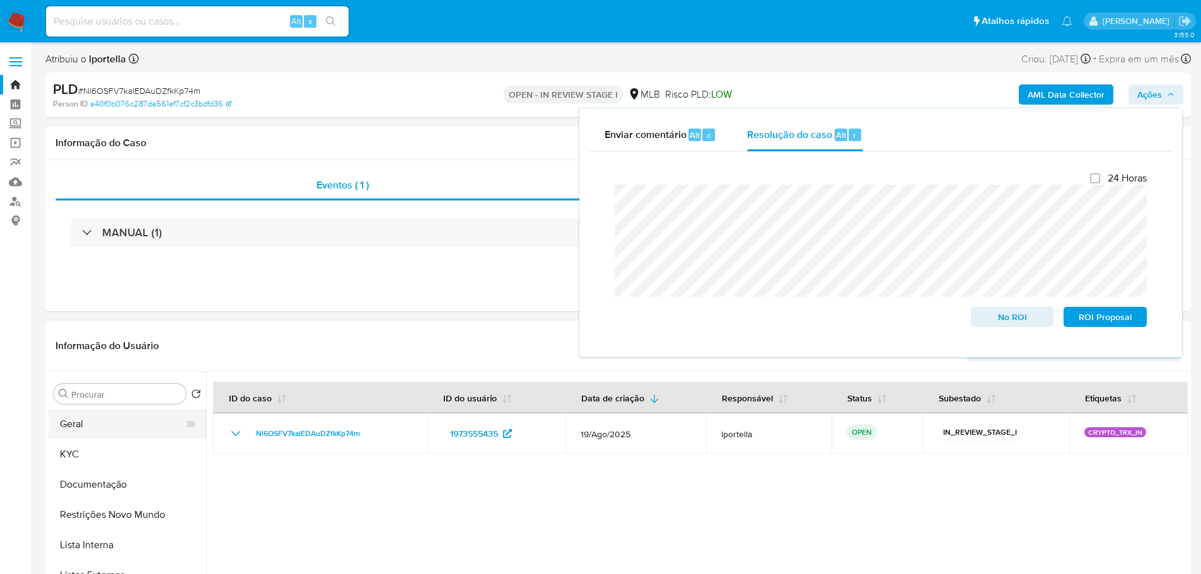
click at [111, 427] on button "Geral" at bounding box center [122, 424] width 147 height 30
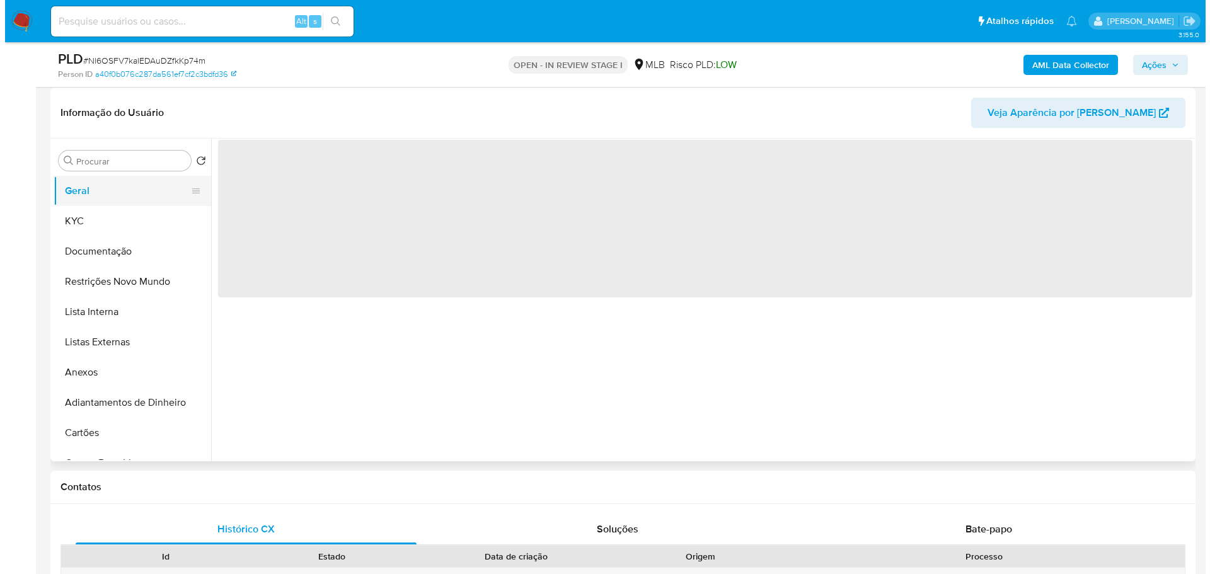
scroll to position [189, 0]
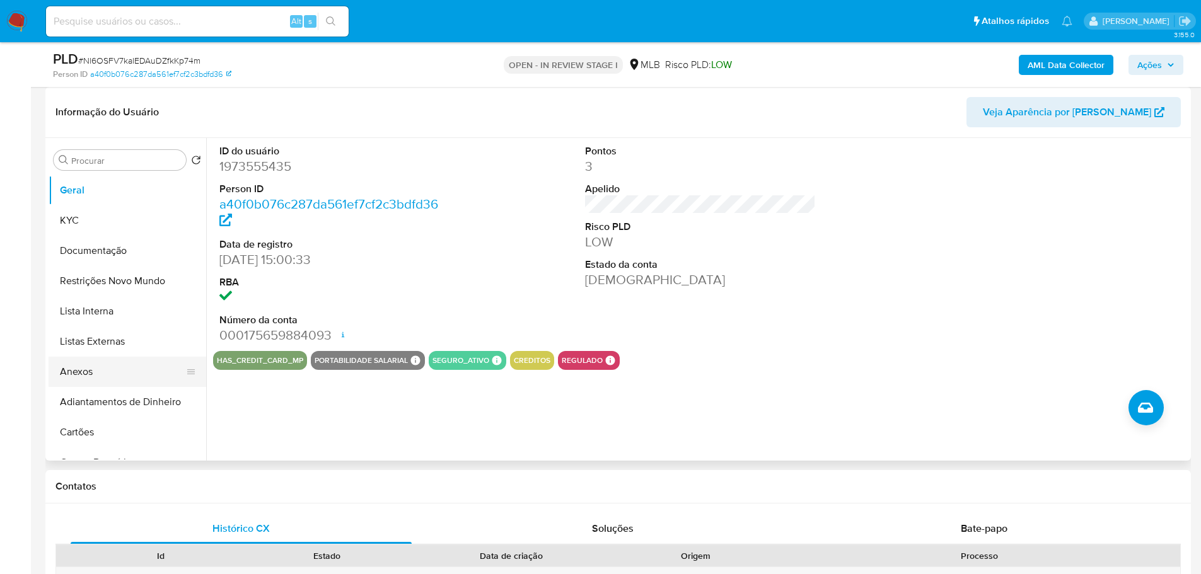
click at [88, 364] on button "Anexos" at bounding box center [122, 372] width 147 height 30
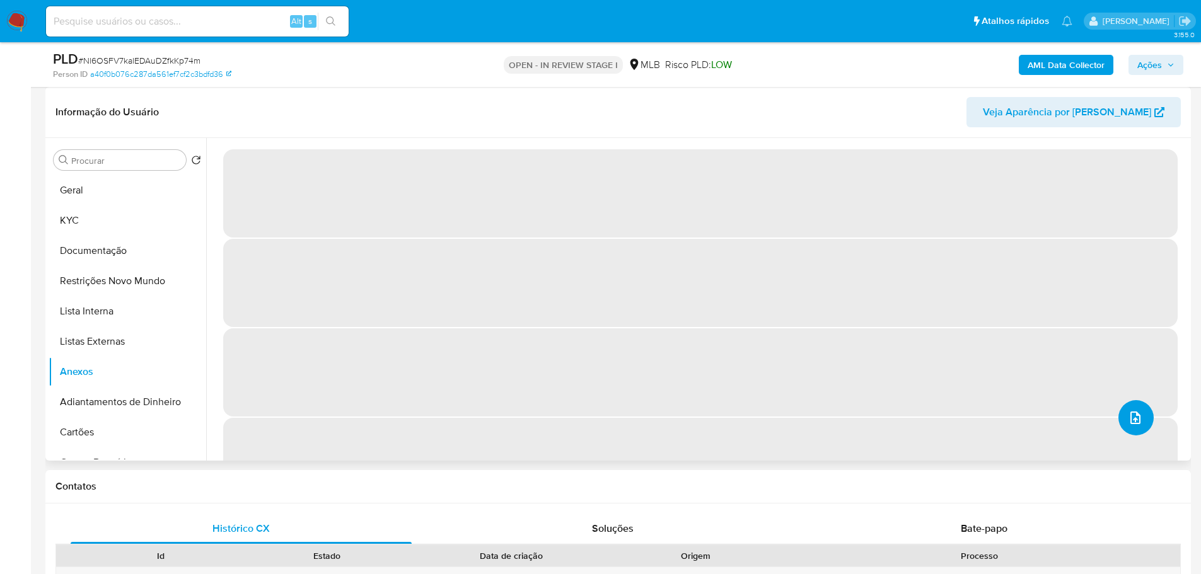
click at [1134, 414] on icon "upload-file" at bounding box center [1134, 417] width 15 height 15
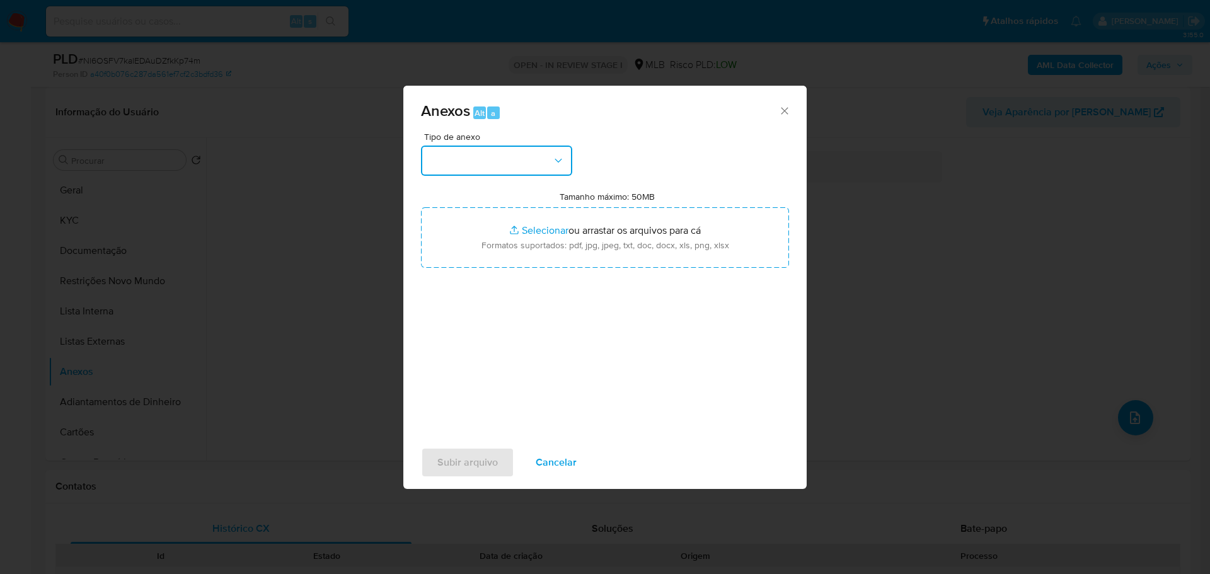
click at [521, 164] on button "button" at bounding box center [496, 161] width 151 height 30
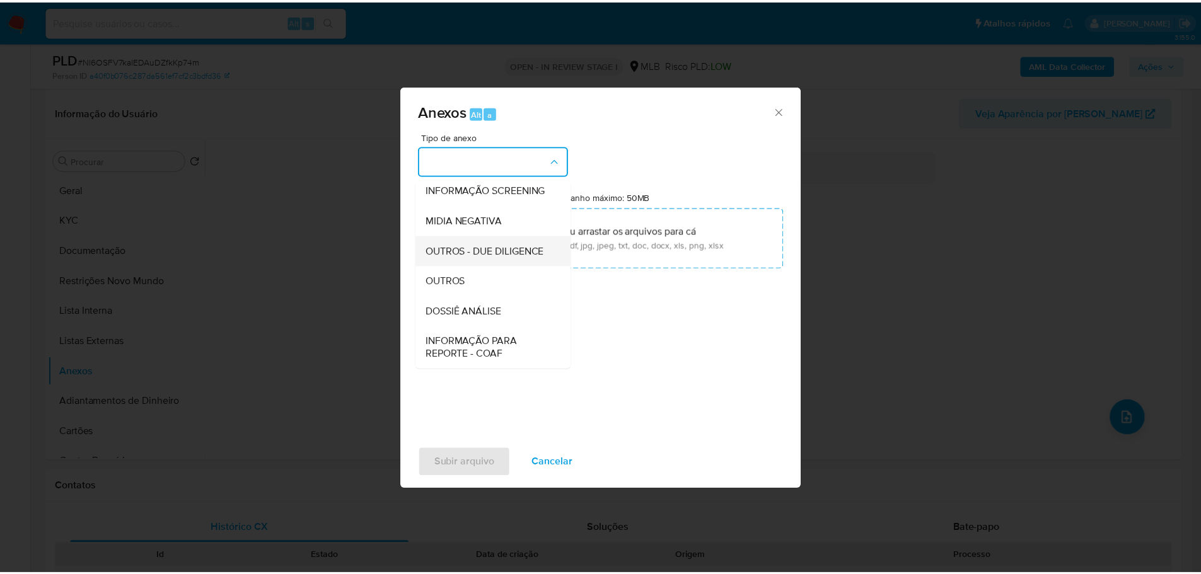
scroll to position [194, 0]
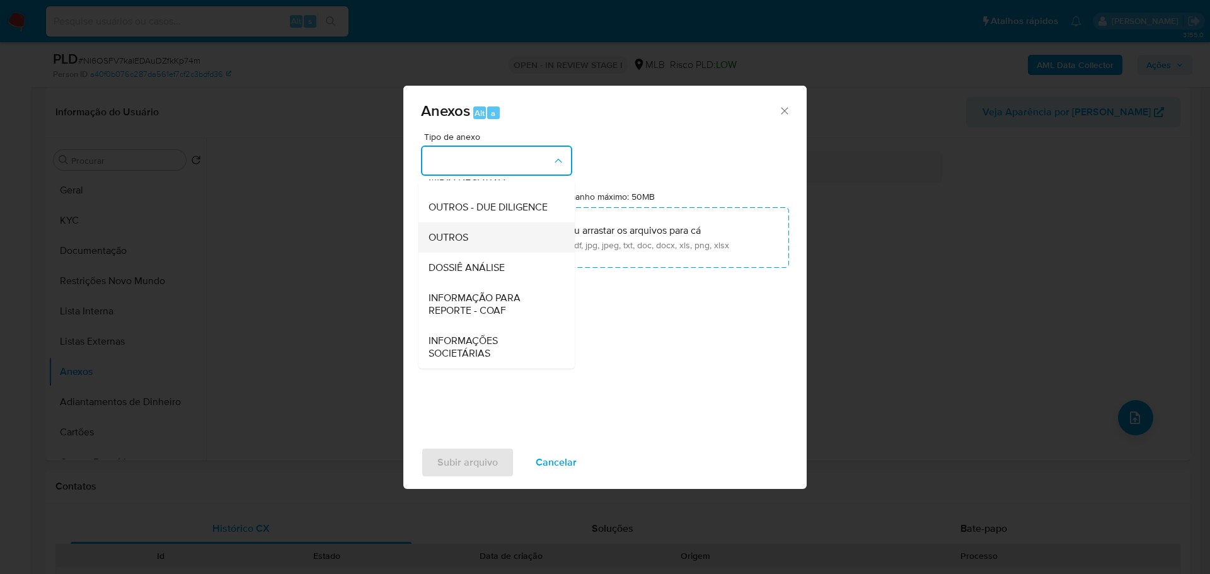
click at [471, 230] on div "OUTROS" at bounding box center [493, 237] width 129 height 30
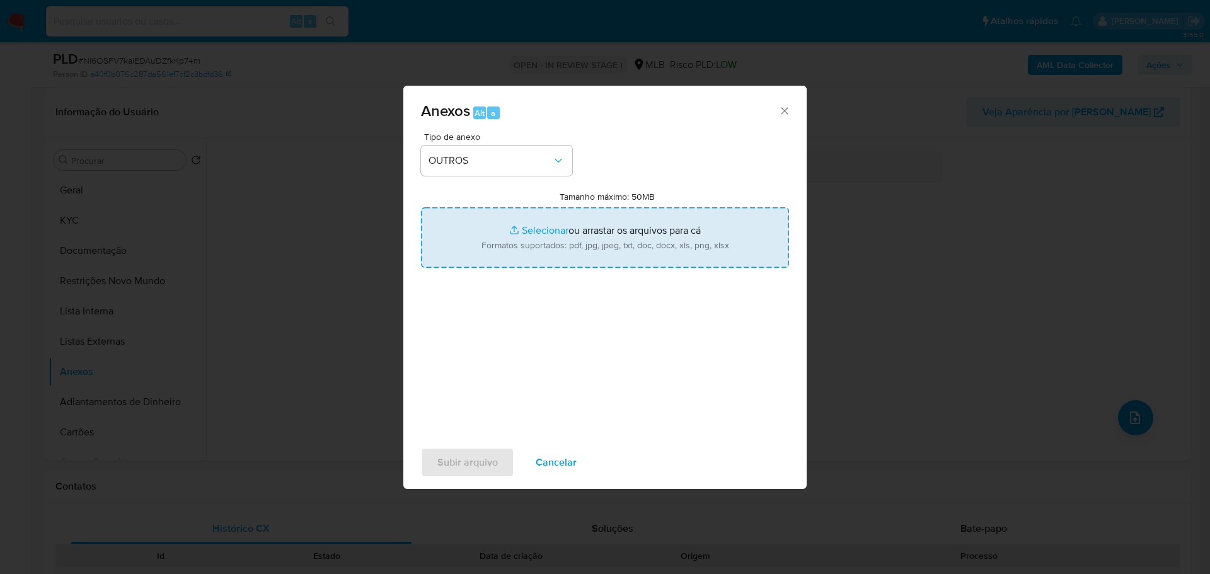
type input "C:\fakepath\ID_ 1973555435 - CPF 05388457168 - LISANDRA MATOS MARTINEZ.pdf"
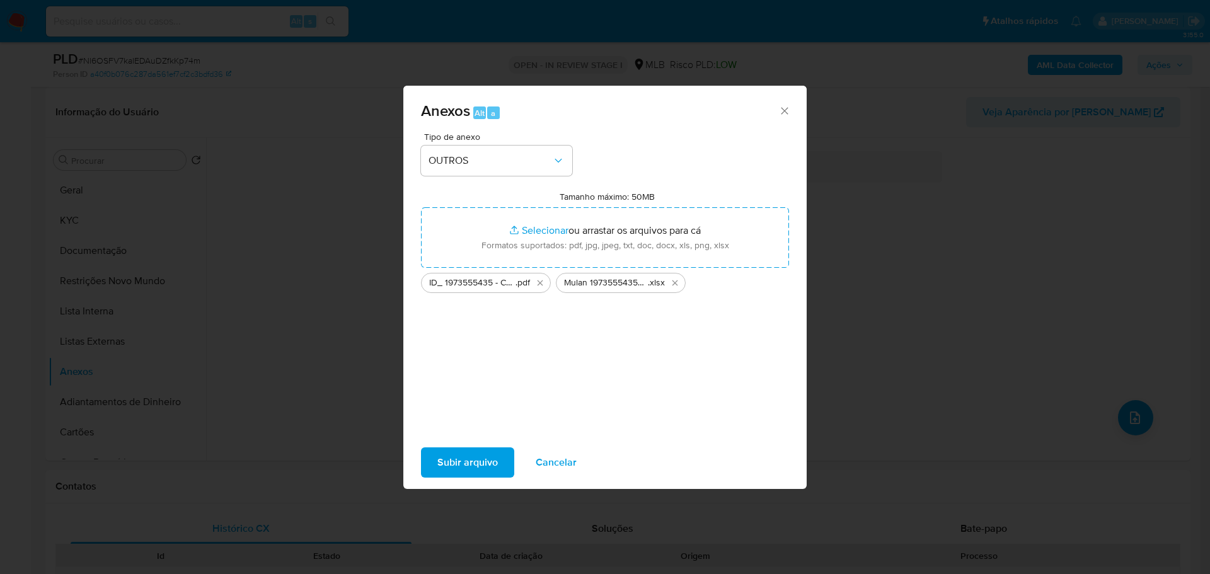
click at [489, 471] on span "Subir arquivo" at bounding box center [467, 463] width 61 height 28
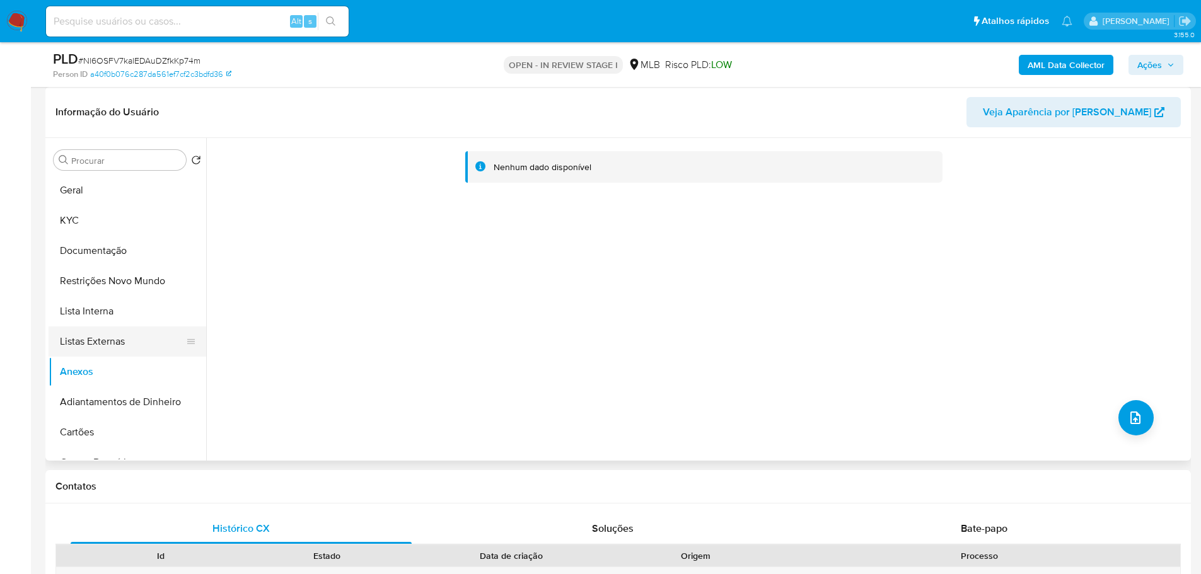
click at [122, 339] on button "Listas Externas" at bounding box center [122, 341] width 147 height 30
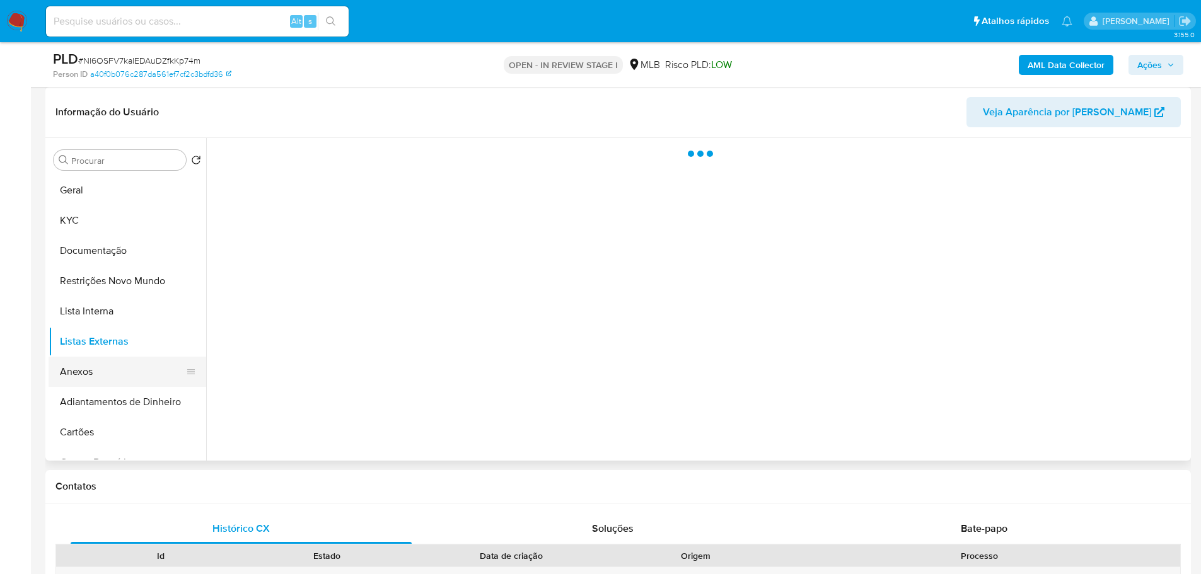
click at [113, 378] on button "Anexos" at bounding box center [122, 372] width 147 height 30
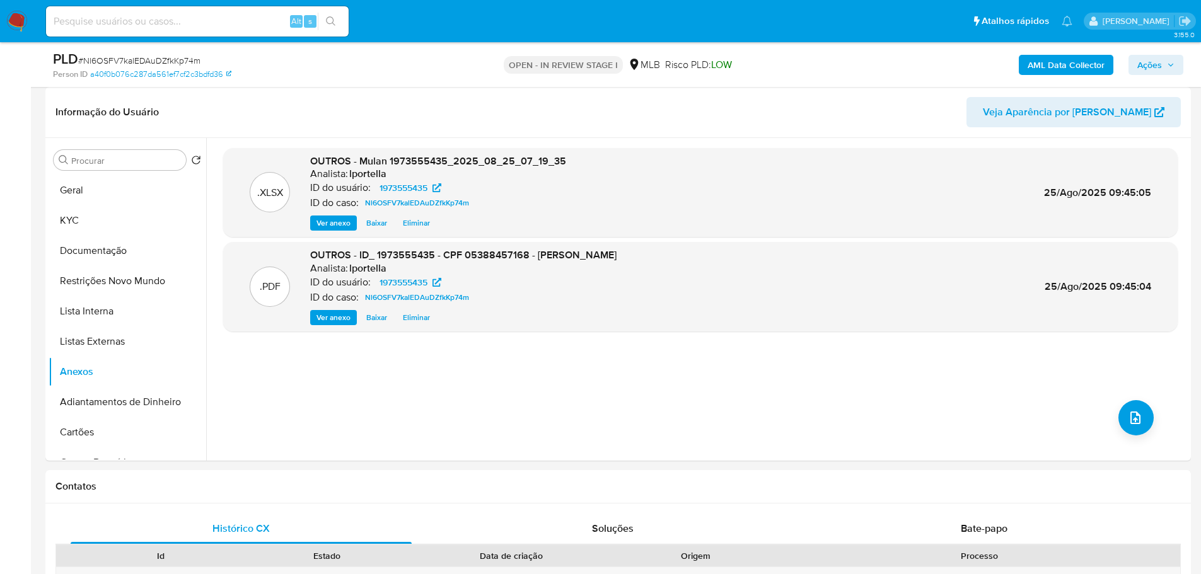
click at [1167, 66] on icon "button" at bounding box center [1171, 65] width 8 height 8
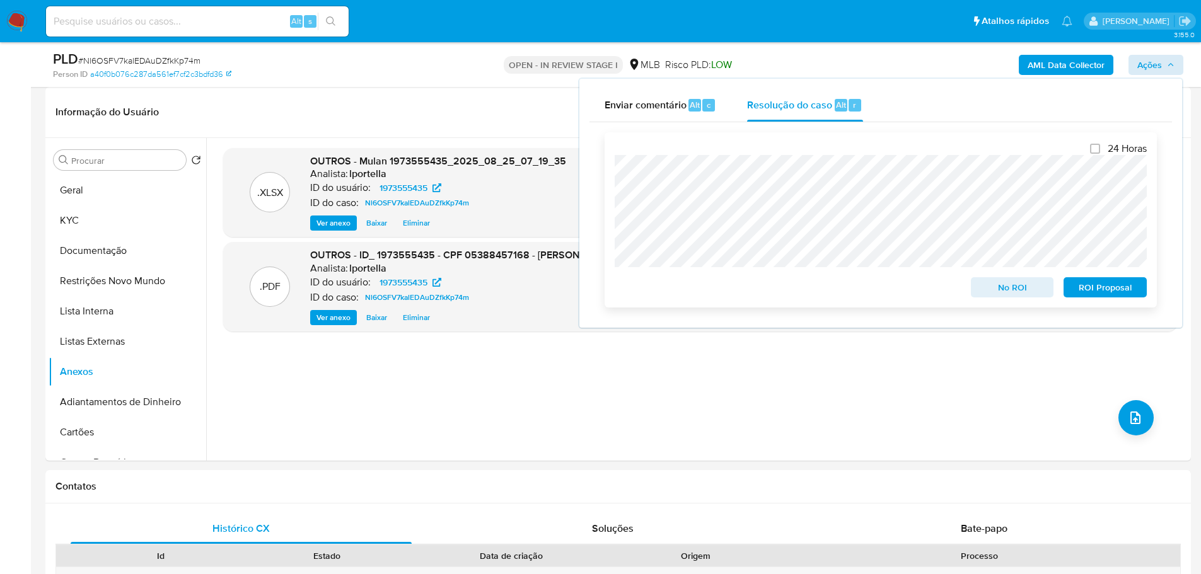
click at [1001, 289] on span "No ROI" at bounding box center [1012, 288] width 66 height 18
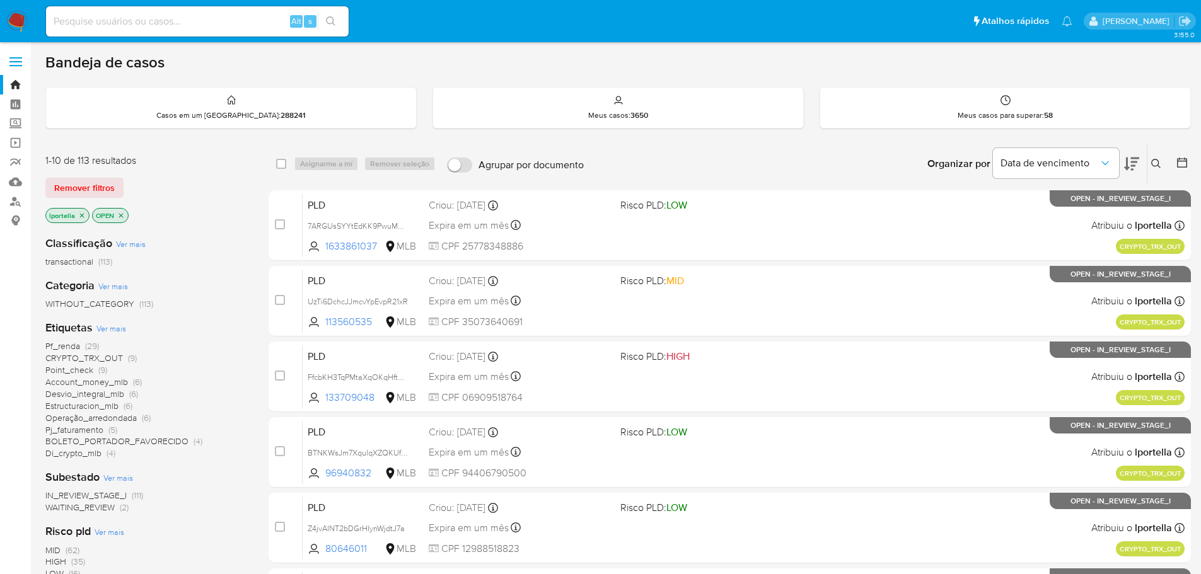
click at [99, 30] on div "Alt s" at bounding box center [197, 21] width 303 height 30
click at [94, 21] on input at bounding box center [197, 21] width 303 height 16
paste input "257244472"
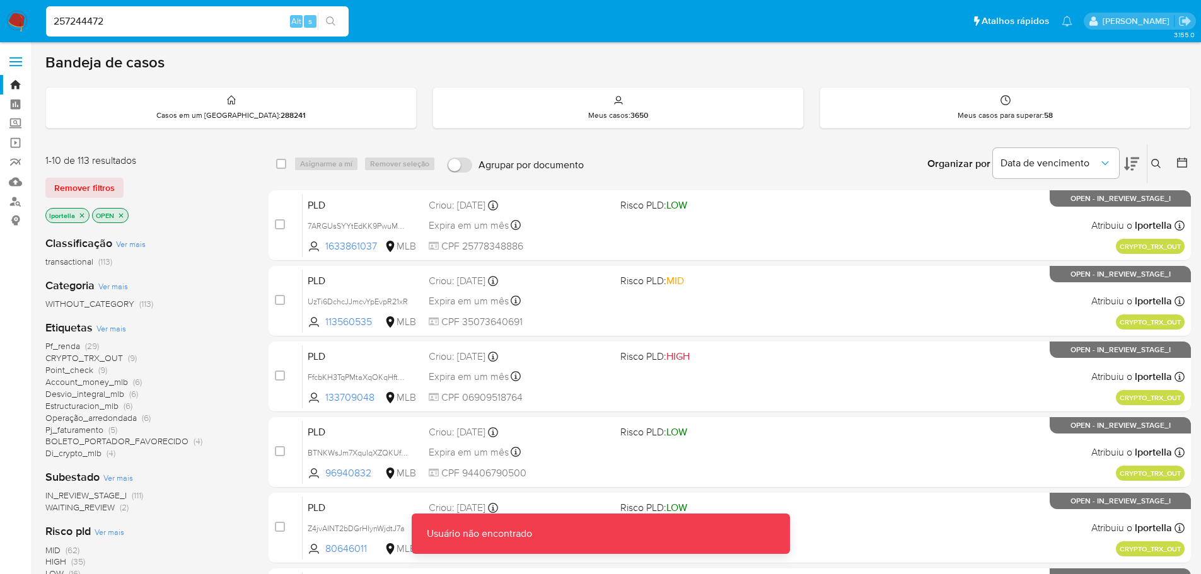
click at [117, 26] on input "257244472" at bounding box center [197, 21] width 303 height 16
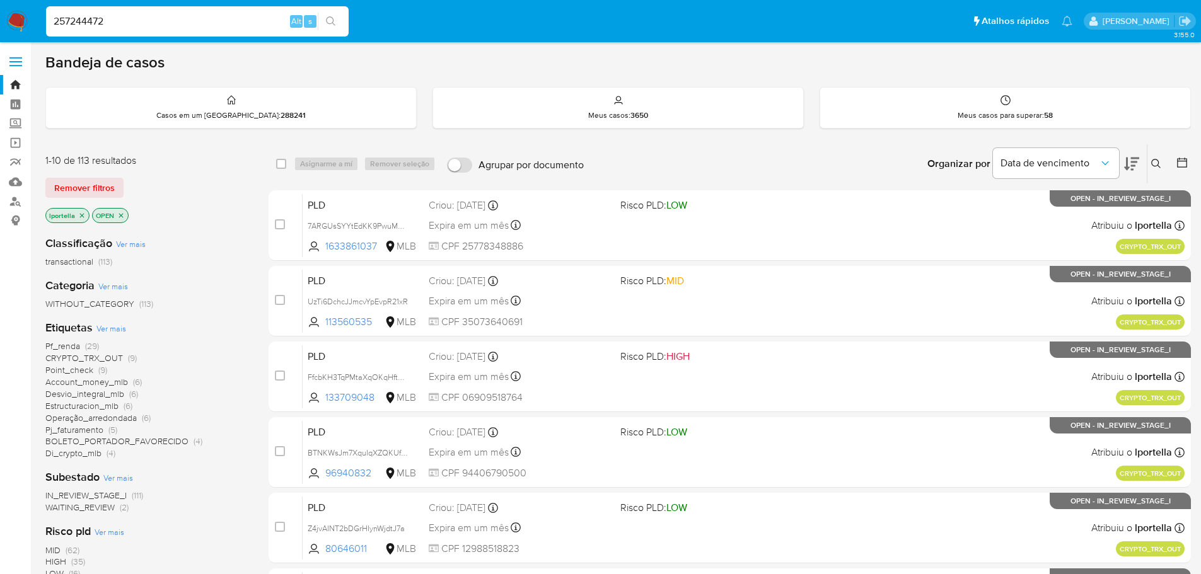
type input "257244472"
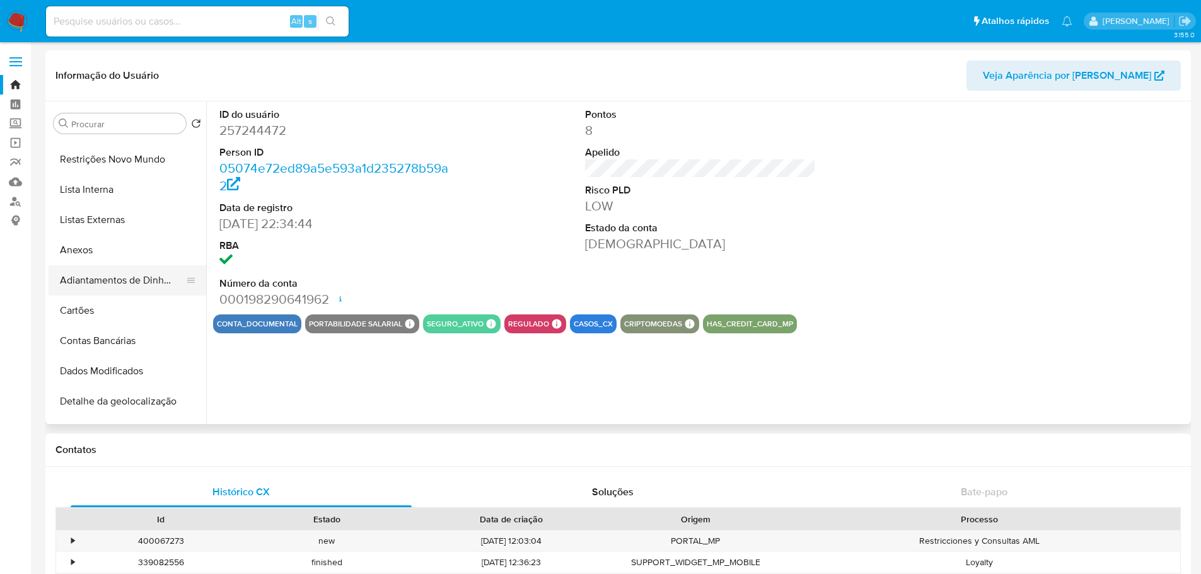
scroll to position [63, 0]
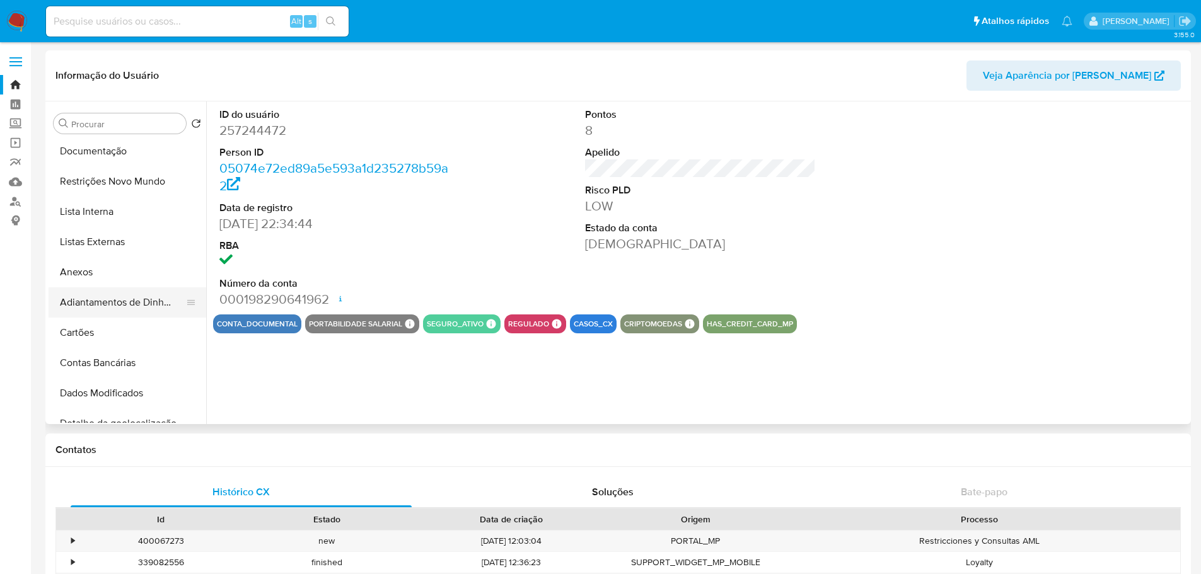
select select "10"
click at [83, 279] on button "Anexos" at bounding box center [122, 272] width 147 height 30
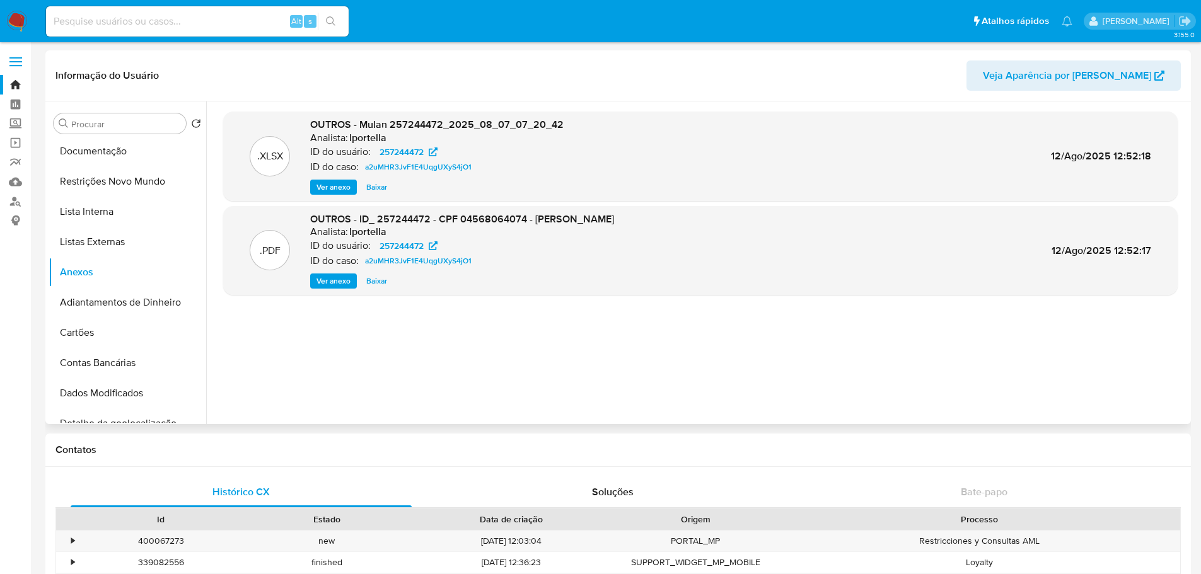
click at [335, 281] on span "Ver anexo" at bounding box center [333, 281] width 34 height 13
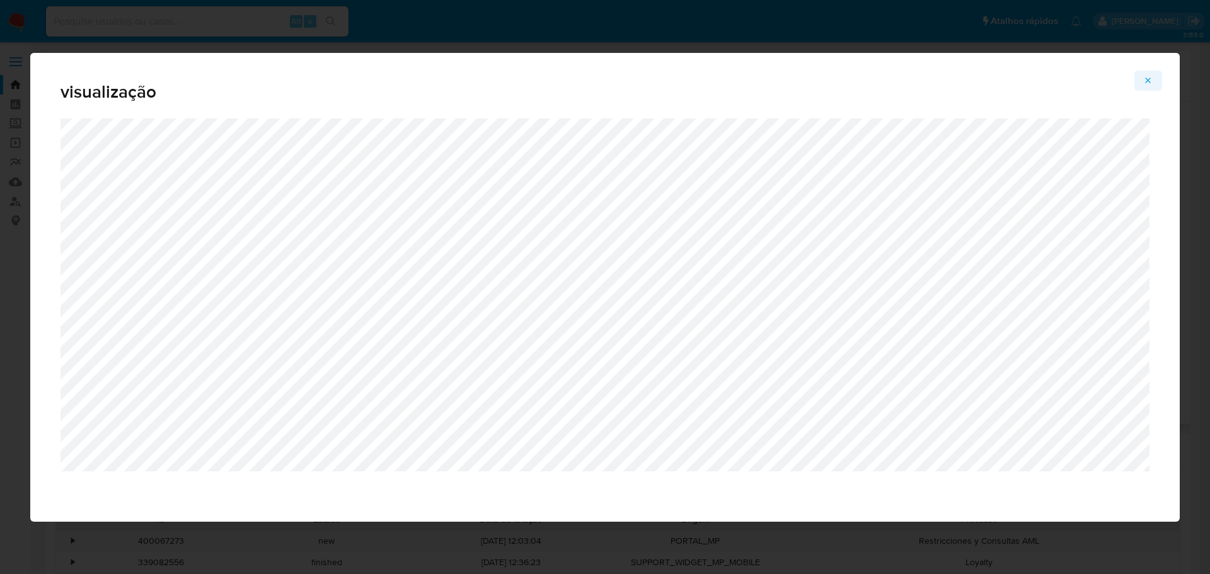
click at [1148, 83] on icon "Attachment preview" at bounding box center [1148, 81] width 10 height 10
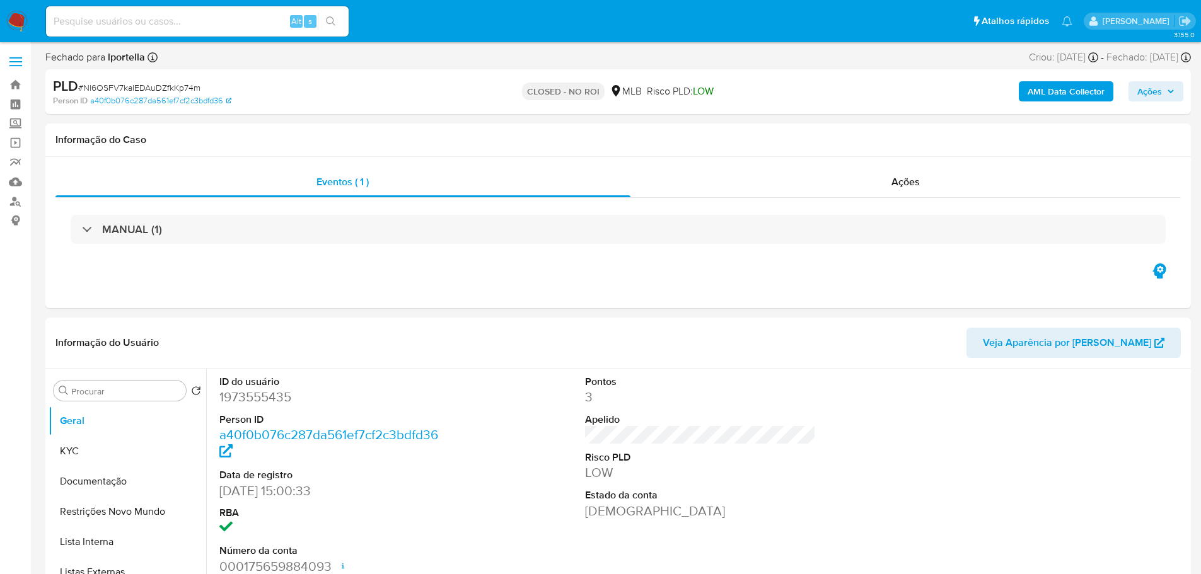
select select "10"
click at [23, 23] on img at bounding box center [16, 21] width 21 height 21
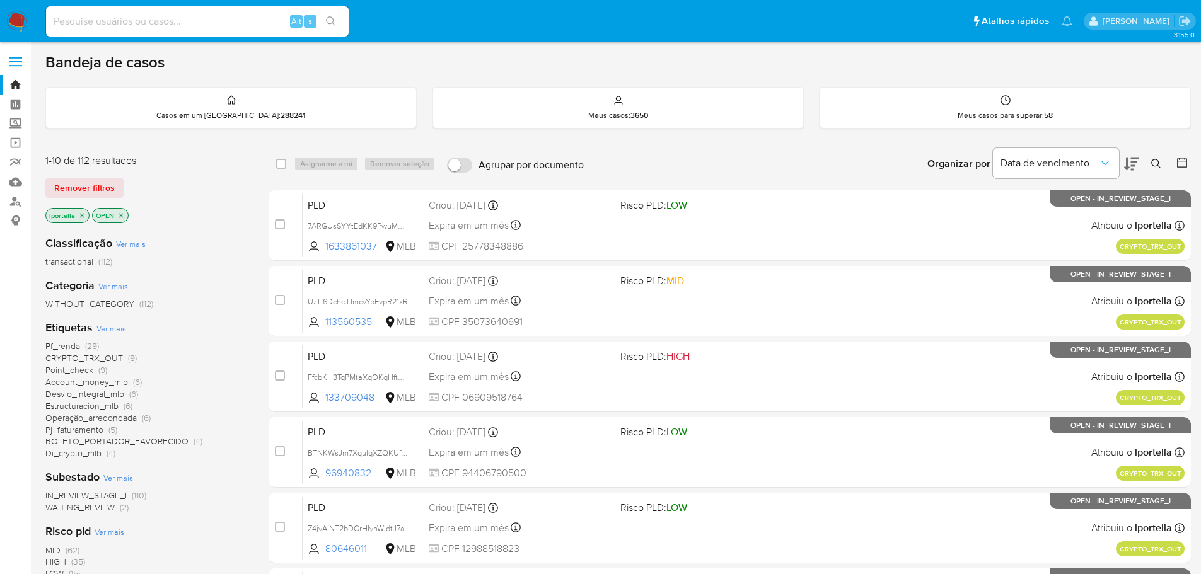
click at [131, 16] on input at bounding box center [197, 21] width 303 height 16
paste input "Nl6OSFV7kalEDAuDZfkKp74m"
type input "Nl6OSFV7kalEDAuDZfkKp74m"
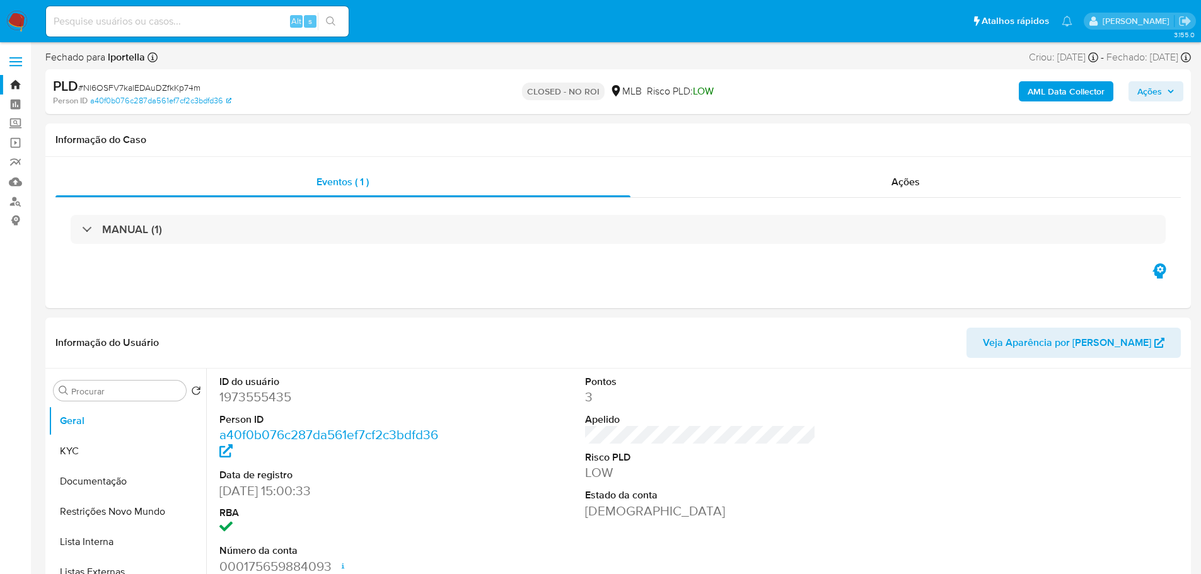
select select "10"
click at [10, 14] on img at bounding box center [16, 21] width 21 height 21
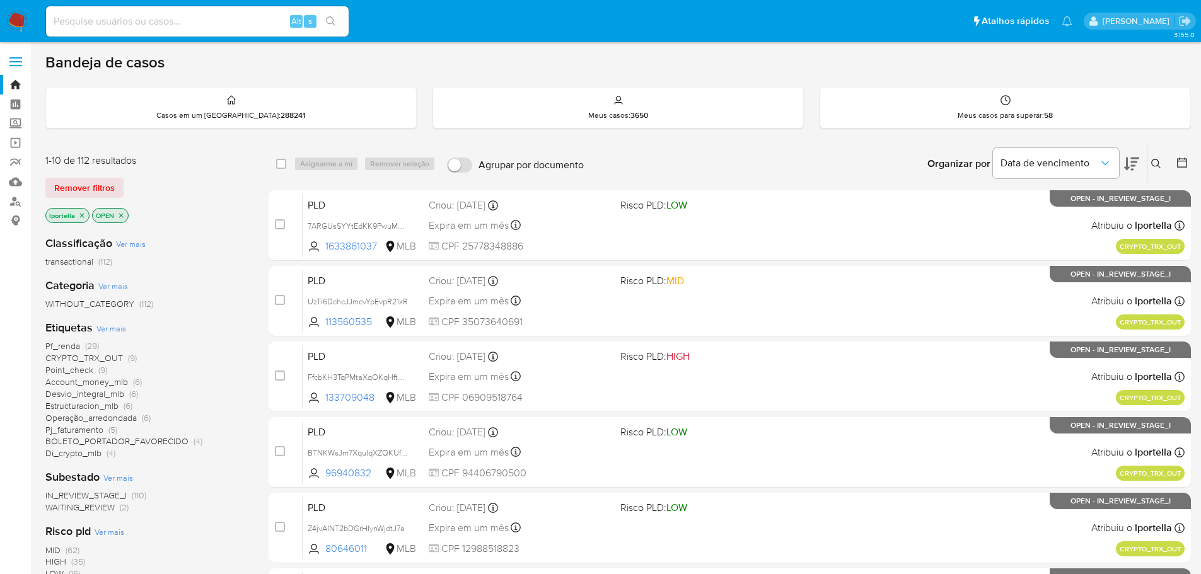
click at [202, 25] on input at bounding box center [197, 21] width 303 height 16
paste input "5L80XgEXL3fmN5RdV4uffeDm"
type input "5L80XgEXL3fmN5RdV4uffeDm"
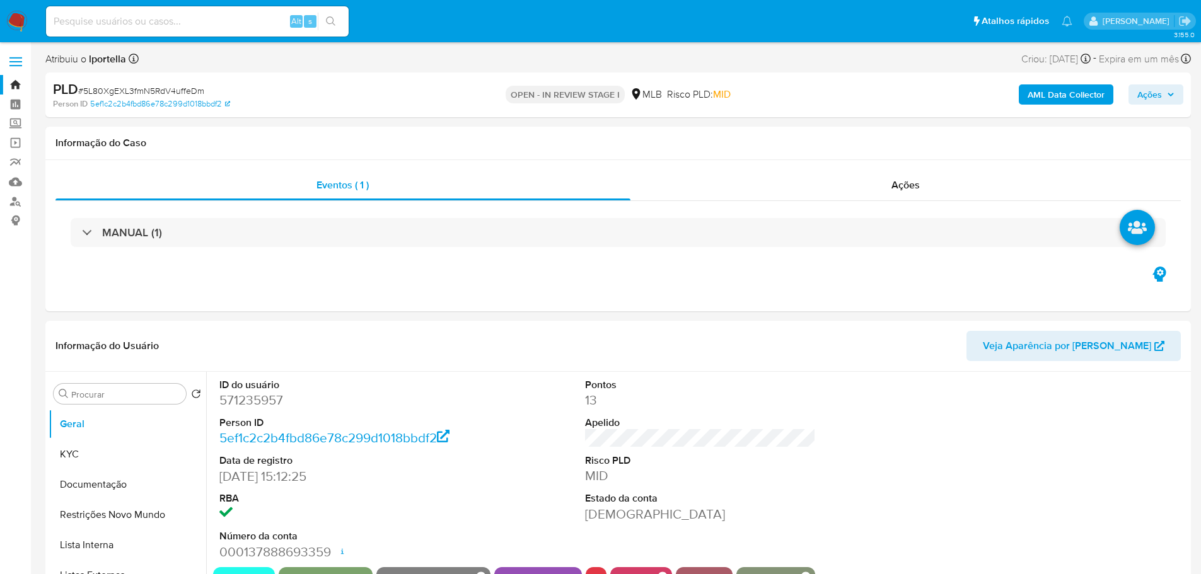
select select "10"
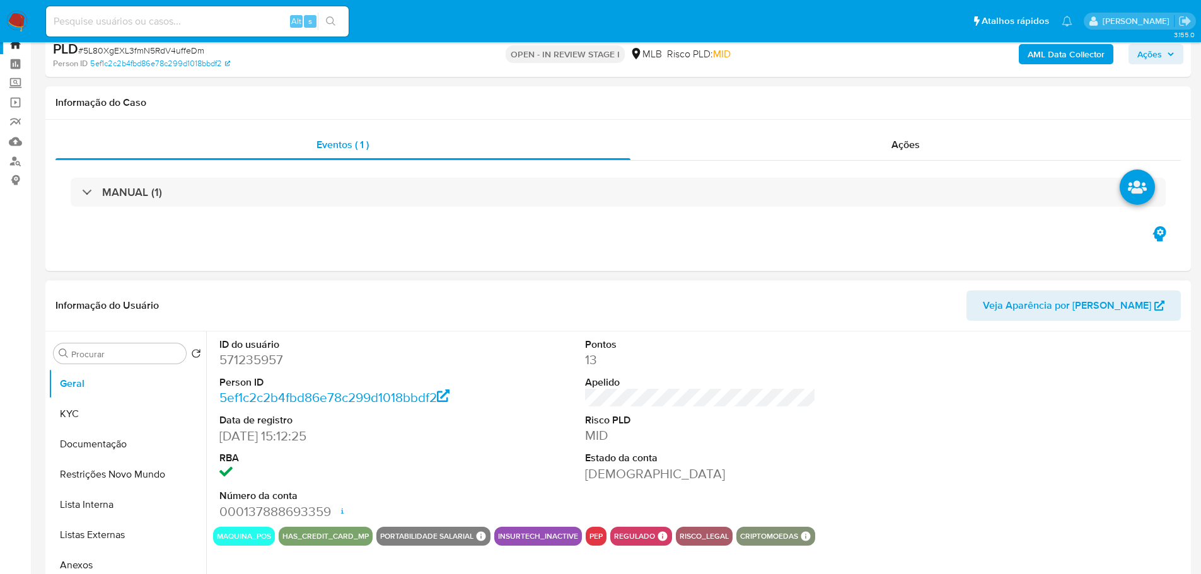
scroll to position [63, 0]
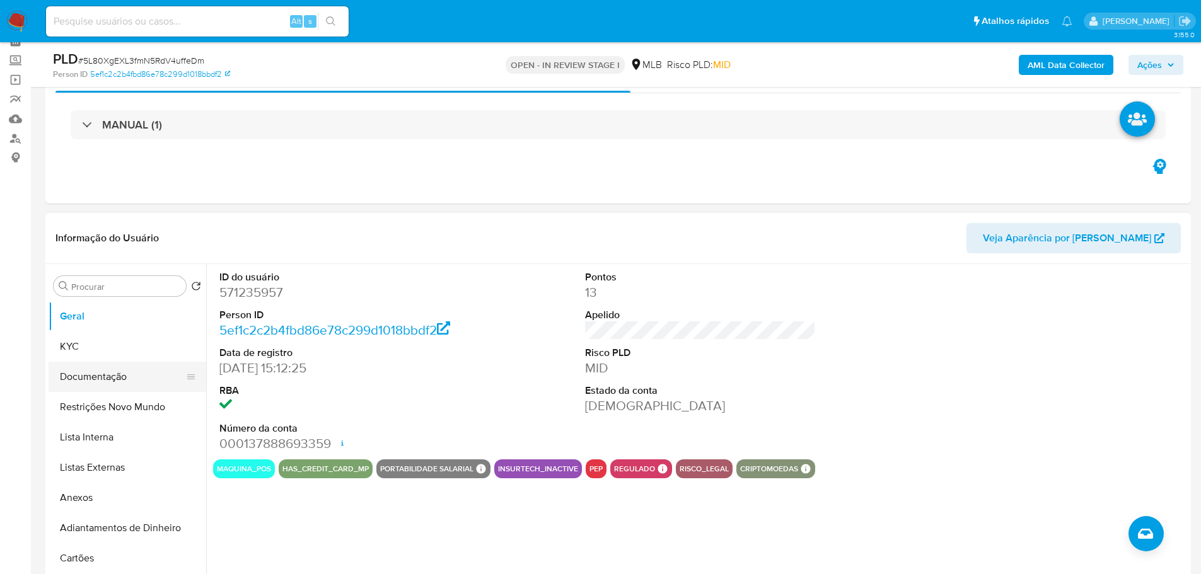
click at [115, 376] on button "Documentação" at bounding box center [122, 377] width 147 height 30
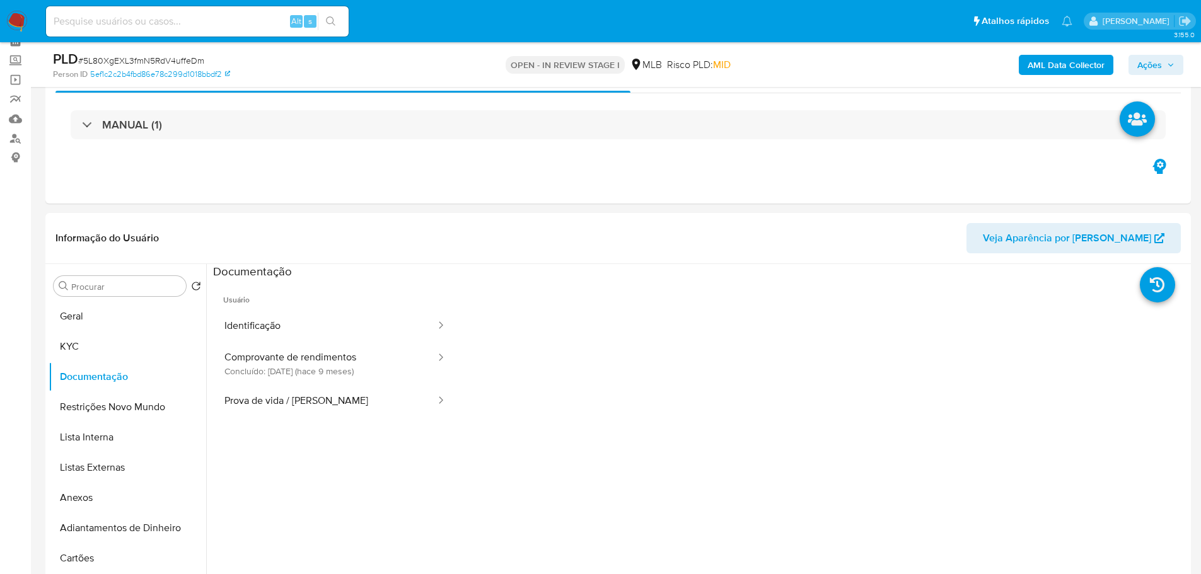
click at [277, 326] on button "Identificação" at bounding box center [325, 326] width 224 height 32
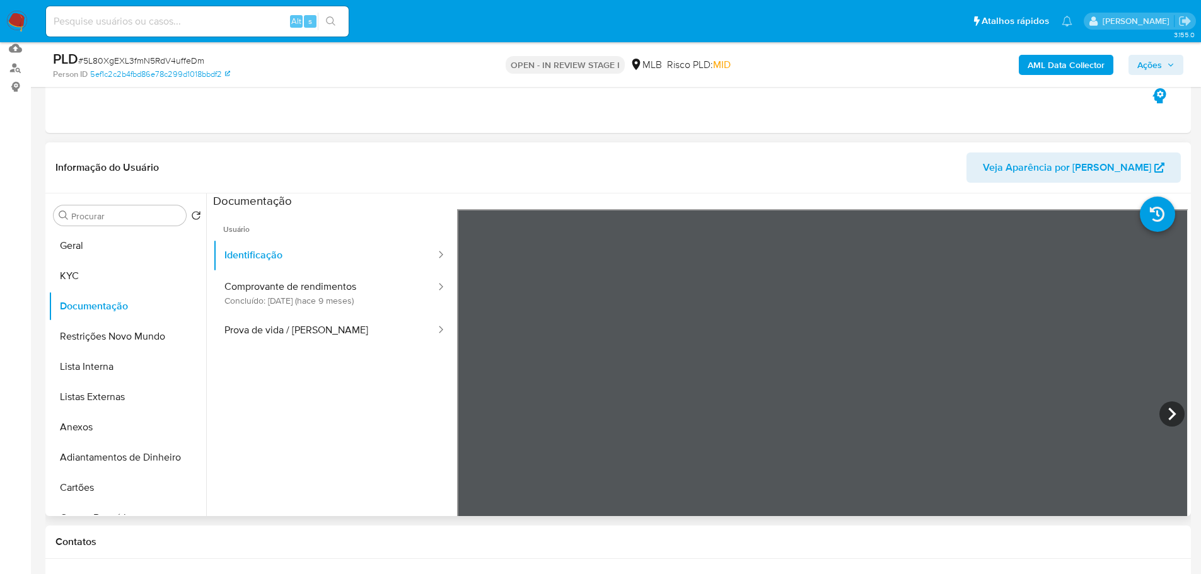
scroll to position [189, 0]
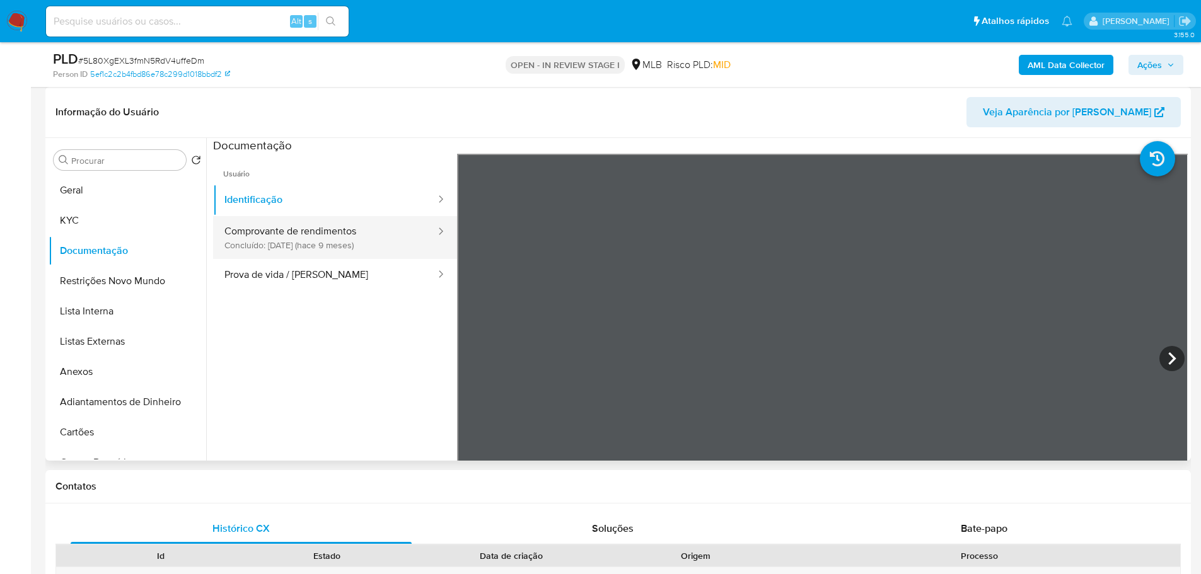
click at [359, 247] on button "Comprovante de rendimentos Concluído: 29/11/2024 (hace 9 meses)" at bounding box center [325, 237] width 224 height 43
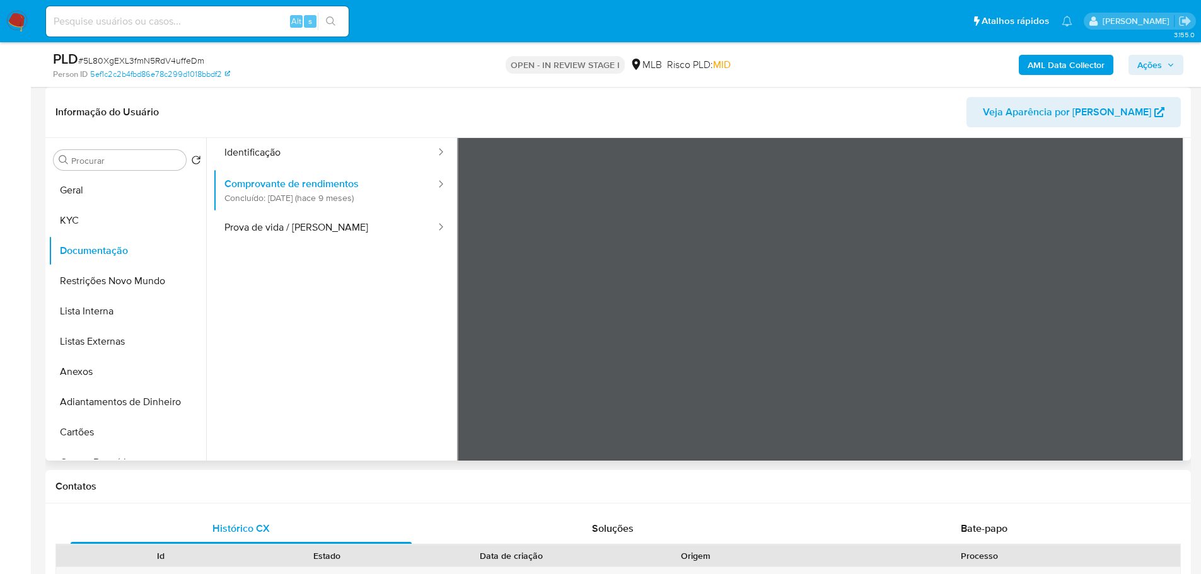
scroll to position [0, 0]
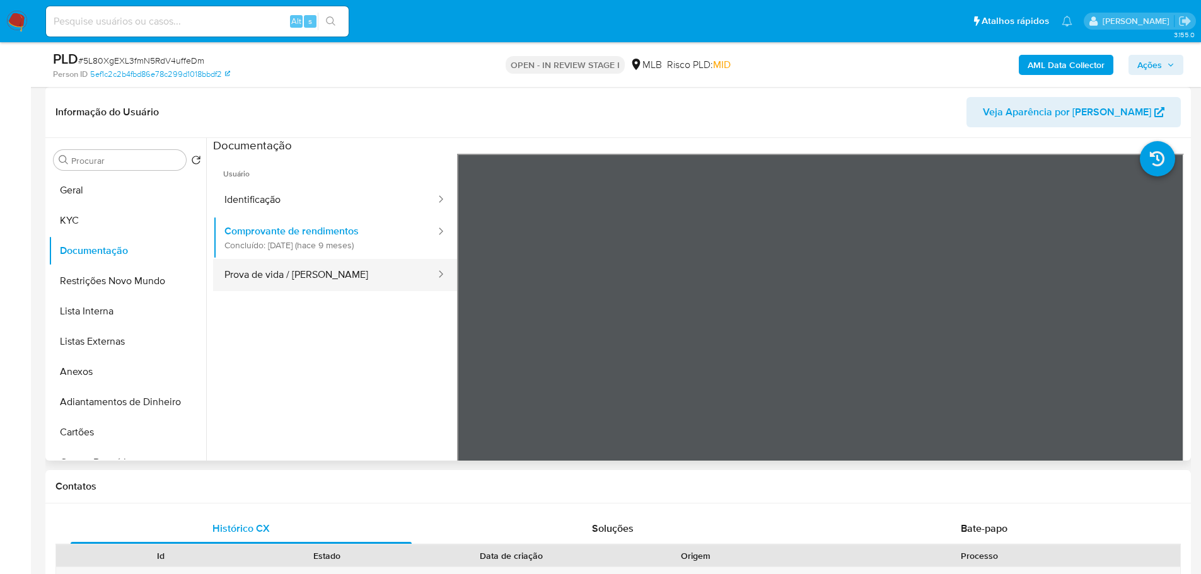
click at [330, 277] on button "Prova de vida / [PERSON_NAME]" at bounding box center [325, 275] width 224 height 32
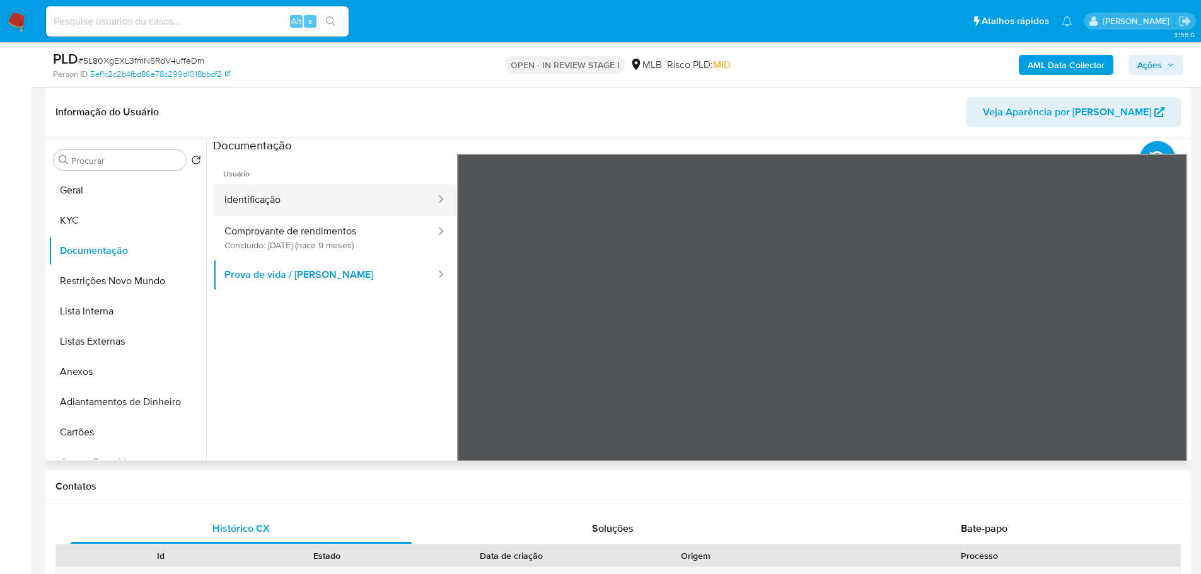
click at [360, 193] on button "Identificação" at bounding box center [325, 200] width 224 height 32
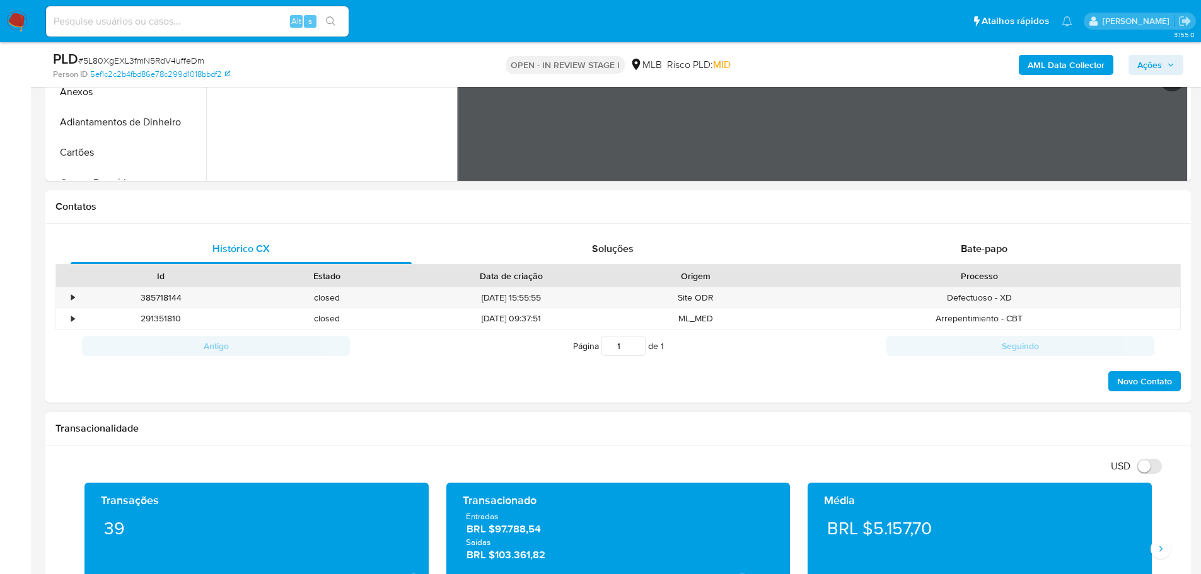
scroll to position [567, 0]
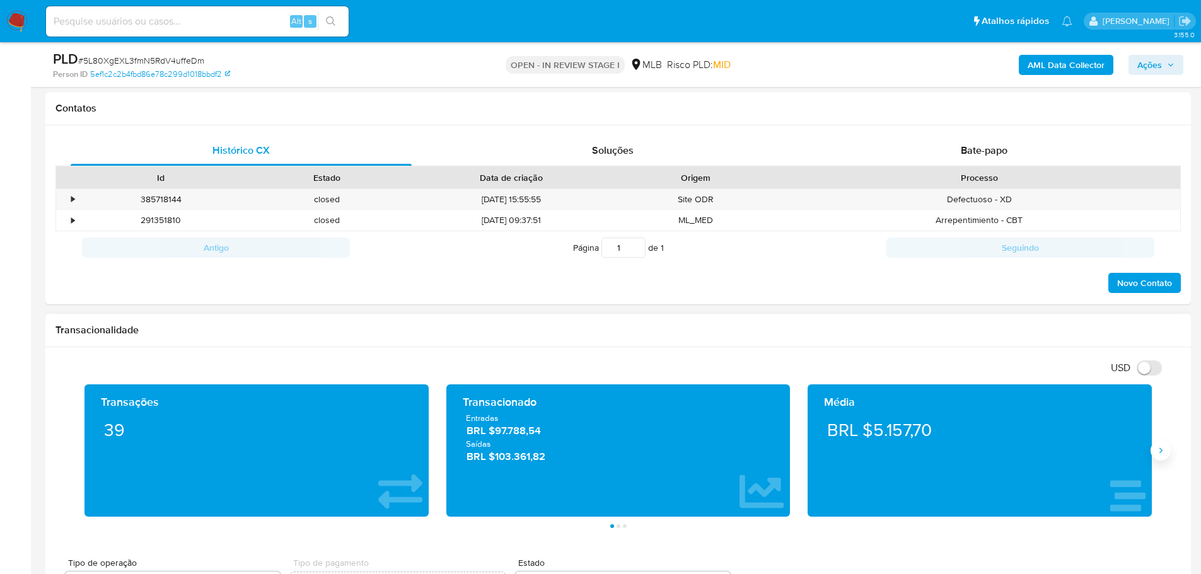
click at [1158, 448] on icon "Siguiente" at bounding box center [1160, 451] width 10 height 10
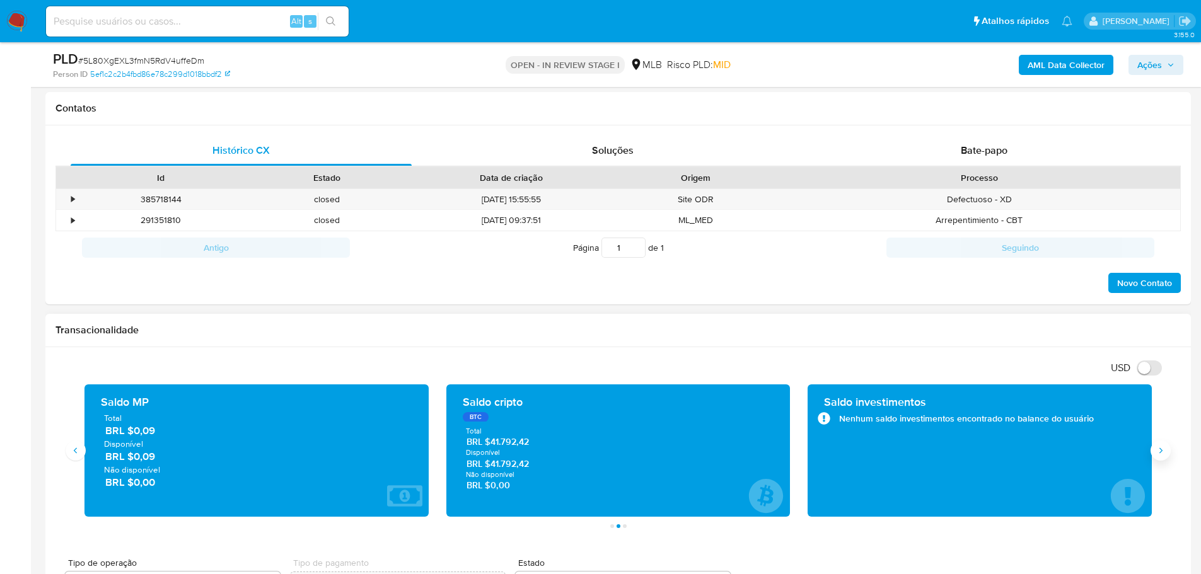
click at [1158, 448] on icon "Siguiente" at bounding box center [1160, 451] width 10 height 10
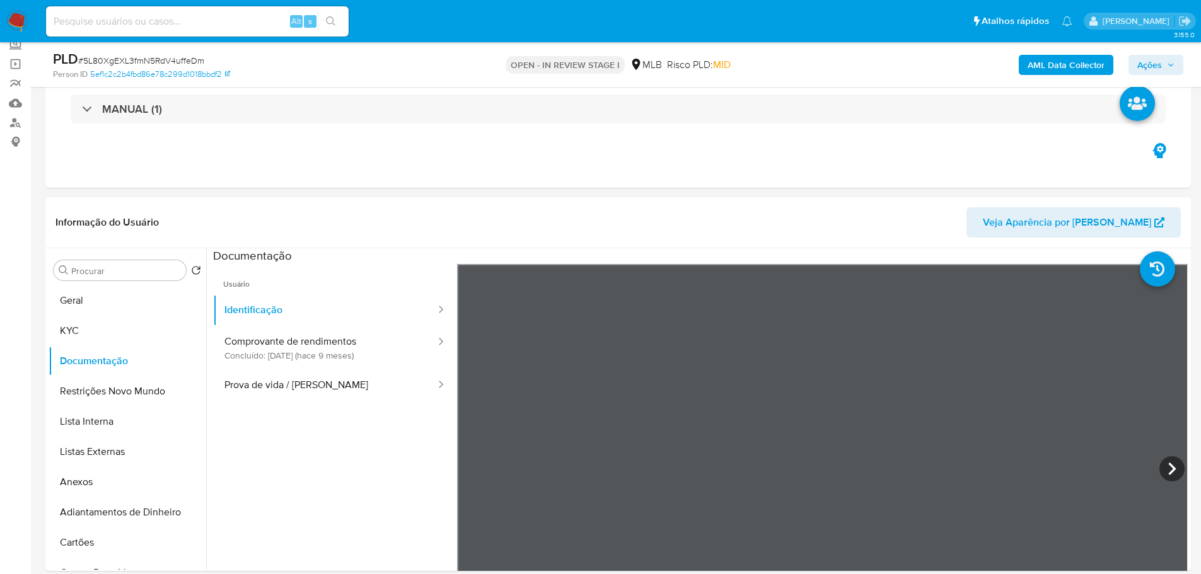
scroll to position [0, 0]
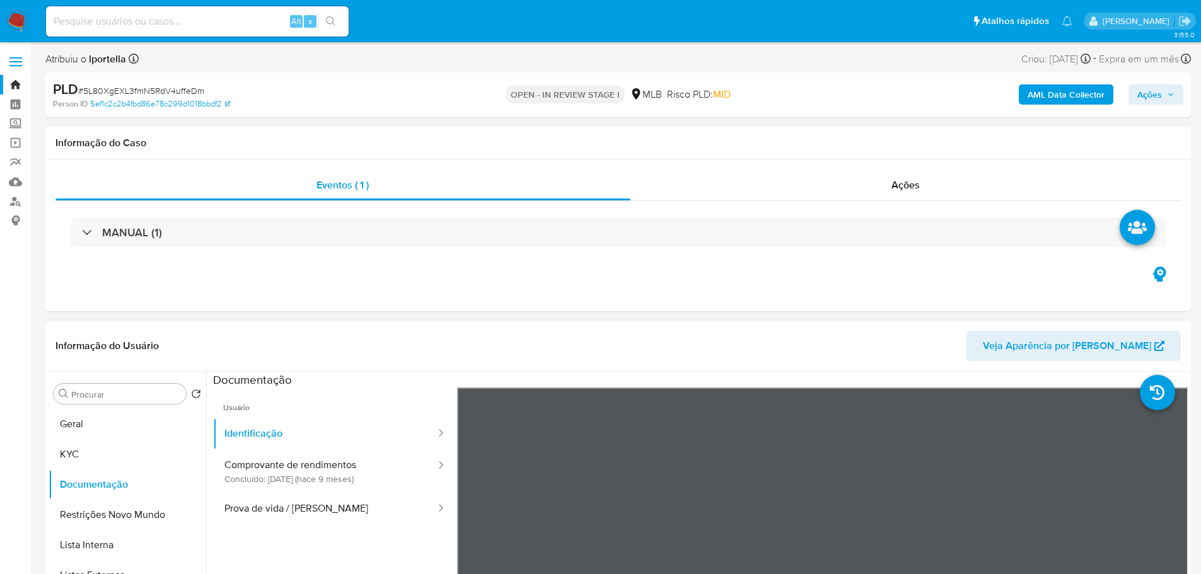
click at [86, 408] on div "Procurar Retornar ao pedido padrão Geral KYC Documentação Restrições Novo Mundo…" at bounding box center [128, 534] width 158 height 321
click at [91, 420] on button "Geral" at bounding box center [122, 424] width 147 height 30
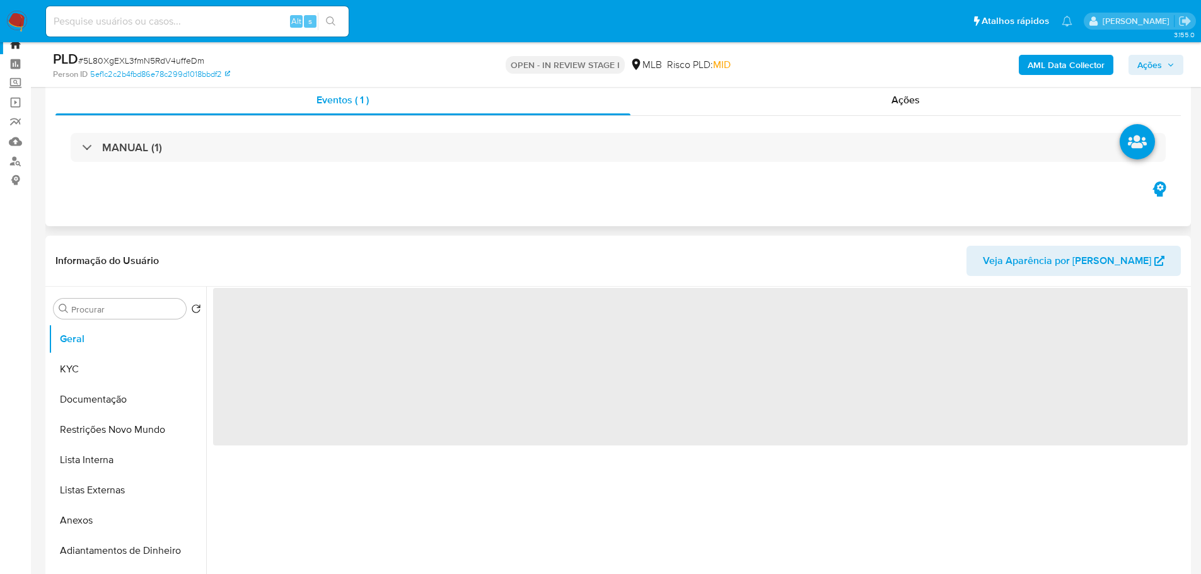
scroll to position [63, 0]
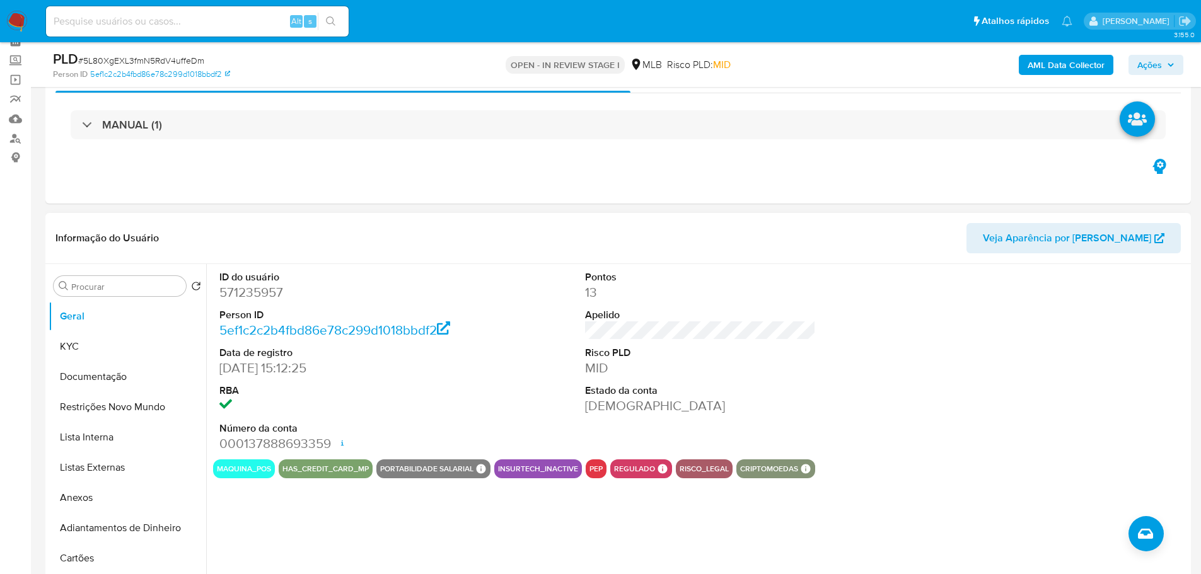
drag, startPoint x: 318, startPoint y: 0, endPoint x: 686, endPoint y: 251, distance: 444.9
click at [686, 251] on header "Informação do Usuário Veja Aparência por Pessoa" at bounding box center [617, 238] width 1125 height 30
click at [114, 344] on button "KYC" at bounding box center [122, 347] width 147 height 30
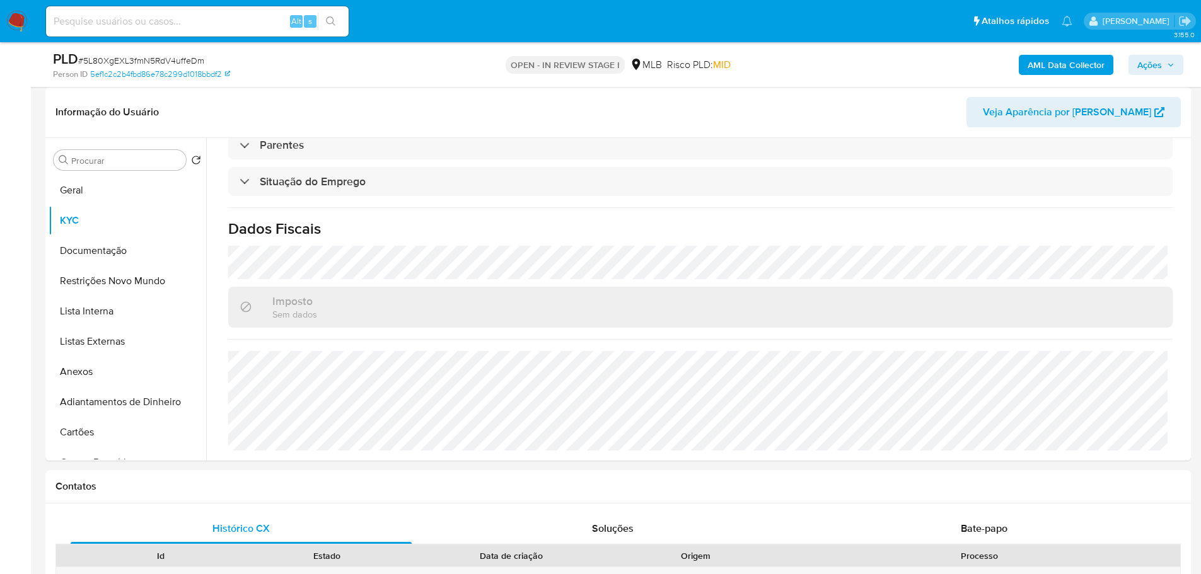
scroll to position [525, 0]
click at [92, 176] on button "Geral" at bounding box center [122, 190] width 147 height 30
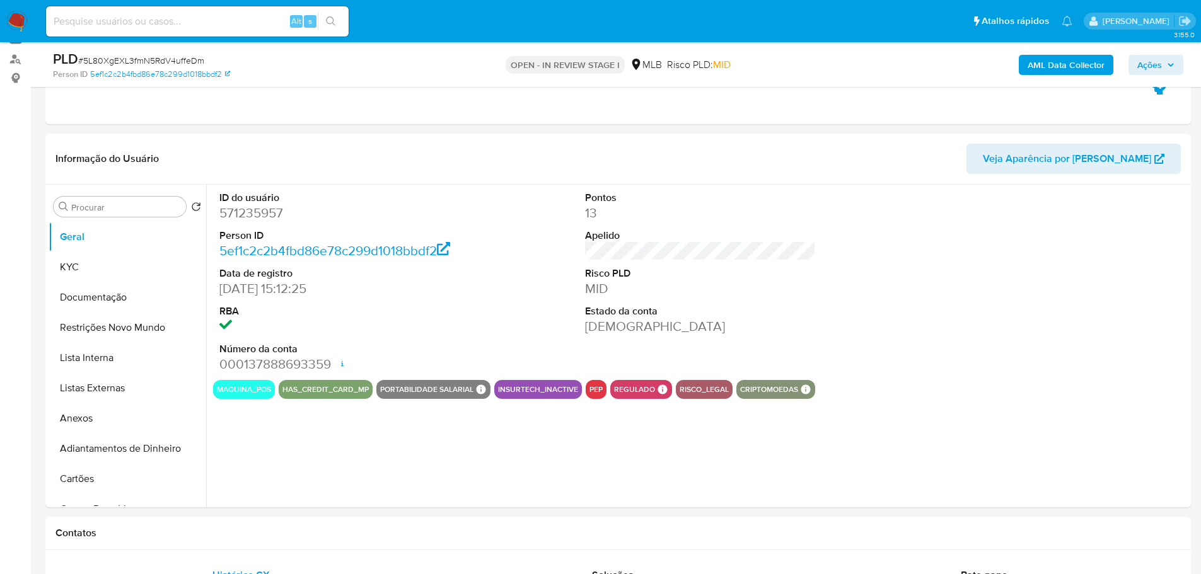
scroll to position [157, 0]
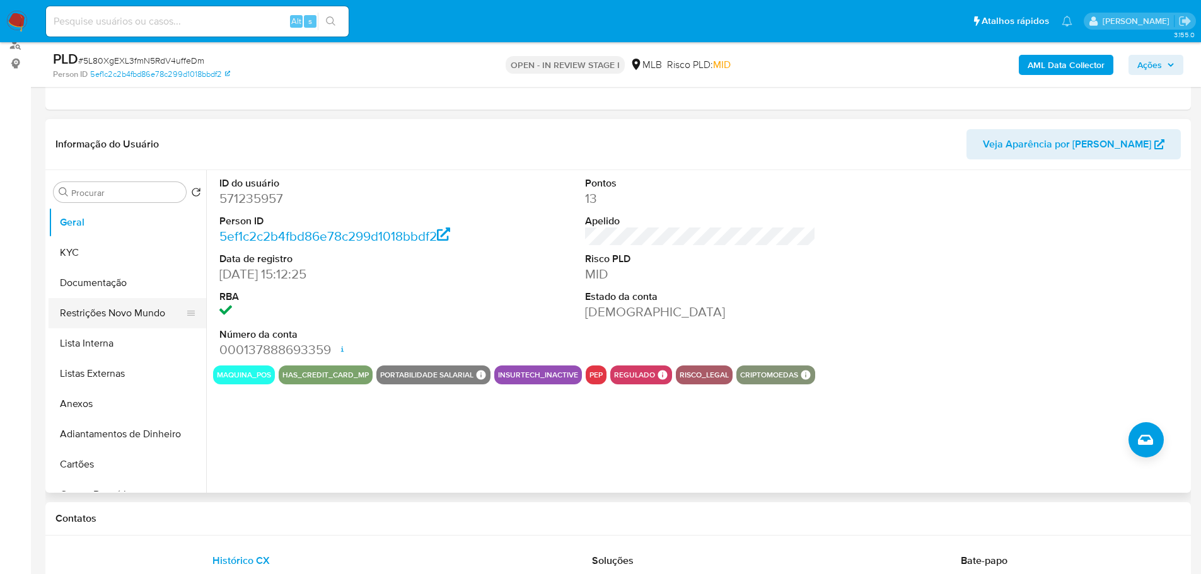
drag, startPoint x: 237, startPoint y: 516, endPoint x: 139, endPoint y: 301, distance: 236.1
click at [234, 513] on h1 "Contatos" at bounding box center [617, 518] width 1125 height 13
click at [80, 253] on button "KYC" at bounding box center [122, 253] width 147 height 30
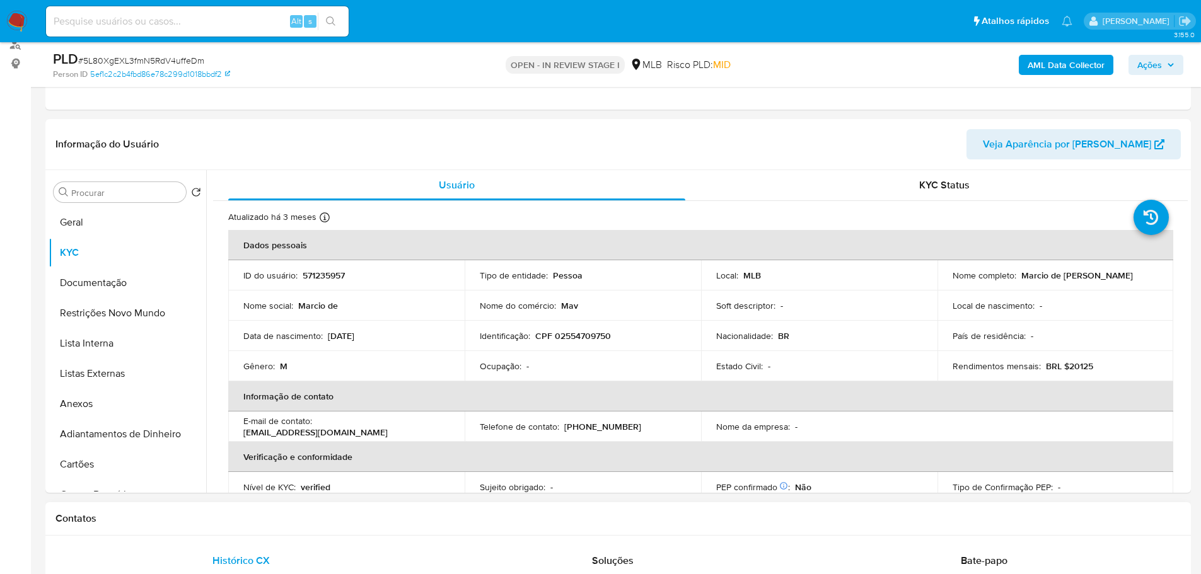
click at [220, 534] on div "Contatos" at bounding box center [617, 518] width 1145 height 33
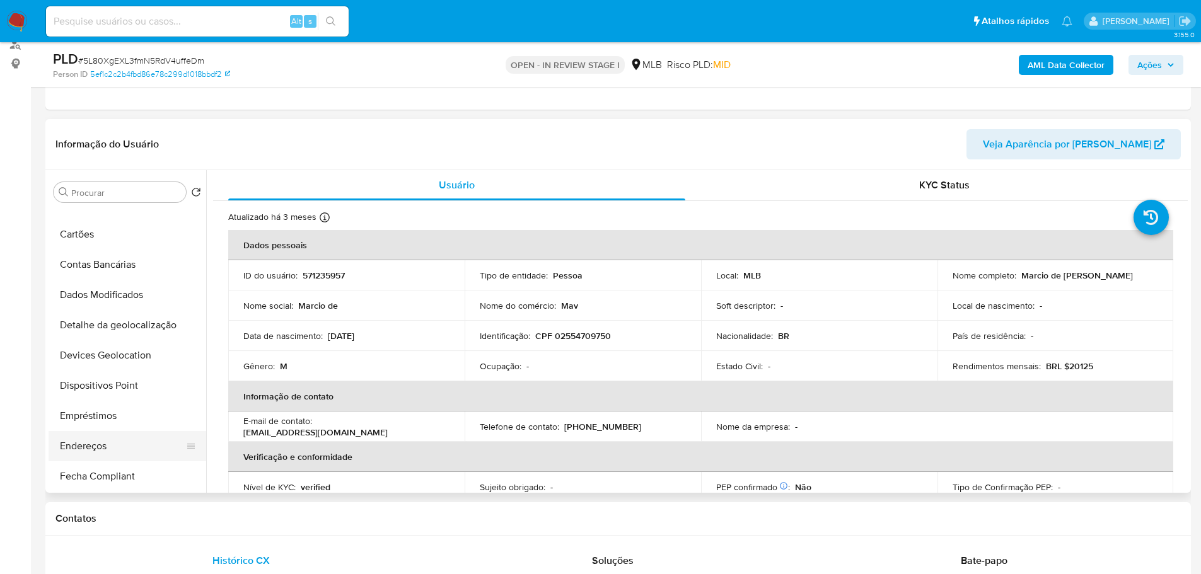
scroll to position [252, 0]
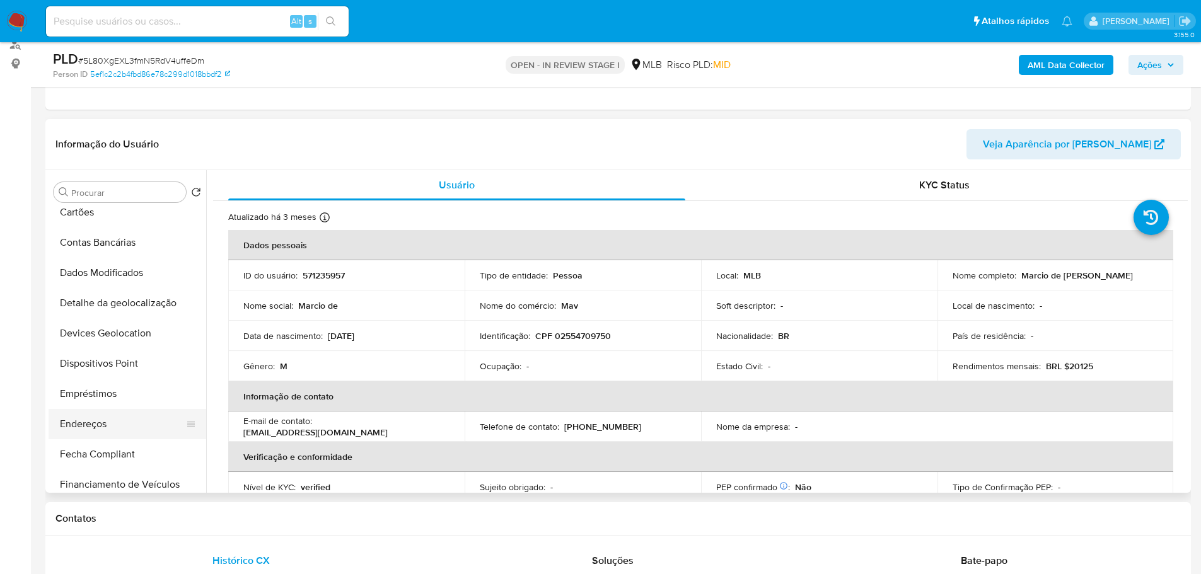
click at [102, 420] on button "Endereços" at bounding box center [122, 424] width 147 height 30
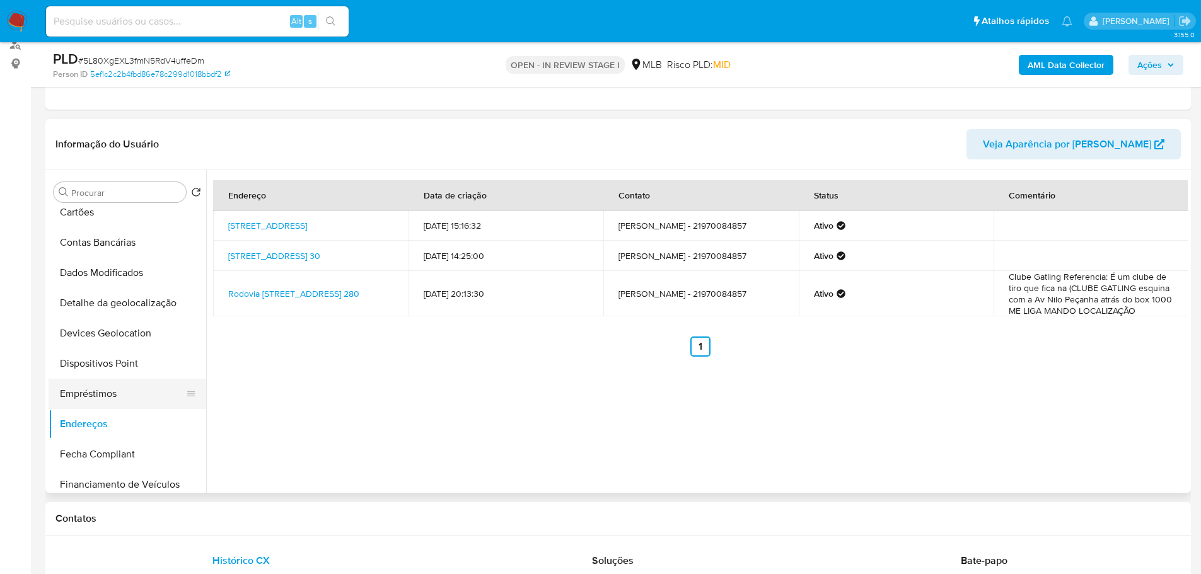
drag, startPoint x: 278, startPoint y: 529, endPoint x: 183, endPoint y: 402, distance: 158.9
click at [268, 521] on div "Contatos" at bounding box center [617, 518] width 1145 height 33
click at [142, 309] on button "Detalhe da geolocalização" at bounding box center [122, 303] width 147 height 30
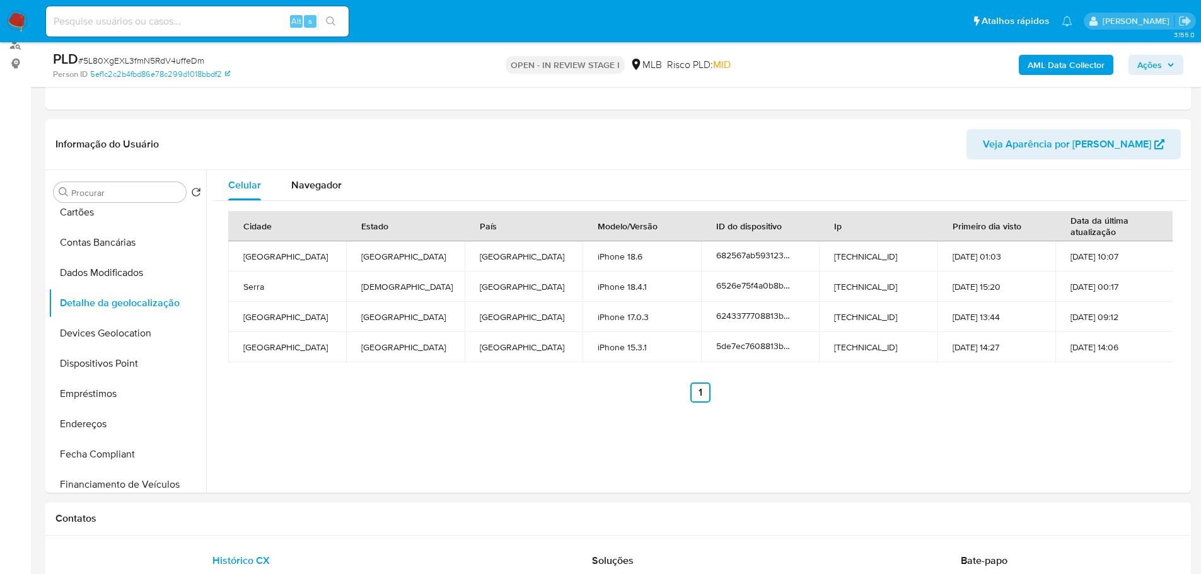
click at [279, 524] on div "Contatos" at bounding box center [617, 518] width 1145 height 33
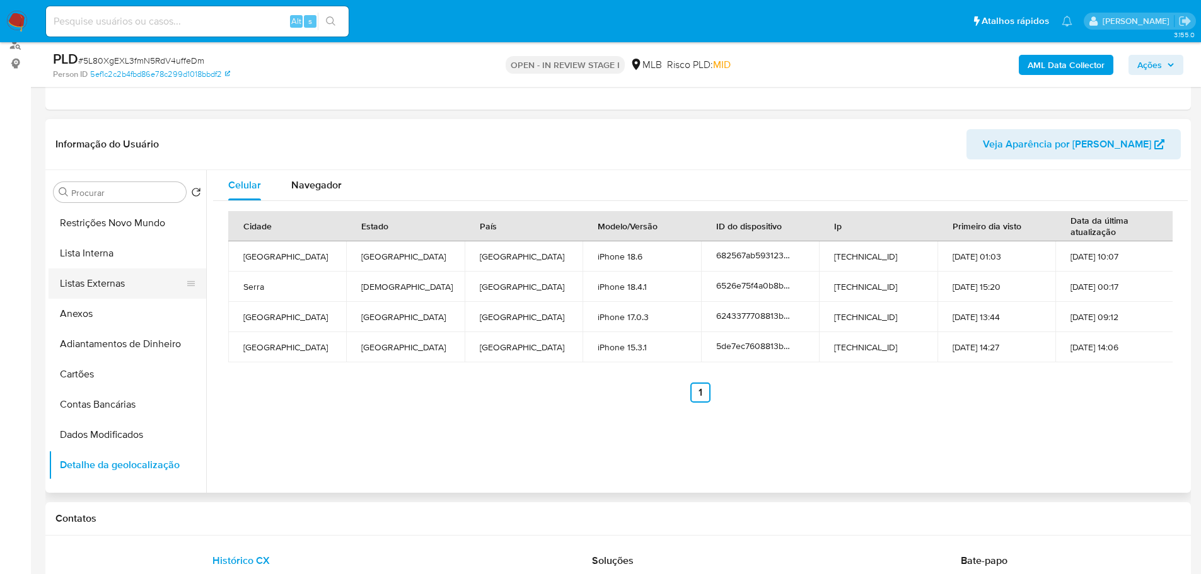
scroll to position [0, 0]
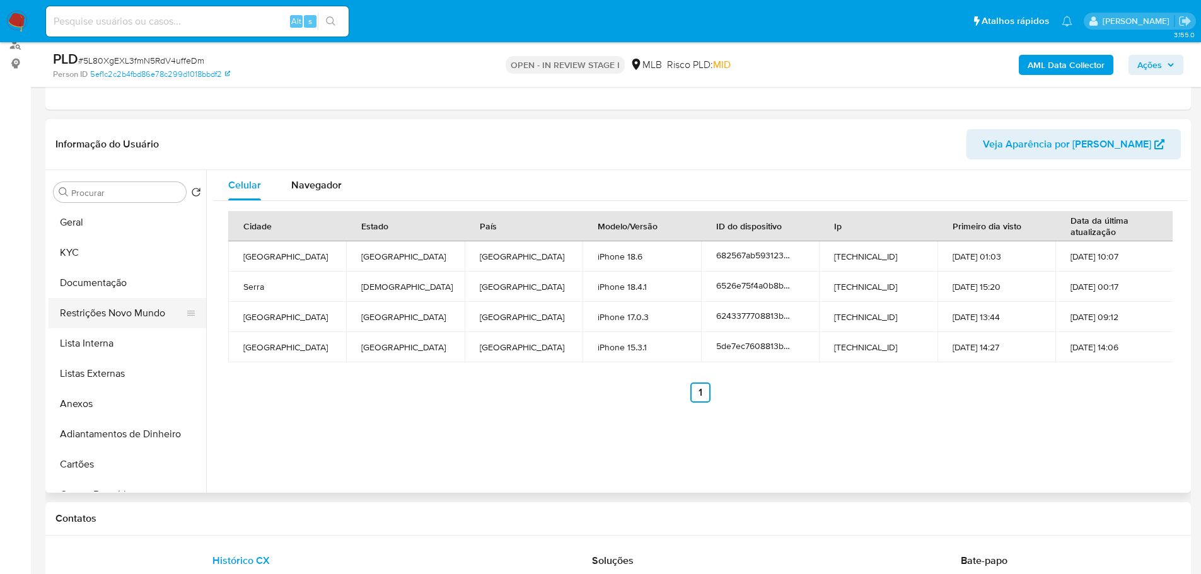
click at [113, 314] on button "Restrições Novo Mundo" at bounding box center [122, 313] width 147 height 30
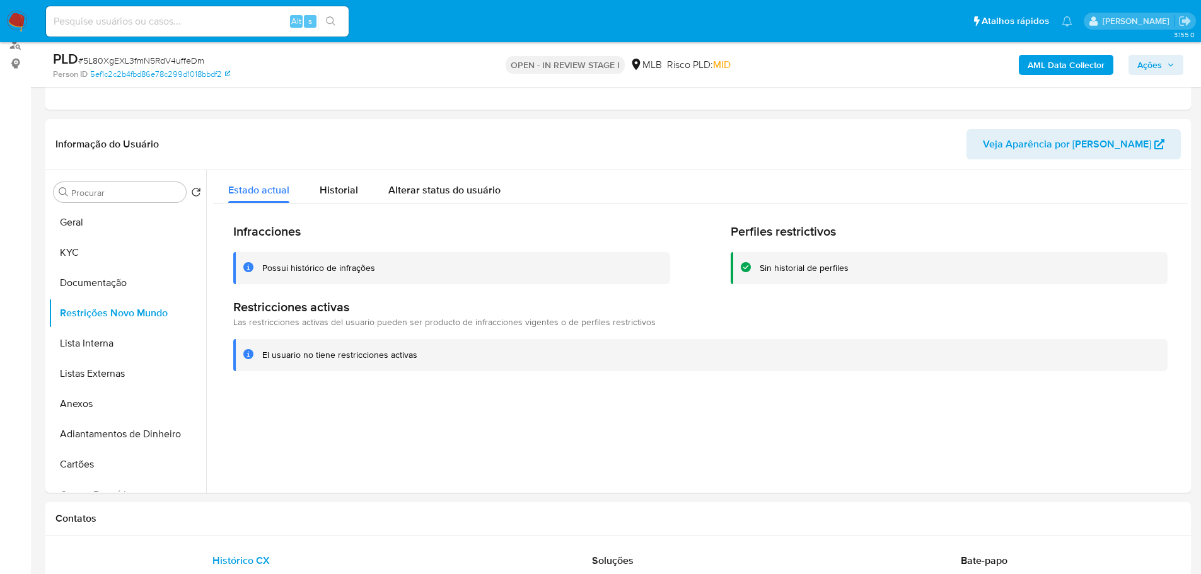
drag, startPoint x: 215, startPoint y: 528, endPoint x: 202, endPoint y: 497, distance: 32.8
click at [214, 519] on div "Contatos" at bounding box center [617, 518] width 1145 height 33
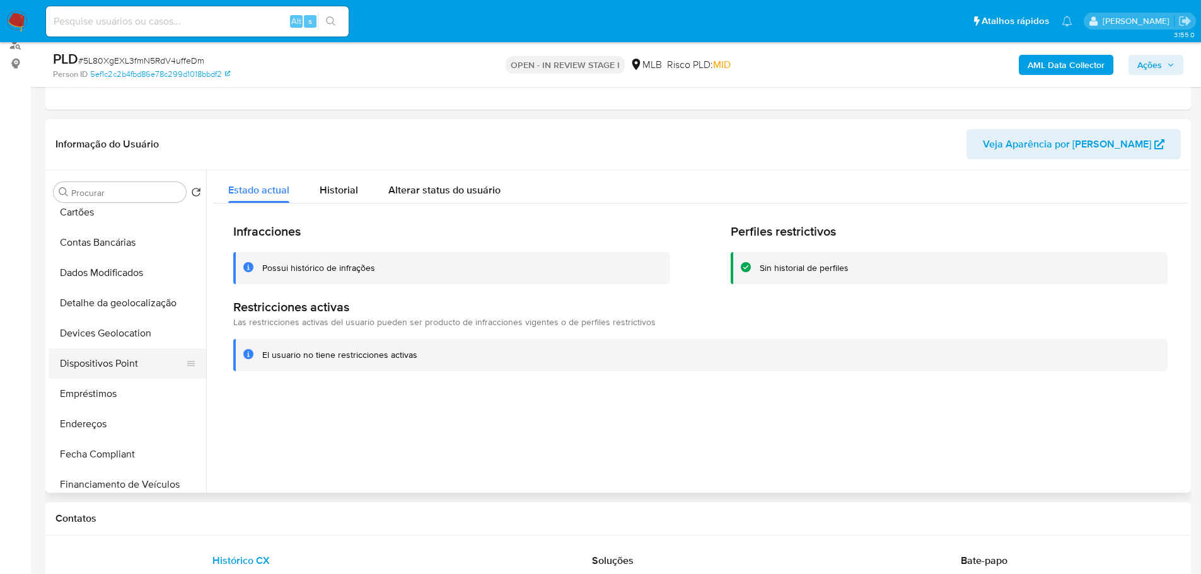
click at [126, 367] on button "Dispositivos Point" at bounding box center [122, 364] width 147 height 30
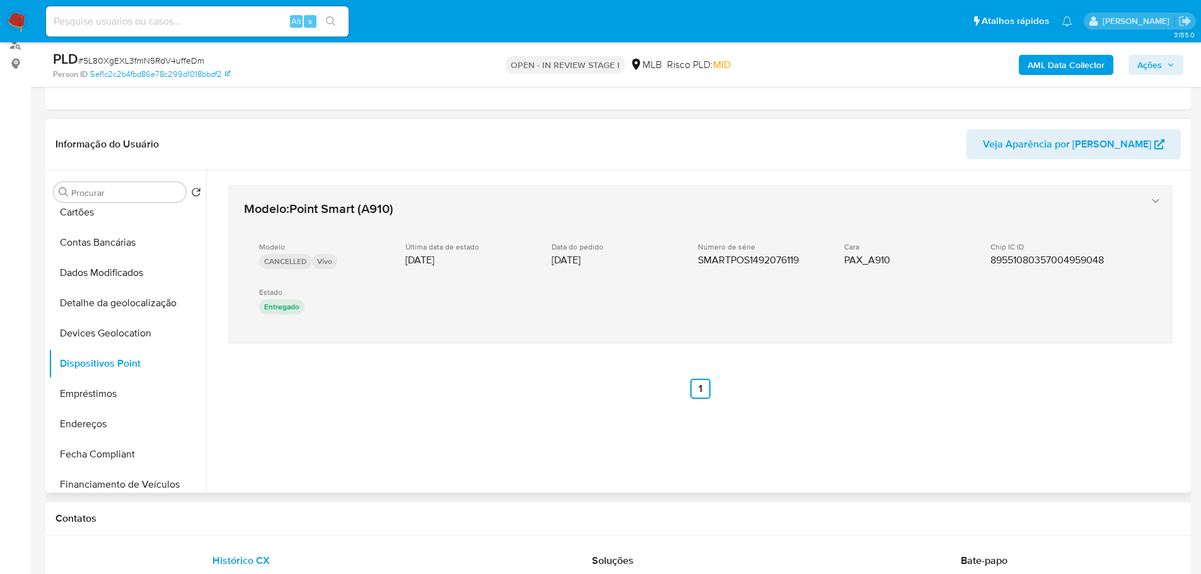
drag, startPoint x: 853, startPoint y: 420, endPoint x: 723, endPoint y: 271, distance: 198.3
click at [844, 410] on div "Modelo : Point Smart (A910) Modelo CANCELLED Vivo Última data de estado 19/06/2…" at bounding box center [700, 308] width 974 height 277
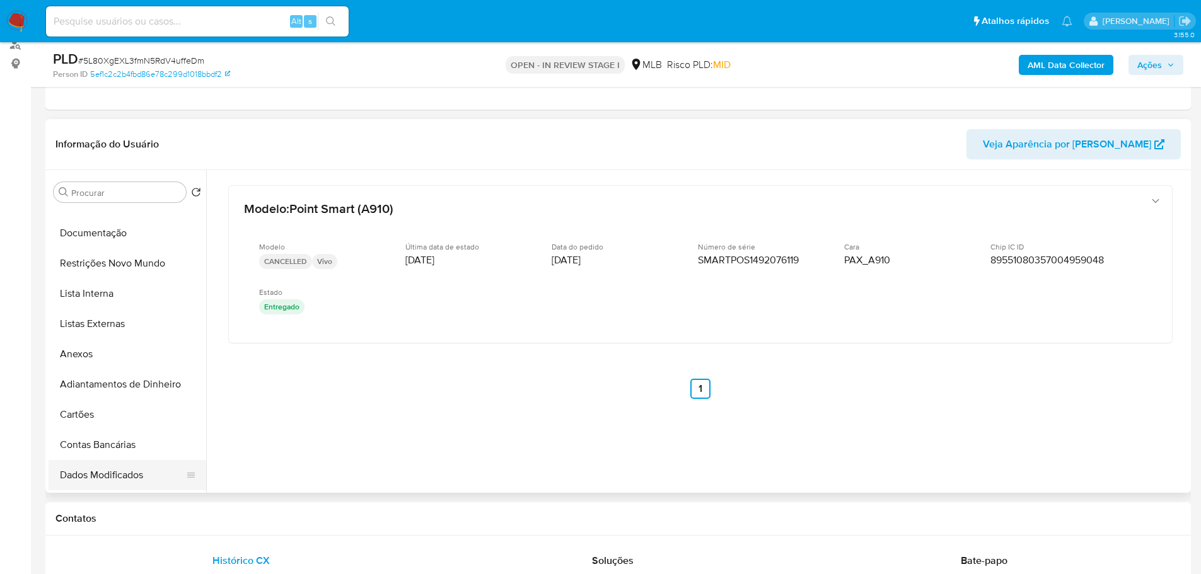
scroll to position [0, 0]
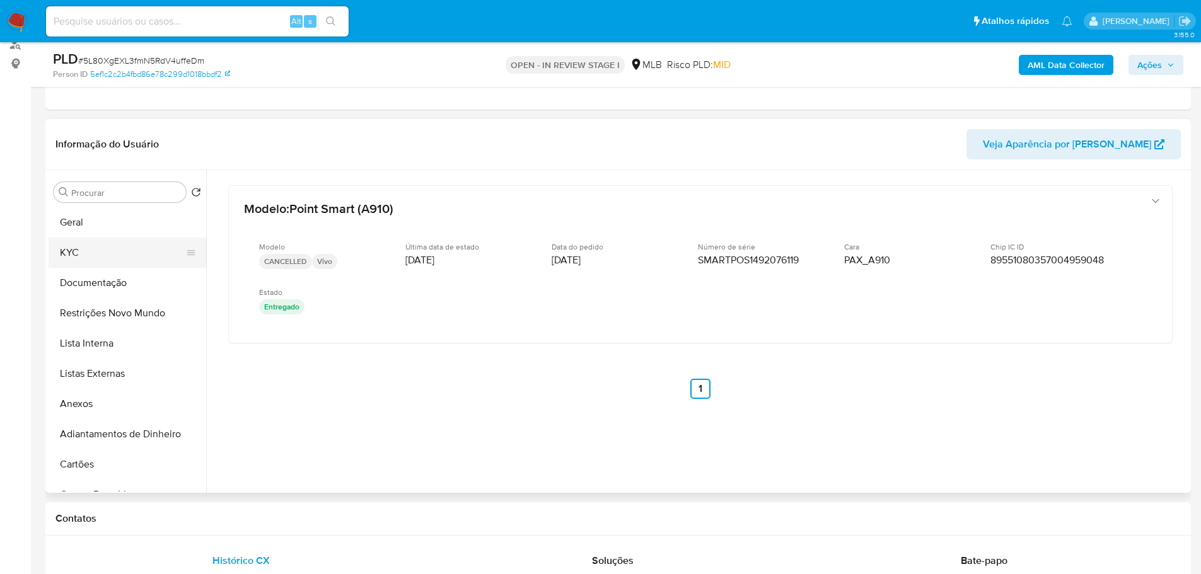
click at [102, 262] on button "KYC" at bounding box center [122, 253] width 147 height 30
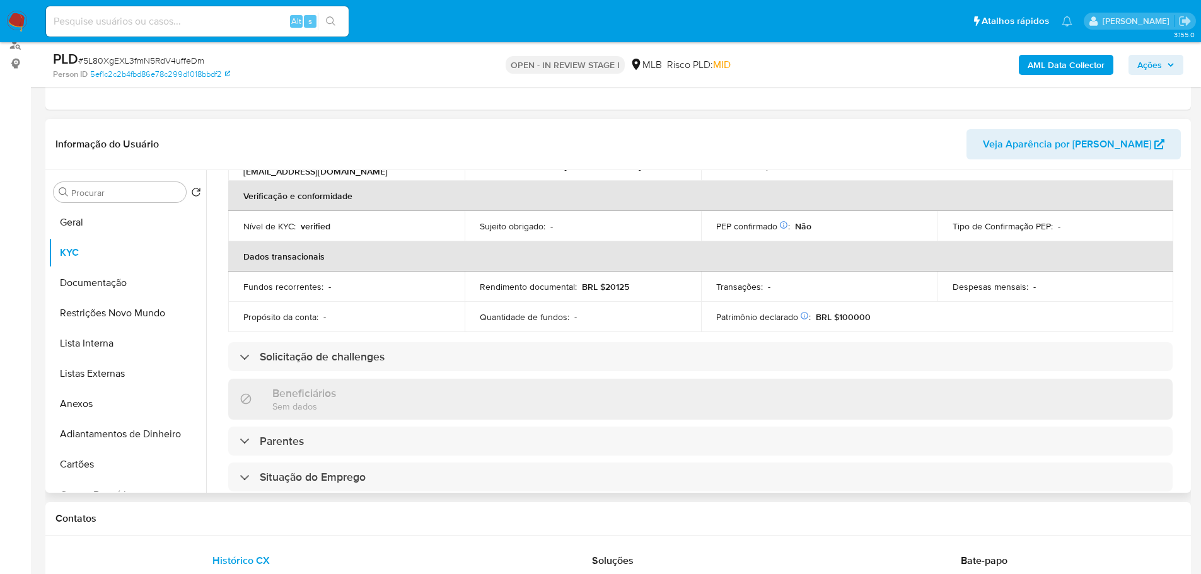
scroll to position [84, 0]
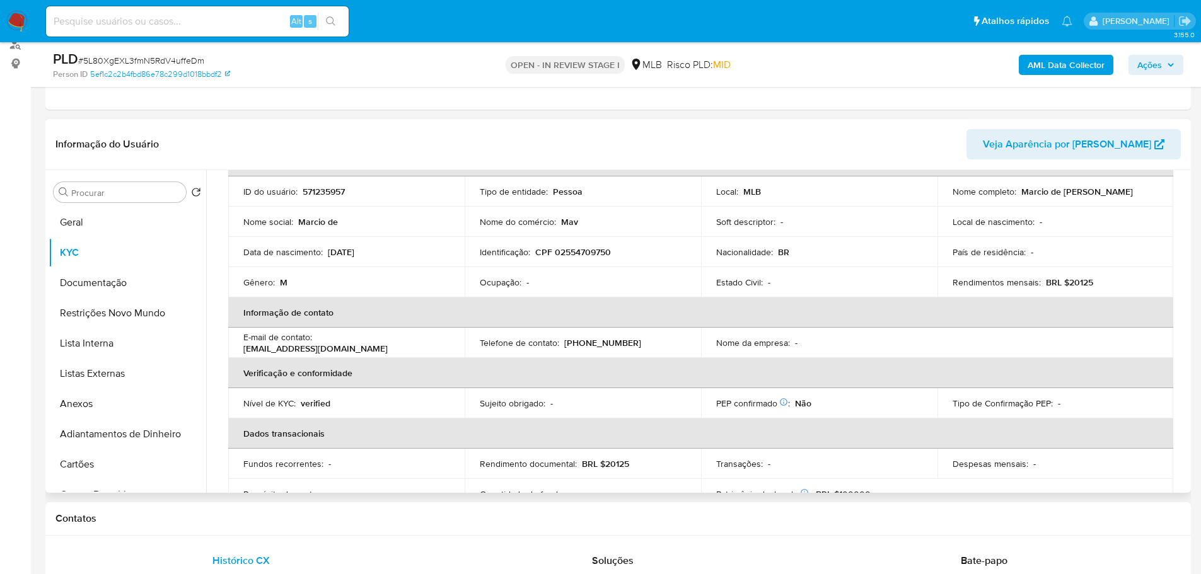
click at [576, 251] on p "CPF 02554709750" at bounding box center [573, 251] width 76 height 11
copy p "02554709750"
click at [334, 192] on p "571235957" at bounding box center [324, 191] width 42 height 11
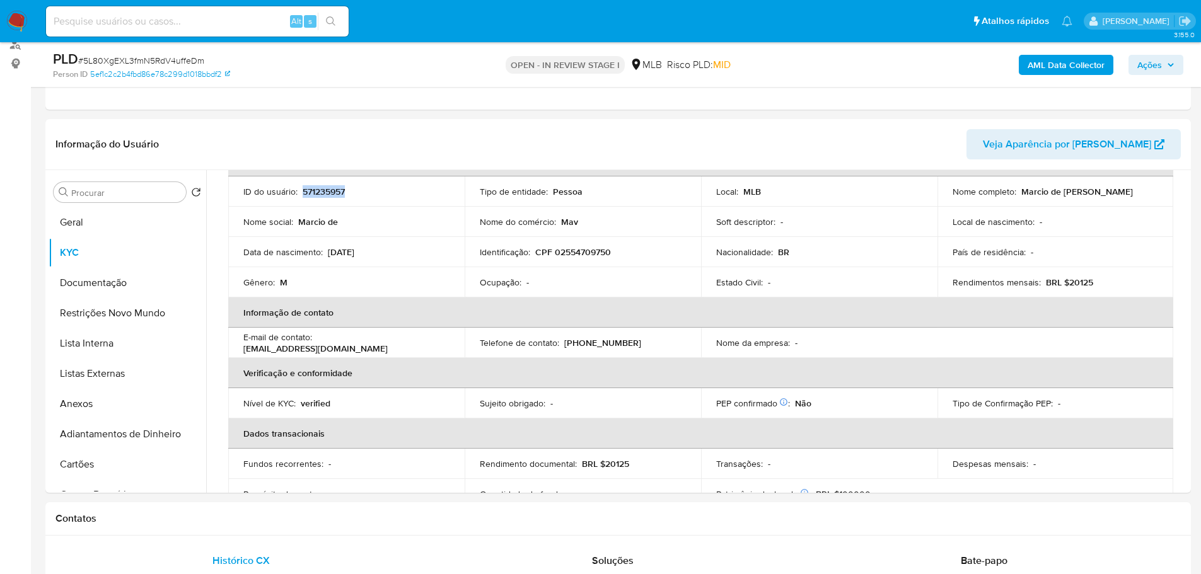
copy p "571235957"
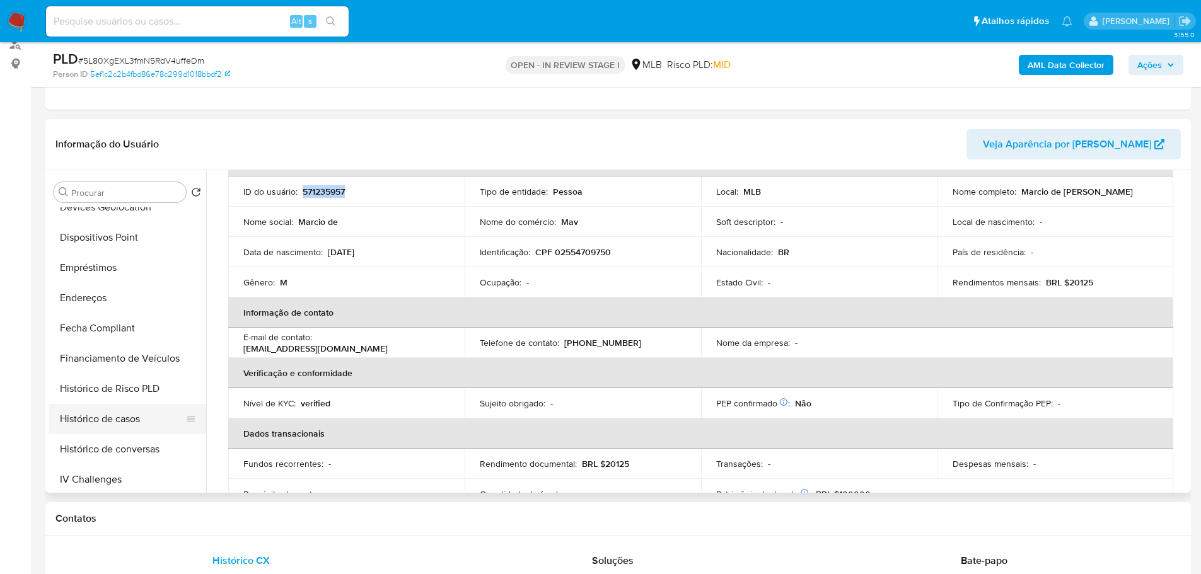
click at [123, 410] on button "Histórico de casos" at bounding box center [122, 419] width 147 height 30
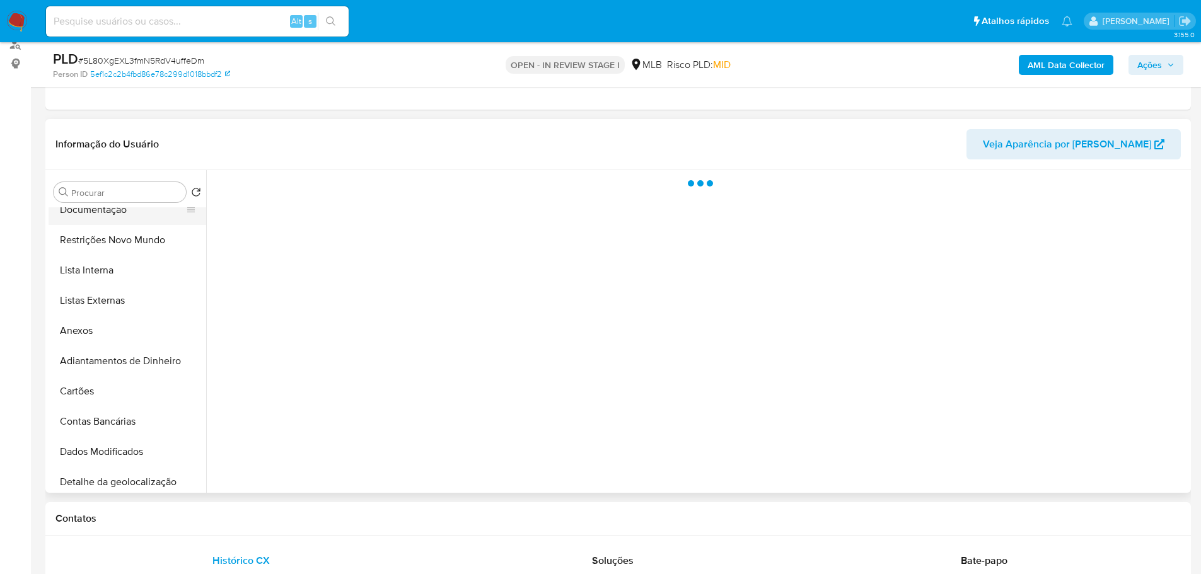
scroll to position [0, 0]
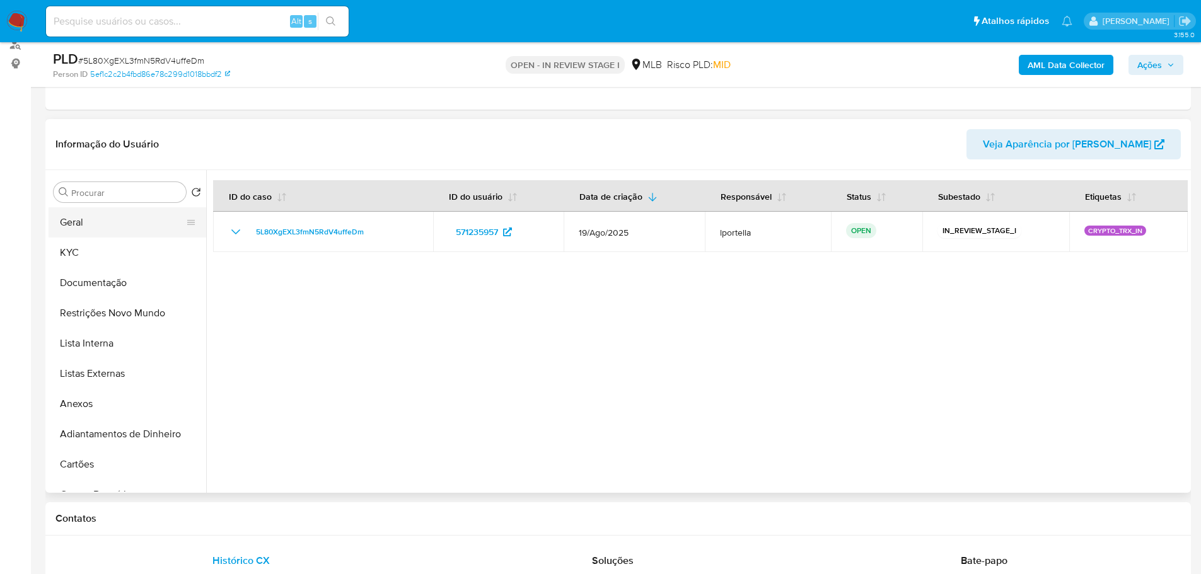
click at [109, 224] on button "Geral" at bounding box center [122, 222] width 147 height 30
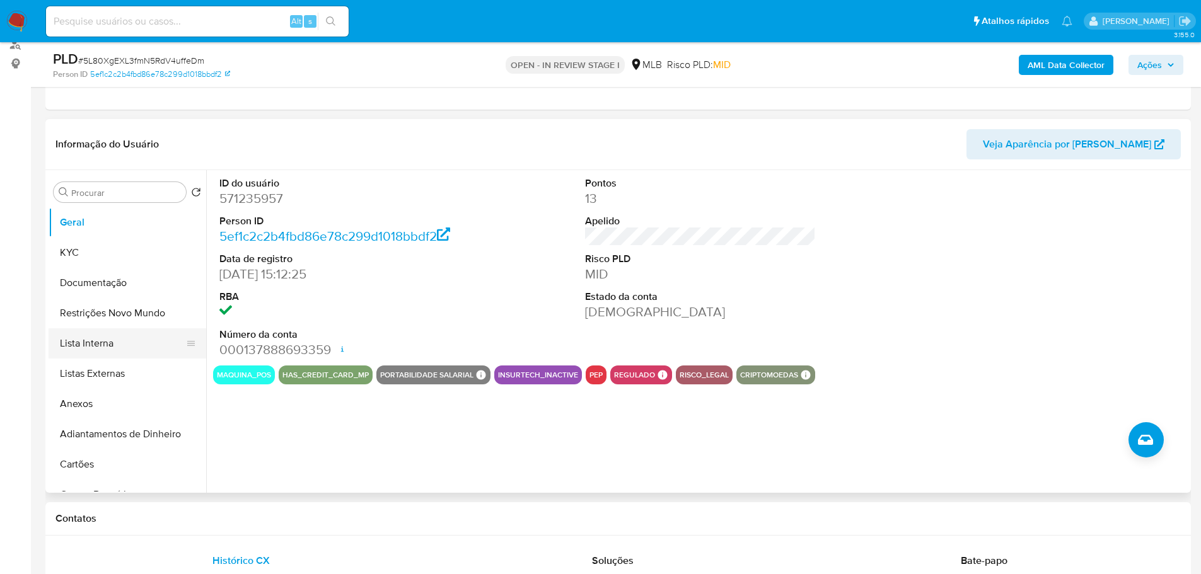
click at [100, 331] on button "Lista Interna" at bounding box center [122, 343] width 147 height 30
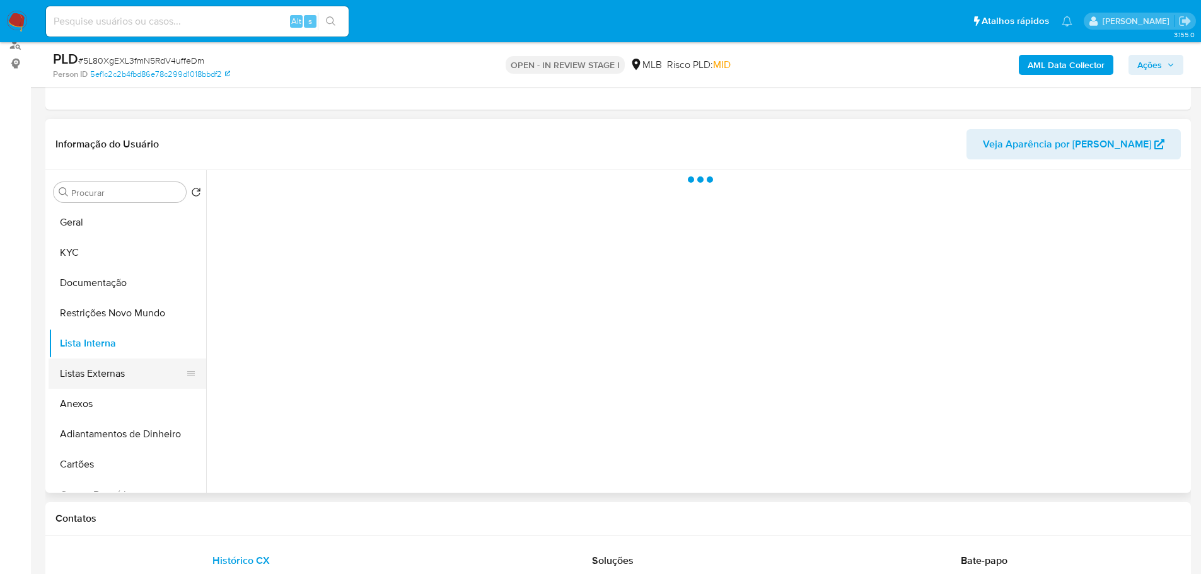
click at [136, 374] on button "Listas Externas" at bounding box center [122, 374] width 147 height 30
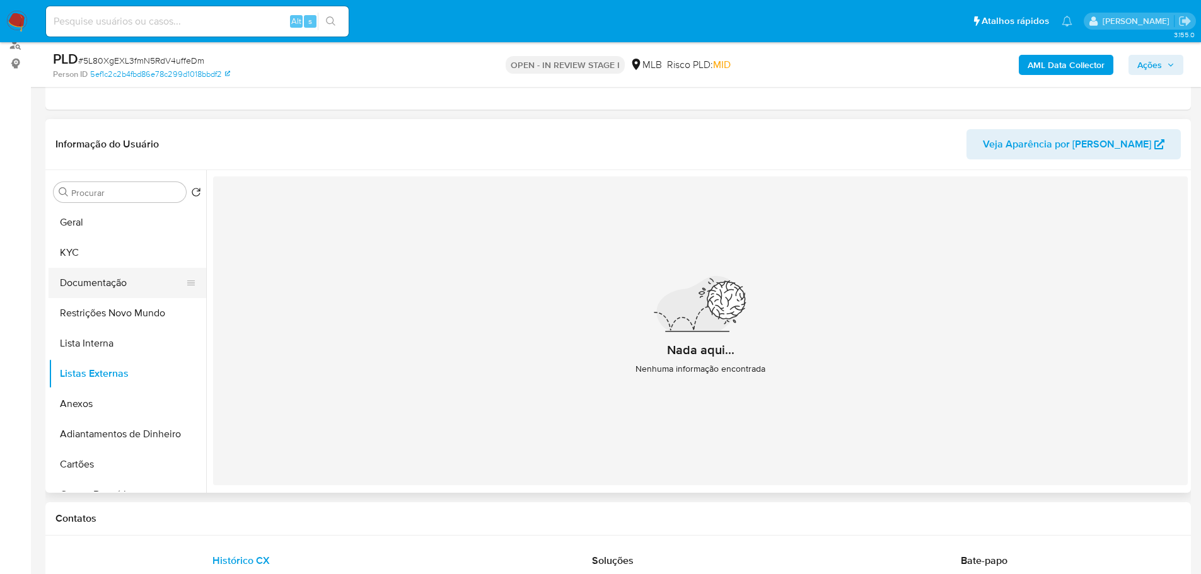
click at [118, 288] on button "Documentação" at bounding box center [122, 283] width 147 height 30
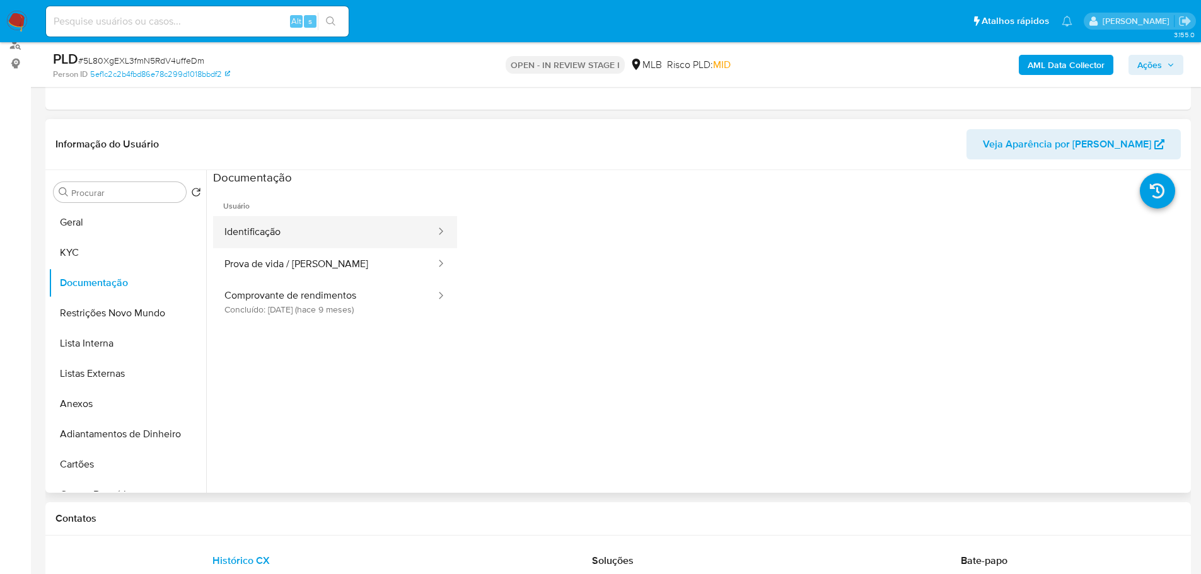
click at [267, 229] on button "Identificação" at bounding box center [325, 232] width 224 height 32
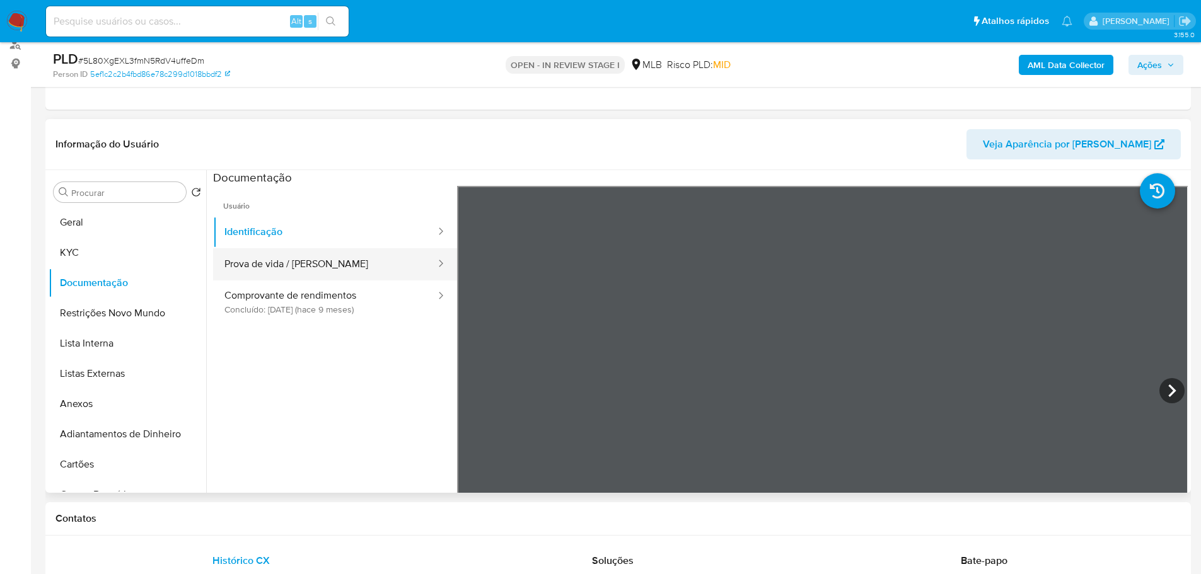
drag, startPoint x: 326, startPoint y: 251, endPoint x: 342, endPoint y: 258, distance: 17.8
click at [326, 251] on button "Prova de vida / [PERSON_NAME]" at bounding box center [325, 264] width 224 height 32
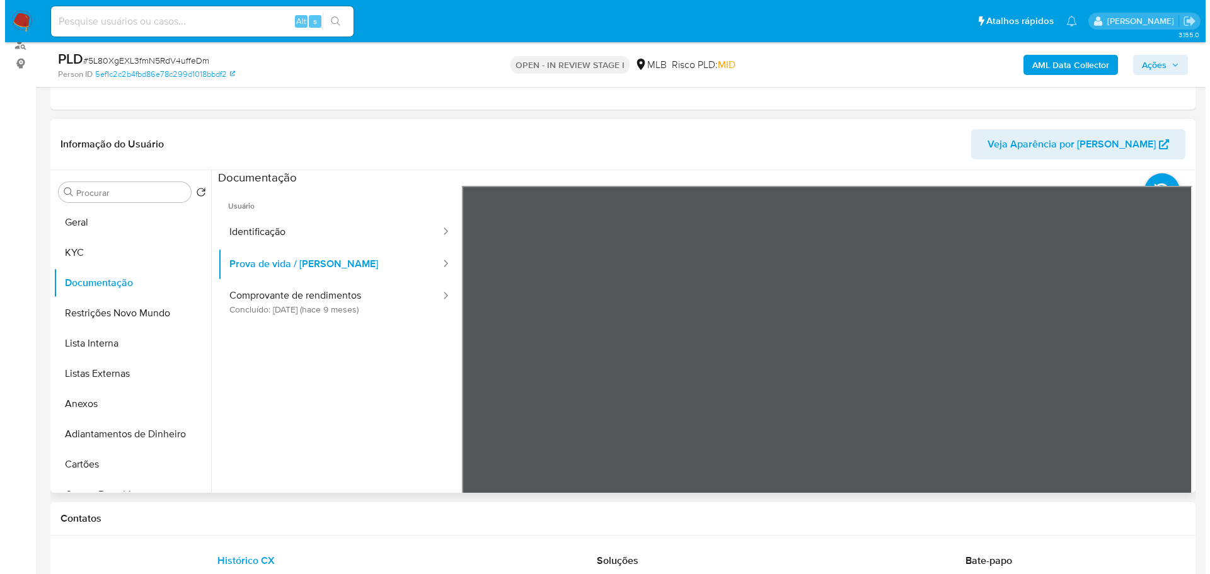
scroll to position [40, 0]
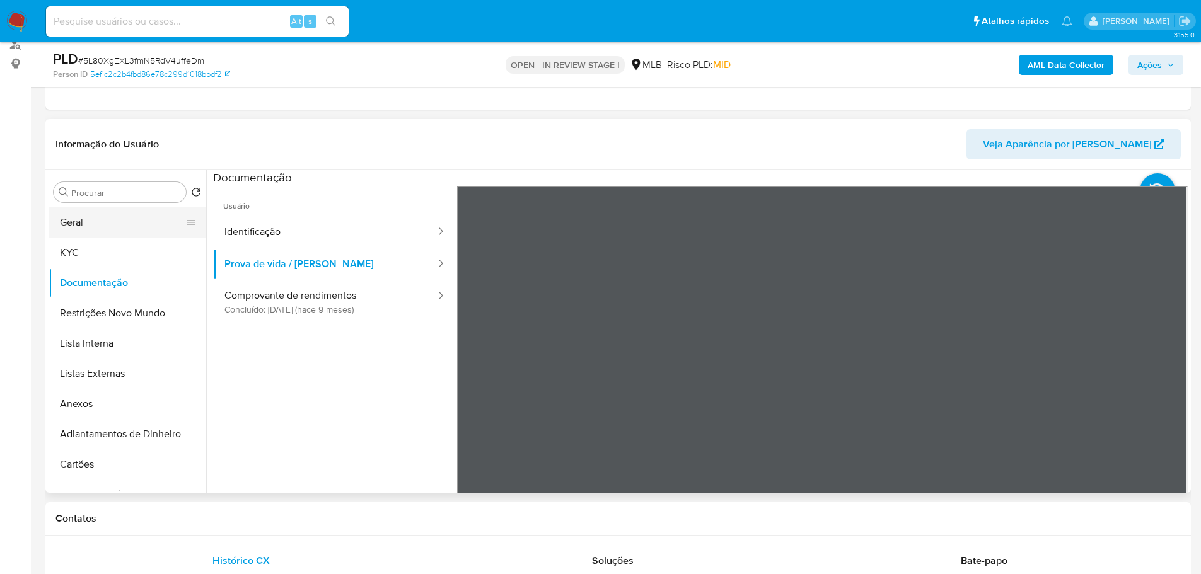
click at [95, 216] on button "Geral" at bounding box center [122, 222] width 147 height 30
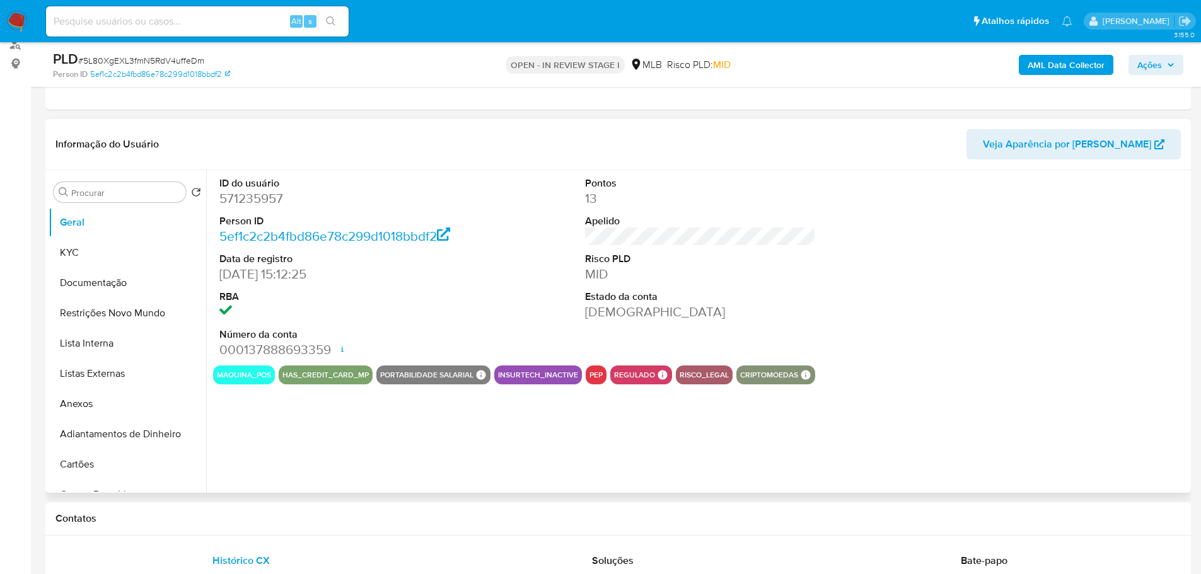
click at [252, 197] on dd "571235957" at bounding box center [334, 199] width 231 height 18
copy dd "571235957"
drag, startPoint x: 287, startPoint y: 293, endPoint x: 210, endPoint y: 293, distance: 76.9
click at [210, 293] on div "ID do usuário 571235957 Person ID 5ef1c2c2b4fbd86e78c299d1018bbdf2 Data de regi…" at bounding box center [696, 331] width 981 height 323
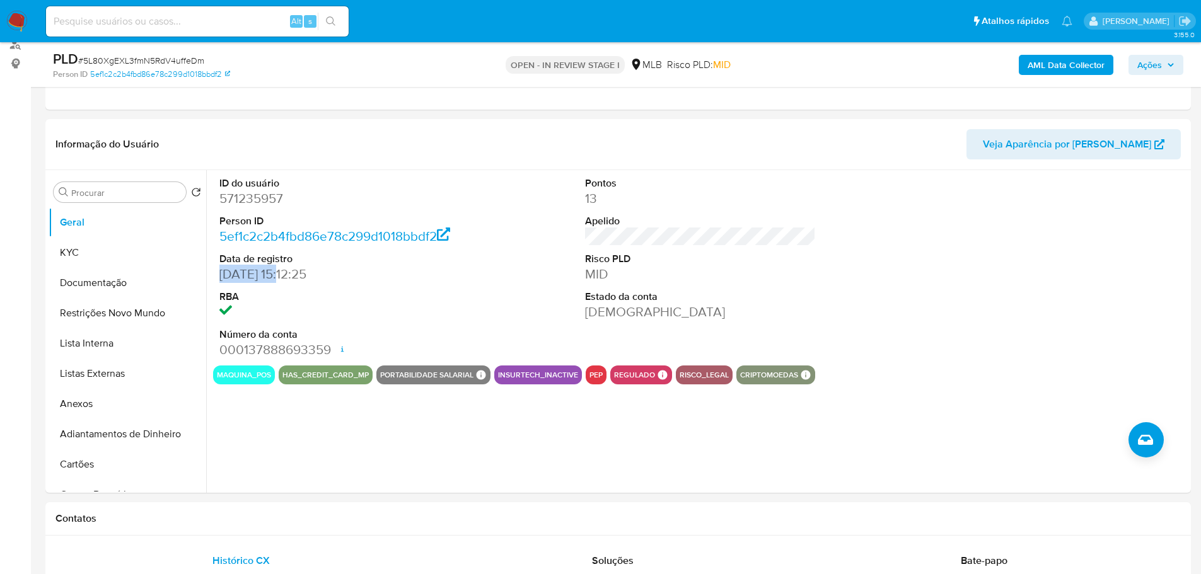
copy dd "20/05/2020"
click at [1157, 75] on div "AML Data Collector Ações" at bounding box center [996, 65] width 373 height 30
drag, startPoint x: 1168, startPoint y: 67, endPoint x: 1142, endPoint y: 72, distance: 26.3
click at [1168, 67] on icon "button" at bounding box center [1171, 65] width 8 height 8
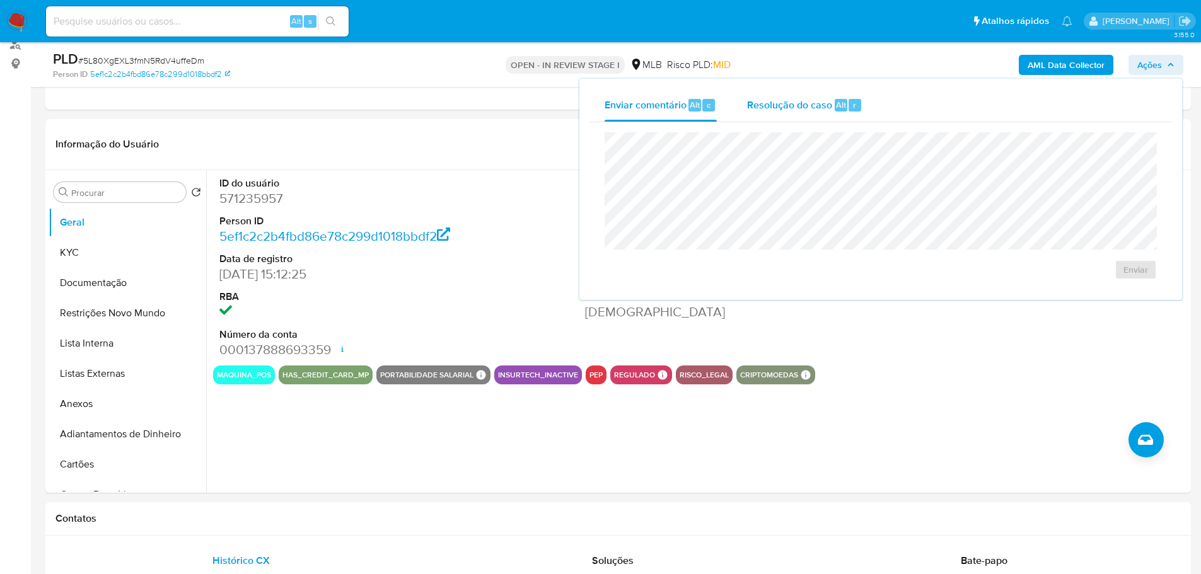
click at [807, 107] on span "Resolução do caso" at bounding box center [789, 104] width 85 height 14
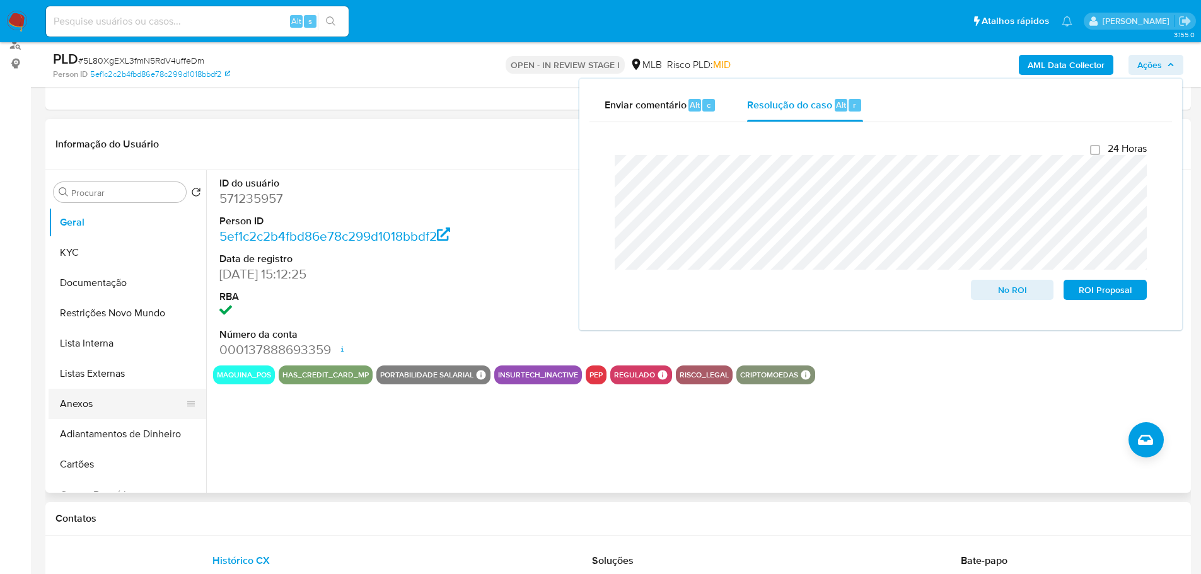
click at [71, 410] on button "Anexos" at bounding box center [122, 404] width 147 height 30
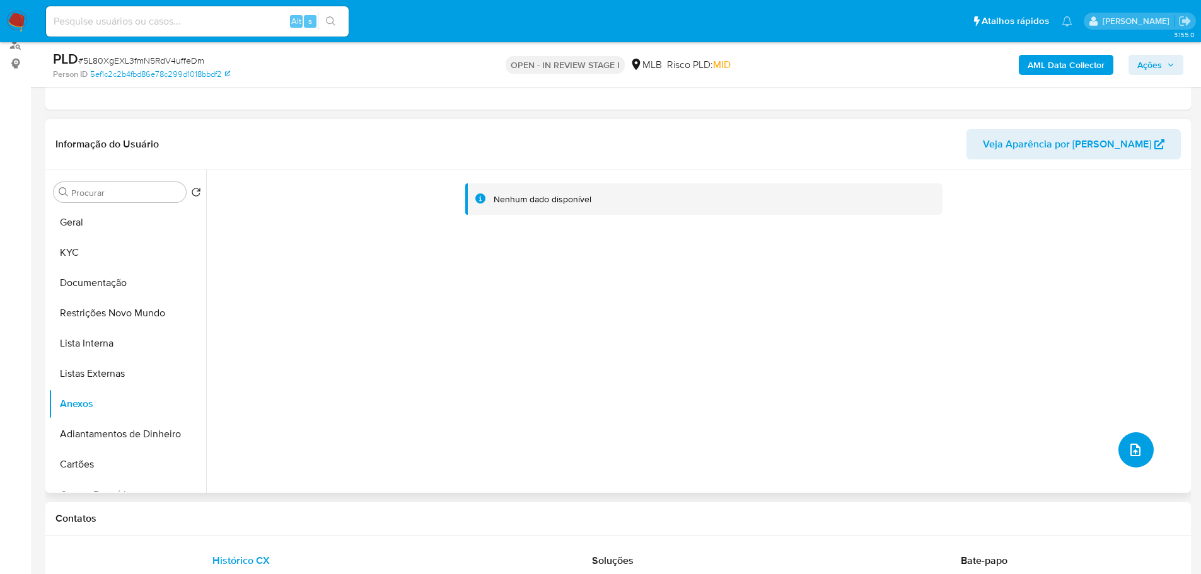
click at [1131, 448] on icon "upload-file" at bounding box center [1134, 449] width 15 height 15
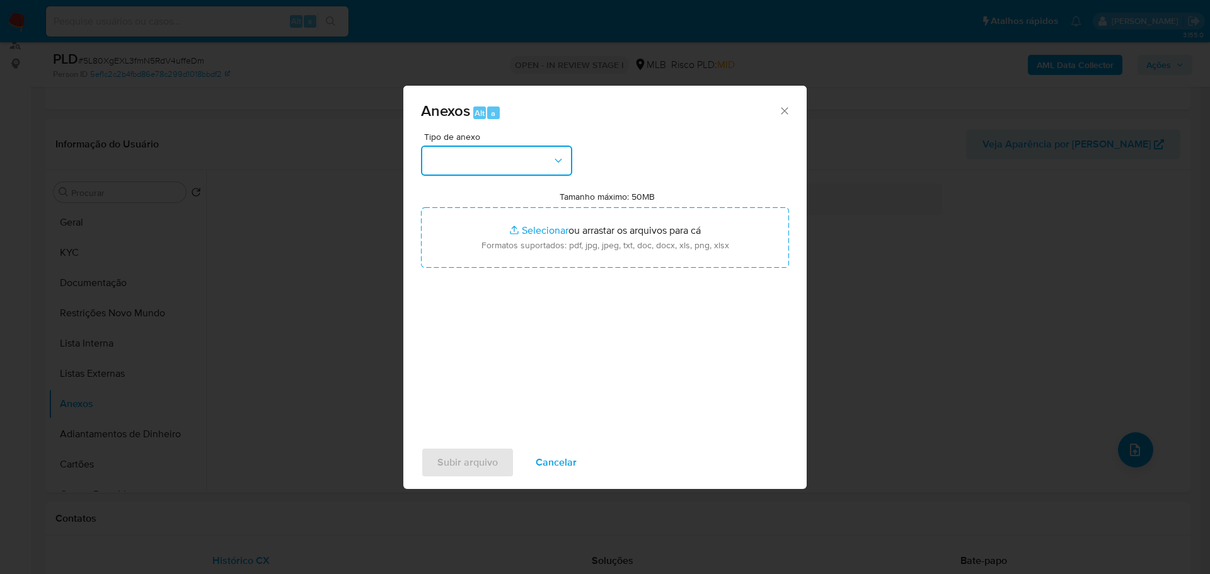
click at [543, 158] on button "button" at bounding box center [496, 161] width 151 height 30
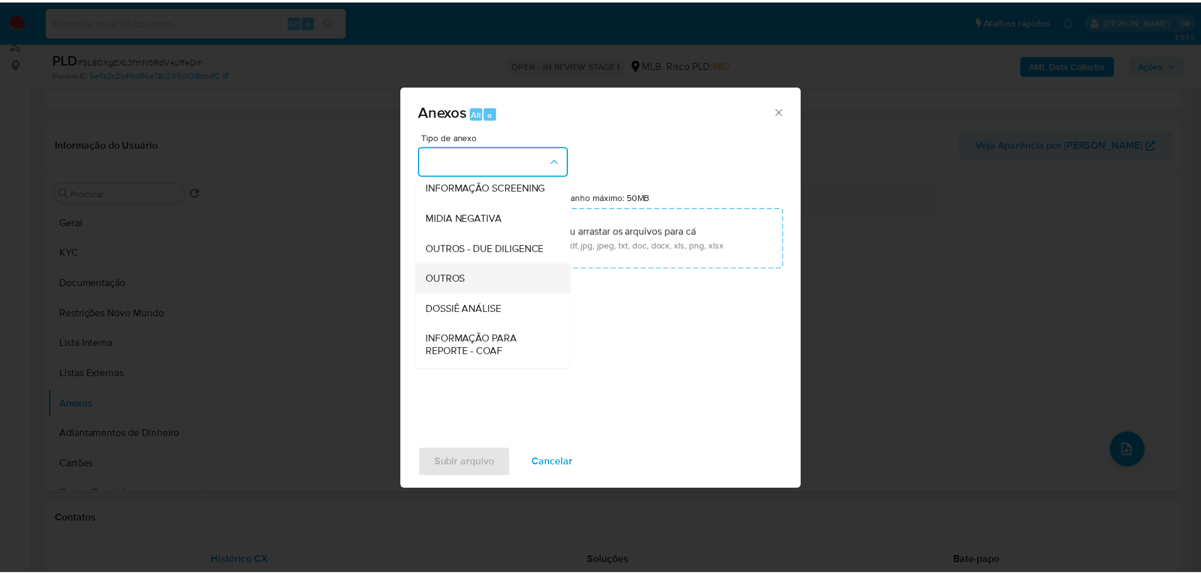
scroll to position [194, 0]
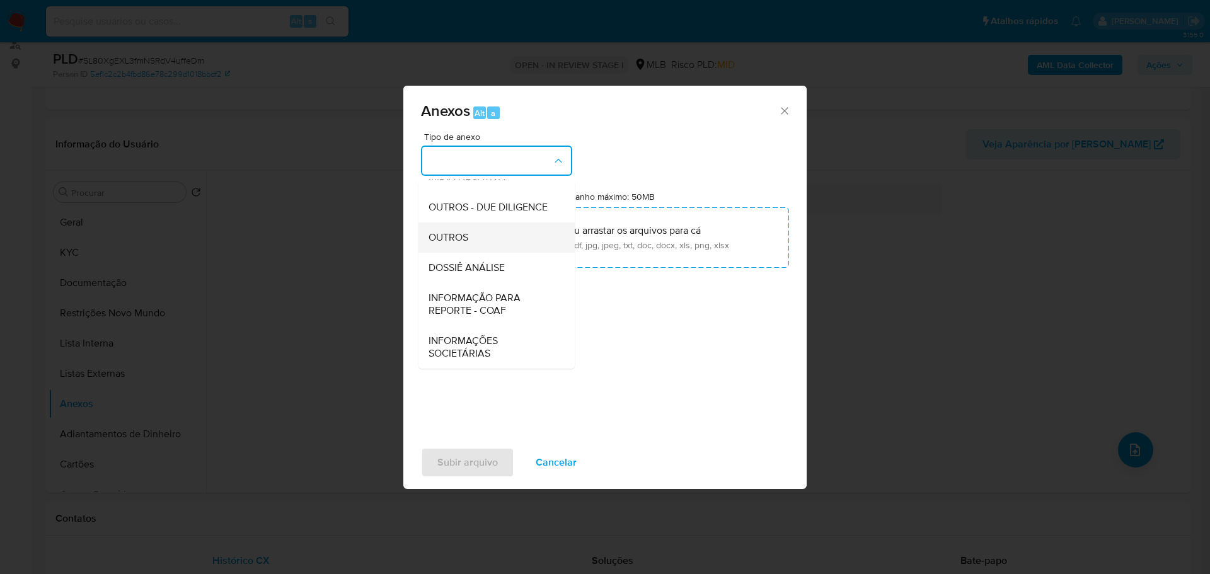
click at [446, 234] on span "OUTROS" at bounding box center [449, 237] width 40 height 13
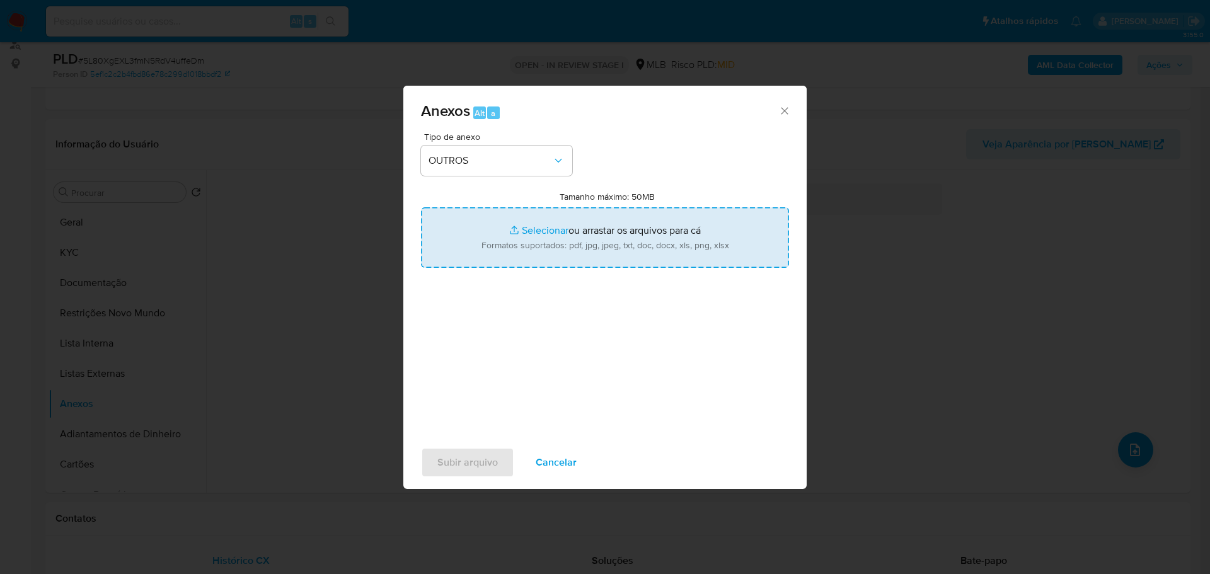
type input "C:\fakepath\ID_ 571235957 - CPF 02554709750 - MARCIO DE ALBERNAZ VARGAS.pdf"
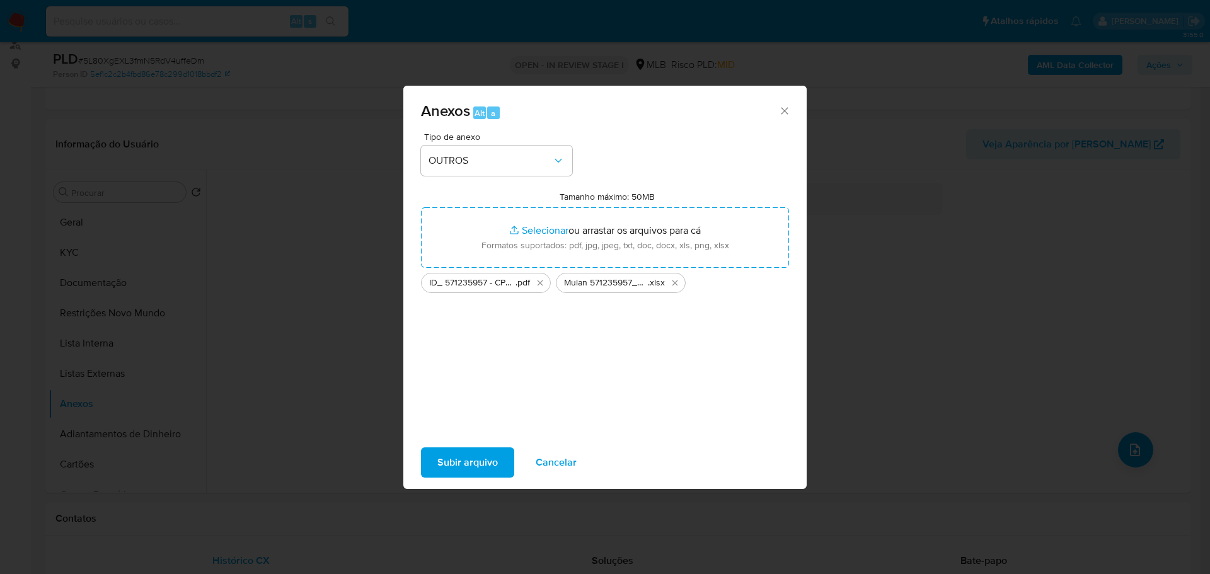
click at [468, 456] on span "Subir arquivo" at bounding box center [467, 463] width 61 height 28
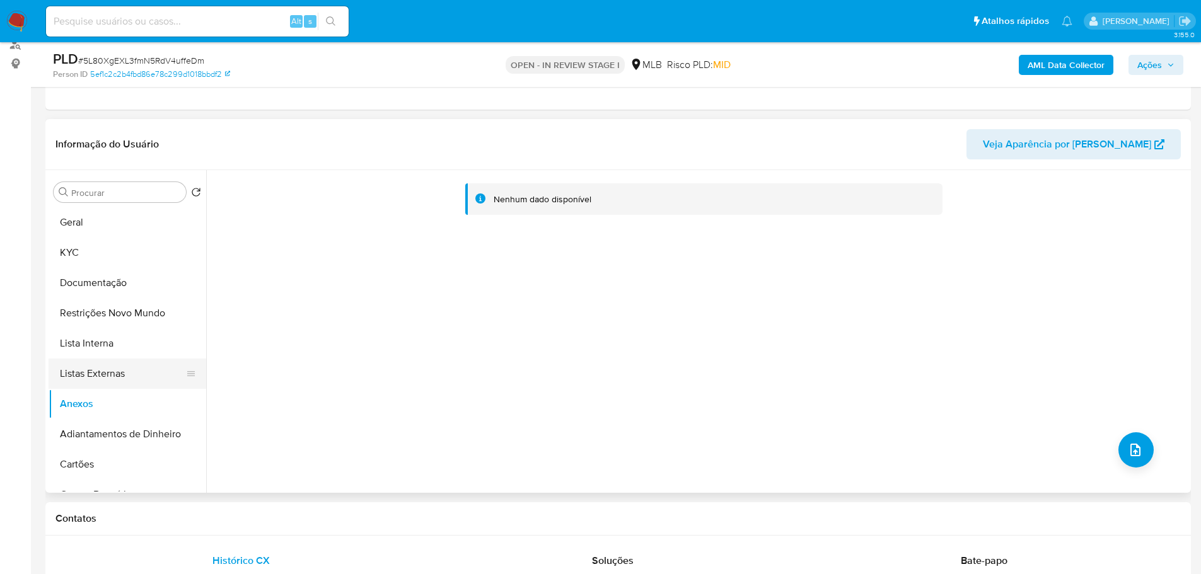
drag, startPoint x: 125, startPoint y: 346, endPoint x: 122, endPoint y: 372, distance: 26.7
click at [125, 346] on button "Lista Interna" at bounding box center [128, 343] width 158 height 30
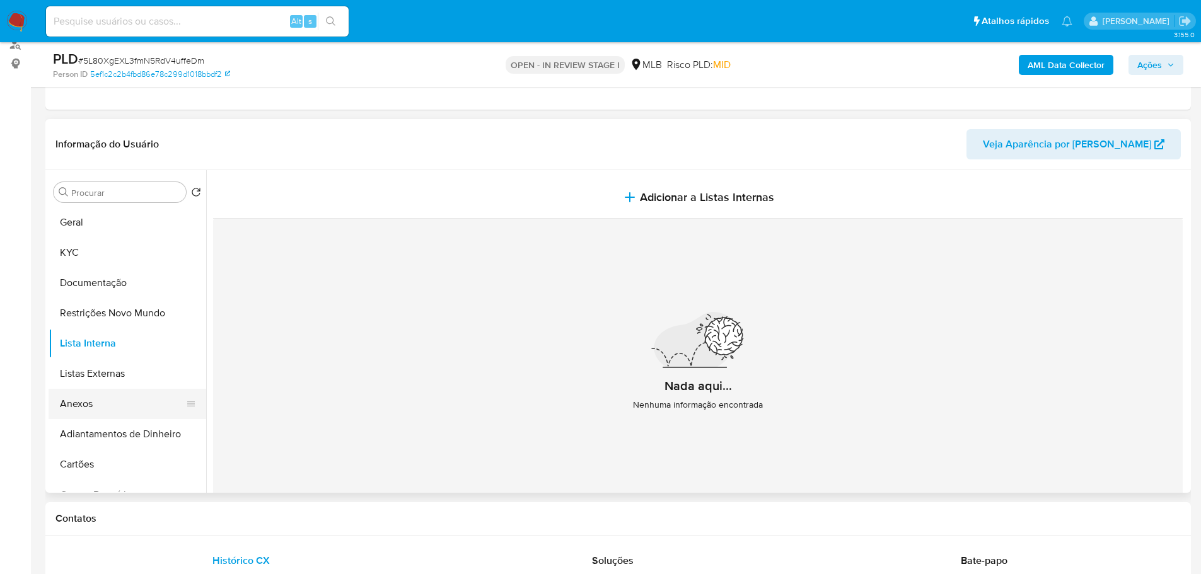
click at [99, 393] on button "Anexos" at bounding box center [122, 404] width 147 height 30
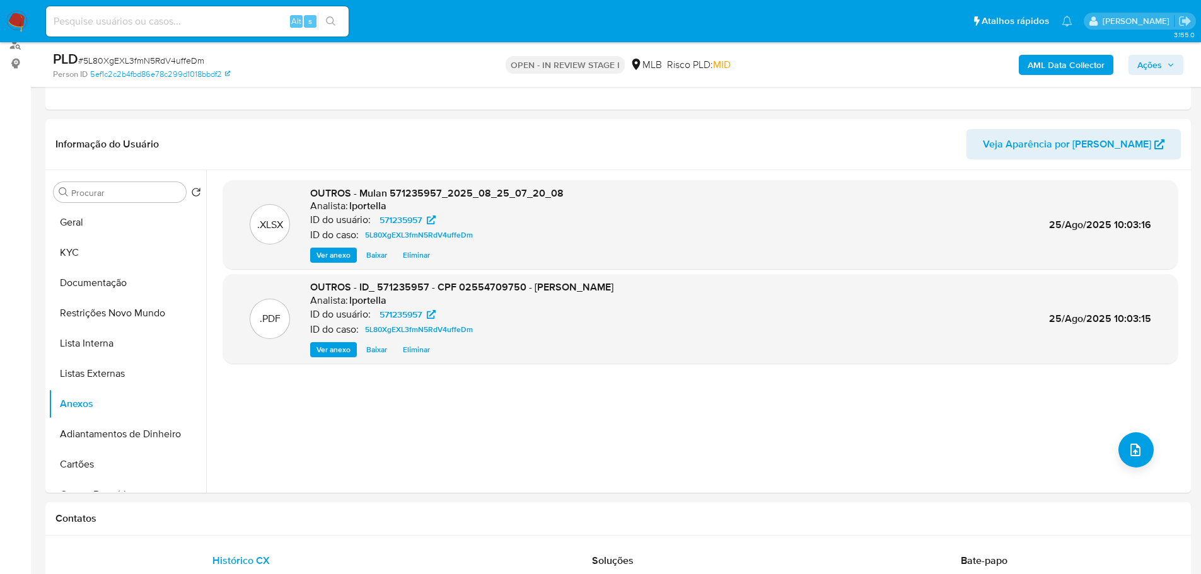
click at [1165, 67] on span "Ações" at bounding box center [1155, 65] width 37 height 18
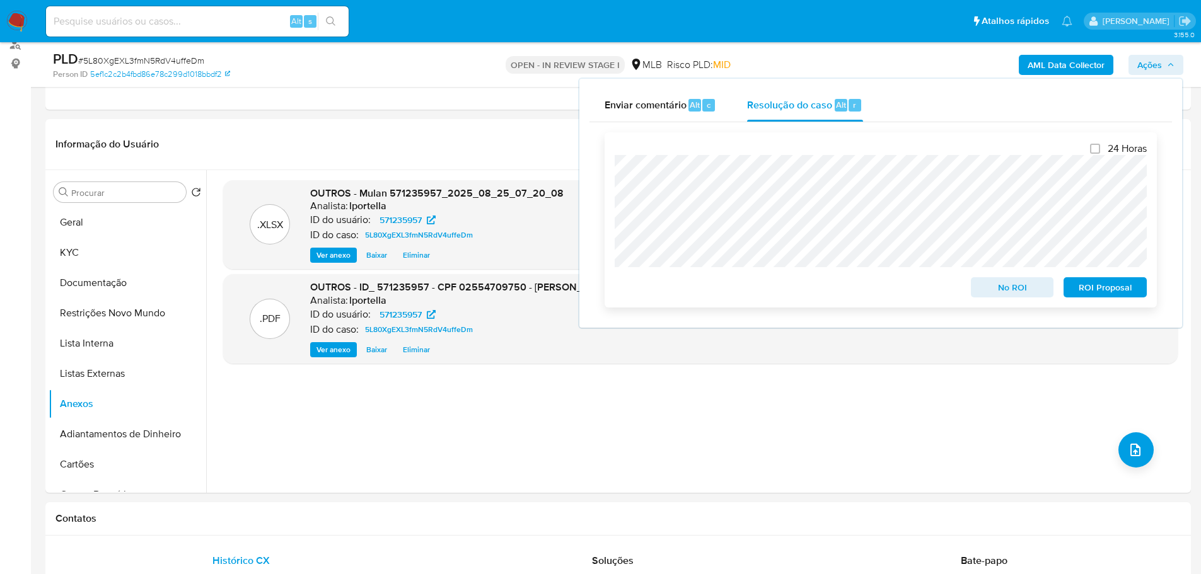
click at [1005, 296] on span "No ROI" at bounding box center [1012, 288] width 66 height 18
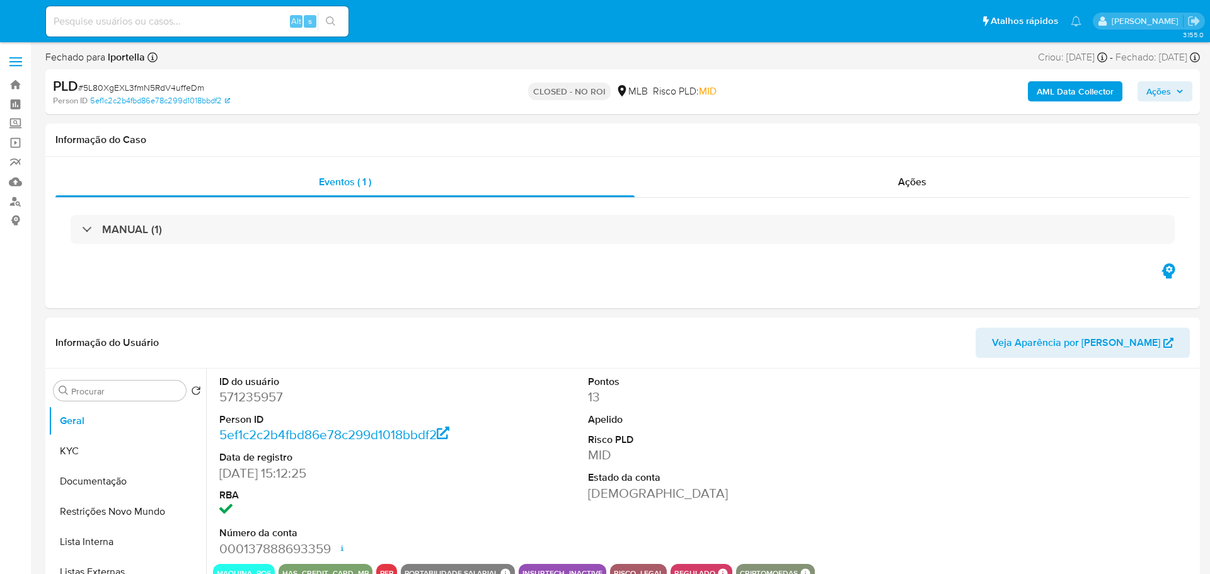
select select "10"
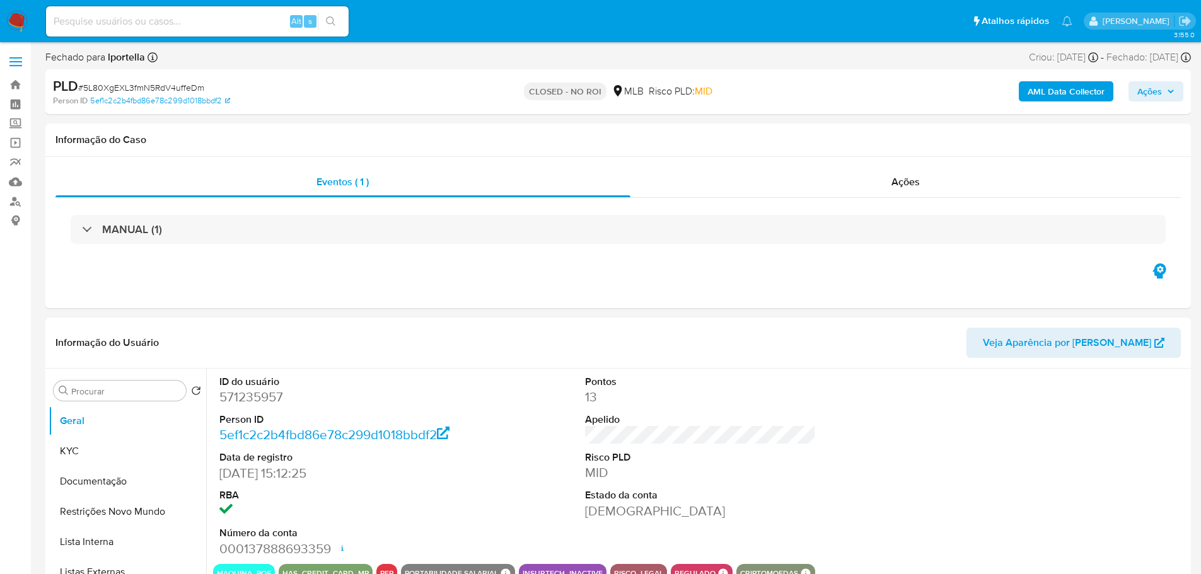
click at [20, 13] on img at bounding box center [16, 21] width 21 height 21
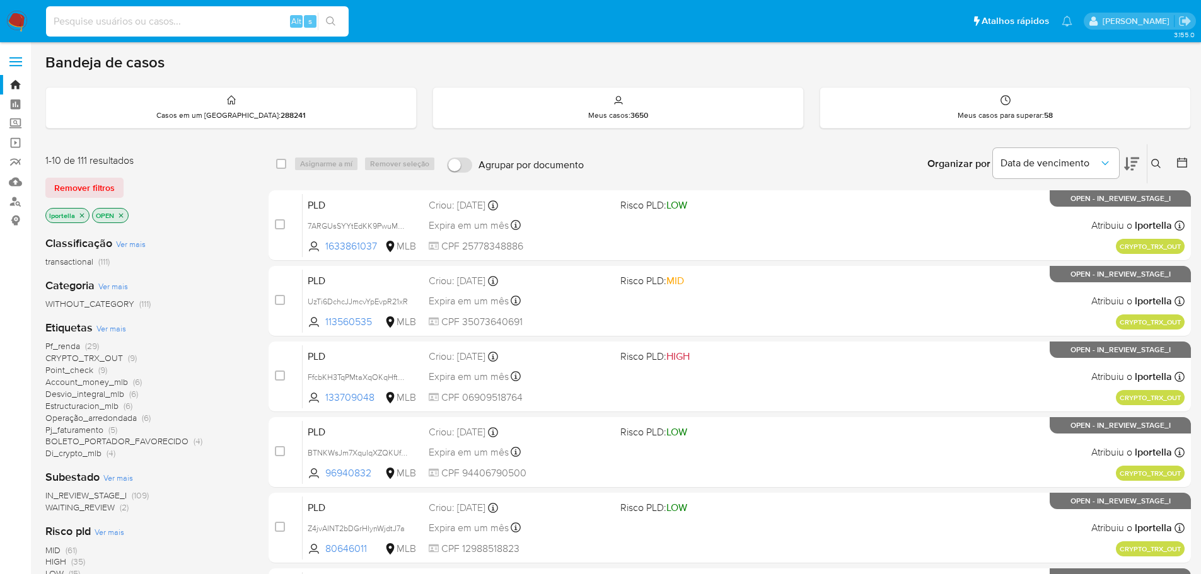
click at [100, 15] on input at bounding box center [197, 21] width 303 height 16
paste input "EblBVUH5Is5XokoaDmsa7EMM"
type input "EblBVUH5Is5XokoaDmsa7EMM"
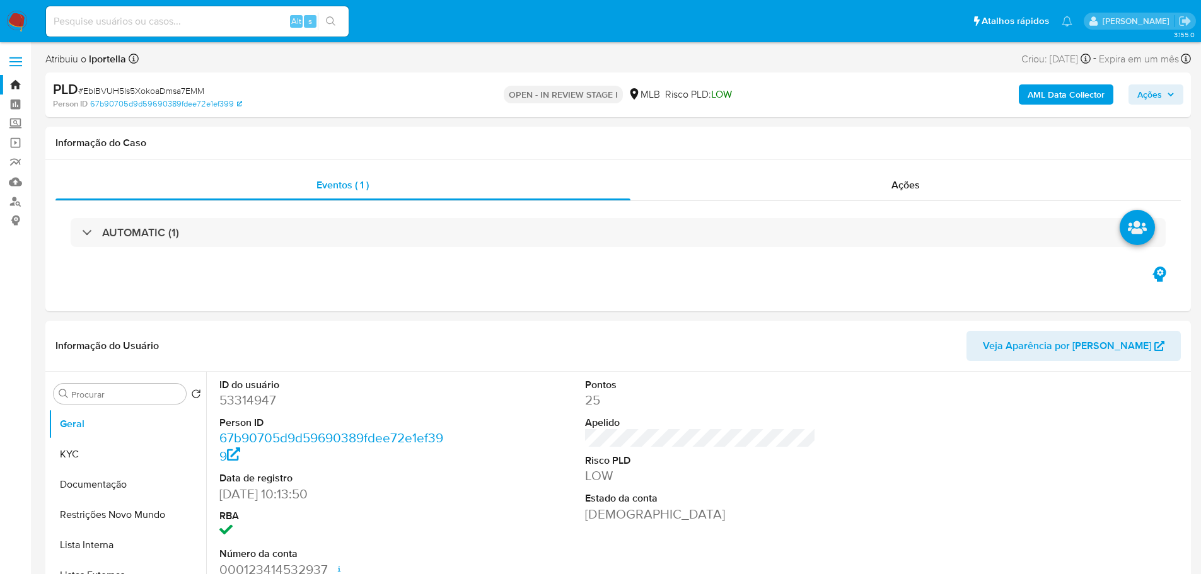
select select "10"
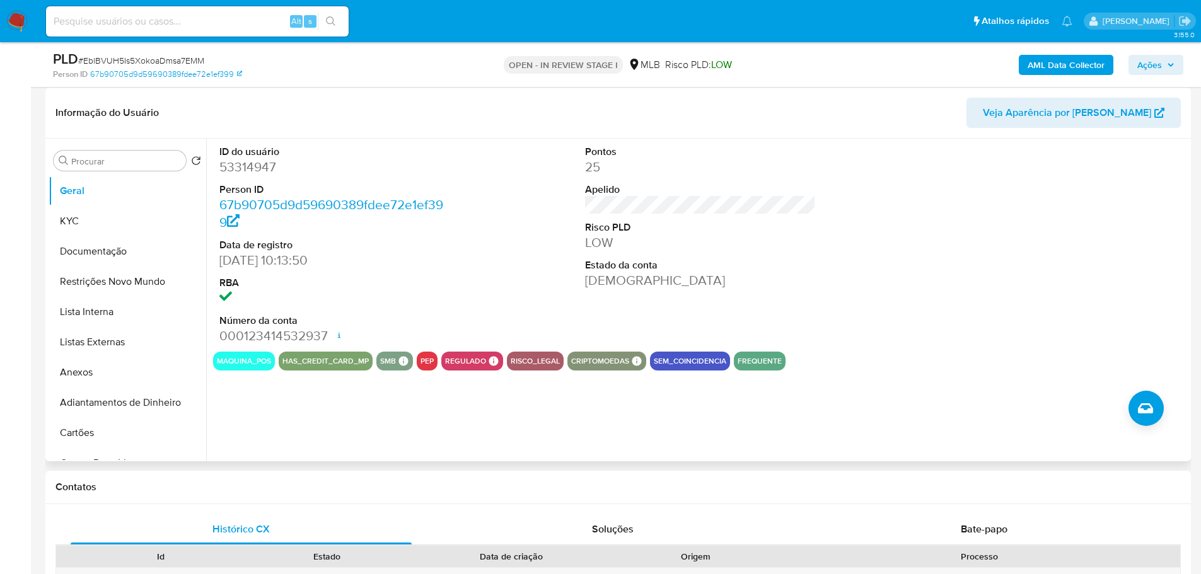
scroll to position [189, 0]
click at [81, 208] on button "KYC" at bounding box center [122, 220] width 147 height 30
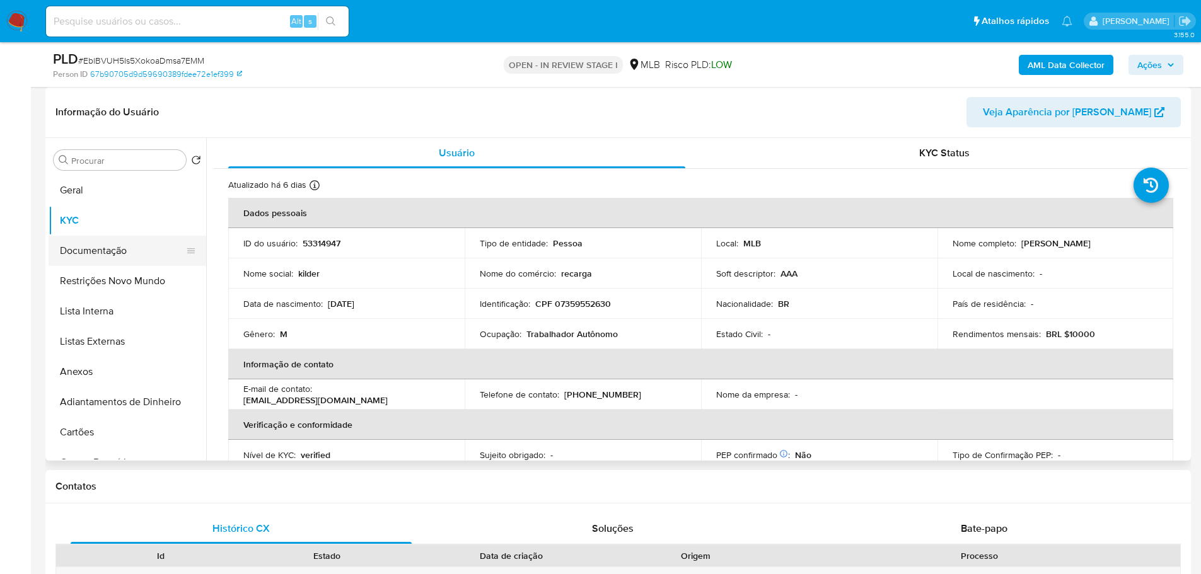
click at [139, 241] on button "Documentação" at bounding box center [122, 251] width 147 height 30
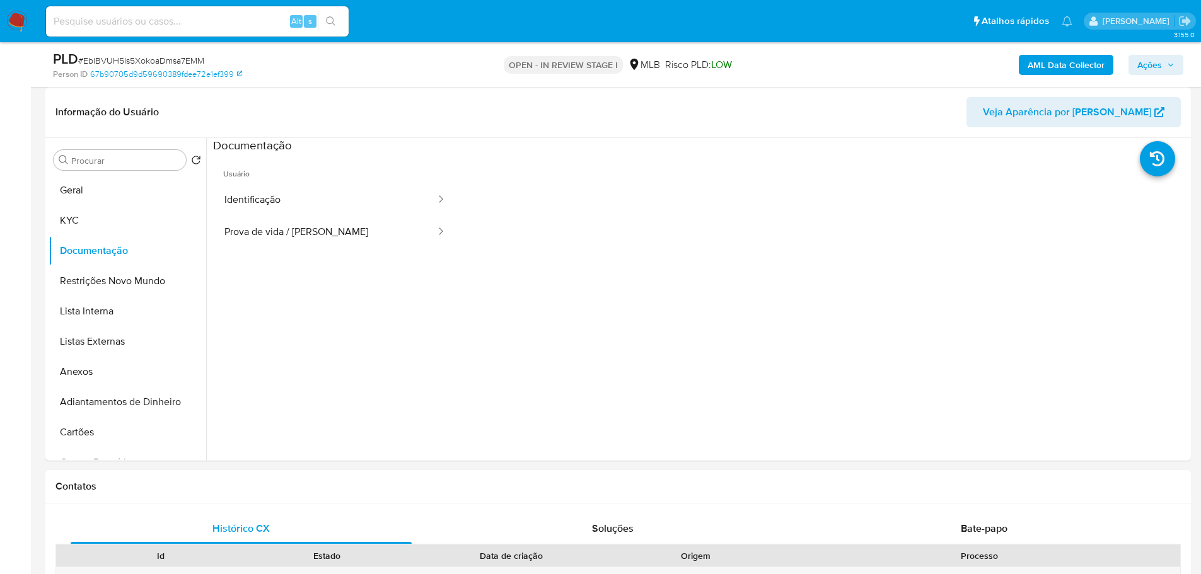
click at [307, 200] on button "Identificação" at bounding box center [325, 200] width 224 height 32
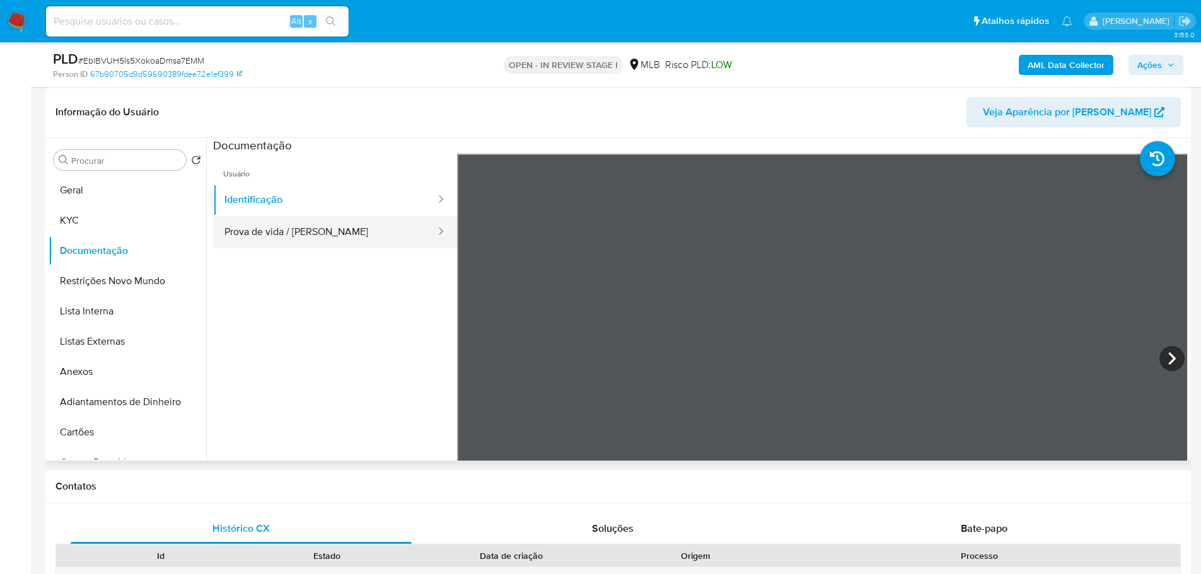
click at [349, 229] on button "Prova de vida / [PERSON_NAME]" at bounding box center [325, 232] width 224 height 32
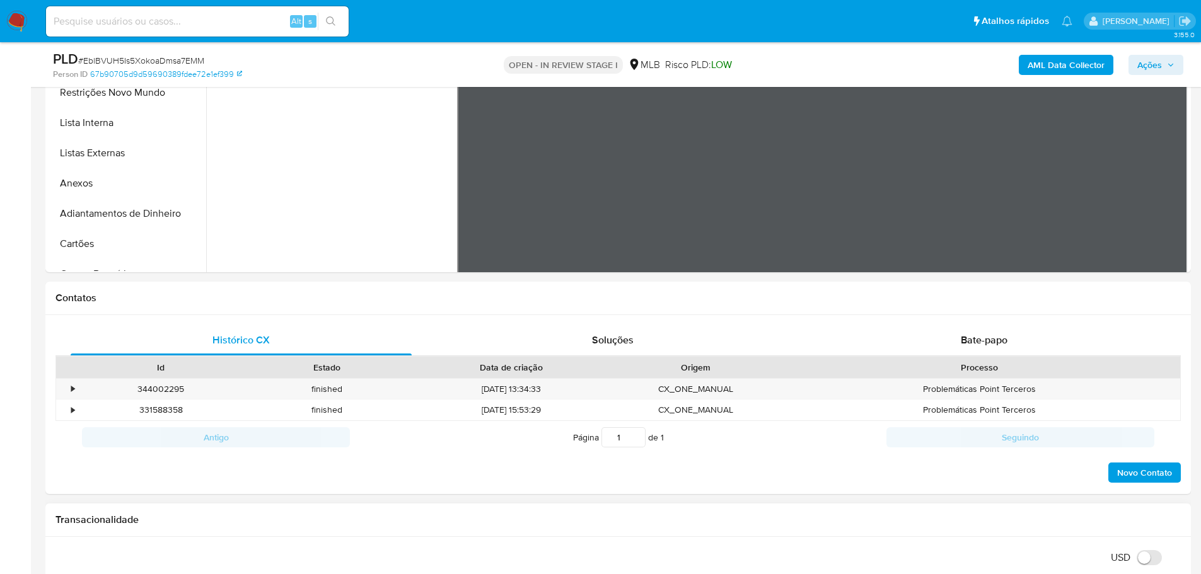
scroll to position [567, 0]
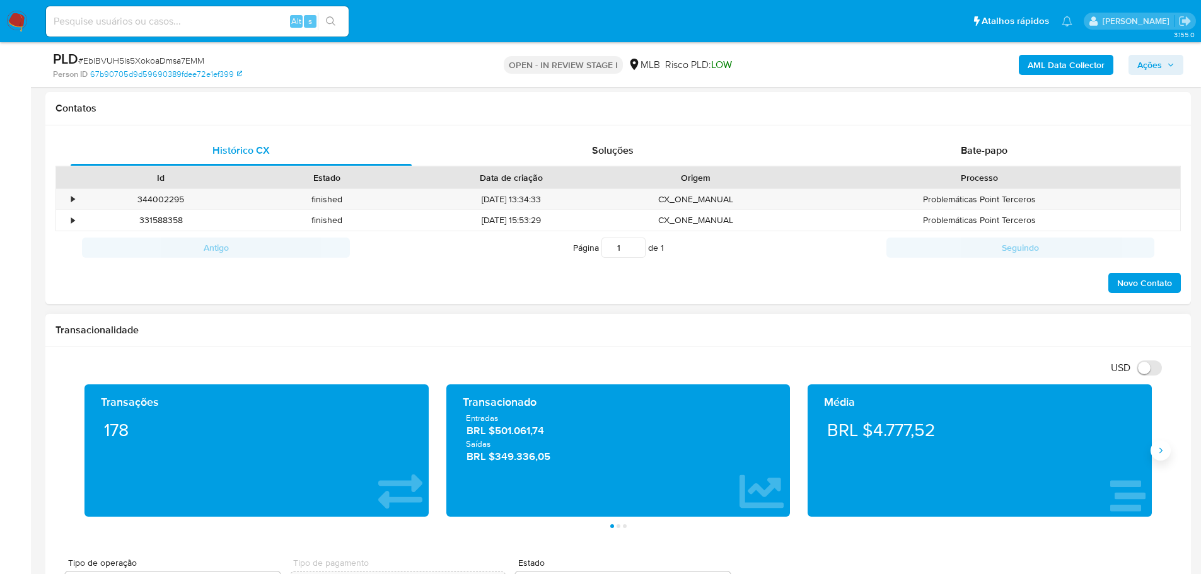
click at [1156, 452] on icon "Siguiente" at bounding box center [1160, 451] width 10 height 10
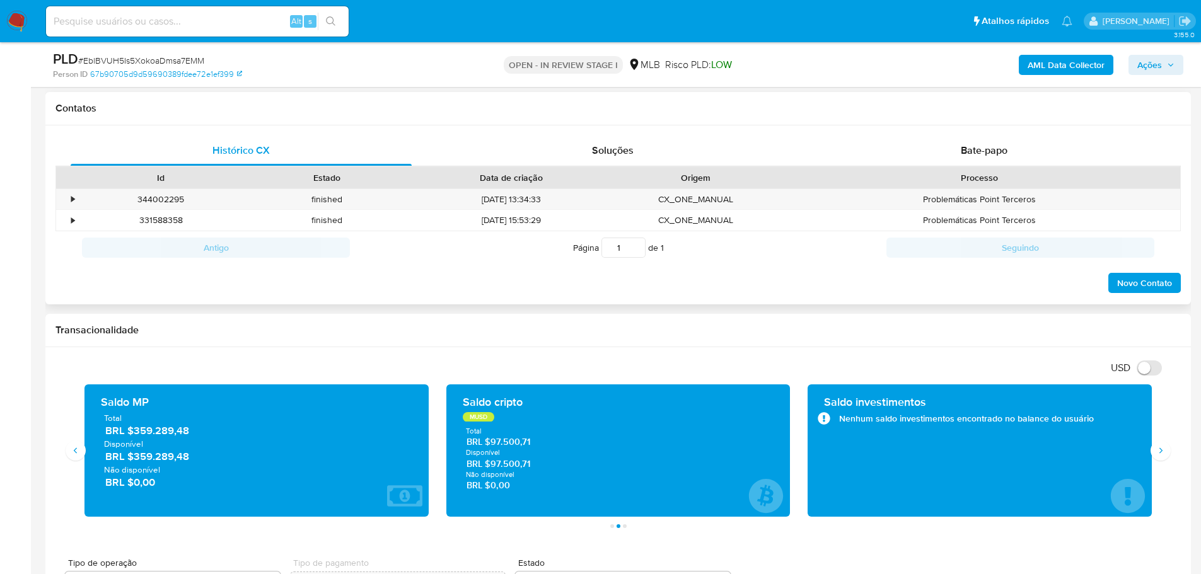
scroll to position [189, 0]
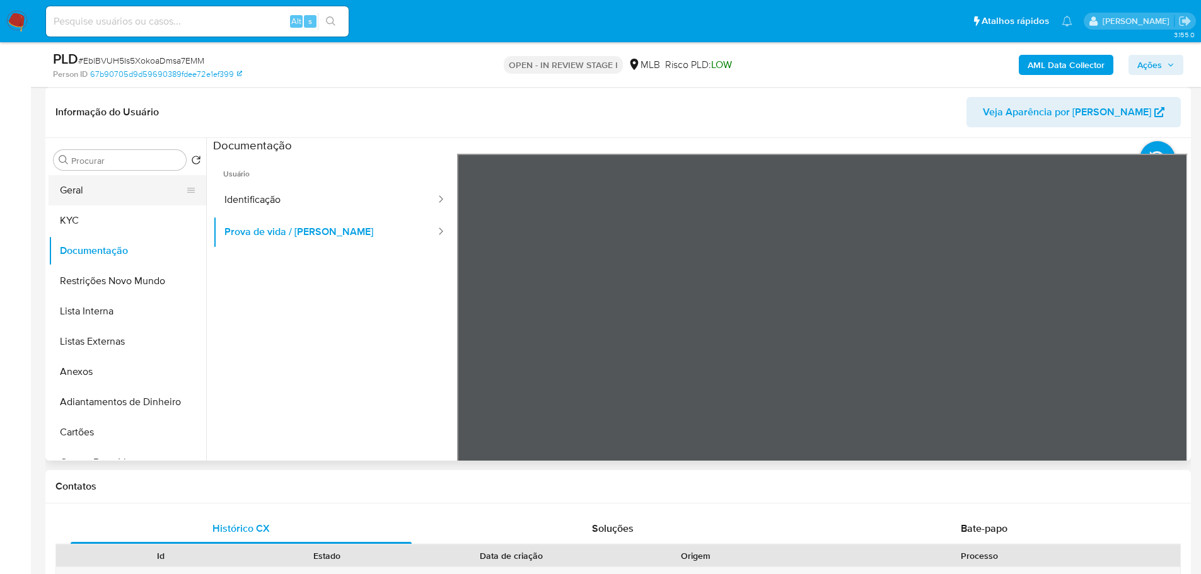
click at [101, 192] on button "Geral" at bounding box center [122, 190] width 147 height 30
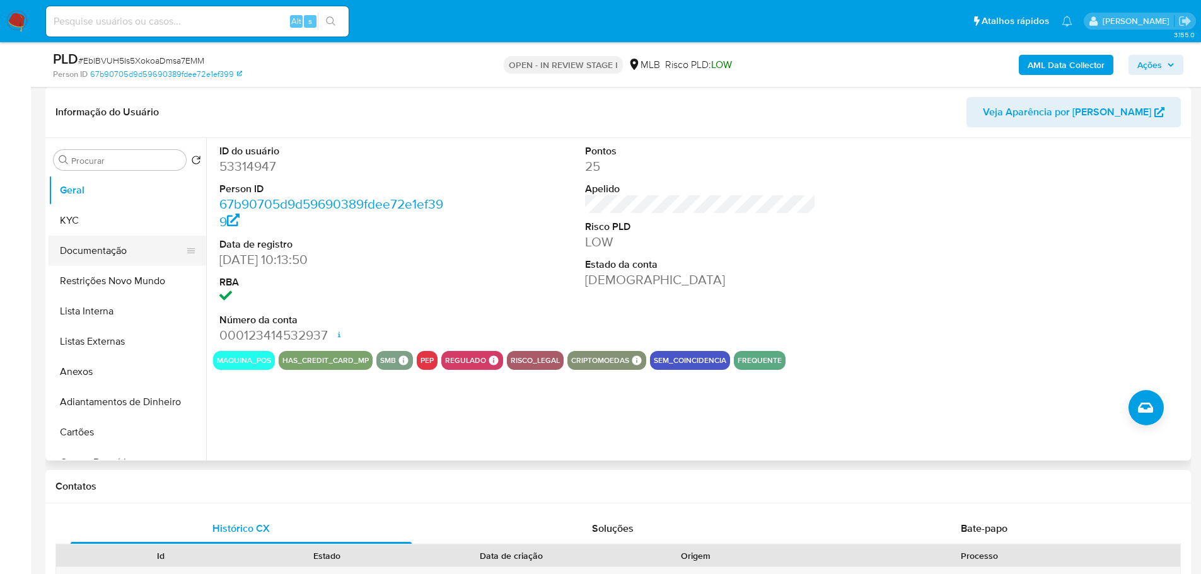
click at [96, 252] on button "Documentação" at bounding box center [122, 251] width 147 height 30
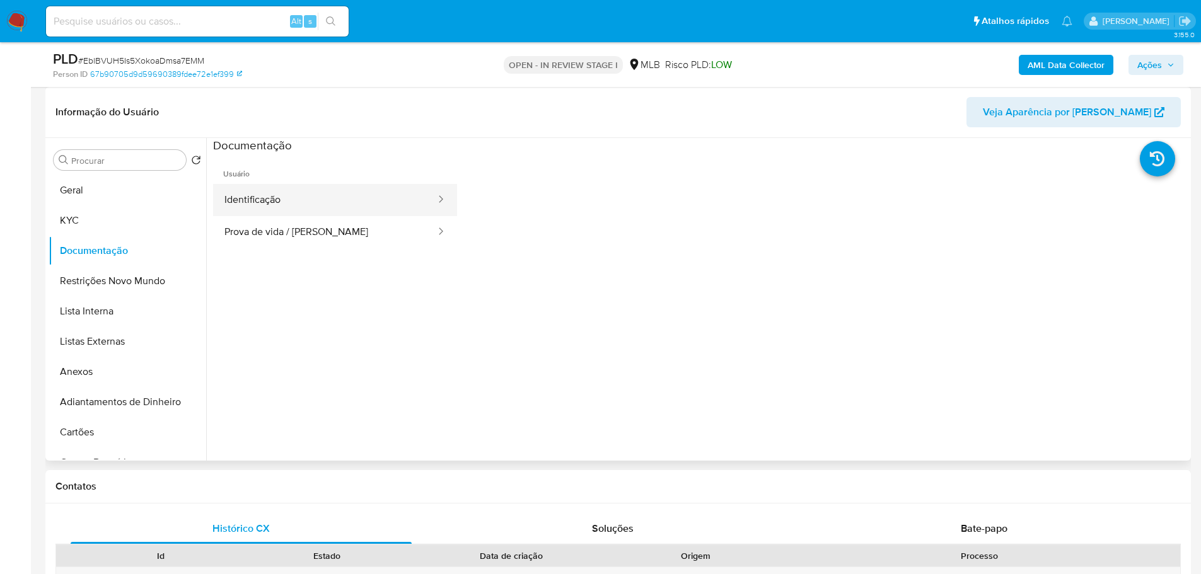
click at [285, 203] on button "Identificação" at bounding box center [325, 200] width 224 height 32
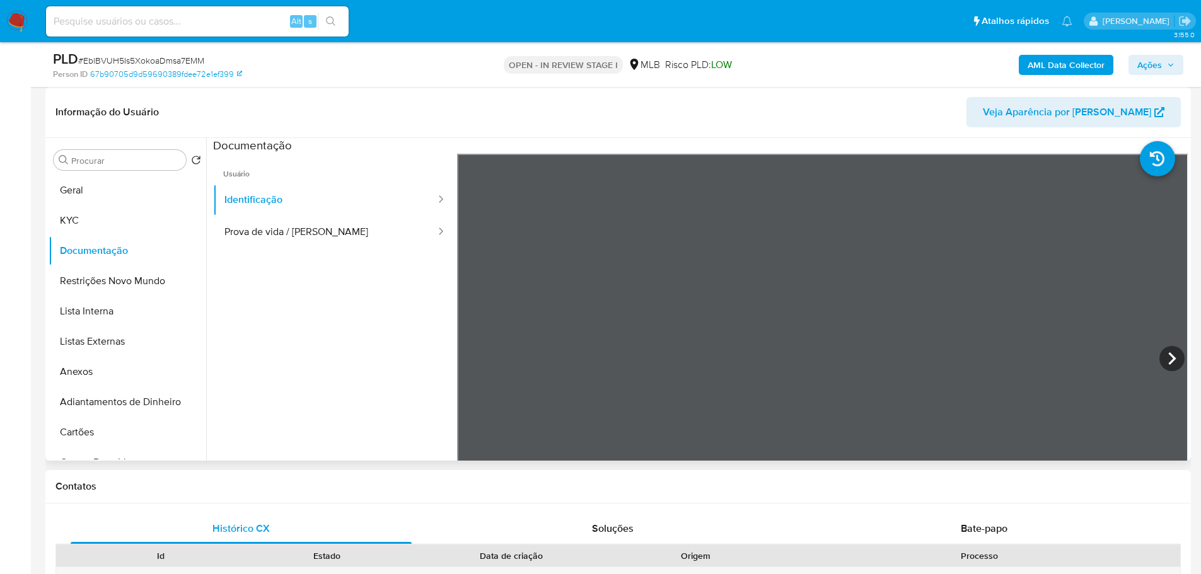
drag, startPoint x: 79, startPoint y: 218, endPoint x: 202, endPoint y: 239, distance: 124.0
click at [102, 218] on button "KYC" at bounding box center [128, 220] width 158 height 30
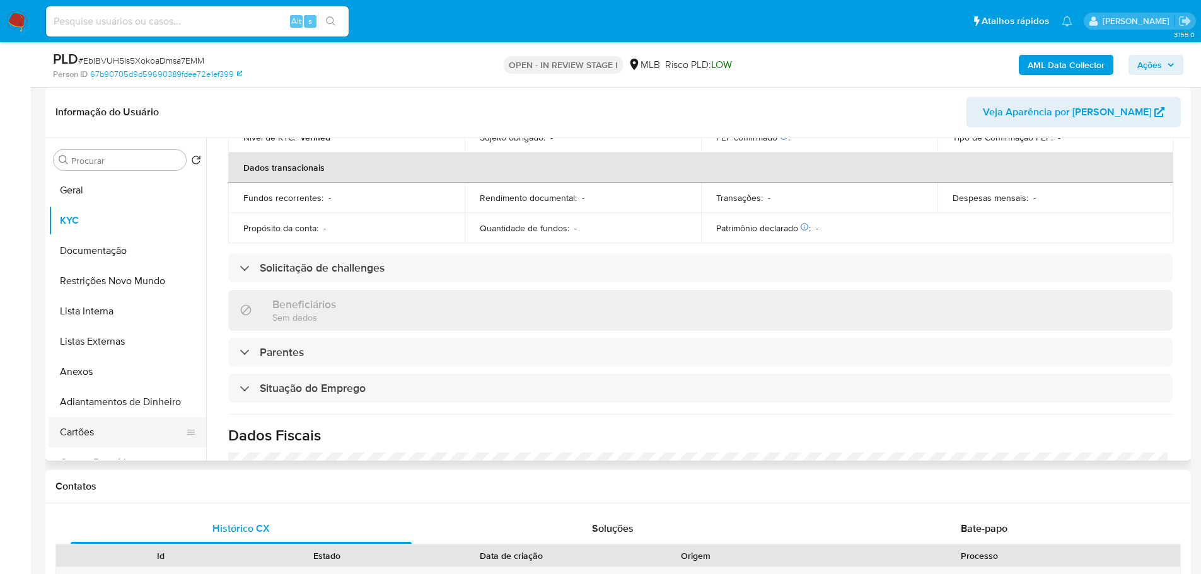
scroll to position [525, 0]
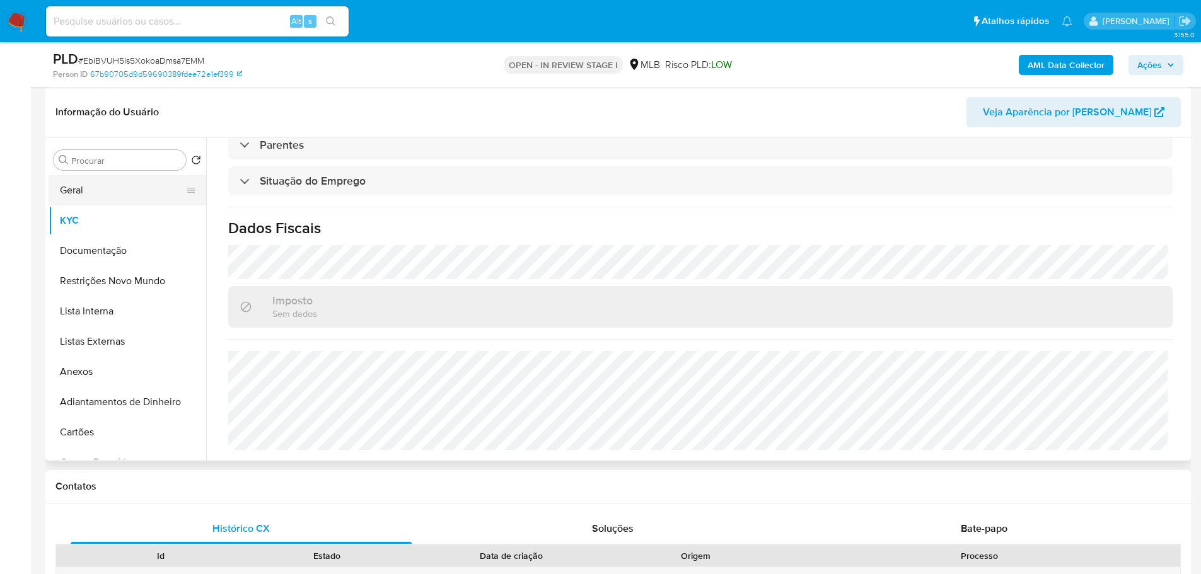
click at [92, 188] on button "Geral" at bounding box center [122, 190] width 147 height 30
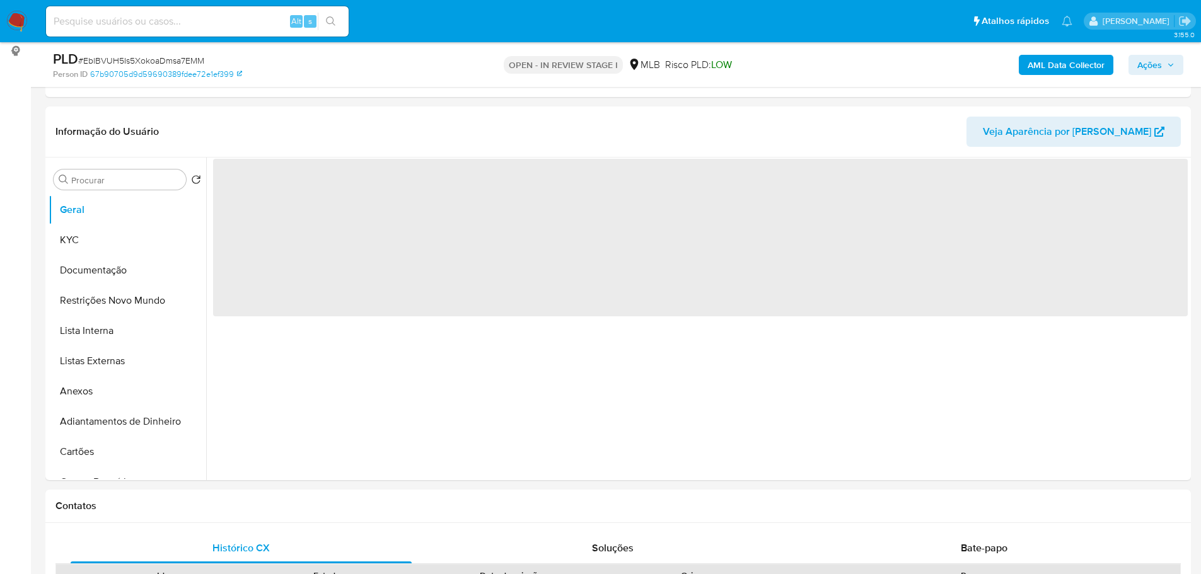
scroll to position [158, 0]
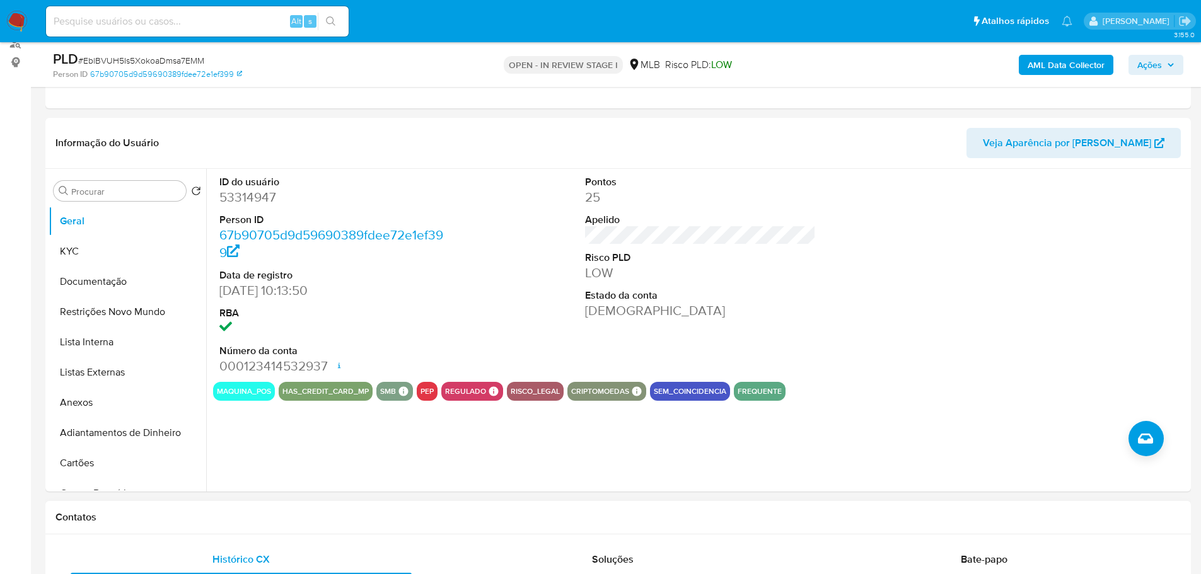
click at [312, 514] on h1 "Contatos" at bounding box center [617, 517] width 1125 height 13
click at [88, 245] on button "KYC" at bounding box center [122, 251] width 147 height 30
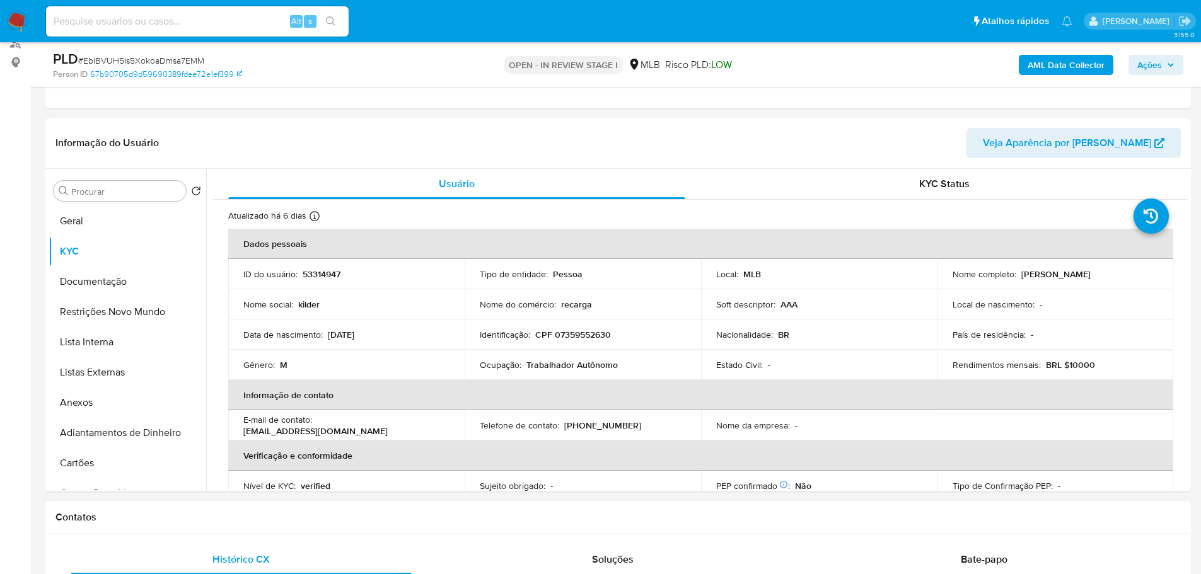
click at [306, 505] on div "Contatos" at bounding box center [617, 517] width 1145 height 33
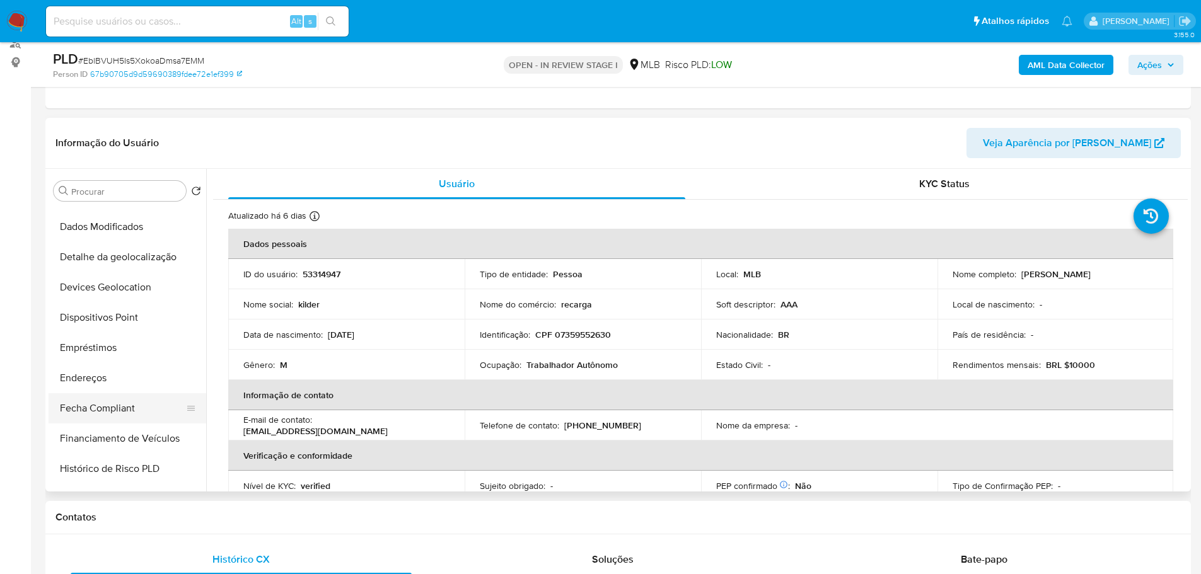
scroll to position [378, 0]
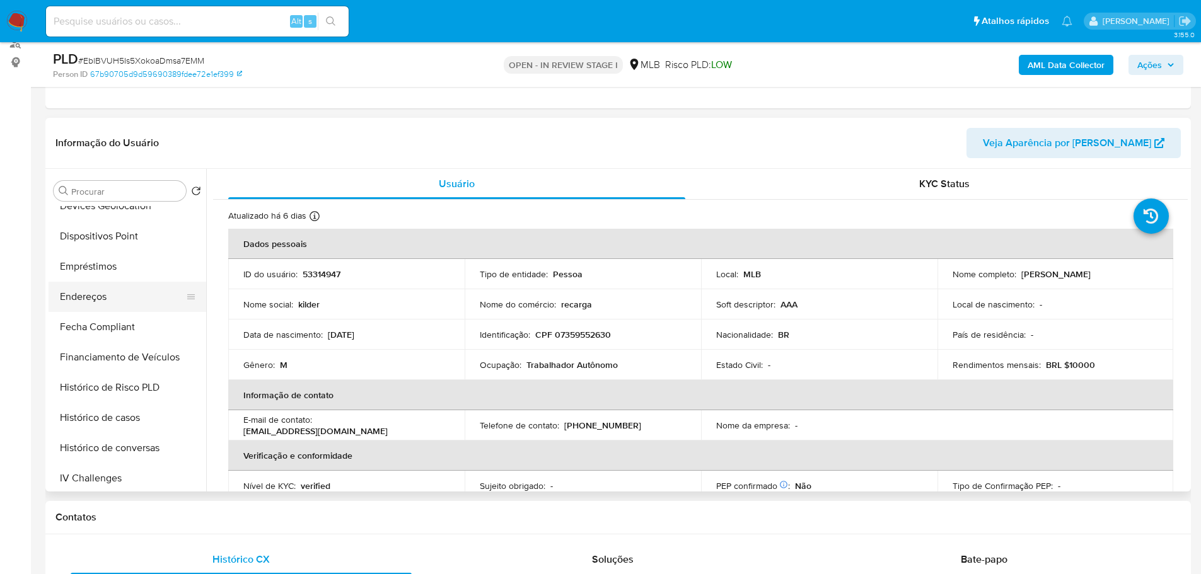
click at [106, 299] on button "Endereços" at bounding box center [122, 297] width 147 height 30
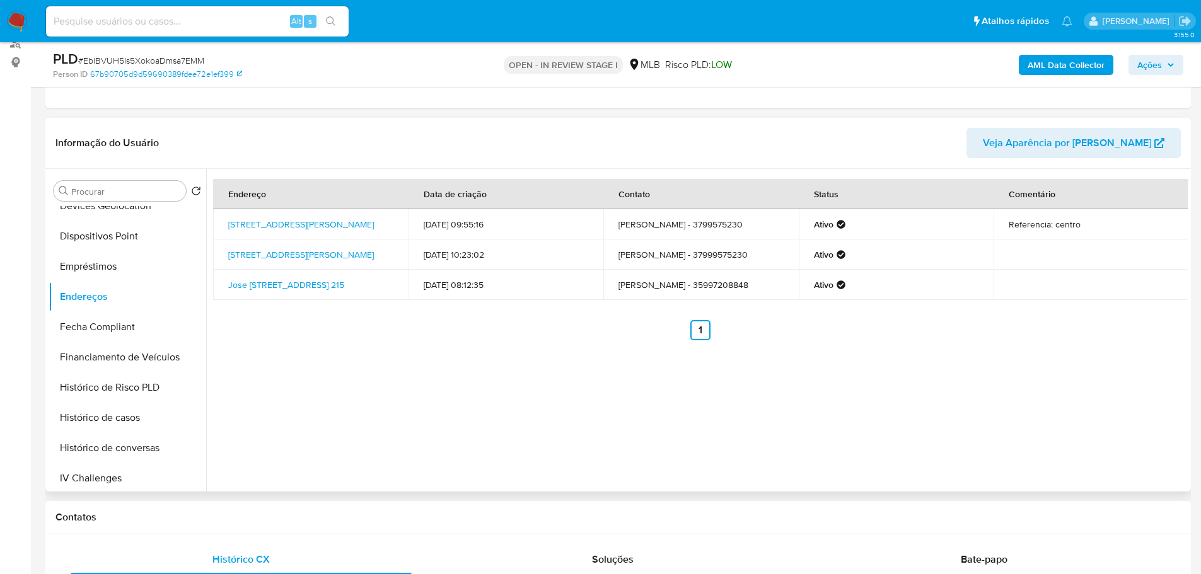
drag, startPoint x: 289, startPoint y: 519, endPoint x: 201, endPoint y: 457, distance: 107.2
click at [285, 519] on h1 "Contatos" at bounding box center [617, 517] width 1125 height 13
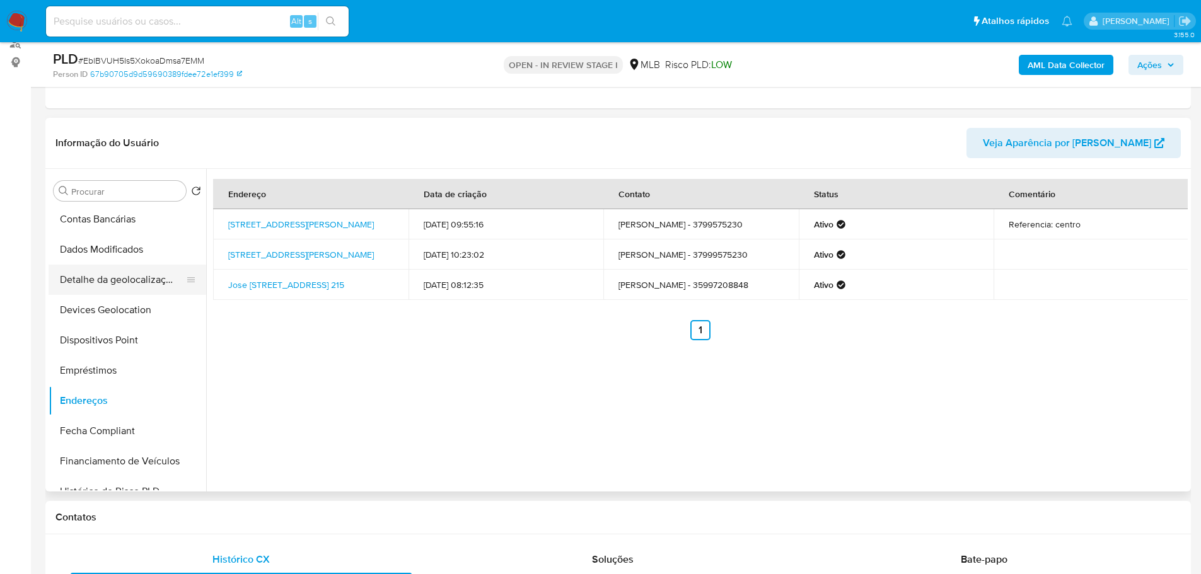
scroll to position [252, 0]
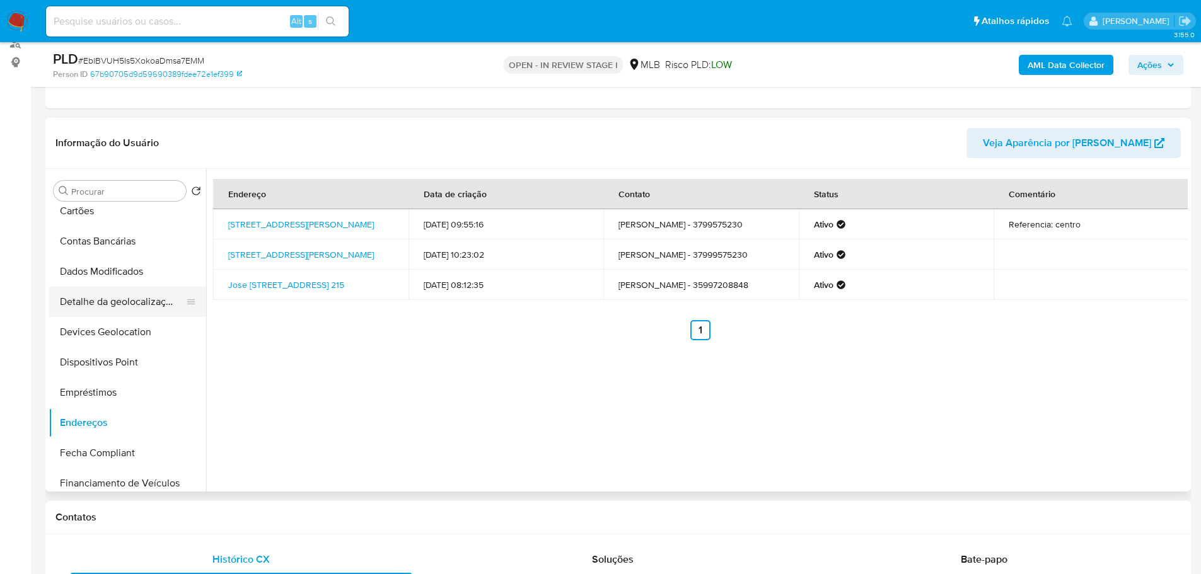
click at [133, 305] on button "Detalhe da geolocalização" at bounding box center [122, 302] width 147 height 30
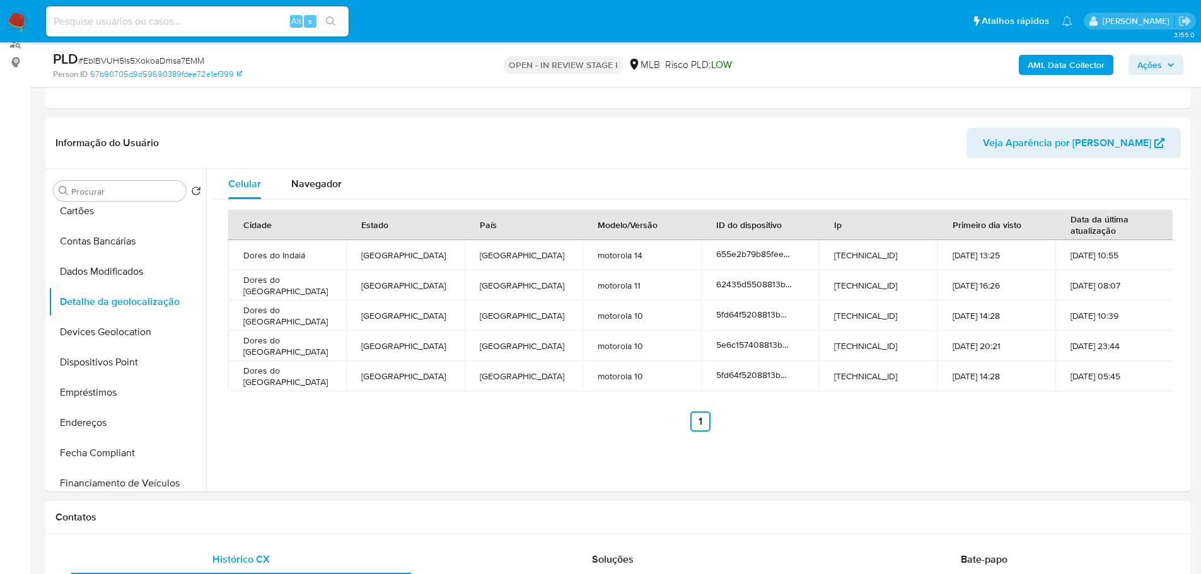
click at [261, 521] on h1 "Contatos" at bounding box center [617, 517] width 1125 height 13
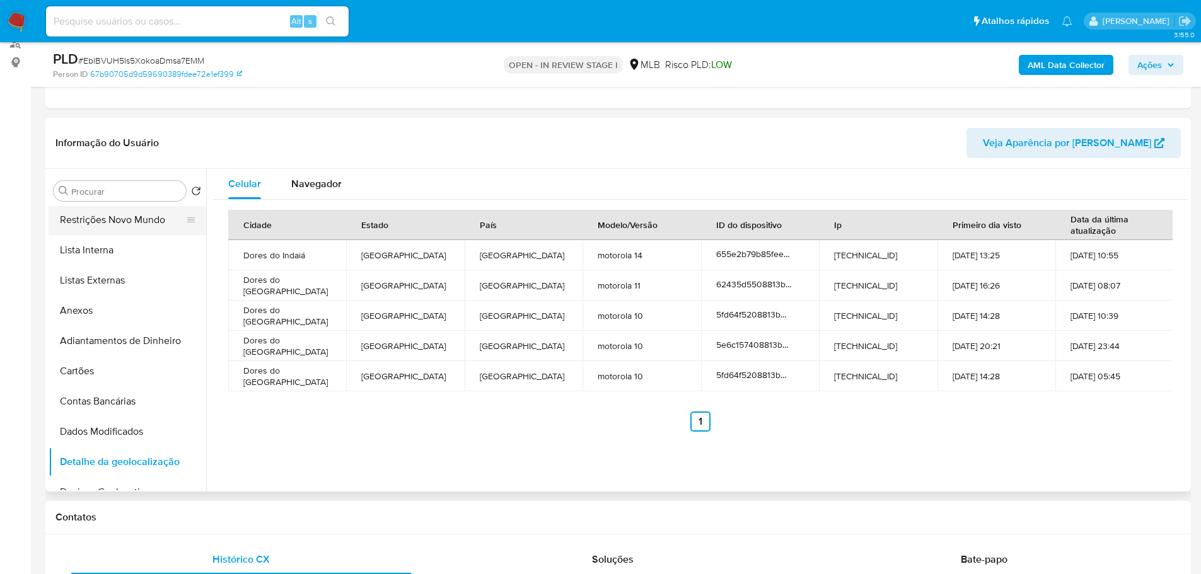
scroll to position [0, 0]
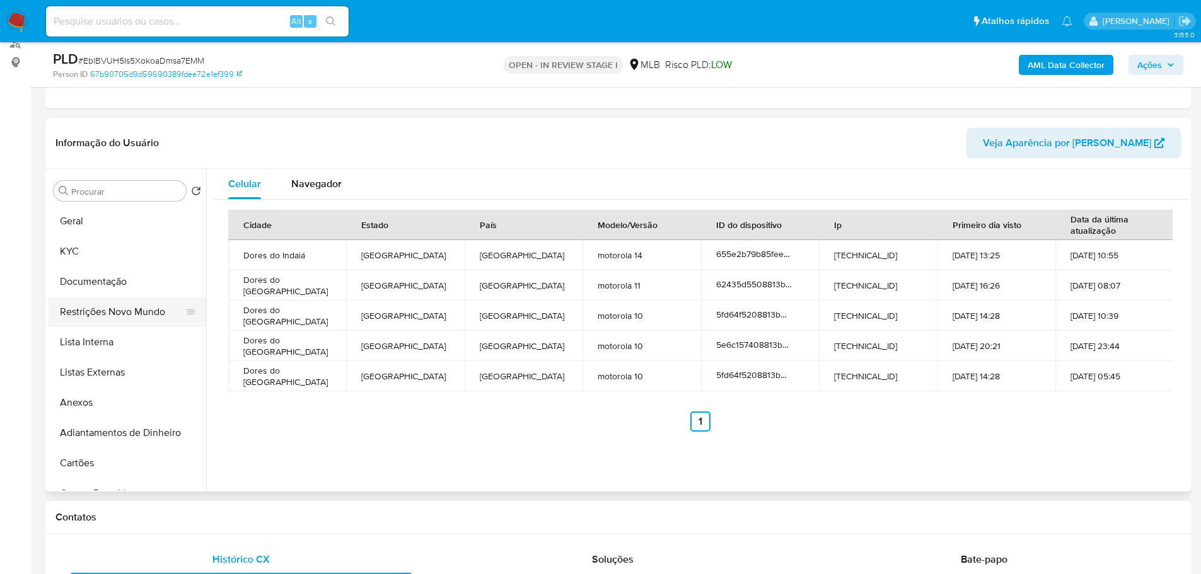
click at [112, 320] on button "Restrições Novo Mundo" at bounding box center [122, 312] width 147 height 30
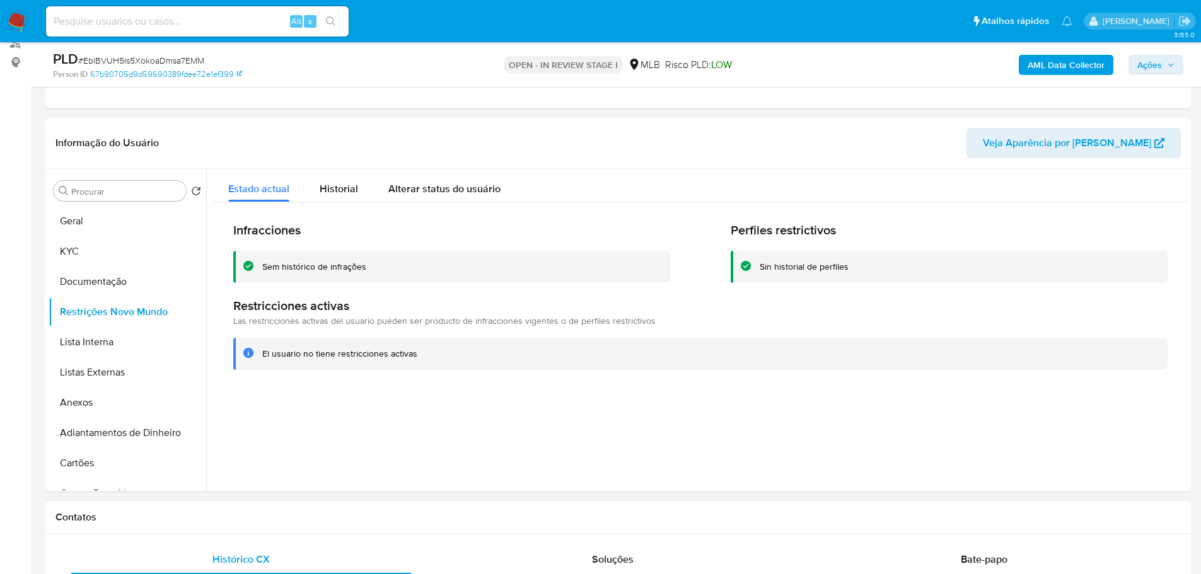
click at [171, 511] on h1 "Contatos" at bounding box center [617, 517] width 1125 height 13
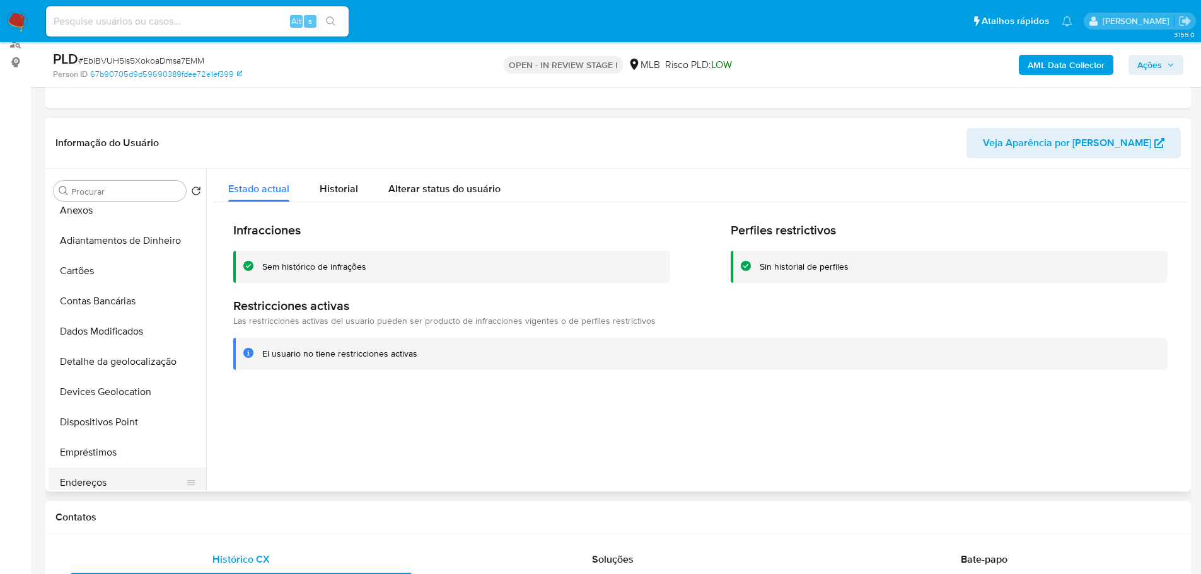
scroll to position [315, 0]
click at [133, 286] on button "Dispositivos Point" at bounding box center [122, 299] width 147 height 30
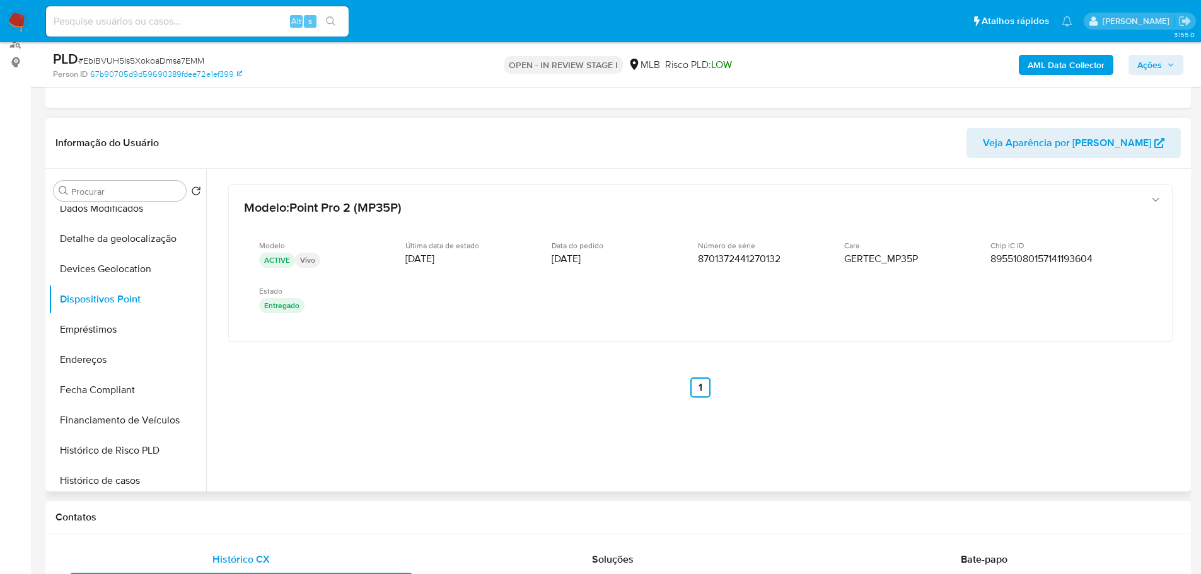
click at [792, 431] on div "Modelo : Point Pro 2 (MP35P) Modelo ACTIVE Vivo Última data de estado 01/02/202…" at bounding box center [700, 307] width 974 height 277
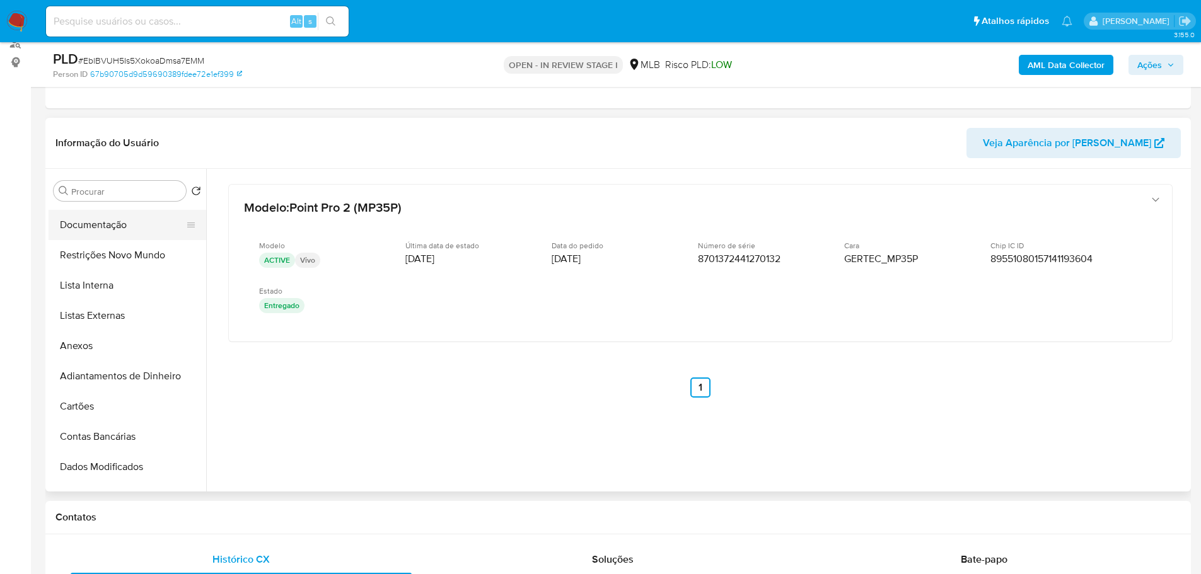
scroll to position [0, 0]
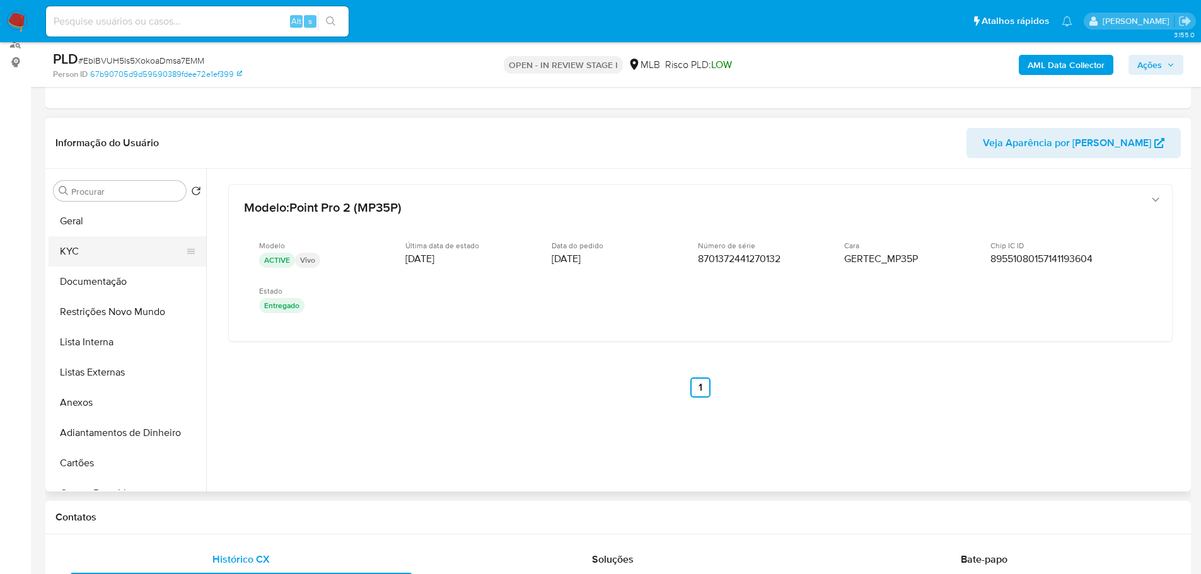
click at [88, 258] on button "KYC" at bounding box center [122, 251] width 147 height 30
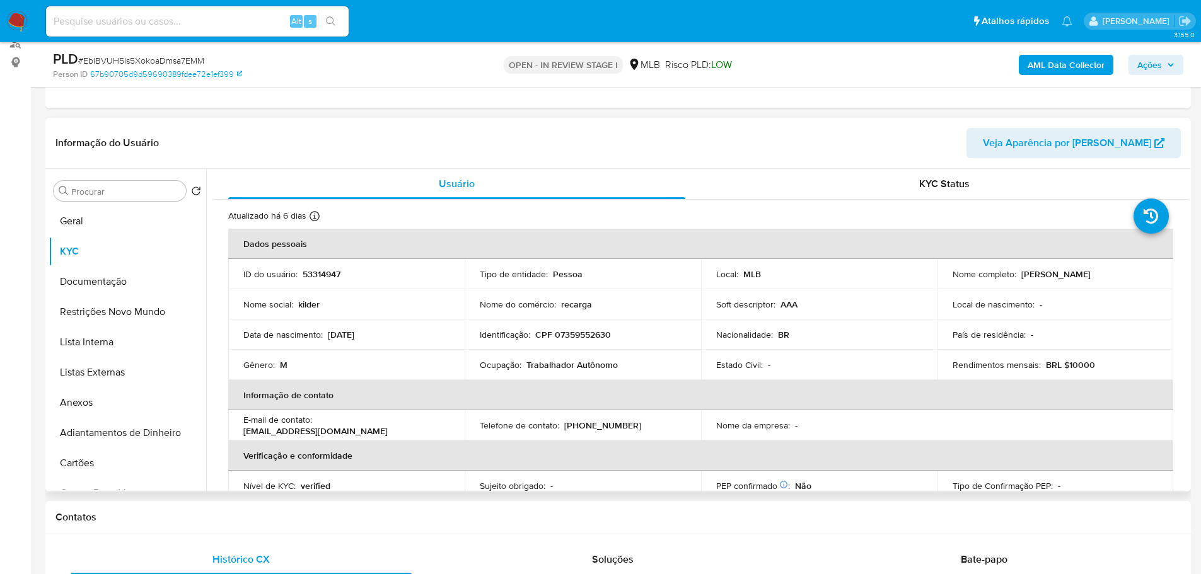
click at [570, 332] on p "CPF 07359552630" at bounding box center [573, 334] width 76 height 11
copy p "07359552630"
drag, startPoint x: 1092, startPoint y: 279, endPoint x: 1015, endPoint y: 277, distance: 76.9
click at [1015, 277] on div "Nome completo : Kilder de Oliveira" at bounding box center [1055, 273] width 206 height 11
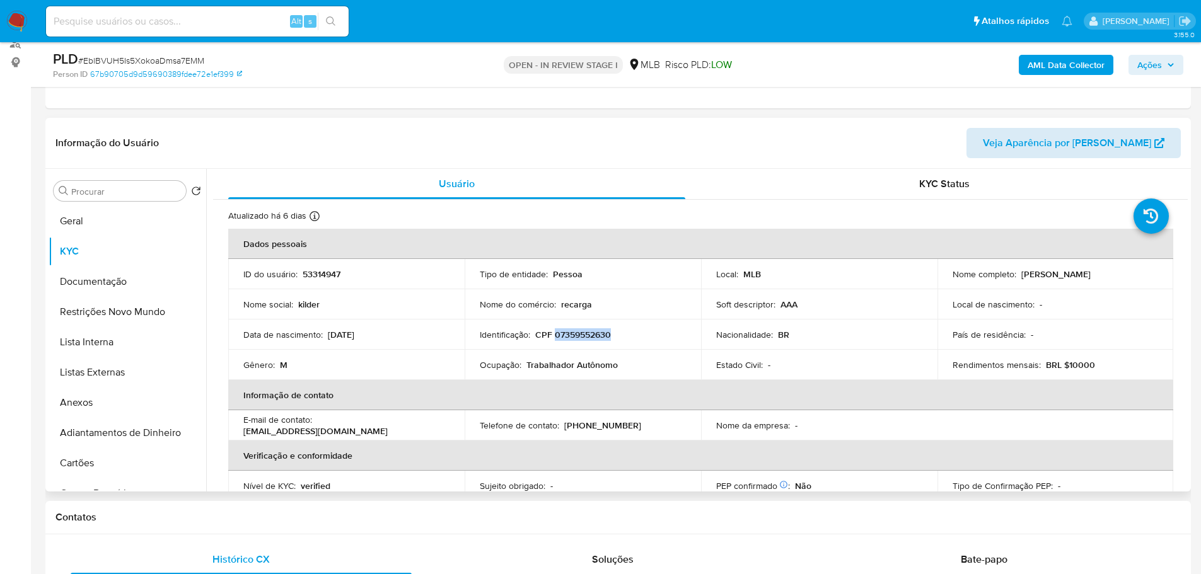
copy div "Kilder de Oliveira"
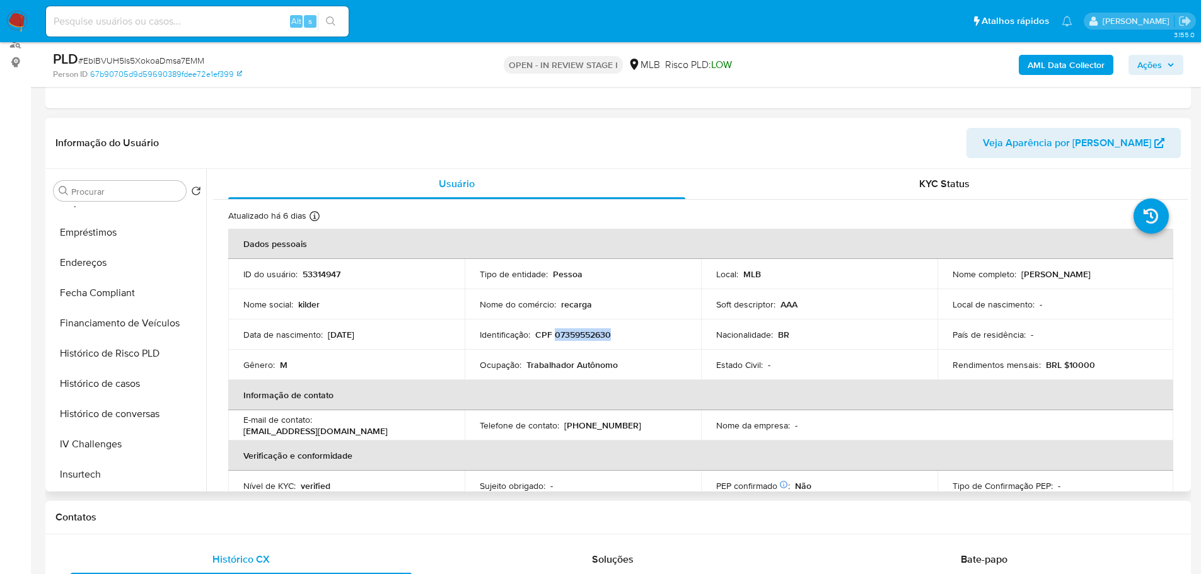
scroll to position [563, 0]
click at [128, 234] on button "Histórico de casos" at bounding box center [122, 233] width 147 height 30
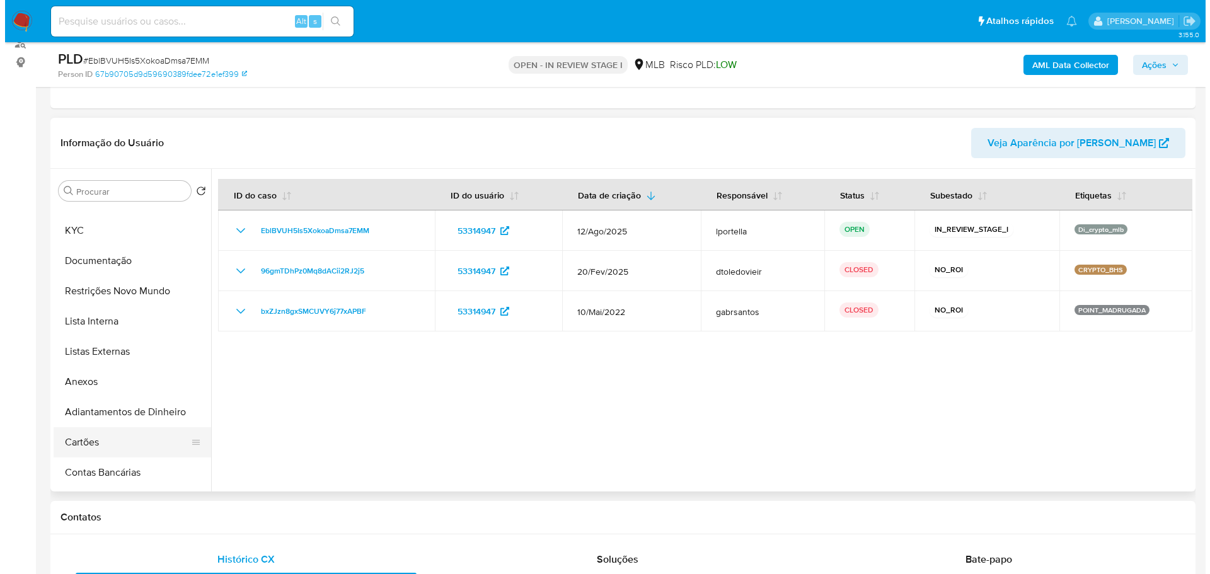
scroll to position [0, 0]
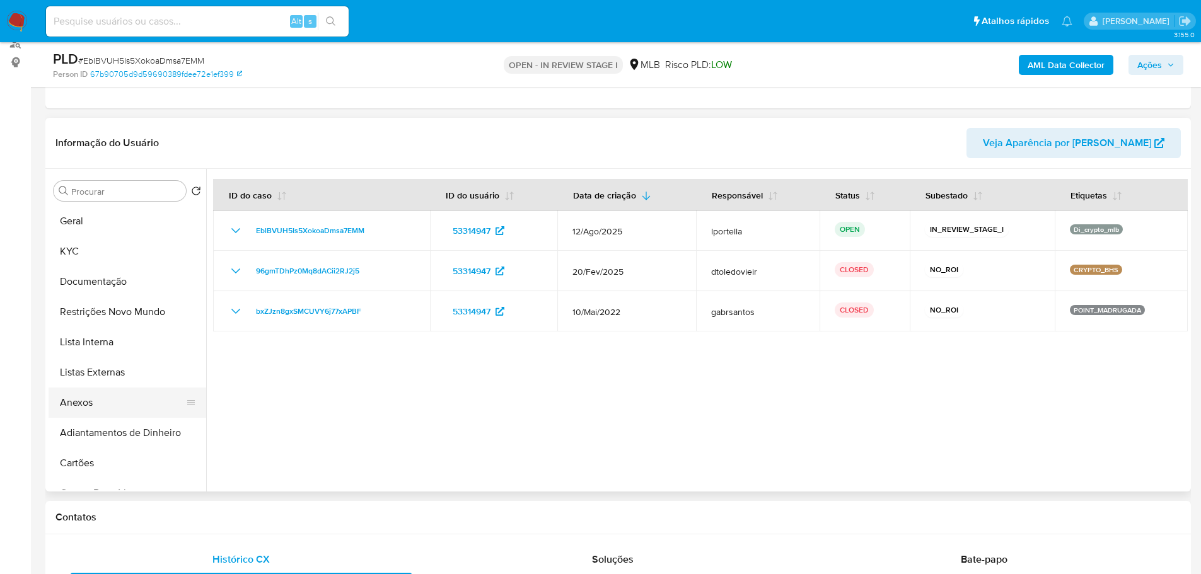
click at [103, 403] on button "Anexos" at bounding box center [122, 403] width 147 height 30
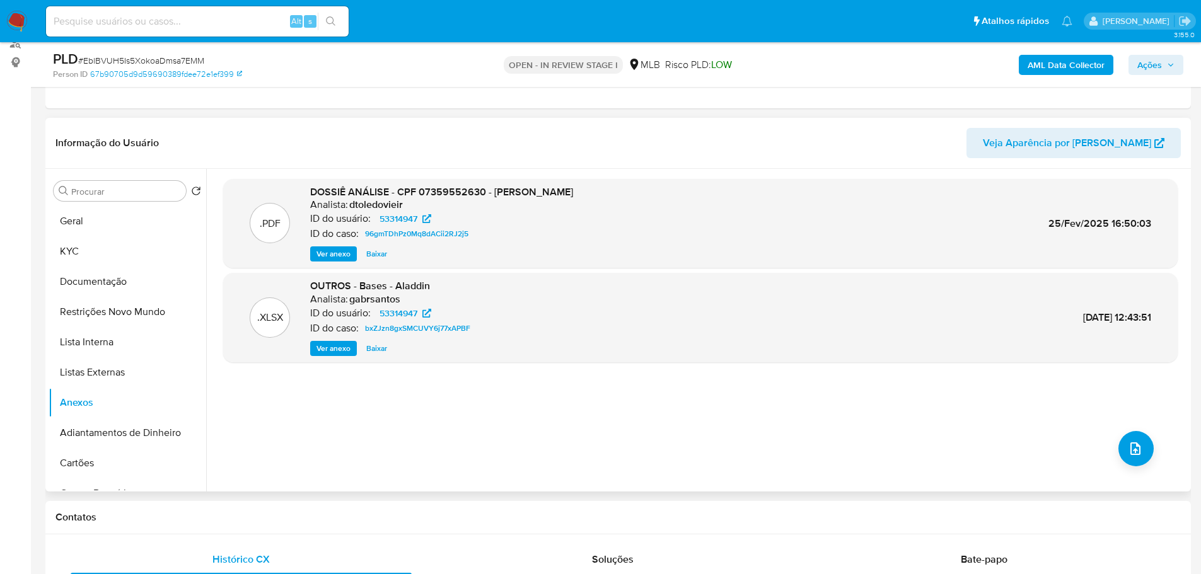
click at [325, 251] on span "Ver anexo" at bounding box center [333, 254] width 34 height 13
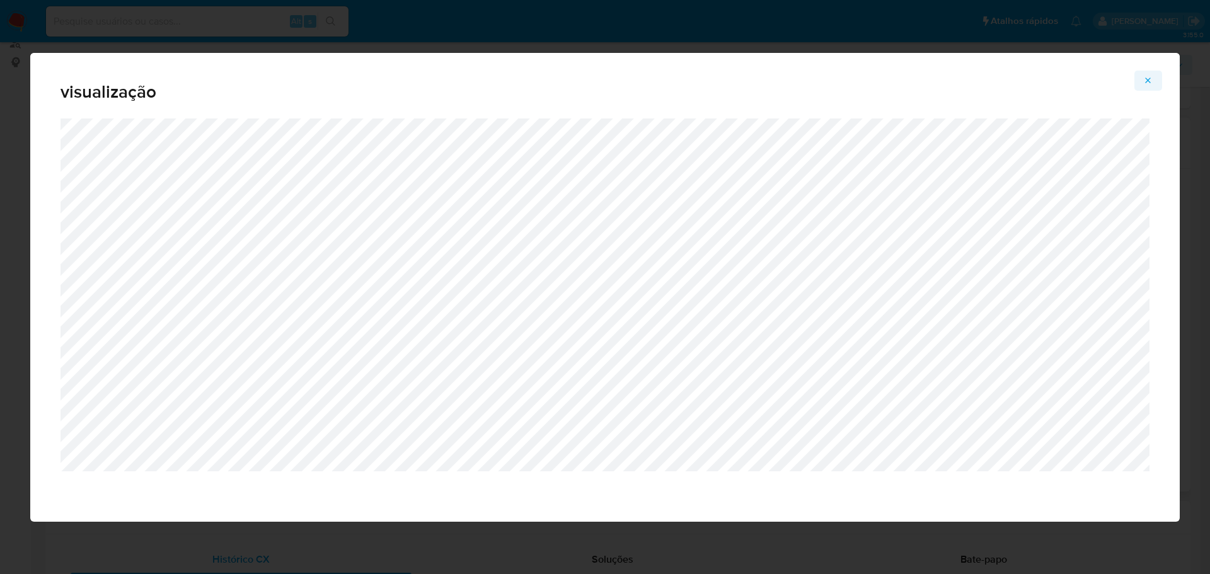
click at [1151, 86] on span "Attachment preview" at bounding box center [1148, 81] width 10 height 18
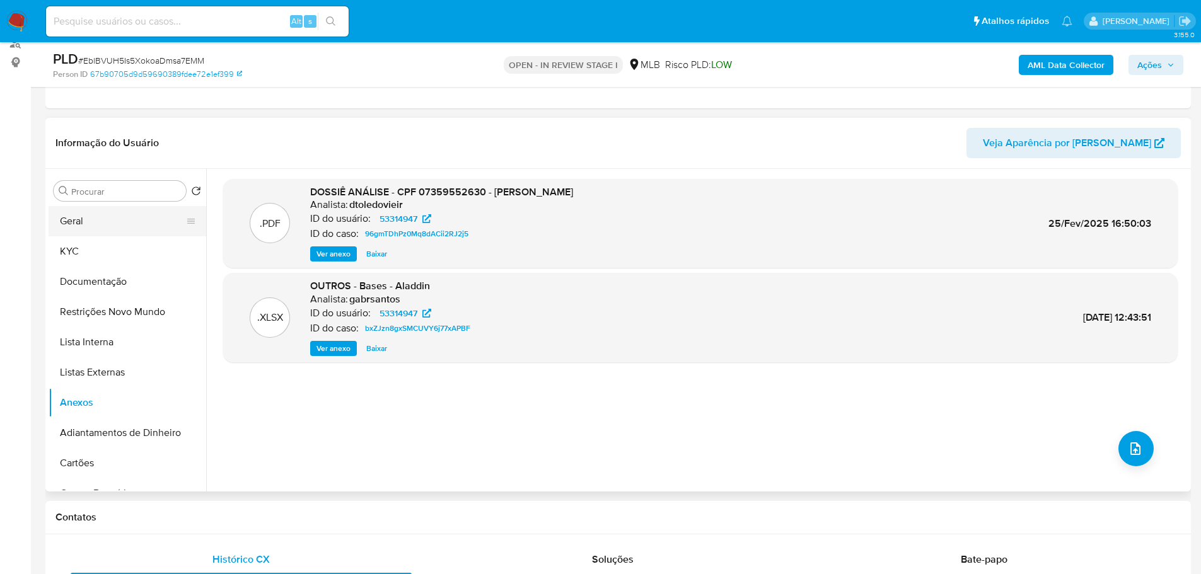
click at [66, 210] on button "Geral" at bounding box center [122, 221] width 147 height 30
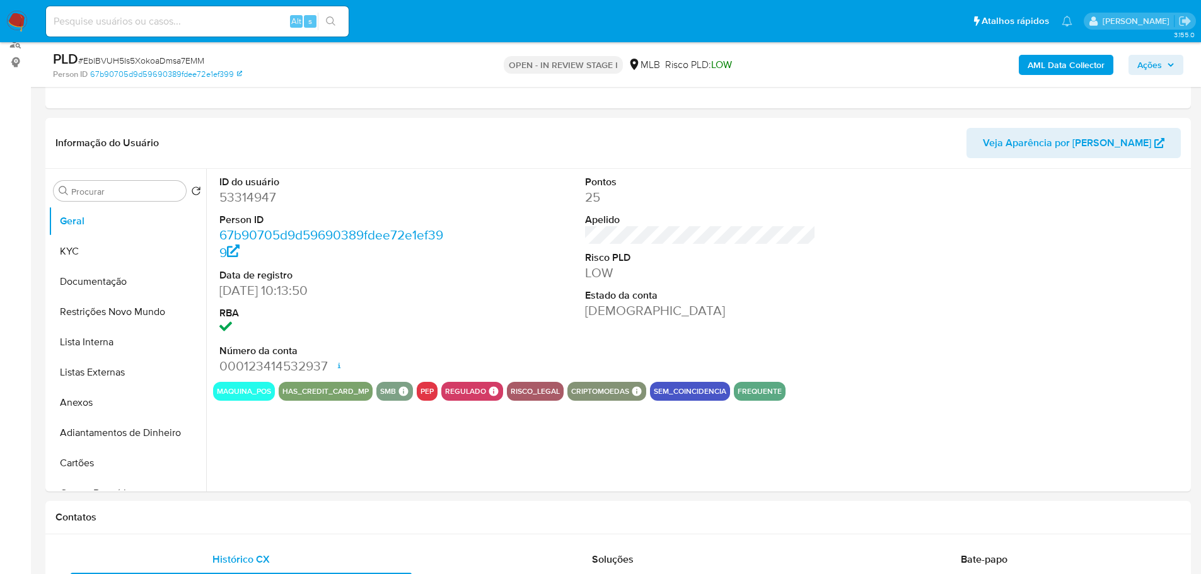
click at [262, 195] on dd "53314947" at bounding box center [334, 197] width 231 height 18
copy dd "53314947"
drag, startPoint x: 282, startPoint y: 292, endPoint x: 217, endPoint y: 296, distance: 65.0
click at [217, 296] on div "ID do usuário 53314947 Person ID 67b90705d9d59690389fdee72e1ef399 Data de regis…" at bounding box center [335, 275] width 244 height 213
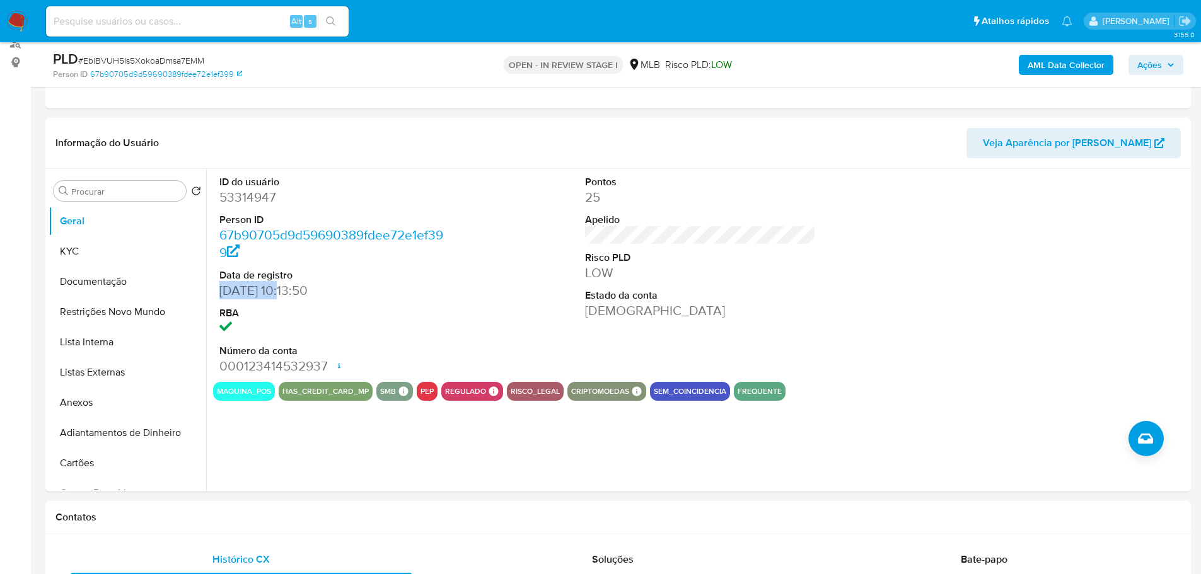
copy dd "29/04/2011"
click at [1158, 67] on span "Ações" at bounding box center [1149, 65] width 25 height 20
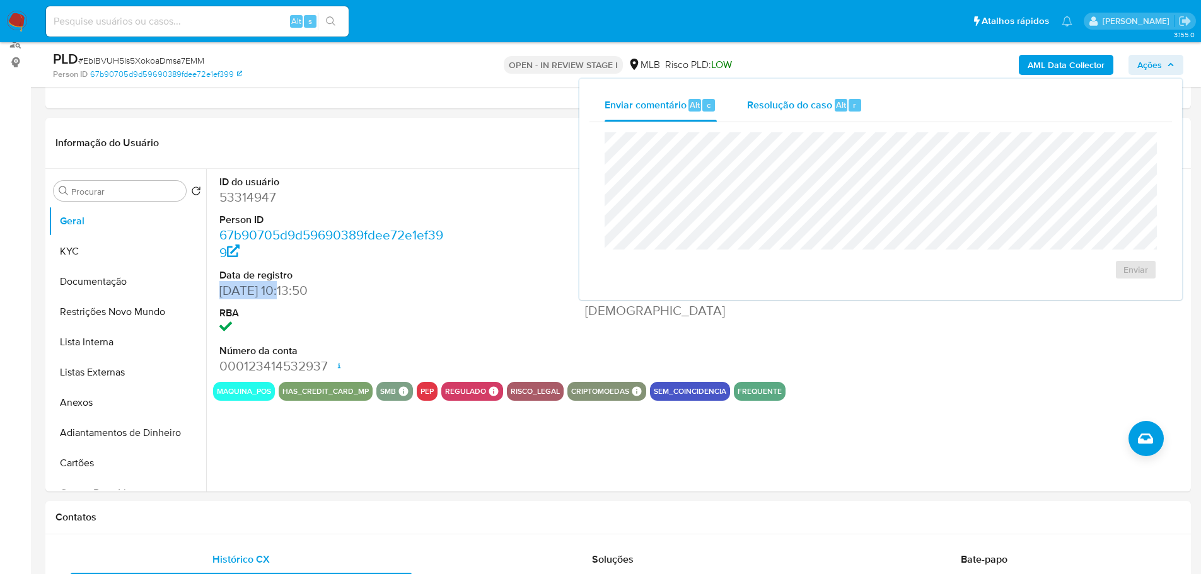
drag, startPoint x: 803, startPoint y: 102, endPoint x: 795, endPoint y: 105, distance: 8.8
click at [803, 103] on span "Resolução do caso" at bounding box center [789, 104] width 85 height 14
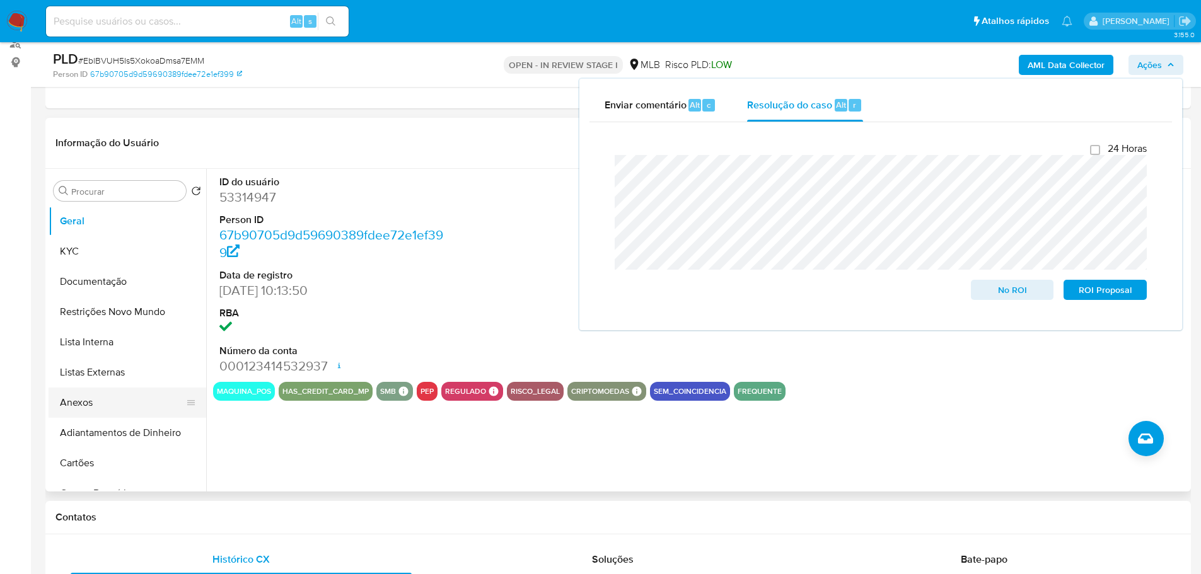
click at [69, 410] on button "Anexos" at bounding box center [122, 403] width 147 height 30
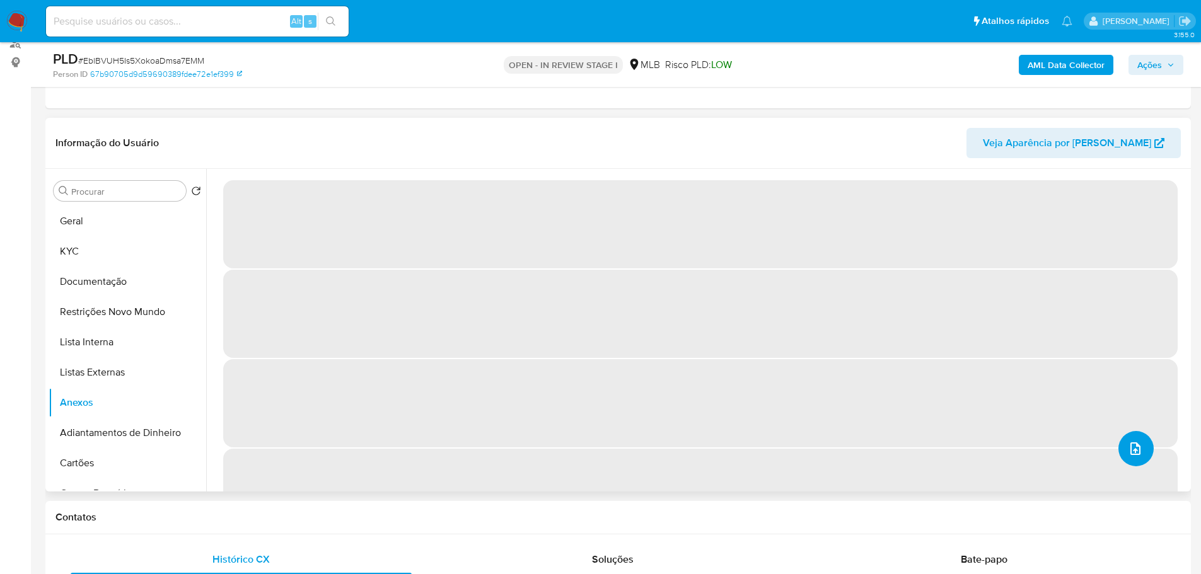
click at [1131, 450] on icon "upload-file" at bounding box center [1134, 448] width 15 height 15
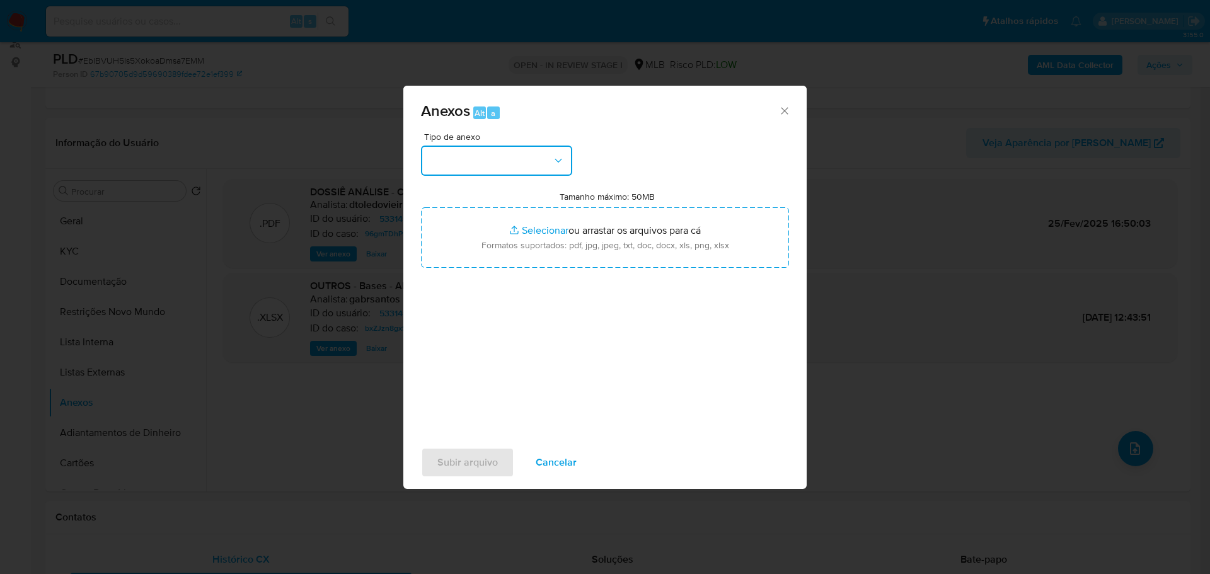
click at [471, 170] on button "button" at bounding box center [496, 161] width 151 height 30
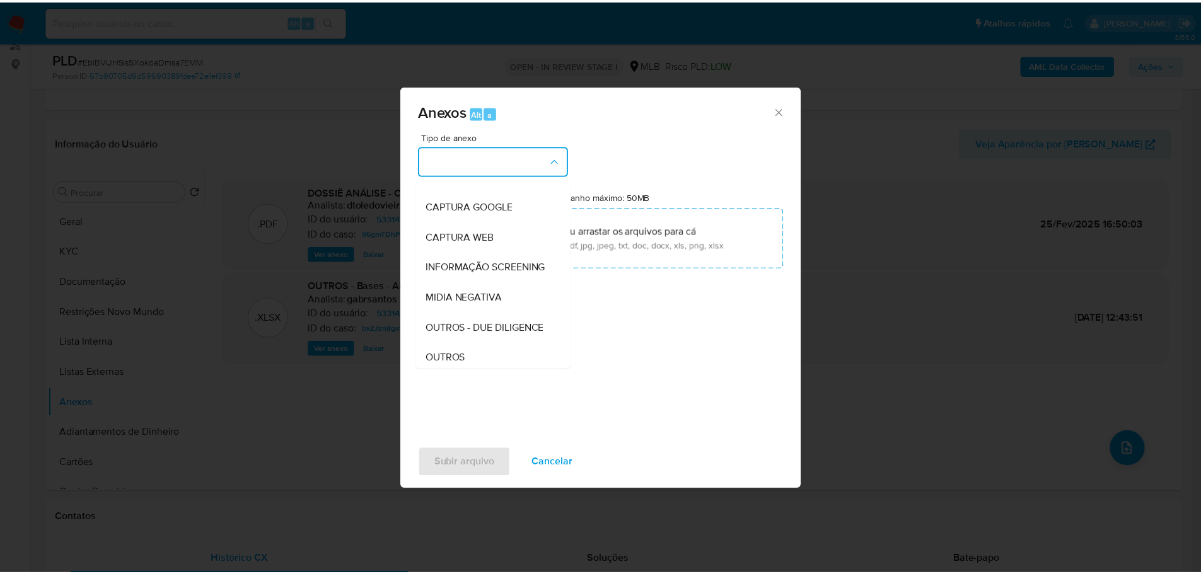
scroll to position [194, 0]
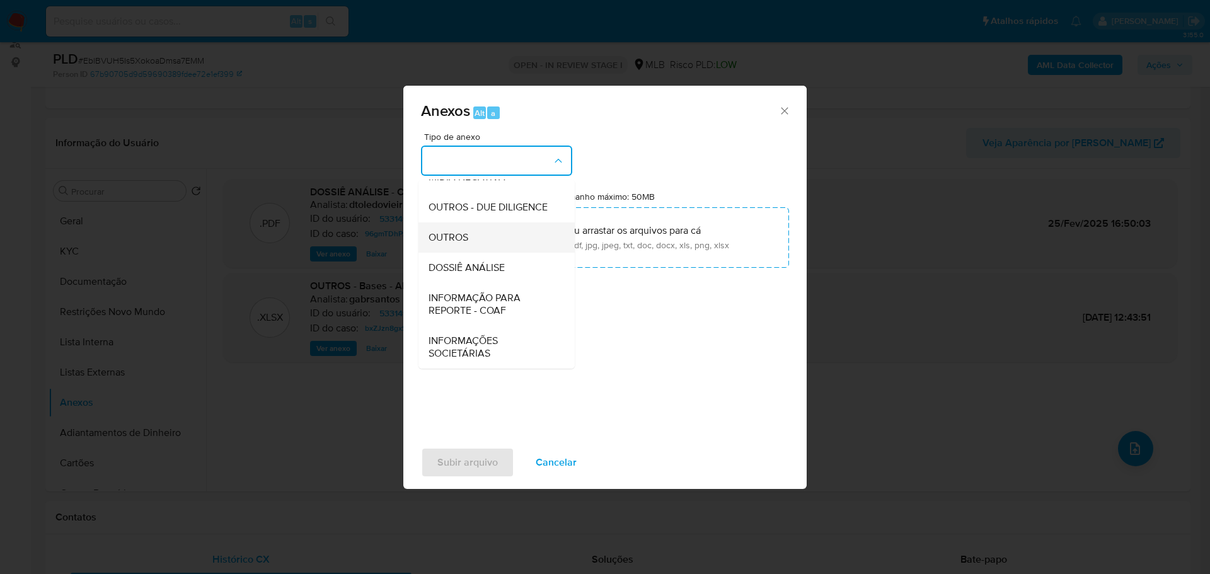
click at [455, 247] on div "OUTROS" at bounding box center [493, 237] width 129 height 30
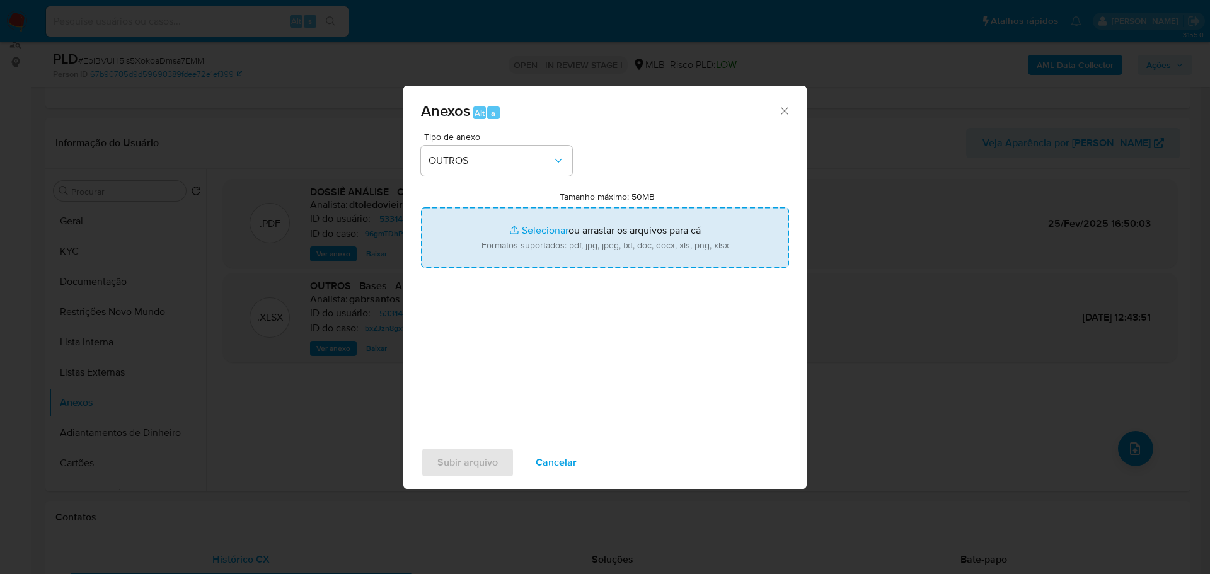
type input "C:\fakepath\ID_ 53314947 - CPF 07359552630 - KILDER DE OLIVEIRA.pdf"
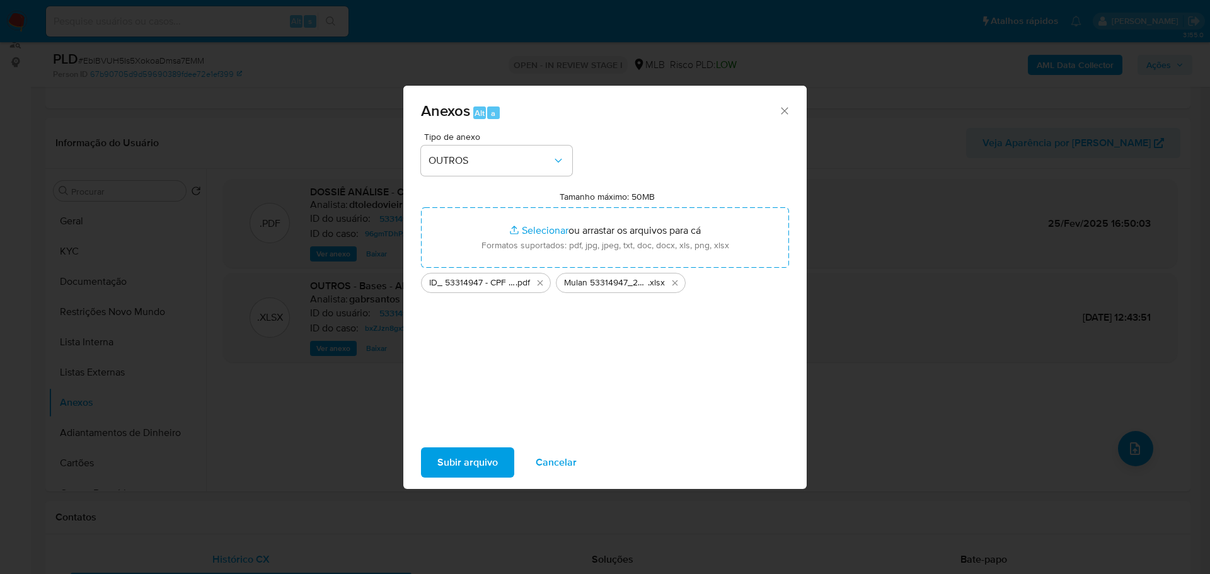
click at [487, 463] on span "Subir arquivo" at bounding box center [467, 463] width 61 height 28
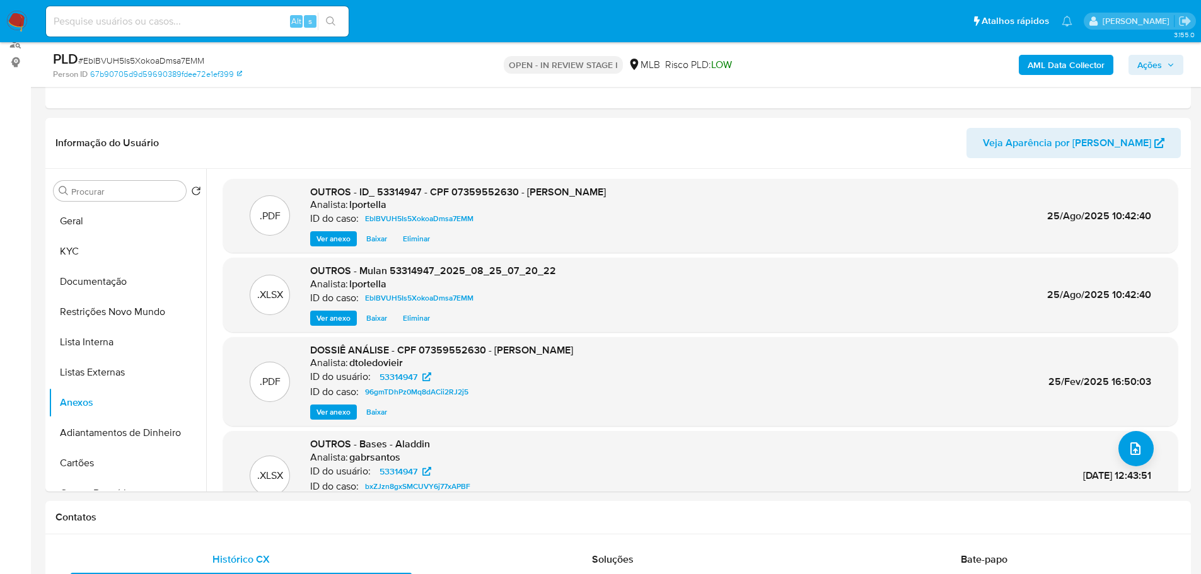
click at [1172, 70] on span "Ações" at bounding box center [1155, 65] width 37 height 18
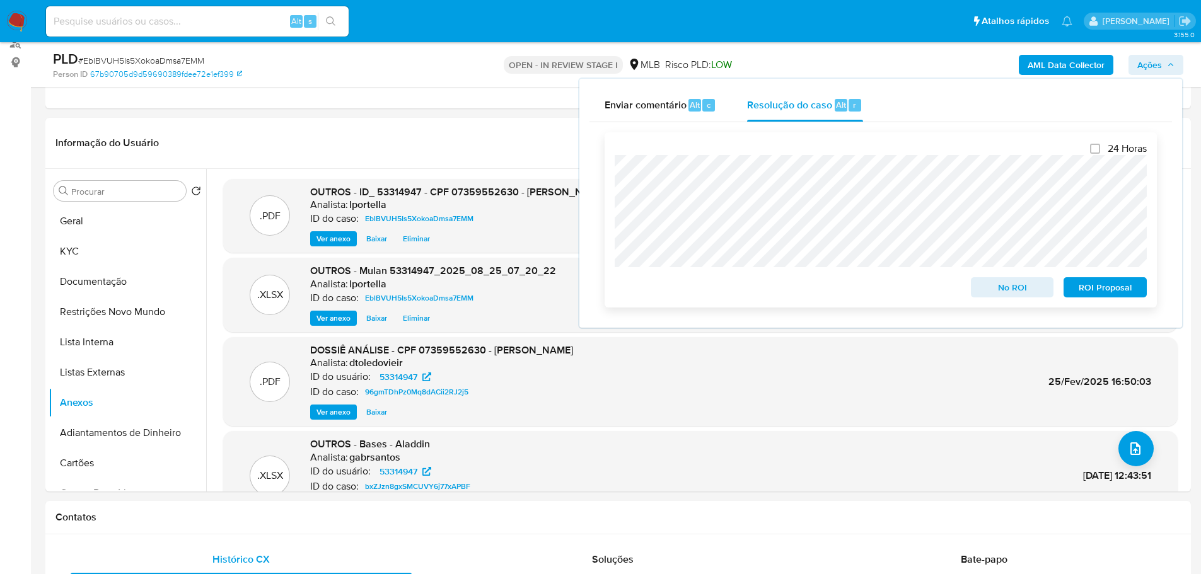
click at [1028, 294] on span "No ROI" at bounding box center [1012, 288] width 66 height 18
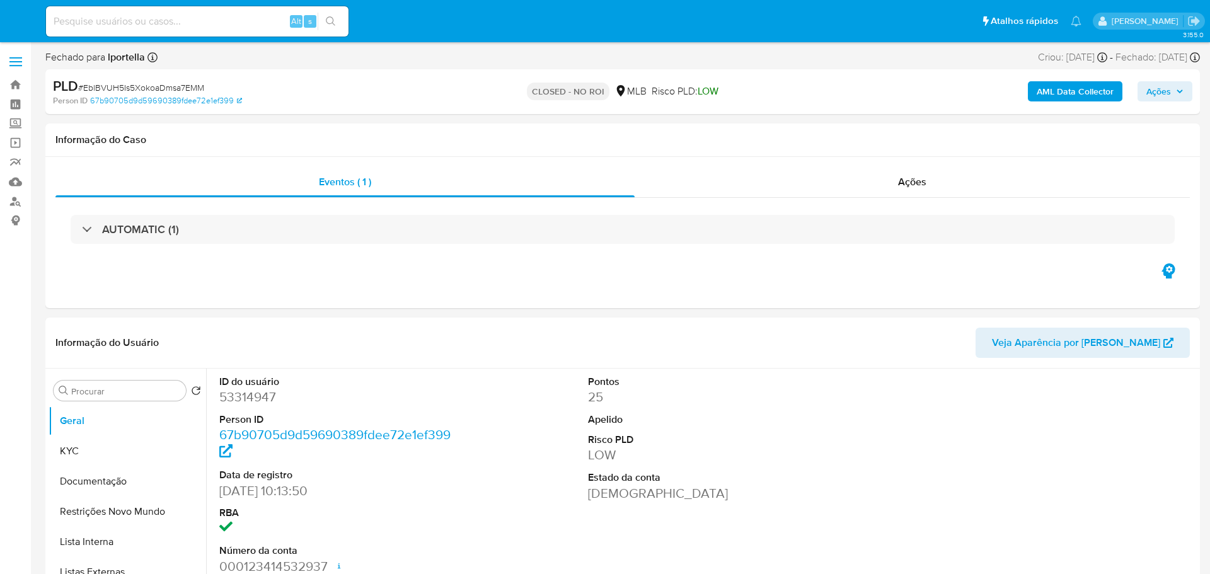
select select "10"
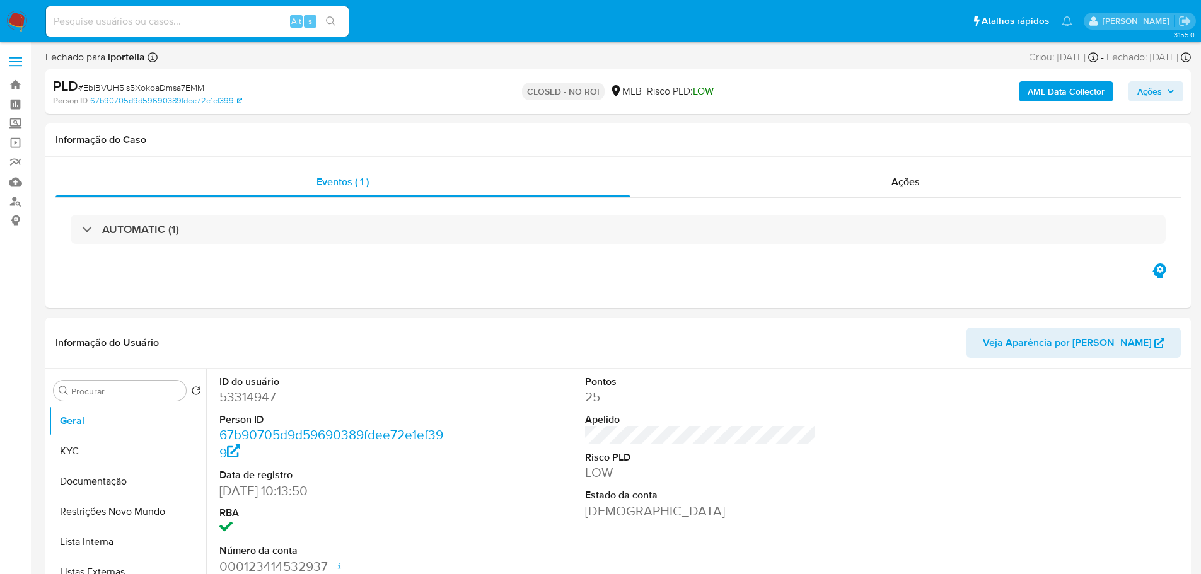
click at [21, 19] on img at bounding box center [16, 21] width 21 height 21
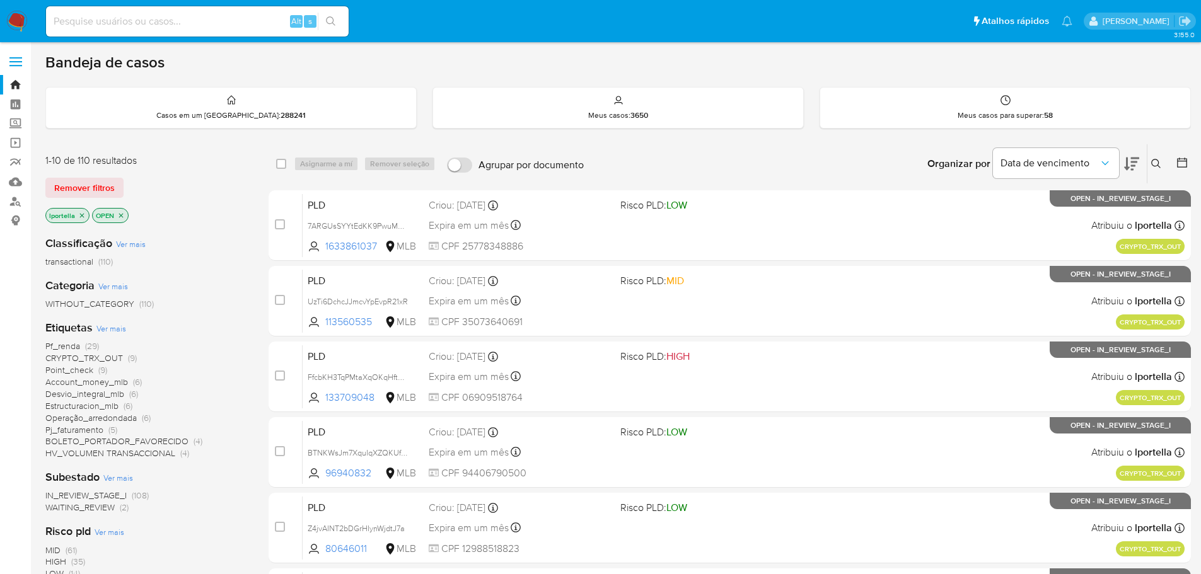
click at [120, 16] on input at bounding box center [197, 21] width 303 height 16
paste input "EblBVUH5Is5XokoaDmsa7EMM"
type input "EblBVUH5Is5XokoaDmsa7EMM"
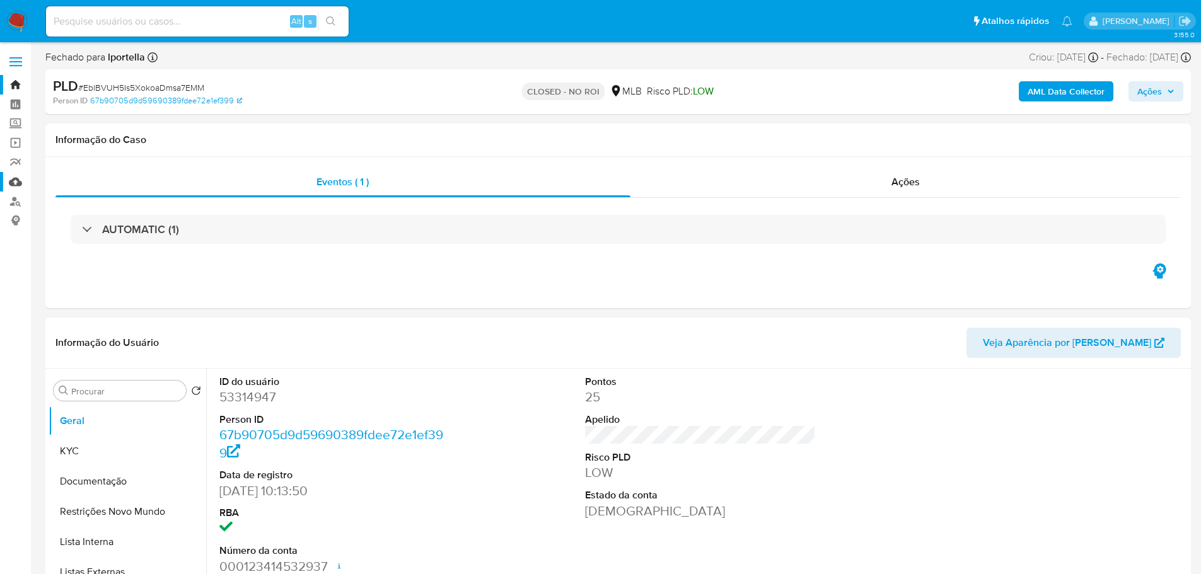
select select "10"
click at [18, 13] on img at bounding box center [16, 21] width 21 height 21
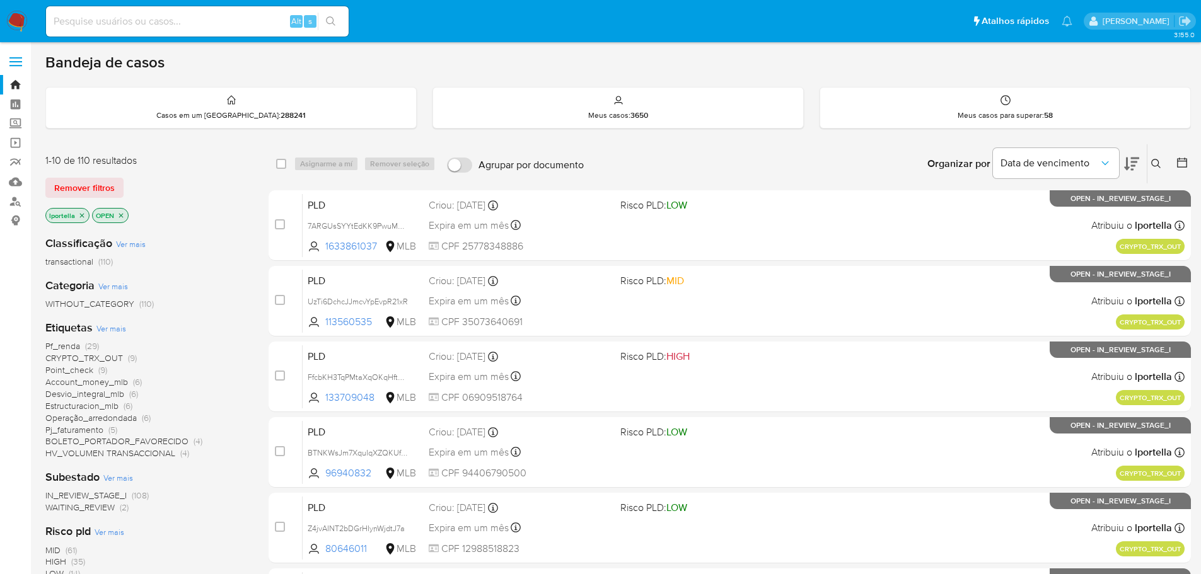
drag, startPoint x: 0, startPoint y: 0, endPoint x: 780, endPoint y: 146, distance: 793.7
click at [780, 146] on div "Organizar por Data de vencimento Os resultados não podem ser classificados enqu…" at bounding box center [890, 163] width 601 height 39
click at [181, 25] on input at bounding box center [197, 21] width 303 height 16
paste input "je4AVhXbl0HysV9Lpb5TXYSm"
type input "je4AVhXbl0HysV9Lpb5TXYSm"
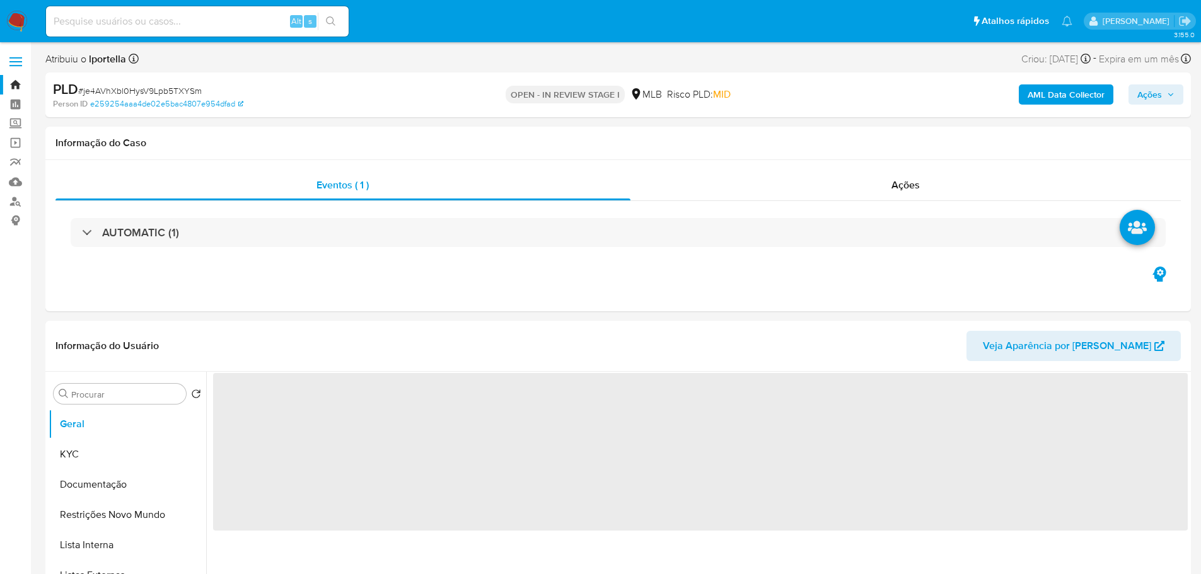
select select "10"
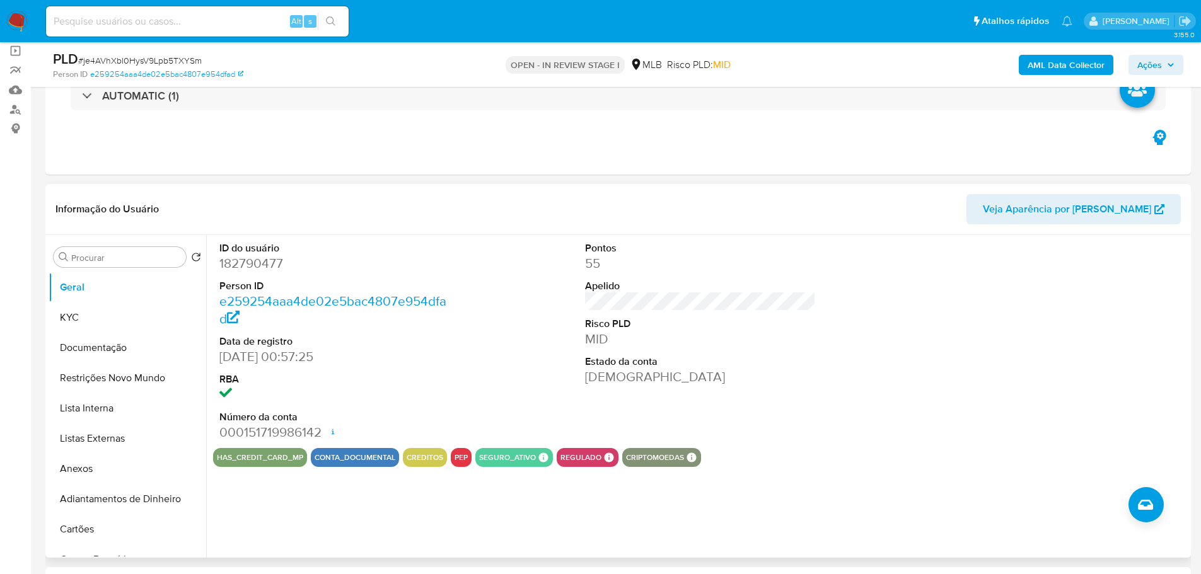
scroll to position [189, 0]
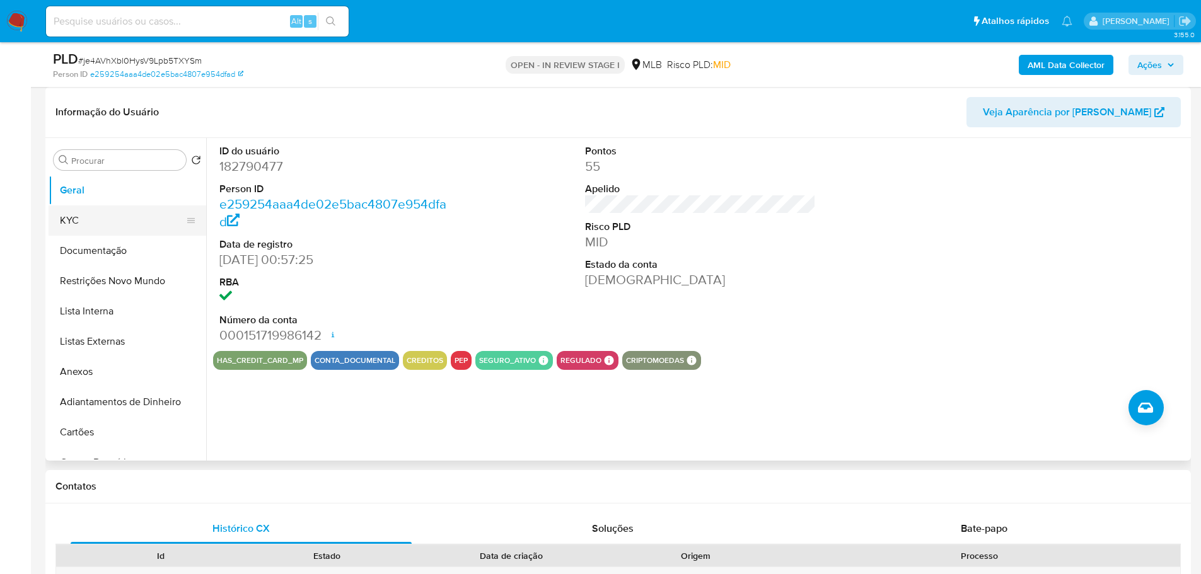
click at [116, 231] on button "KYC" at bounding box center [122, 220] width 147 height 30
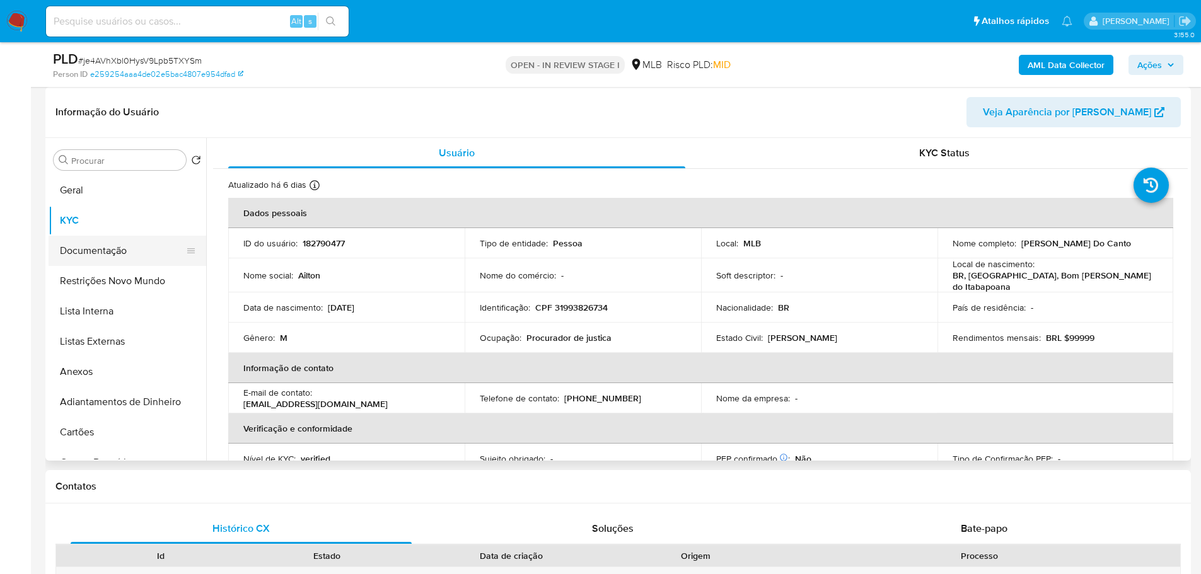
click at [125, 258] on button "Documentação" at bounding box center [122, 251] width 147 height 30
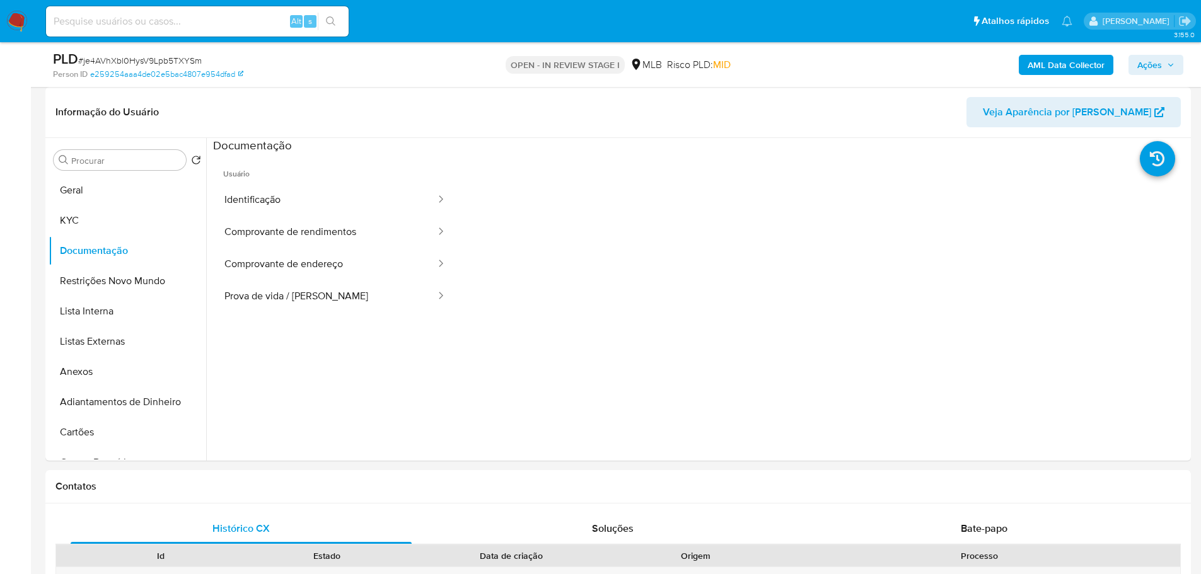
click at [304, 199] on button "Identificação" at bounding box center [325, 200] width 224 height 32
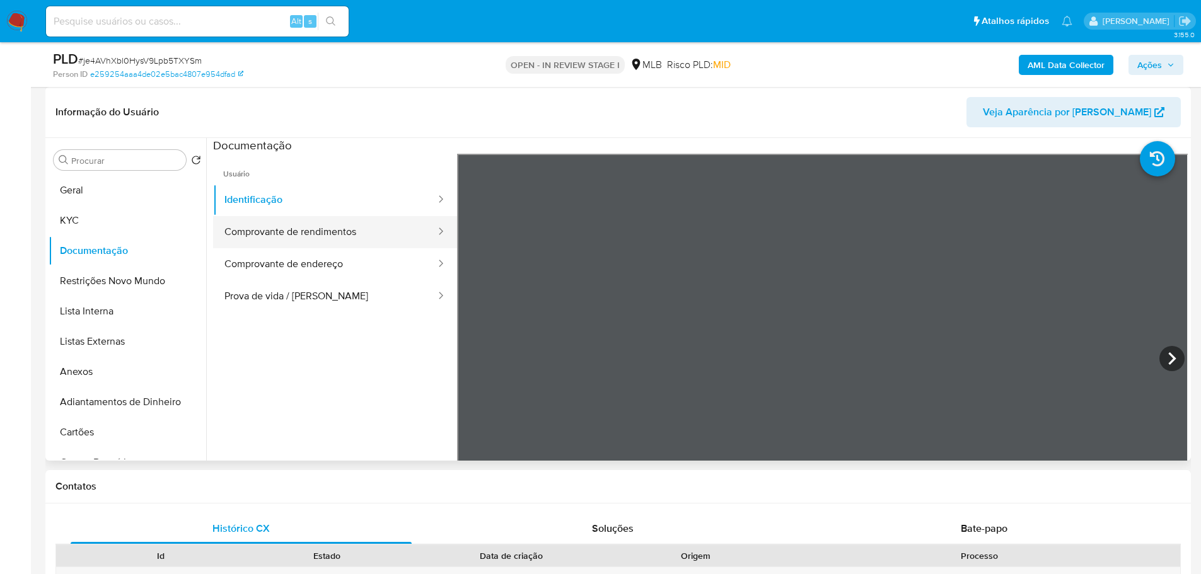
click at [355, 241] on button "Comprovante de rendimentos" at bounding box center [325, 232] width 224 height 32
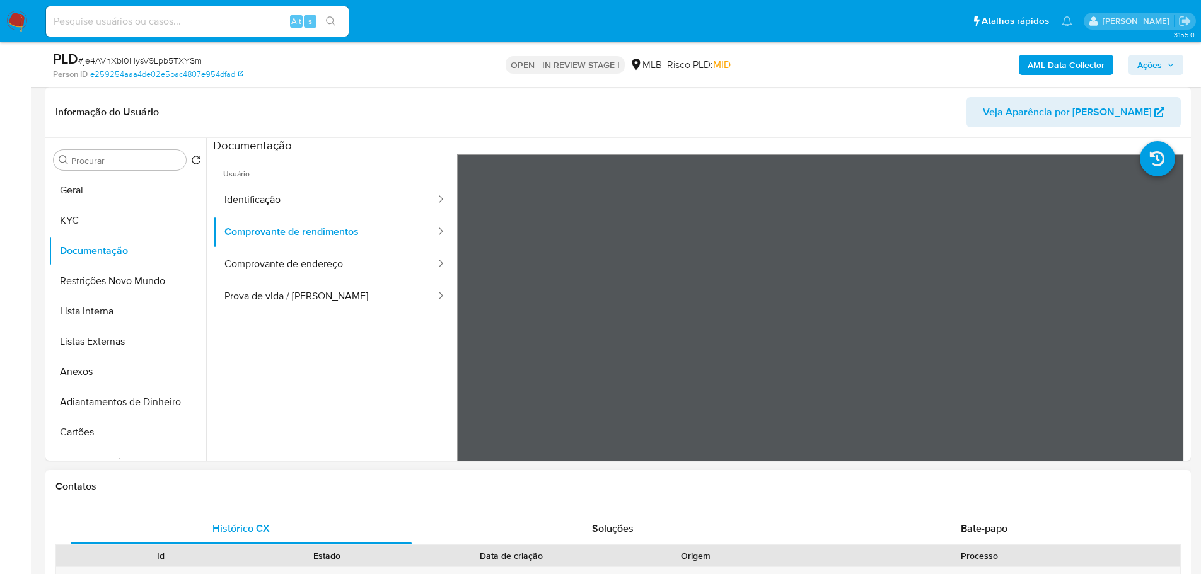
click at [589, 473] on div "Contatos" at bounding box center [617, 486] width 1145 height 33
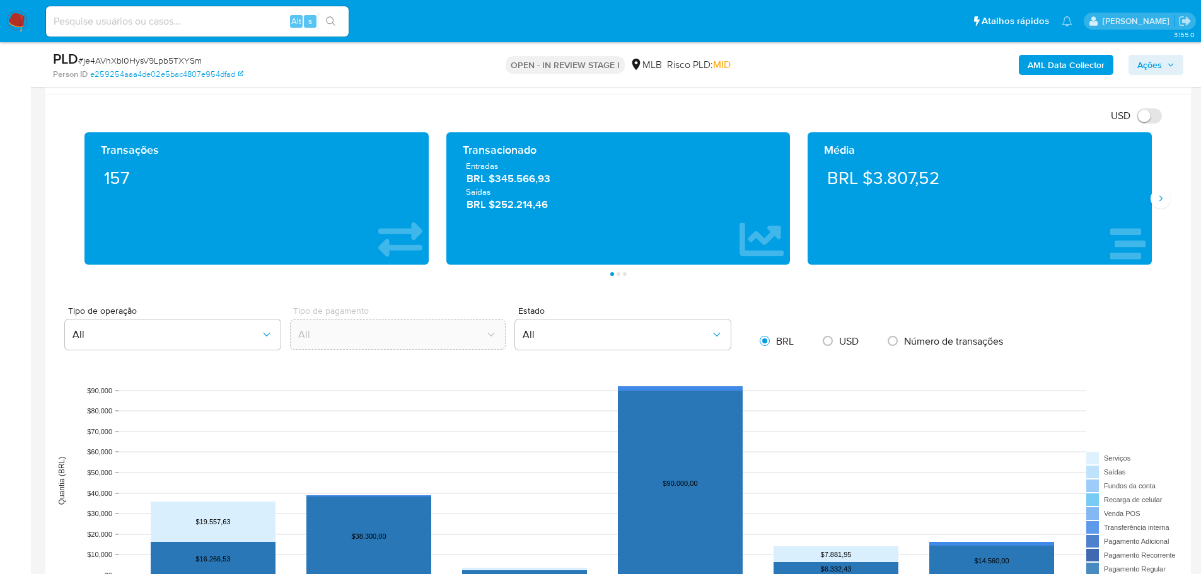
scroll to position [630, 0]
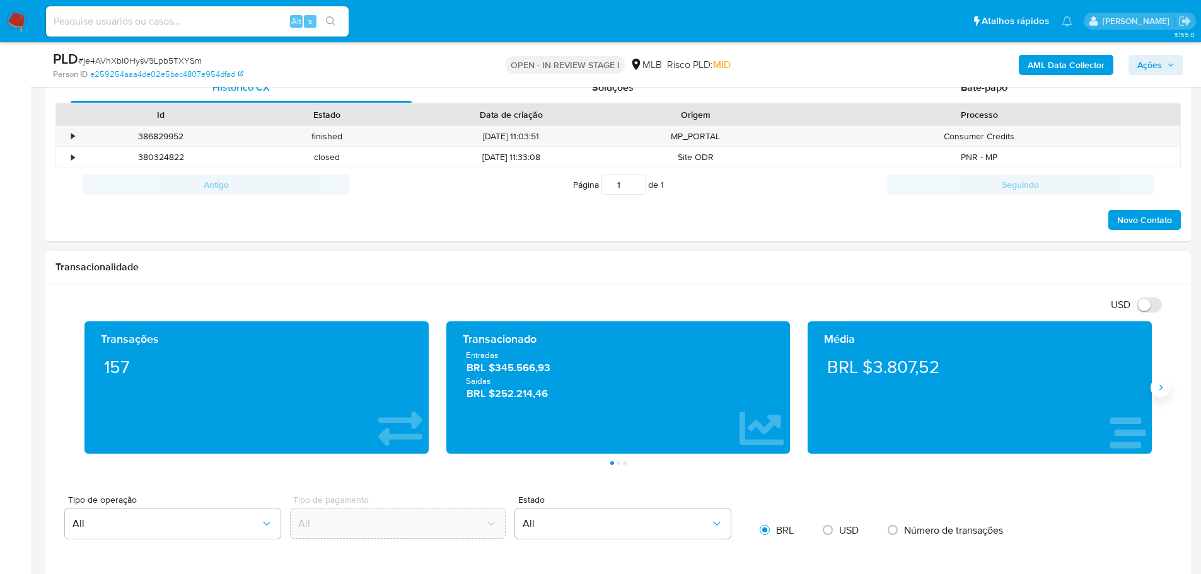
click at [1162, 389] on icon "Siguiente" at bounding box center [1160, 388] width 10 height 10
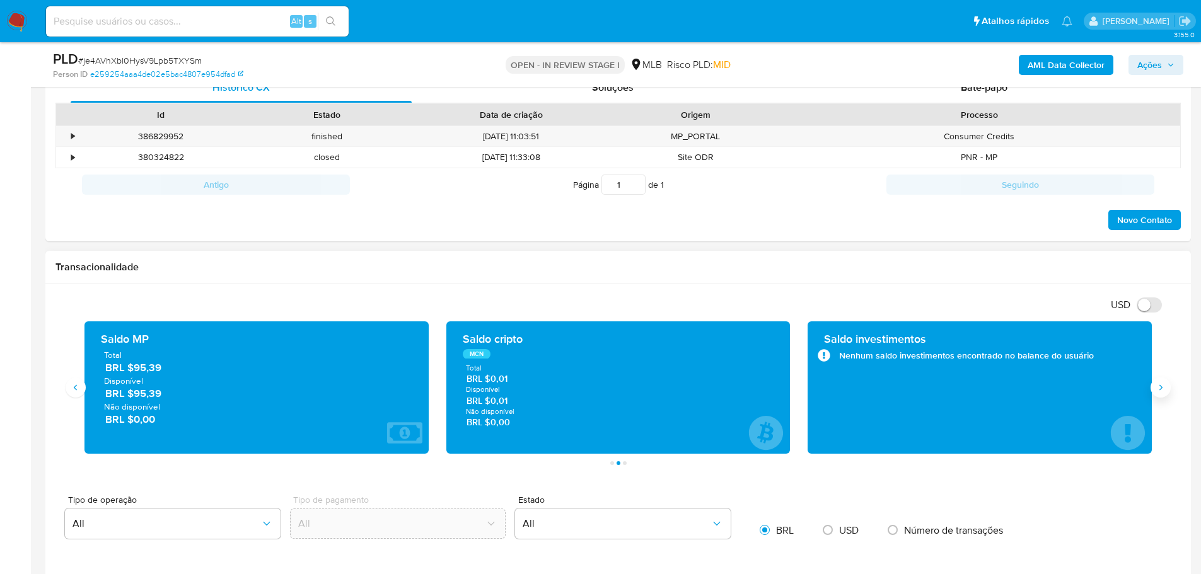
click at [1162, 389] on icon "Siguiente" at bounding box center [1160, 388] width 10 height 10
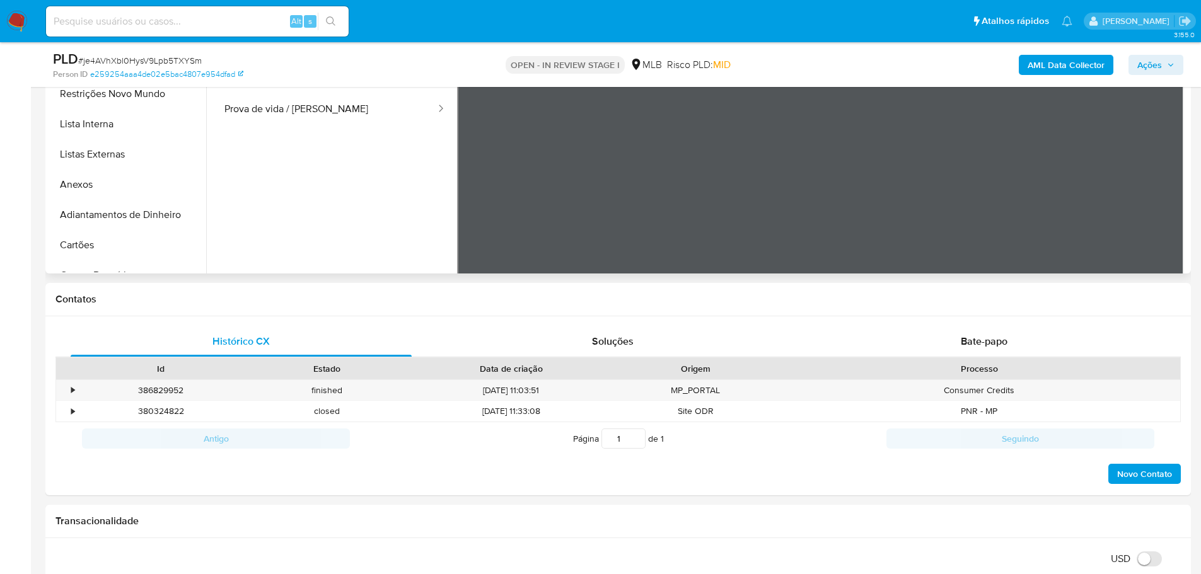
scroll to position [189, 0]
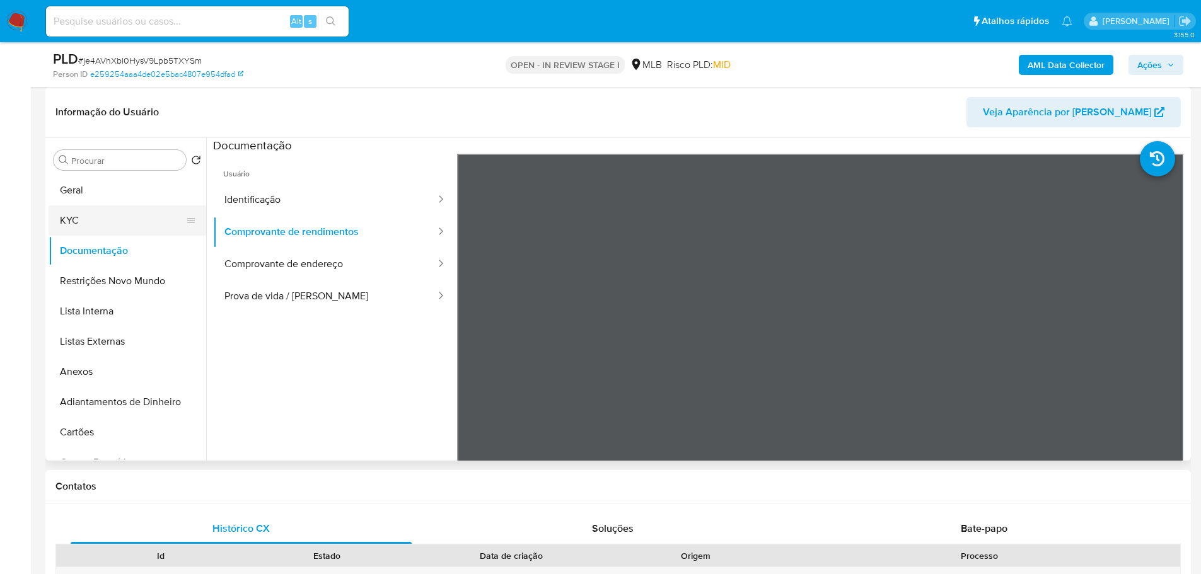
click at [93, 229] on button "KYC" at bounding box center [122, 220] width 147 height 30
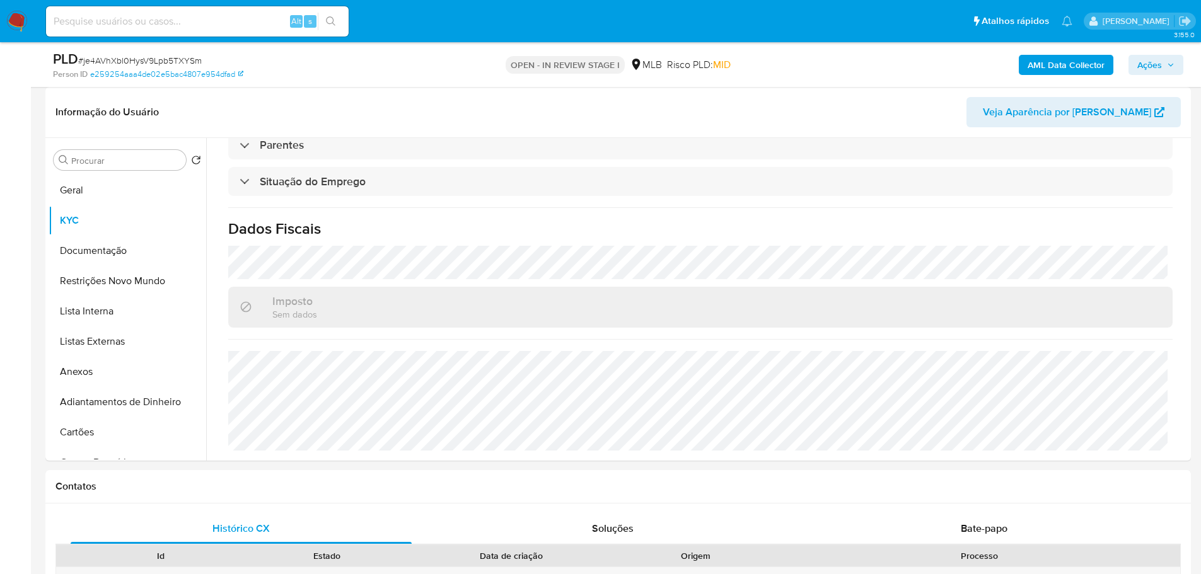
scroll to position [525, 0]
click at [79, 187] on button "Geral" at bounding box center [122, 190] width 147 height 30
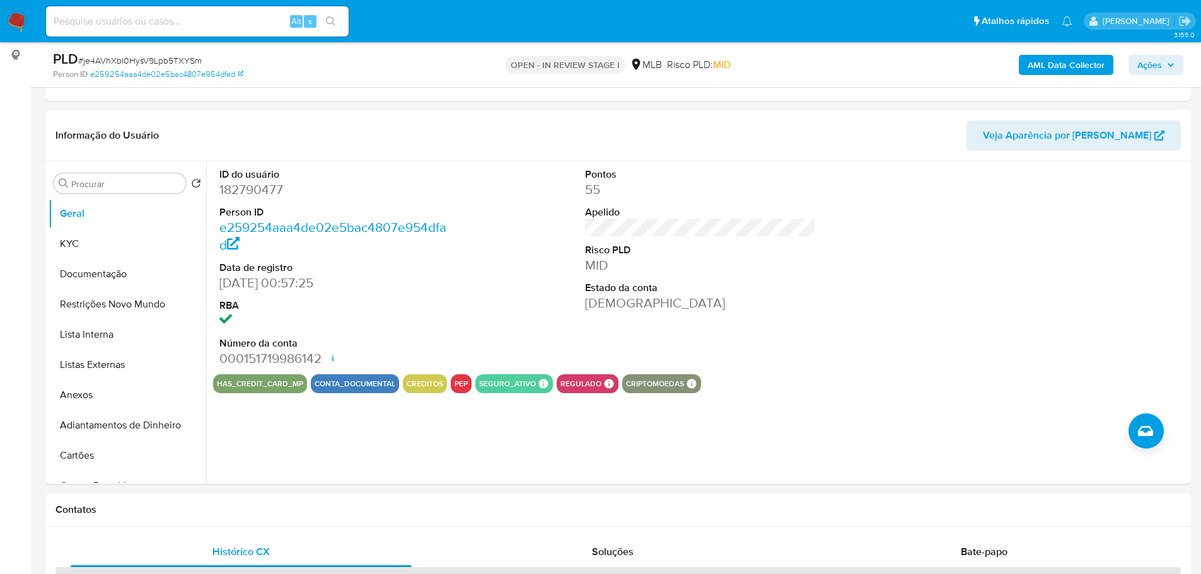
scroll to position [157, 0]
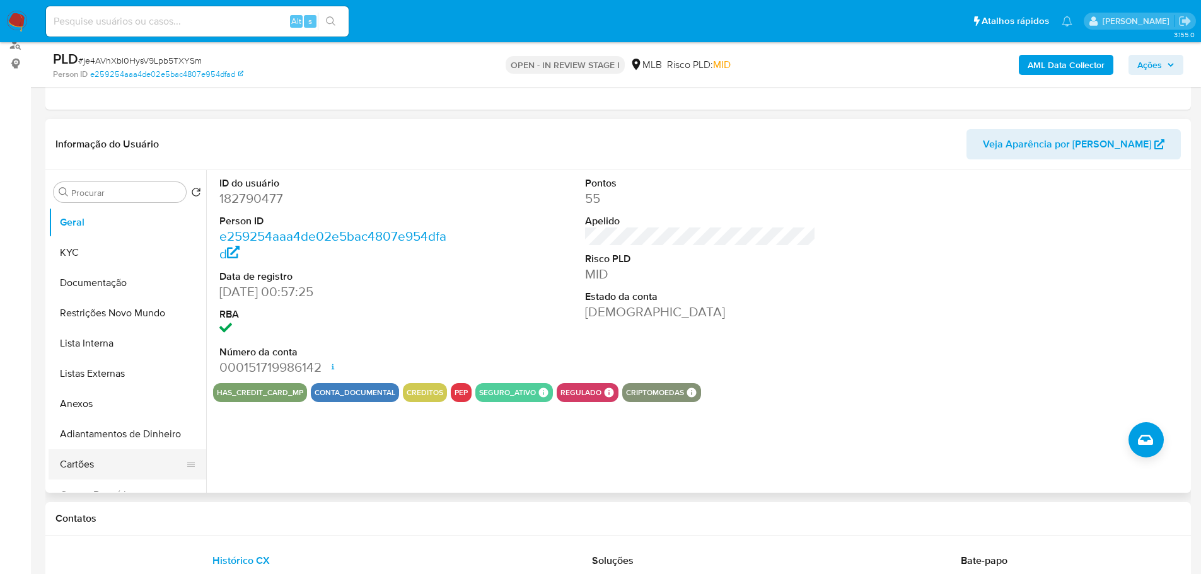
drag, startPoint x: 228, startPoint y: 518, endPoint x: 195, endPoint y: 451, distance: 74.1
click at [228, 518] on h1 "Contatos" at bounding box center [617, 518] width 1125 height 13
click at [98, 259] on button "KYC" at bounding box center [122, 253] width 147 height 30
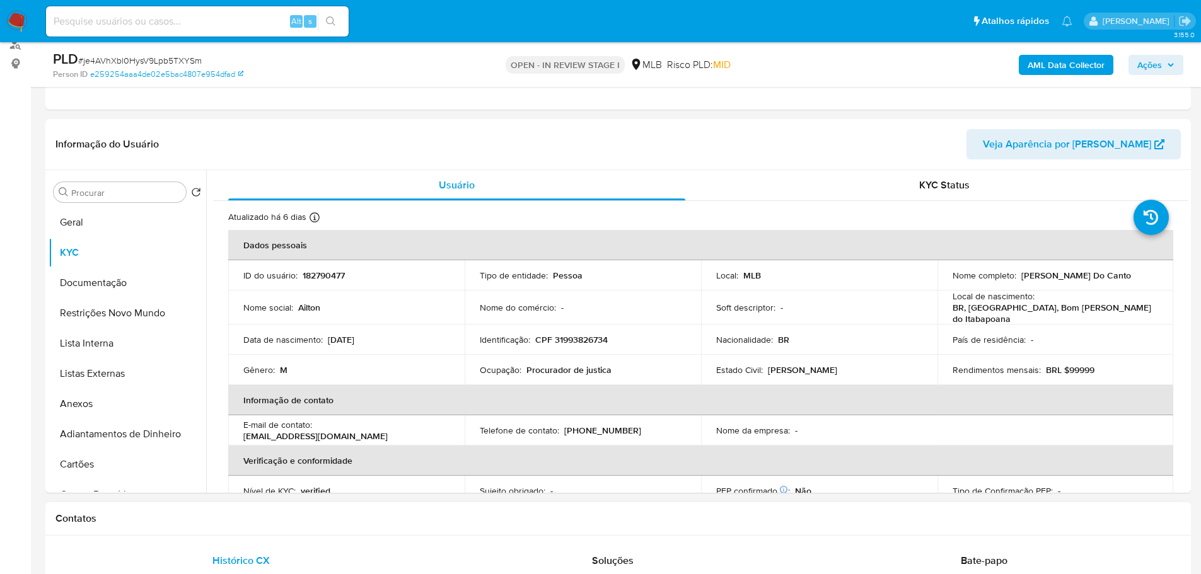
click at [314, 519] on h1 "Contatos" at bounding box center [617, 518] width 1125 height 13
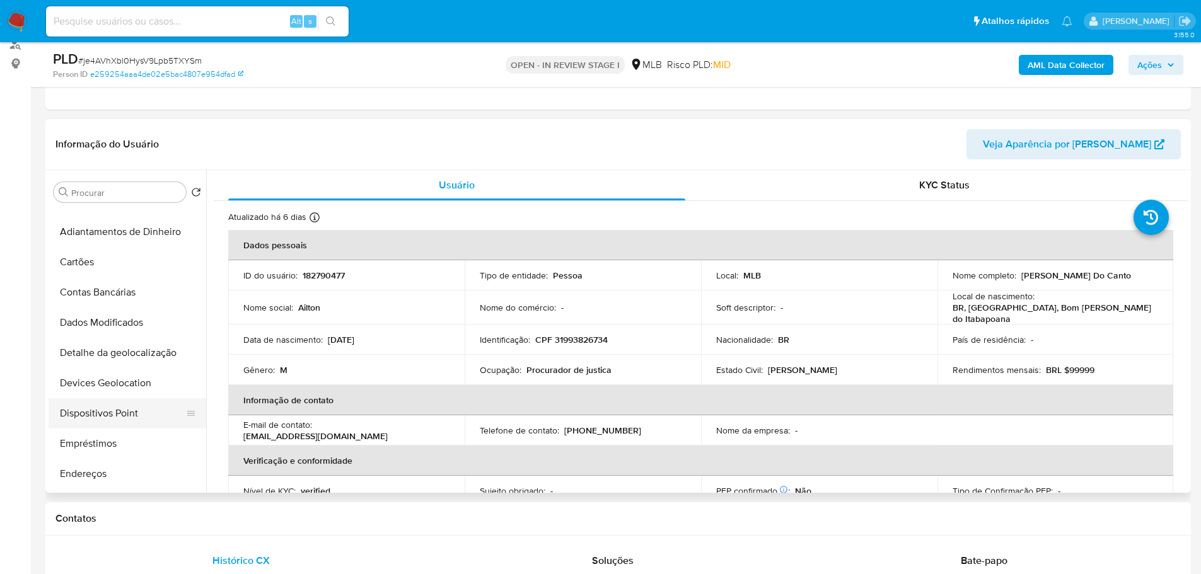
scroll to position [252, 0]
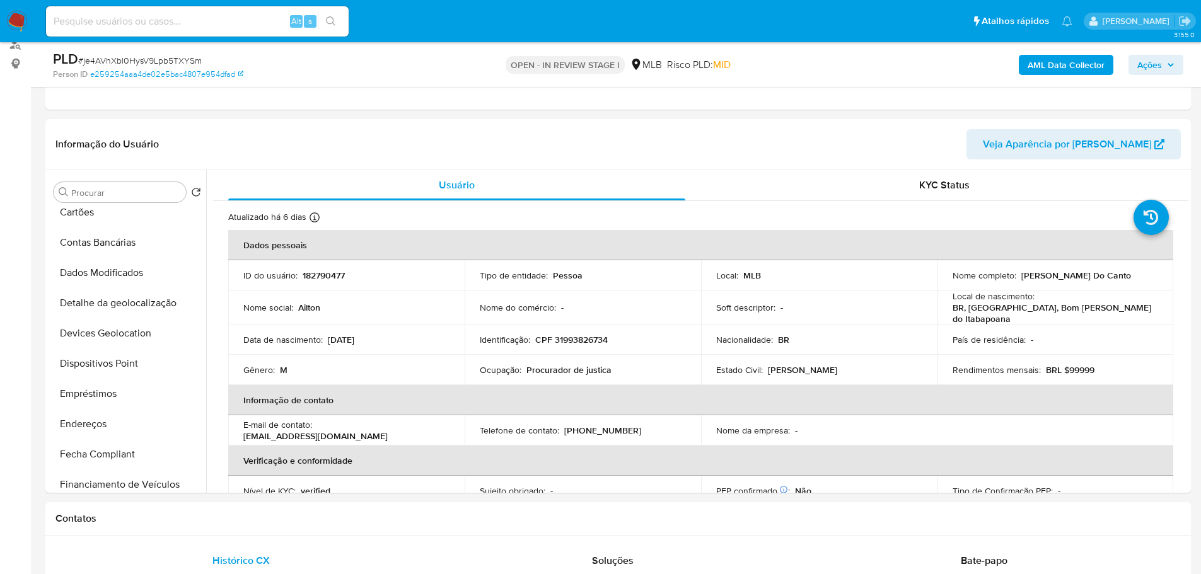
drag, startPoint x: 112, startPoint y: 421, endPoint x: 20, endPoint y: 423, distance: 92.0
click at [112, 423] on button "Endereços" at bounding box center [128, 424] width 158 height 30
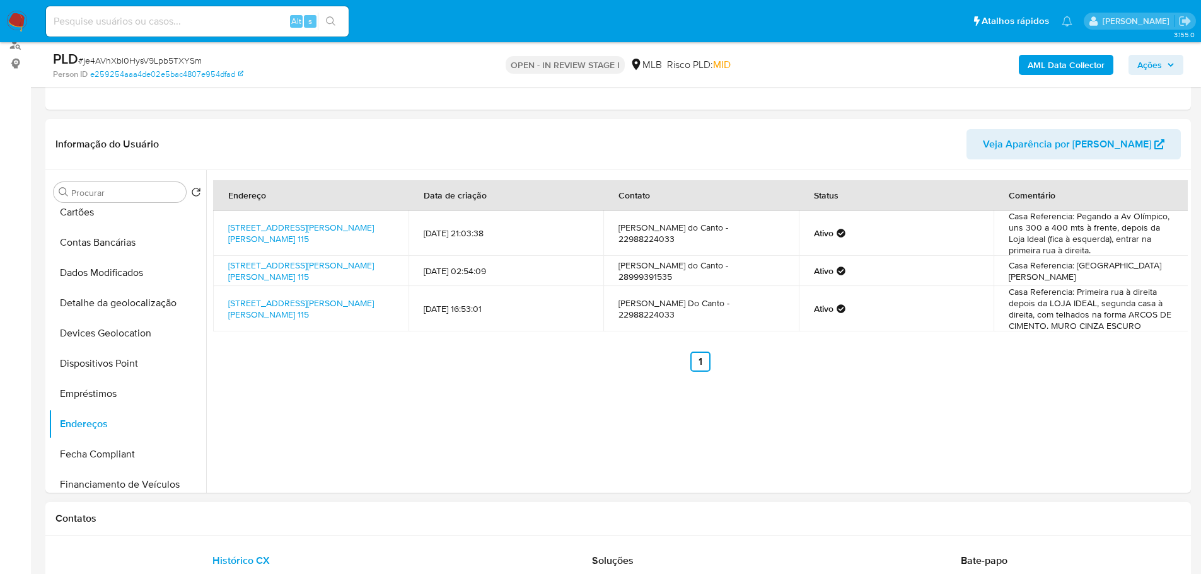
click at [238, 517] on div "Contatos" at bounding box center [617, 518] width 1145 height 33
drag, startPoint x: 145, startPoint y: 308, endPoint x: 3, endPoint y: 310, distance: 141.8
click at [142, 308] on button "Detalhe da geolocalização" at bounding box center [128, 303] width 158 height 30
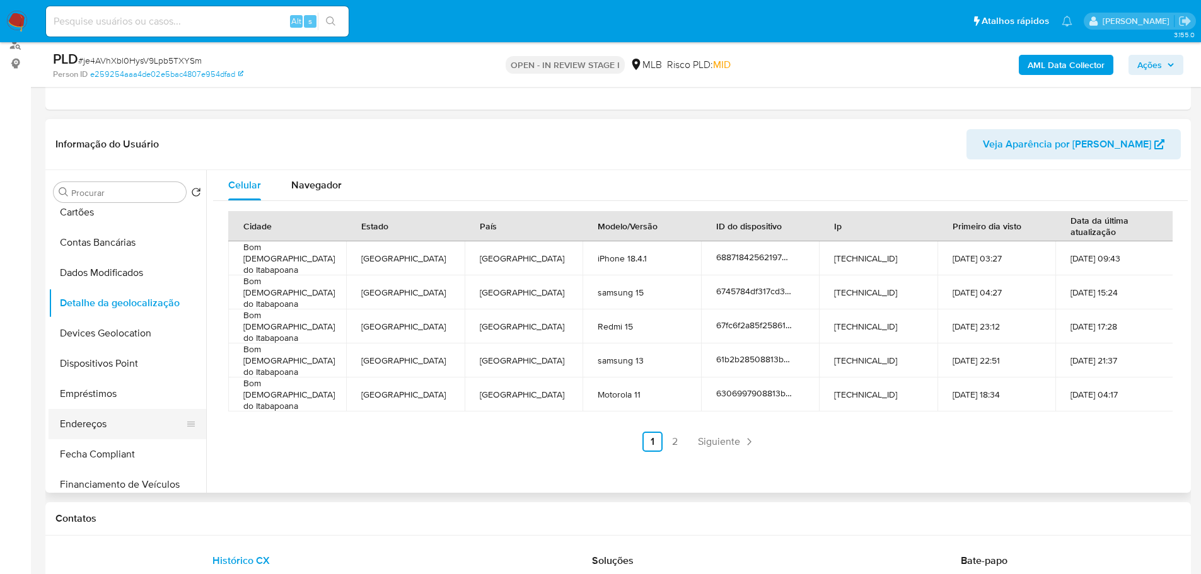
drag, startPoint x: 253, startPoint y: 522, endPoint x: 169, endPoint y: 437, distance: 119.4
click at [253, 522] on h1 "Contatos" at bounding box center [617, 518] width 1125 height 13
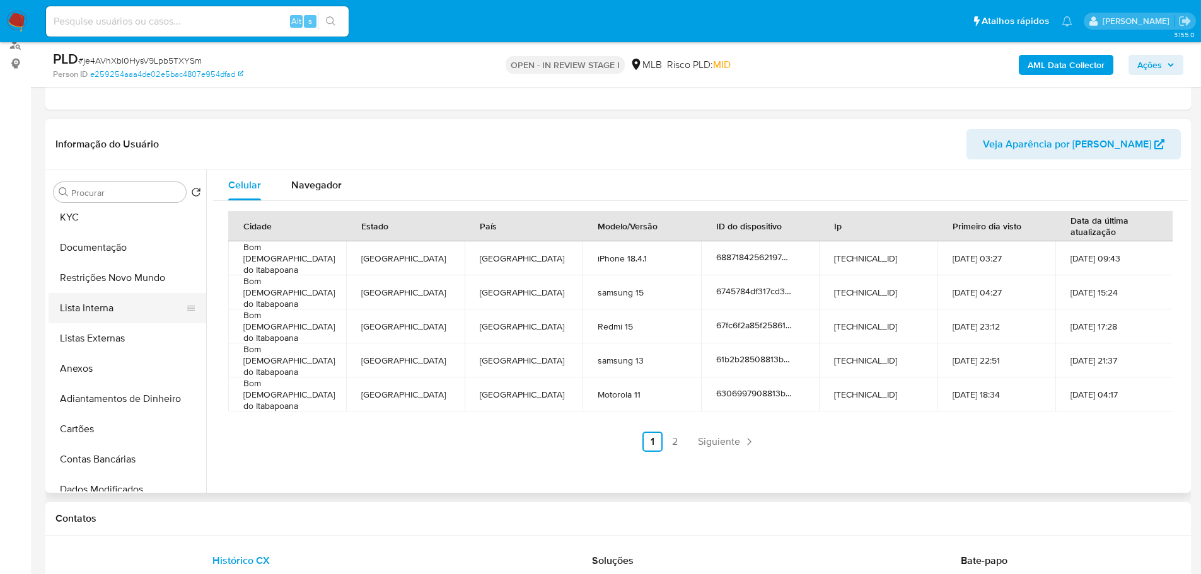
scroll to position [0, 0]
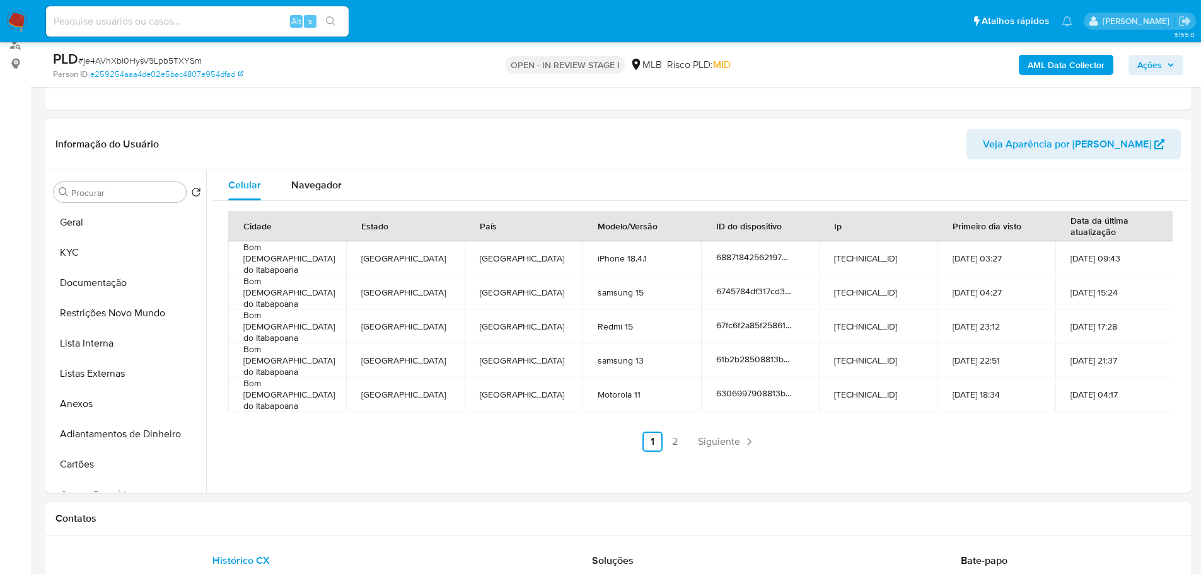
drag, startPoint x: 129, startPoint y: 316, endPoint x: 3, endPoint y: 332, distance: 127.7
click at [129, 315] on button "Restrições Novo Mundo" at bounding box center [128, 313] width 158 height 30
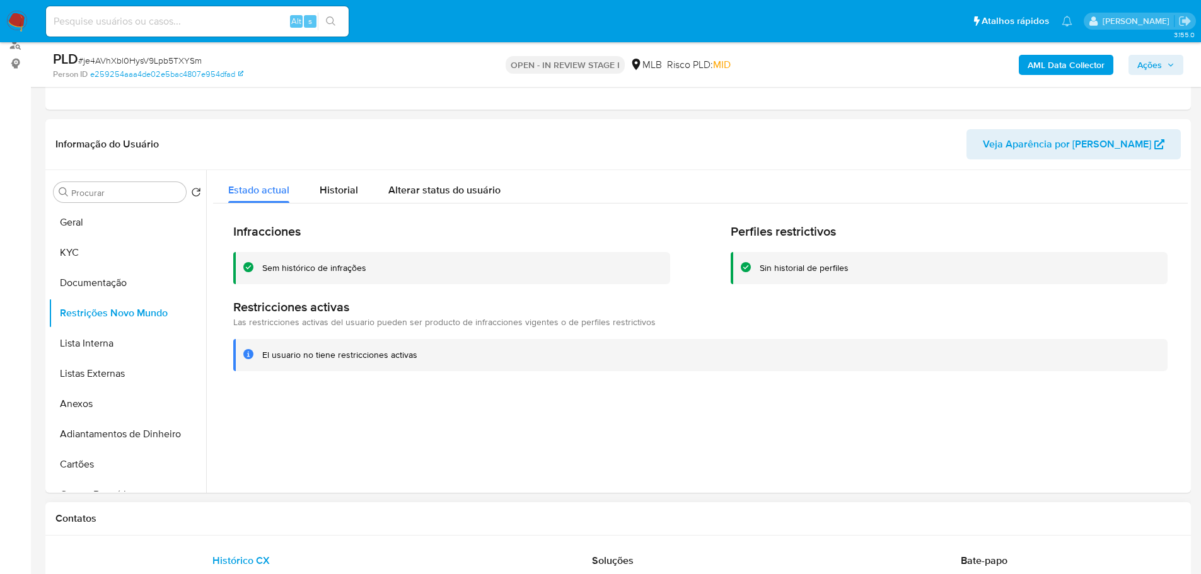
click at [316, 510] on div "Contatos" at bounding box center [617, 518] width 1145 height 33
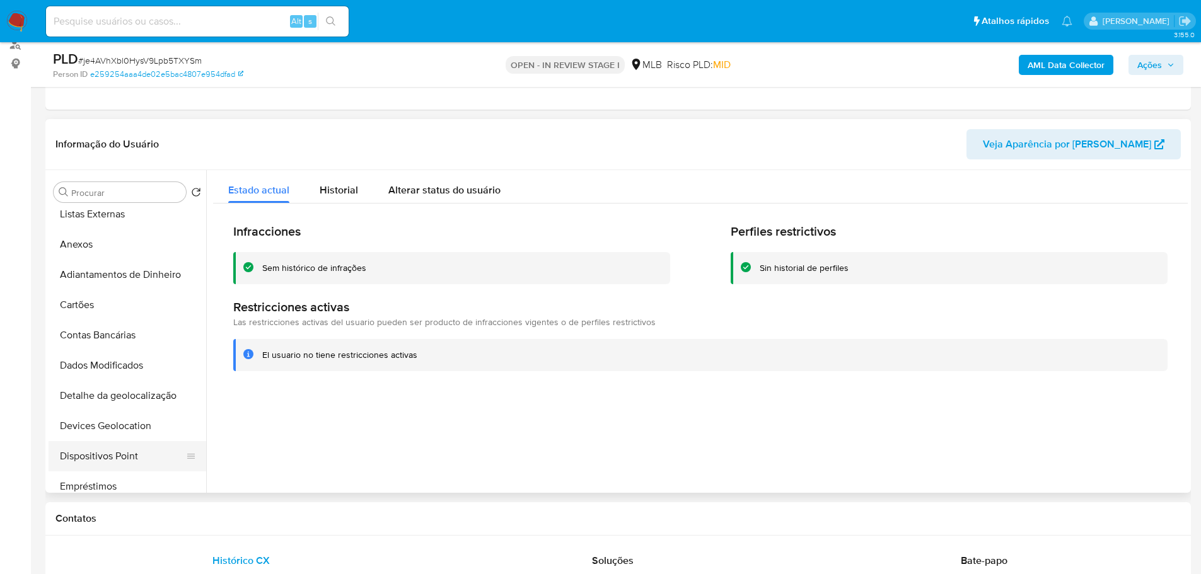
scroll to position [252, 0]
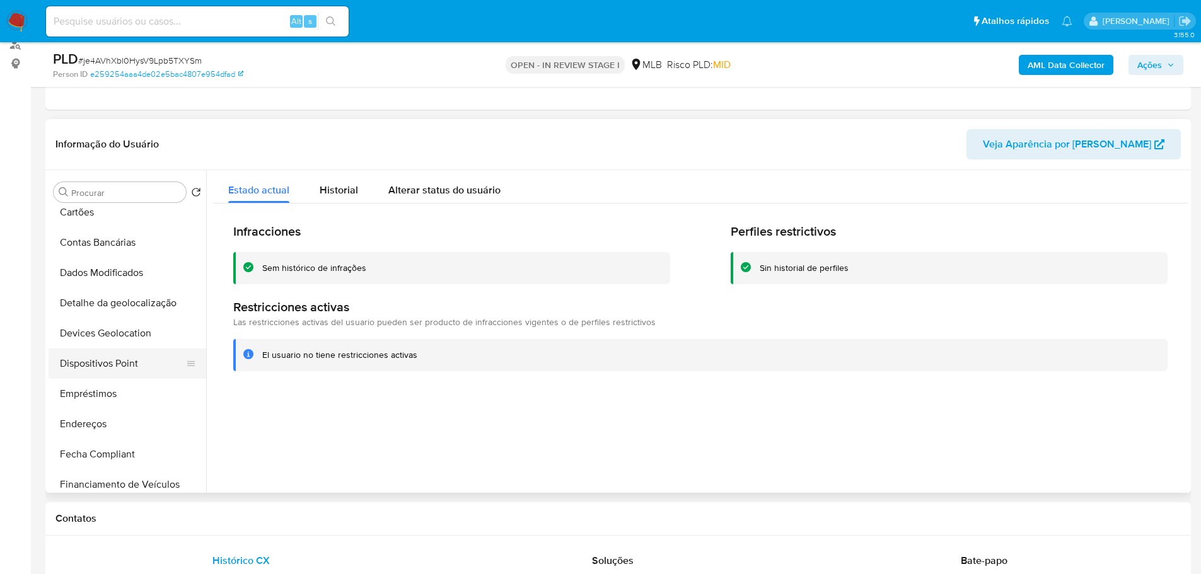
click at [129, 374] on button "Dispositivos Point" at bounding box center [122, 364] width 147 height 30
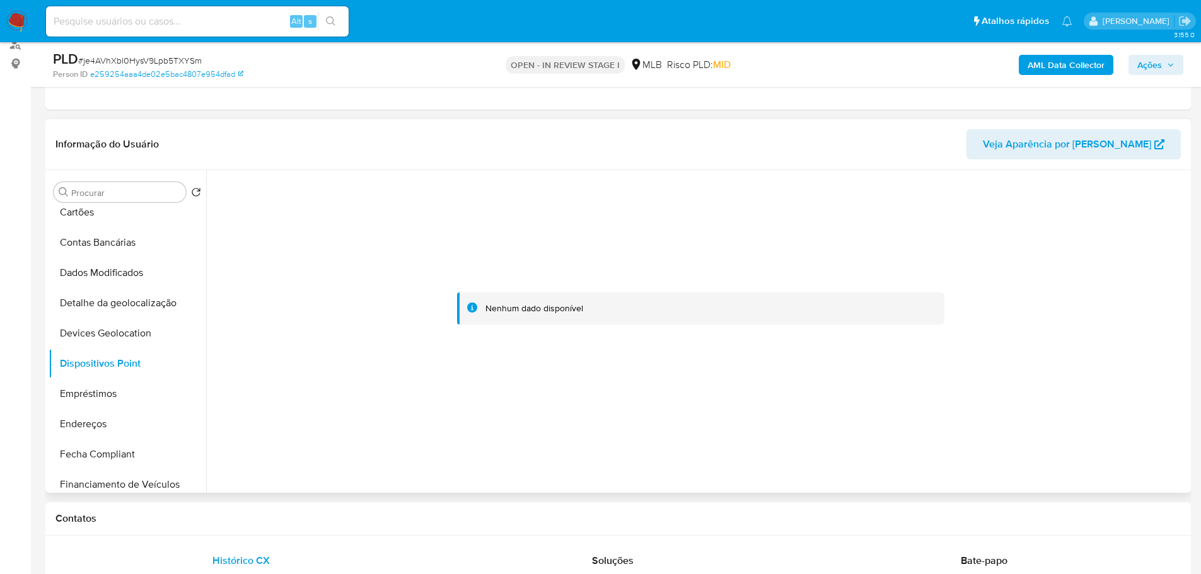
click at [954, 352] on div at bounding box center [700, 308] width 974 height 277
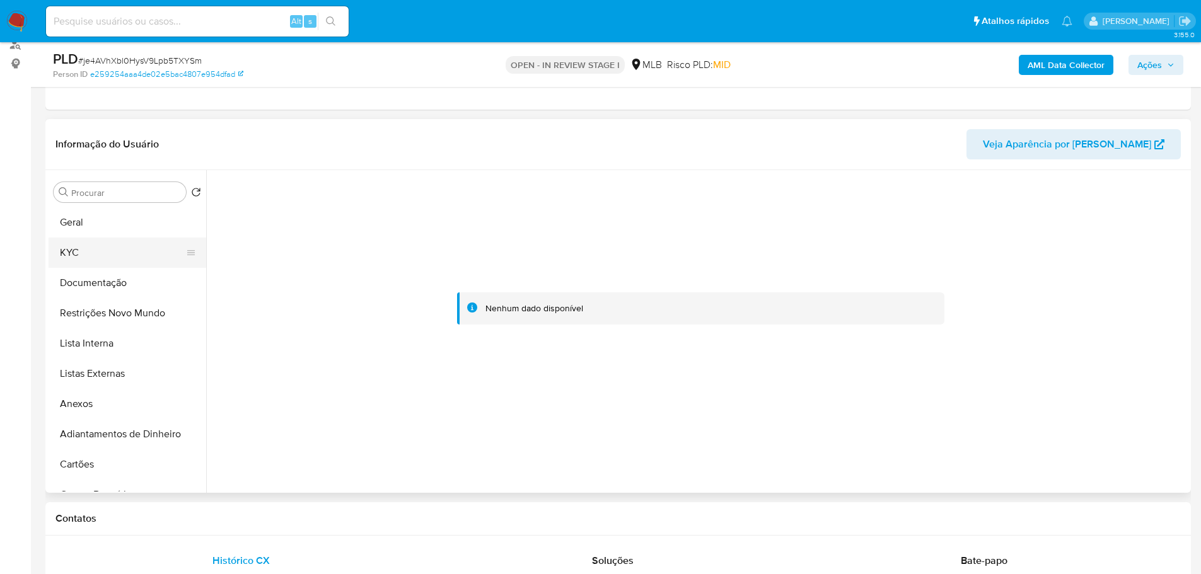
click at [91, 239] on button "KYC" at bounding box center [122, 253] width 147 height 30
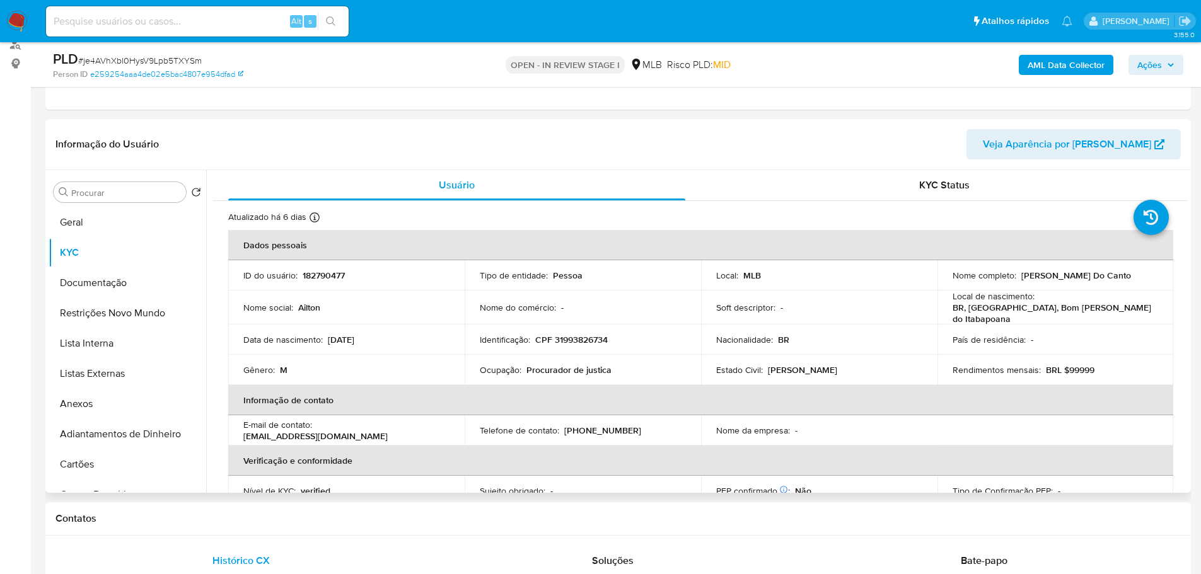
click at [585, 337] on p "CPF 31993826734" at bounding box center [571, 339] width 72 height 11
copy p "31993826734"
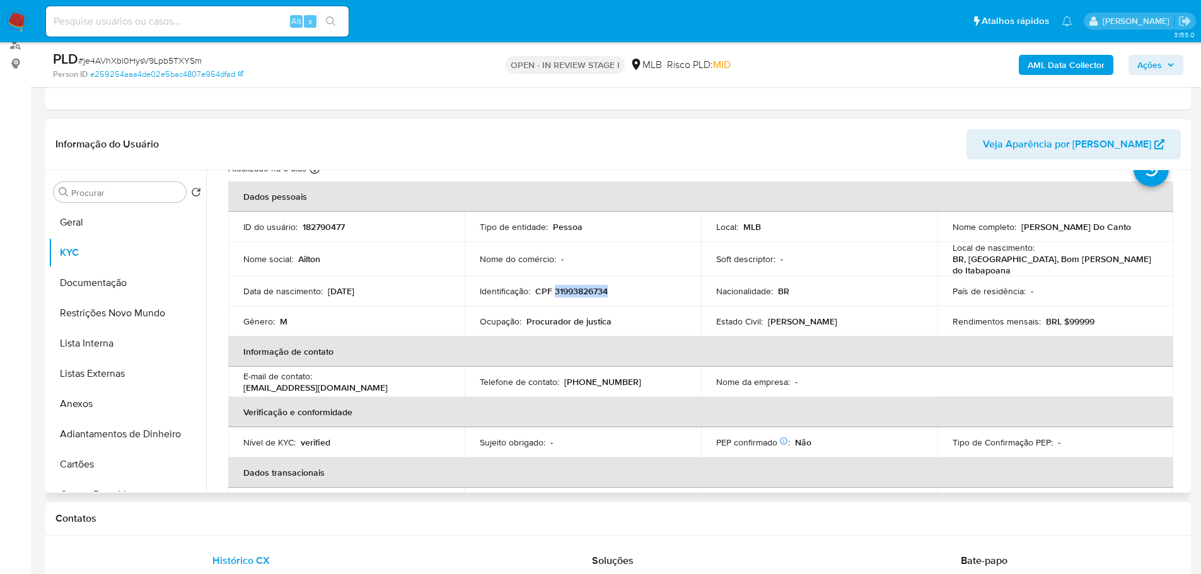
scroll to position [21, 0]
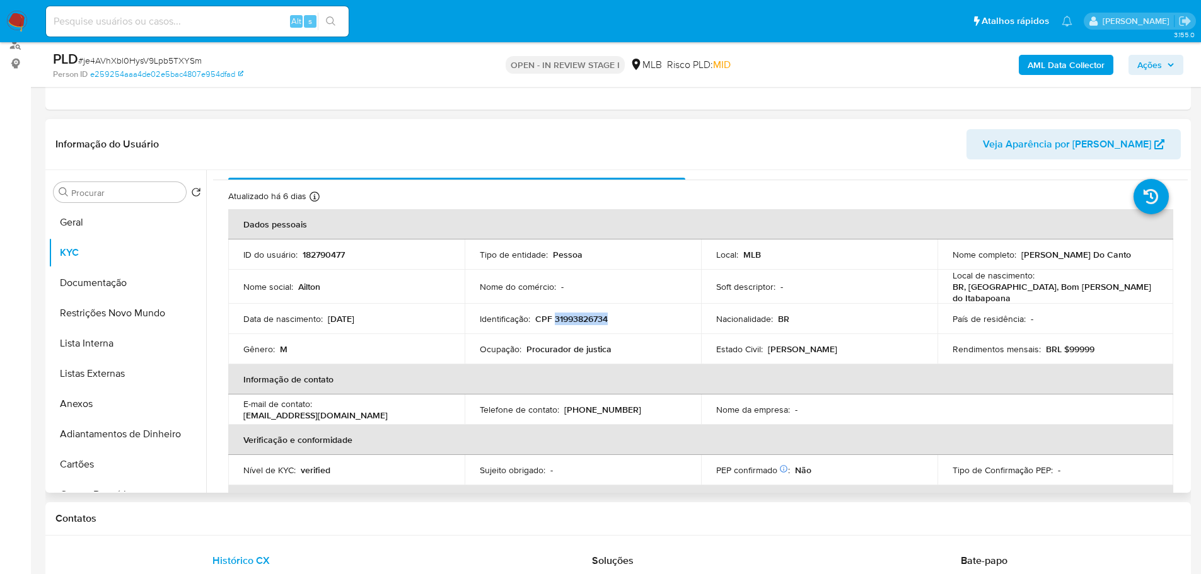
copy p "31993826734"
click at [120, 215] on button "Geral" at bounding box center [122, 222] width 147 height 30
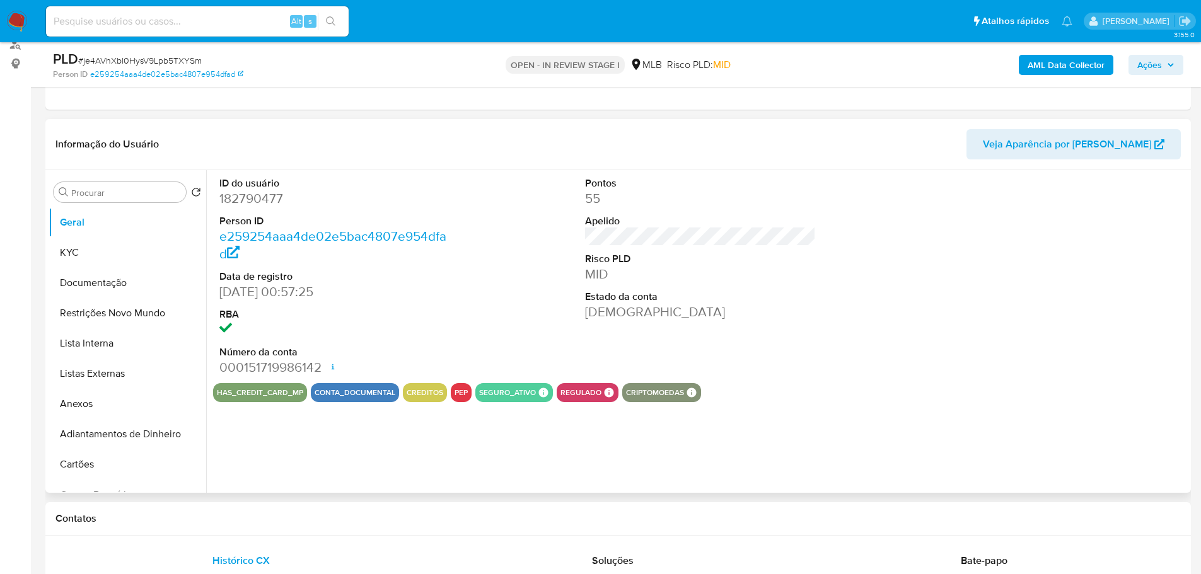
click at [252, 198] on dd "182790477" at bounding box center [334, 199] width 231 height 18
copy dd "182790477"
drag, startPoint x: 283, startPoint y: 290, endPoint x: 221, endPoint y: 293, distance: 62.5
click at [221, 293] on dd "[DATE] 00:57:25" at bounding box center [334, 292] width 231 height 18
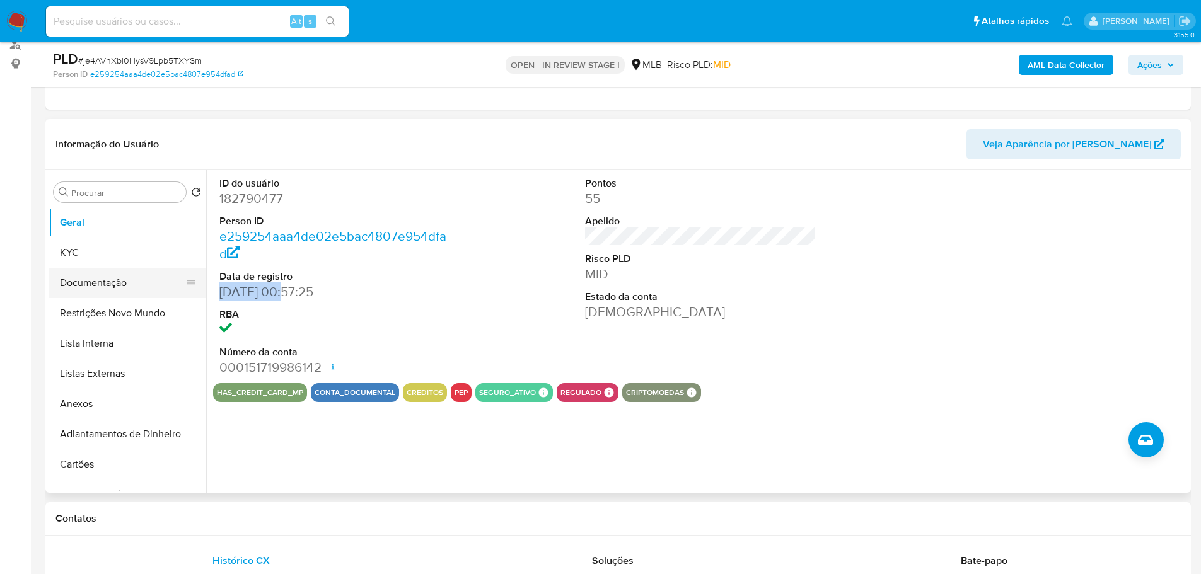
copy dd "[DATE]"
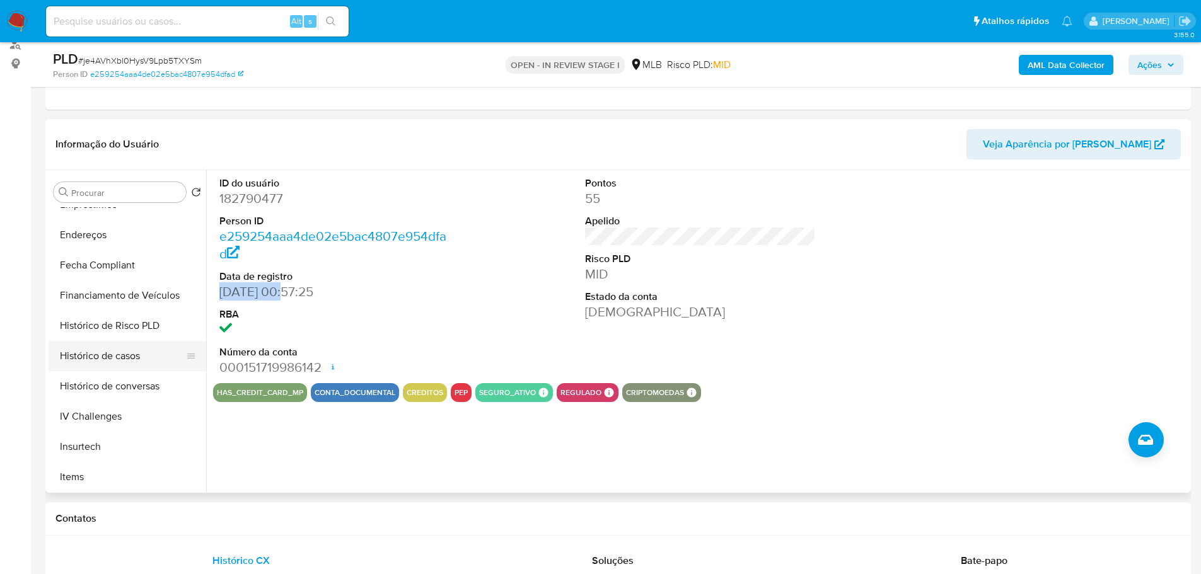
click at [126, 351] on button "Histórico de casos" at bounding box center [122, 356] width 147 height 30
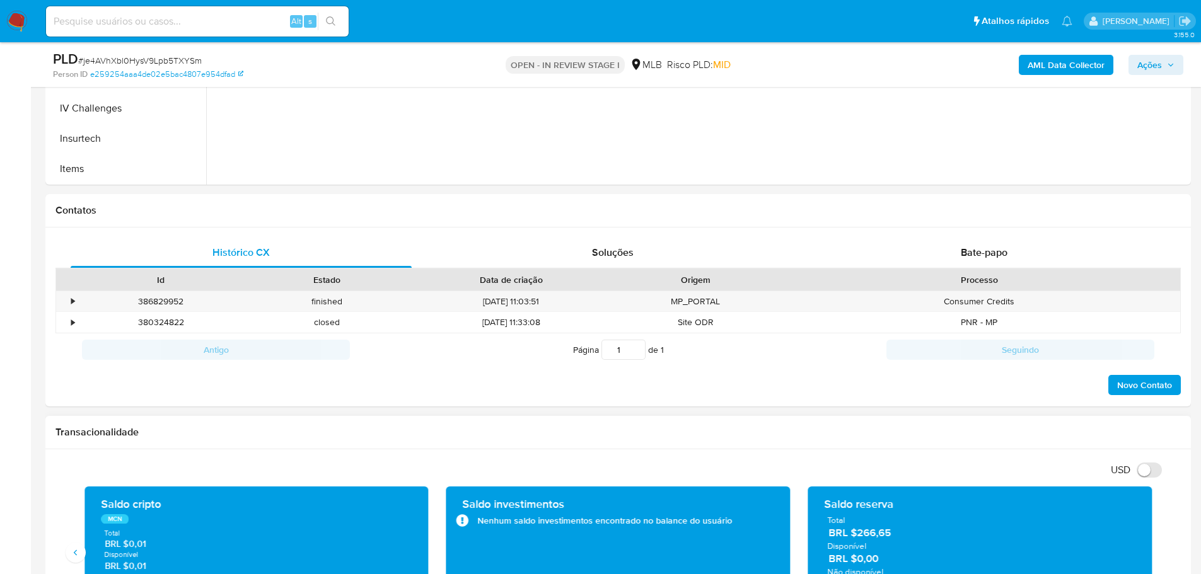
scroll to position [535, 0]
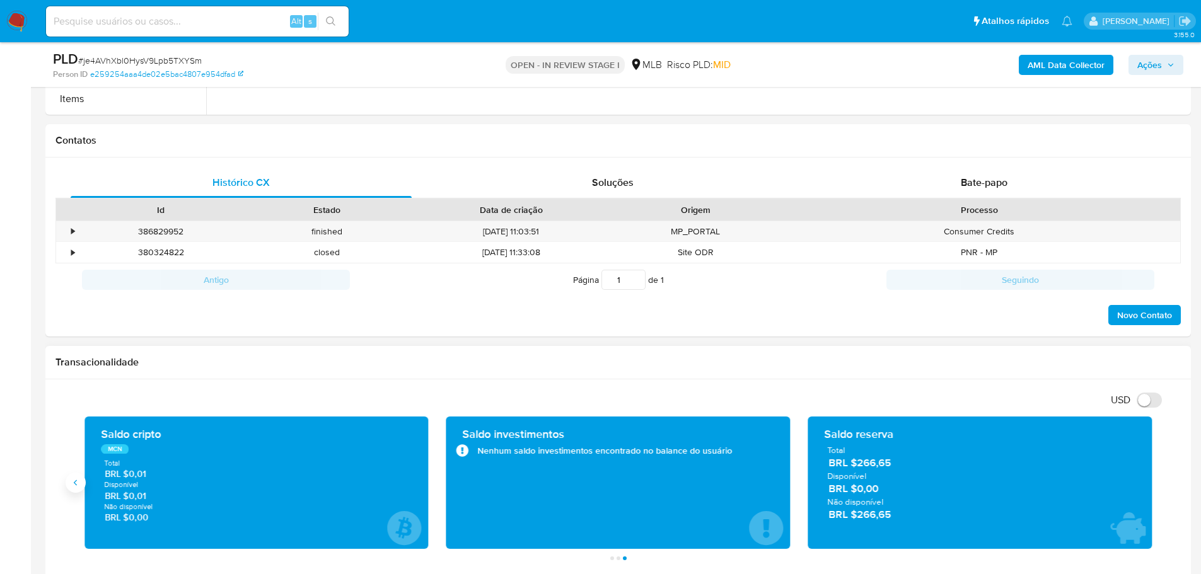
click at [82, 488] on button "Anterior" at bounding box center [76, 483] width 20 height 20
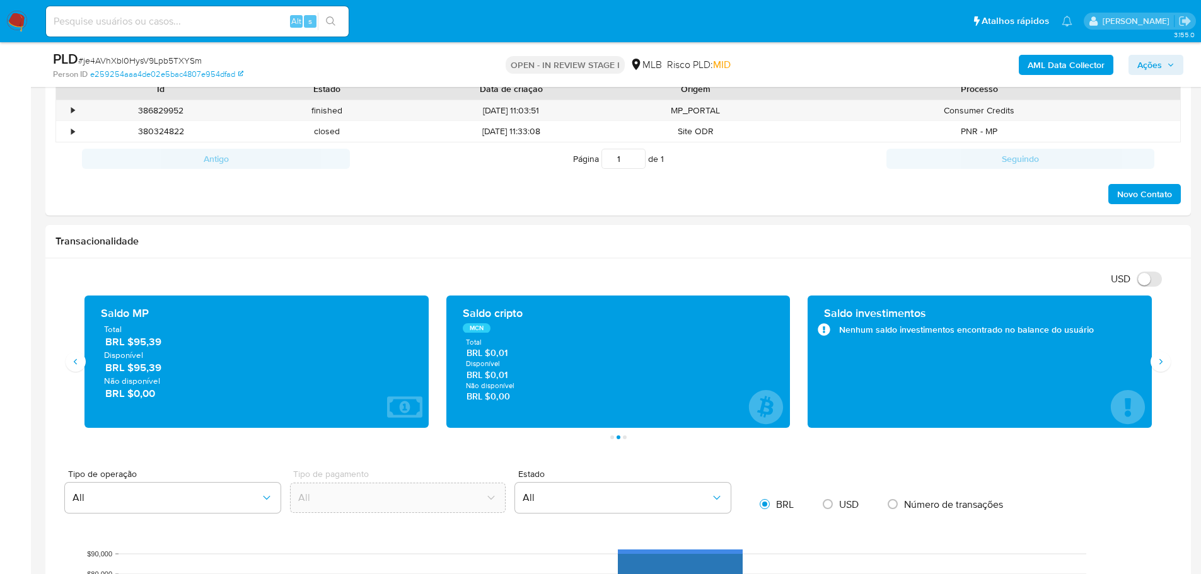
scroll to position [661, 0]
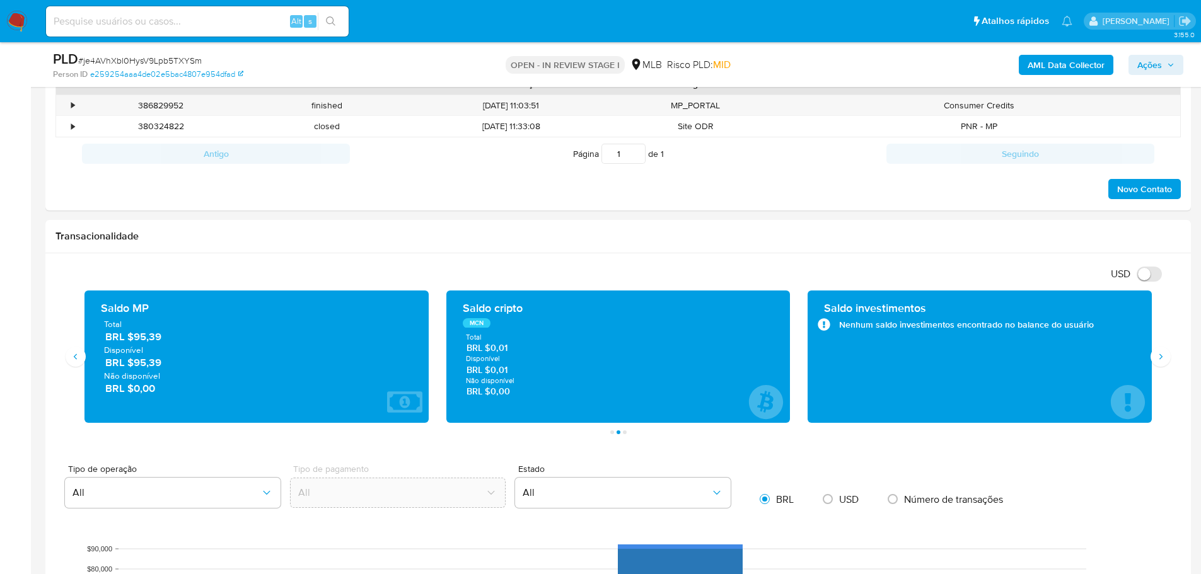
click at [19, 20] on img at bounding box center [16, 21] width 21 height 21
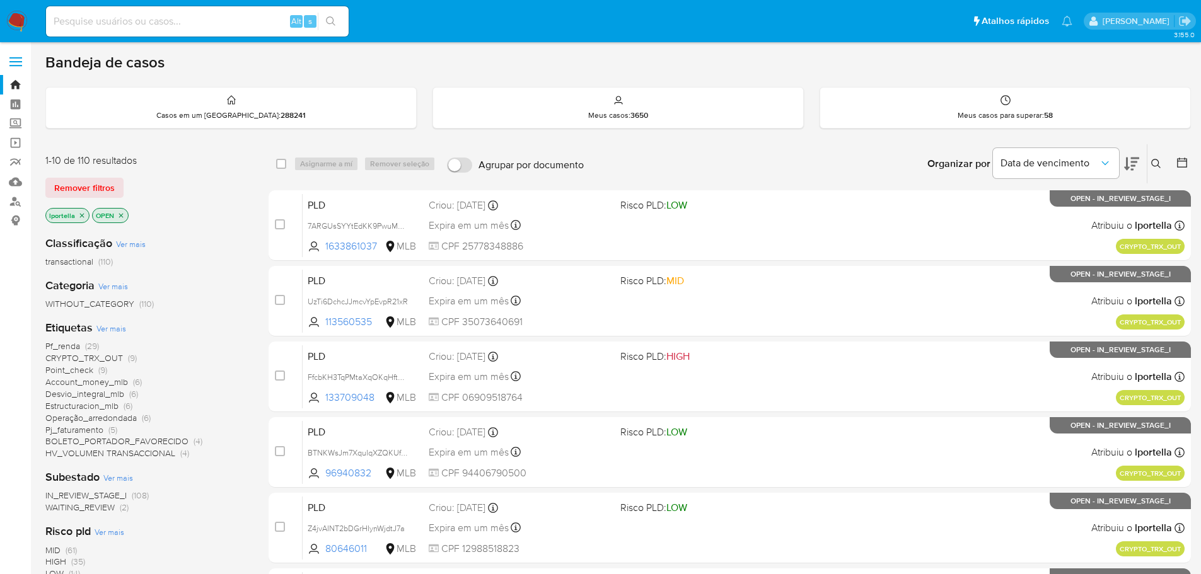
drag, startPoint x: 386, startPoint y: 1, endPoint x: 535, endPoint y: 64, distance: 162.4
click at [535, 64] on div "Bandeja de casos" at bounding box center [617, 62] width 1145 height 19
click at [211, 28] on input at bounding box center [197, 21] width 303 height 16
paste input "Q7cxnaC0sf2UpBc2flvNa227"
click at [209, 26] on input at bounding box center [197, 21] width 303 height 16
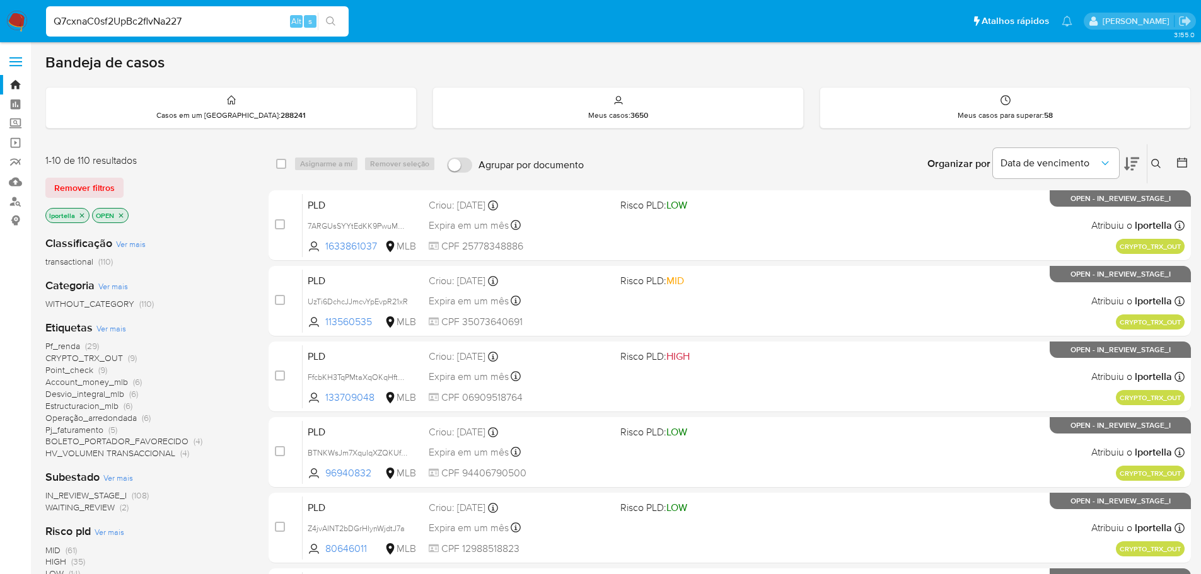
type input "Q7cxnaC0sf2UpBc2flvNa227"
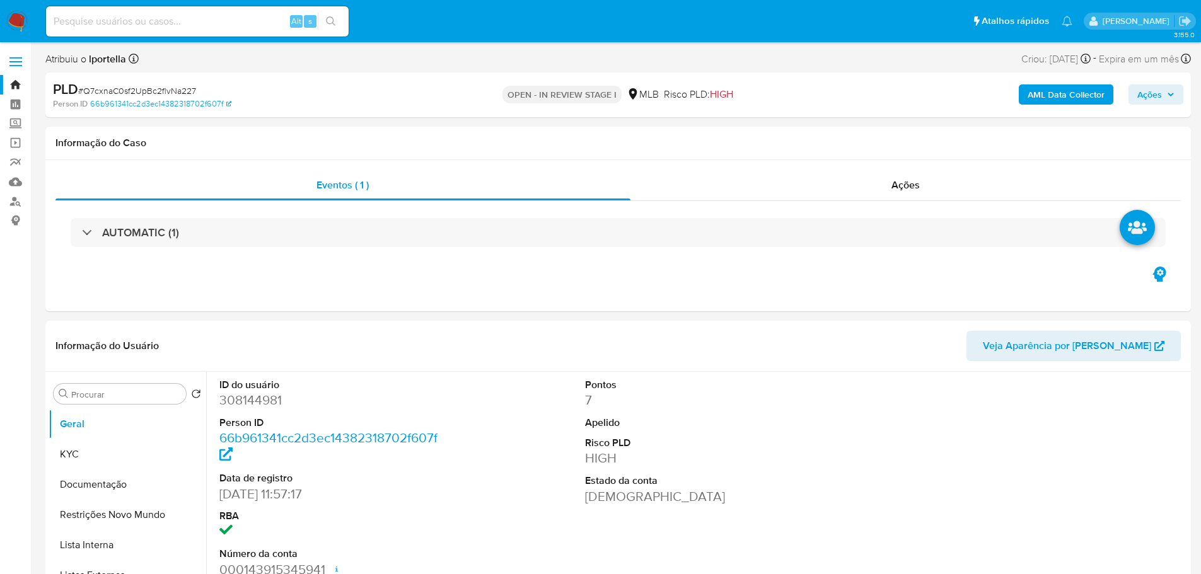
select select "10"
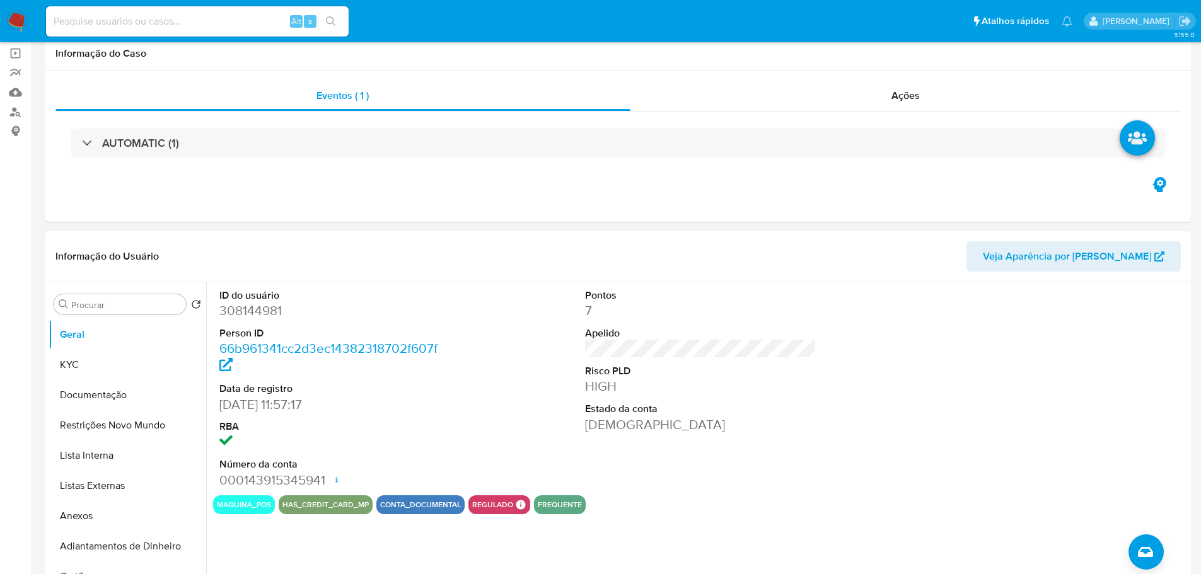
scroll to position [189, 0]
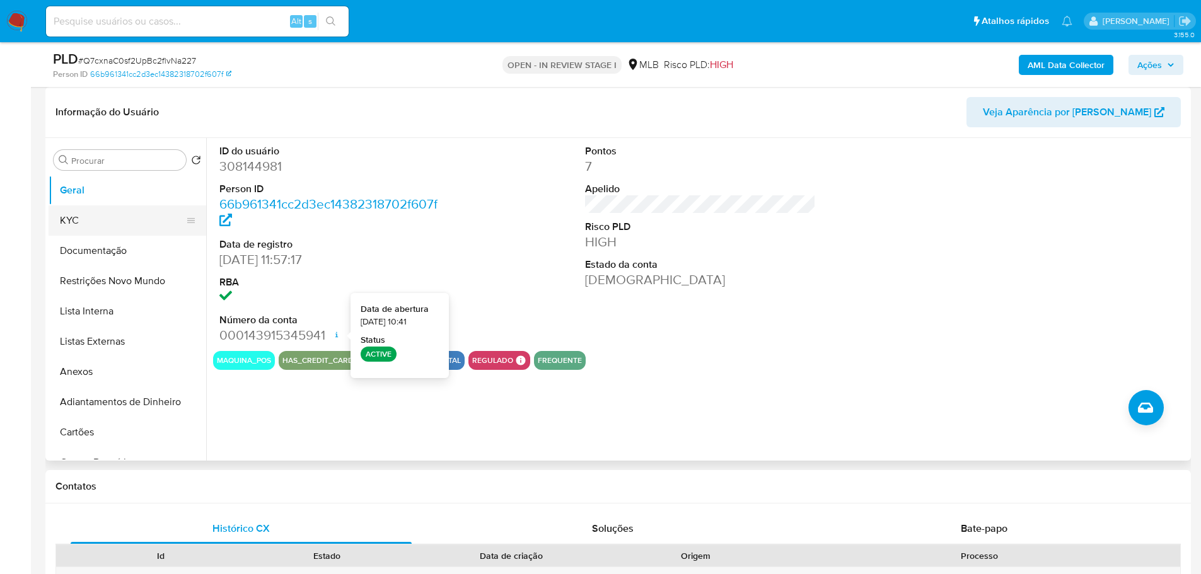
click at [133, 223] on button "KYC" at bounding box center [122, 220] width 147 height 30
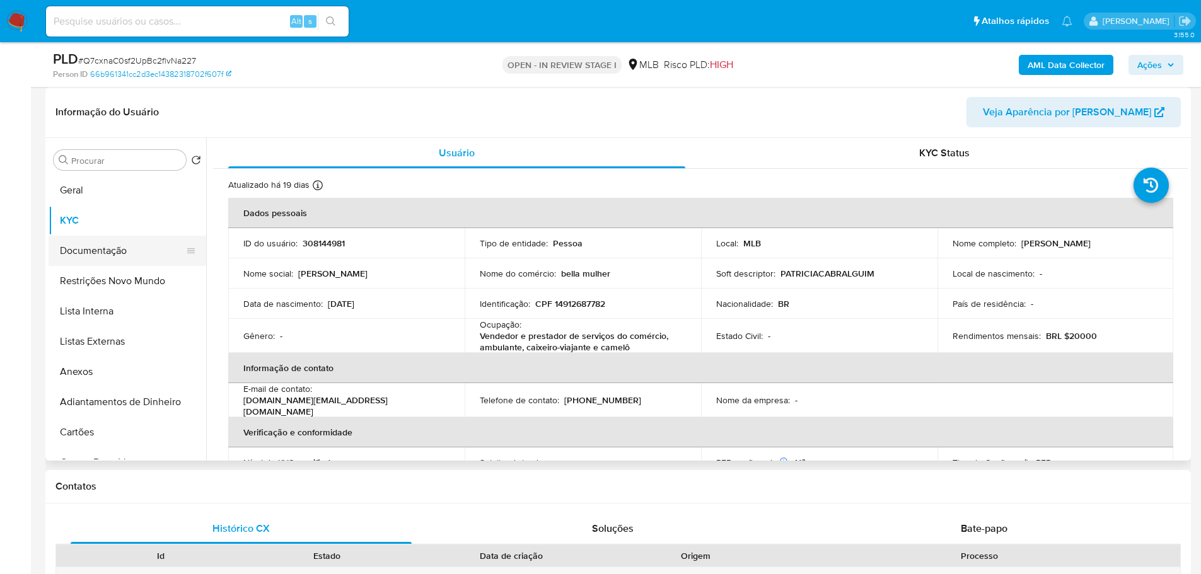
click at [147, 240] on button "Documentação" at bounding box center [122, 251] width 147 height 30
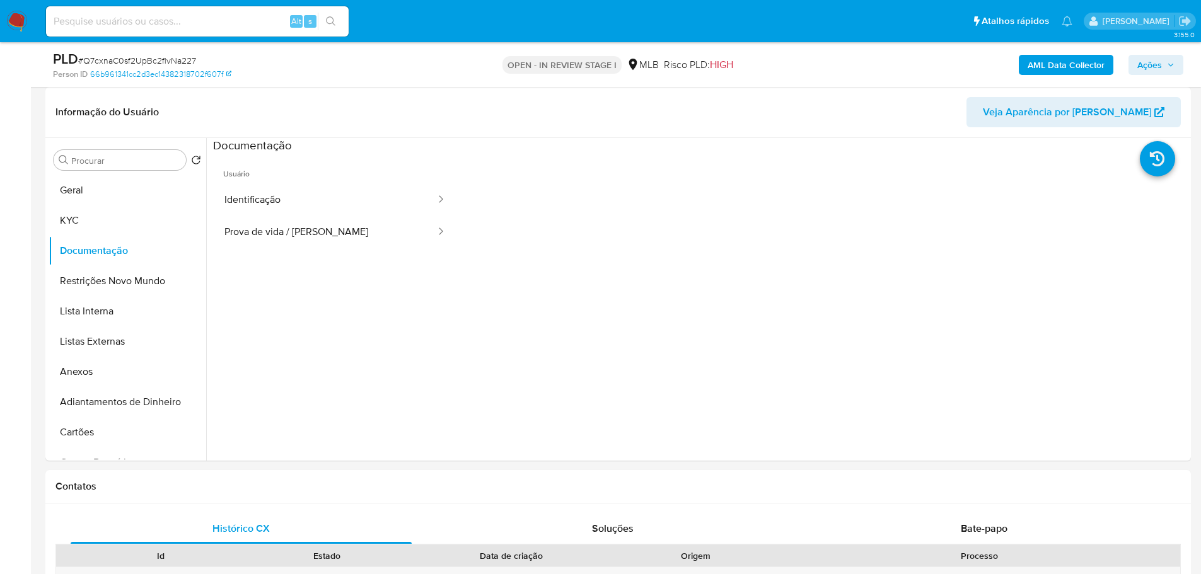
click at [268, 204] on button "Identificação" at bounding box center [325, 200] width 224 height 32
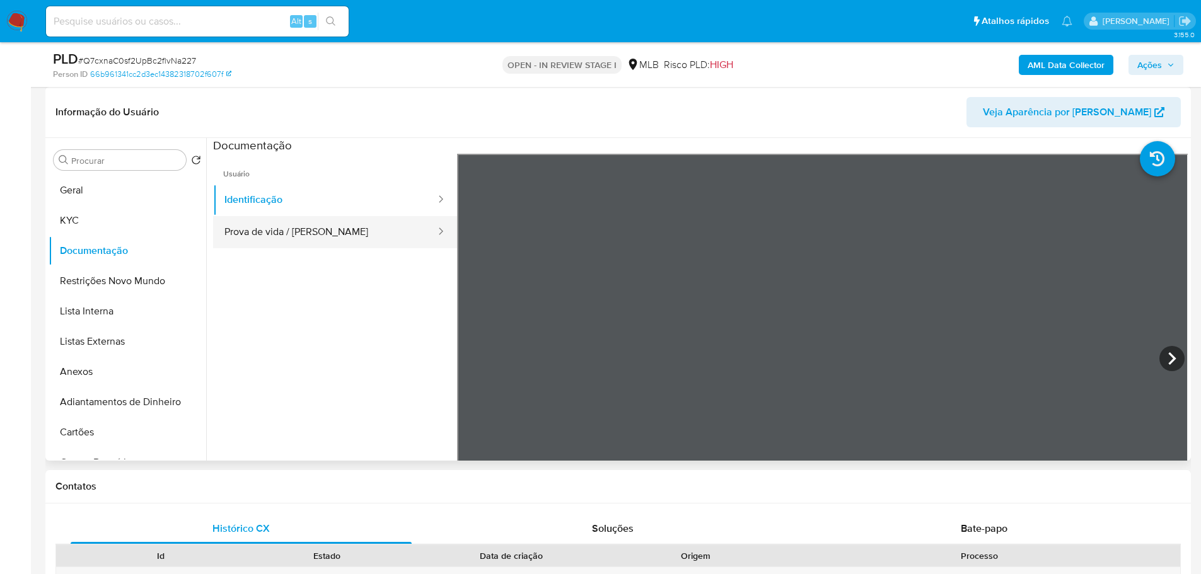
click at [314, 231] on button "Prova de vida / Selfie" at bounding box center [325, 232] width 224 height 32
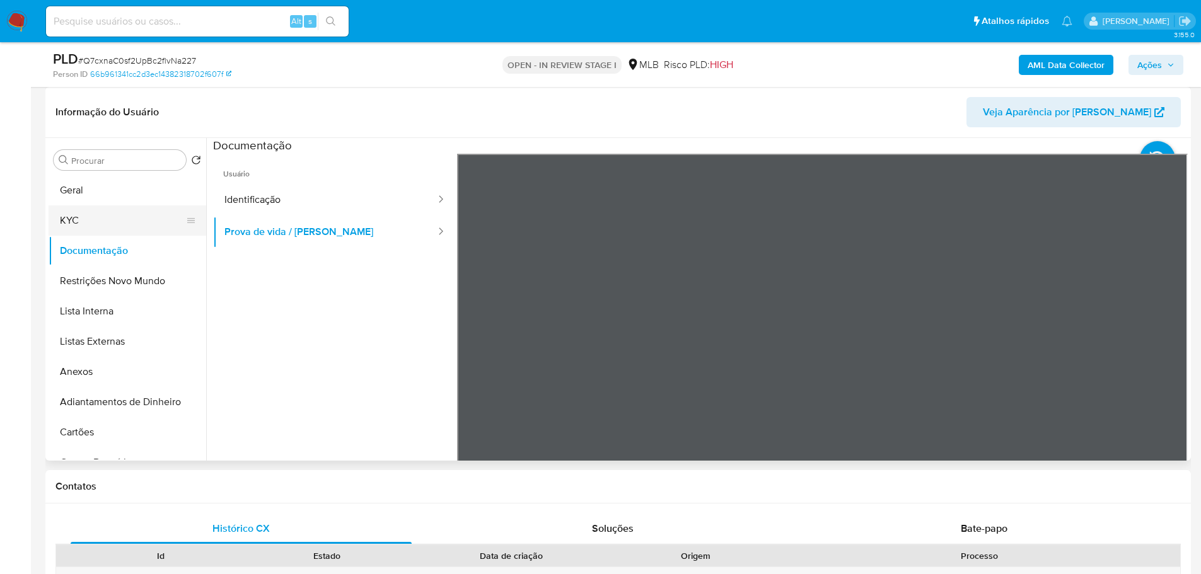
click at [108, 216] on button "KYC" at bounding box center [122, 220] width 147 height 30
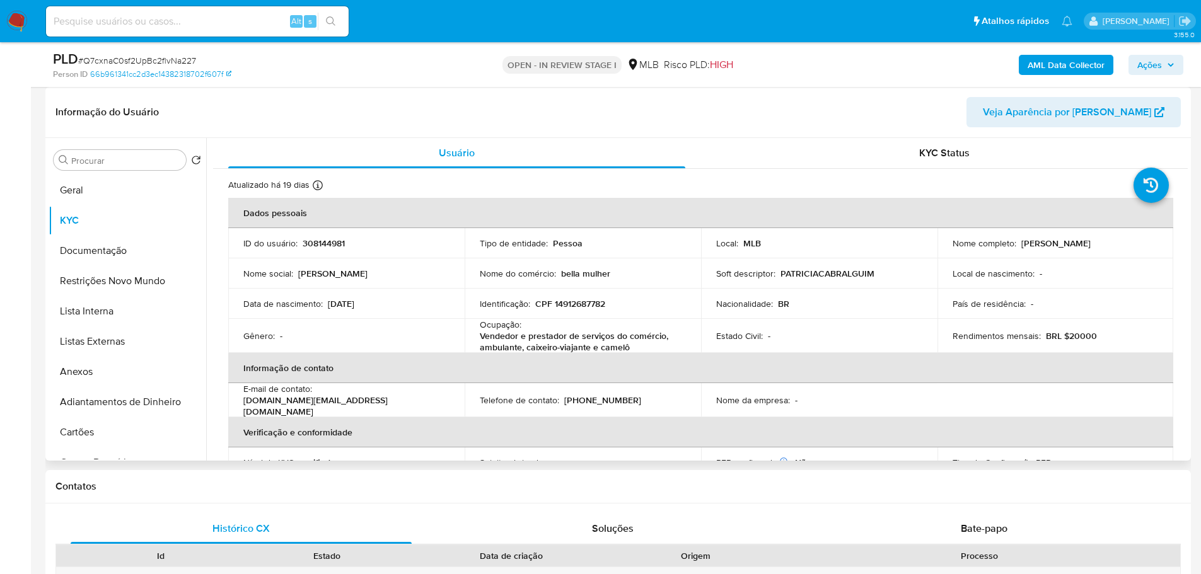
click at [567, 339] on p "Vendedor e prestador de serviços do comércio, ambulante, caixeiro-viajante e ca…" at bounding box center [580, 341] width 201 height 23
click at [602, 350] on p "Vendedor e prestador de serviços do comércio, ambulante, caixeiro-viajante e ca…" at bounding box center [580, 341] width 201 height 23
drag, startPoint x: 634, startPoint y: 342, endPoint x: 471, endPoint y: 338, distance: 163.3
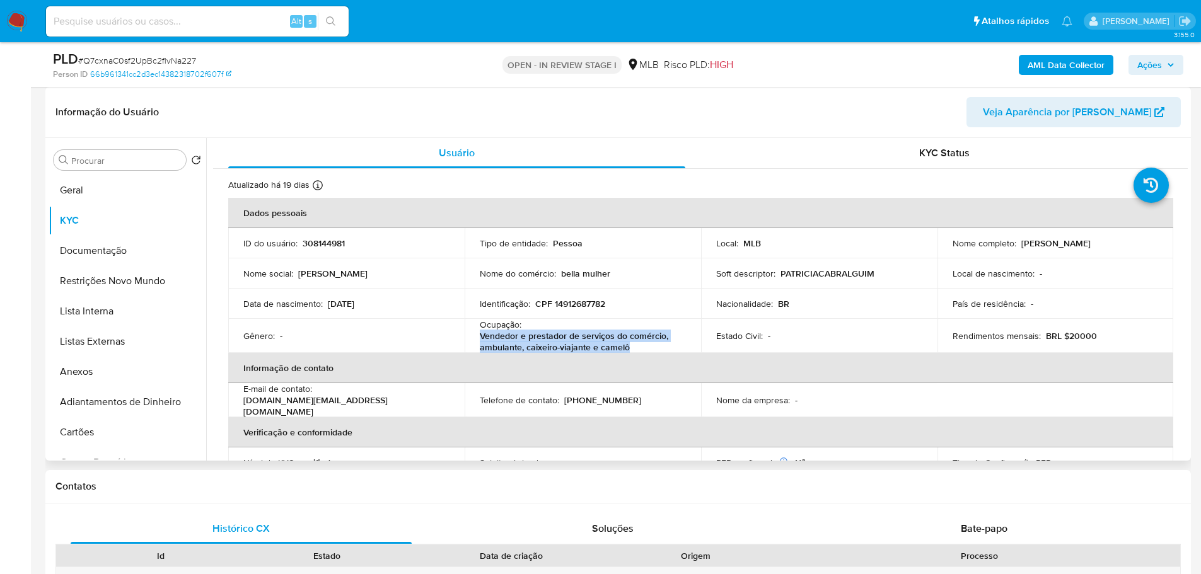
click at [471, 338] on td "Ocupação : Vendedor e prestador de serviços do comércio, ambulante, caixeiro-vi…" at bounding box center [582, 336] width 236 height 34
copy p "Vendedor e prestador de serviços do comércio, ambulante, caixeiro-viajante e ca…"
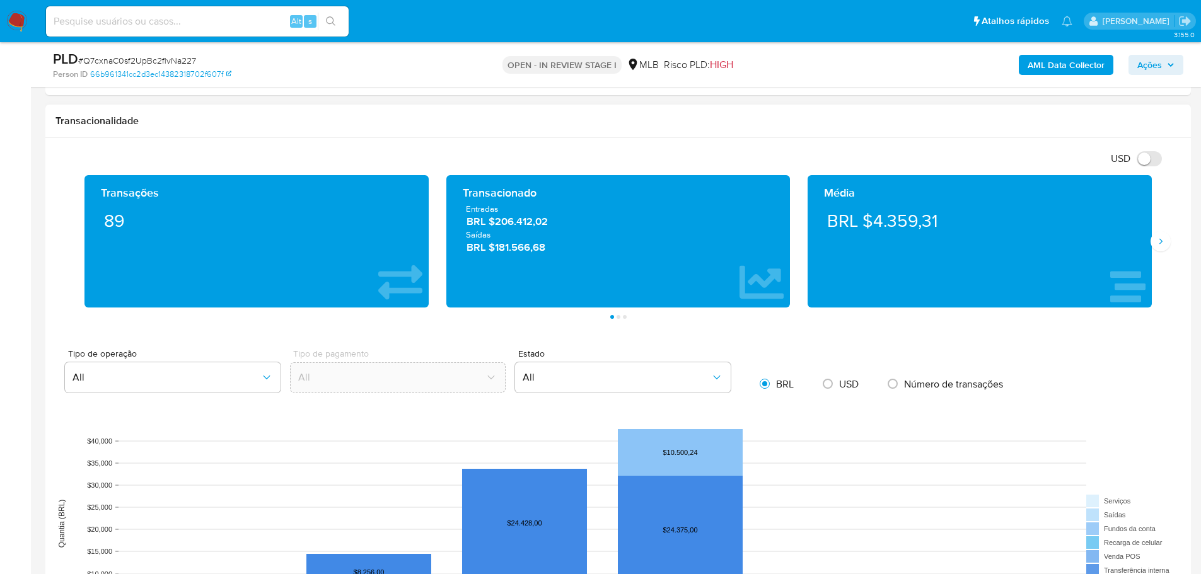
scroll to position [756, 0]
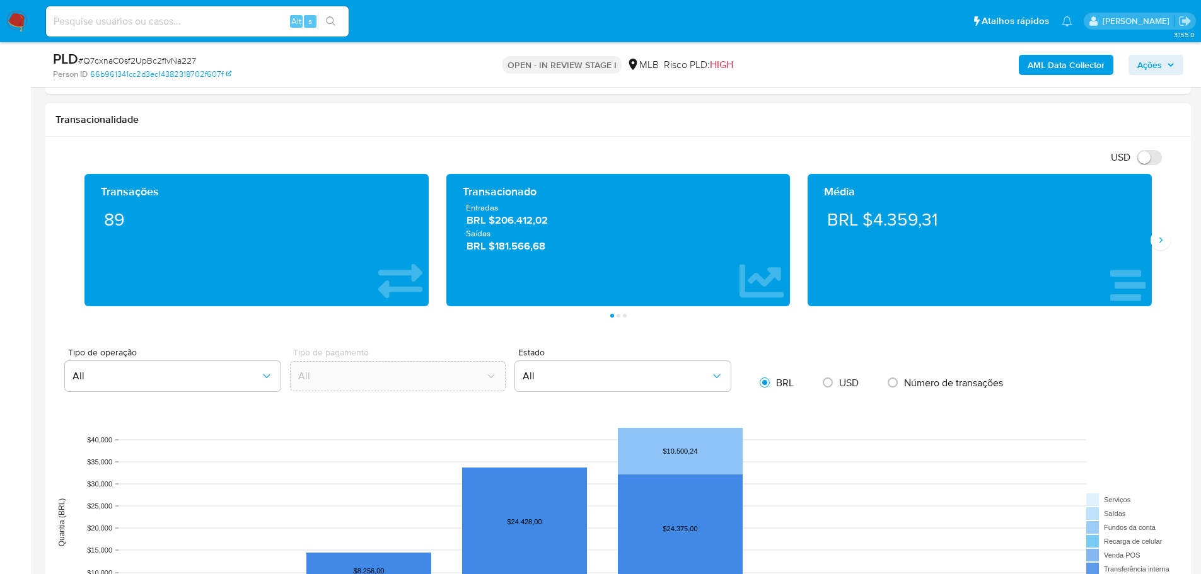
click at [1153, 250] on div "Média BRL $4.359,31" at bounding box center [979, 240] width 362 height 132
click at [1156, 248] on button "Siguiente" at bounding box center [1160, 240] width 20 height 20
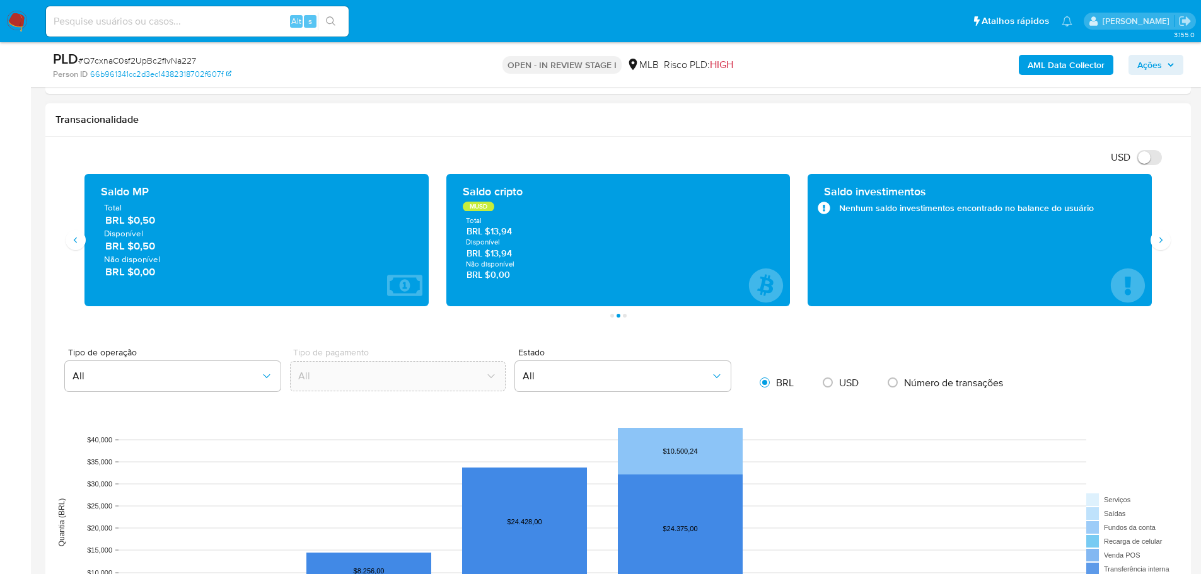
click at [1162, 251] on div "Transações 89 Transacionado Entradas BRL $206.412,02 Saídas BRL $181.566,68 Méd…" at bounding box center [617, 246] width 1125 height 144
click at [1157, 238] on icon "Siguiente" at bounding box center [1160, 240] width 10 height 10
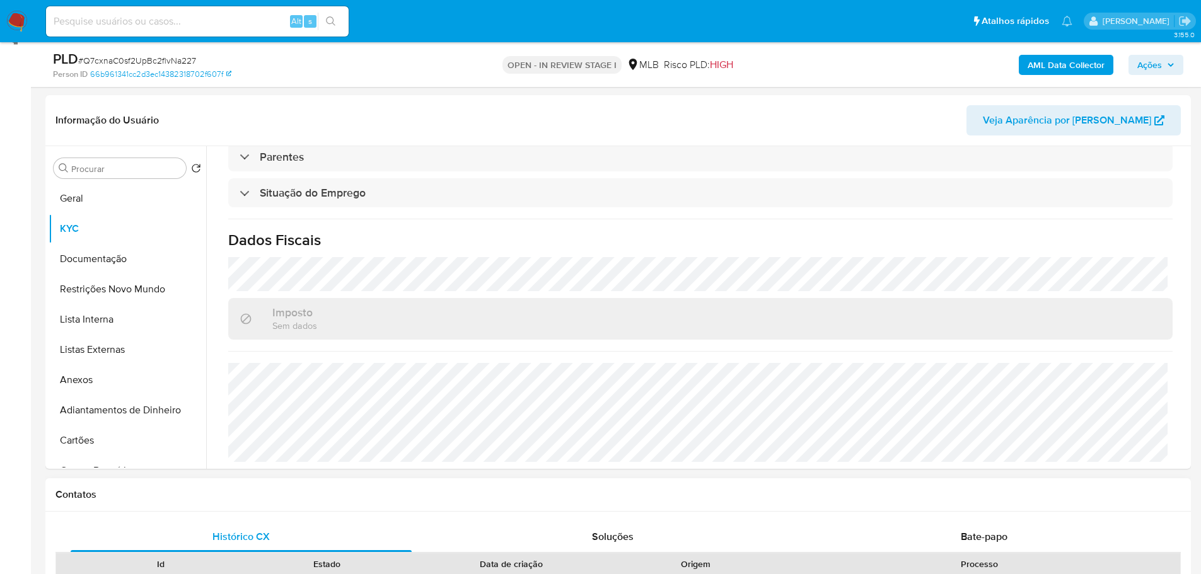
scroll to position [315, 0]
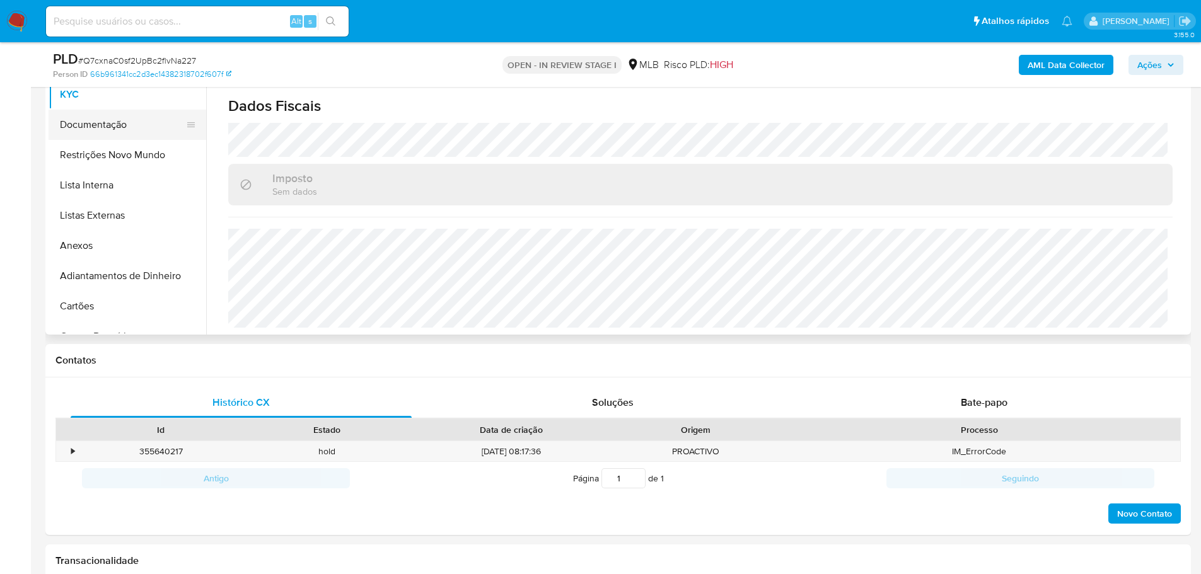
click at [128, 118] on button "Documentação" at bounding box center [122, 125] width 147 height 30
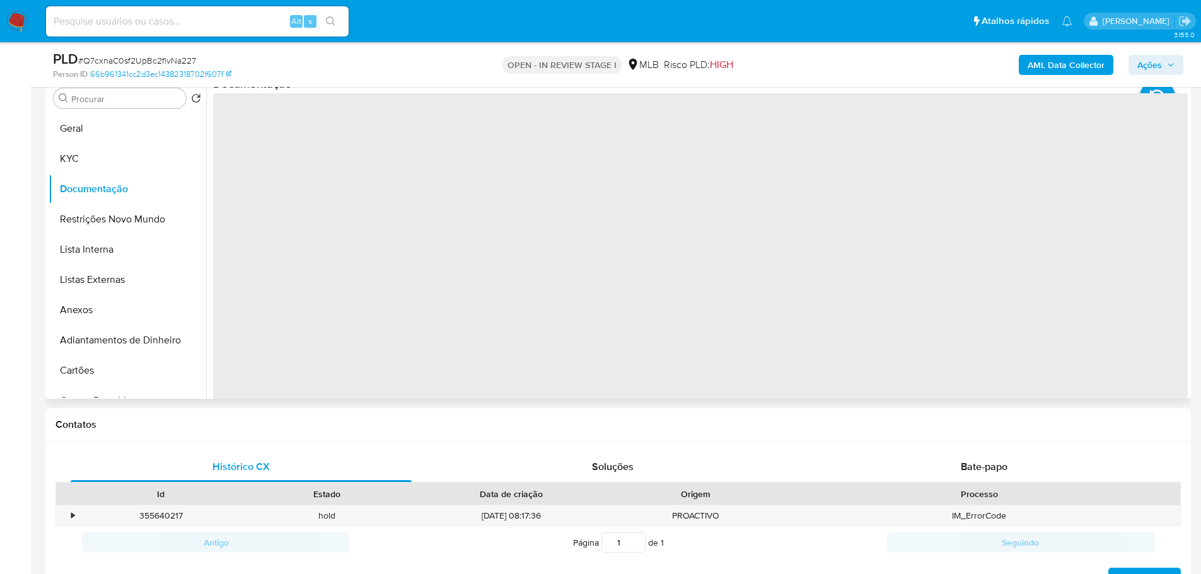
scroll to position [189, 0]
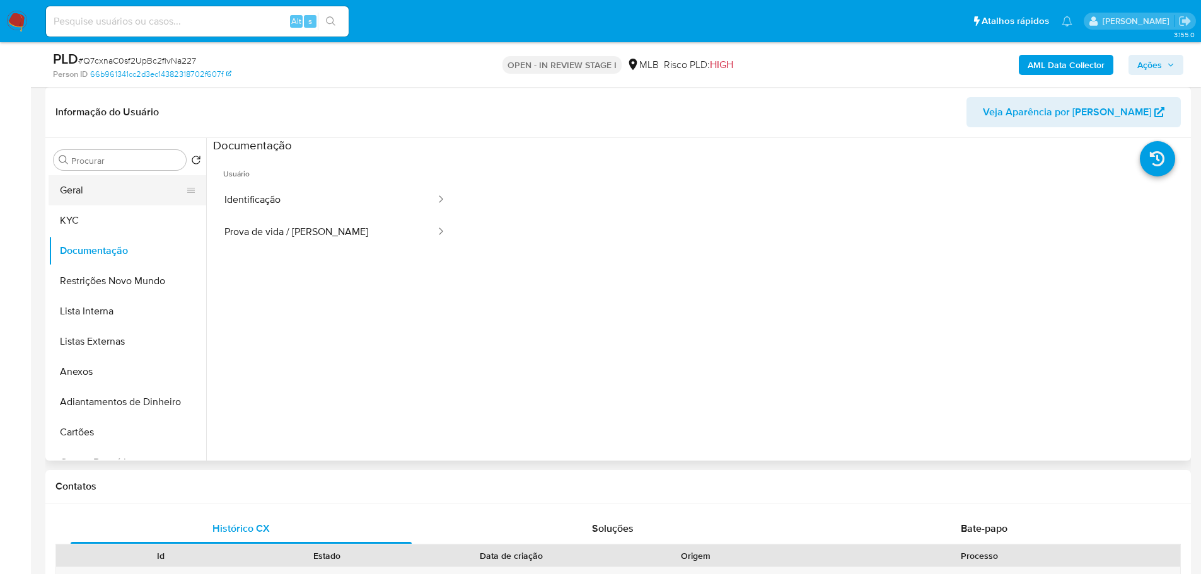
click at [72, 187] on button "Geral" at bounding box center [122, 190] width 147 height 30
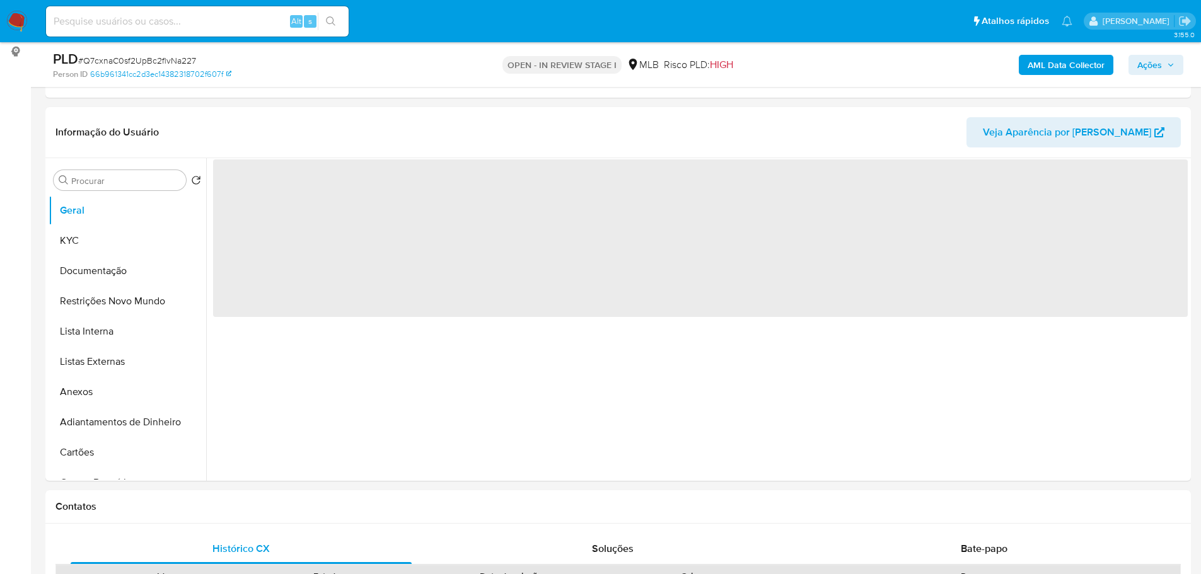
scroll to position [154, 0]
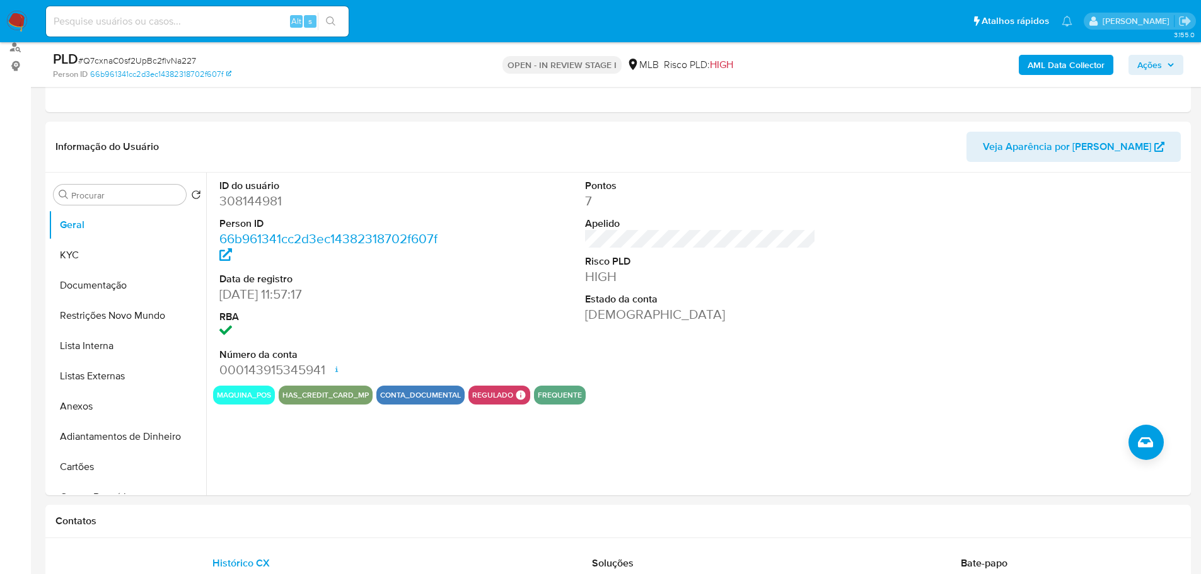
click at [305, 515] on div "Contatos" at bounding box center [617, 521] width 1145 height 33
click at [97, 262] on button "KYC" at bounding box center [122, 255] width 147 height 30
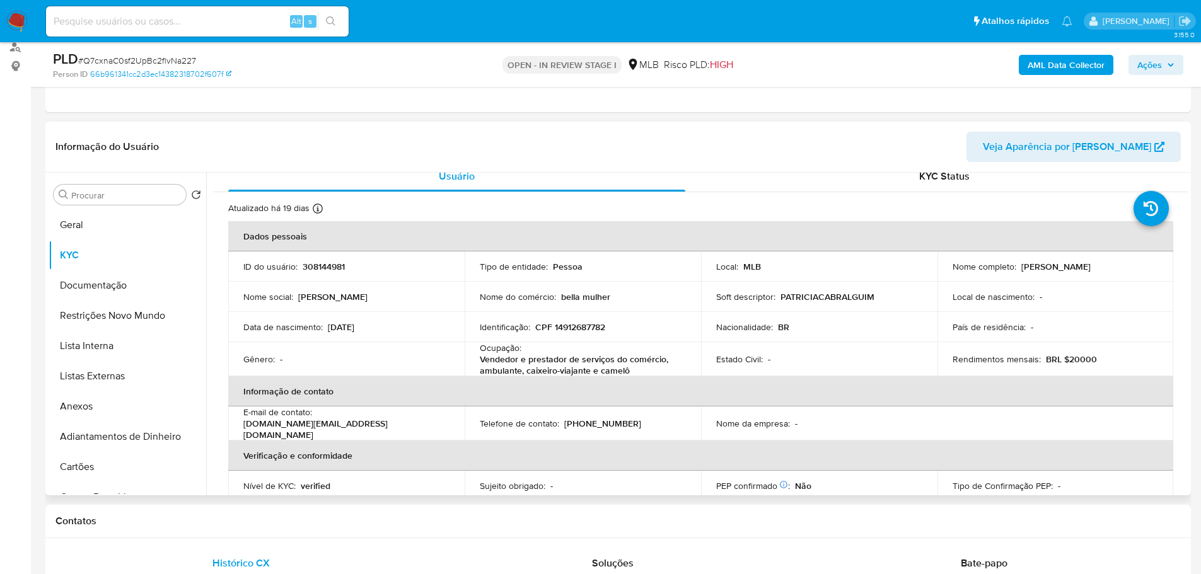
scroll to position [13, 0]
drag, startPoint x: 233, startPoint y: 529, endPoint x: 156, endPoint y: 377, distance: 170.2
click at [228, 526] on div "Contatos" at bounding box center [617, 521] width 1145 height 33
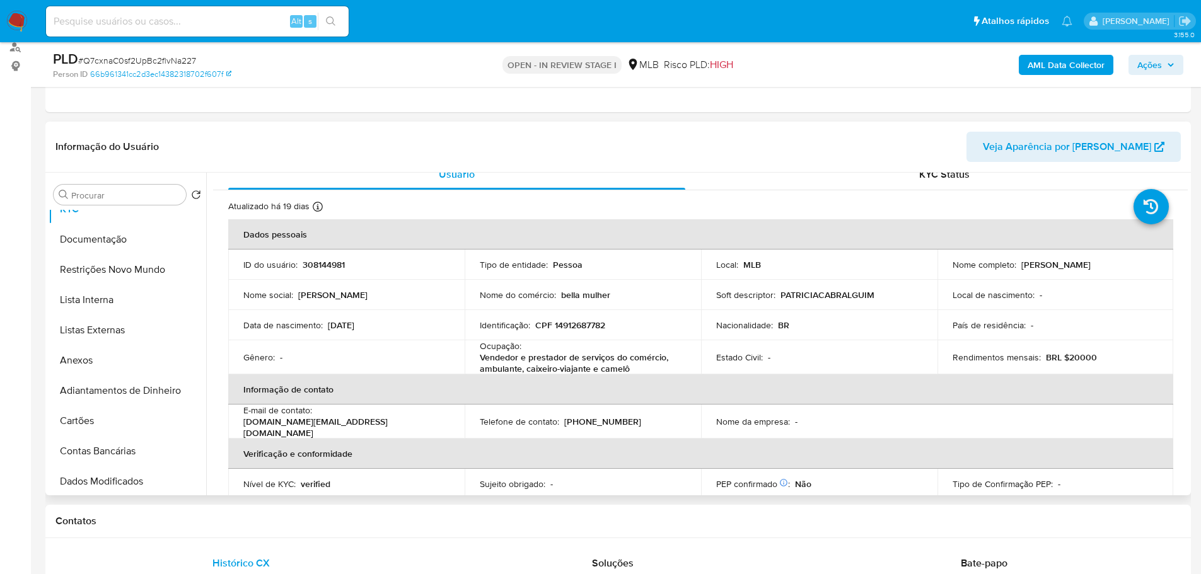
scroll to position [252, 0]
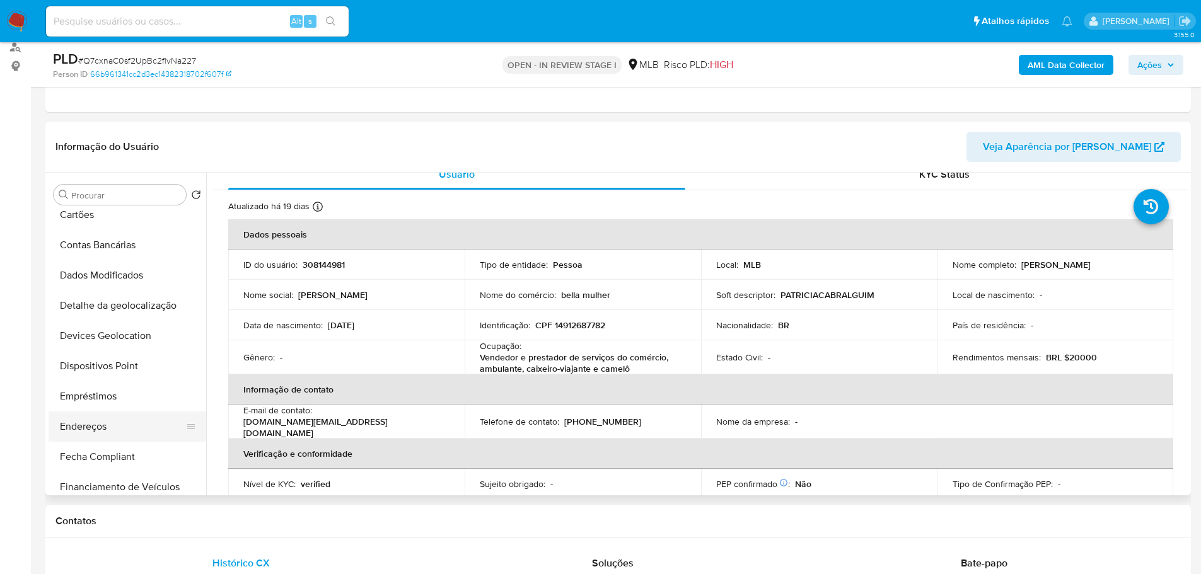
drag, startPoint x: 101, startPoint y: 420, endPoint x: 79, endPoint y: 421, distance: 21.5
click at [99, 421] on button "Endereços" at bounding box center [122, 427] width 147 height 30
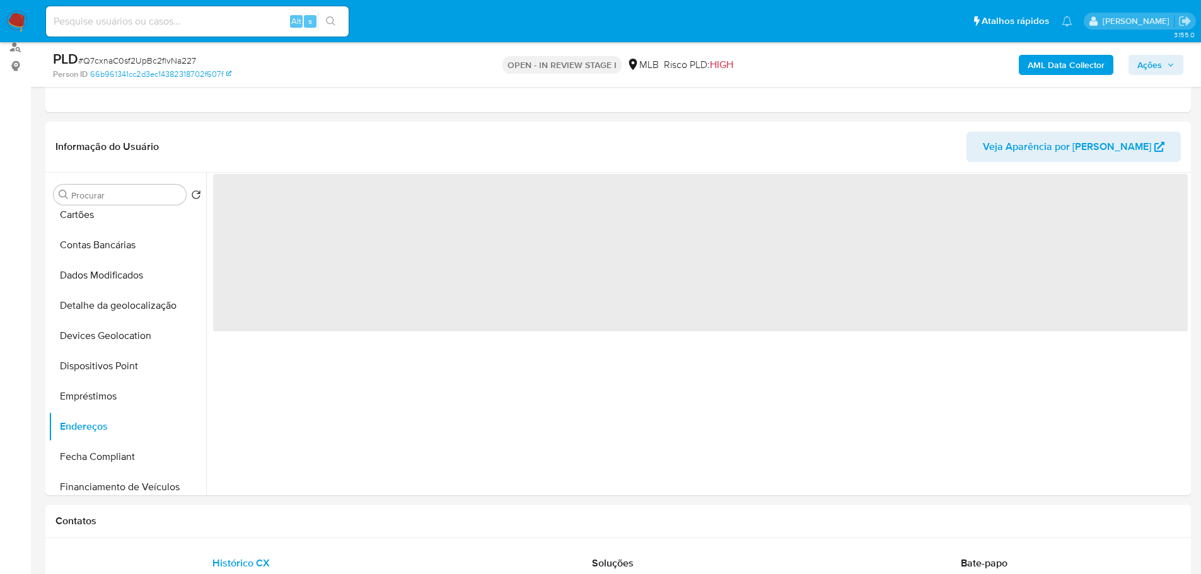
scroll to position [0, 0]
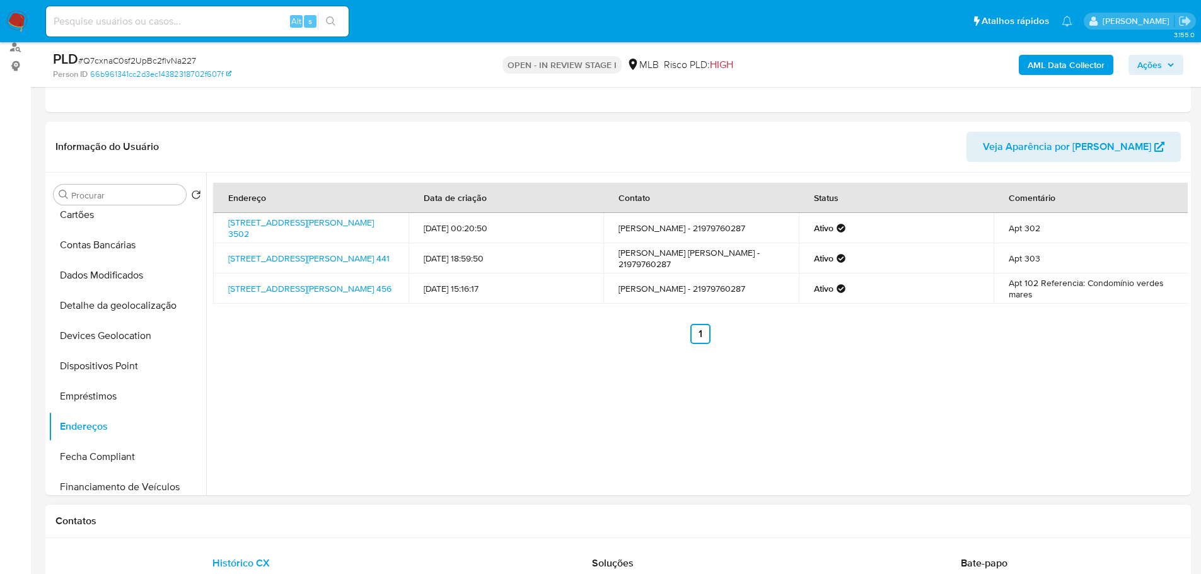
click at [332, 516] on h1 "Contatos" at bounding box center [617, 521] width 1125 height 13
click at [129, 299] on button "Detalhe da geolocalização" at bounding box center [122, 306] width 147 height 30
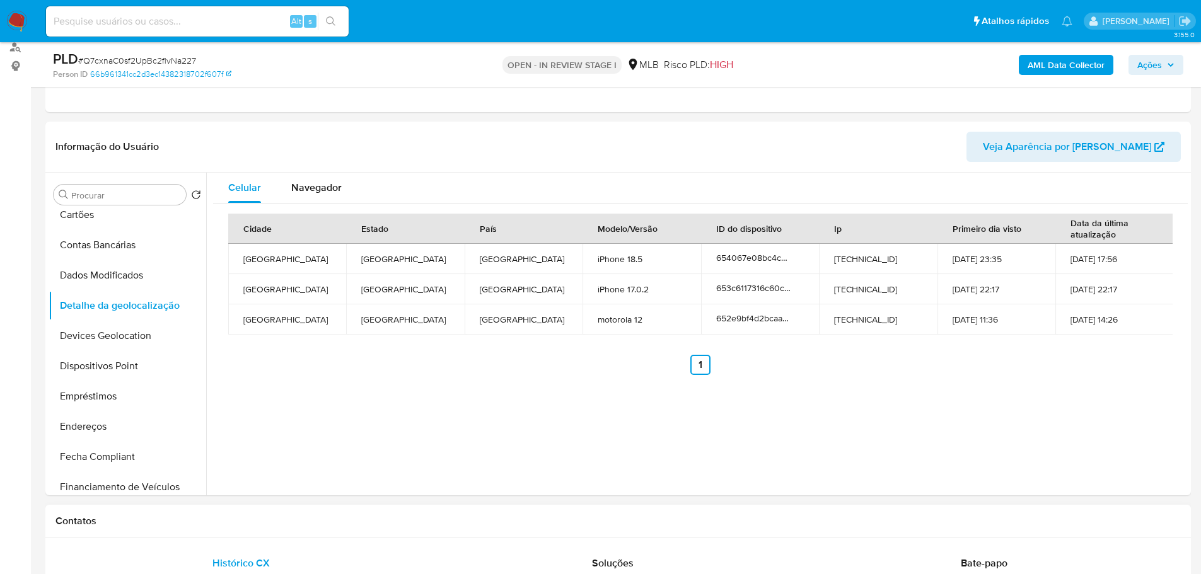
drag, startPoint x: 367, startPoint y: 538, endPoint x: 359, endPoint y: 529, distance: 12.5
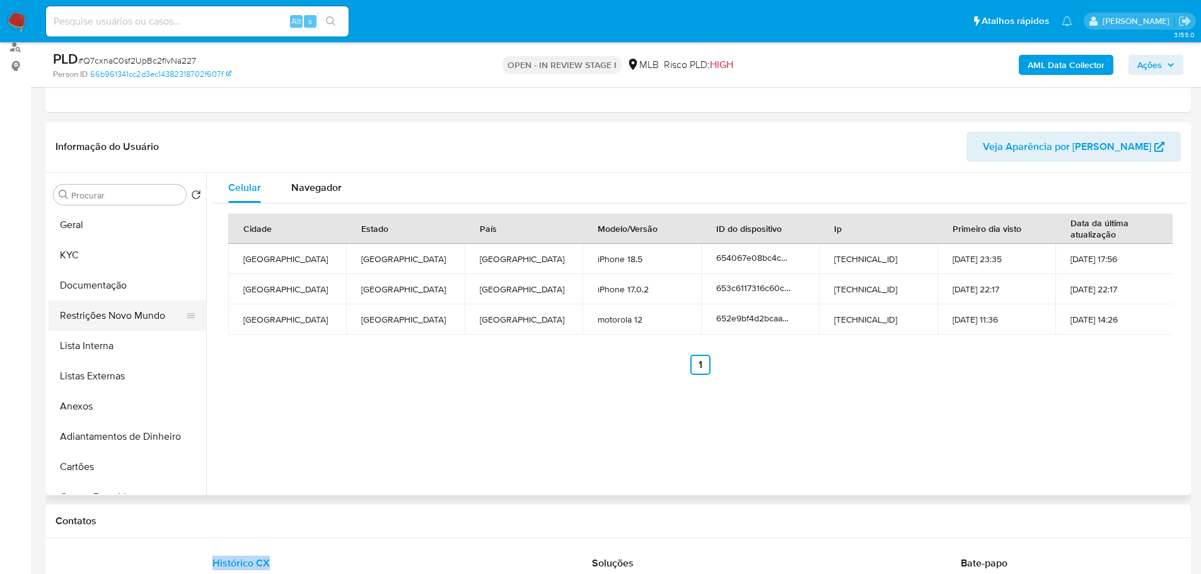
click at [108, 319] on button "Restrições Novo Mundo" at bounding box center [122, 316] width 147 height 30
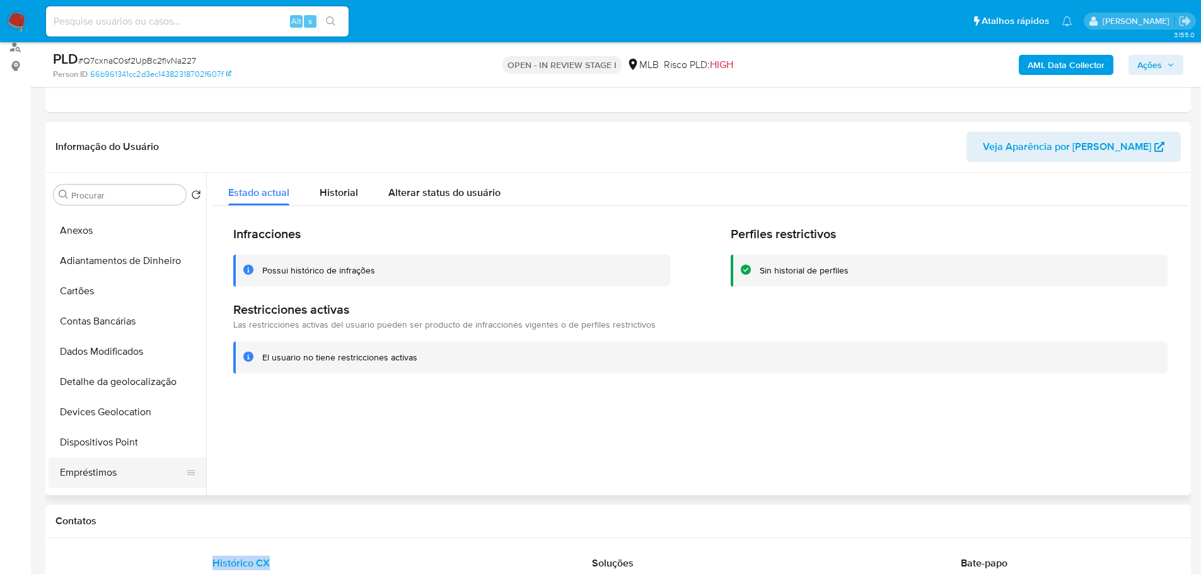
scroll to position [315, 0]
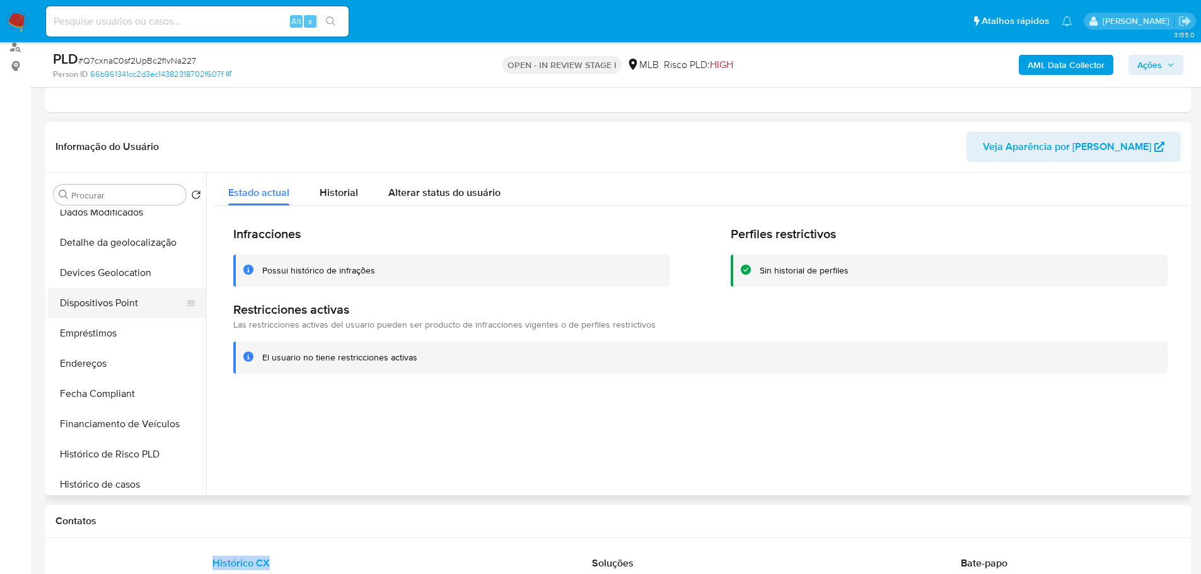
drag, startPoint x: 125, startPoint y: 294, endPoint x: 21, endPoint y: 313, distance: 105.6
click at [124, 294] on button "Dispositivos Point" at bounding box center [128, 303] width 158 height 30
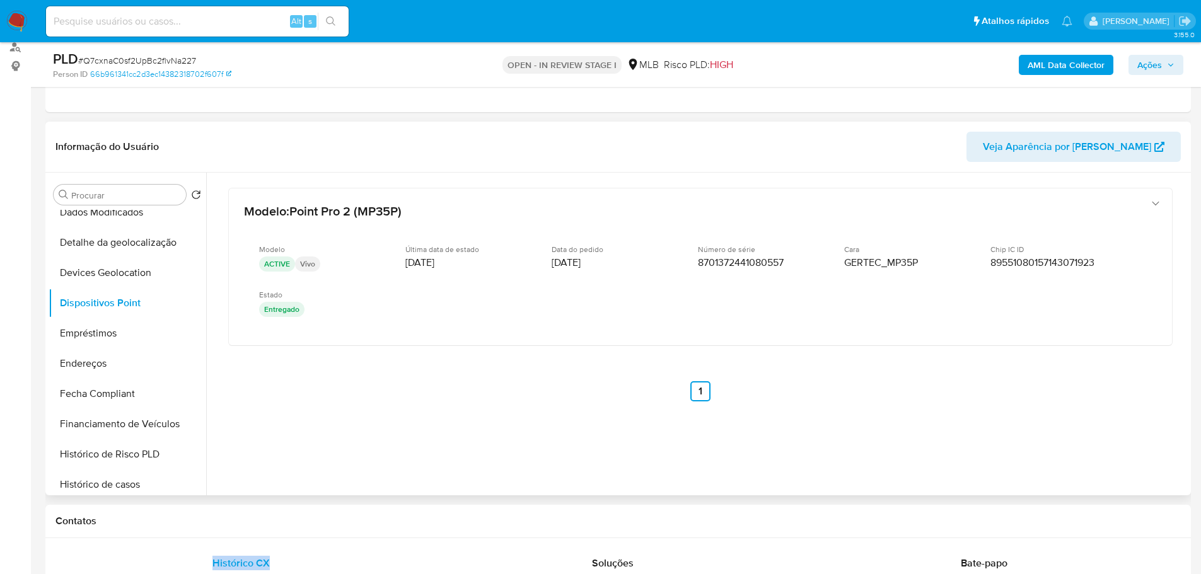
drag, startPoint x: 506, startPoint y: 521, endPoint x: 511, endPoint y: 483, distance: 38.8
click at [506, 521] on h1 "Contatos" at bounding box center [617, 521] width 1125 height 13
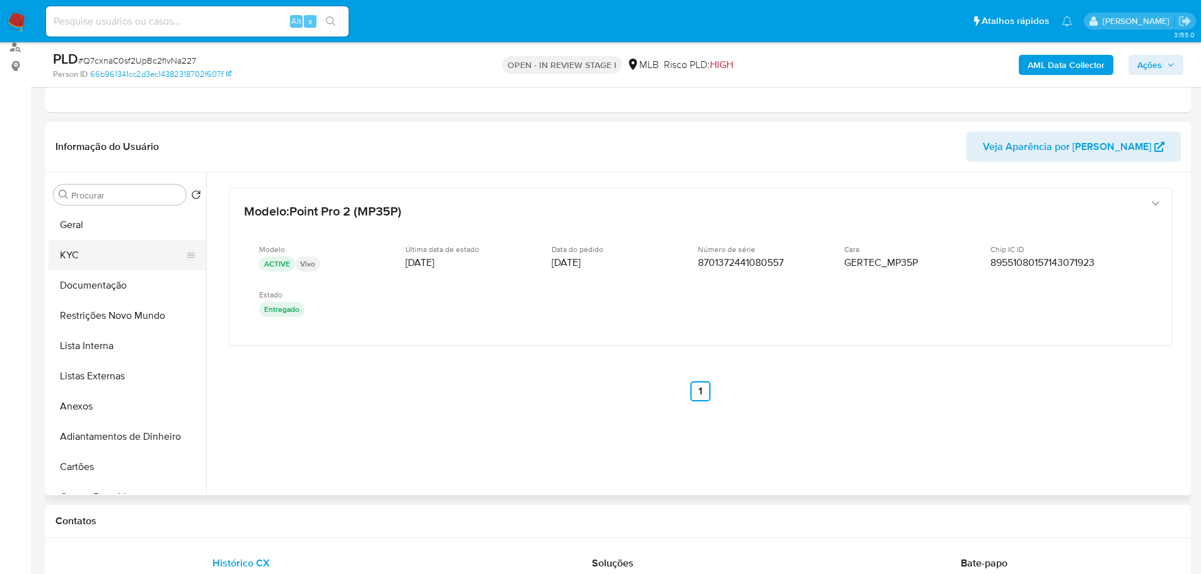
click at [89, 241] on button "KYC" at bounding box center [122, 255] width 147 height 30
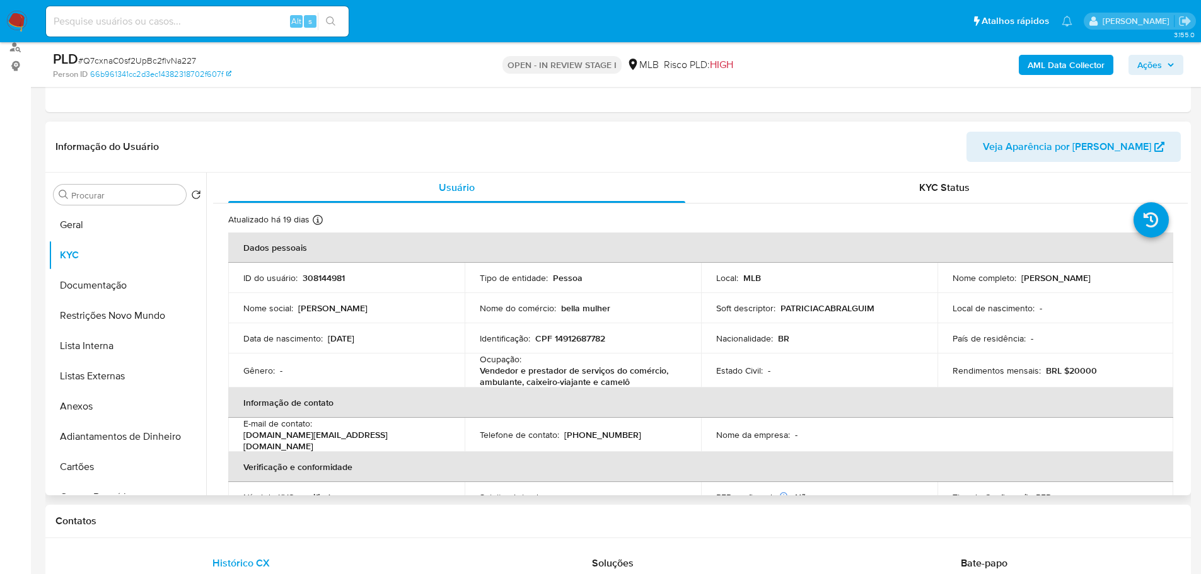
click at [585, 343] on p "CPF 14912687782" at bounding box center [570, 338] width 70 height 11
copy p "14912687782"
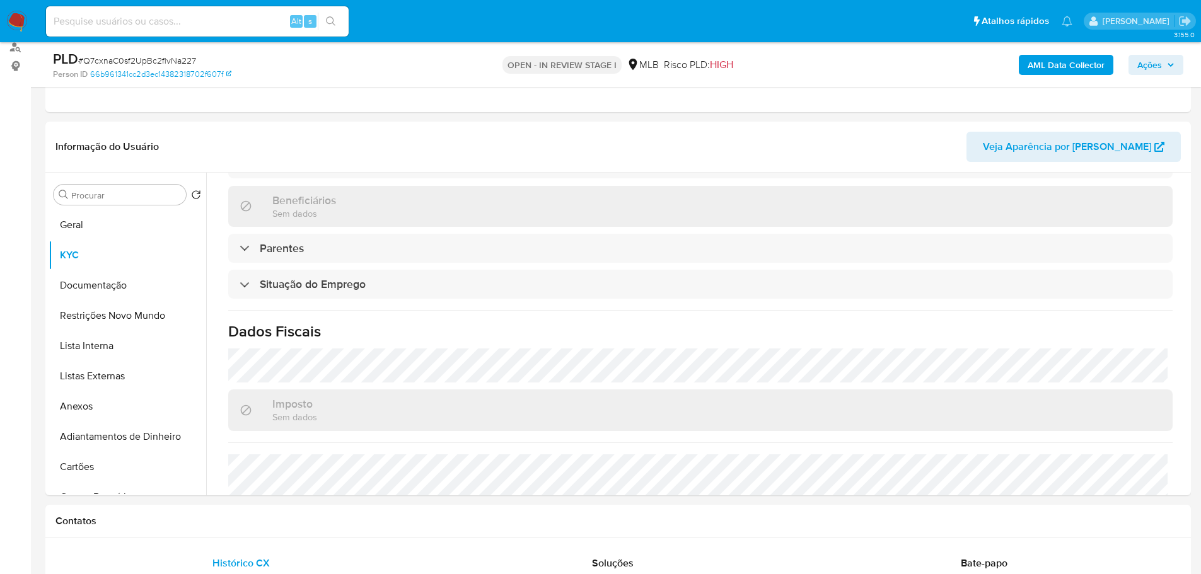
scroll to position [403, 0]
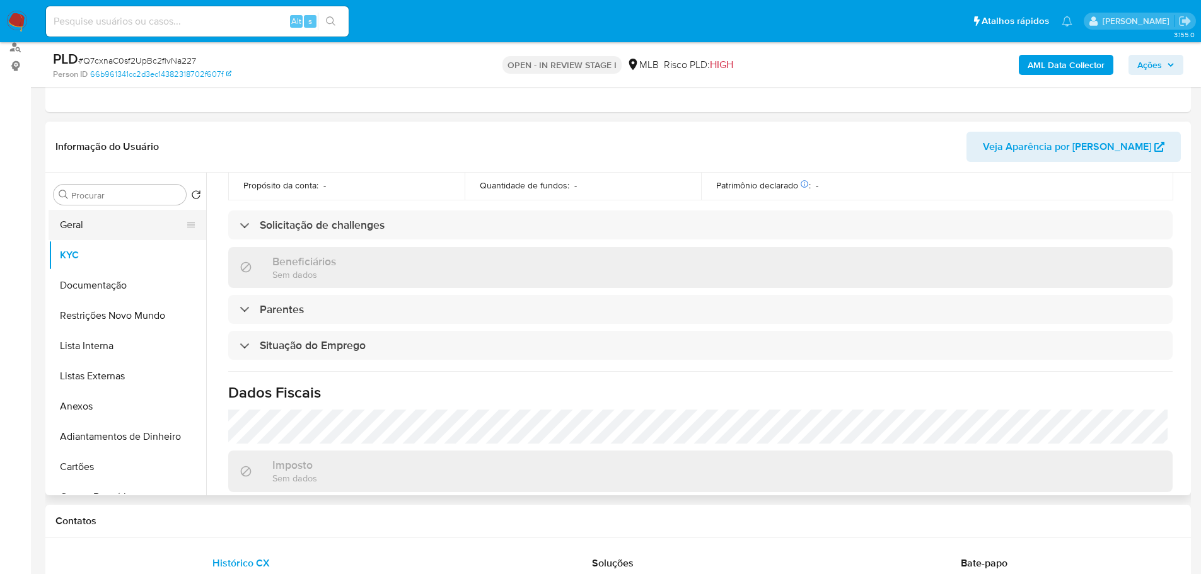
click at [132, 228] on button "Geral" at bounding box center [122, 225] width 147 height 30
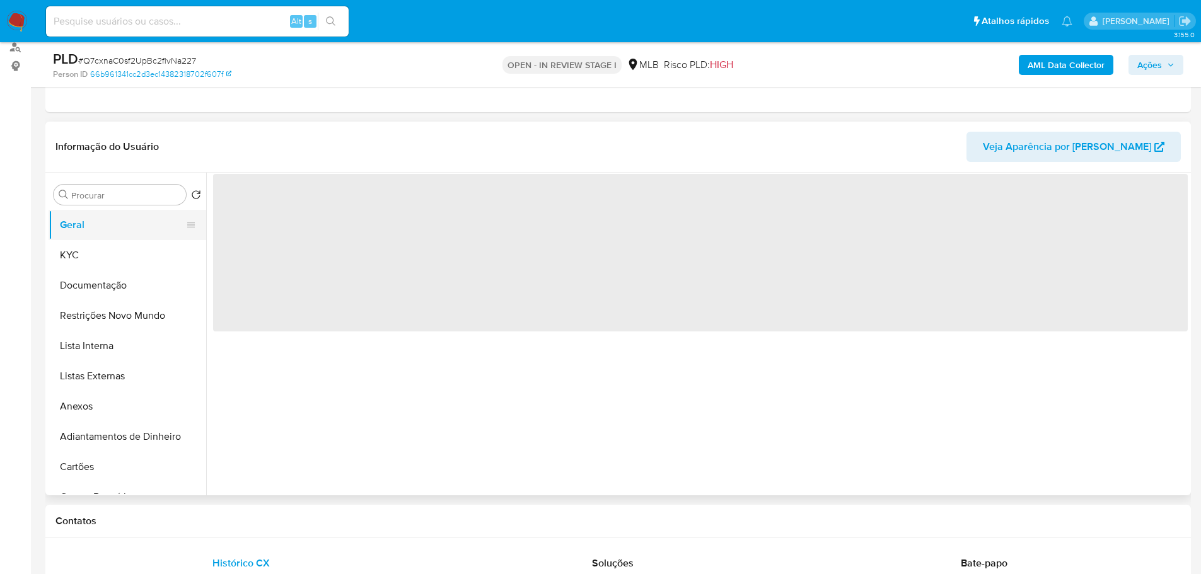
scroll to position [0, 0]
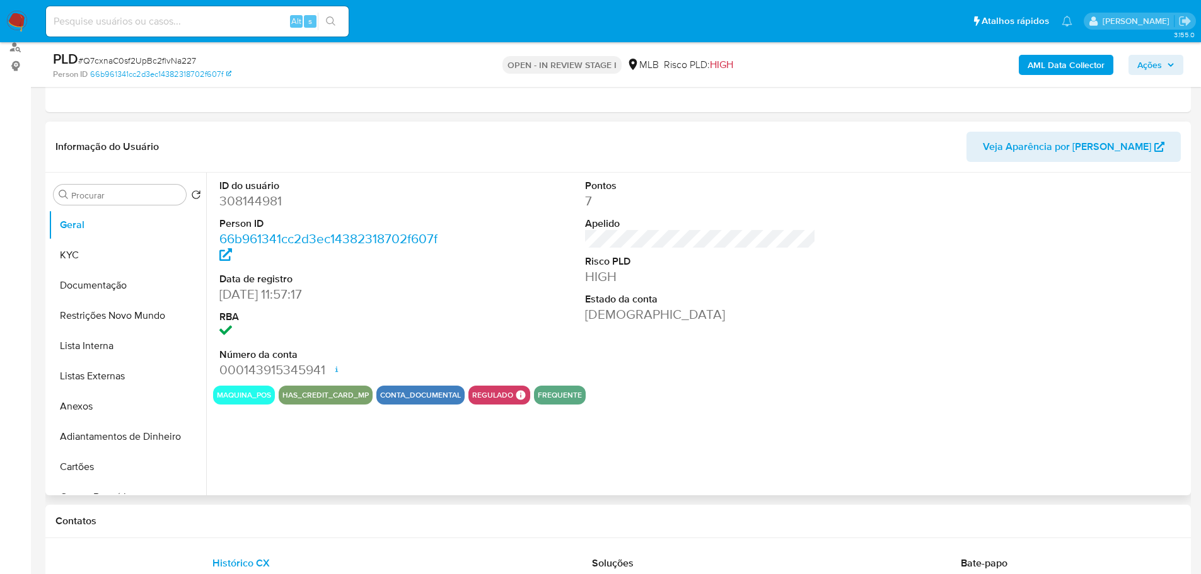
click at [242, 210] on dl "ID do usuário 308144981 Person ID 66b961341cc2d3ec14382318702f607f Data de regi…" at bounding box center [334, 279] width 231 height 200
click at [239, 199] on dd "308144981" at bounding box center [334, 201] width 231 height 18
copy dd "308144981"
click at [1165, 64] on span "Ações" at bounding box center [1155, 65] width 37 height 18
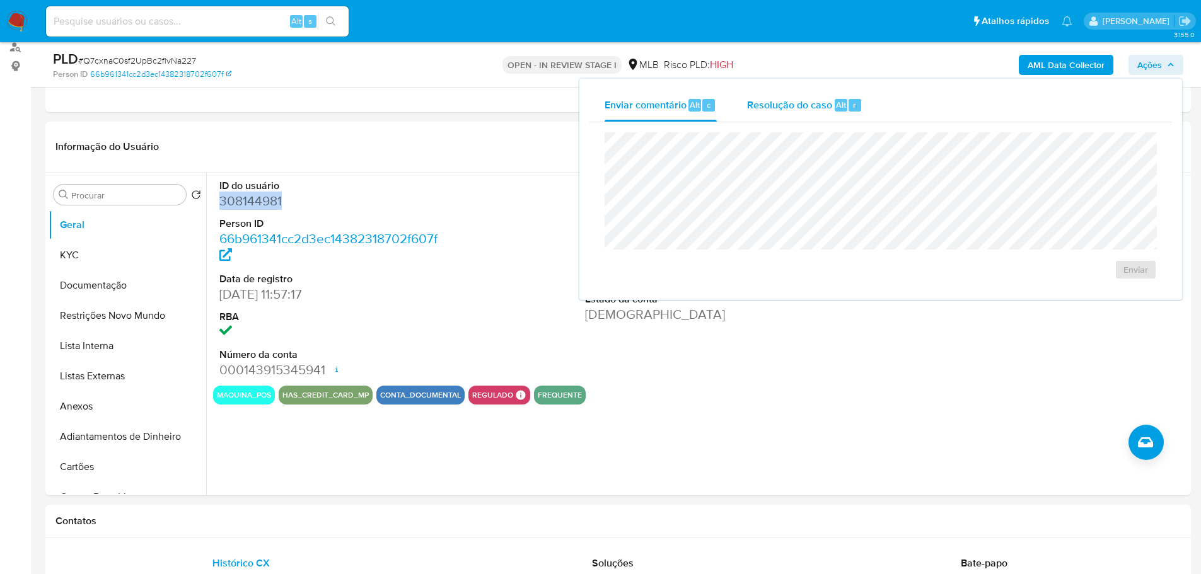
click at [758, 103] on span "Resolução do caso" at bounding box center [789, 104] width 85 height 14
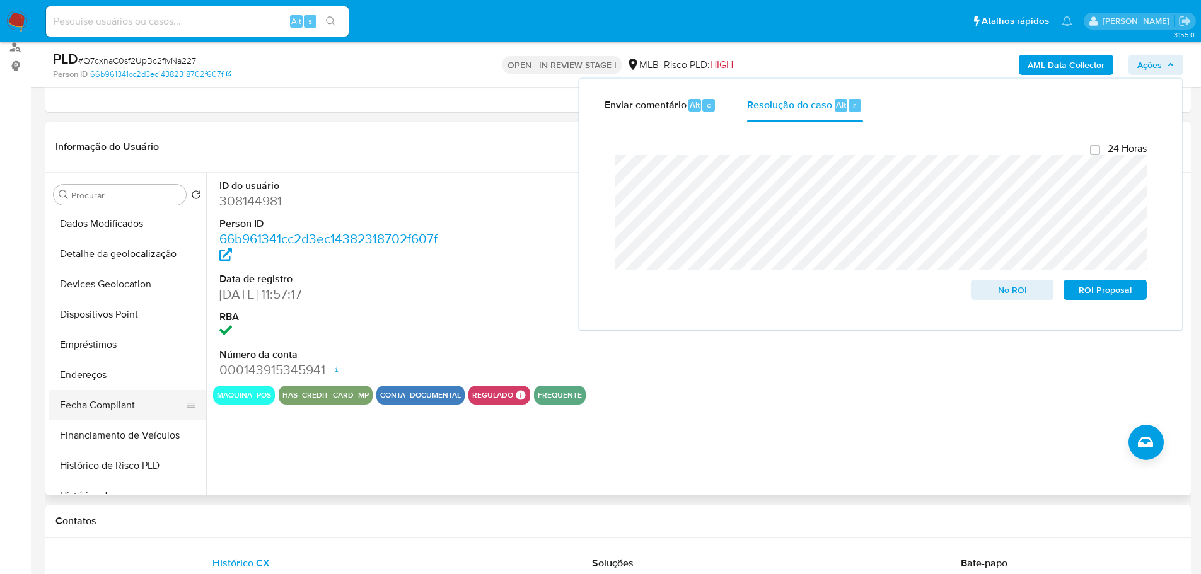
scroll to position [378, 0]
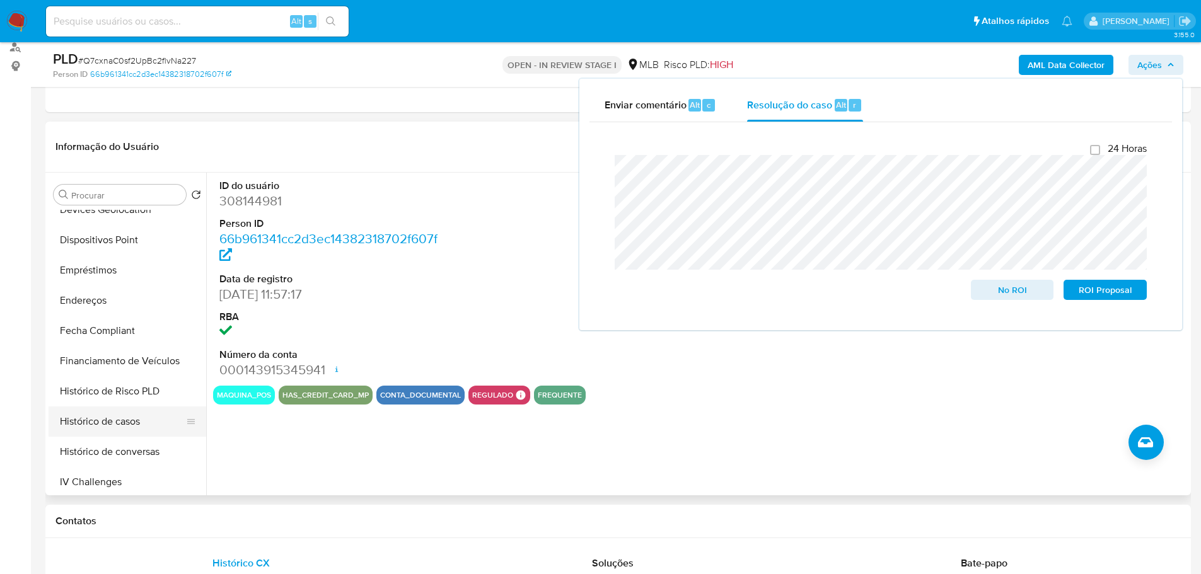
click at [144, 413] on button "Histórico de casos" at bounding box center [122, 421] width 147 height 30
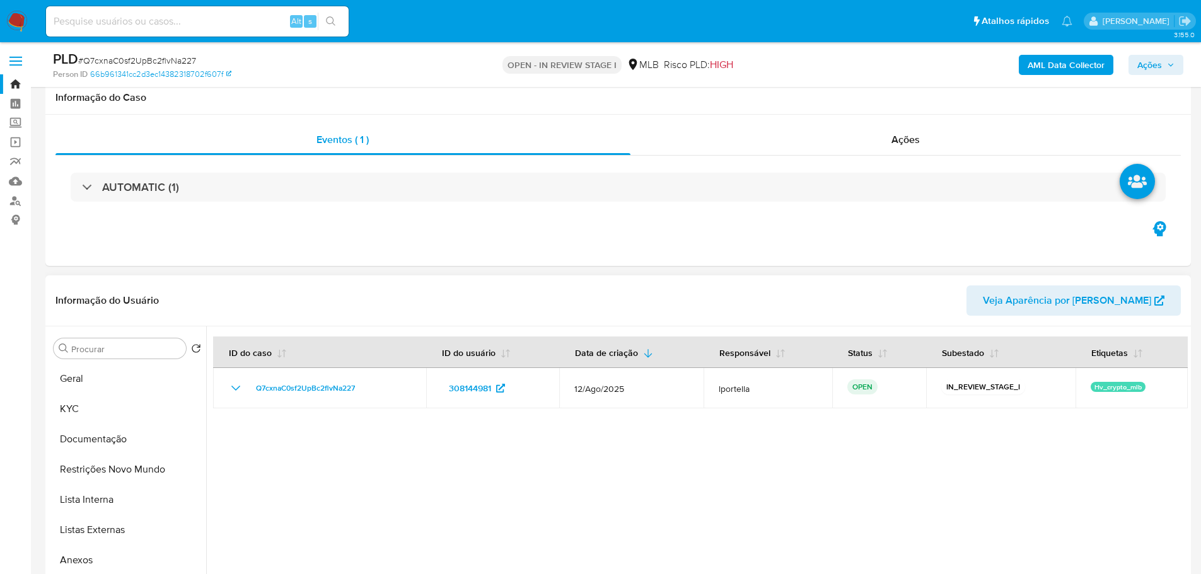
scroll to position [0, 0]
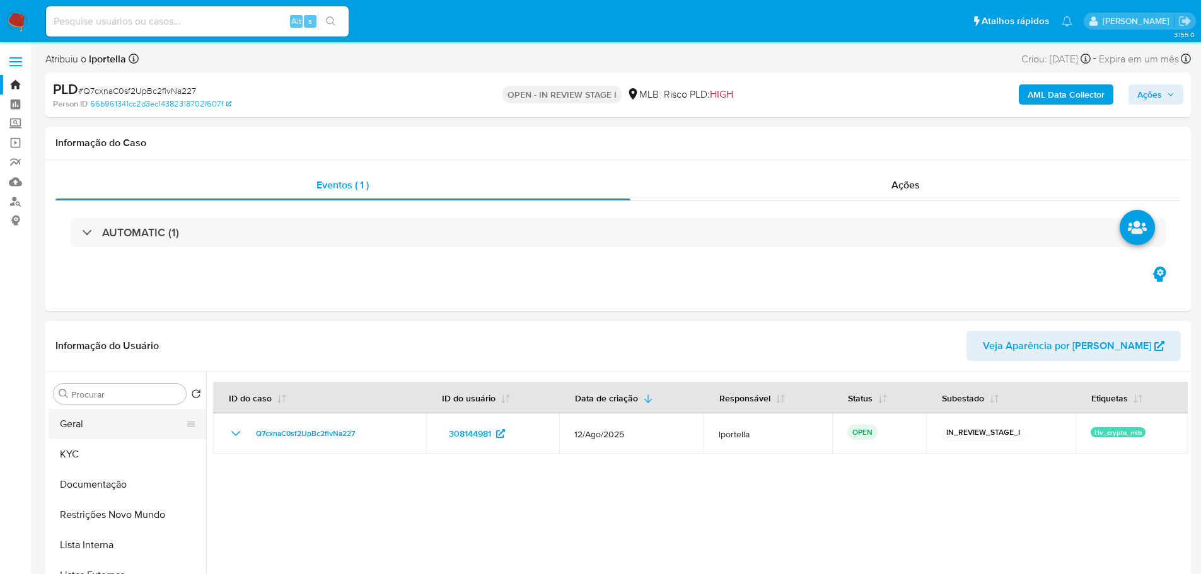
click at [95, 431] on button "Geral" at bounding box center [122, 424] width 147 height 30
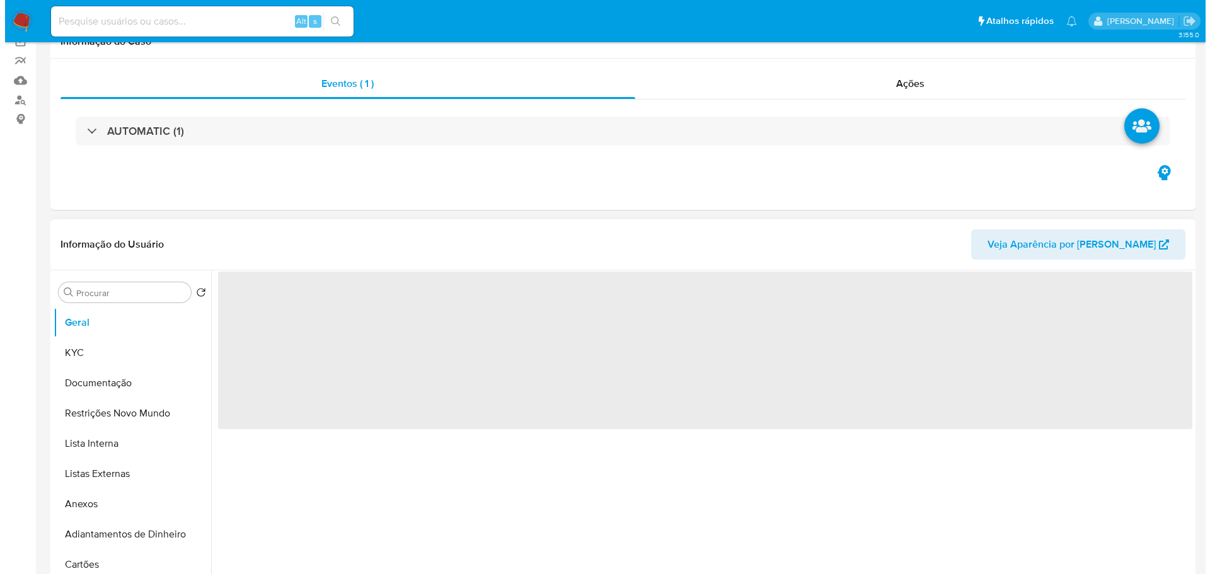
scroll to position [189, 0]
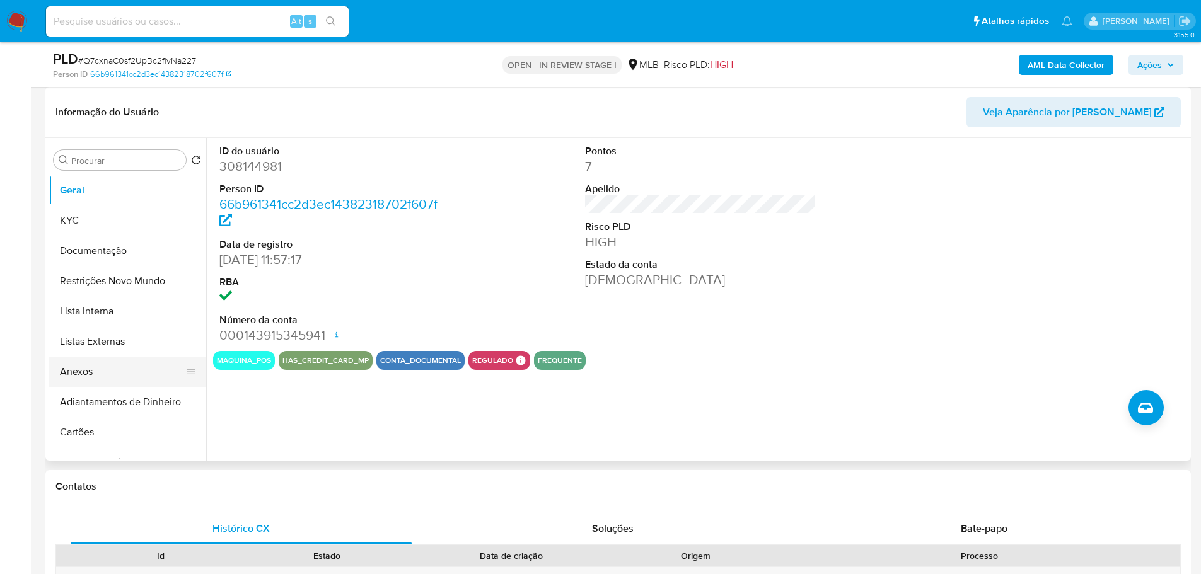
click at [135, 367] on button "Anexos" at bounding box center [122, 372] width 147 height 30
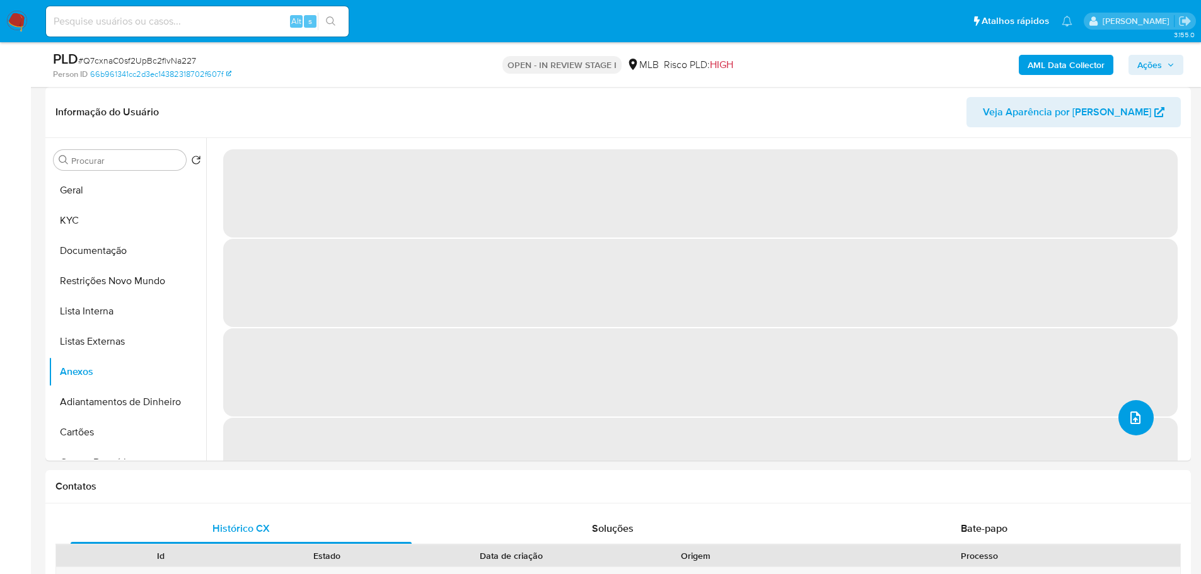
click at [1127, 410] on span "upload-file" at bounding box center [1134, 417] width 15 height 15
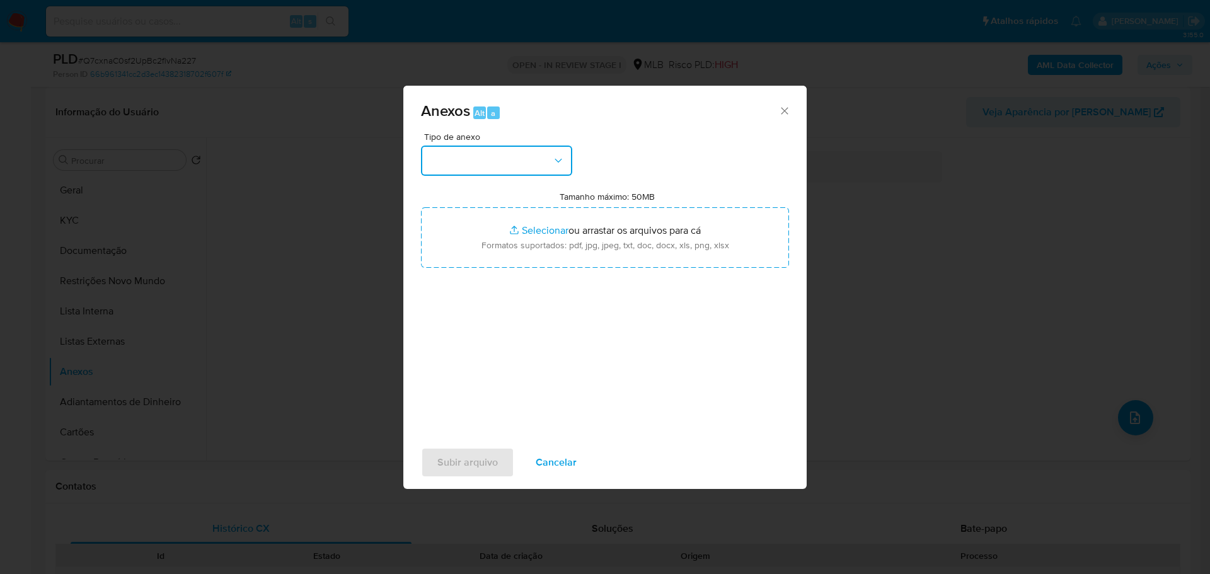
click at [514, 164] on button "button" at bounding box center [496, 161] width 151 height 30
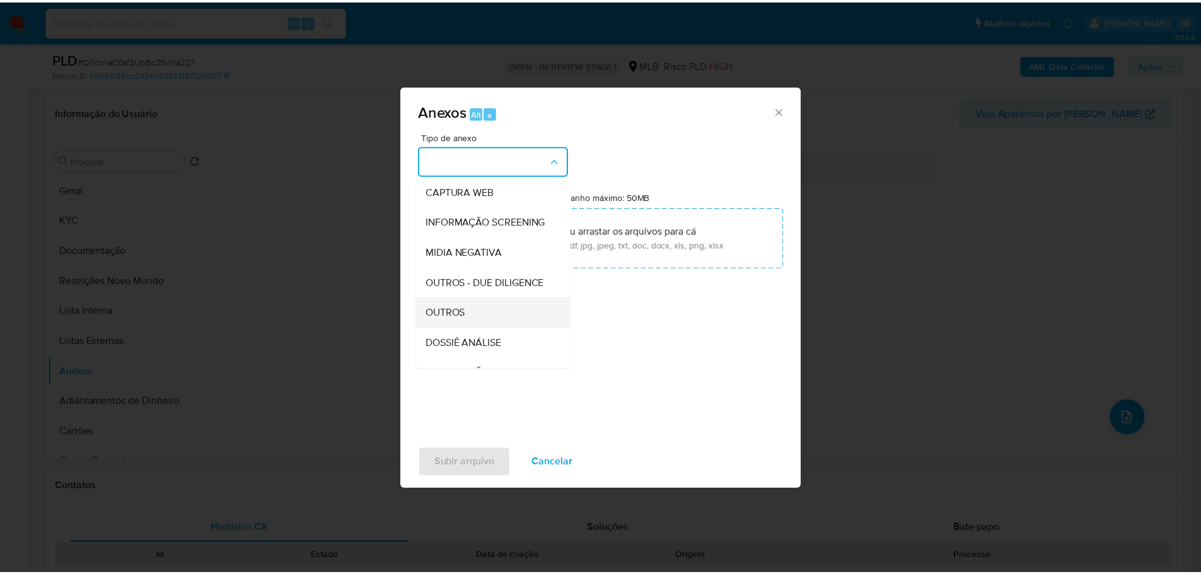
scroll to position [194, 0]
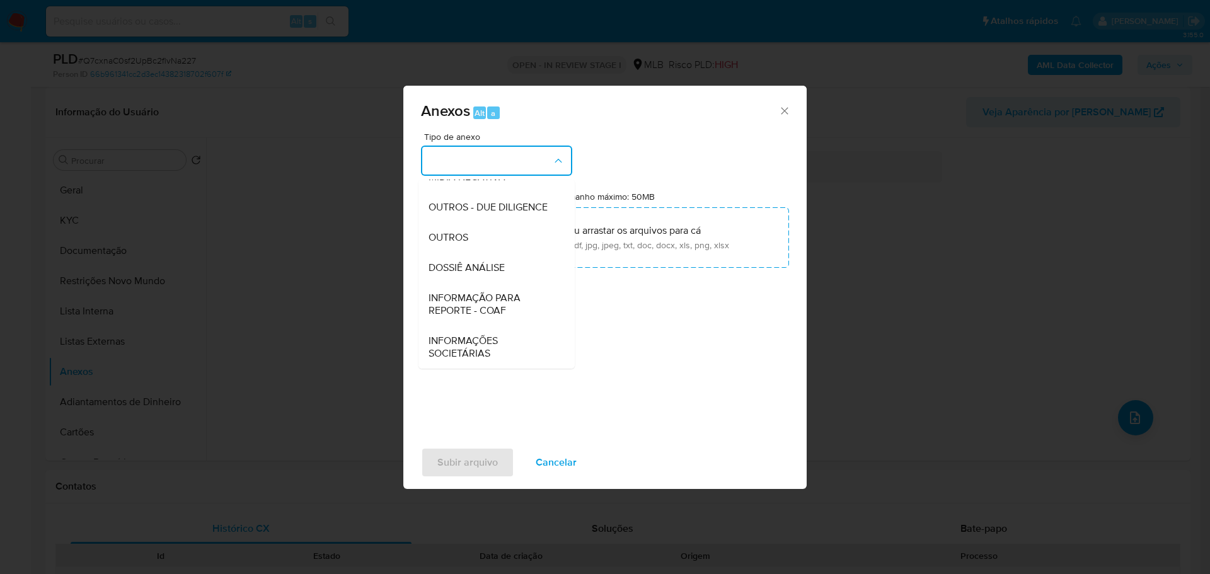
drag, startPoint x: 480, startPoint y: 245, endPoint x: 413, endPoint y: 245, distance: 66.8
click at [478, 245] on div "OUTROS" at bounding box center [493, 237] width 129 height 30
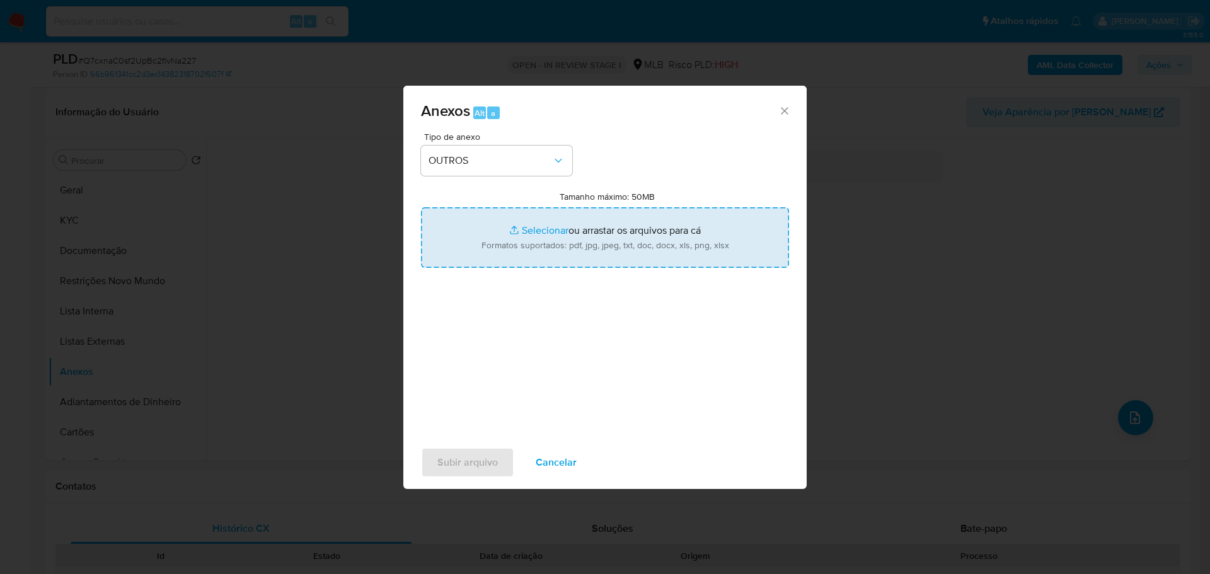
type input "C:\fakepath\SAR - XXX - CPF 14912687782 - PATRICIA CABRAL GUIMARAES CHARLES.pdf"
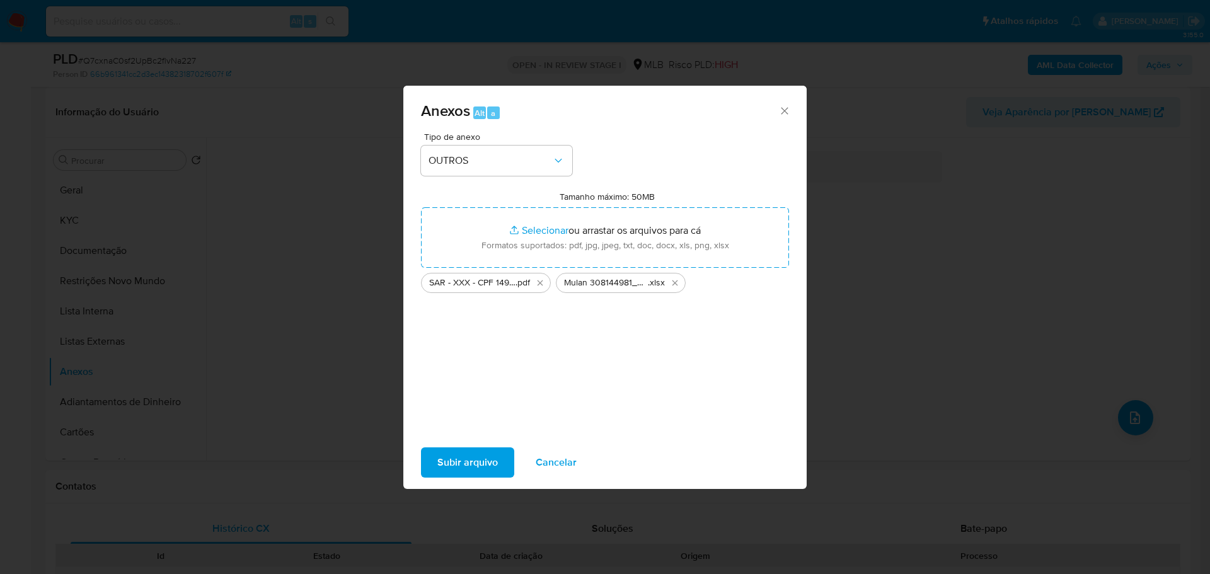
click at [471, 458] on span "Subir arquivo" at bounding box center [467, 463] width 61 height 28
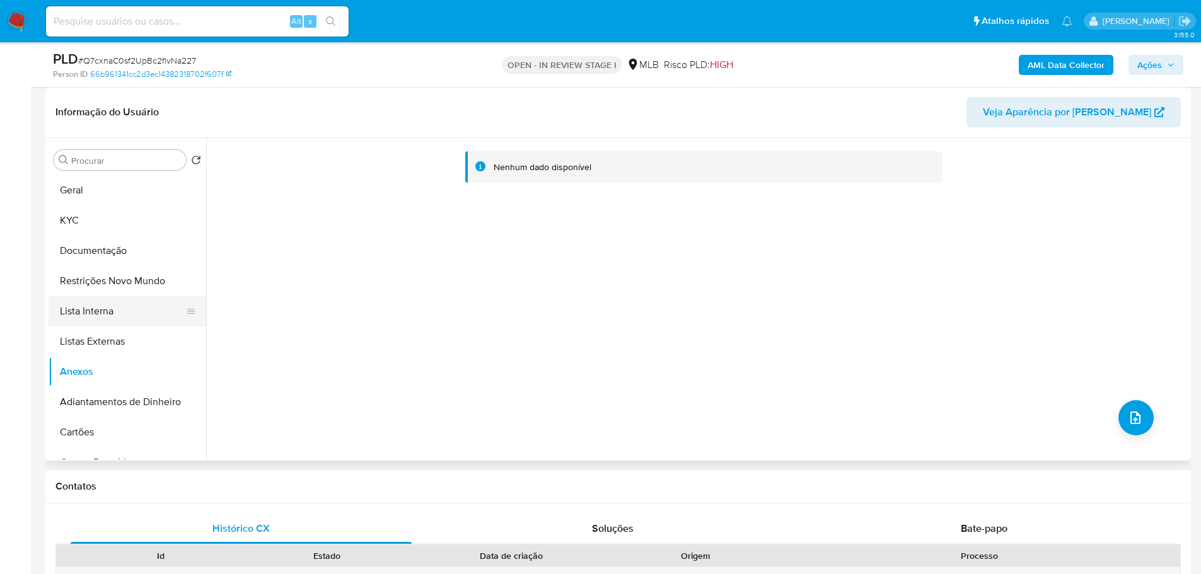
click at [150, 304] on button "Lista Interna" at bounding box center [122, 311] width 147 height 30
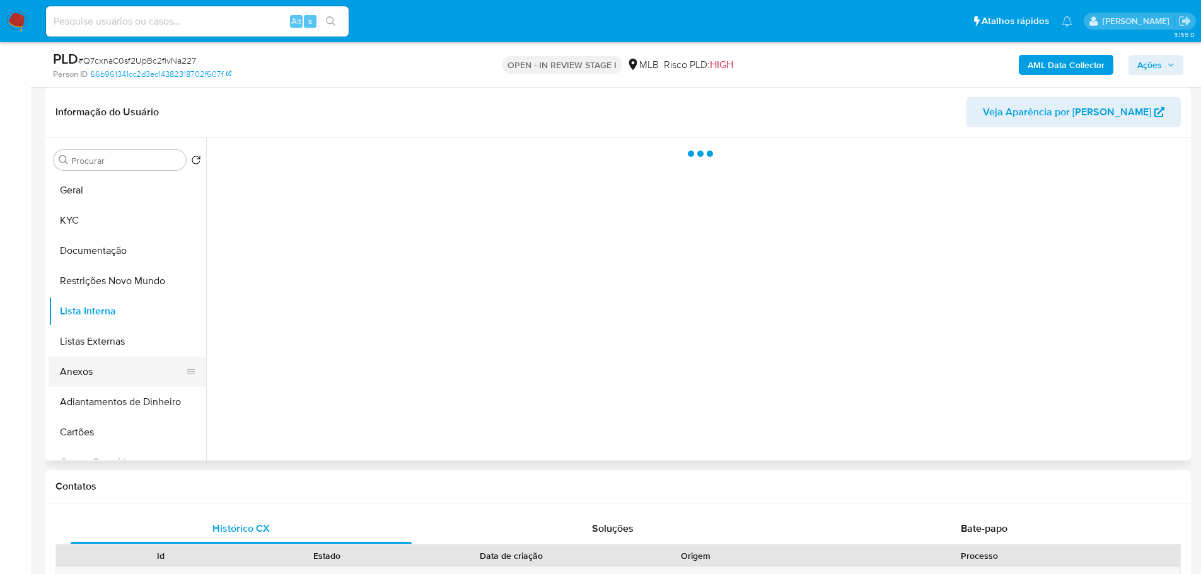
click at [130, 374] on button "Anexos" at bounding box center [122, 372] width 147 height 30
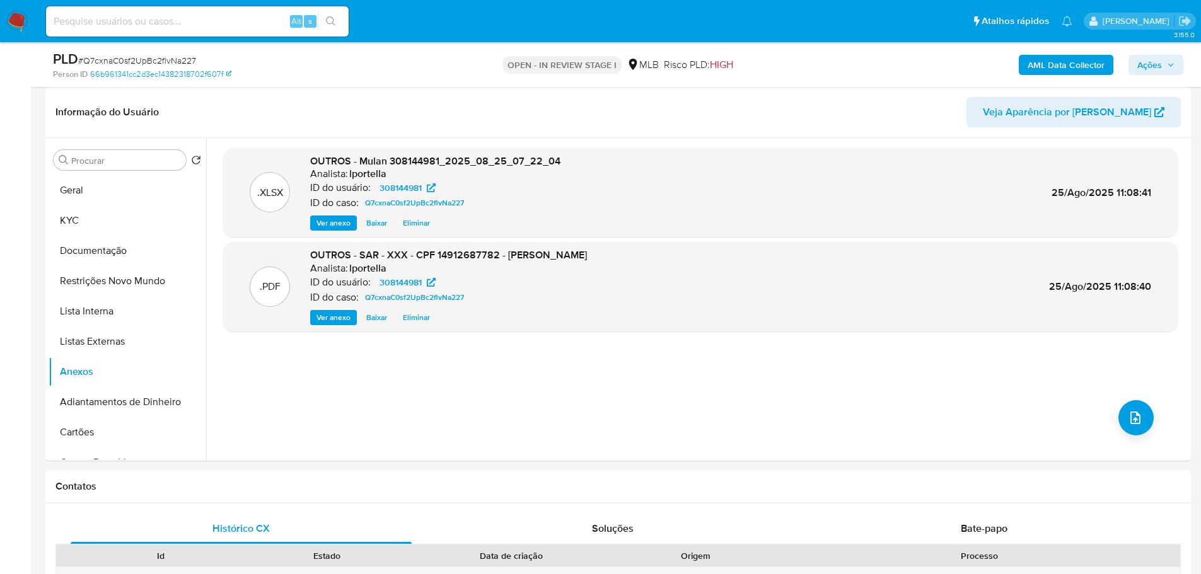
click at [1160, 62] on span "Ações" at bounding box center [1149, 65] width 25 height 20
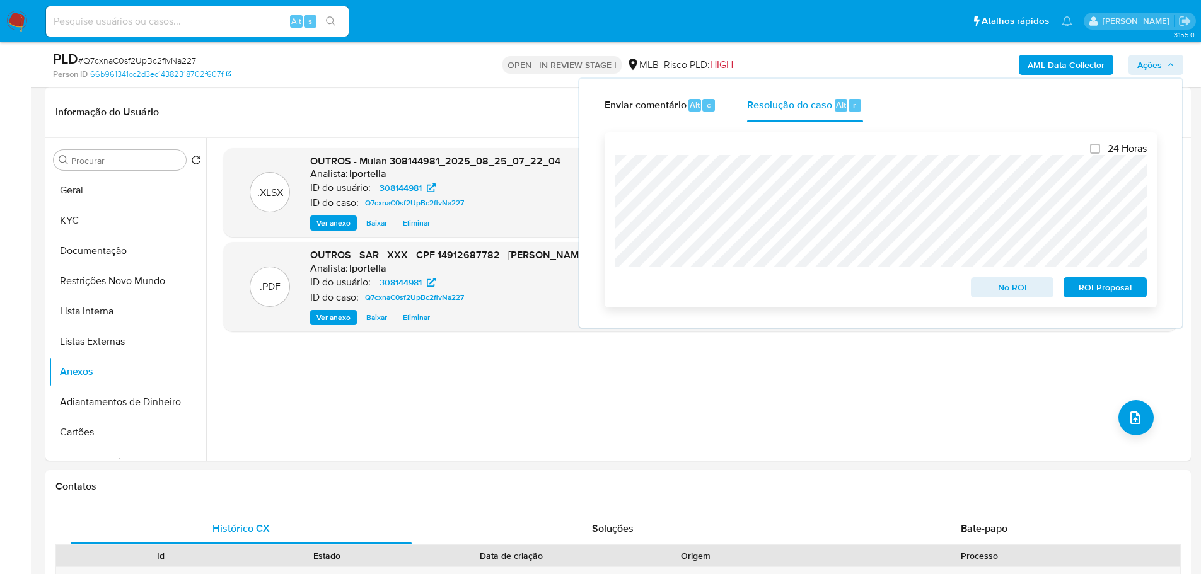
click at [1096, 292] on span "ROI Proposal" at bounding box center [1105, 288] width 66 height 18
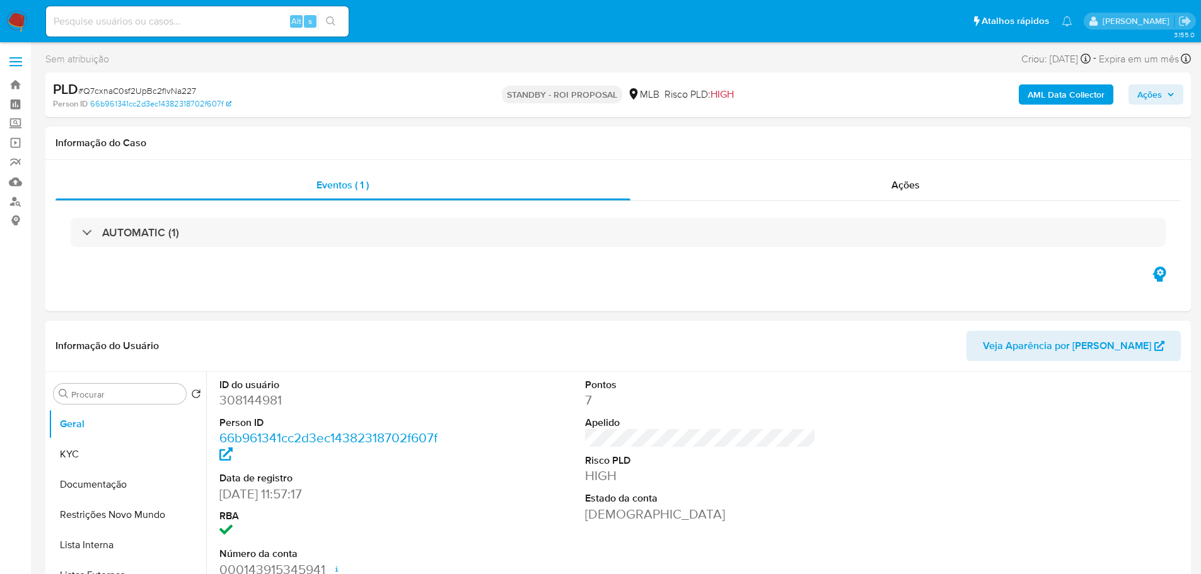
select select "10"
click at [155, 92] on span "# Q7cxnaC0sf2UpBc2flvNa227" at bounding box center [137, 90] width 118 height 13
copy span "Q7cxnaC0sf2UpBc2flvNa227"
click at [21, 25] on img at bounding box center [16, 21] width 21 height 21
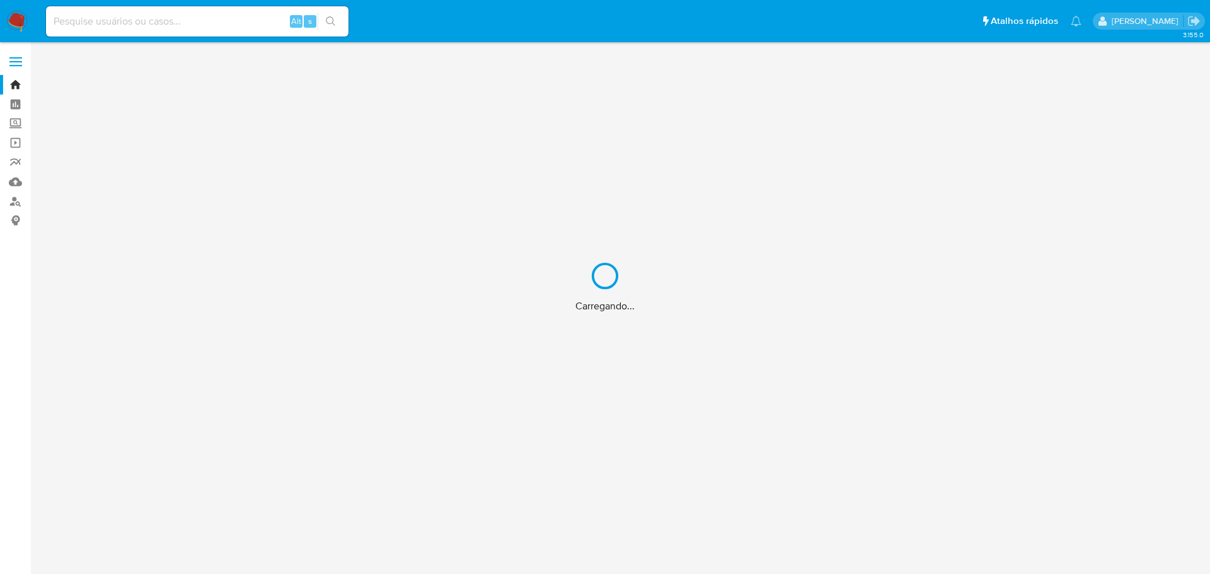
click at [115, 19] on div "Carregando..." at bounding box center [605, 287] width 1210 height 574
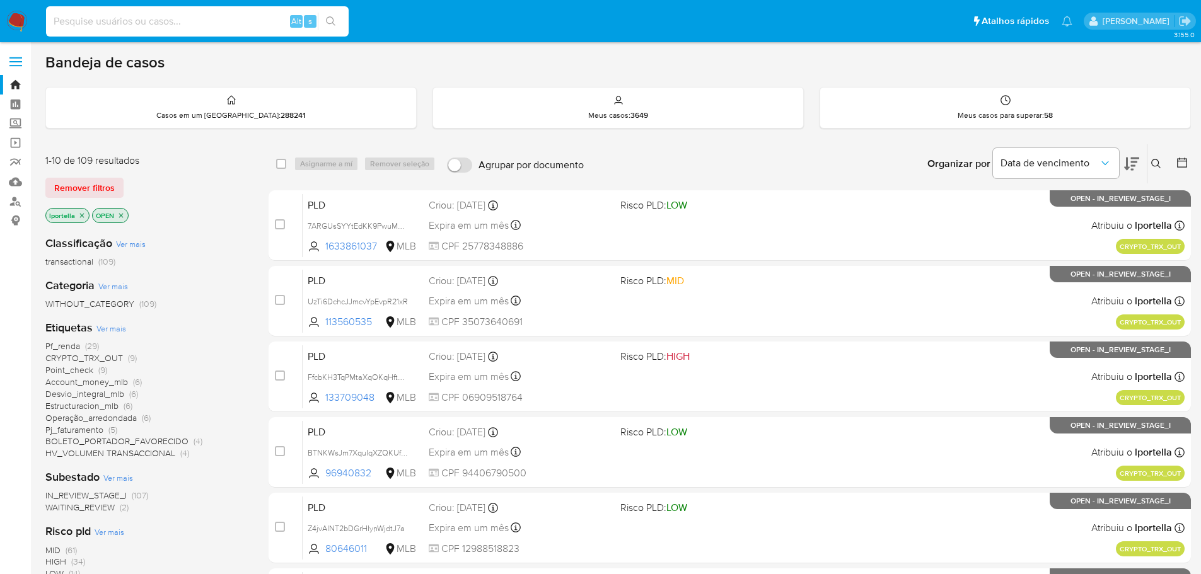
click at [95, 23] on input at bounding box center [197, 21] width 303 height 16
paste input "1605849208"
type input "1605849208"
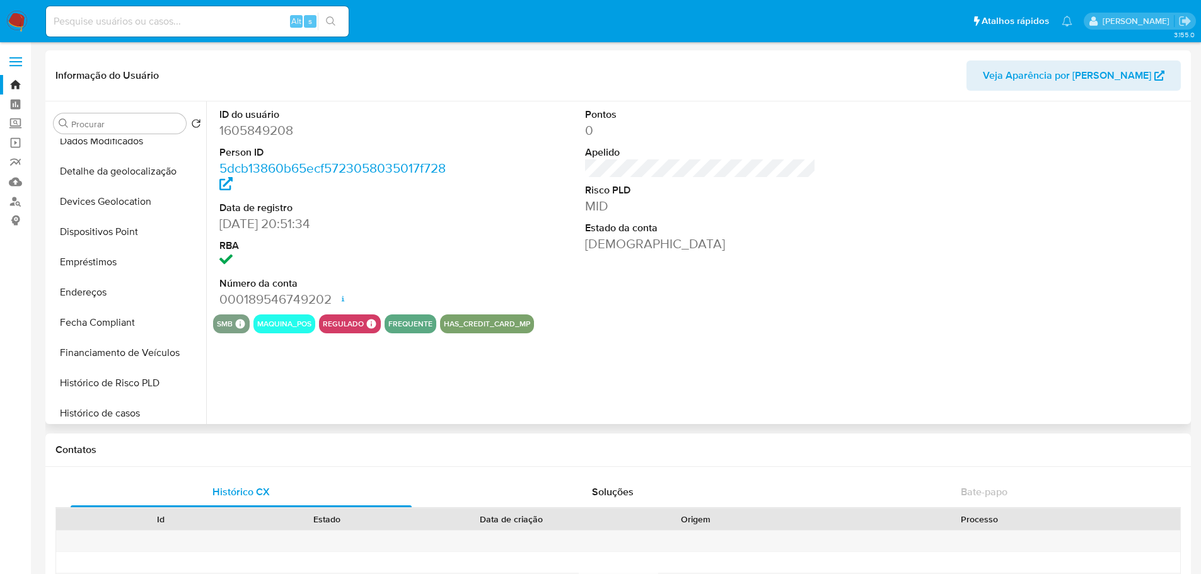
scroll to position [504, 0]
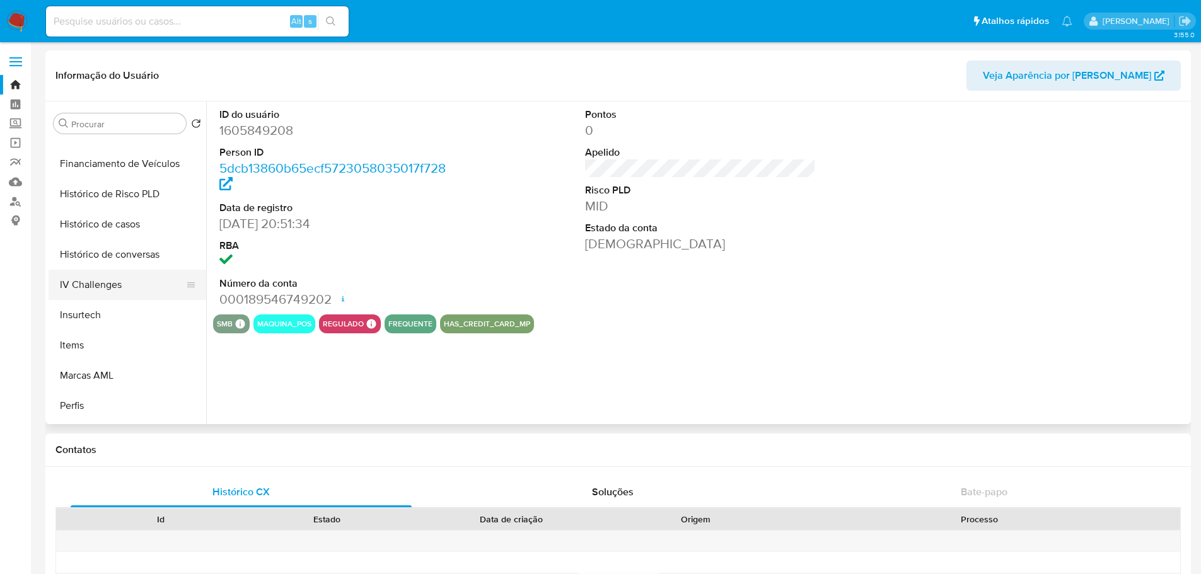
select select "10"
click at [110, 219] on button "Histórico de casos" at bounding box center [122, 224] width 147 height 30
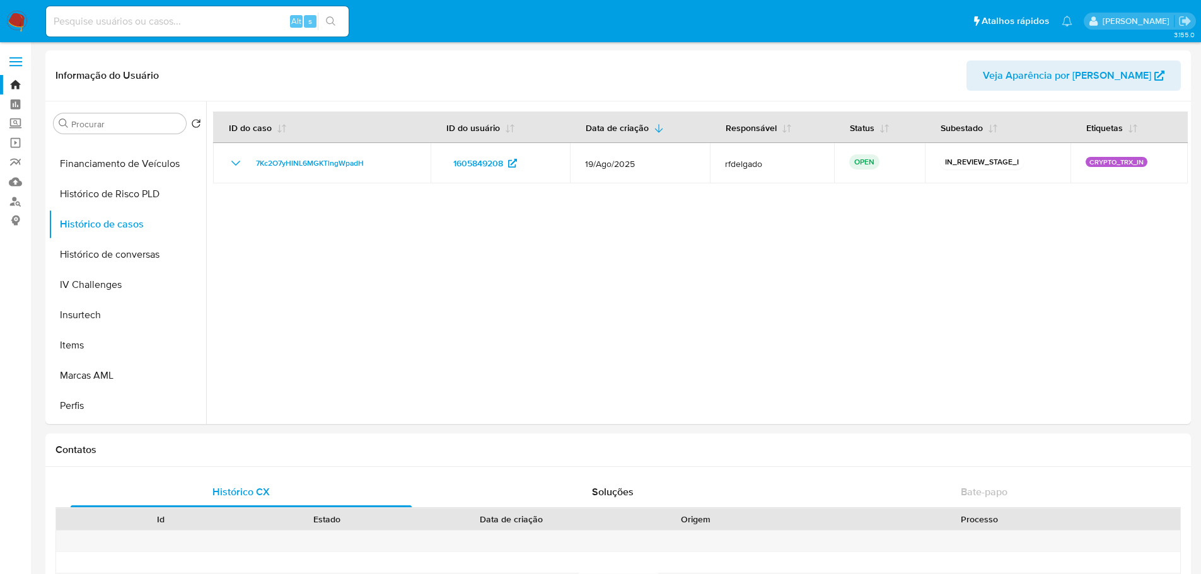
click at [104, 23] on input at bounding box center [197, 21] width 303 height 16
paste input "2191276051"
type input "2191276051"
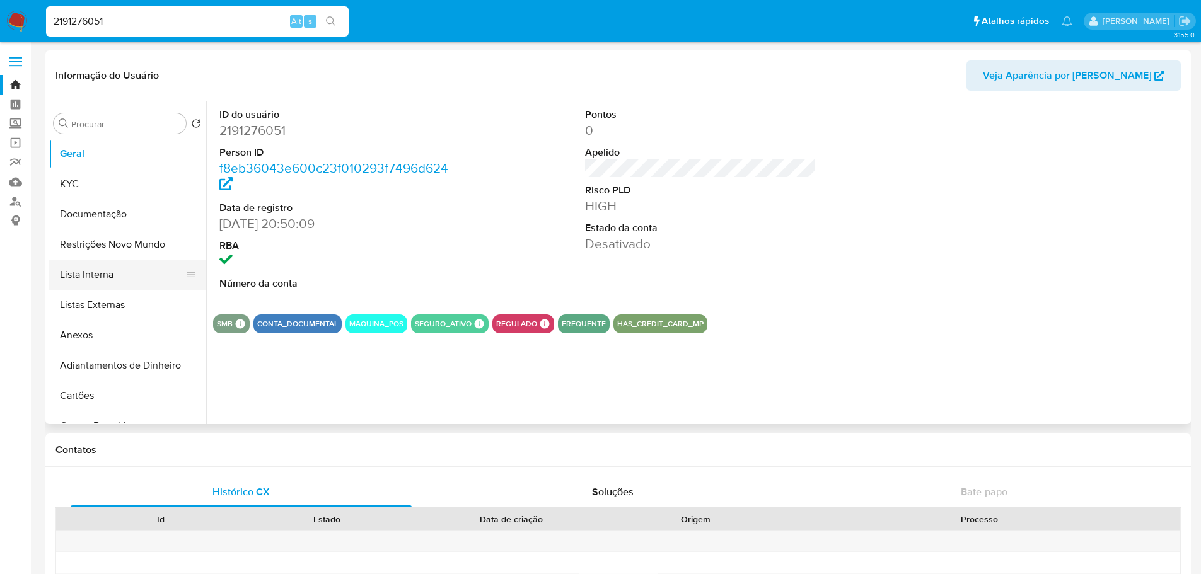
select select "10"
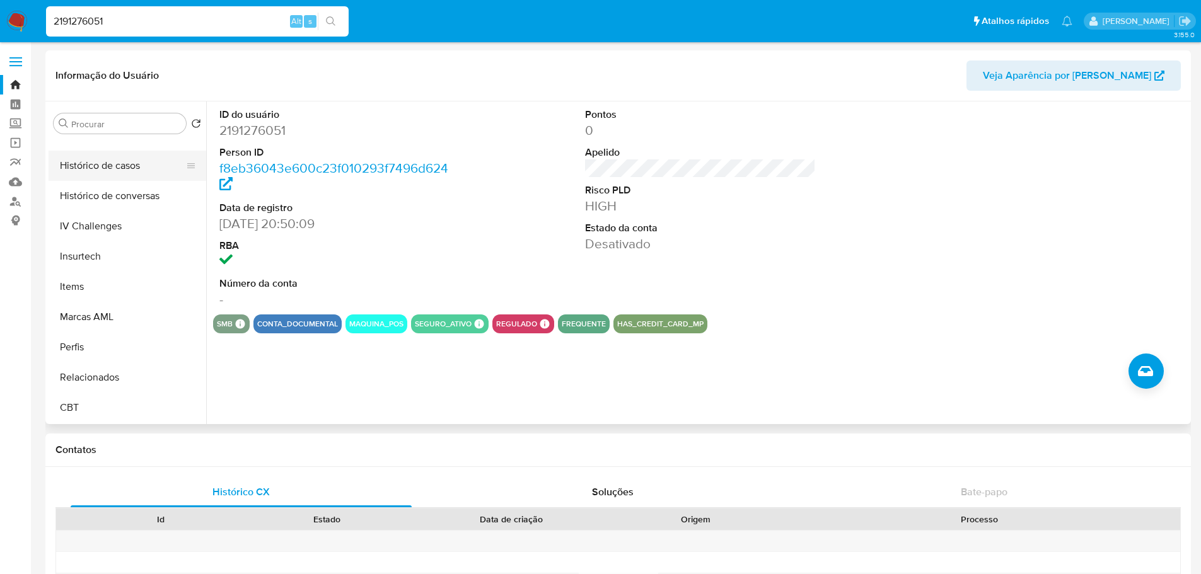
click at [97, 166] on button "Histórico de casos" at bounding box center [122, 166] width 147 height 30
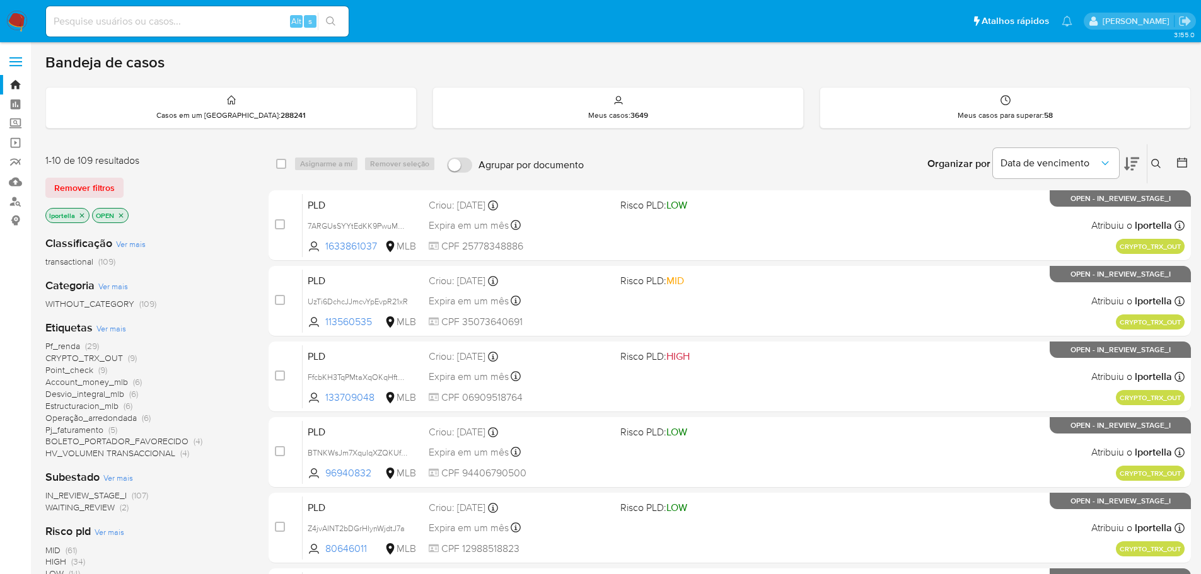
click at [172, 21] on input at bounding box center [197, 21] width 303 height 16
paste input "TPdNAWFpK1y7Ya5ZFJq8dxve"
type input "TPdNAWFpK1y7Ya5ZFJq8dxve"
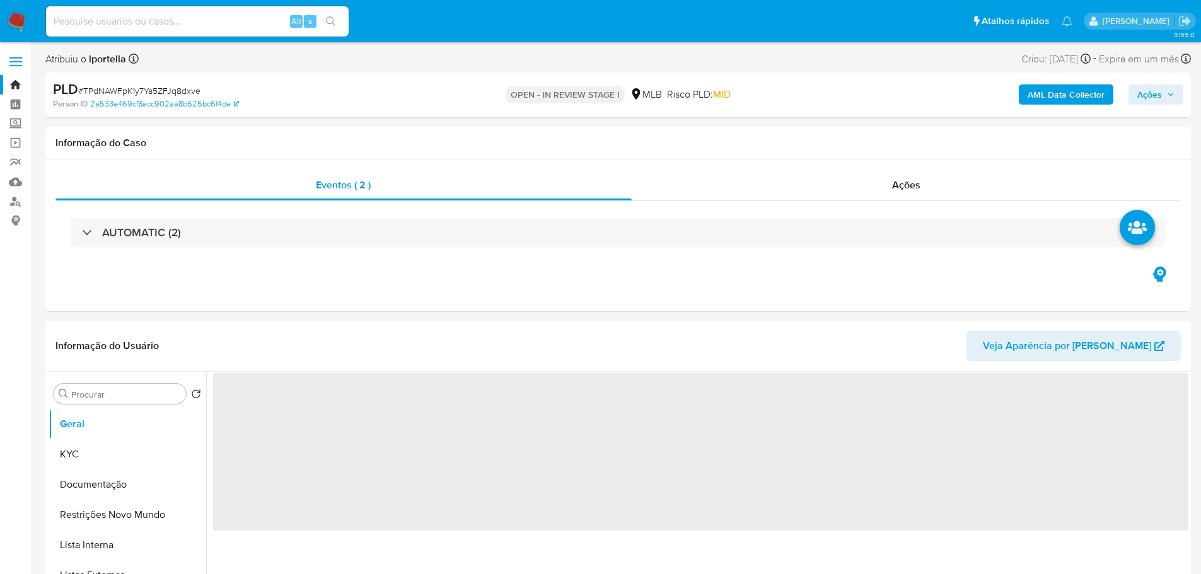
select select "10"
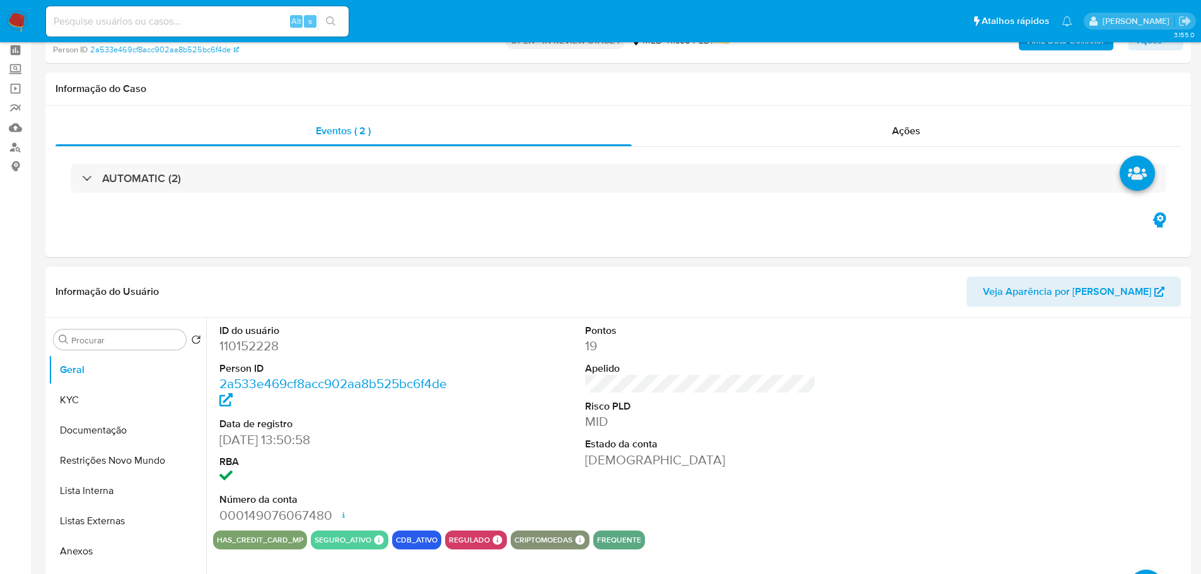
scroll to position [126, 0]
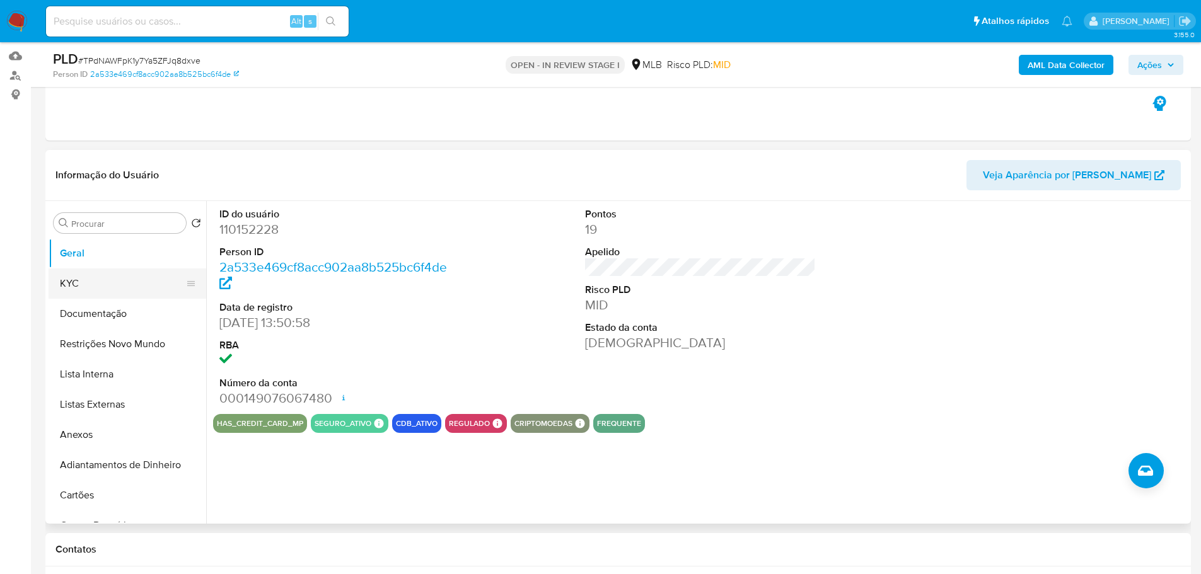
click at [118, 275] on button "KYC" at bounding box center [122, 283] width 147 height 30
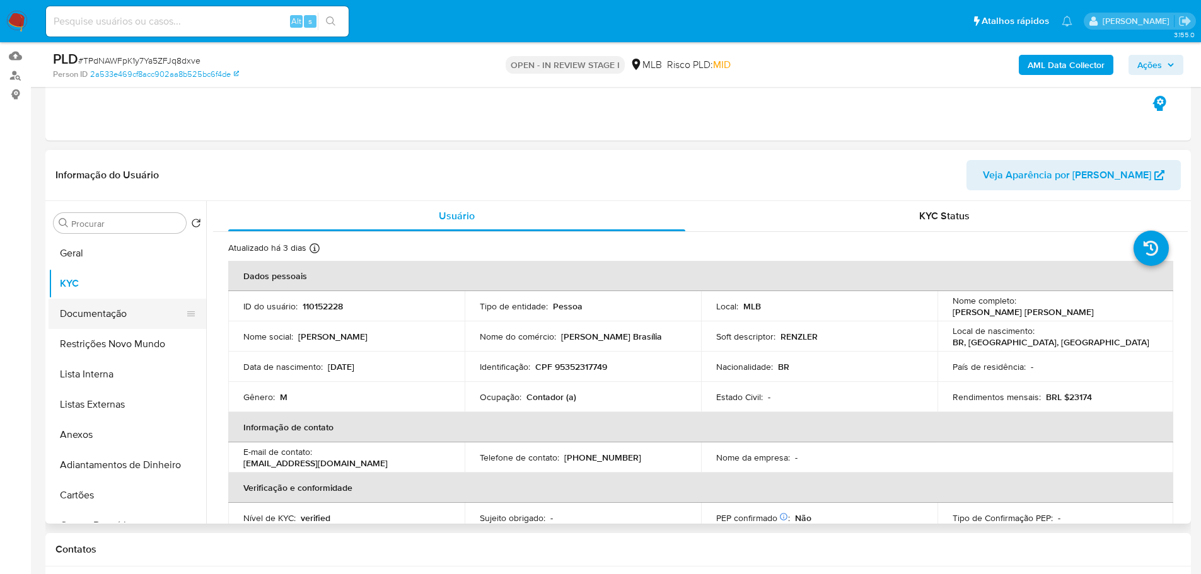
drag, startPoint x: 80, startPoint y: 318, endPoint x: 101, endPoint y: 322, distance: 21.1
click at [83, 320] on button "Documentação" at bounding box center [122, 314] width 147 height 30
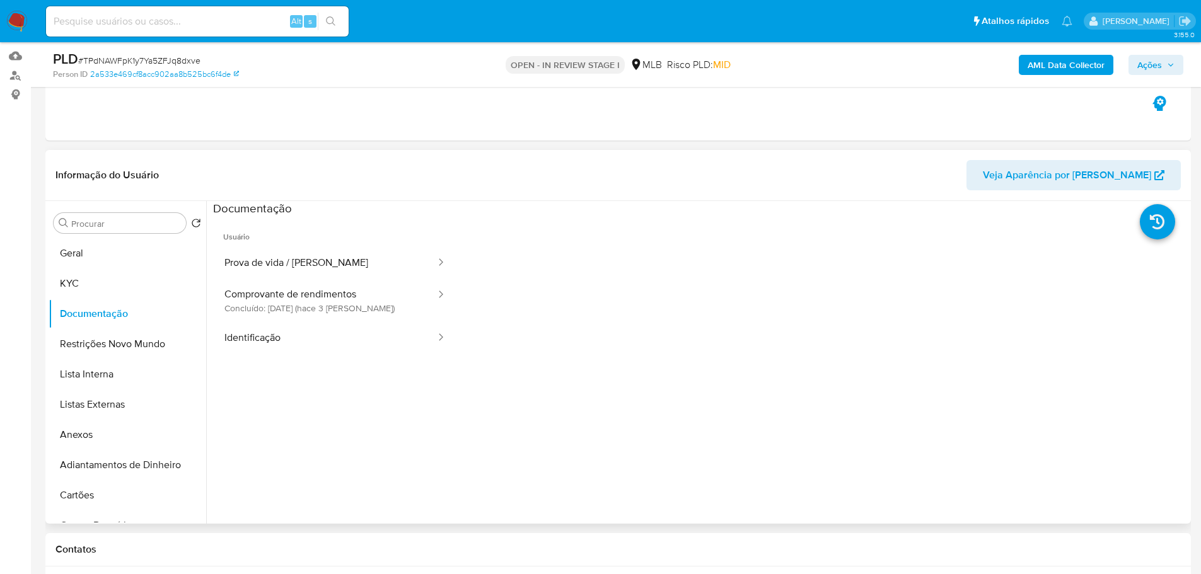
click at [352, 238] on span "Usuário" at bounding box center [335, 232] width 244 height 30
click at [345, 247] on button "Prova de vida / [PERSON_NAME]" at bounding box center [325, 263] width 224 height 32
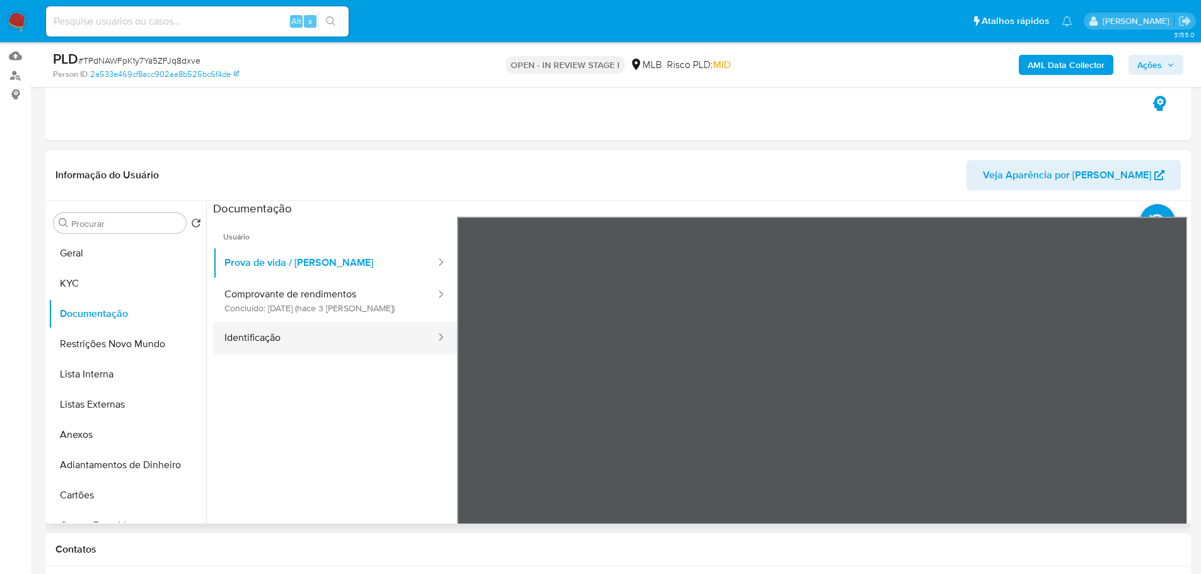
click at [374, 337] on button "Identificação" at bounding box center [325, 338] width 224 height 32
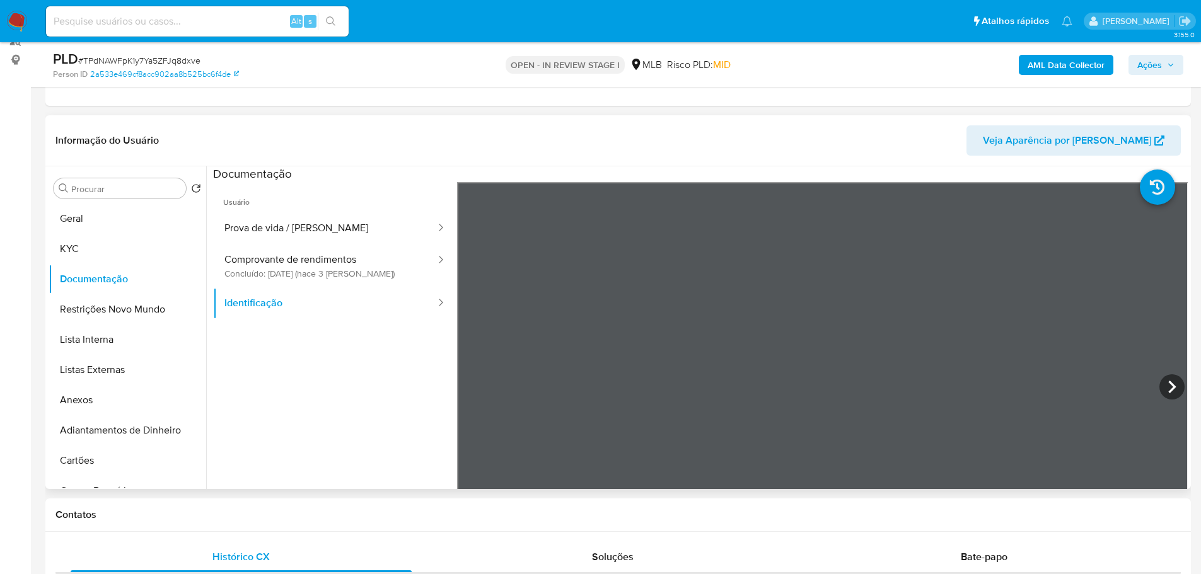
scroll to position [189, 0]
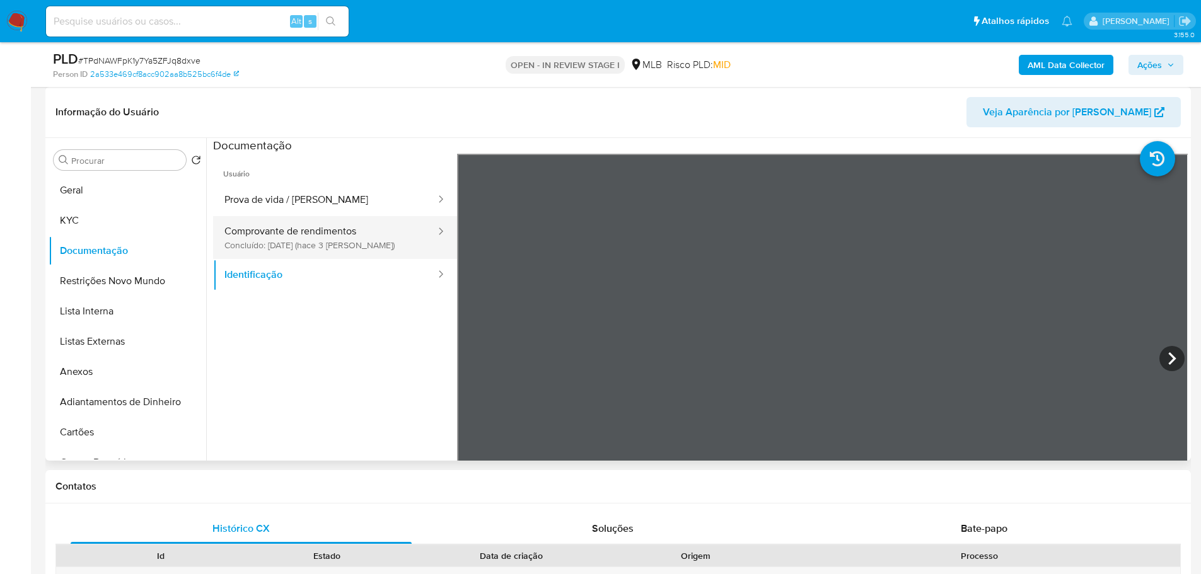
click at [334, 226] on button "Comprovante de rendimentos Concluído: [DATE] (hace 3 días)" at bounding box center [325, 237] width 224 height 43
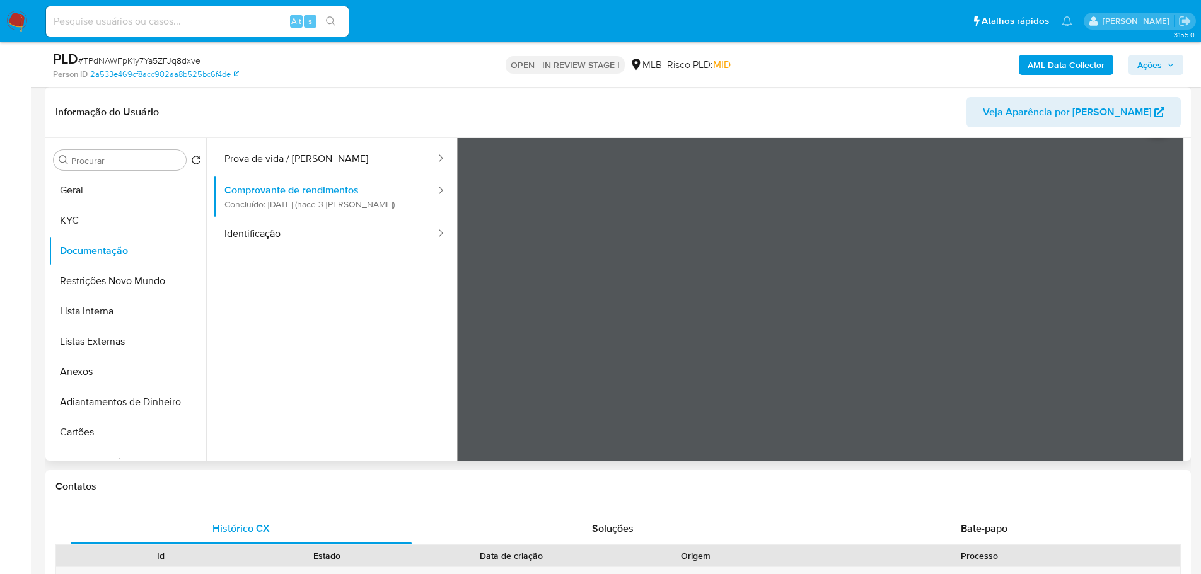
scroll to position [63, 0]
